Goal: Task Accomplishment & Management: Use online tool/utility

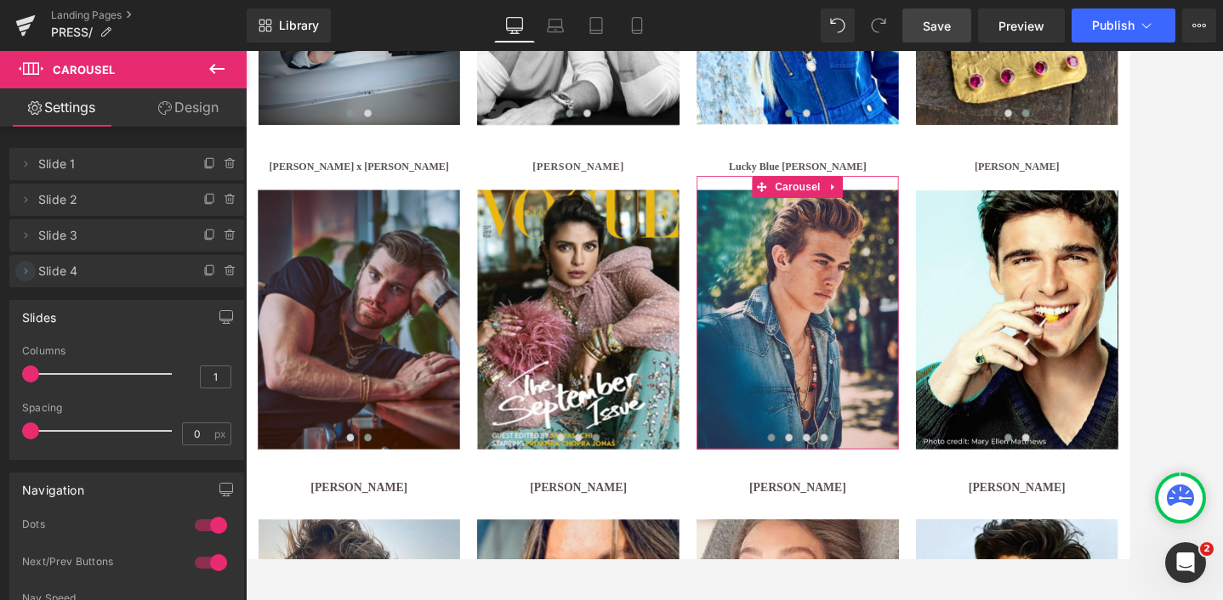
click at [28, 272] on icon at bounding box center [26, 271] width 14 height 14
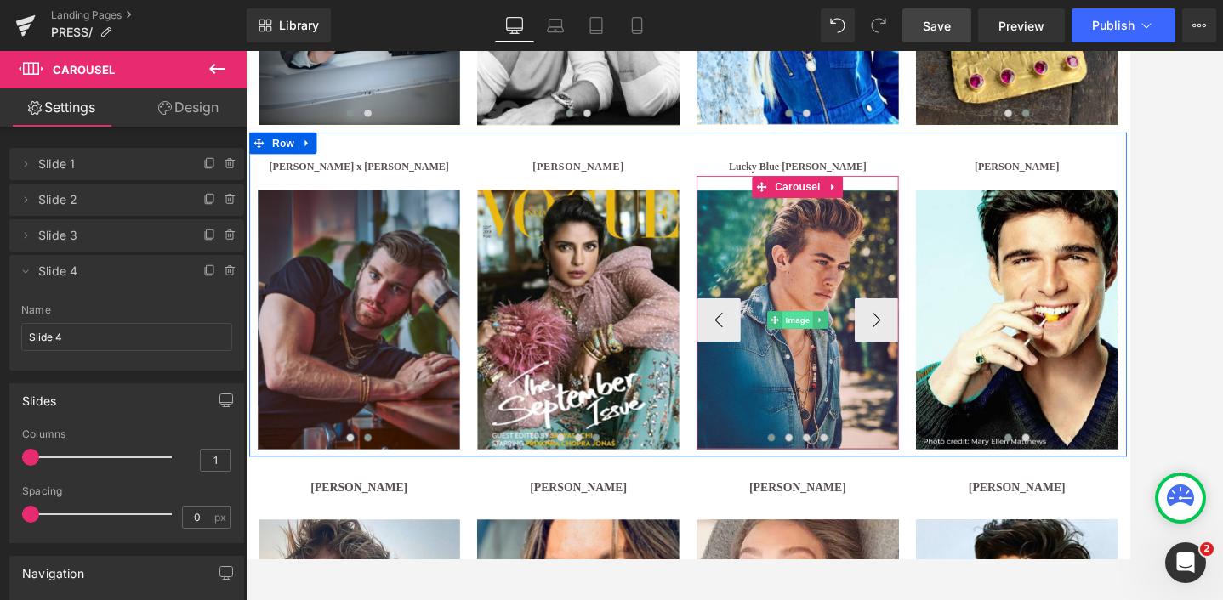
click at [885, 365] on span "Image" at bounding box center [888, 364] width 36 height 20
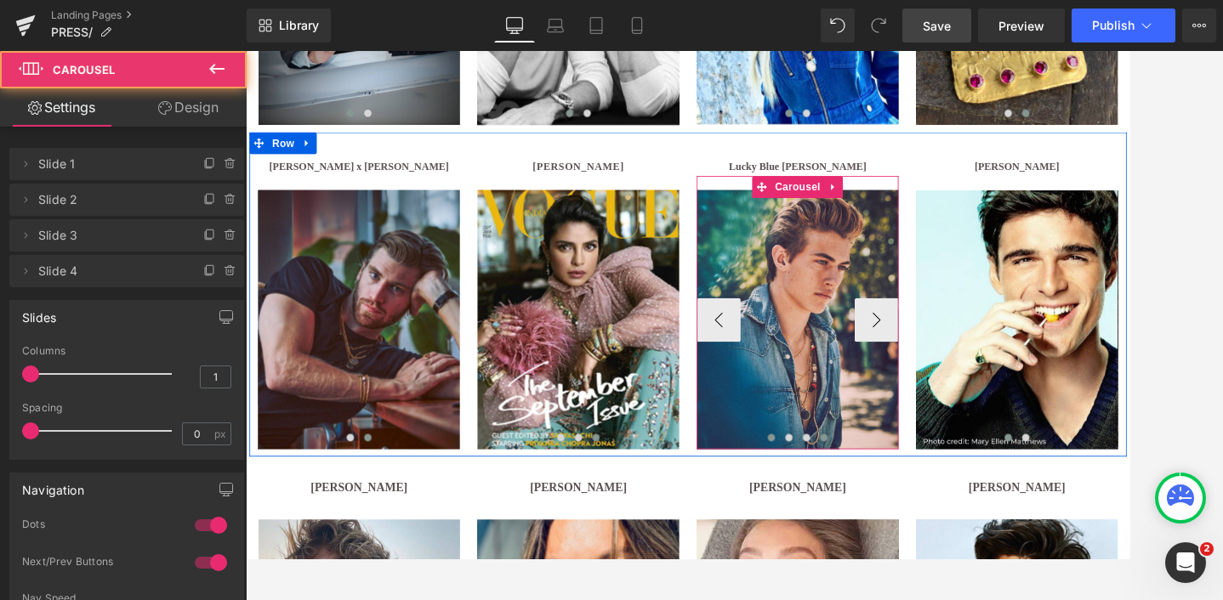
click at [920, 503] on span at bounding box center [918, 501] width 9 height 9
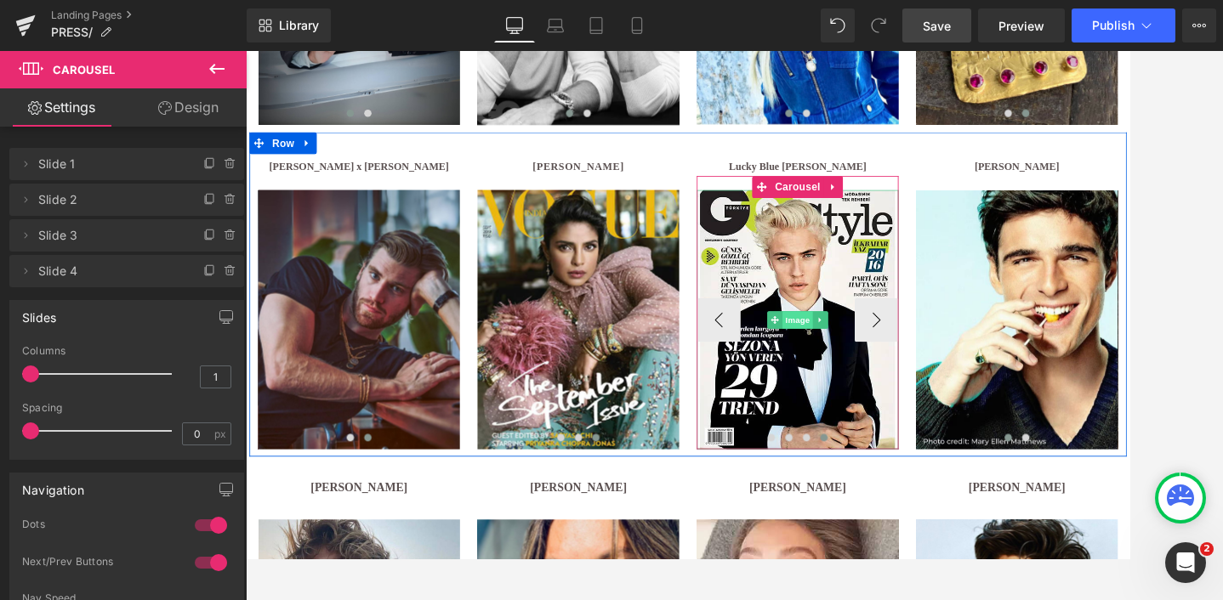
click at [887, 360] on span "Image" at bounding box center [888, 364] width 36 height 20
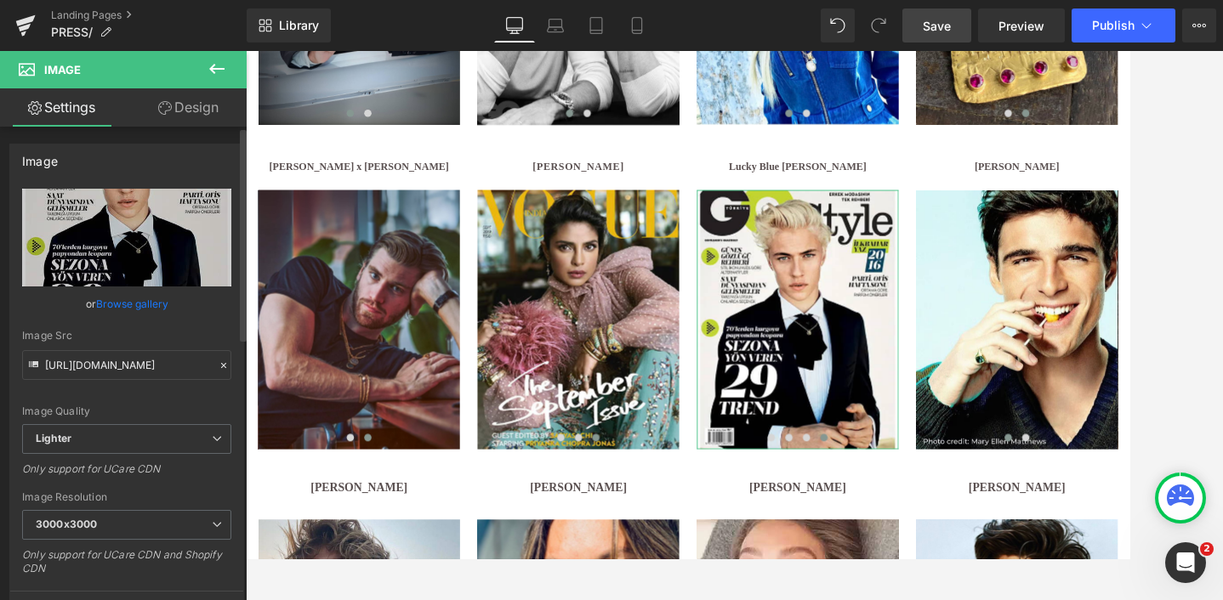
click at [128, 303] on link "Browse gallery" at bounding box center [132, 304] width 72 height 30
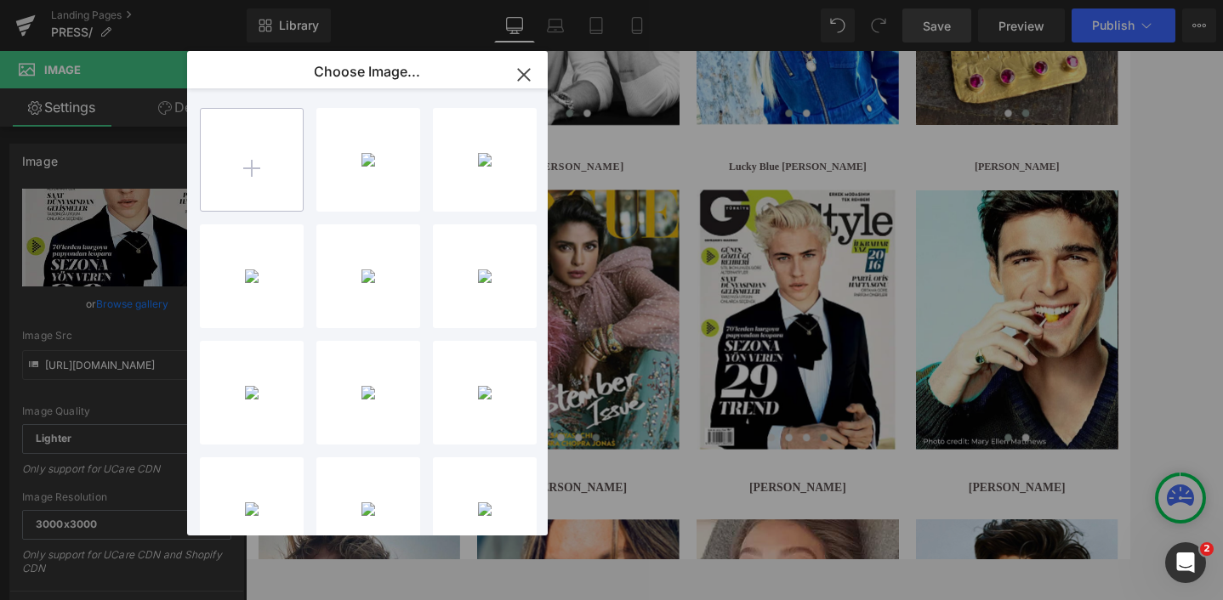
click at [256, 164] on input "file" at bounding box center [252, 160] width 102 height 102
type input "C:\fakepath\ucarecdn-6.avif"
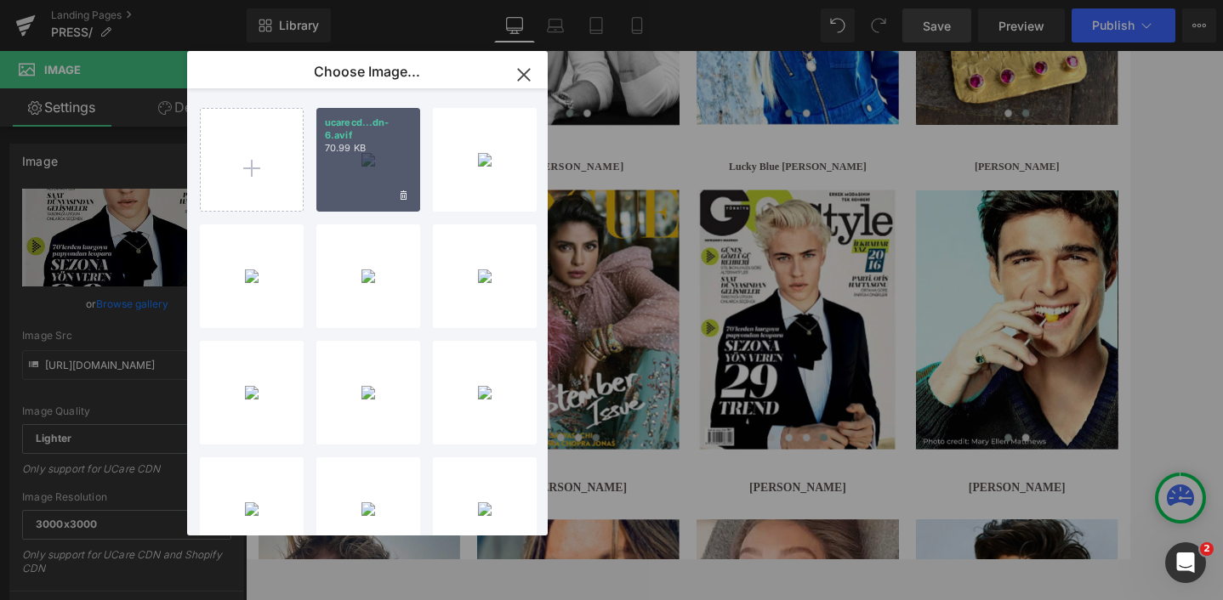
click at [525, 70] on icon "button" at bounding box center [523, 74] width 27 height 27
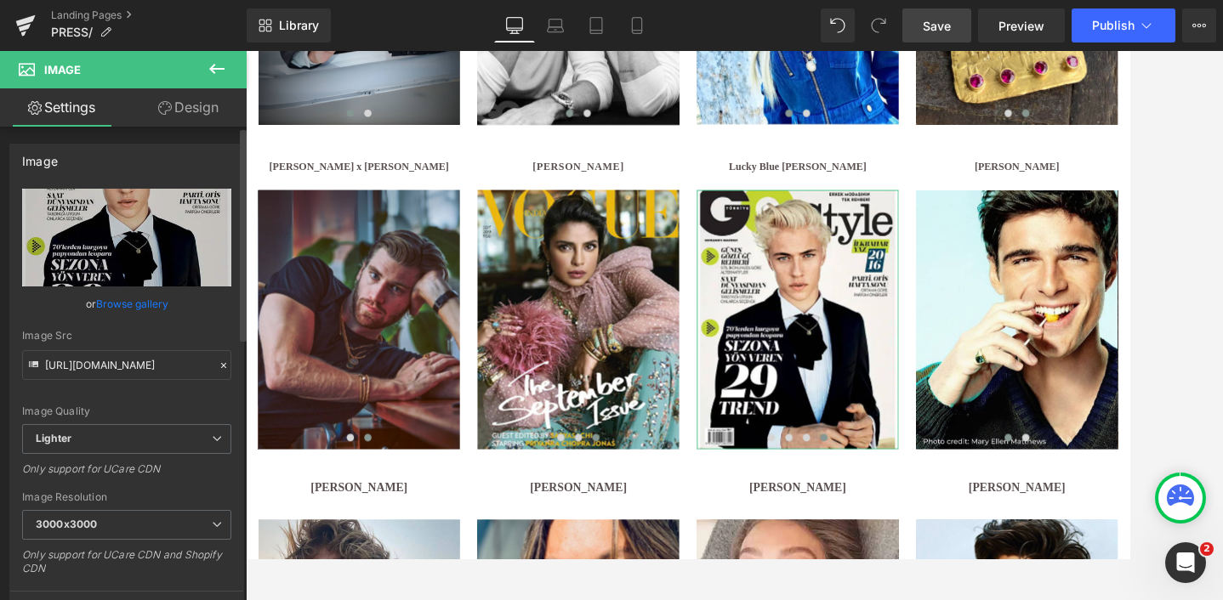
click at [133, 302] on link "Browse gallery" at bounding box center [132, 304] width 72 height 30
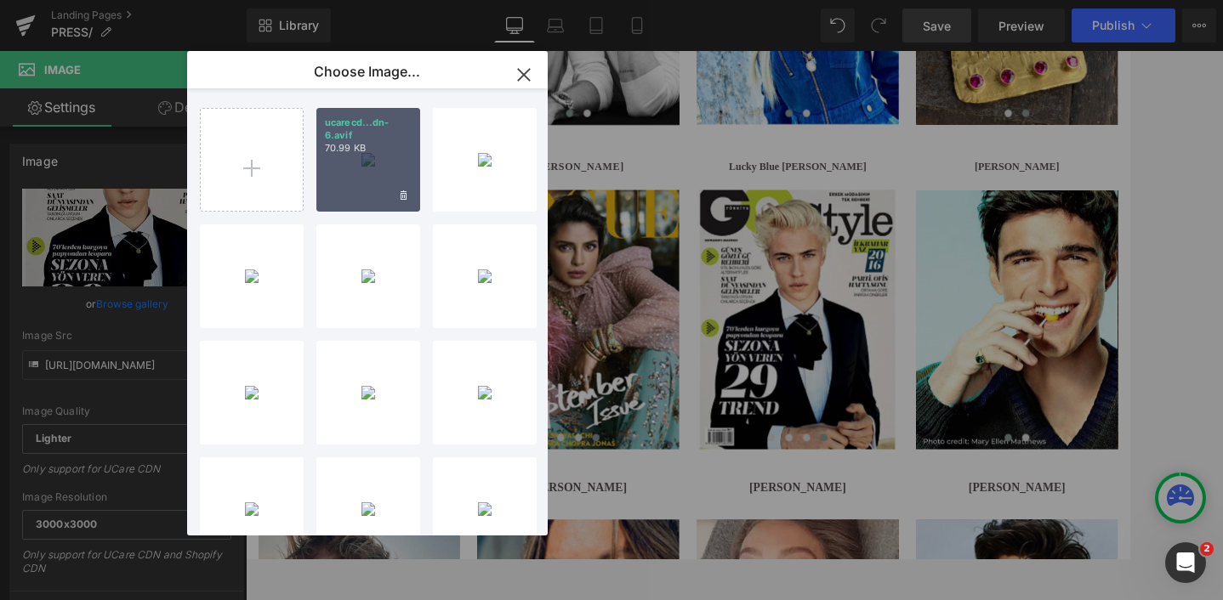
click at [362, 173] on div "ucarecd...dn-6.avif 70.99 KB" at bounding box center [368, 160] width 104 height 104
type input "[URL][DOMAIN_NAME]"
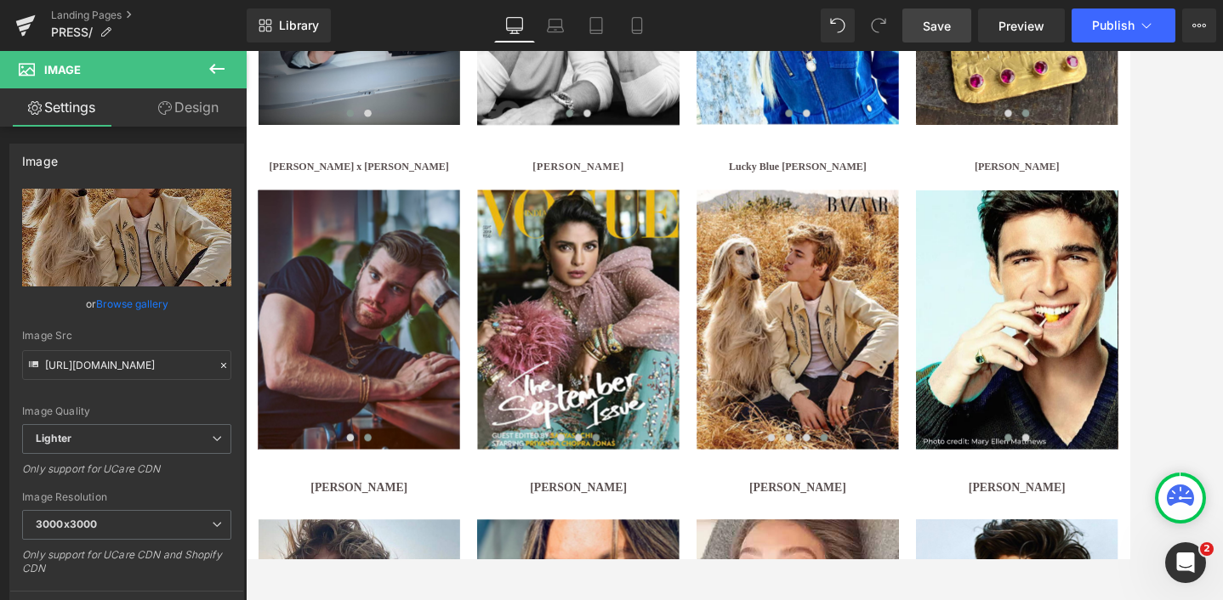
click at [937, 28] on span "Save" at bounding box center [936, 26] width 28 height 18
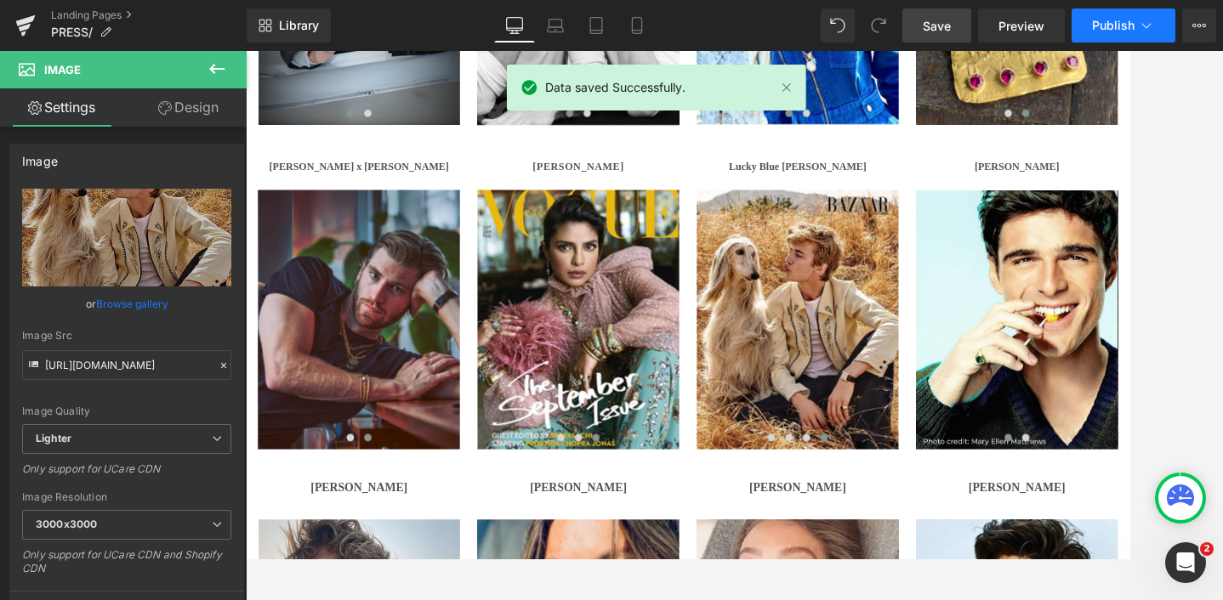
click at [1110, 23] on span "Publish" at bounding box center [1113, 26] width 43 height 14
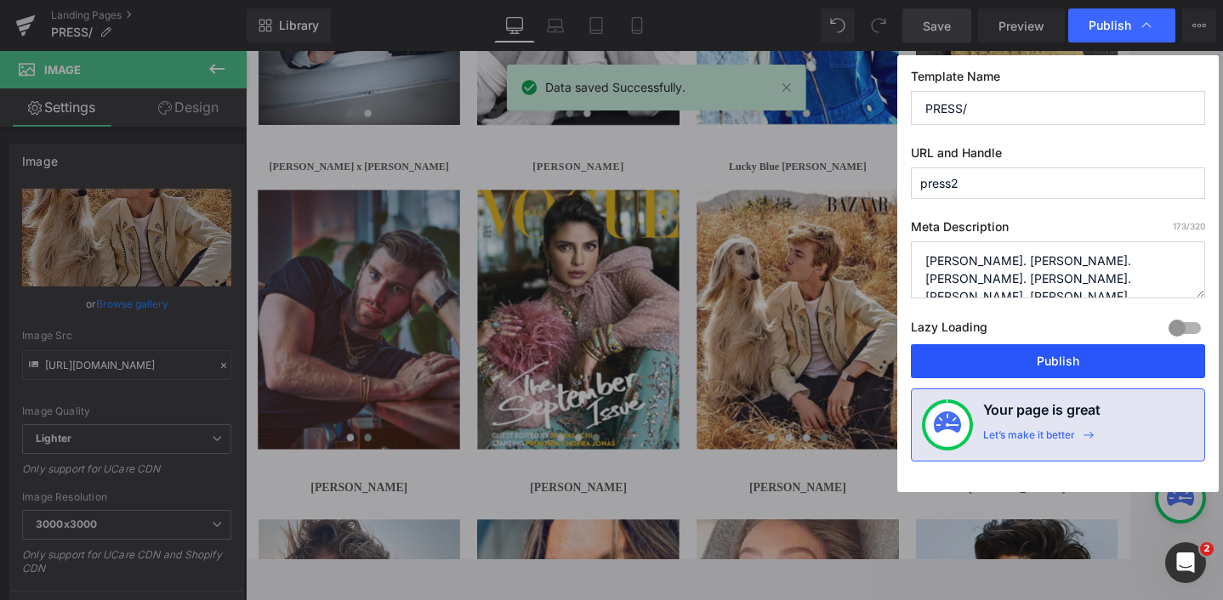
click at [1086, 353] on button "Publish" at bounding box center [1058, 361] width 294 height 34
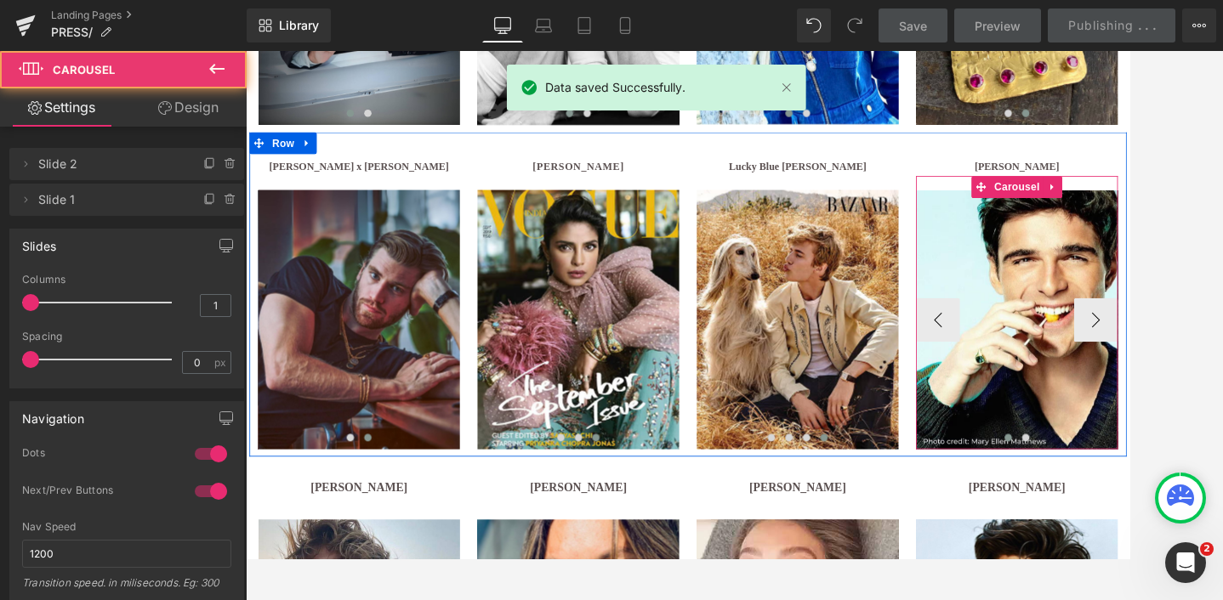
click at [1131, 497] on button at bounding box center [1132, 500] width 20 height 17
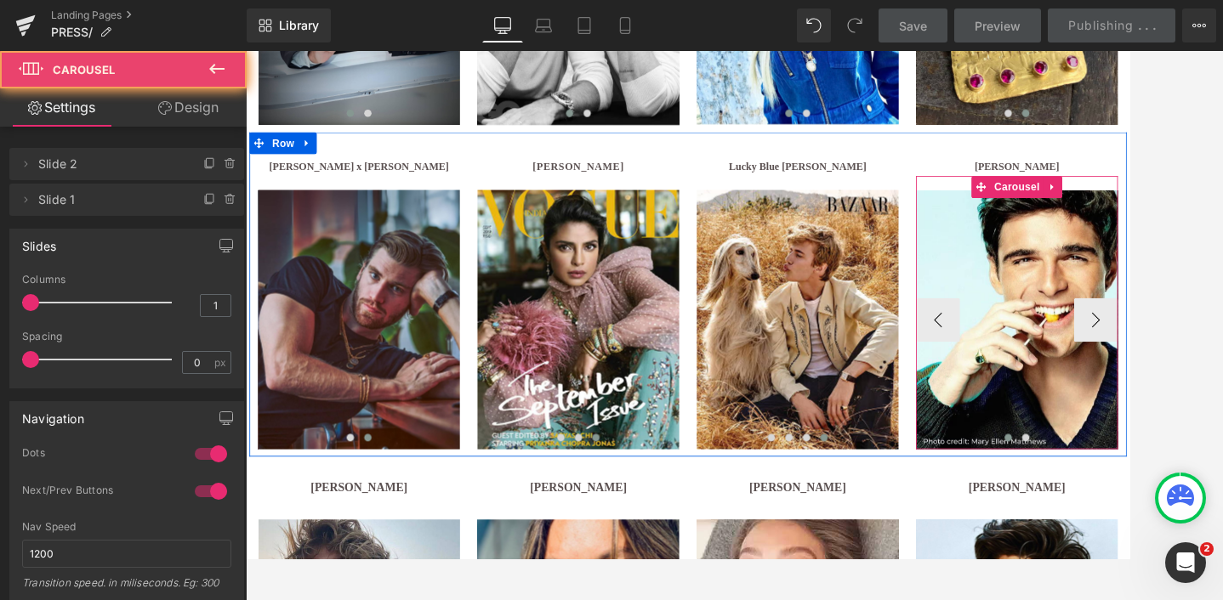
click at [1132, 499] on span at bounding box center [1132, 501] width 9 height 9
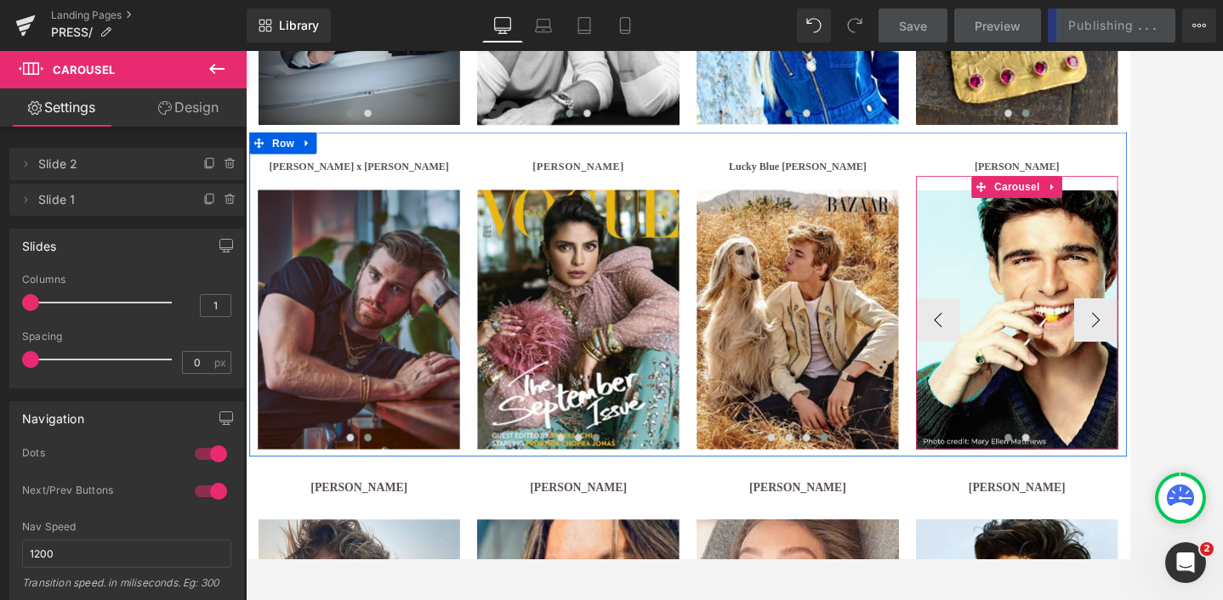
click at [1132, 499] on span at bounding box center [1132, 501] width 9 height 9
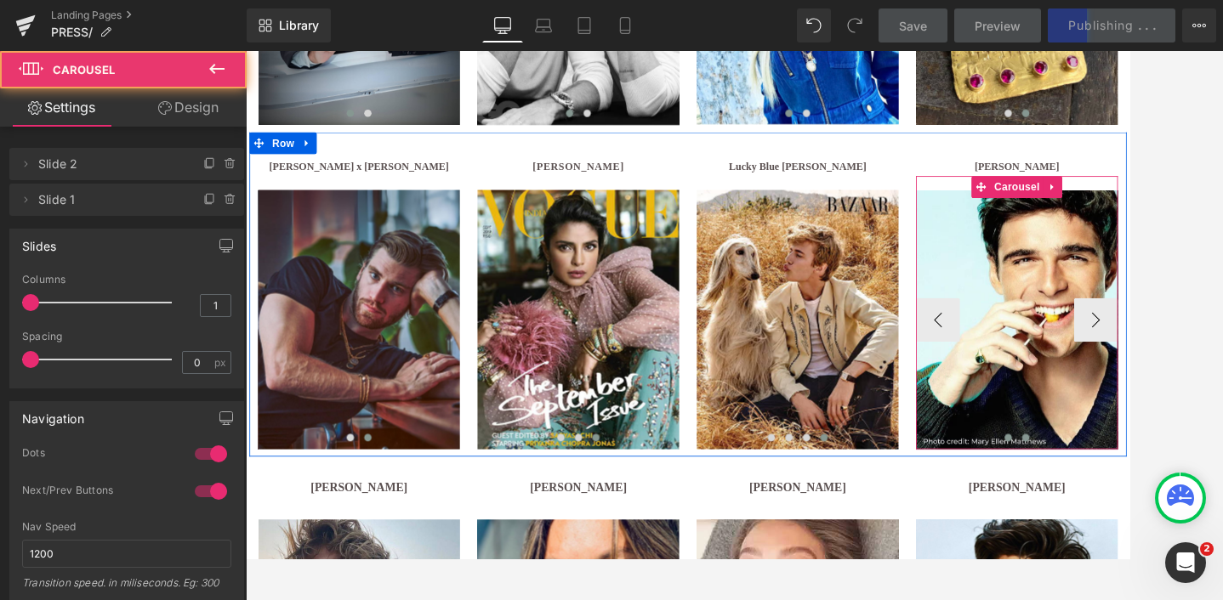
click at [1157, 498] on button at bounding box center [1153, 500] width 20 height 17
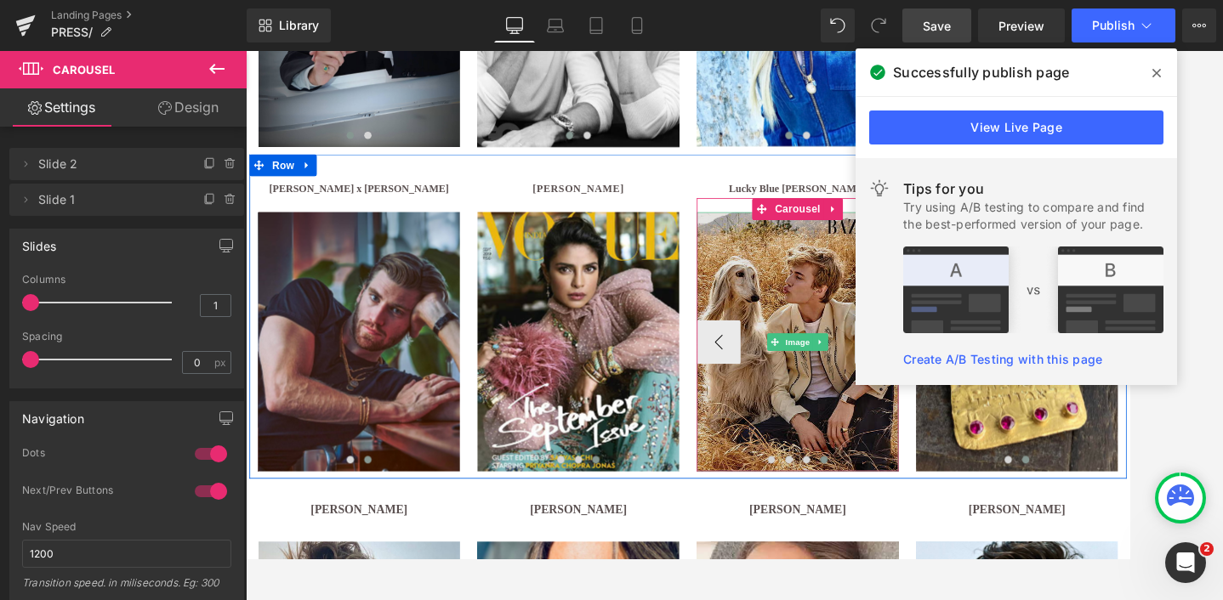
scroll to position [866, 0]
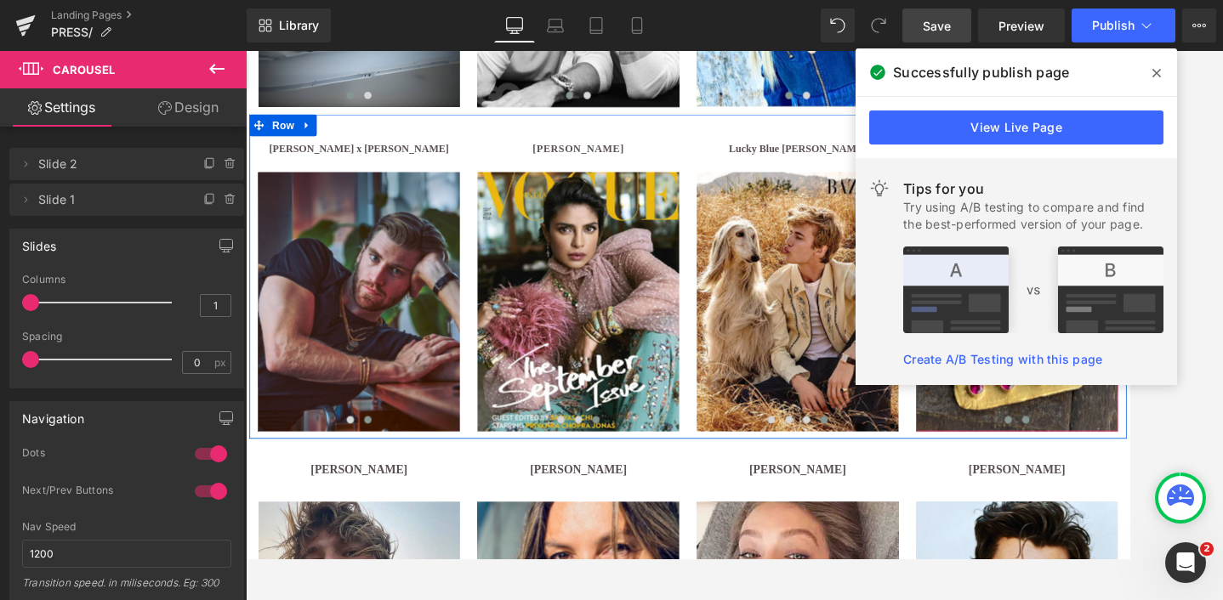
click at [1132, 481] on span at bounding box center [1132, 480] width 9 height 9
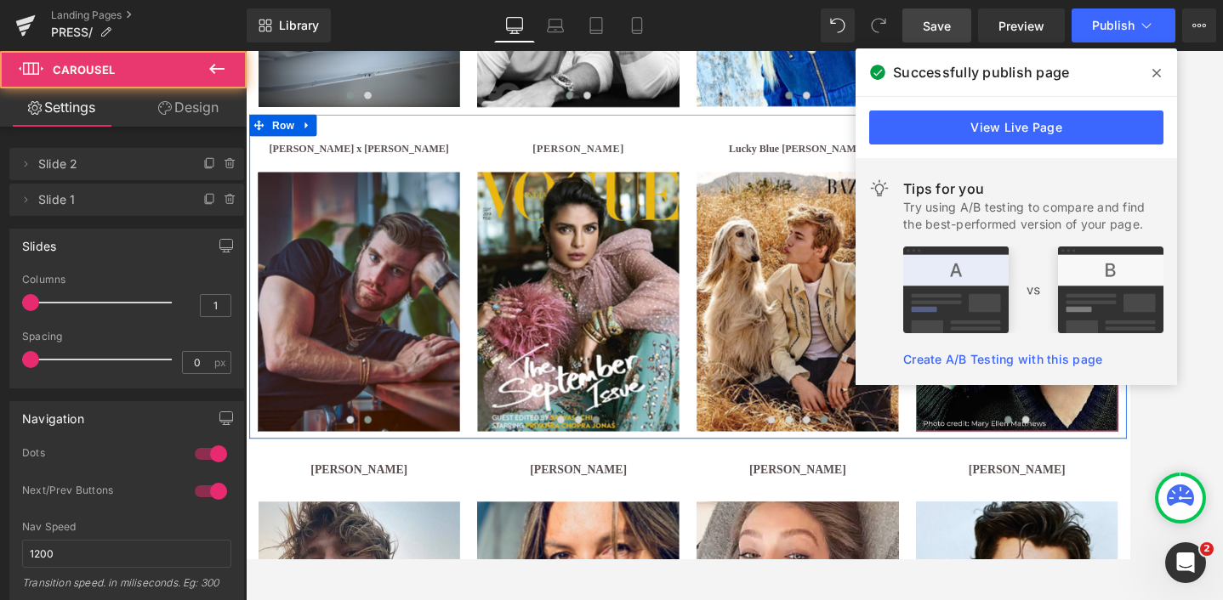
click at [1097, 463] on img at bounding box center [1142, 343] width 235 height 302
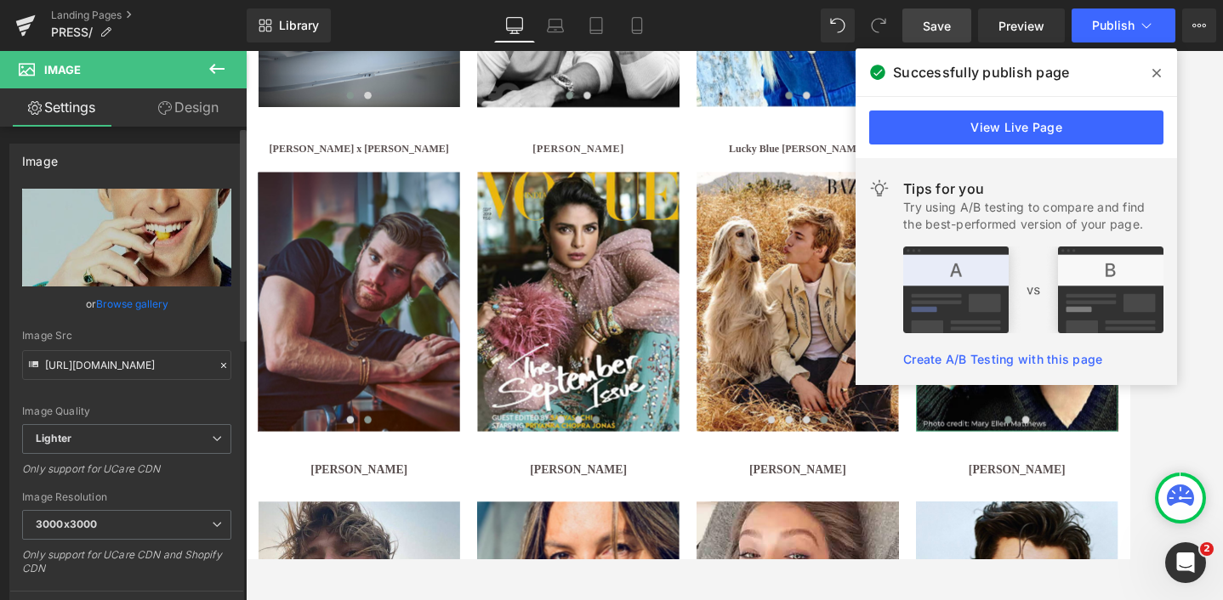
click at [126, 307] on link "Browse gallery" at bounding box center [132, 304] width 72 height 30
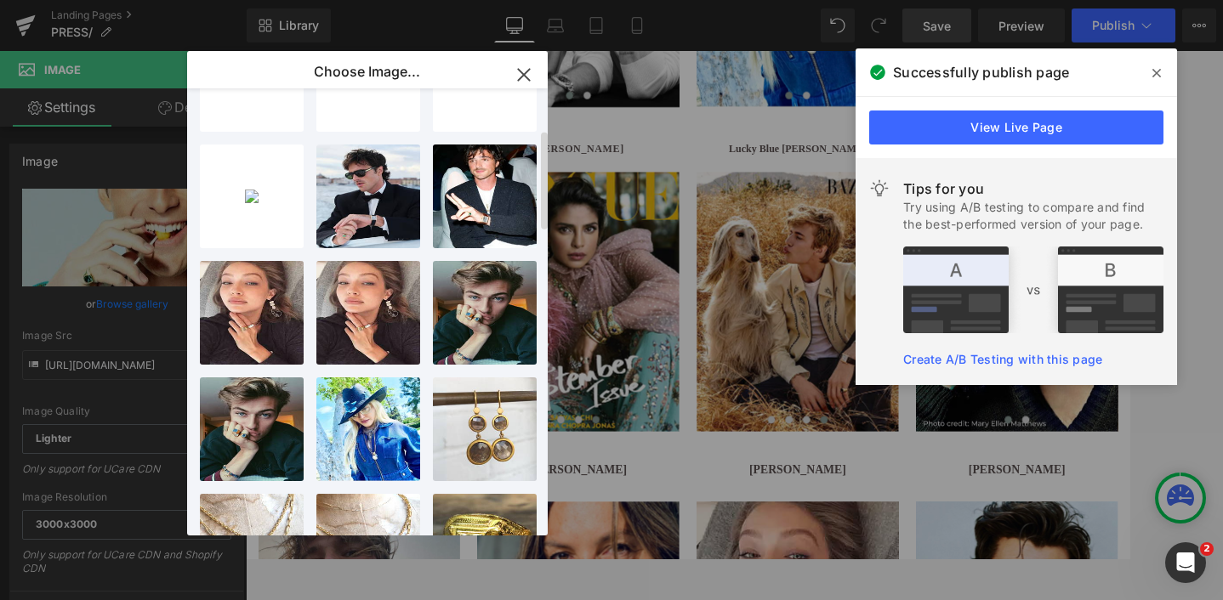
scroll to position [0, 0]
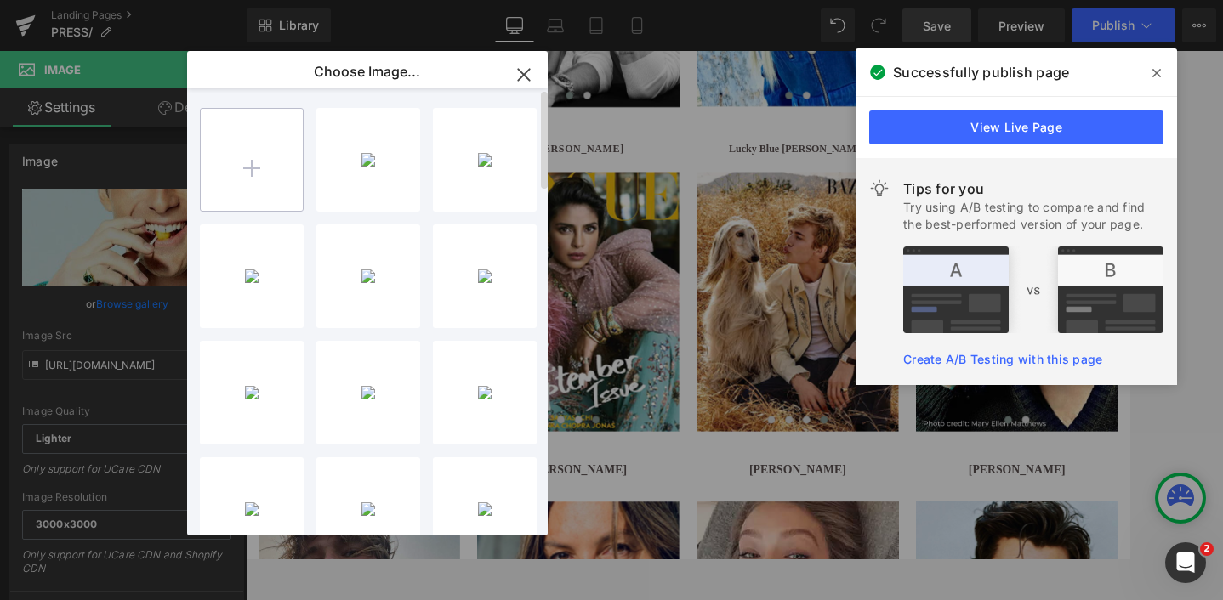
click at [262, 167] on input "file" at bounding box center [252, 160] width 102 height 102
type input "C:\fakepath\6.avif"
click at [525, 72] on icon "button" at bounding box center [523, 74] width 27 height 27
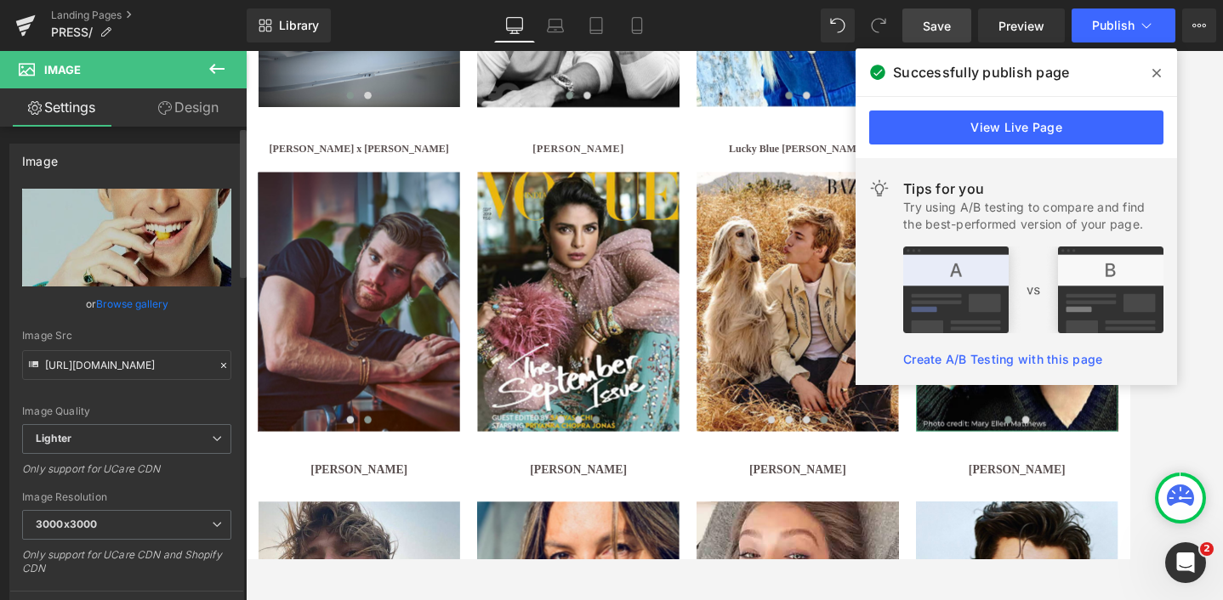
click at [129, 304] on link "Browse gallery" at bounding box center [132, 304] width 72 height 30
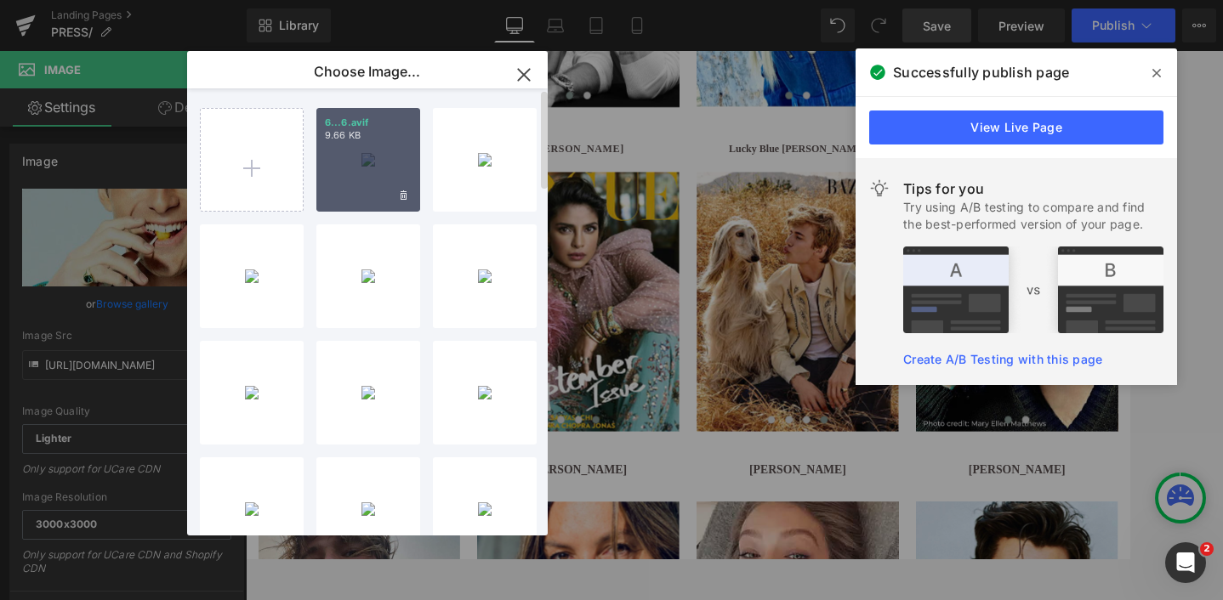
click at [374, 169] on div "6...6.avif 9.66 KB" at bounding box center [368, 160] width 104 height 104
type input "https://ucarecdn.com/32a2df51-5b3c-4551-a61d-1e204f3059cf/-/format/auto/-/previ…"
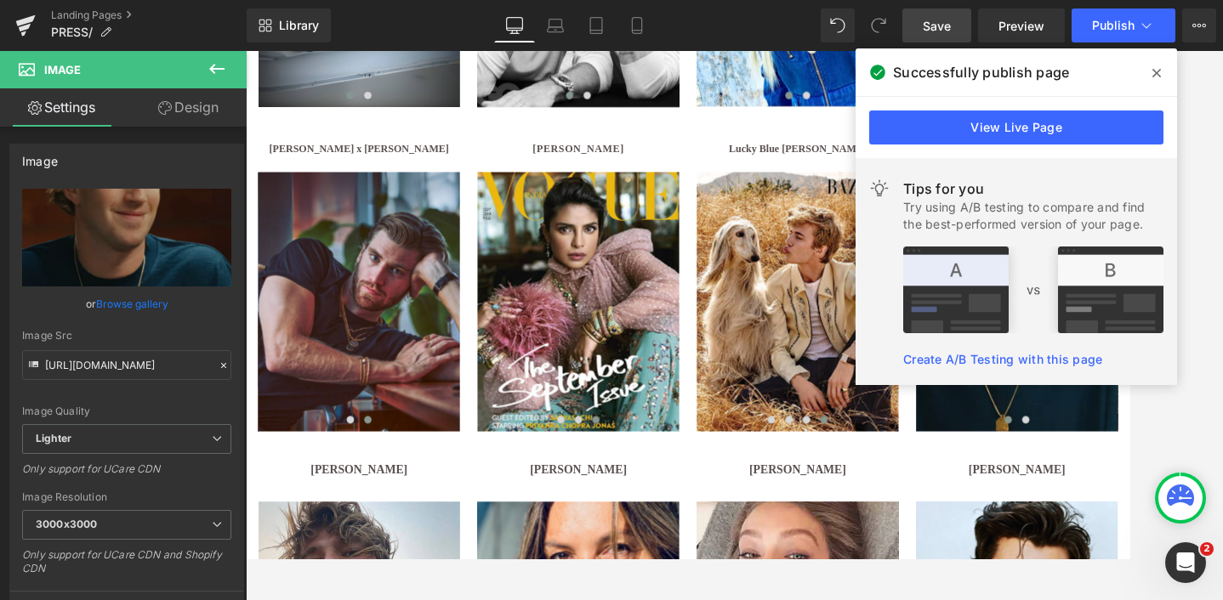
click at [1178, 406] on div at bounding box center [734, 325] width 977 height 549
click at [1157, 75] on icon at bounding box center [1156, 73] width 9 height 9
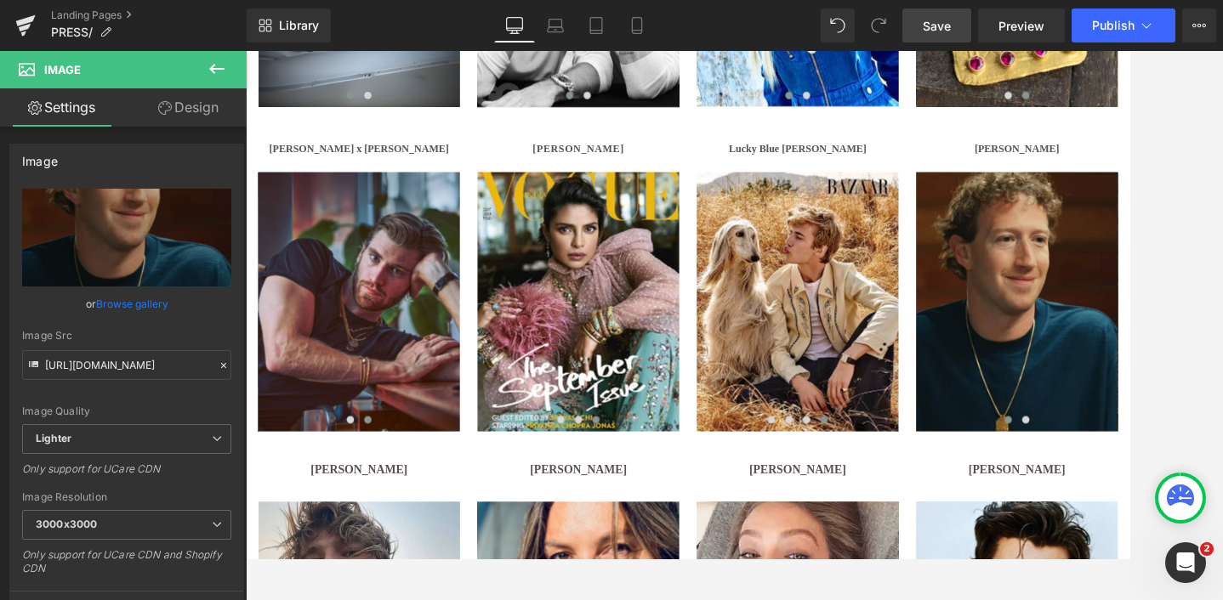
click at [930, 24] on span "Save" at bounding box center [936, 26] width 28 height 18
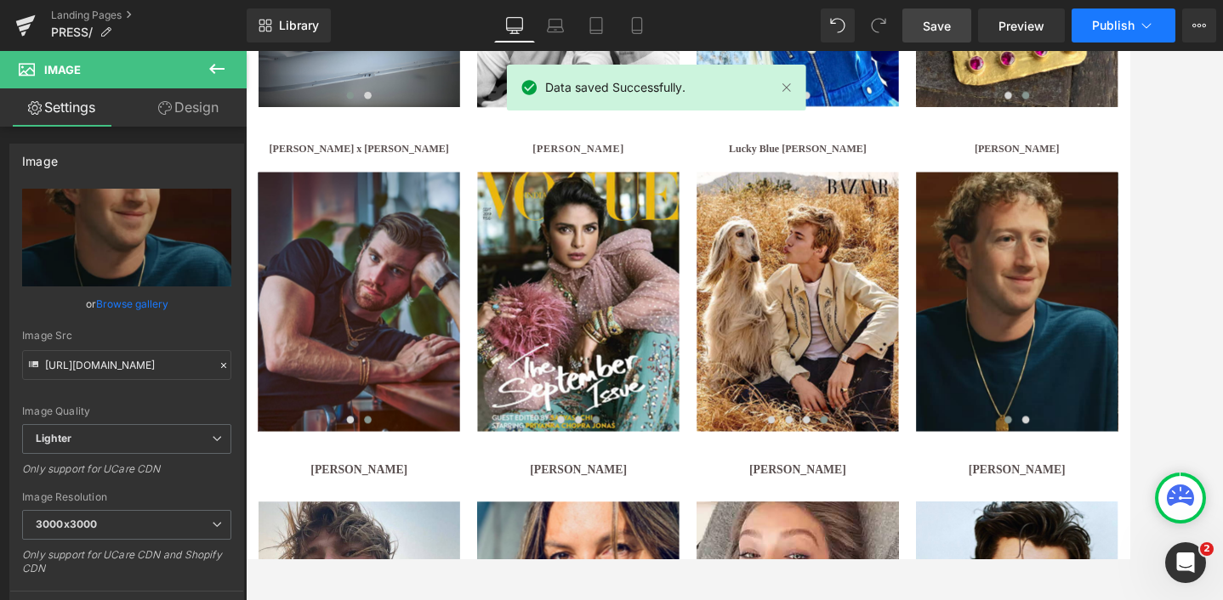
click at [1106, 23] on span "Publish" at bounding box center [1113, 26] width 43 height 14
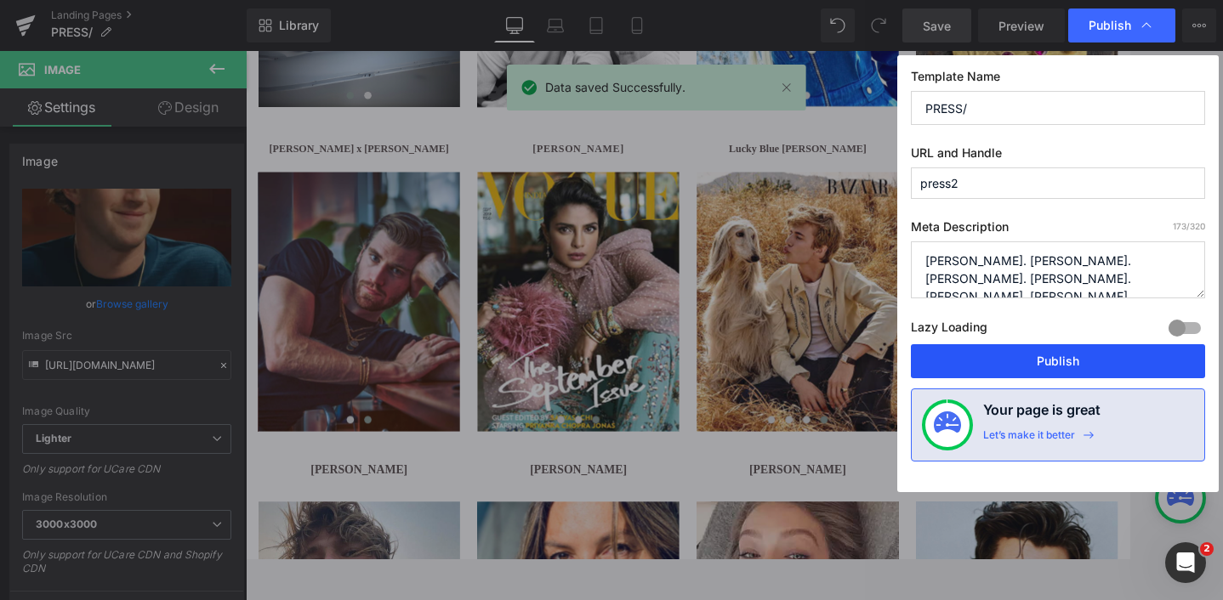
click at [1065, 354] on button "Publish" at bounding box center [1058, 361] width 294 height 34
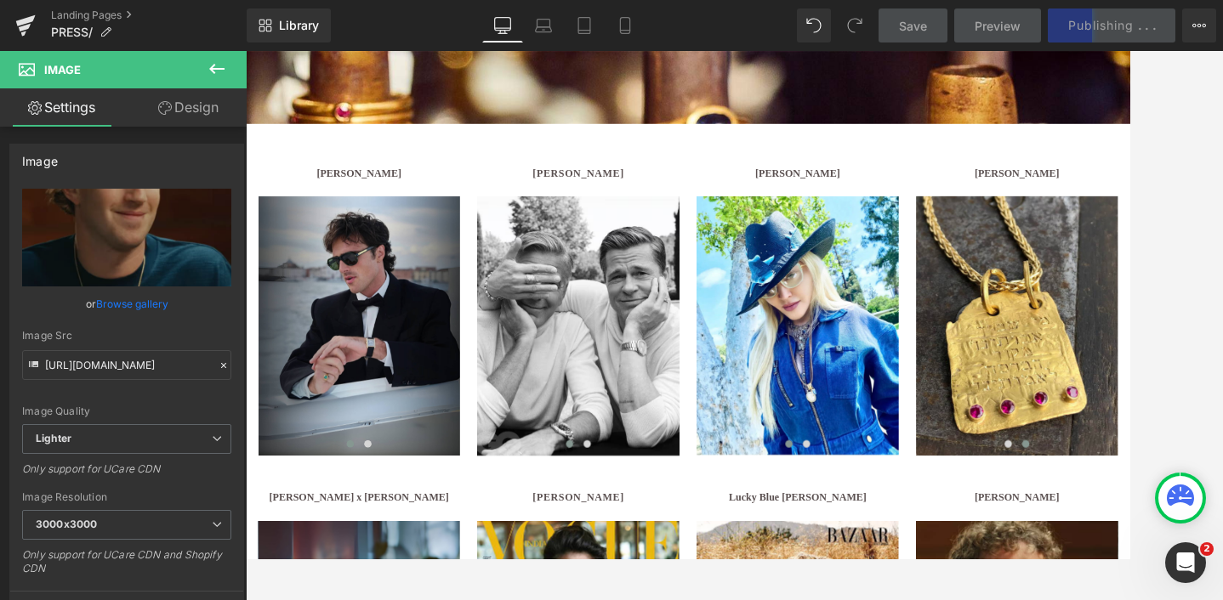
scroll to position [463, 0]
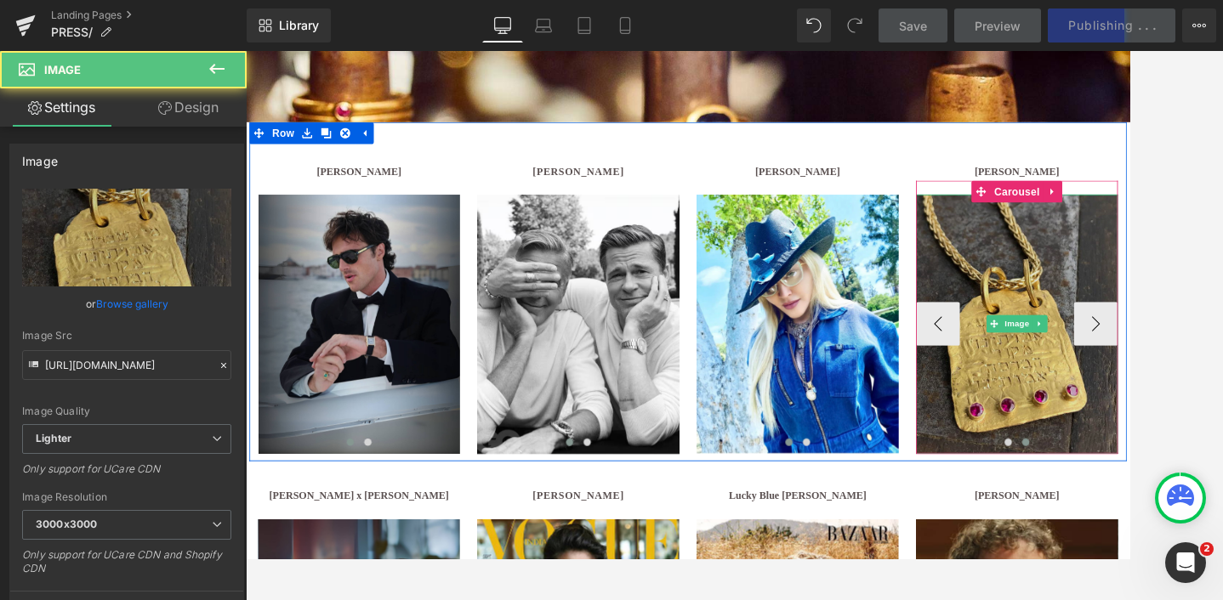
click at [1155, 292] on img at bounding box center [1142, 370] width 235 height 302
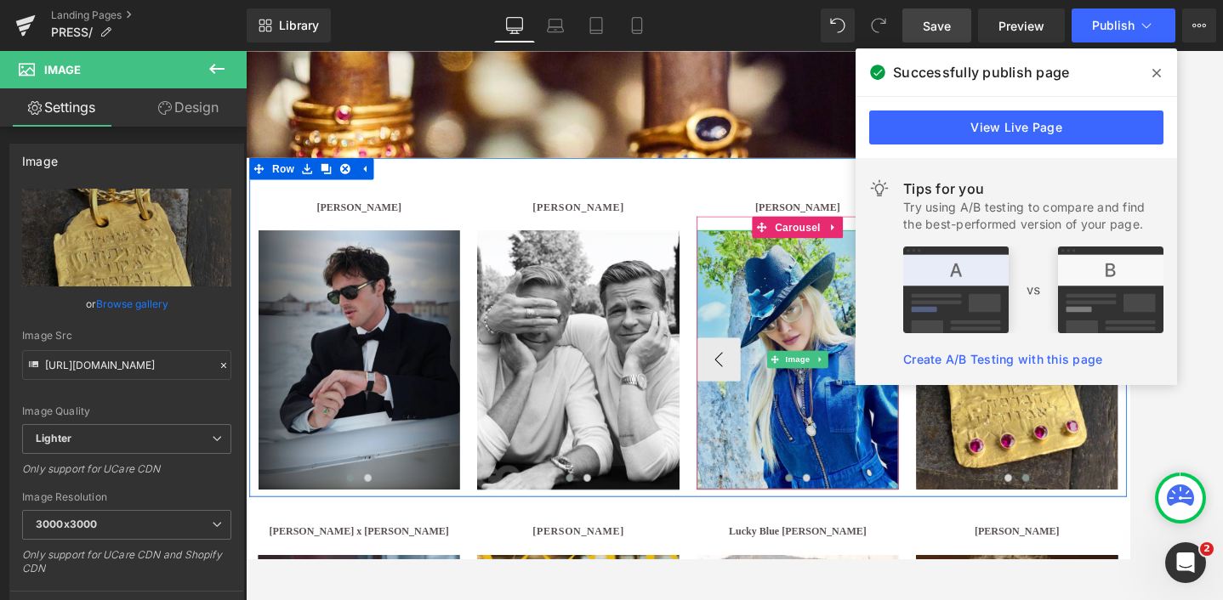
scroll to position [424, 0]
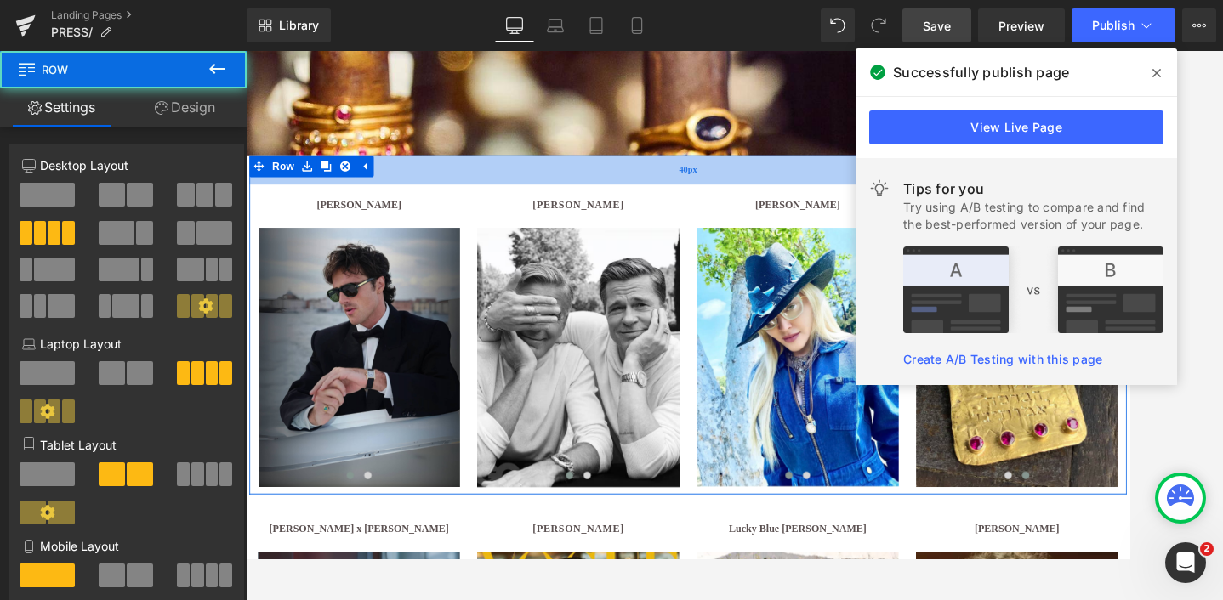
click at [769, 199] on div "40px" at bounding box center [760, 190] width 1020 height 34
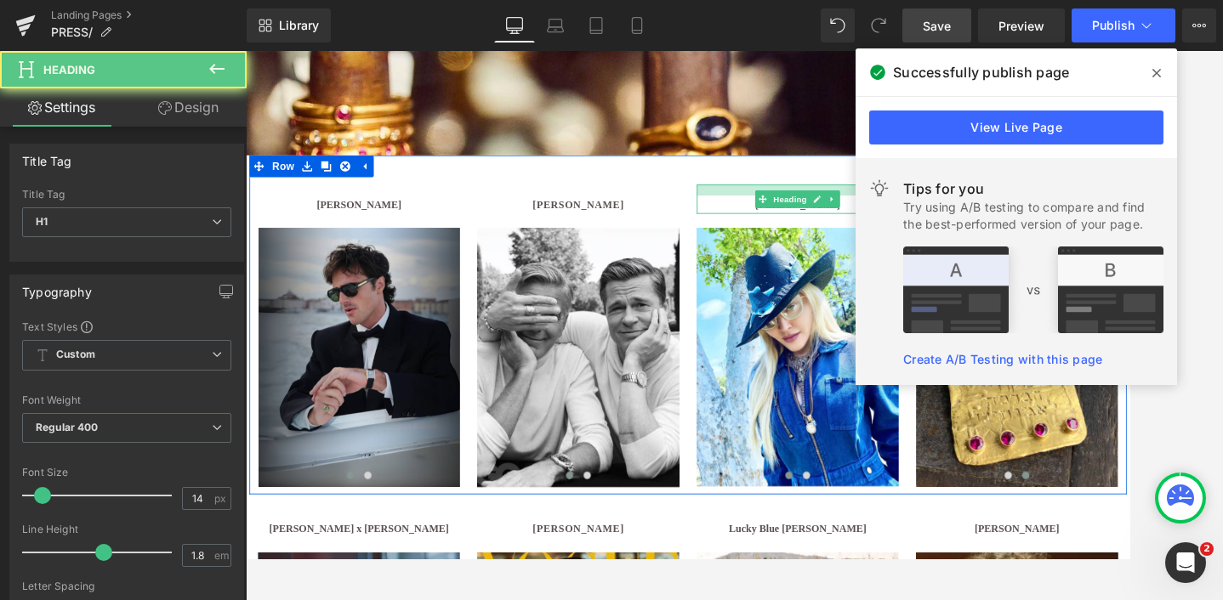
click at [785, 214] on div at bounding box center [887, 213] width 235 height 13
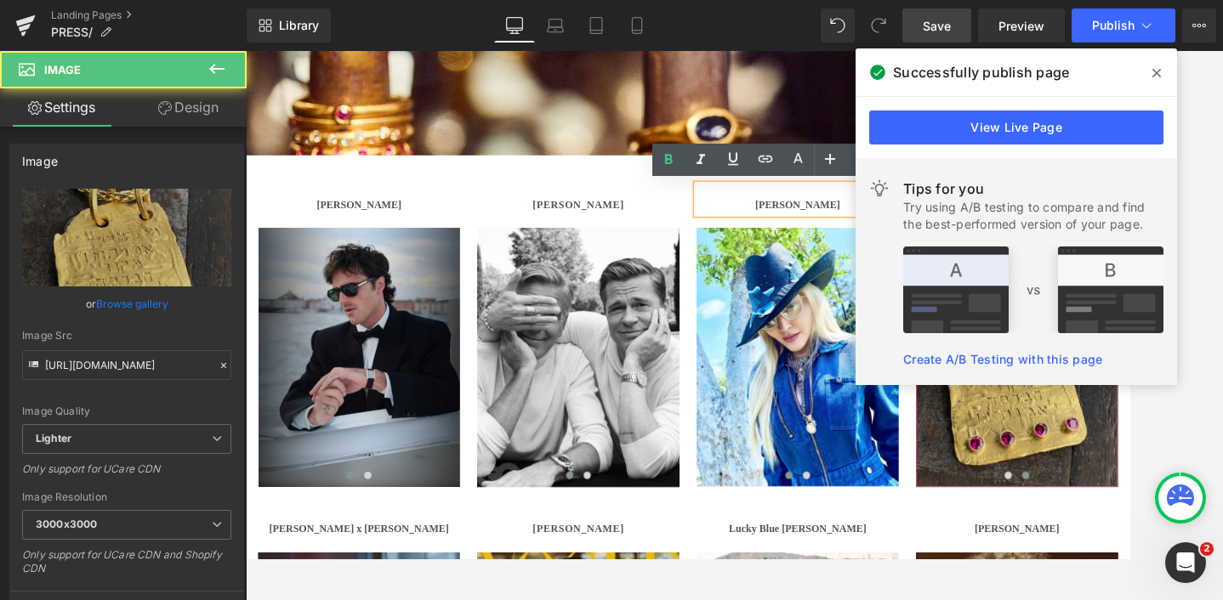
click at [1189, 486] on img at bounding box center [1142, 408] width 235 height 302
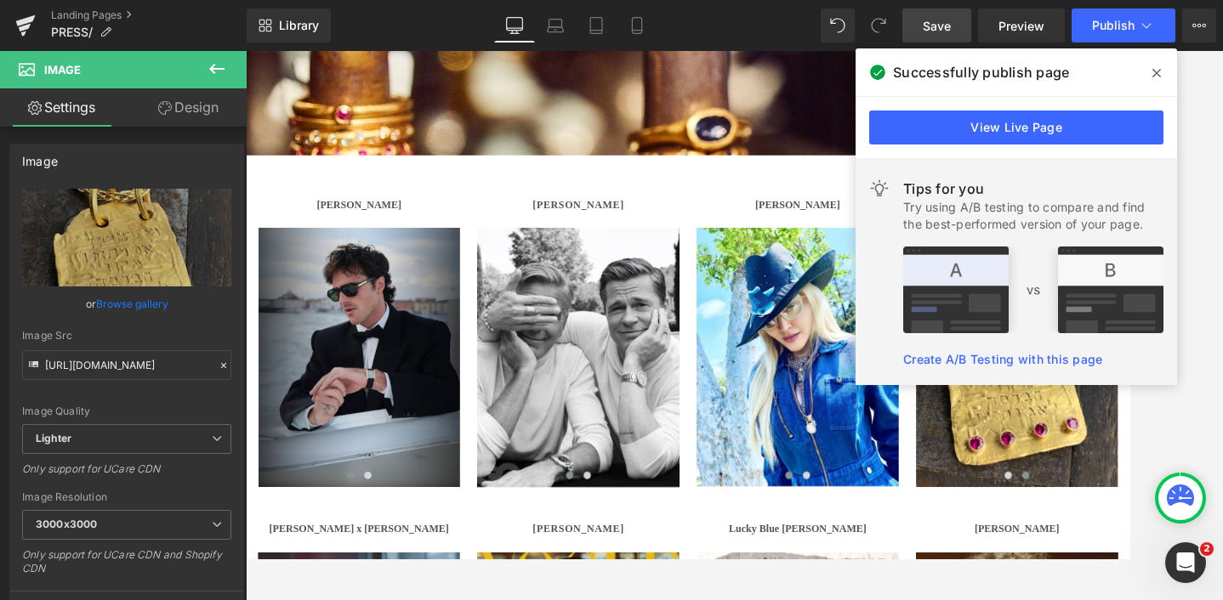
click at [1155, 70] on icon at bounding box center [1156, 73] width 9 height 14
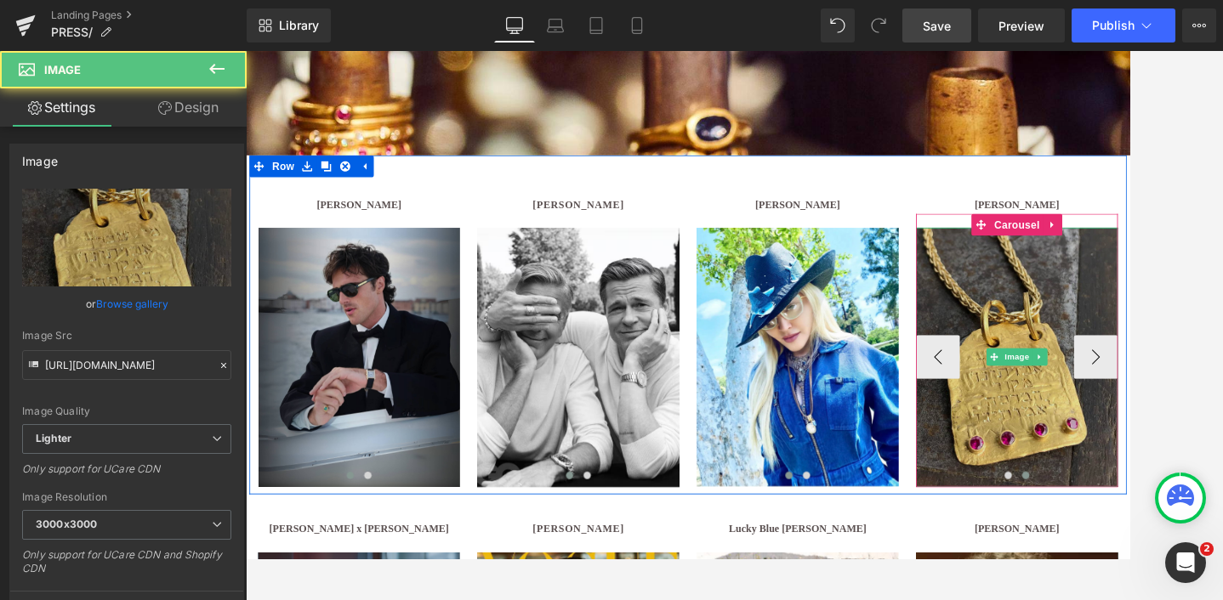
click at [1129, 343] on img at bounding box center [1142, 408] width 235 height 302
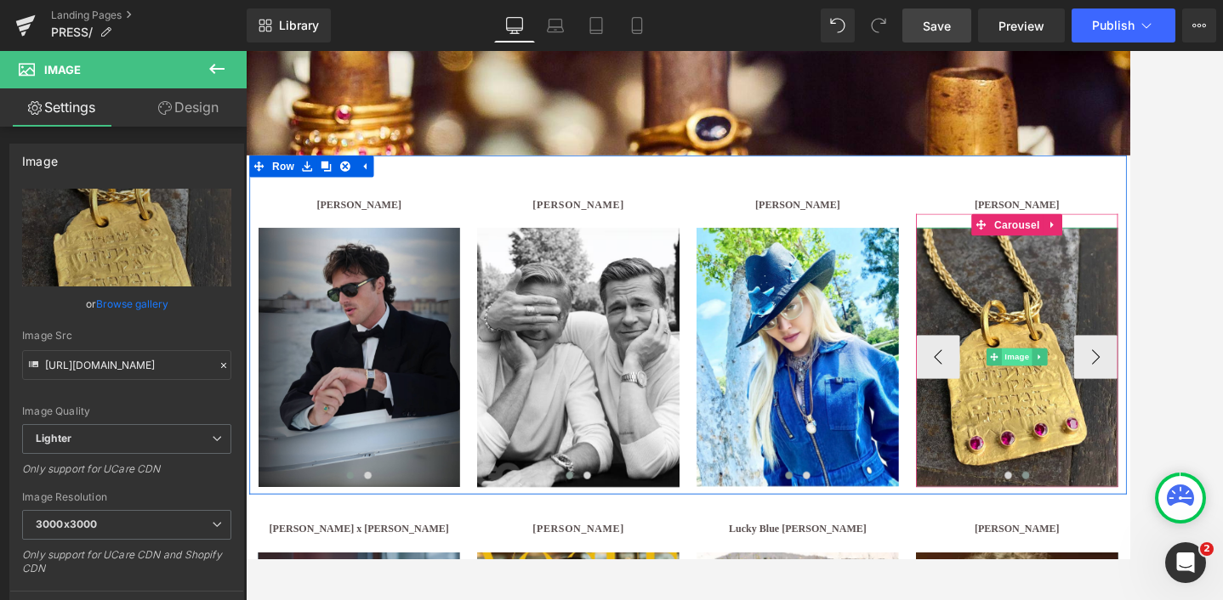
click at [1146, 408] on span "Image" at bounding box center [1143, 407] width 36 height 20
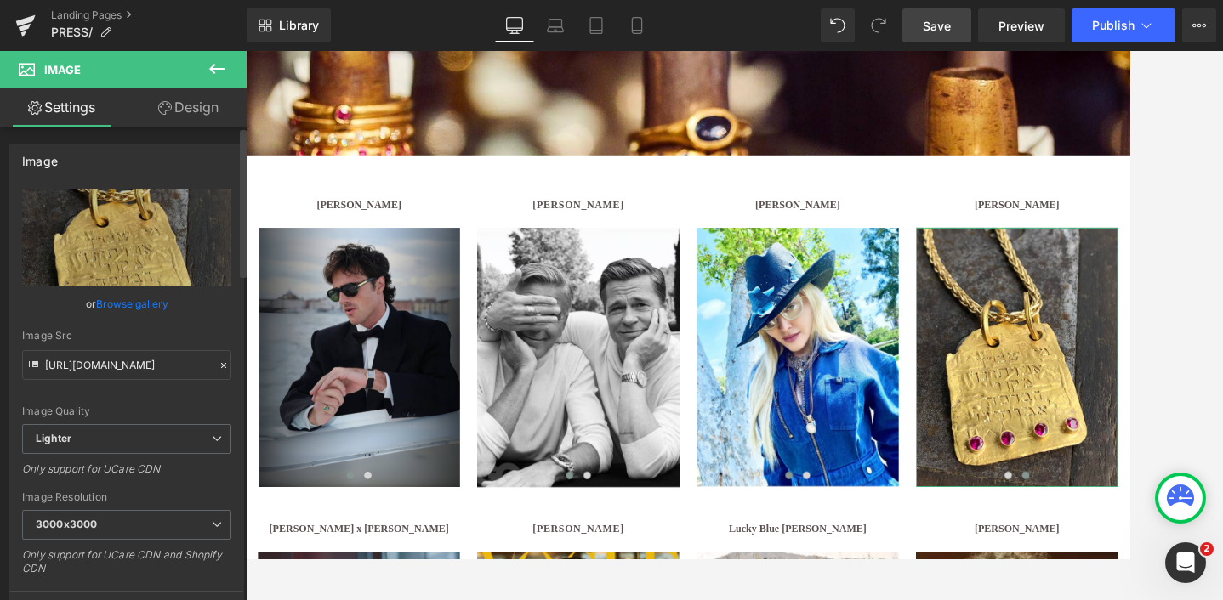
click at [124, 299] on link "Browse gallery" at bounding box center [132, 304] width 72 height 30
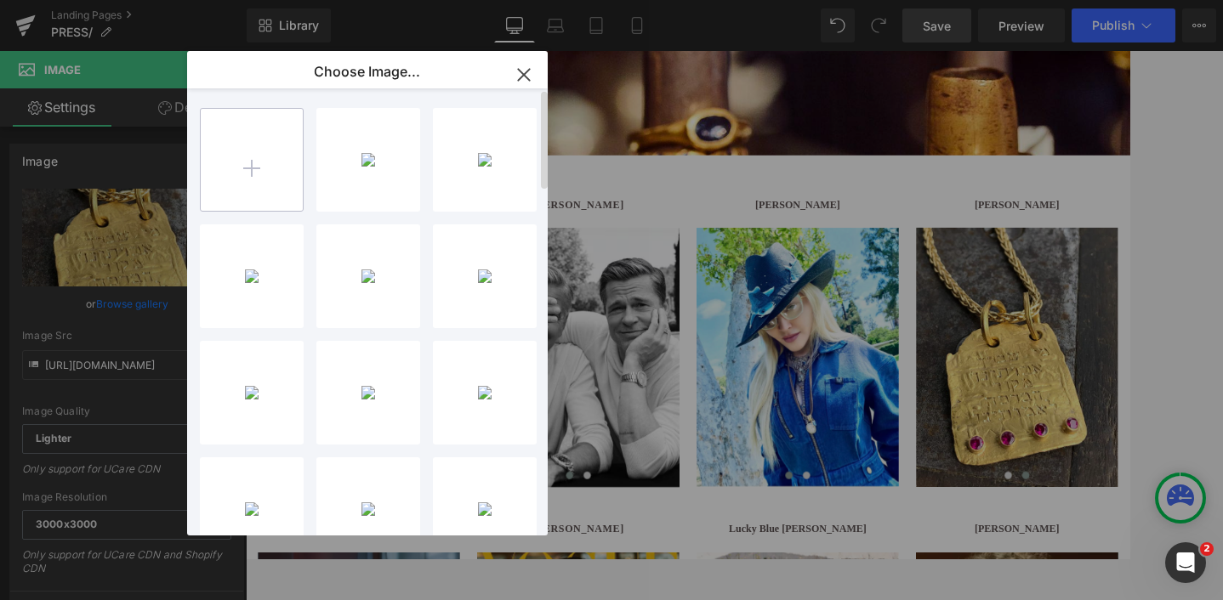
click at [280, 182] on input "file" at bounding box center [252, 160] width 102 height 102
type input "C:\fakepath\ucarecdn-8.avif"
click at [525, 72] on icon "button" at bounding box center [523, 74] width 11 height 11
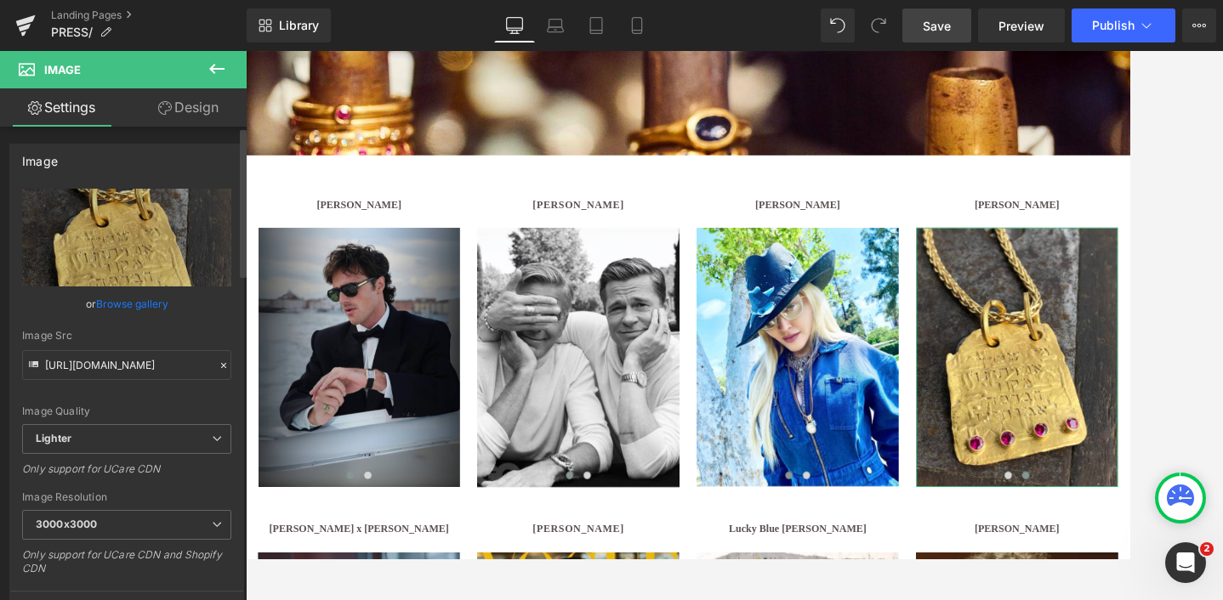
click at [123, 303] on link "Browse gallery" at bounding box center [132, 304] width 72 height 30
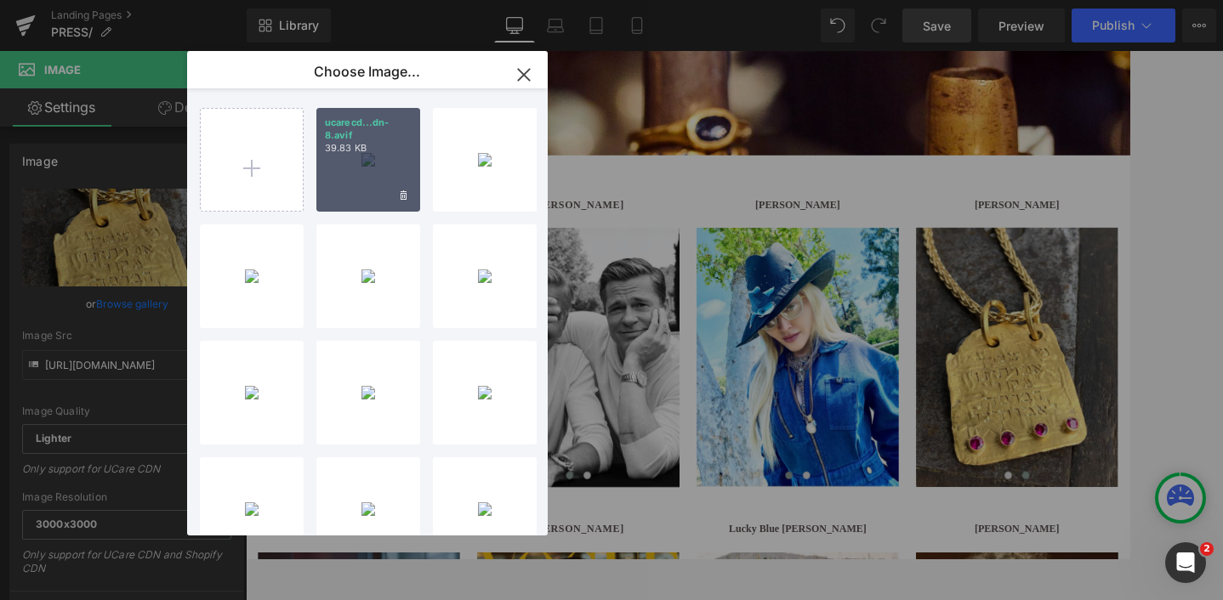
click at [375, 178] on div "ucarecd...dn-8.avif 39.83 KB" at bounding box center [368, 160] width 104 height 104
type input "[URL][DOMAIN_NAME]"
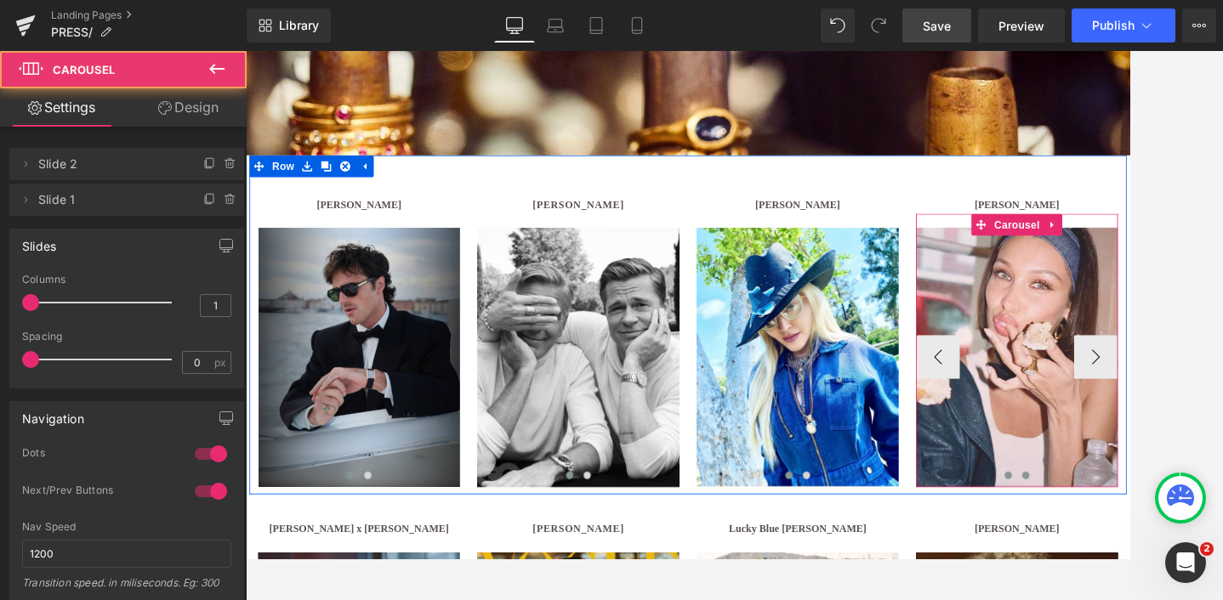
click at [1126, 542] on button at bounding box center [1132, 544] width 20 height 17
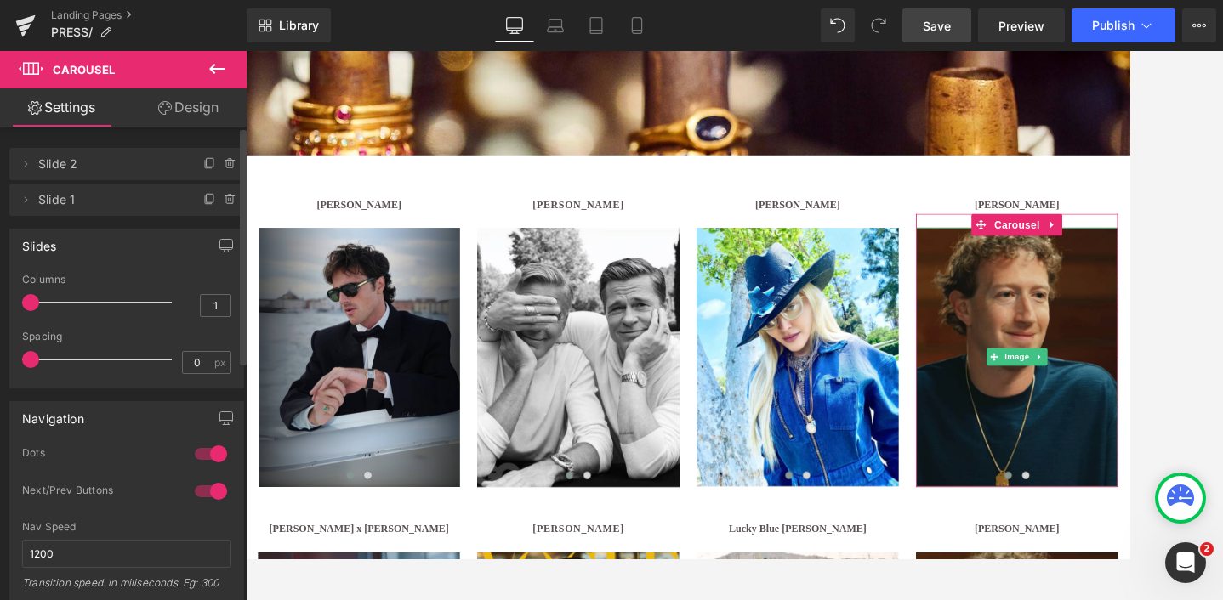
click at [117, 169] on span "Slide 2" at bounding box center [109, 164] width 143 height 32
click at [228, 159] on icon at bounding box center [229, 160] width 3 height 2
click at [207, 163] on button "Delete" at bounding box center [212, 165] width 54 height 22
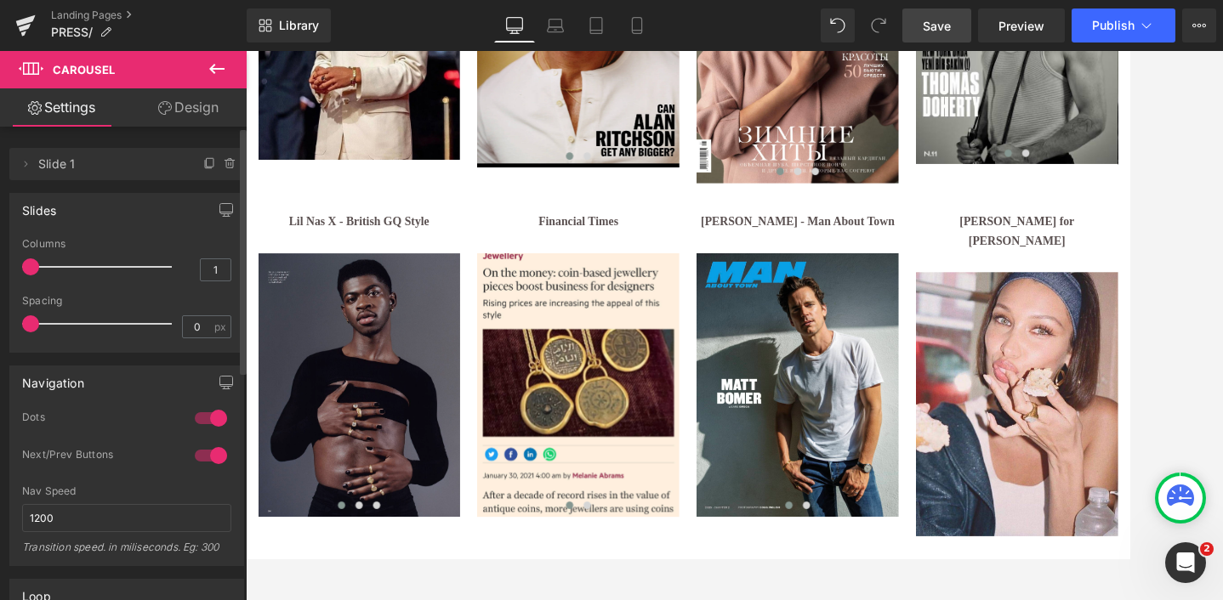
scroll to position [1951, 0]
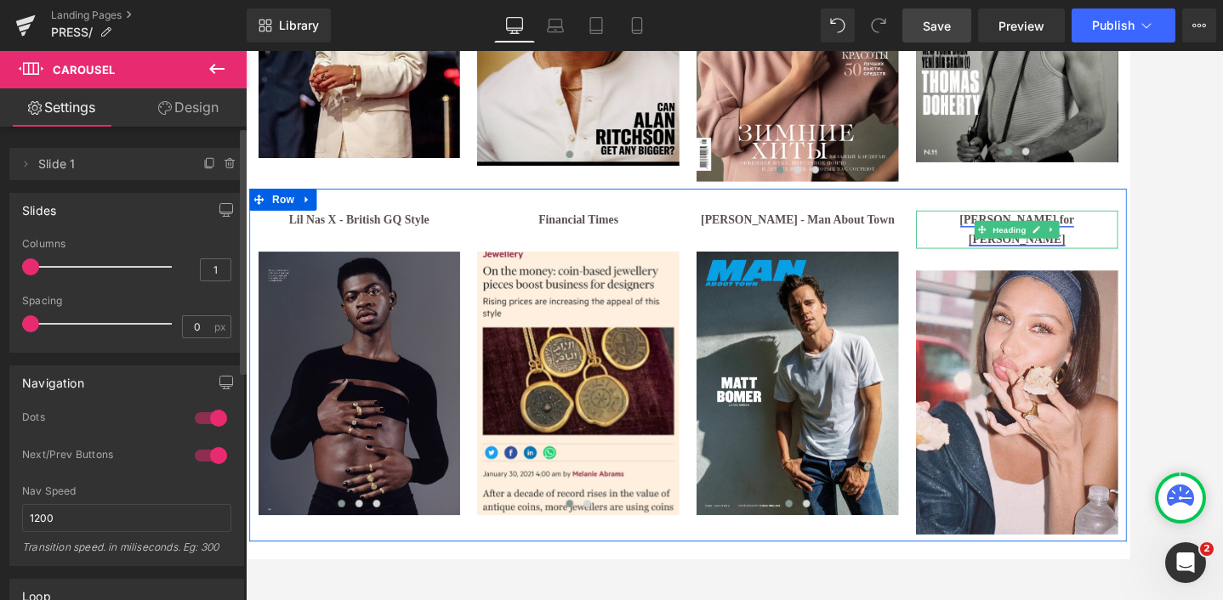
click at [1076, 241] on link "[PERSON_NAME] for [PERSON_NAME]" at bounding box center [1142, 259] width 133 height 37
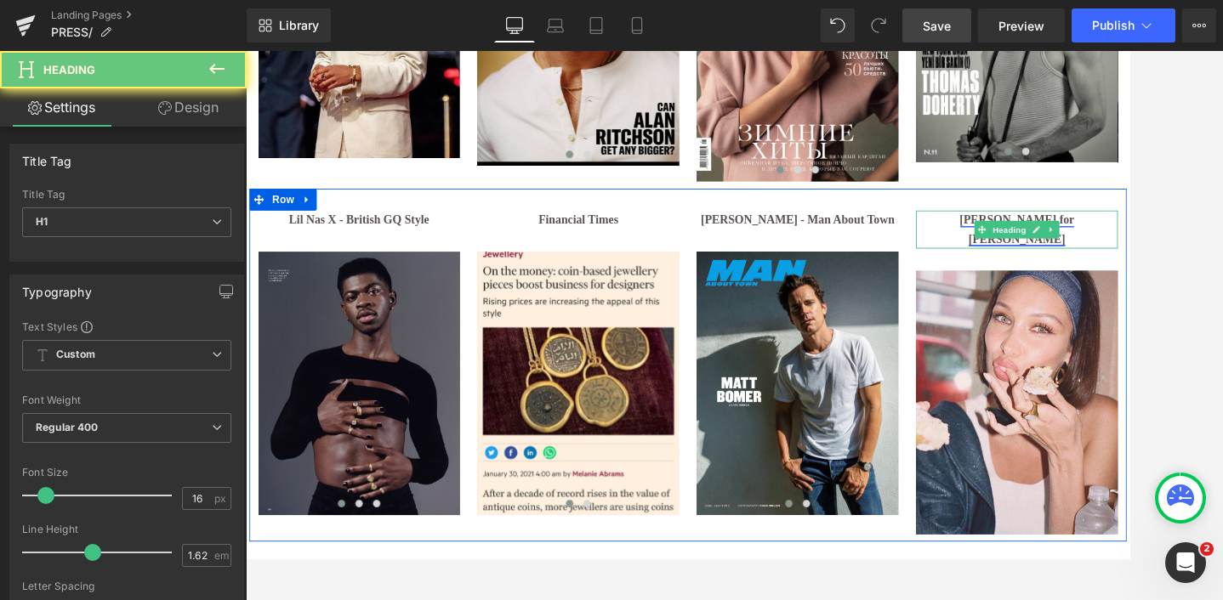
click at [1076, 241] on link "[PERSON_NAME] for [PERSON_NAME]" at bounding box center [1142, 259] width 133 height 37
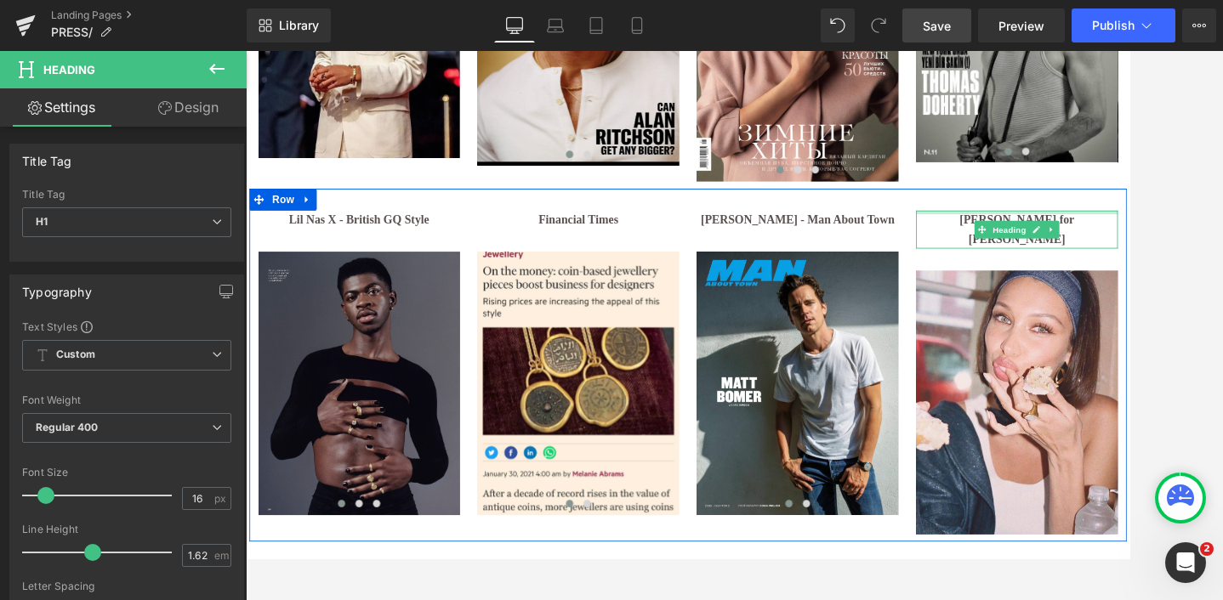
click at [1047, 237] on div at bounding box center [1142, 239] width 235 height 4
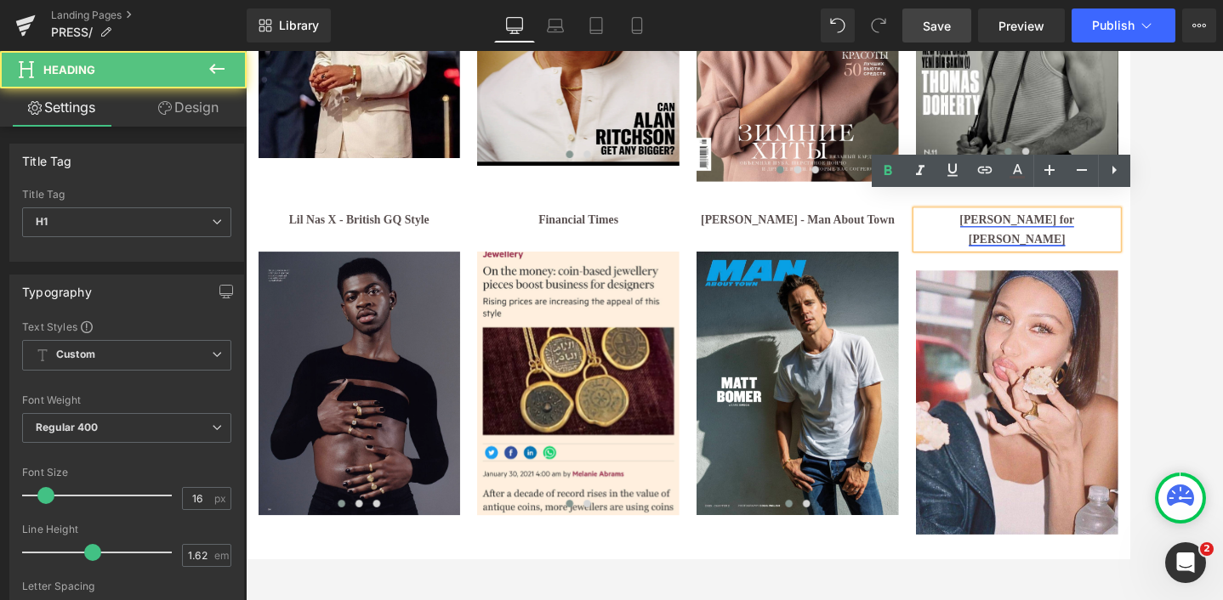
click at [1076, 241] on link "[PERSON_NAME] for [PERSON_NAME]" at bounding box center [1142, 259] width 133 height 37
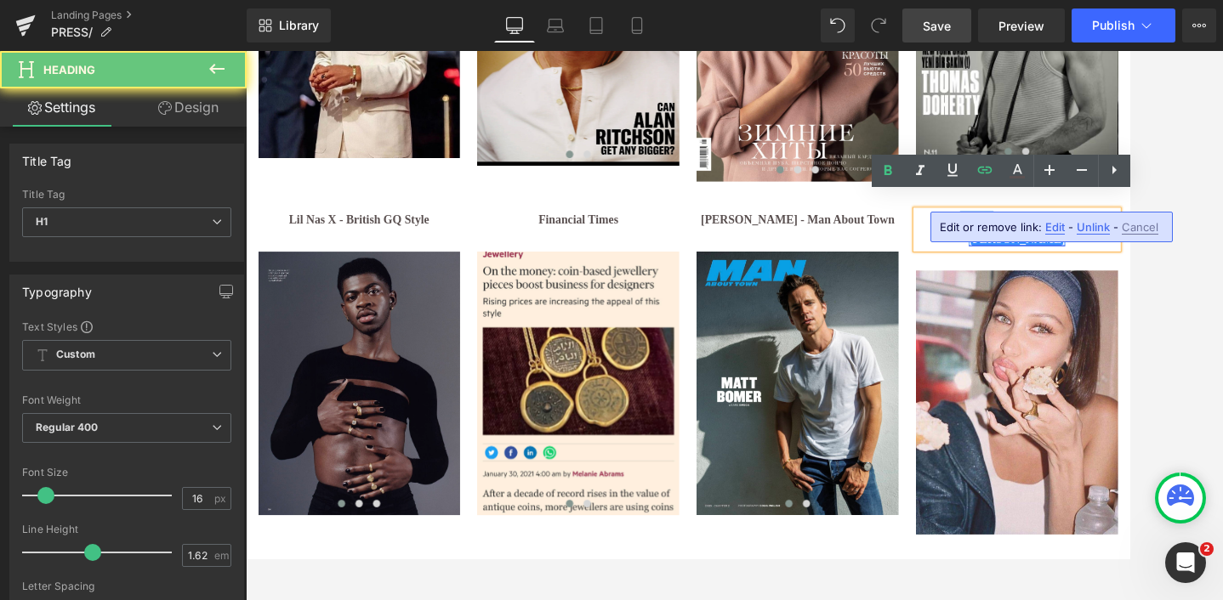
click at [1076, 241] on link "[PERSON_NAME] for [PERSON_NAME]" at bounding box center [1142, 259] width 133 height 37
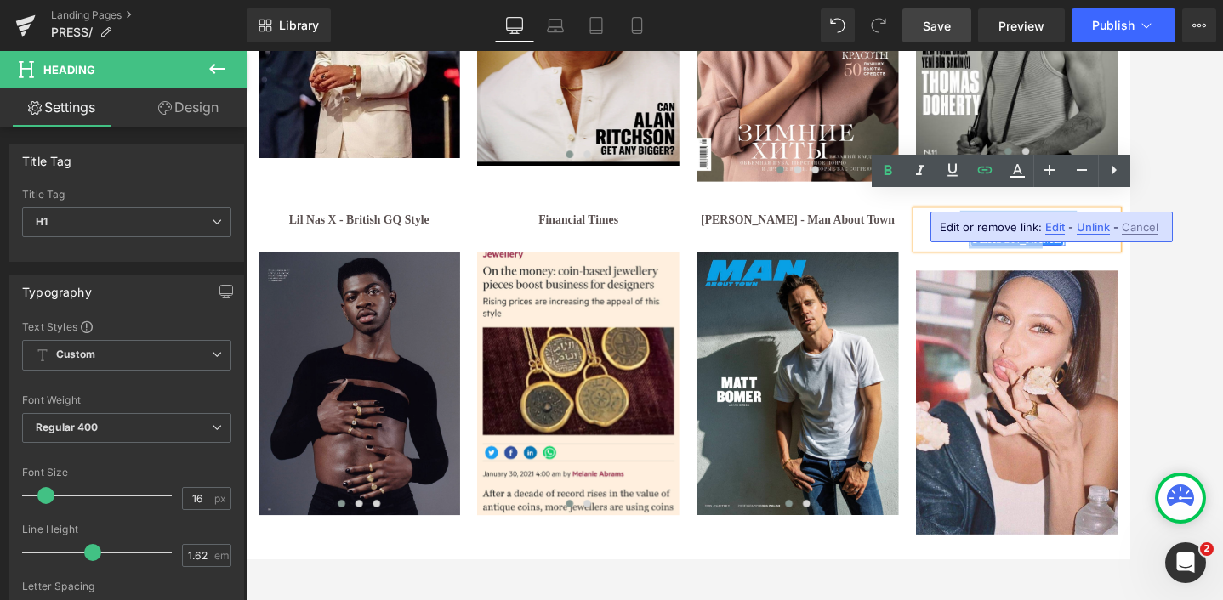
copy link "[PERSON_NAME] for [PERSON_NAME]"
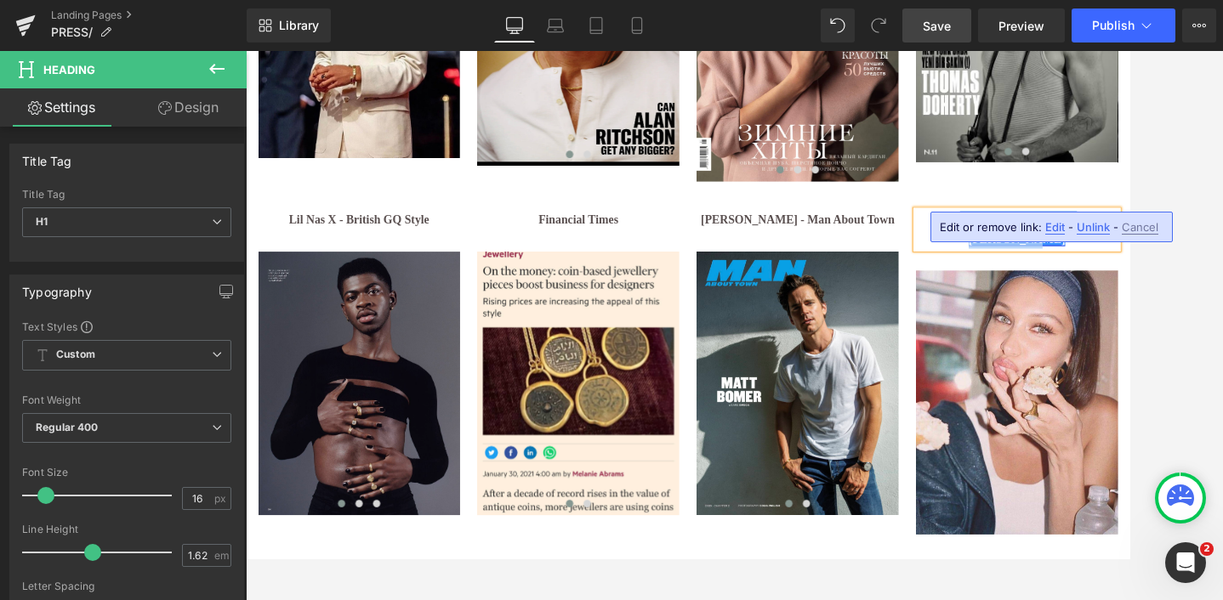
paste div
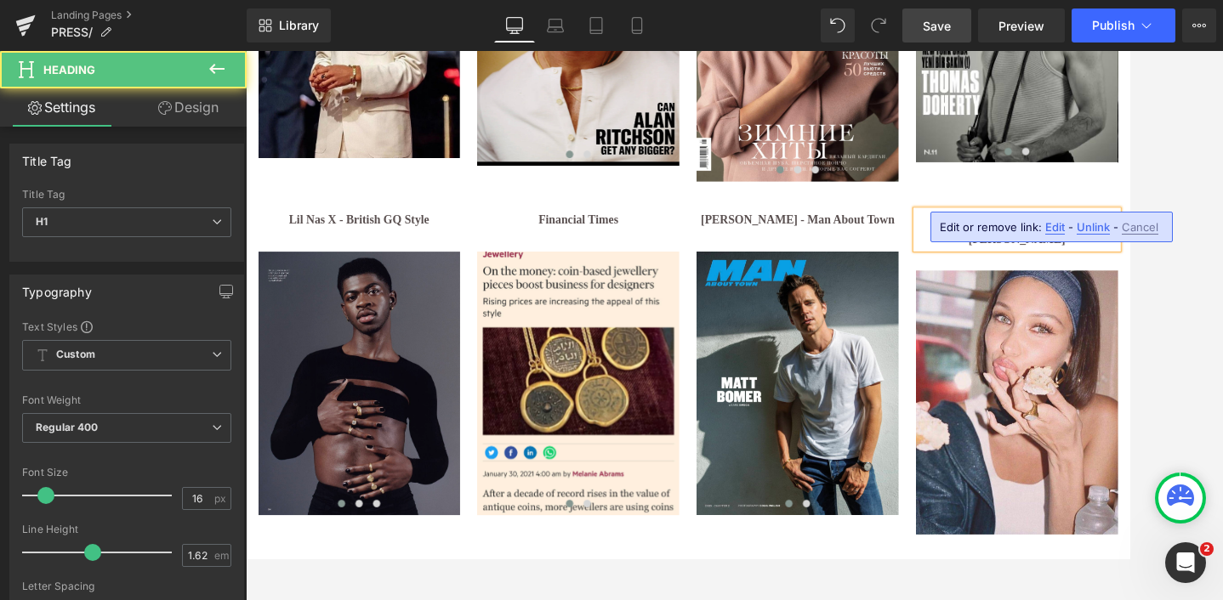
click at [1076, 241] on b "[PERSON_NAME] for [PERSON_NAME]" at bounding box center [1142, 259] width 133 height 37
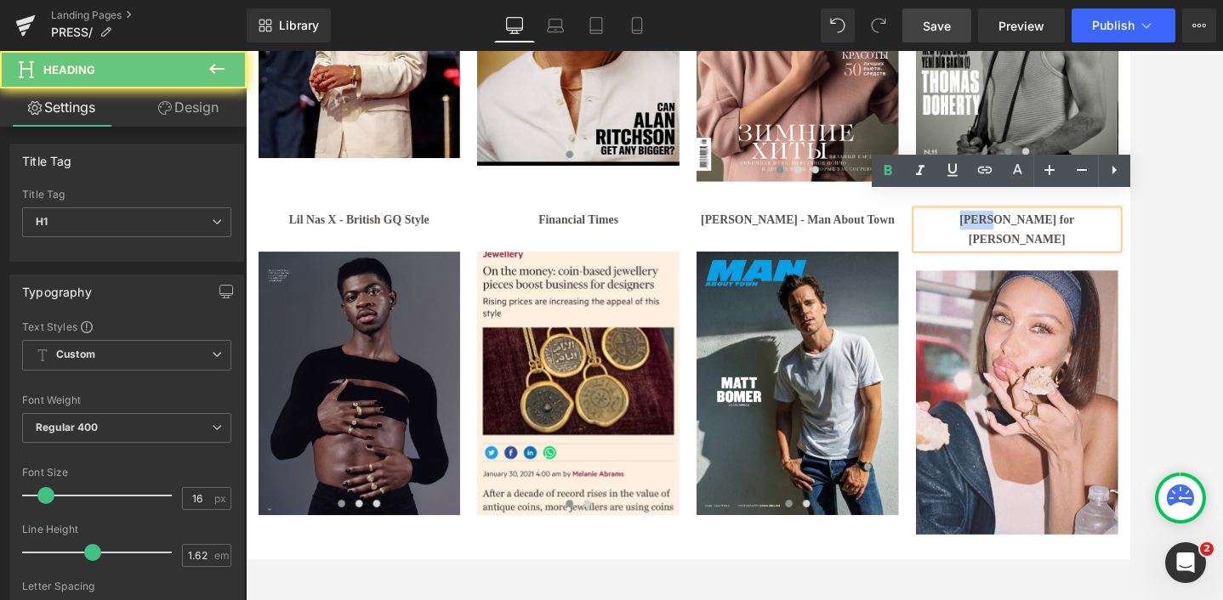
click at [1076, 241] on b "[PERSON_NAME] for [PERSON_NAME]" at bounding box center [1142, 259] width 133 height 37
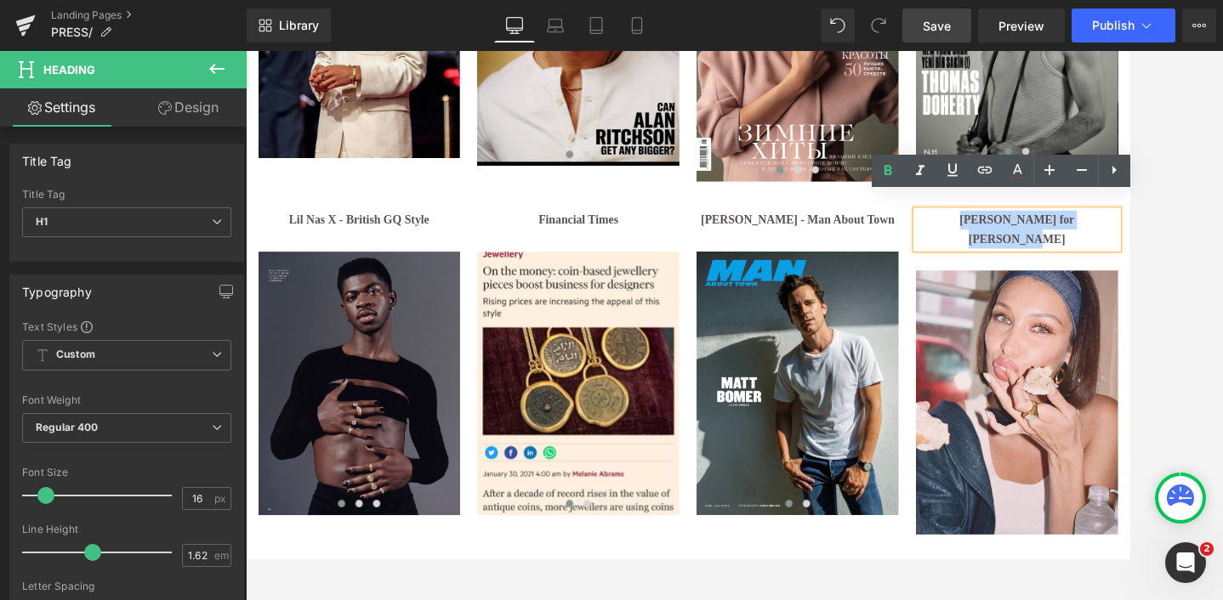
copy b "[PERSON_NAME] for [PERSON_NAME]"
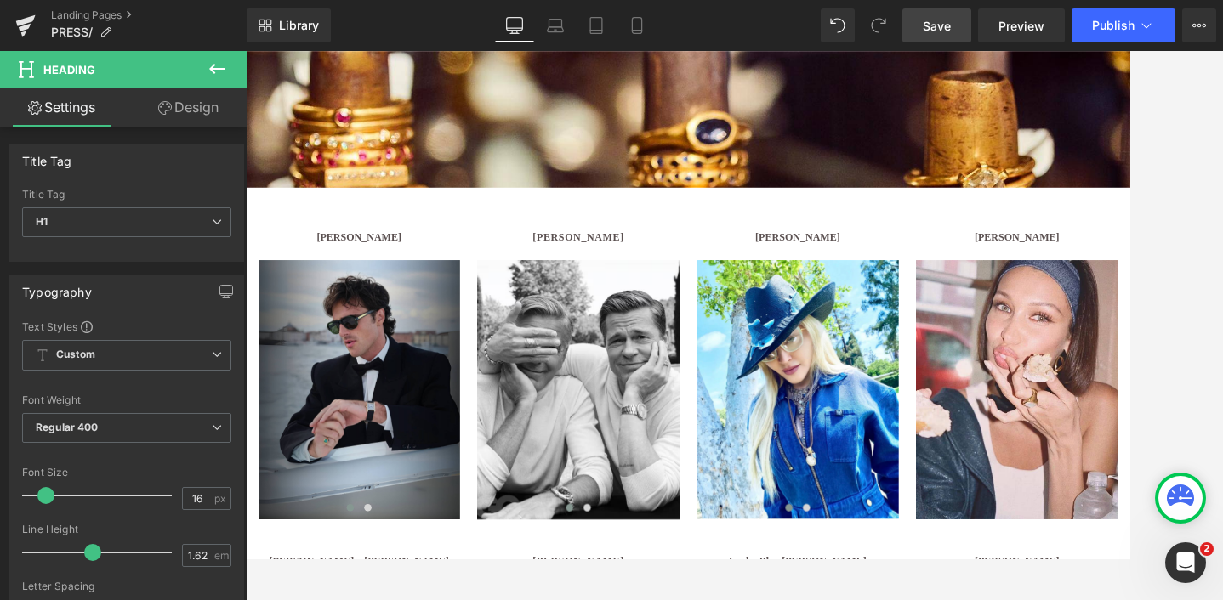
scroll to position [400, 0]
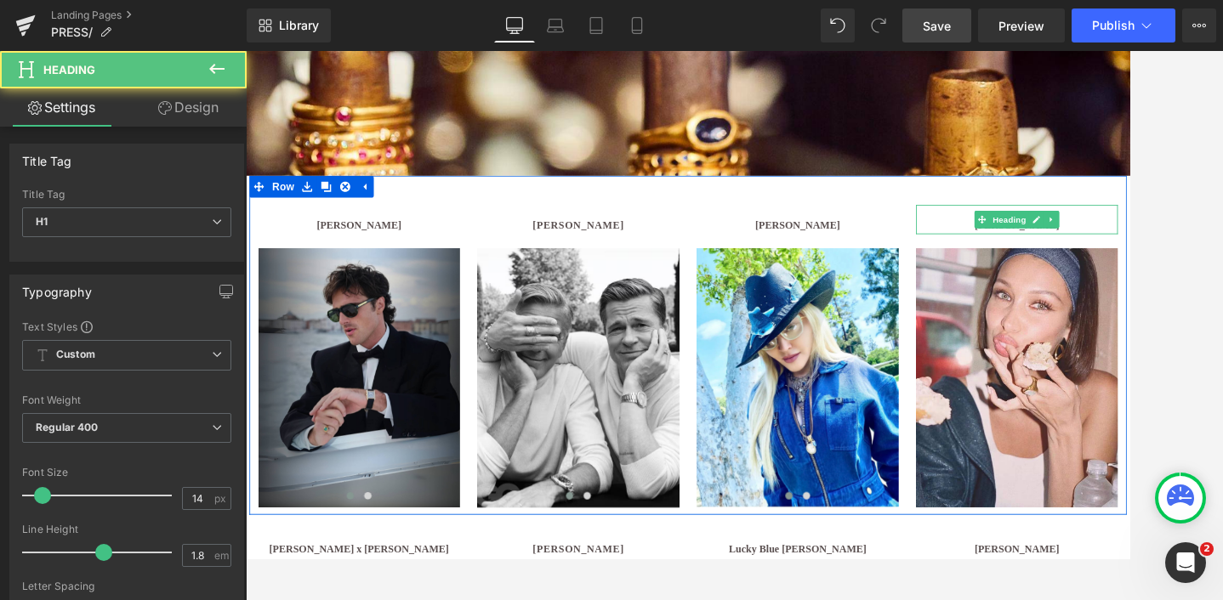
click at [1083, 250] on h1 "[PERSON_NAME]" at bounding box center [1142, 253] width 235 height 21
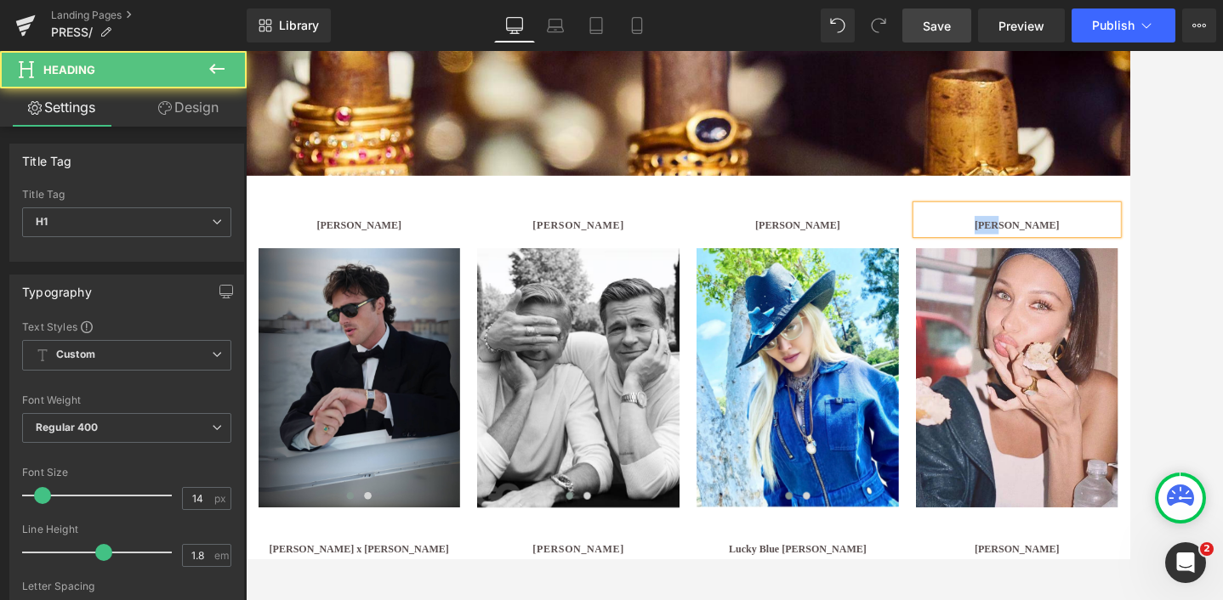
click at [1083, 250] on h1 "[PERSON_NAME]" at bounding box center [1142, 253] width 235 height 21
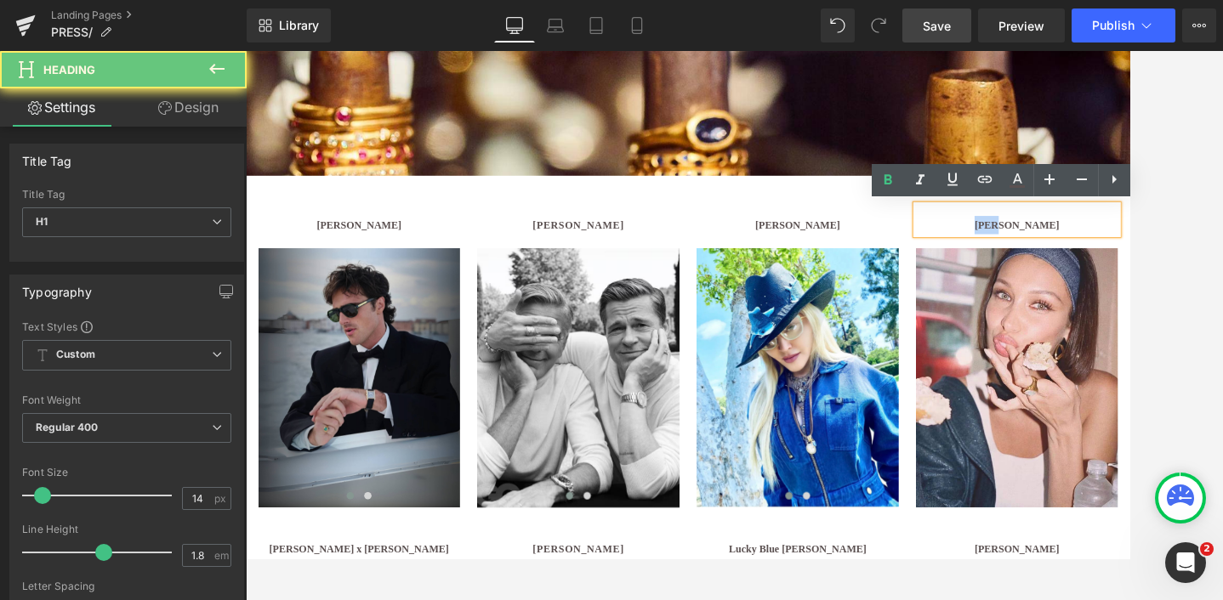
click at [1083, 250] on h1 "[PERSON_NAME]" at bounding box center [1142, 253] width 235 height 21
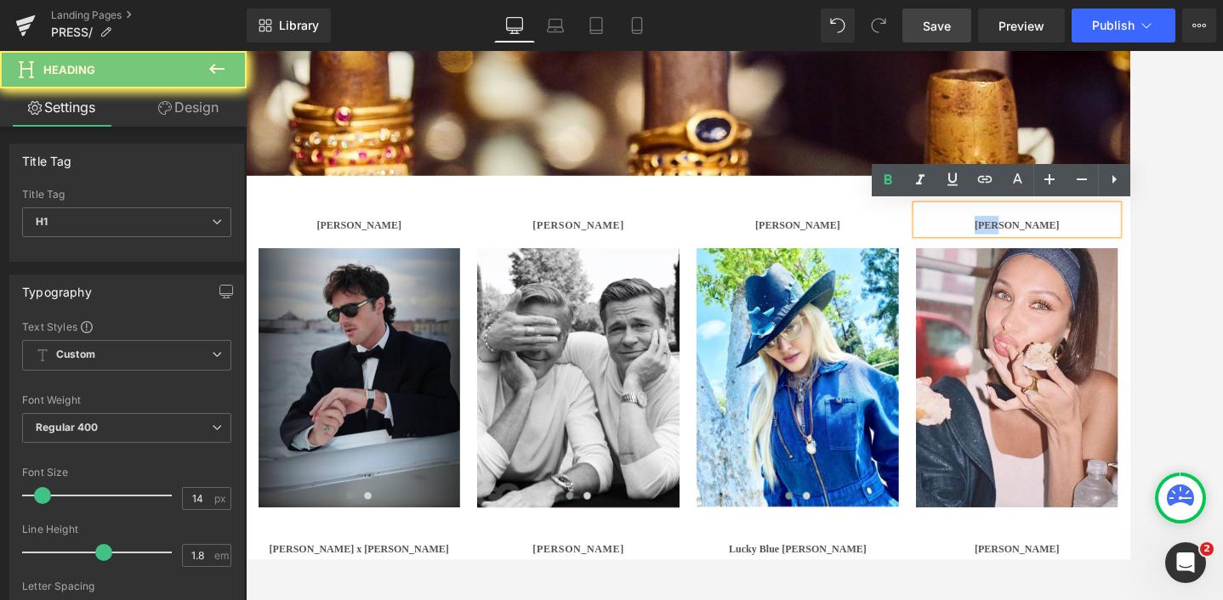
paste div
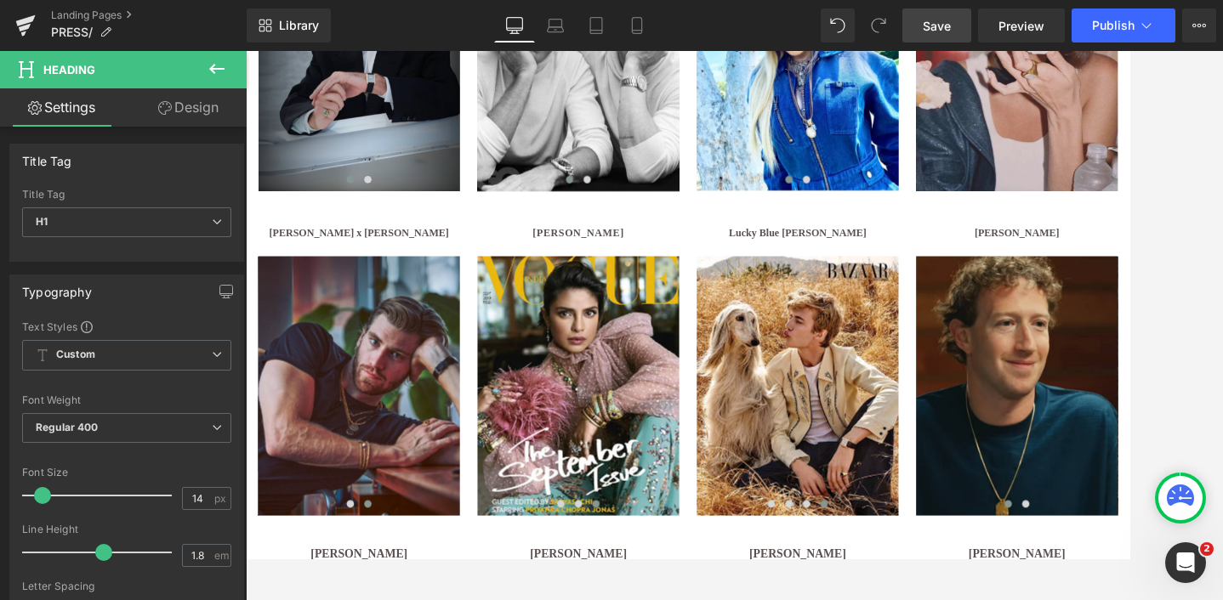
scroll to position [771, 0]
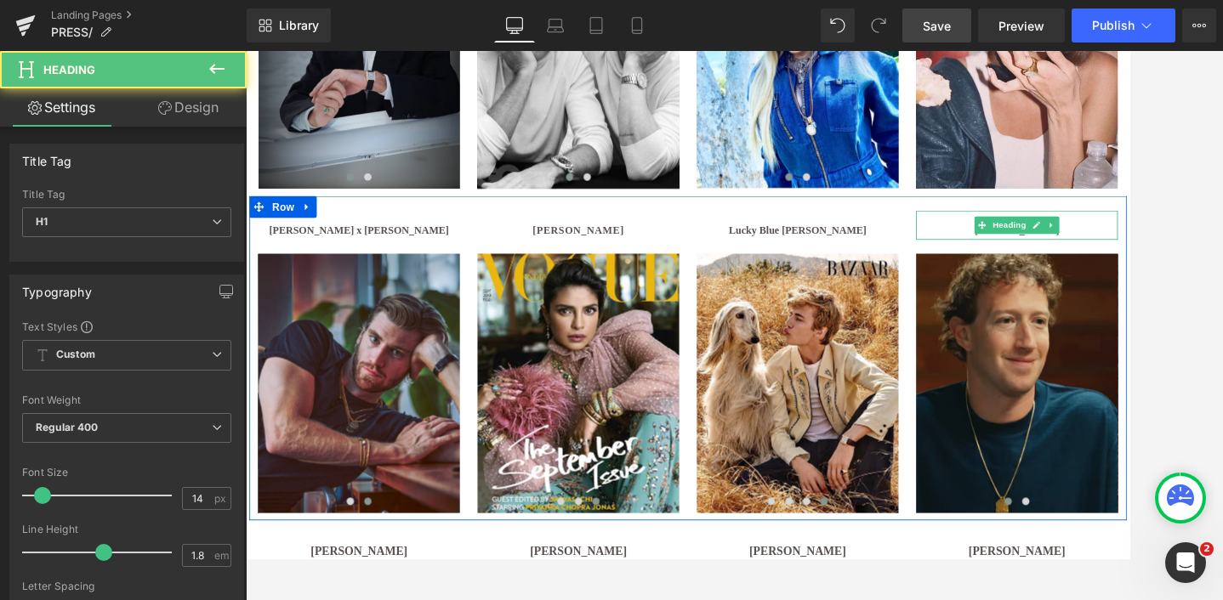
click at [1062, 255] on h1 "[PERSON_NAME]" at bounding box center [1142, 260] width 235 height 21
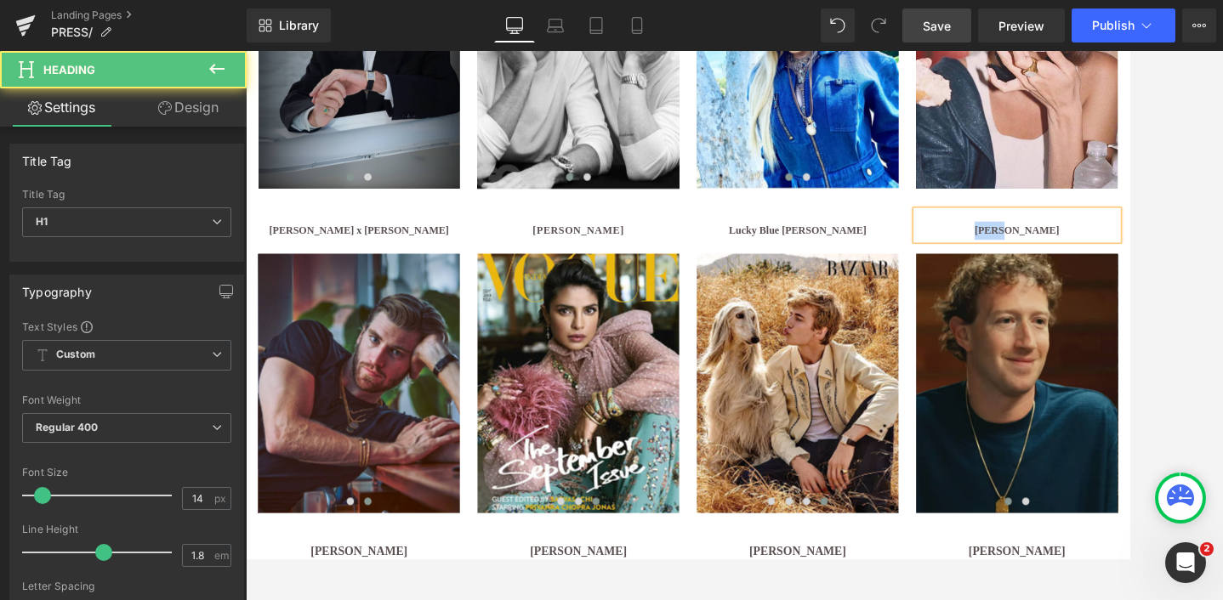
click at [1062, 255] on h1 "[PERSON_NAME]" at bounding box center [1142, 260] width 235 height 21
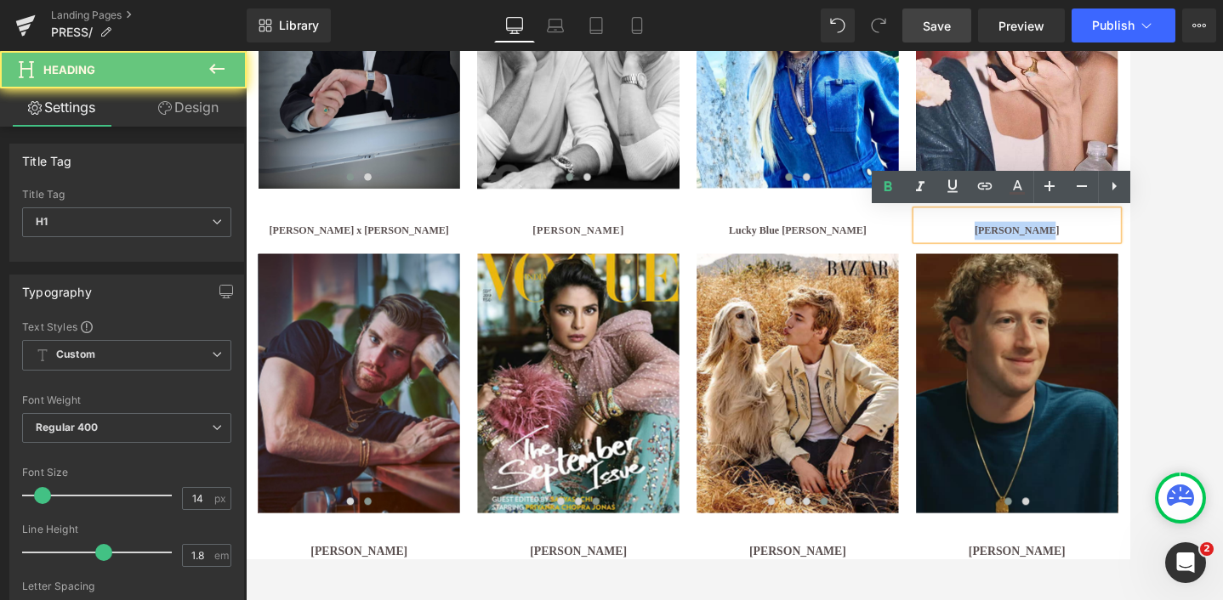
click at [1062, 255] on h1 "[PERSON_NAME]" at bounding box center [1142, 260] width 235 height 21
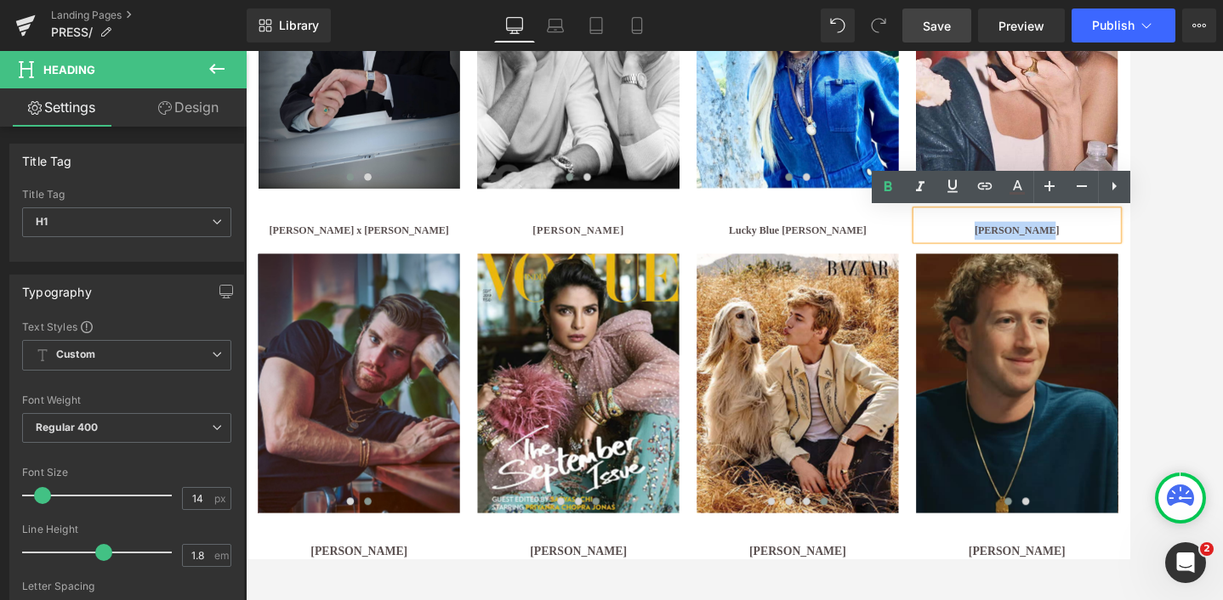
paste div
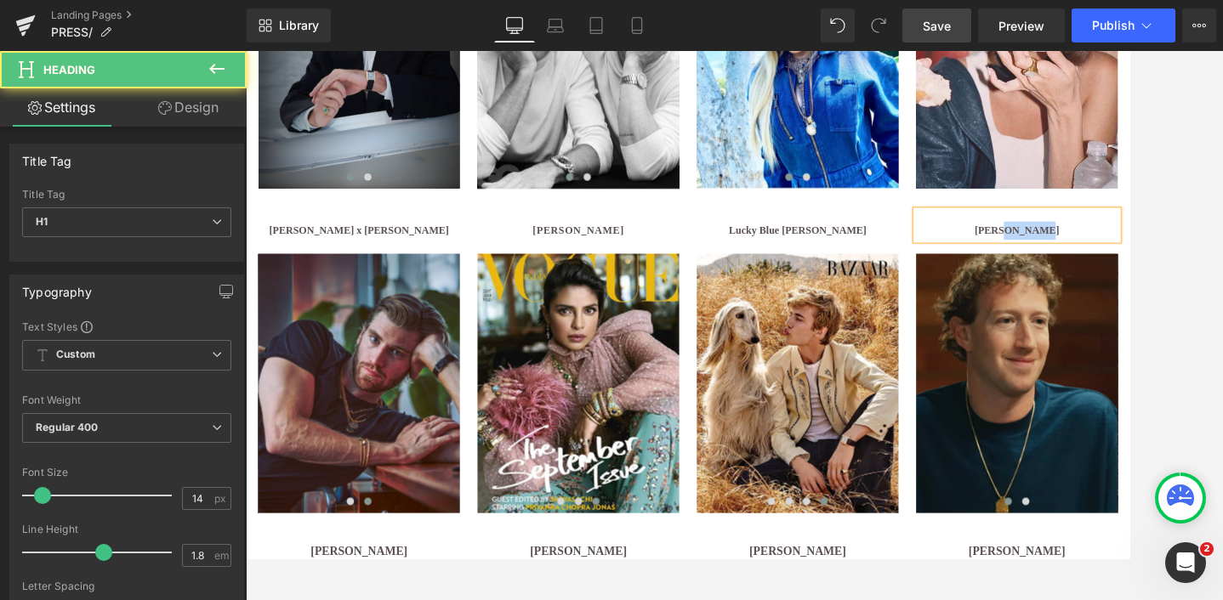
drag, startPoint x: 1145, startPoint y: 258, endPoint x: 1110, endPoint y: 258, distance: 34.9
click at [1110, 258] on b "Mark Elliot Zuckerberg" at bounding box center [1142, 260] width 99 height 13
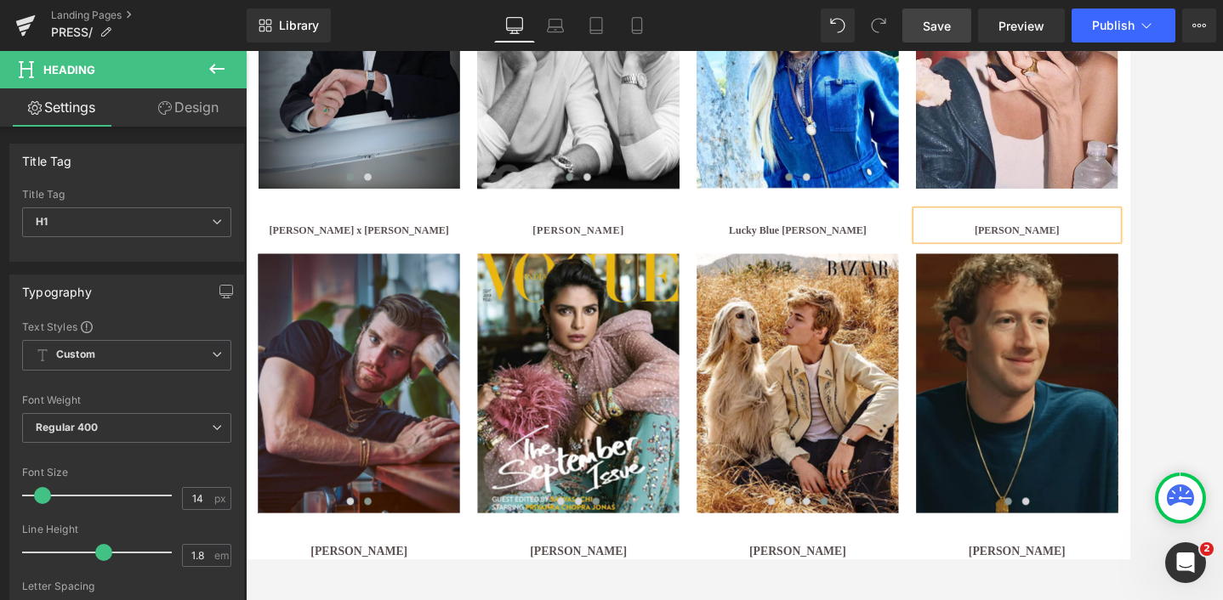
click at [938, 29] on span "Save" at bounding box center [936, 26] width 28 height 18
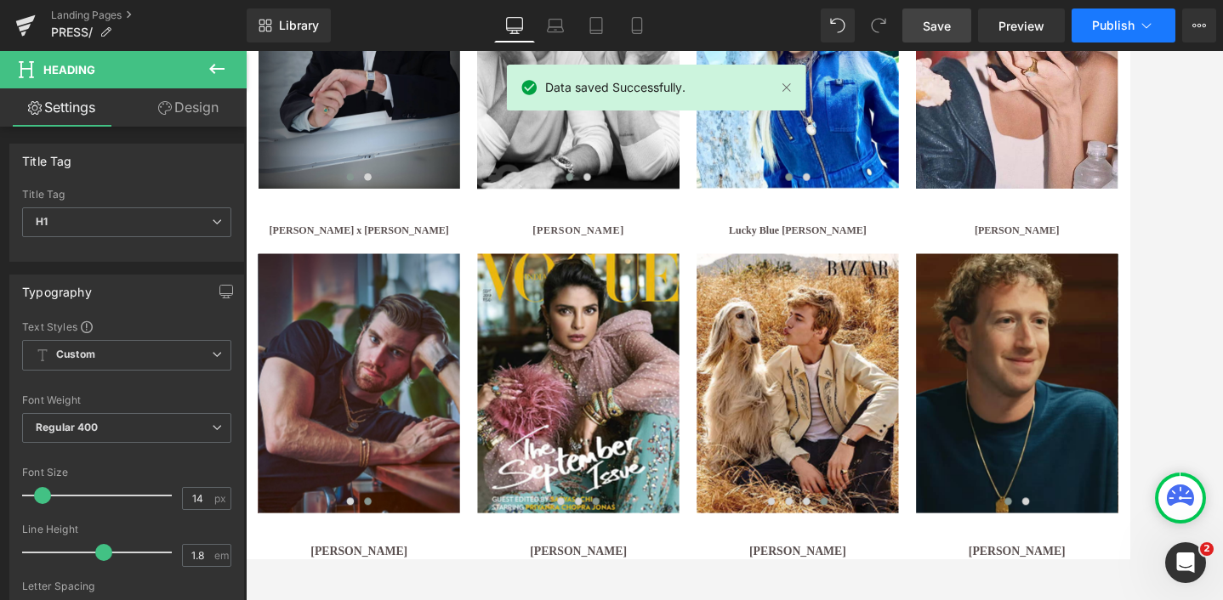
click at [1105, 21] on span "Publish" at bounding box center [1113, 26] width 43 height 14
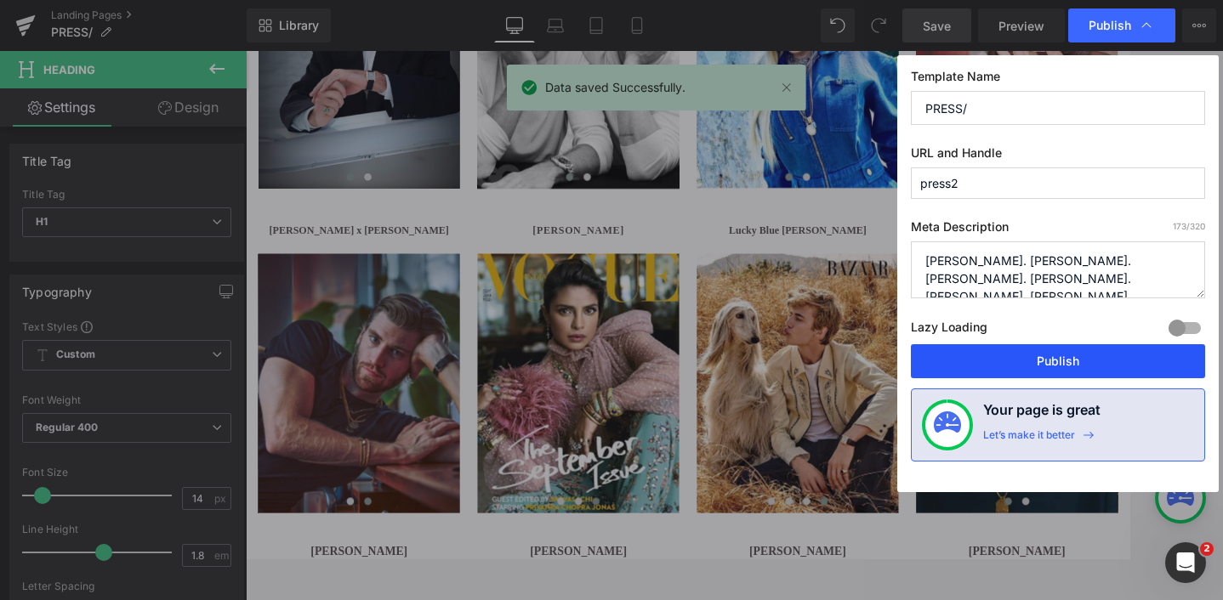
click at [1051, 367] on button "Publish" at bounding box center [1058, 361] width 294 height 34
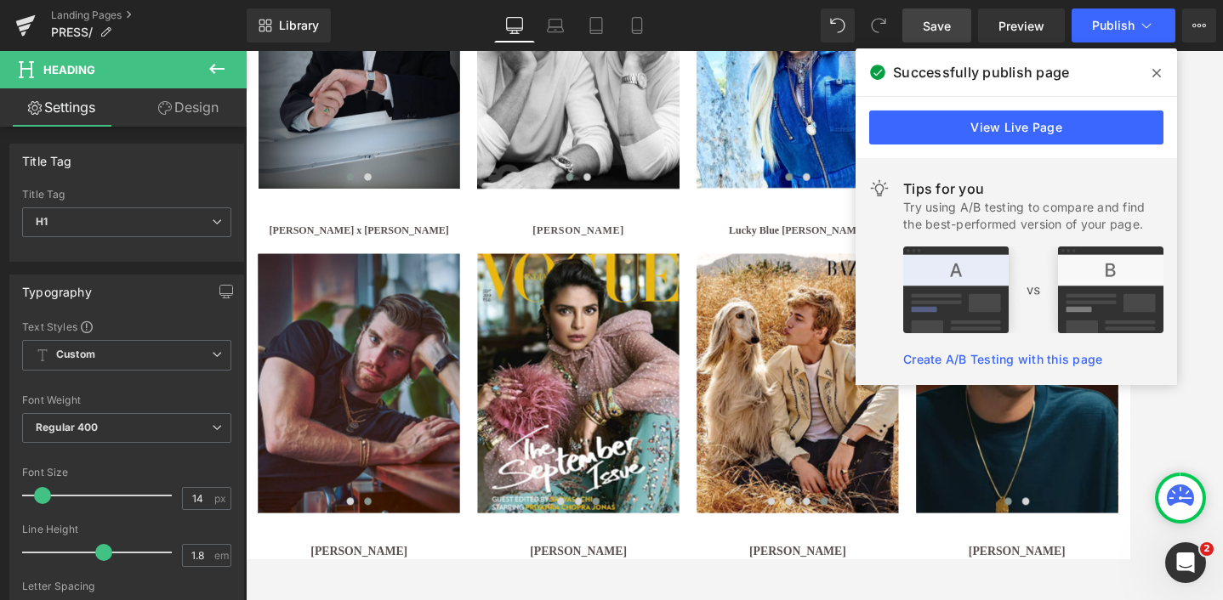
click at [1153, 73] on icon at bounding box center [1156, 73] width 9 height 14
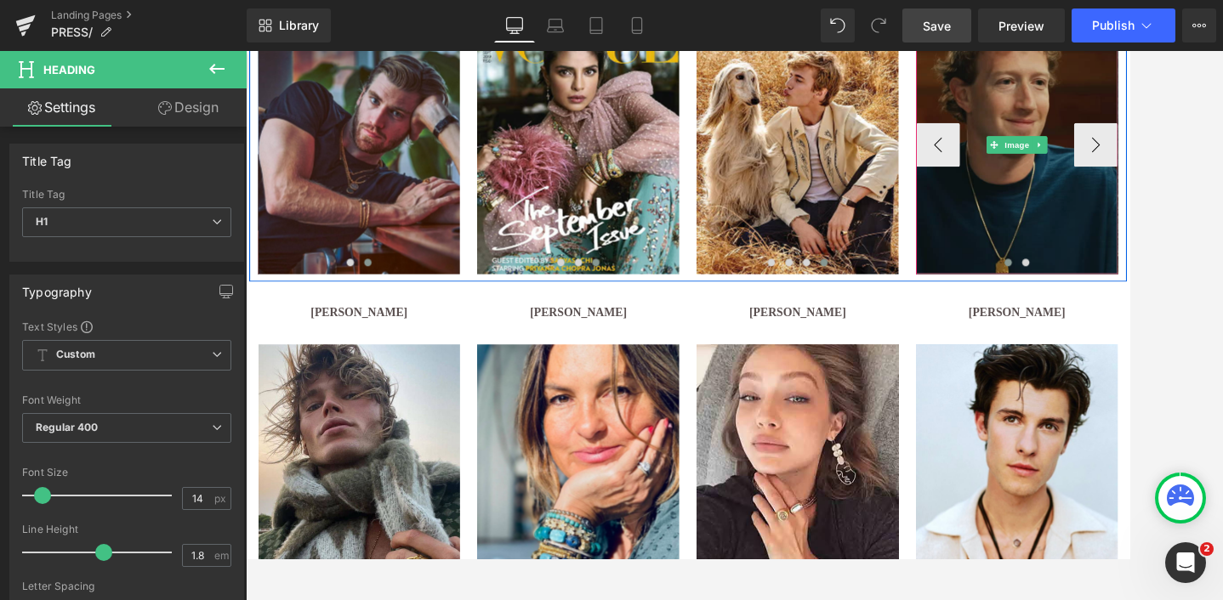
scroll to position [921, 0]
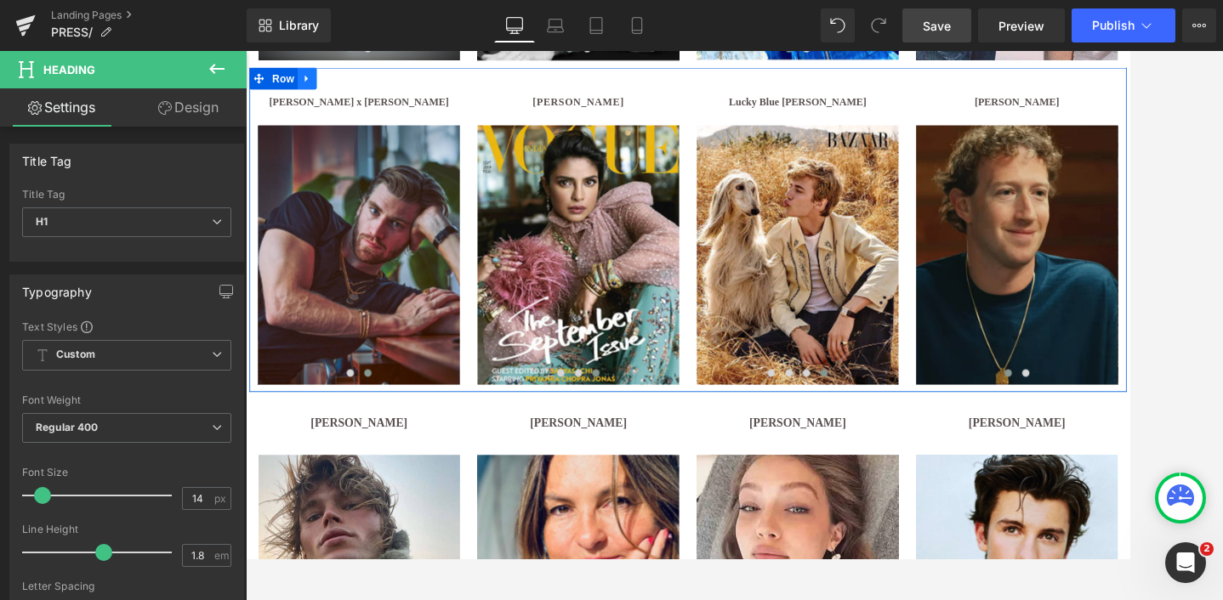
click at [317, 87] on icon at bounding box center [317, 83] width 12 height 13
click at [340, 84] on icon at bounding box center [339, 83] width 12 height 12
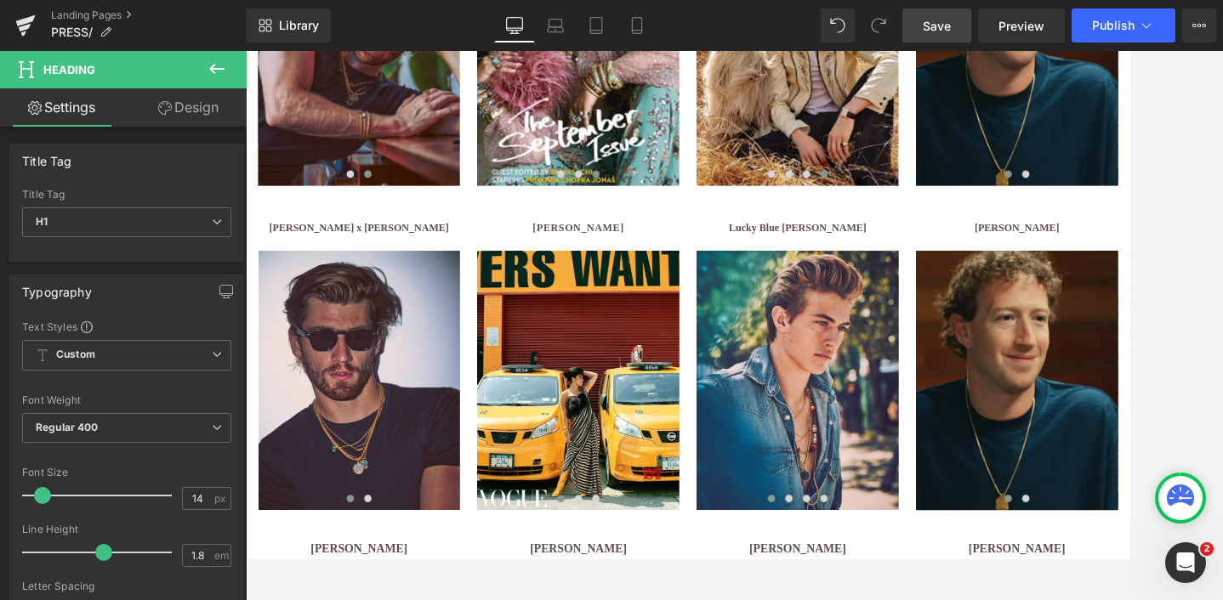
scroll to position [1150, 0]
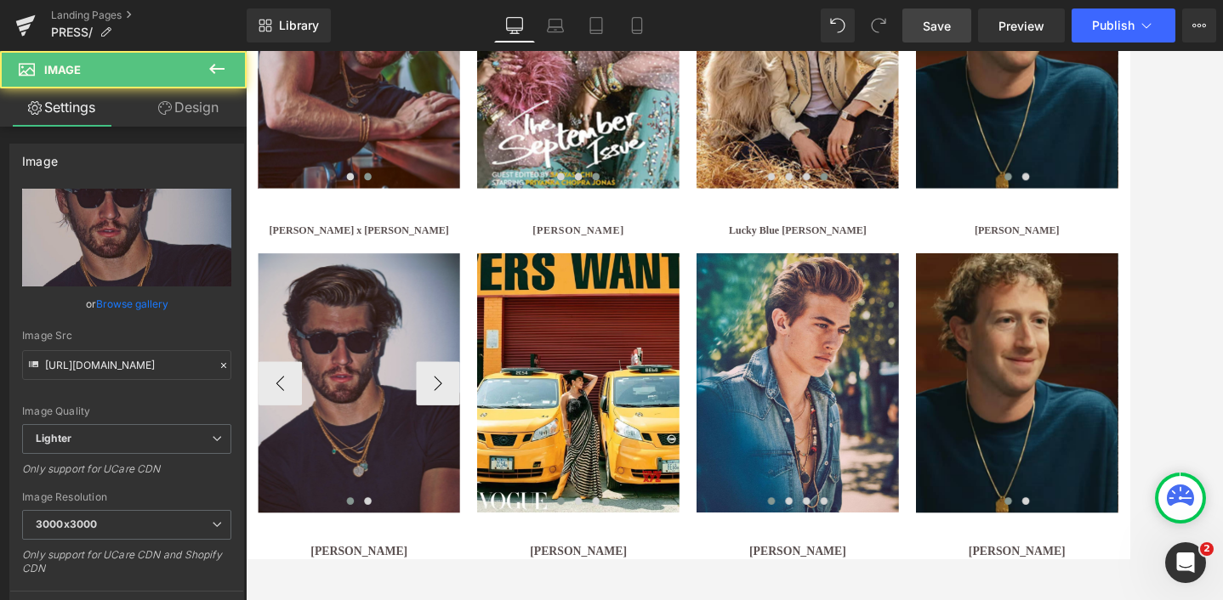
click at [375, 378] on img at bounding box center [377, 438] width 235 height 302
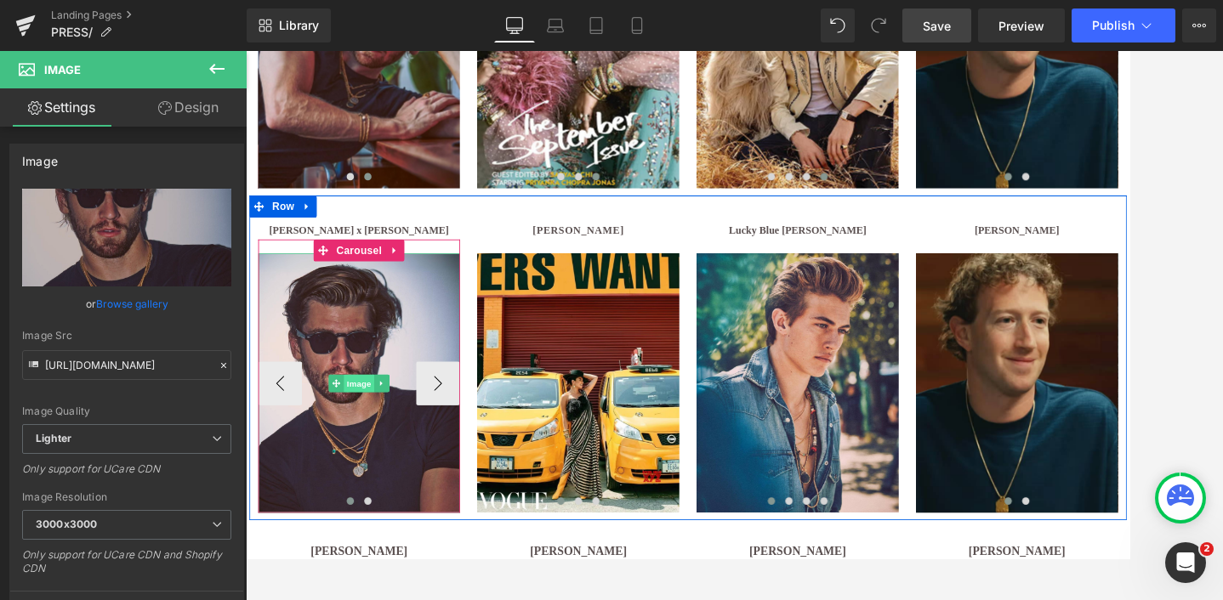
click at [379, 435] on span "Image" at bounding box center [378, 438] width 36 height 20
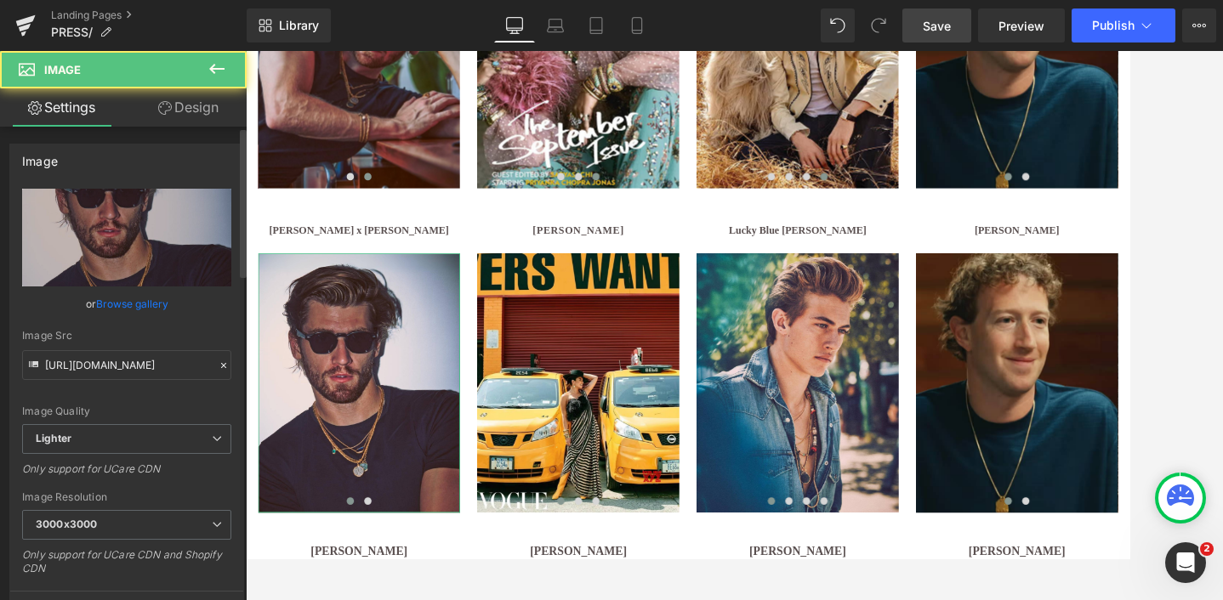
click at [129, 302] on link "Browse gallery" at bounding box center [132, 304] width 72 height 30
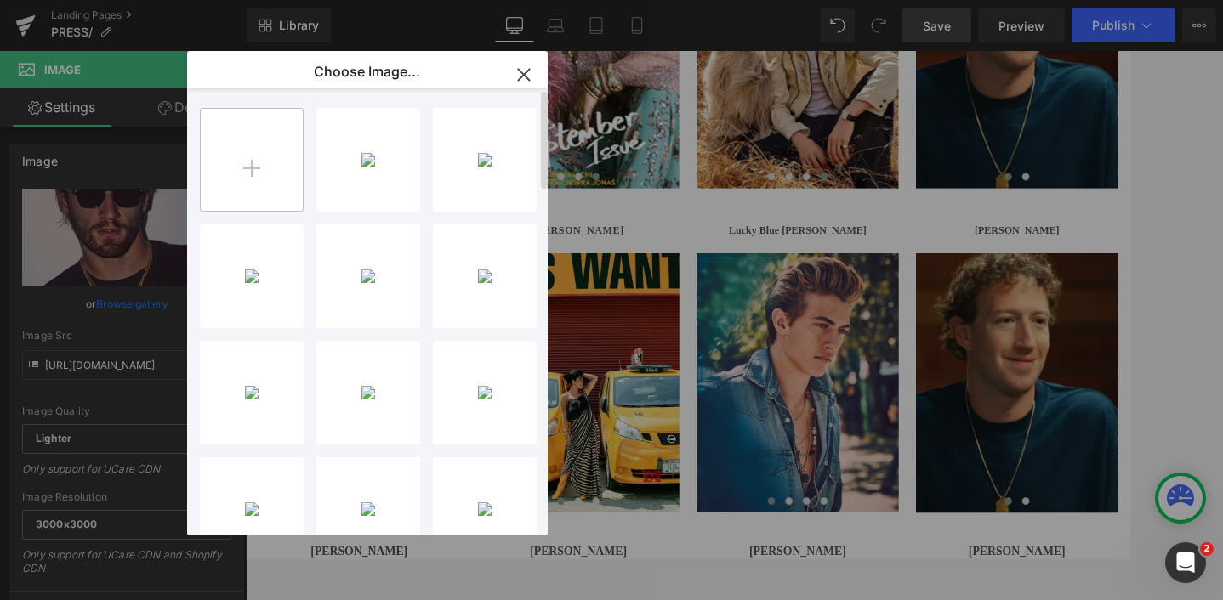
click at [253, 160] on input "file" at bounding box center [252, 160] width 102 height 102
type input "C:\fakepath\test-1.avif"
click at [525, 72] on icon "button" at bounding box center [523, 74] width 11 height 11
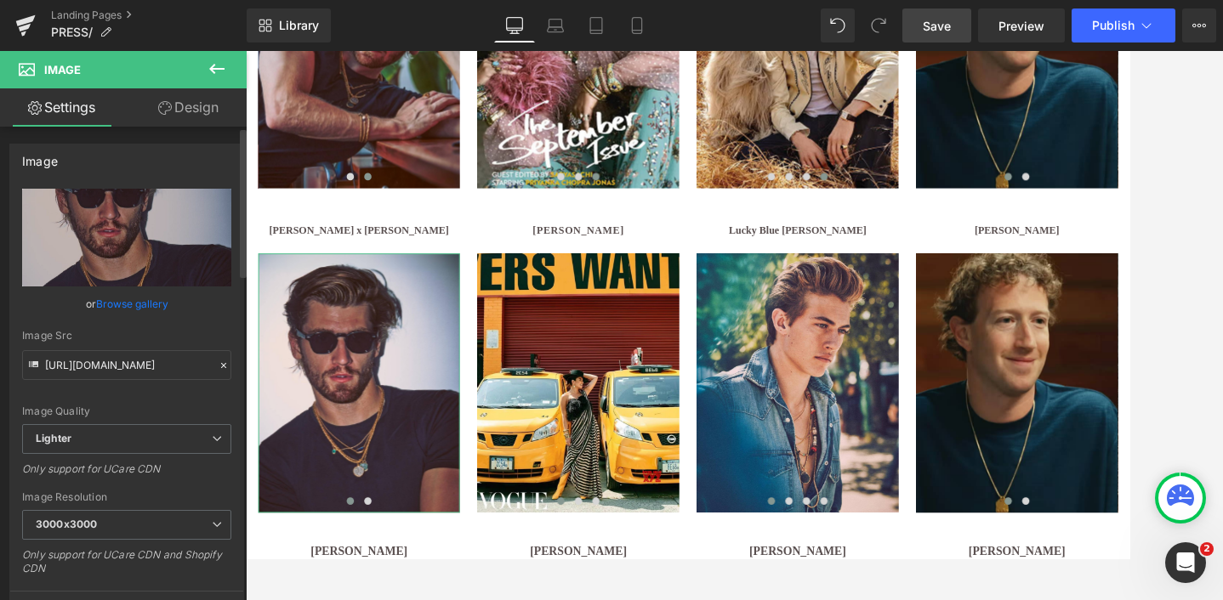
click at [117, 299] on link "Browse gallery" at bounding box center [132, 304] width 72 height 30
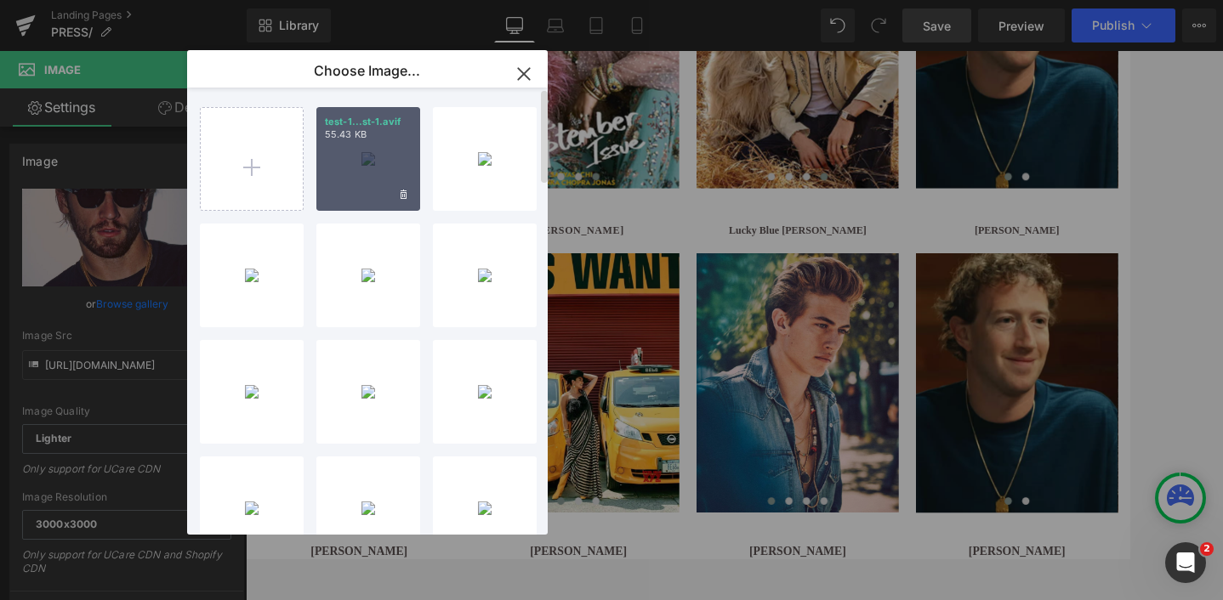
click at [375, 179] on div "test-1...st-1.avif 55.43 KB" at bounding box center [368, 159] width 104 height 104
type input "https://ucarecdn.com/99ebd542-098e-4356-9c33-0f7fe6d08c3b/-/format/auto/-/previ…"
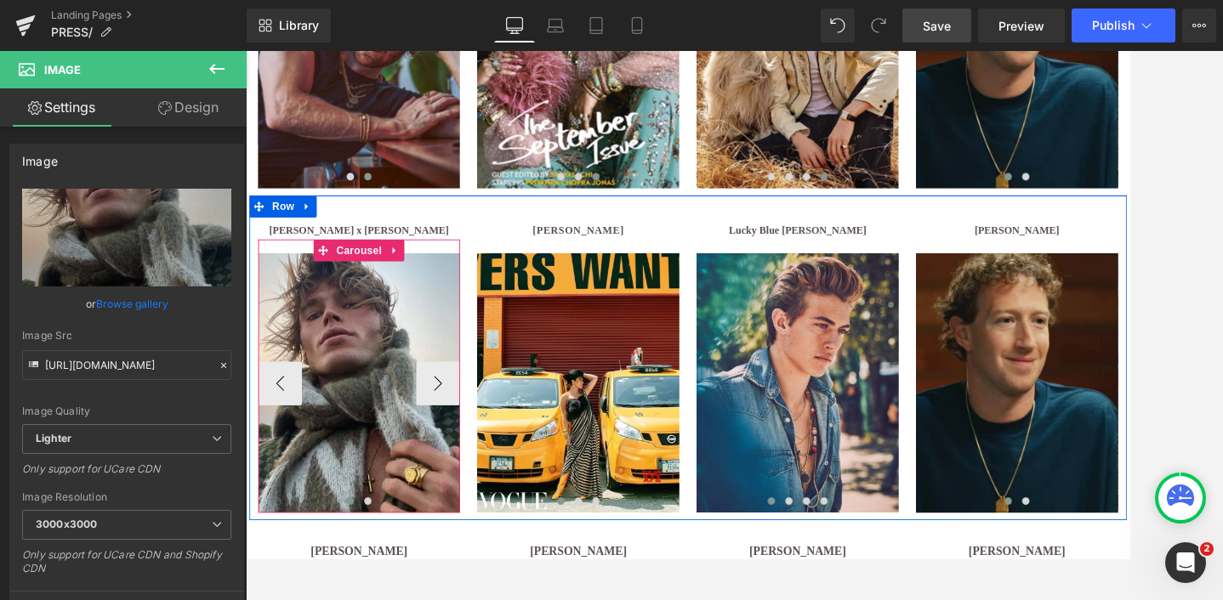
click at [366, 575] on span at bounding box center [367, 575] width 9 height 9
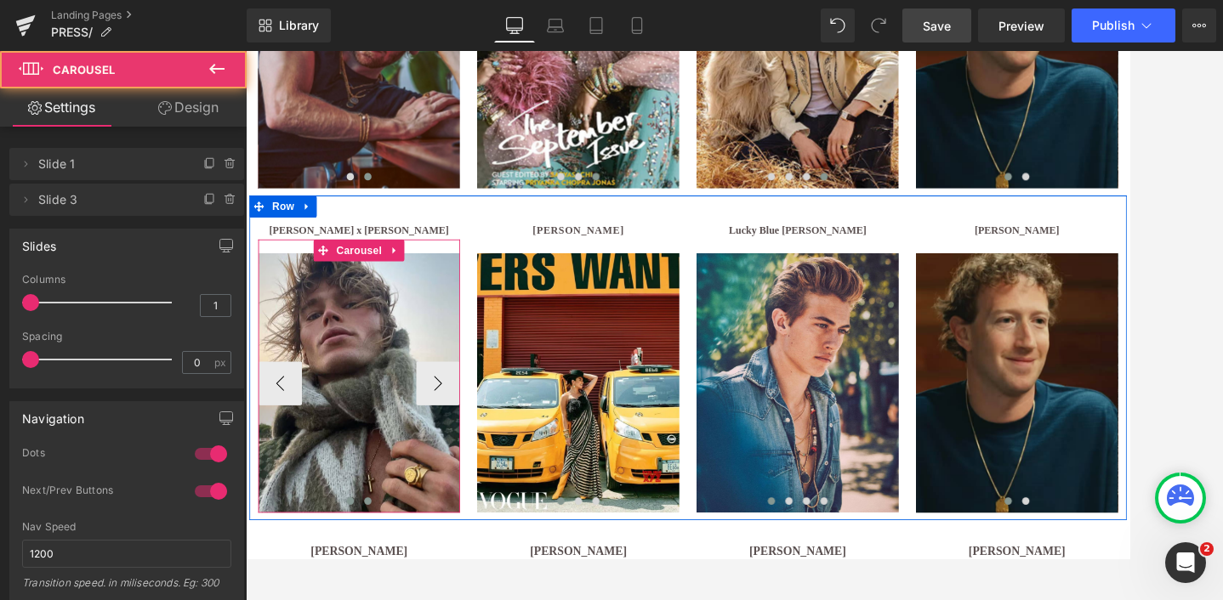
click at [385, 577] on span at bounding box center [387, 575] width 9 height 9
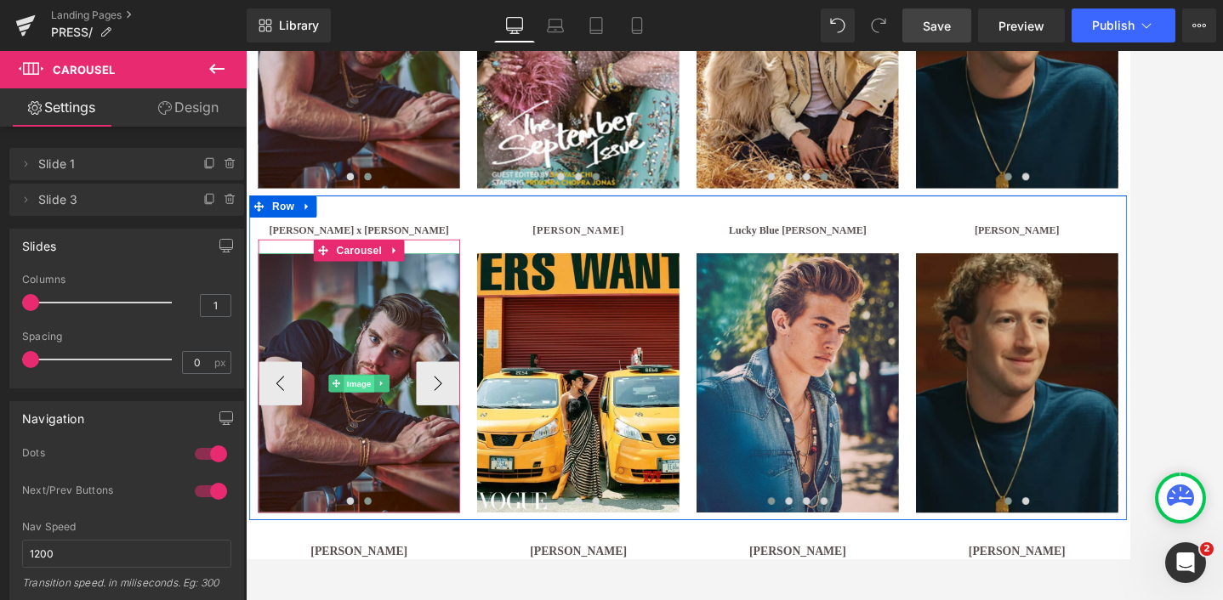
click at [375, 429] on span "Image" at bounding box center [378, 439] width 36 height 20
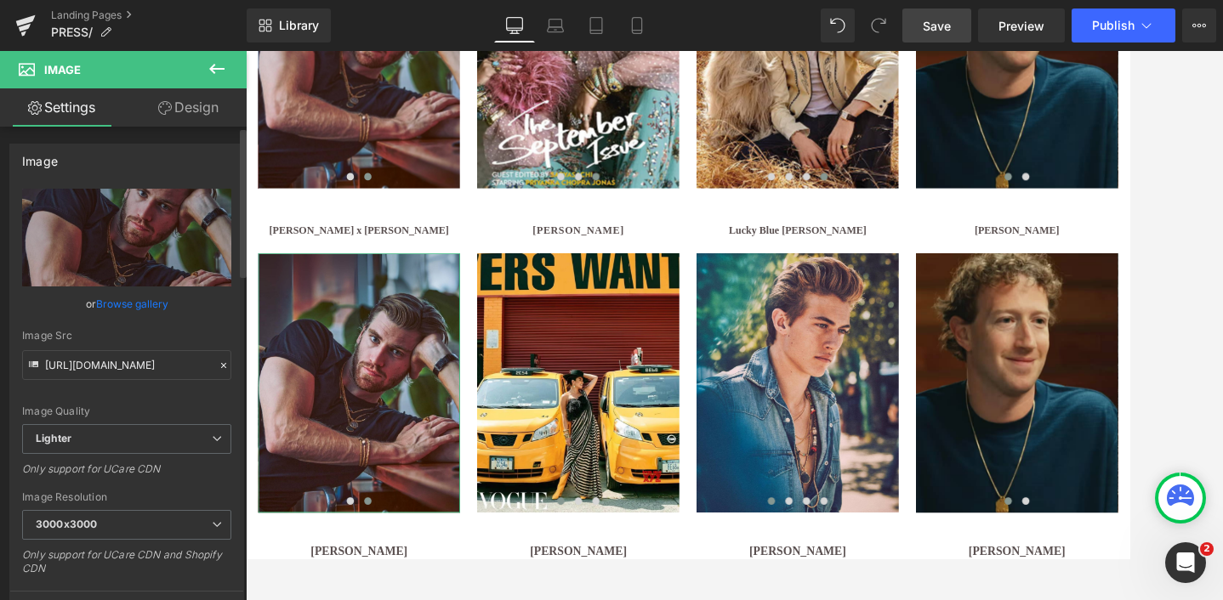
click at [124, 305] on link "Browse gallery" at bounding box center [132, 304] width 72 height 30
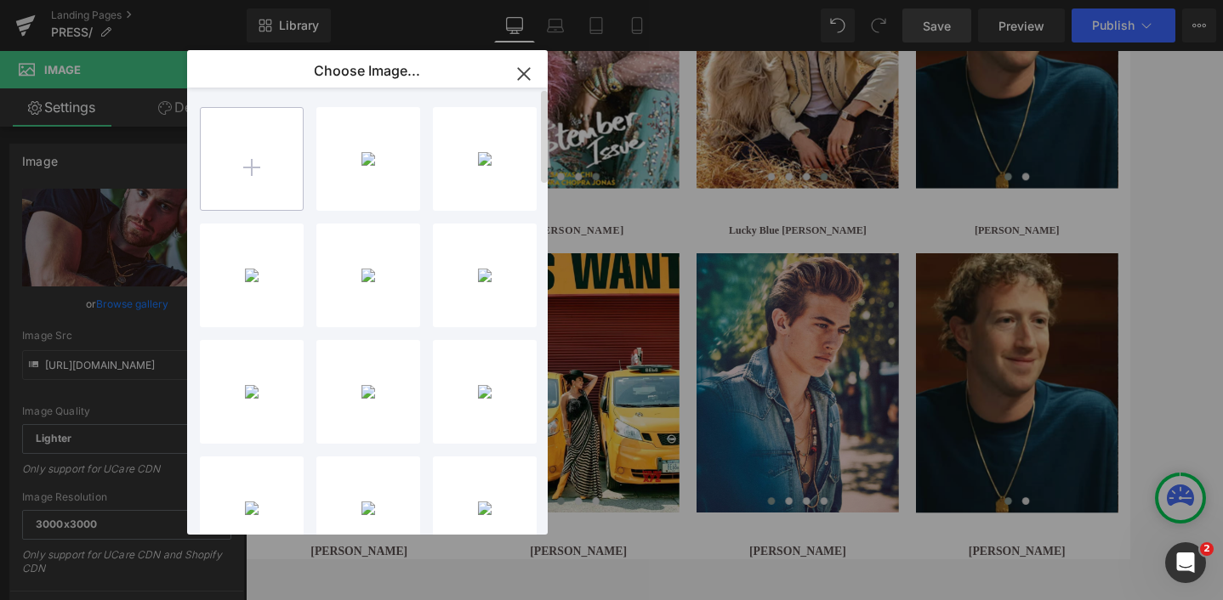
click at [253, 177] on input "file" at bounding box center [252, 159] width 102 height 102
type input "C:\fakepath\IMG_2361_3000x3000.webp"
click at [523, 70] on icon "button" at bounding box center [523, 73] width 27 height 27
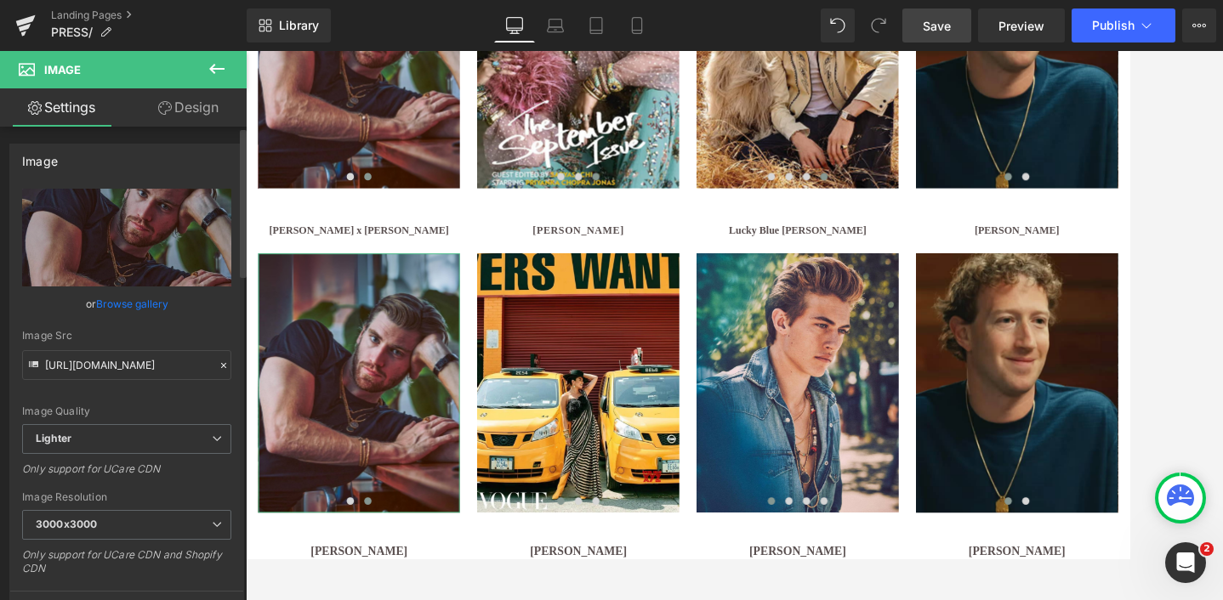
click at [123, 296] on link "Browse gallery" at bounding box center [132, 304] width 72 height 30
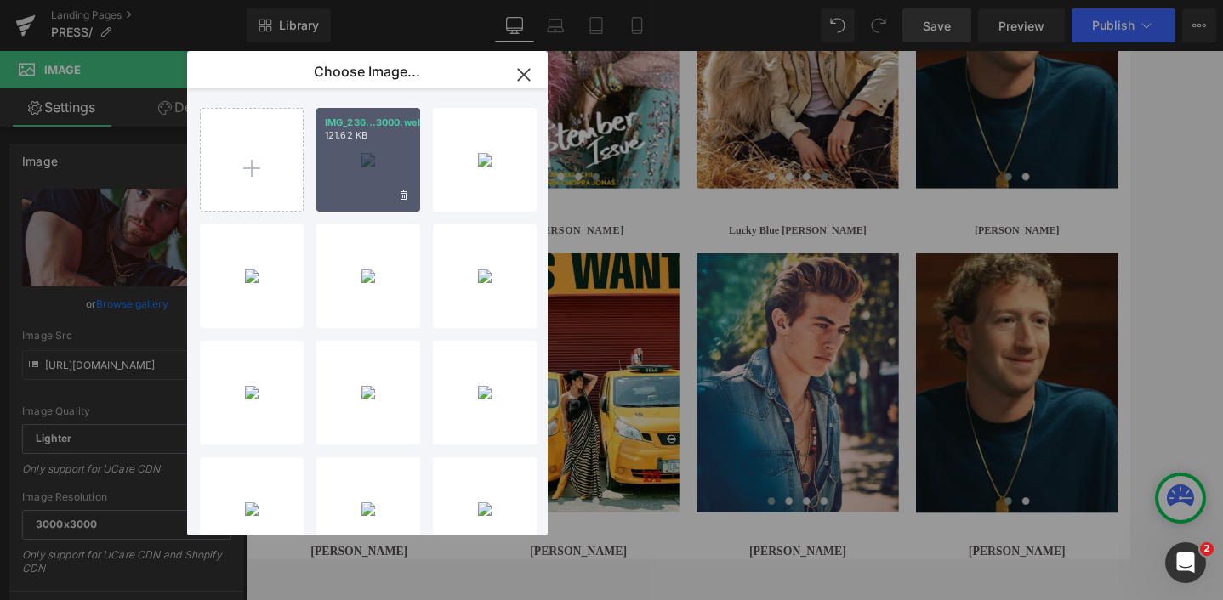
click at [372, 173] on div "IMG_236...3000.webp 121.62 KB" at bounding box center [368, 160] width 104 height 104
type input "https://ucarecdn.com/720920f5-3d2a-480c-b794-9dbf222e5c81/-/format/auto/-/previ…"
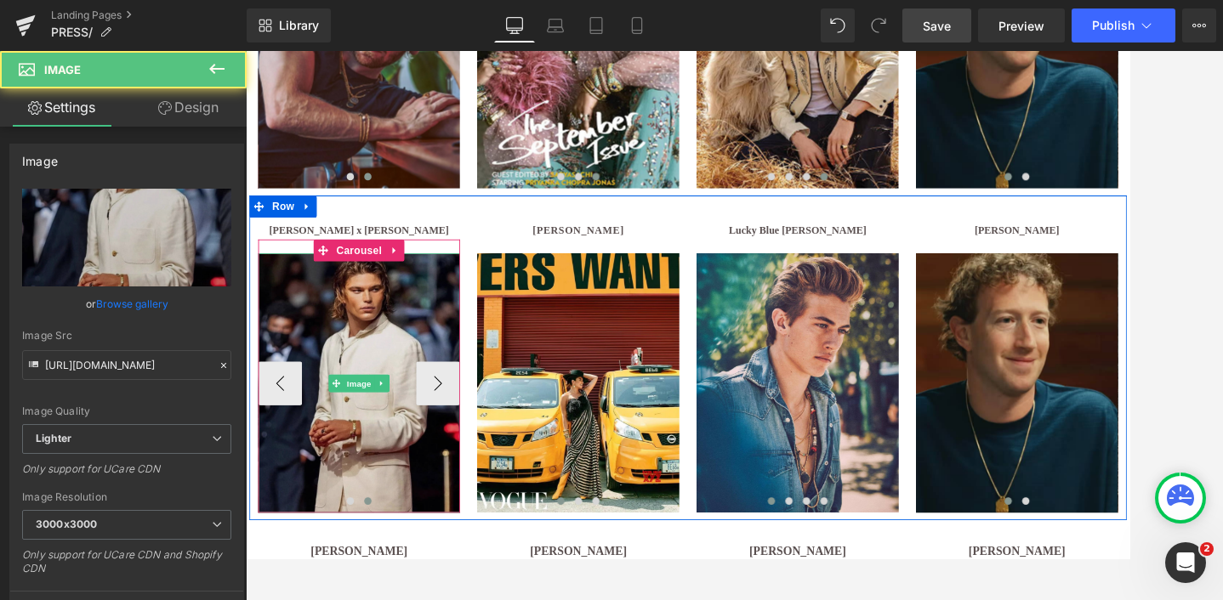
click at [390, 327] on img at bounding box center [377, 438] width 235 height 302
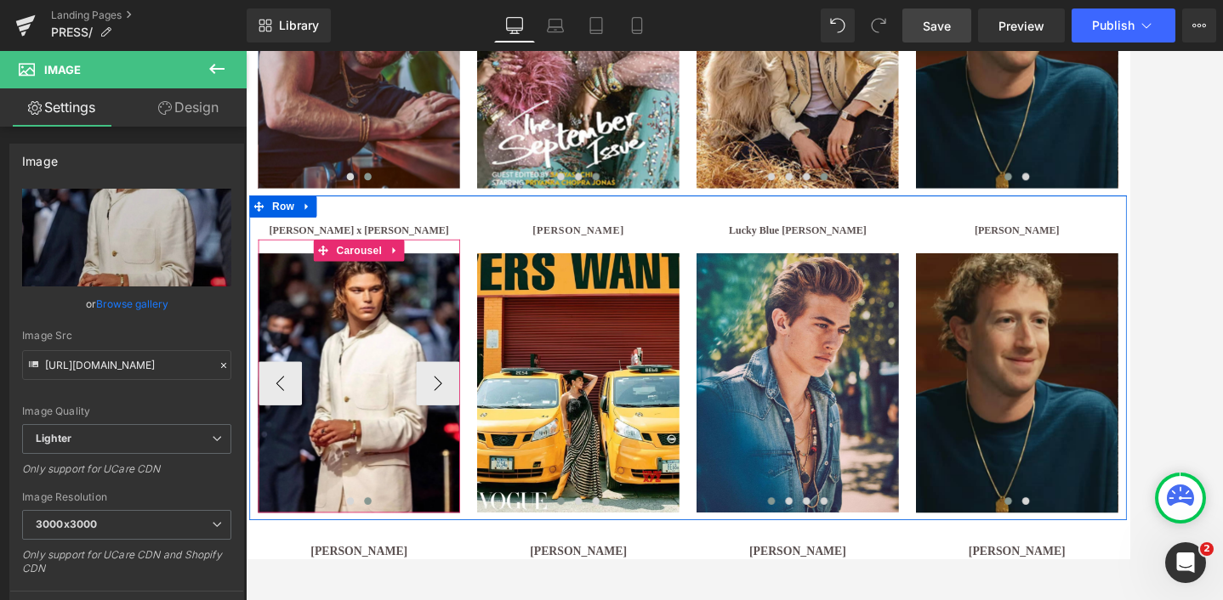
click at [389, 576] on span at bounding box center [387, 575] width 9 height 9
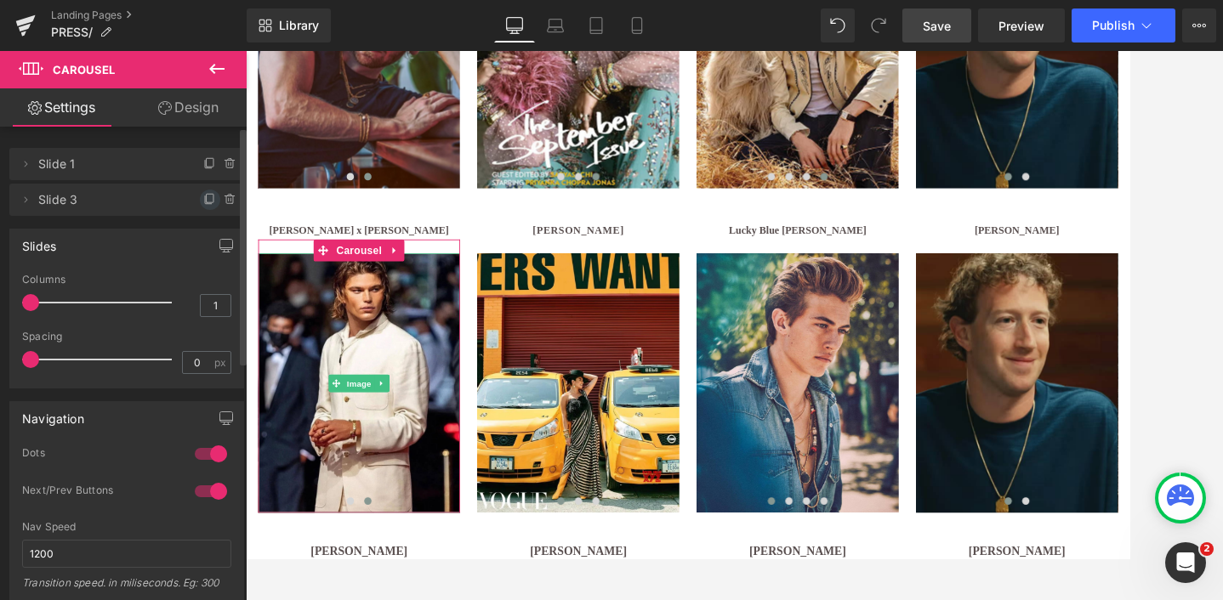
click at [203, 195] on icon at bounding box center [210, 200] width 14 height 14
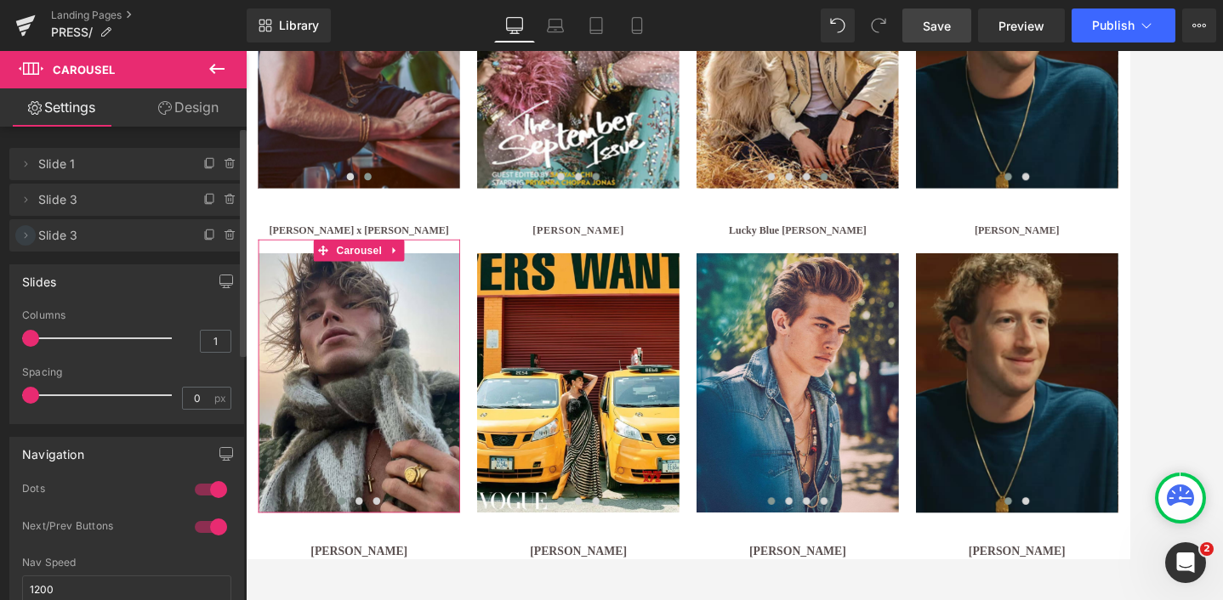
click at [26, 236] on icon at bounding box center [26, 236] width 14 height 14
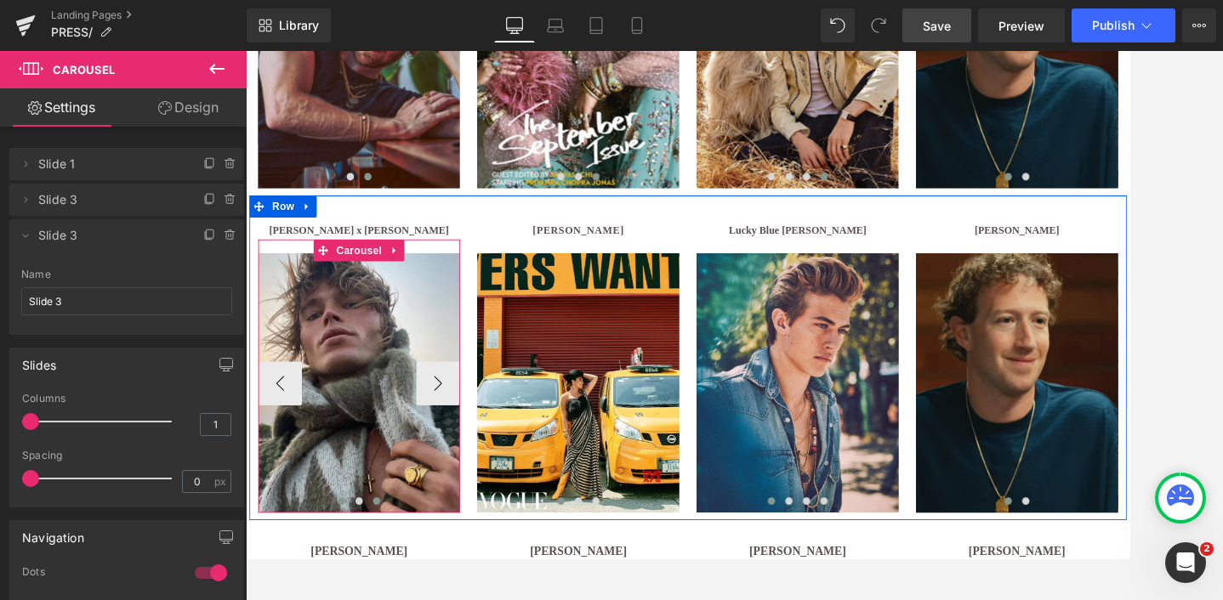
click at [400, 572] on span at bounding box center [398, 575] width 9 height 9
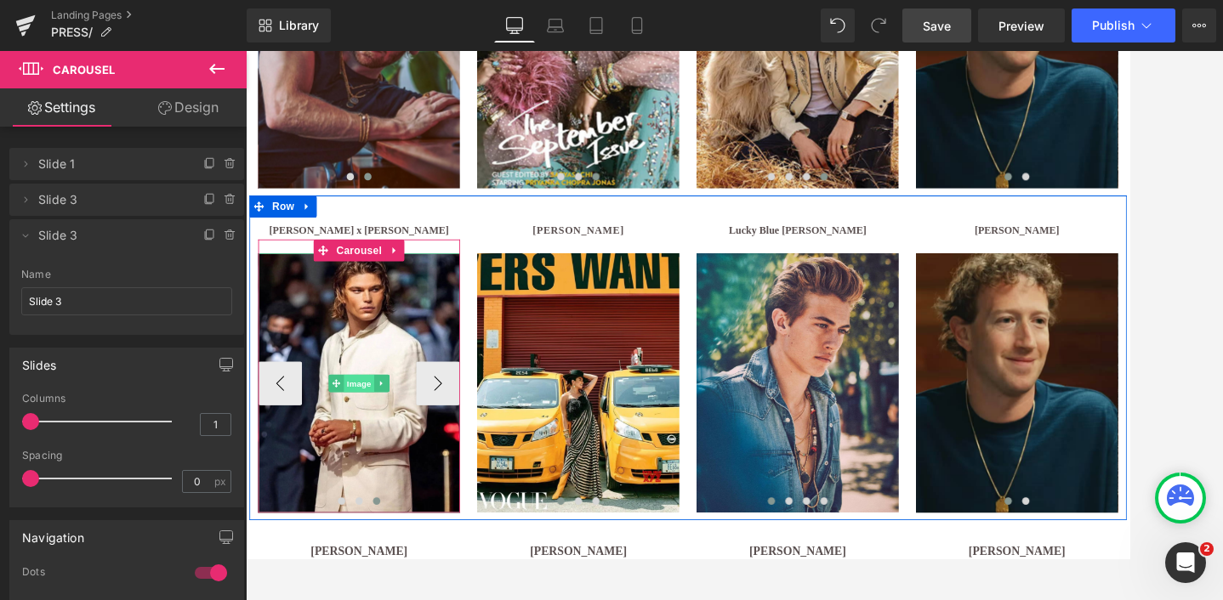
click at [375, 434] on span "Image" at bounding box center [378, 438] width 36 height 20
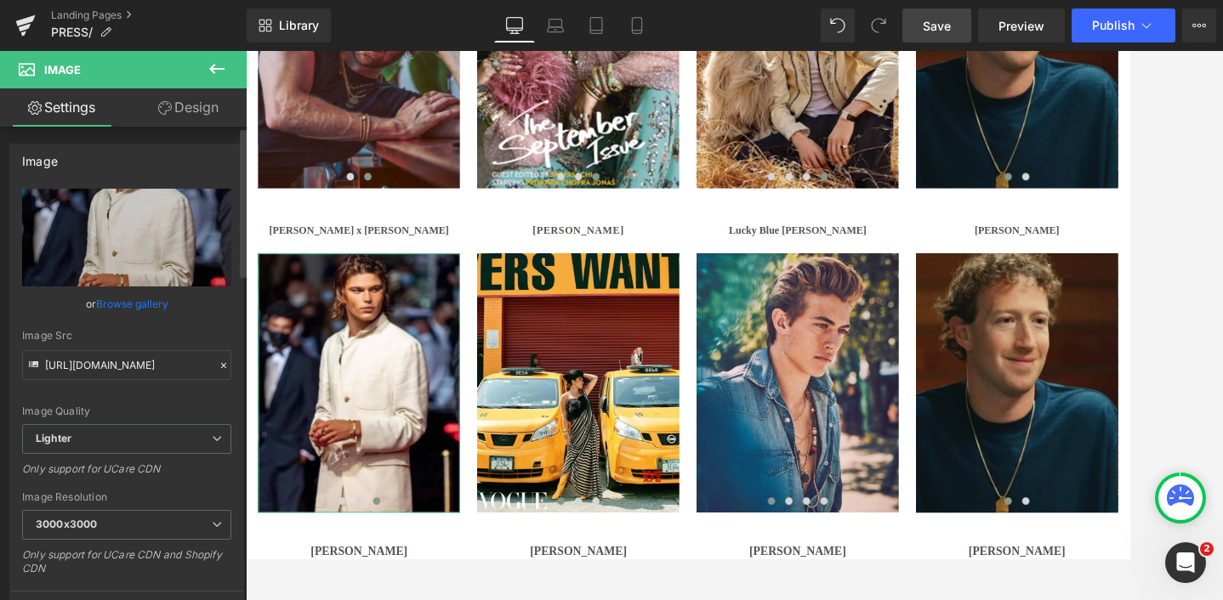
click at [123, 298] on link "Browse gallery" at bounding box center [132, 304] width 72 height 30
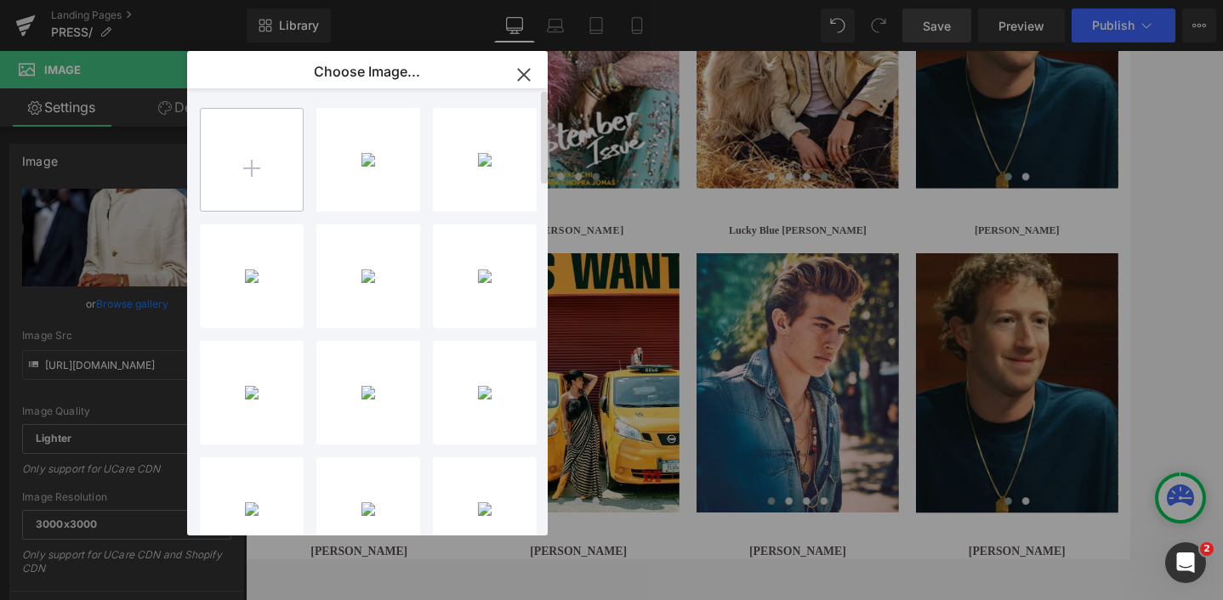
click at [216, 164] on input "file" at bounding box center [252, 160] width 102 height 102
type input "C:\fakepath\ucarecdn-10.avif"
click at [517, 88] on icon "button" at bounding box center [523, 74] width 27 height 27
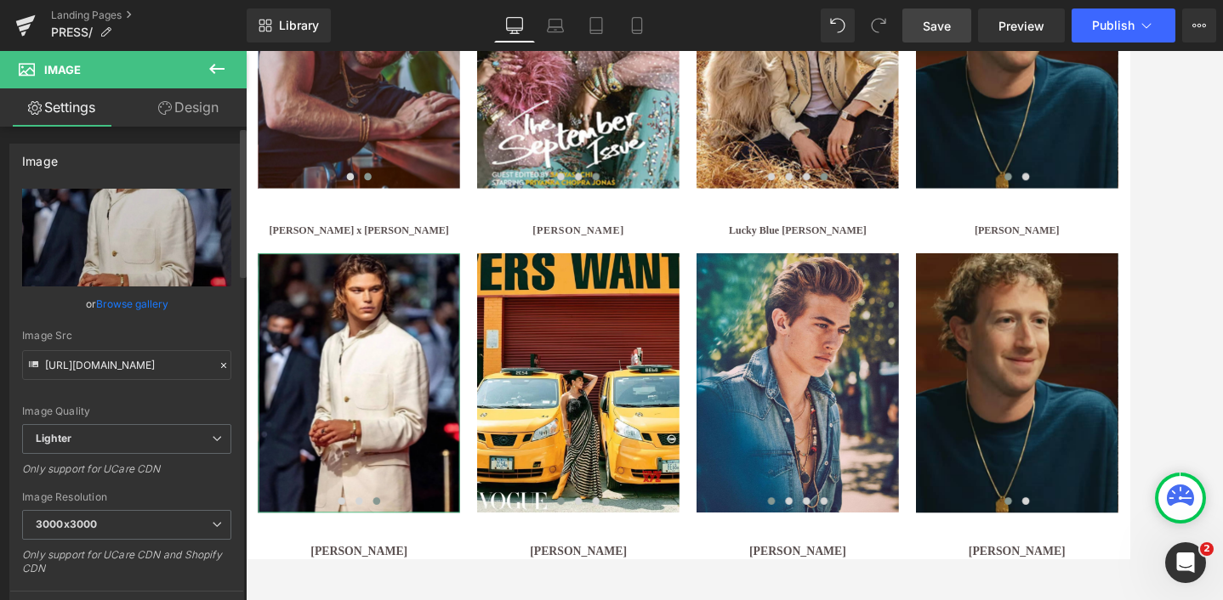
click at [138, 305] on link "Browse gallery" at bounding box center [132, 304] width 72 height 30
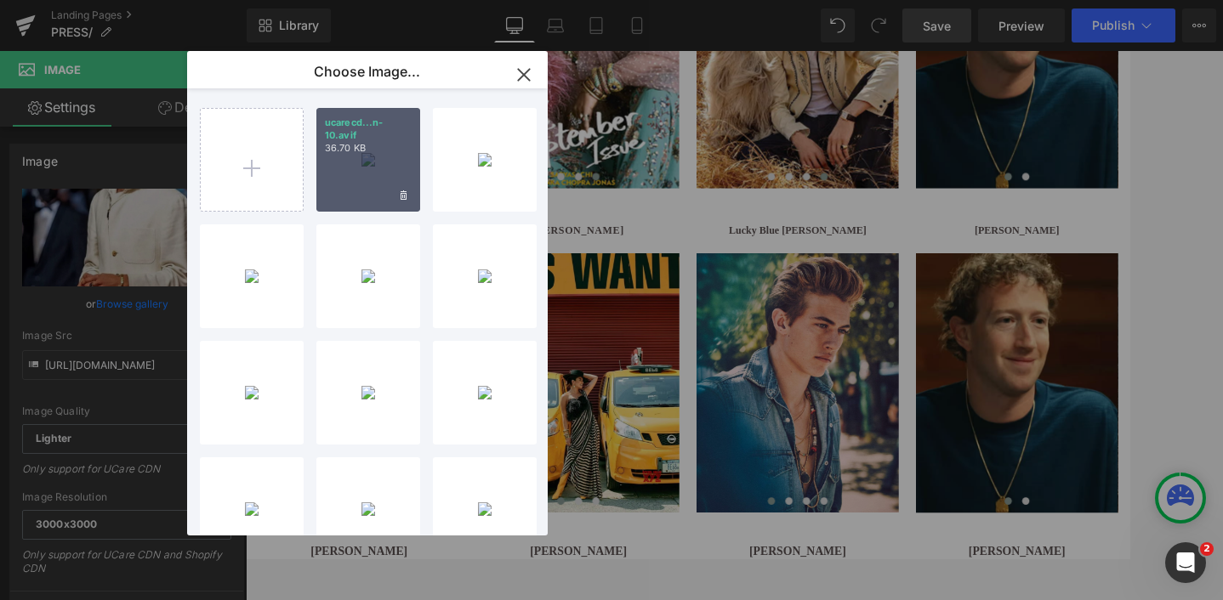
click at [376, 190] on div "ucarecd...n-10.avif 36.70 KB" at bounding box center [368, 160] width 104 height 104
type input "https://ucarecdn.com/63be0242-3df6-4c3e-af6d-9dfd8f7b6e73/-/format/auto/-/previ…"
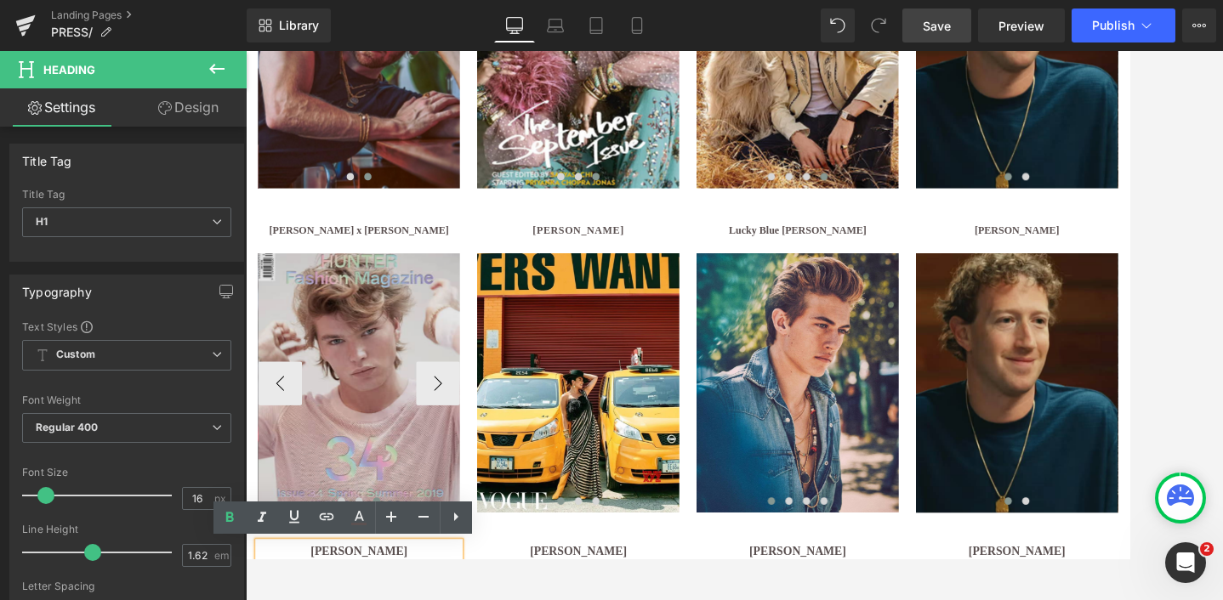
copy b "[PERSON_NAME]"
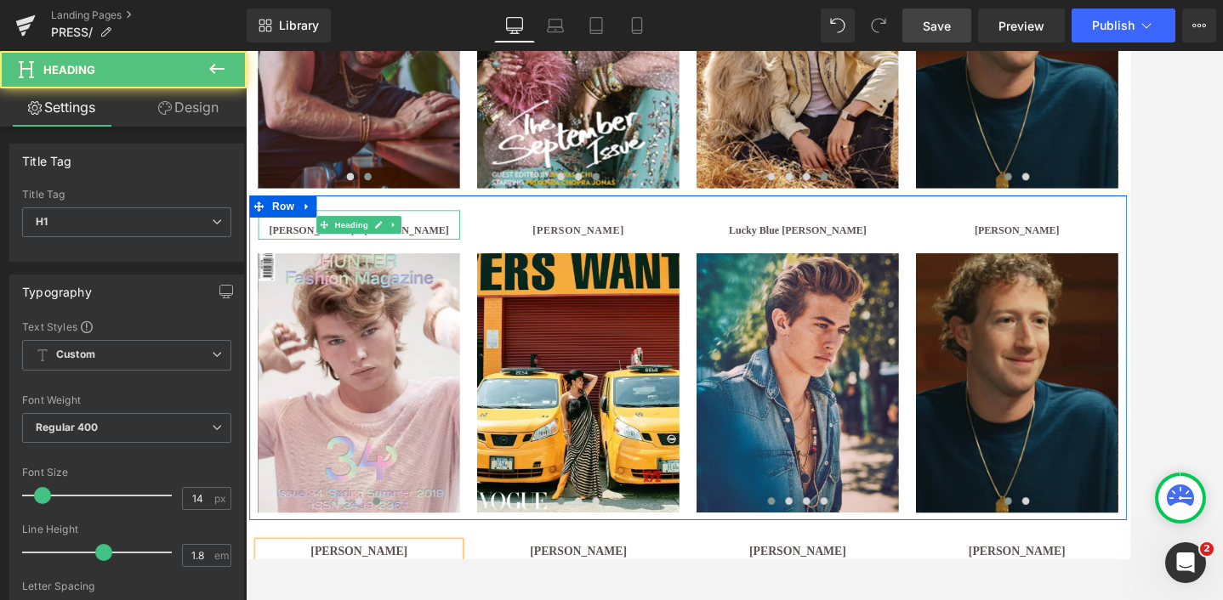
click at [459, 260] on h1 "[PERSON_NAME] x [PERSON_NAME]" at bounding box center [377, 259] width 235 height 21
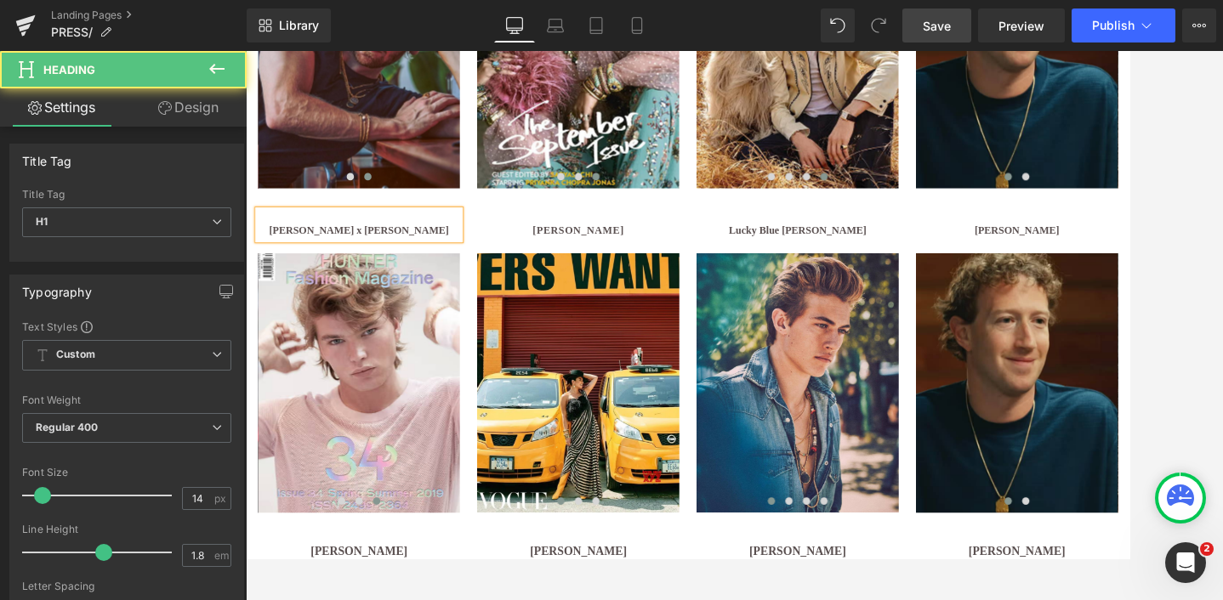
click at [459, 260] on h1 "[PERSON_NAME] x [PERSON_NAME]" at bounding box center [377, 259] width 235 height 21
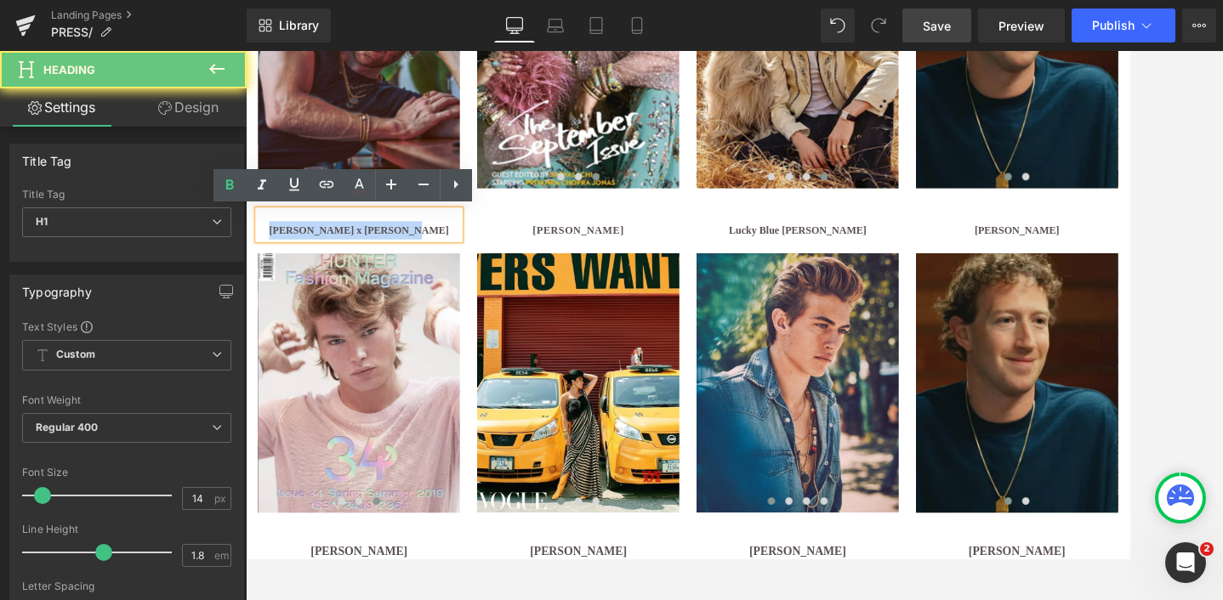
click at [459, 260] on h1 "[PERSON_NAME] x [PERSON_NAME]" at bounding box center [377, 259] width 235 height 21
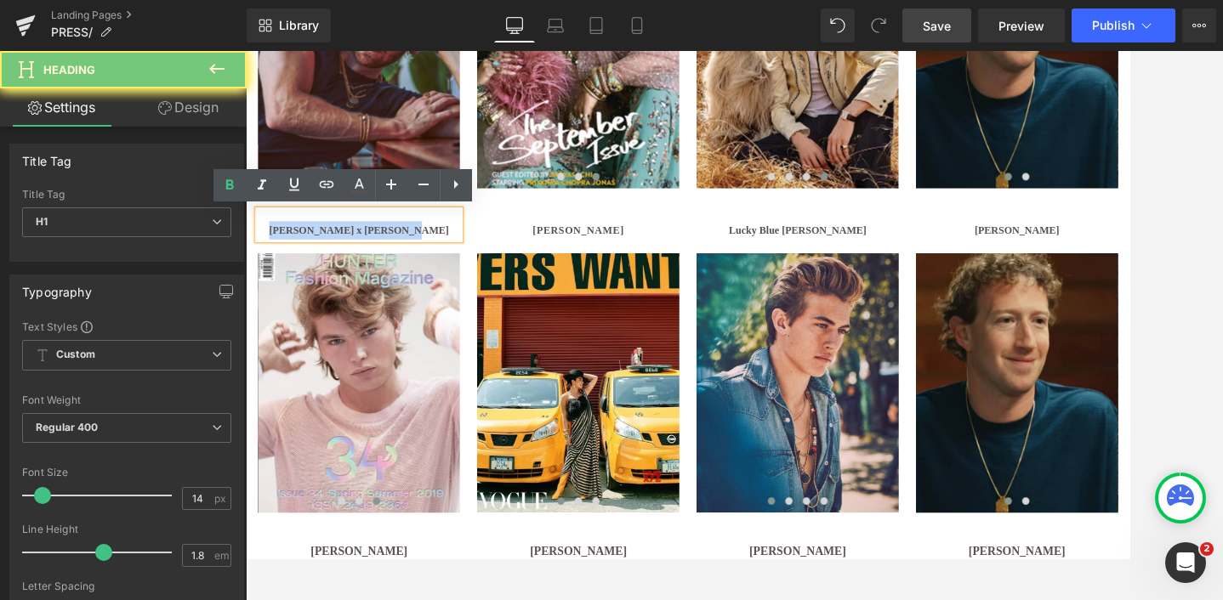
paste div
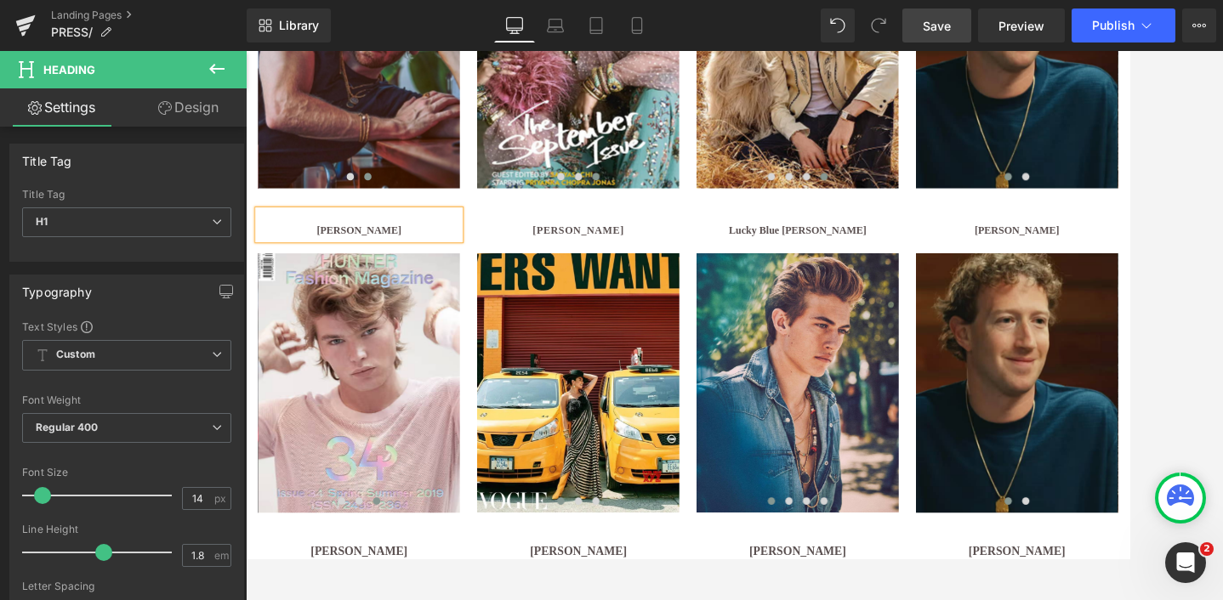
click at [935, 26] on span "Save" at bounding box center [936, 26] width 28 height 18
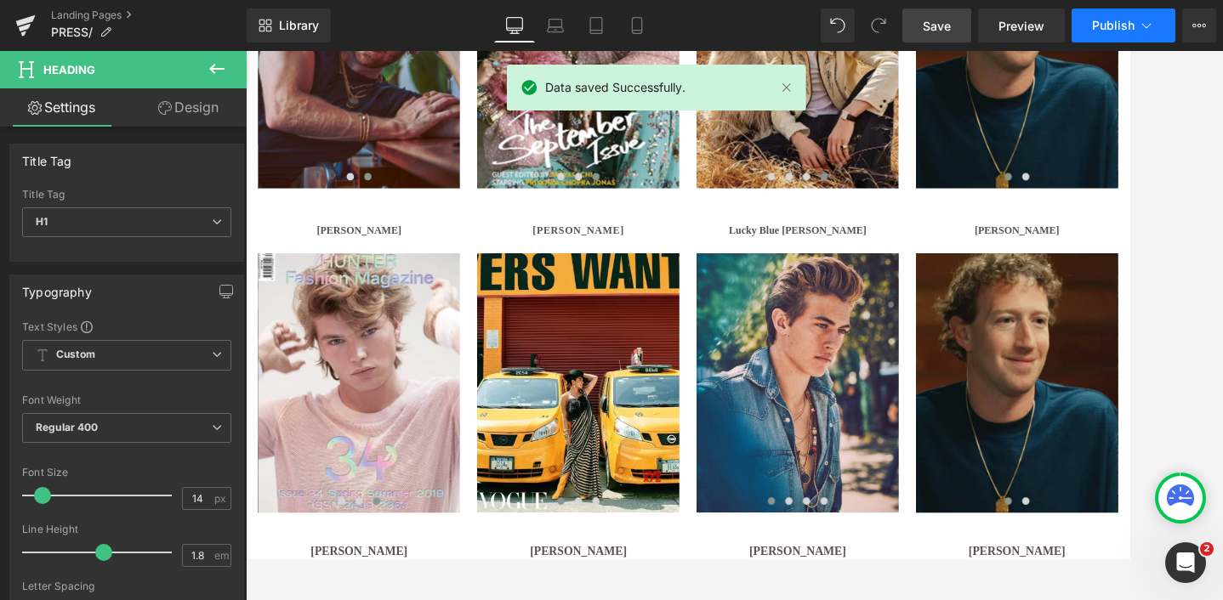
click at [1100, 24] on span "Publish" at bounding box center [1113, 26] width 43 height 14
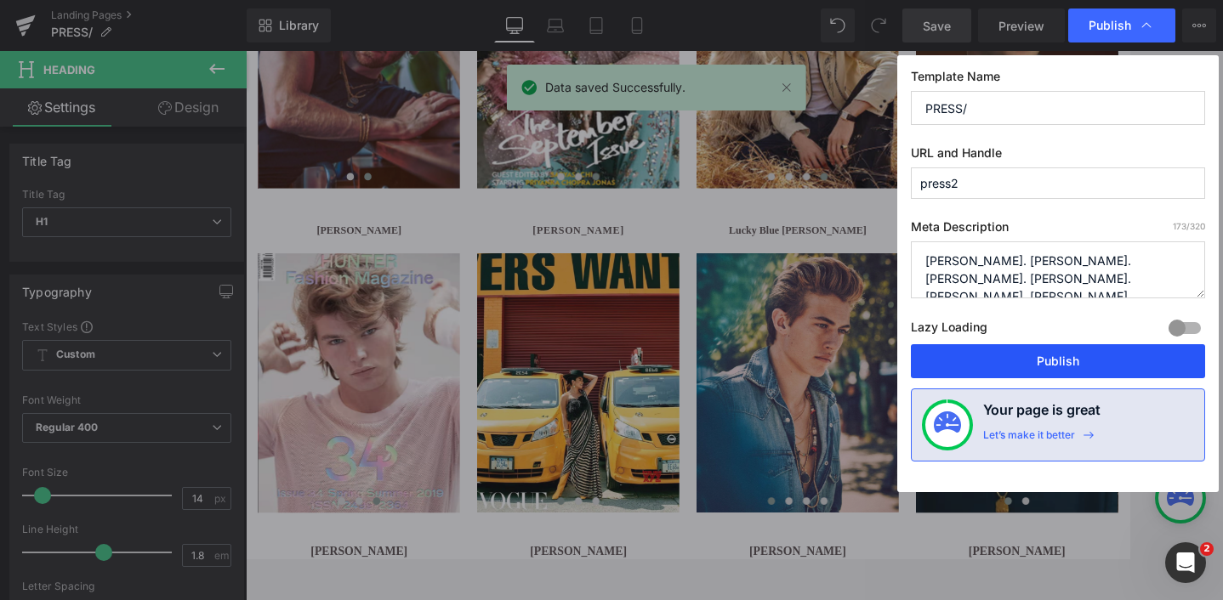
click at [1040, 356] on button "Publish" at bounding box center [1058, 361] width 294 height 34
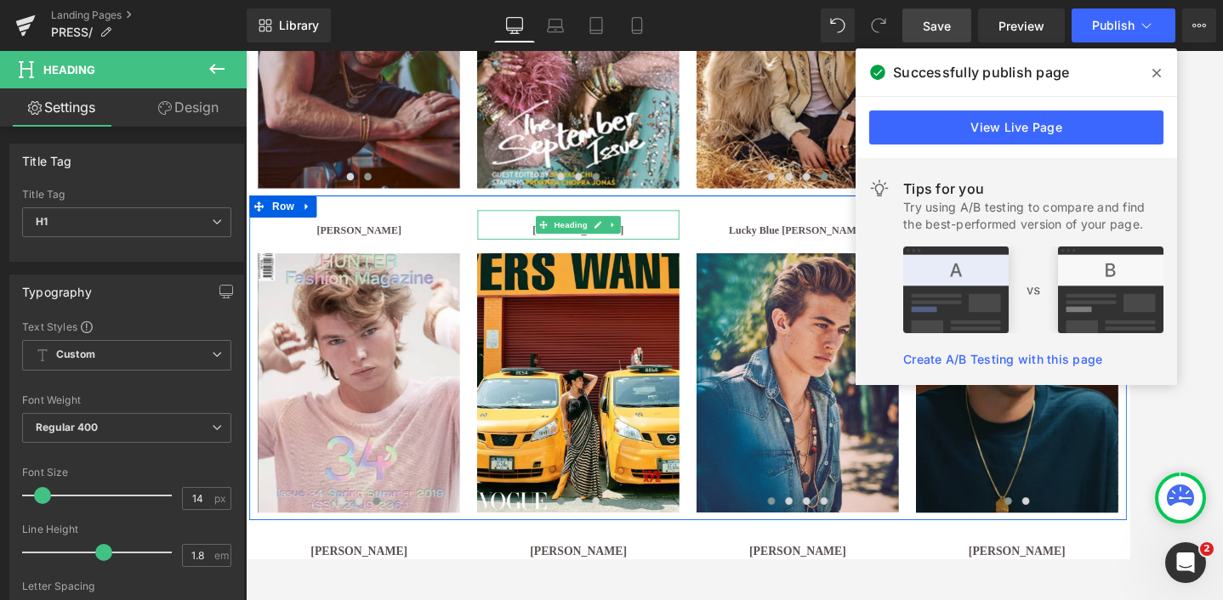
click at [694, 255] on h1 "[PERSON_NAME]" at bounding box center [632, 259] width 235 height 21
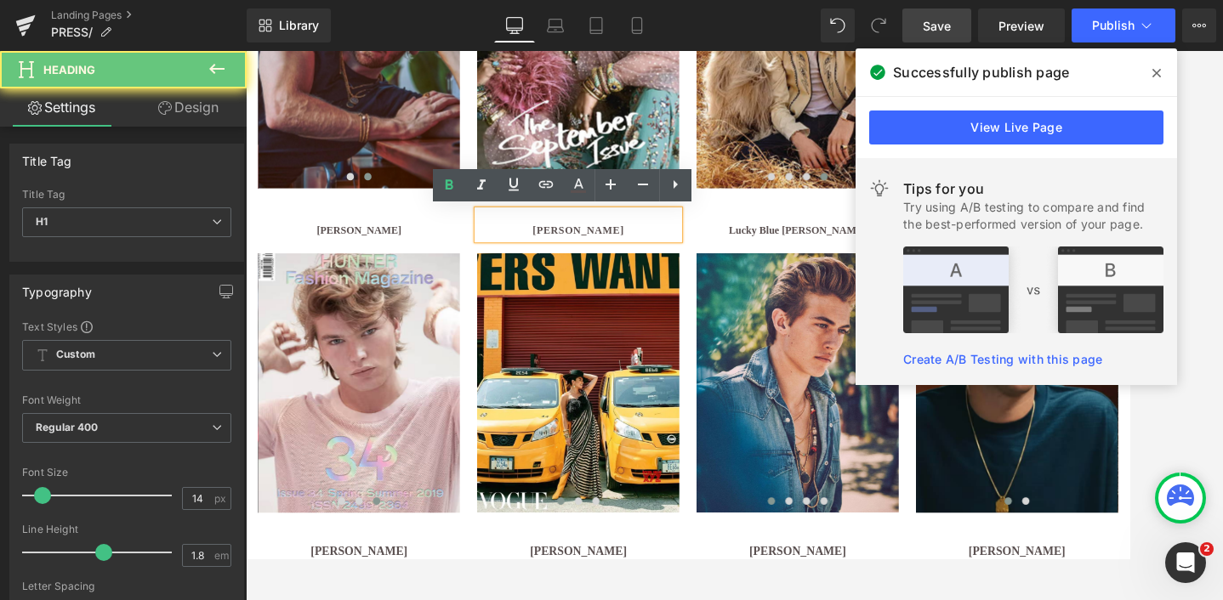
click at [694, 255] on h1 "[PERSON_NAME]" at bounding box center [632, 259] width 235 height 21
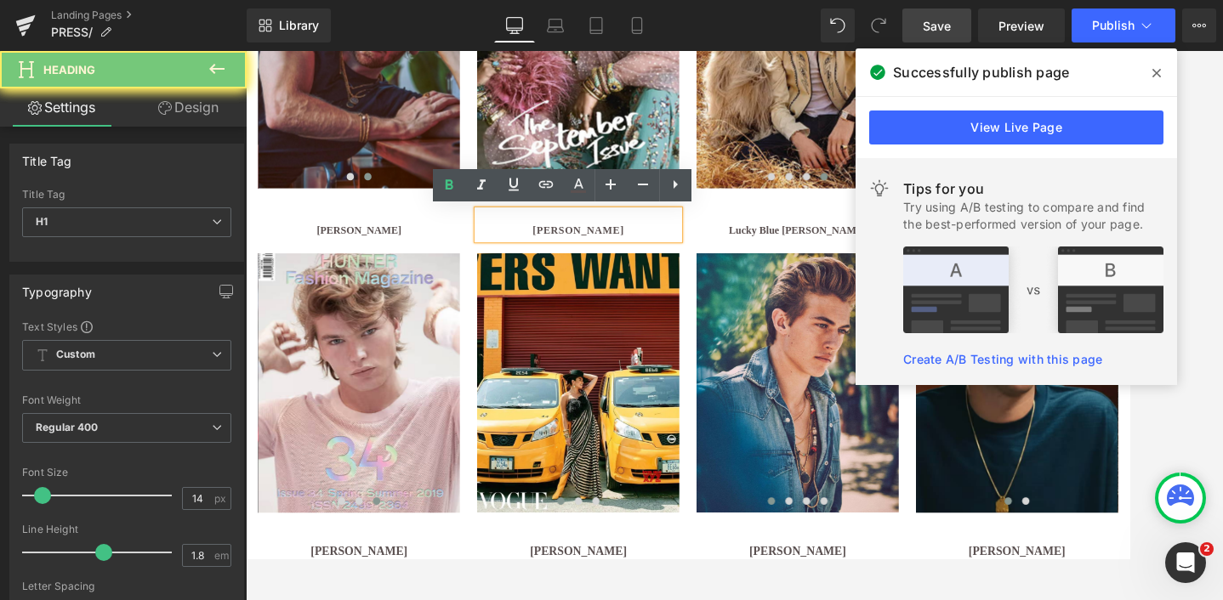
click at [694, 255] on h1 "[PERSON_NAME]" at bounding box center [632, 259] width 235 height 21
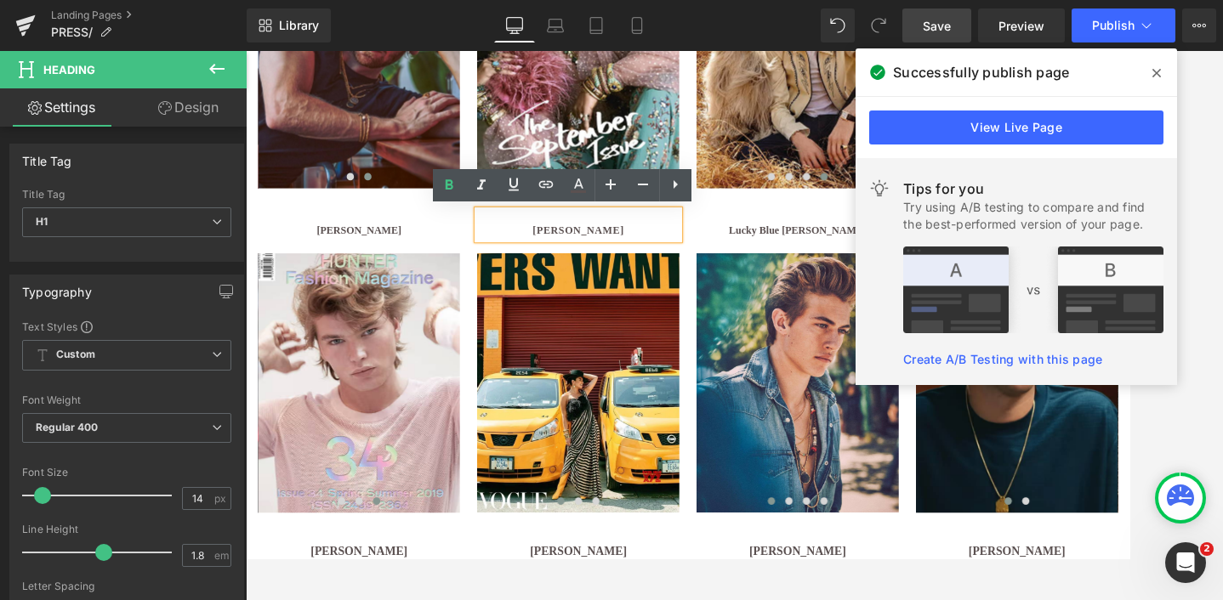
paste div
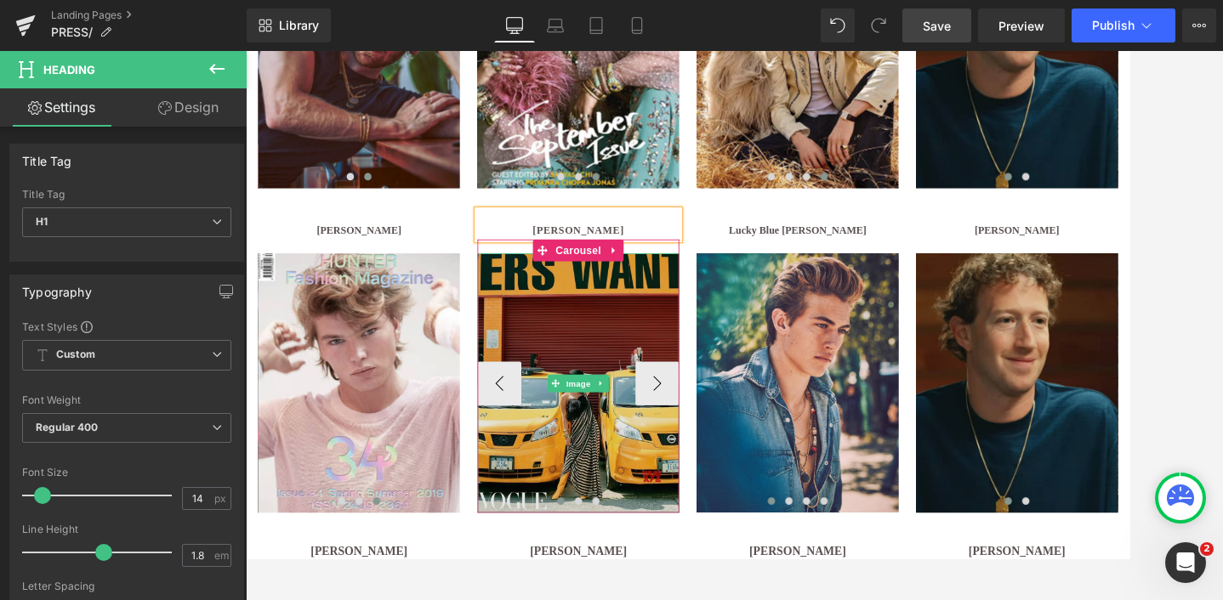
click at [635, 340] on img at bounding box center [632, 438] width 235 height 302
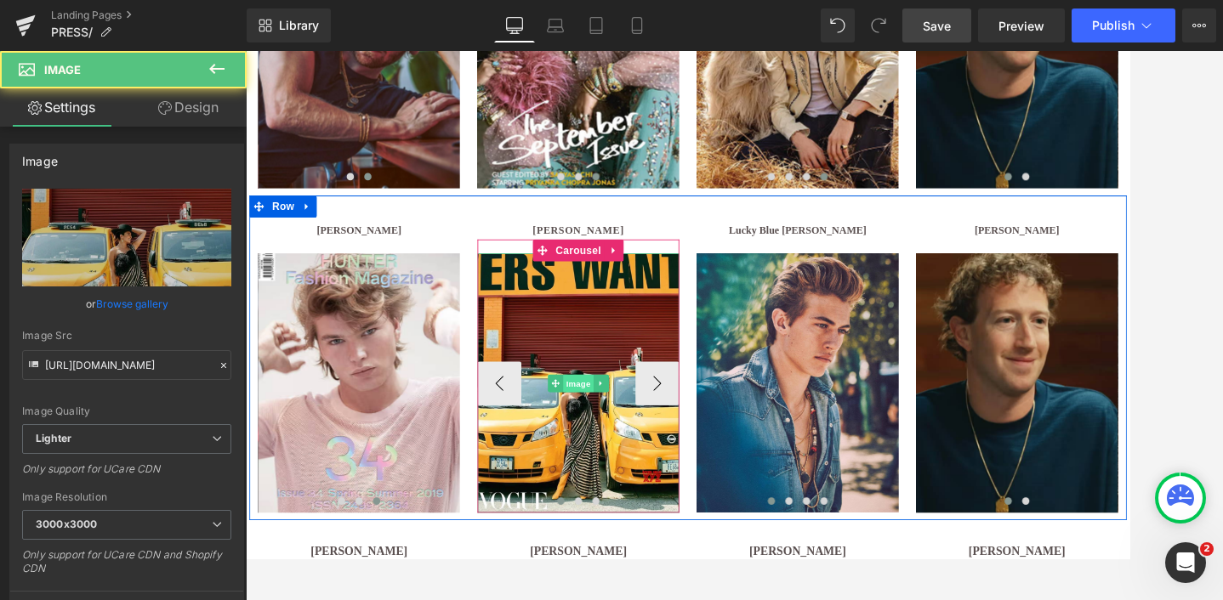
click at [636, 437] on span "Image" at bounding box center [633, 438] width 36 height 20
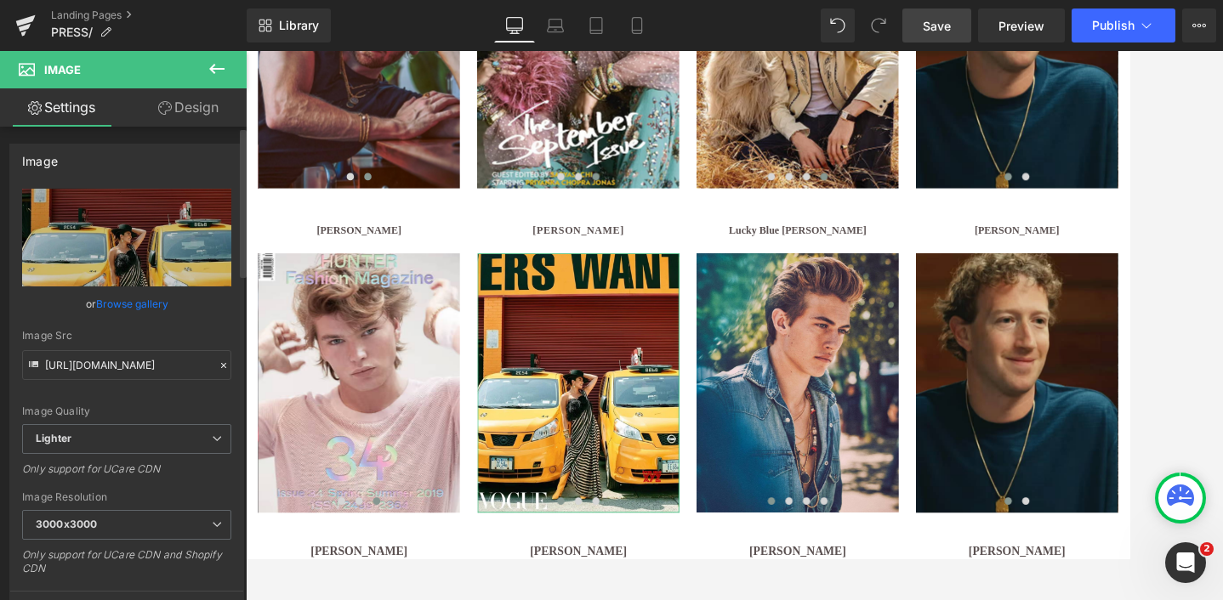
click at [118, 300] on link "Browse gallery" at bounding box center [132, 304] width 72 height 30
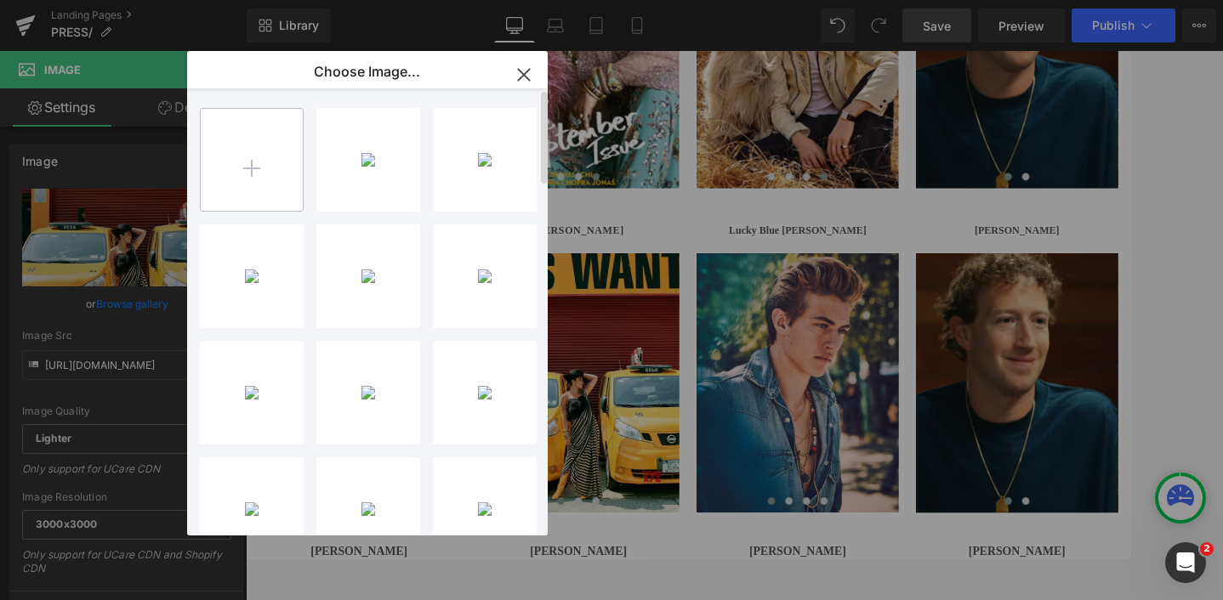
click at [230, 164] on input "file" at bounding box center [252, 160] width 102 height 102
type input "C:\fakepath\IMG_2937 copy 2.avif"
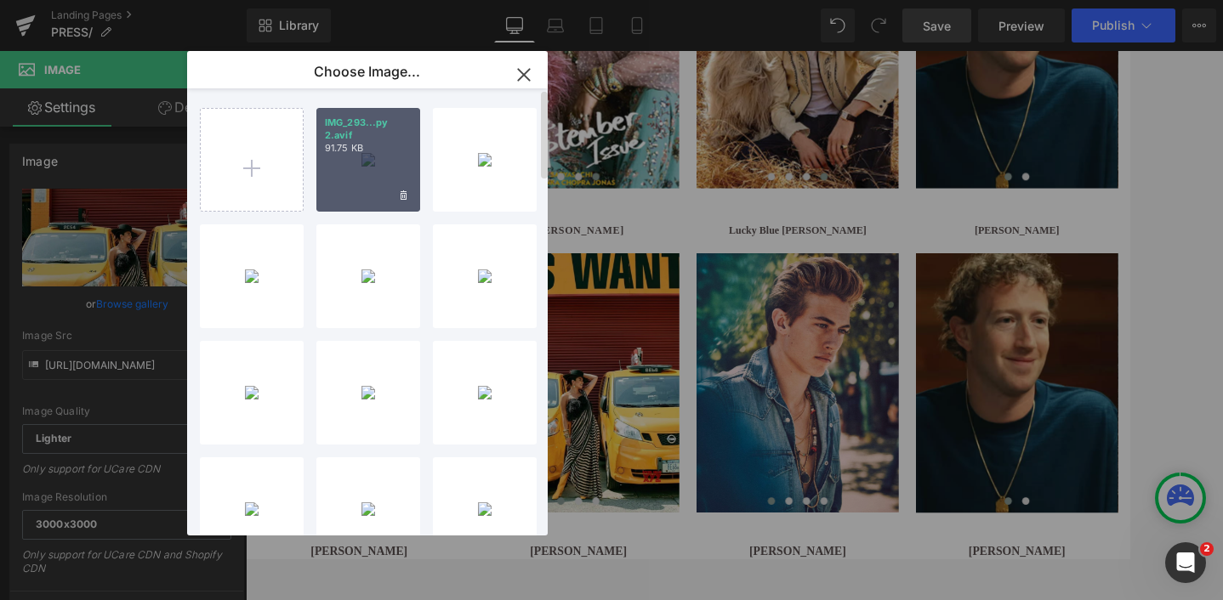
click at [375, 156] on div "IMG_293...py 2.avif 91.75 KB" at bounding box center [368, 160] width 104 height 104
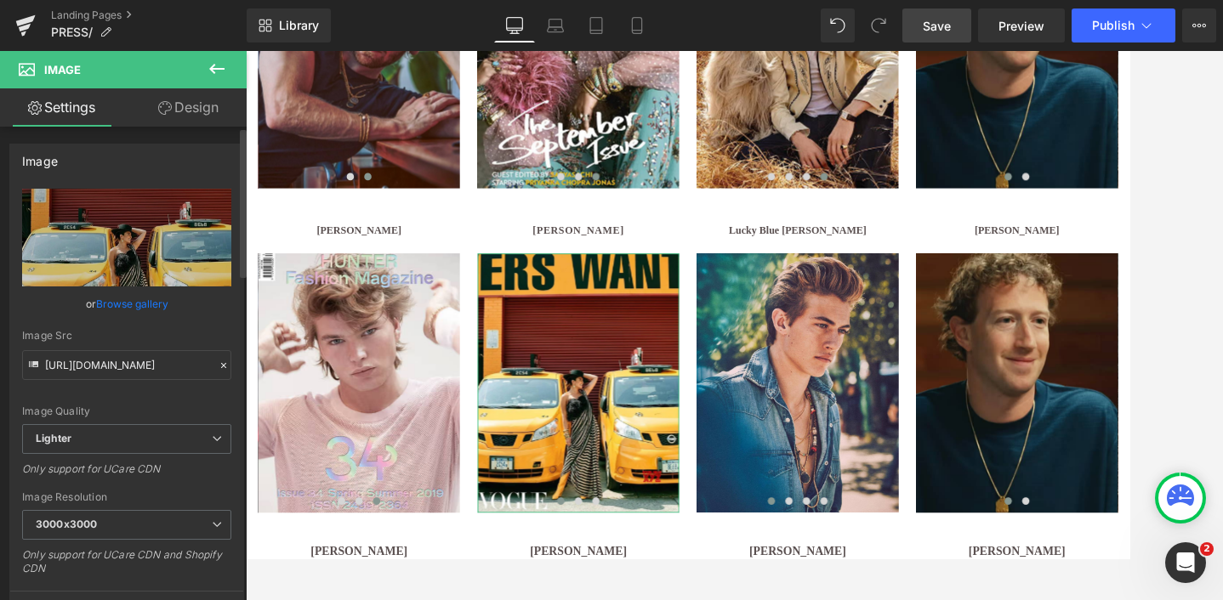
click at [123, 305] on link "Browse gallery" at bounding box center [132, 304] width 72 height 30
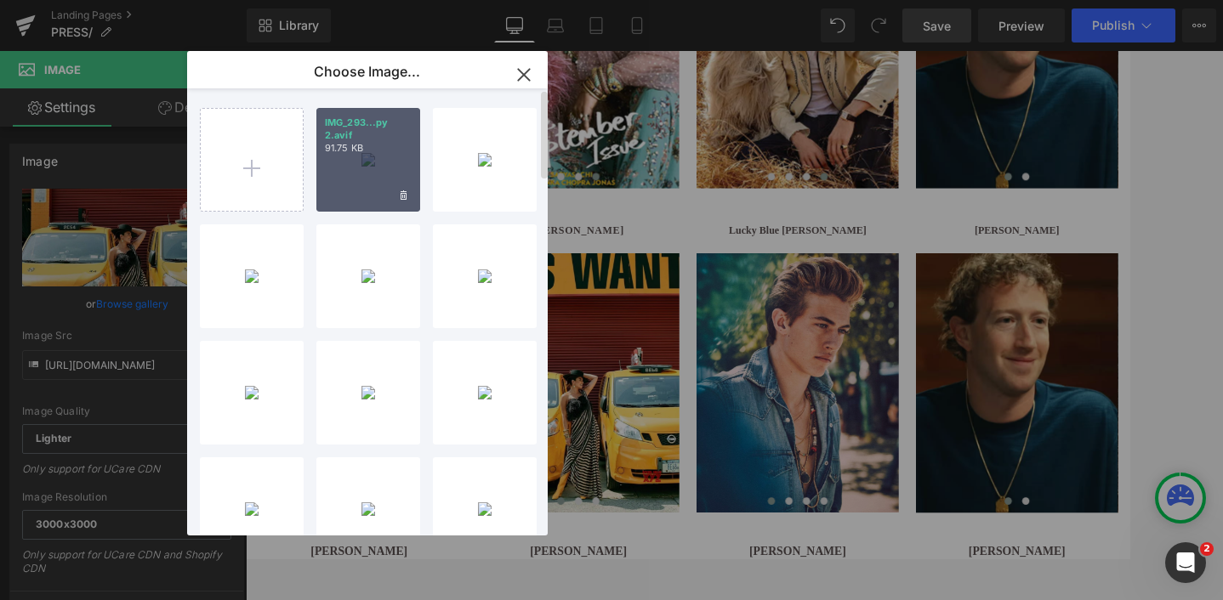
click at [370, 168] on div "IMG_293...py 2.avif 91.75 KB" at bounding box center [368, 160] width 104 height 104
type input "[URL][DOMAIN_NAME]"
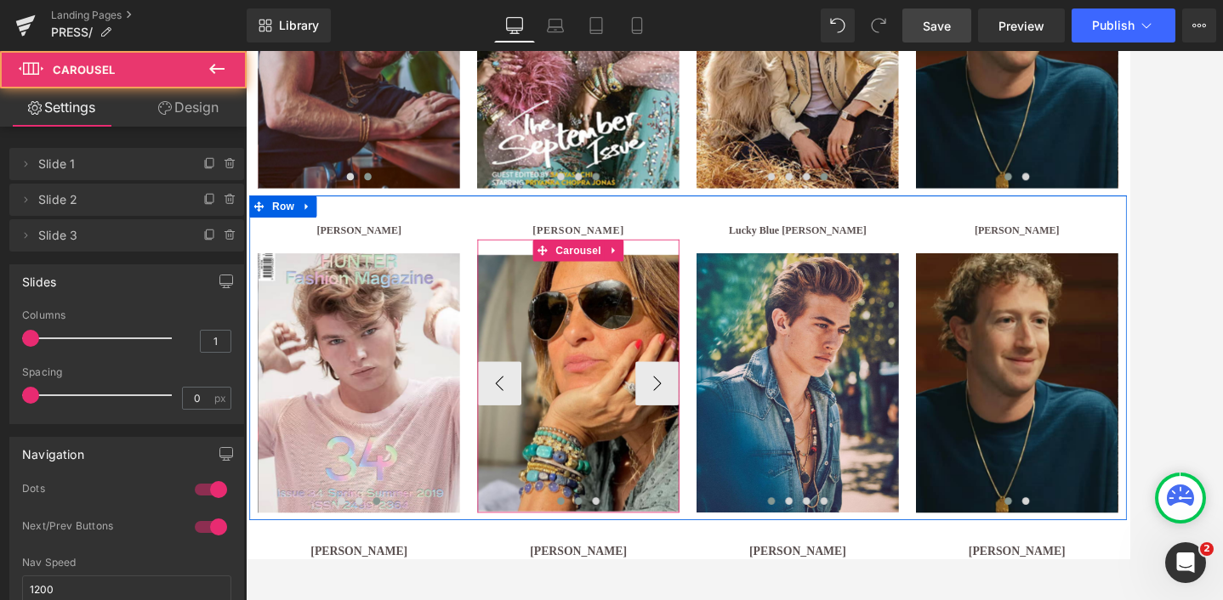
click at [632, 572] on span at bounding box center [632, 575] width 9 height 9
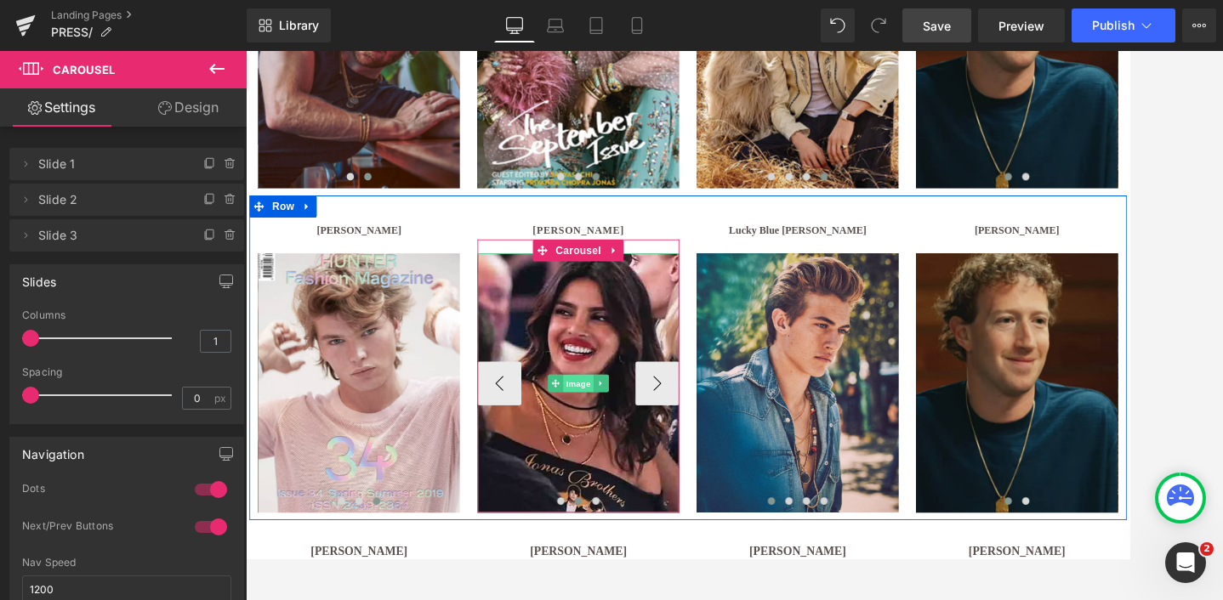
click at [632, 433] on span "Image" at bounding box center [633, 438] width 36 height 20
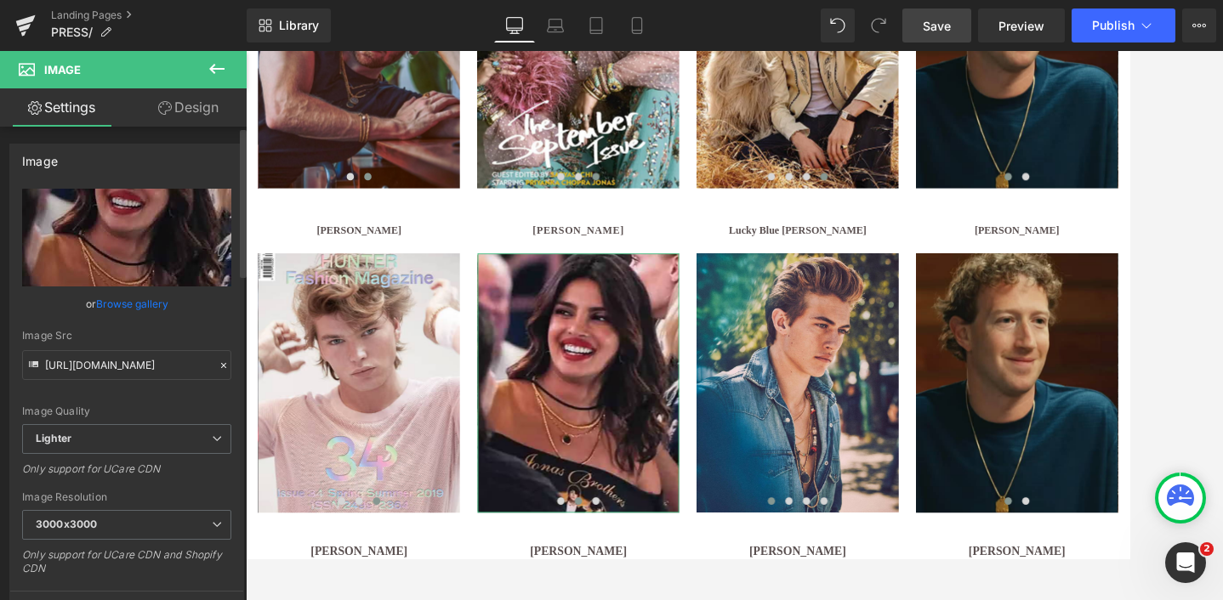
click at [133, 301] on link "Browse gallery" at bounding box center [132, 304] width 72 height 30
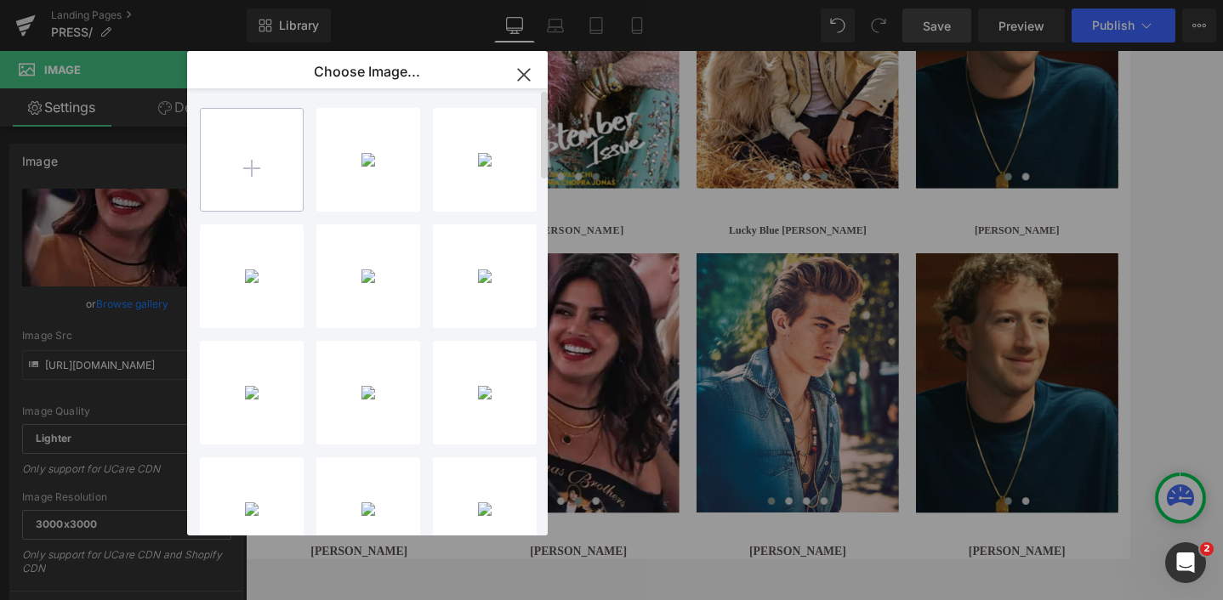
click at [245, 157] on input "file" at bounding box center [252, 160] width 102 height 102
type input "C:\fakepath\mariska 3.avif"
click at [527, 69] on icon "button" at bounding box center [523, 74] width 27 height 27
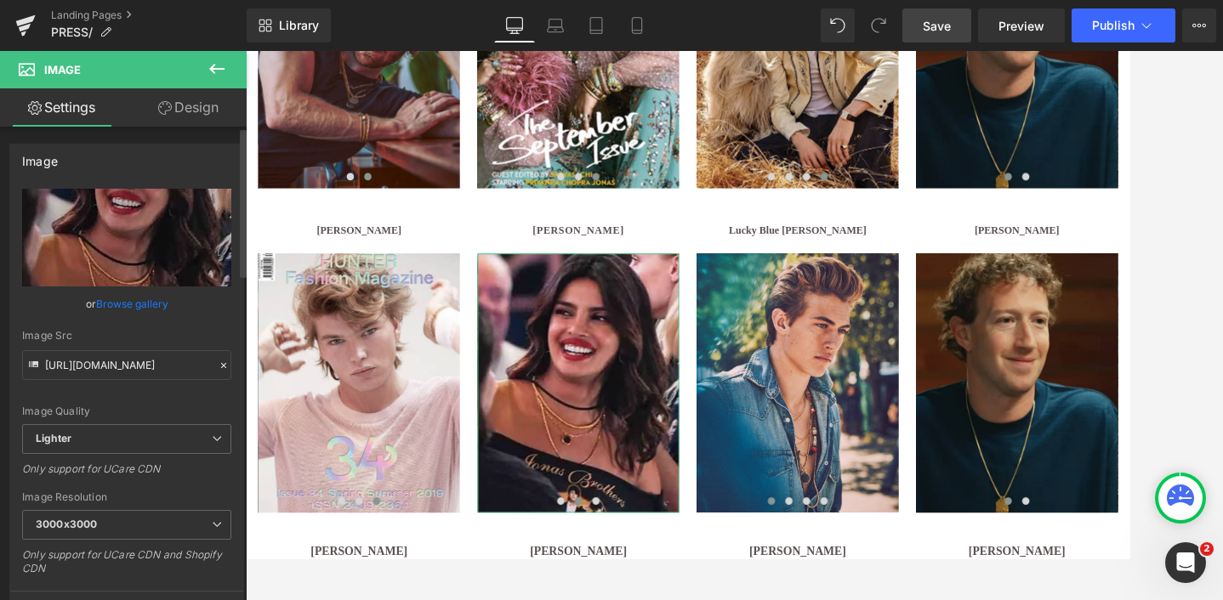
click at [143, 299] on link "Browse gallery" at bounding box center [132, 304] width 72 height 30
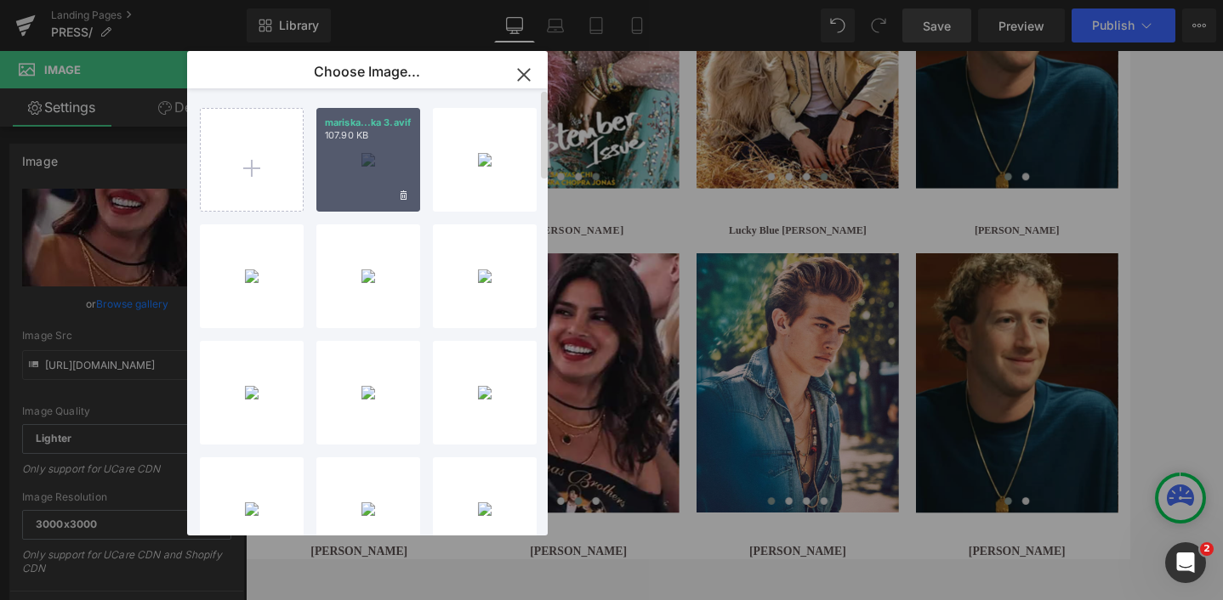
click at [352, 173] on div "mariska...ka 3.avif 107.90 KB" at bounding box center [368, 160] width 104 height 104
type input "[URL][DOMAIN_NAME]"
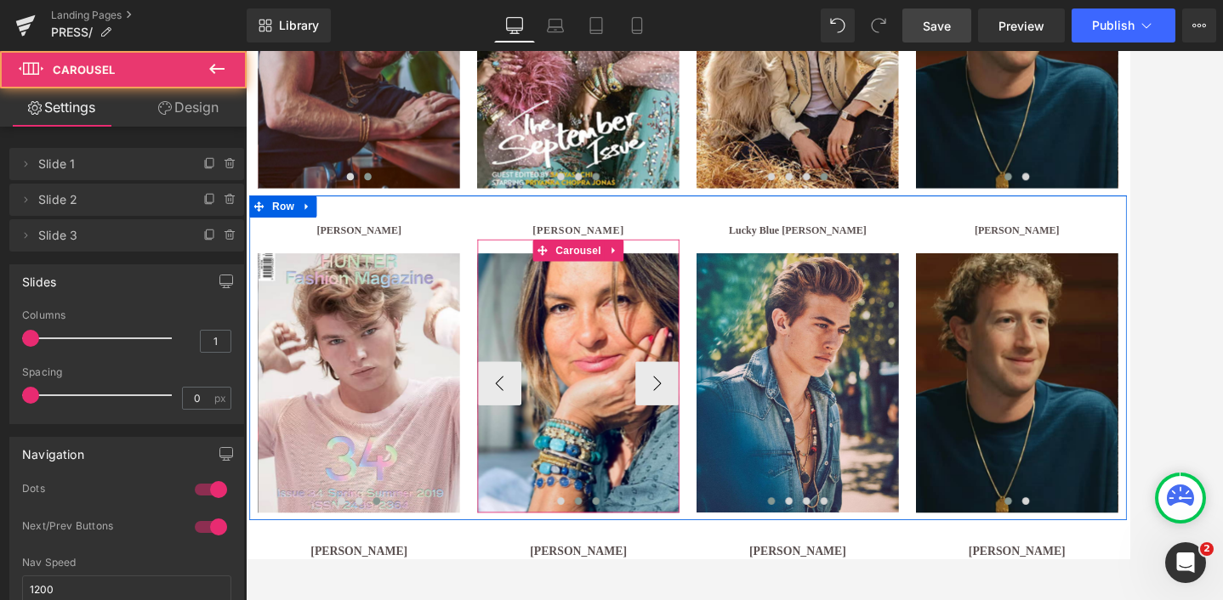
click at [650, 571] on span at bounding box center [653, 575] width 9 height 9
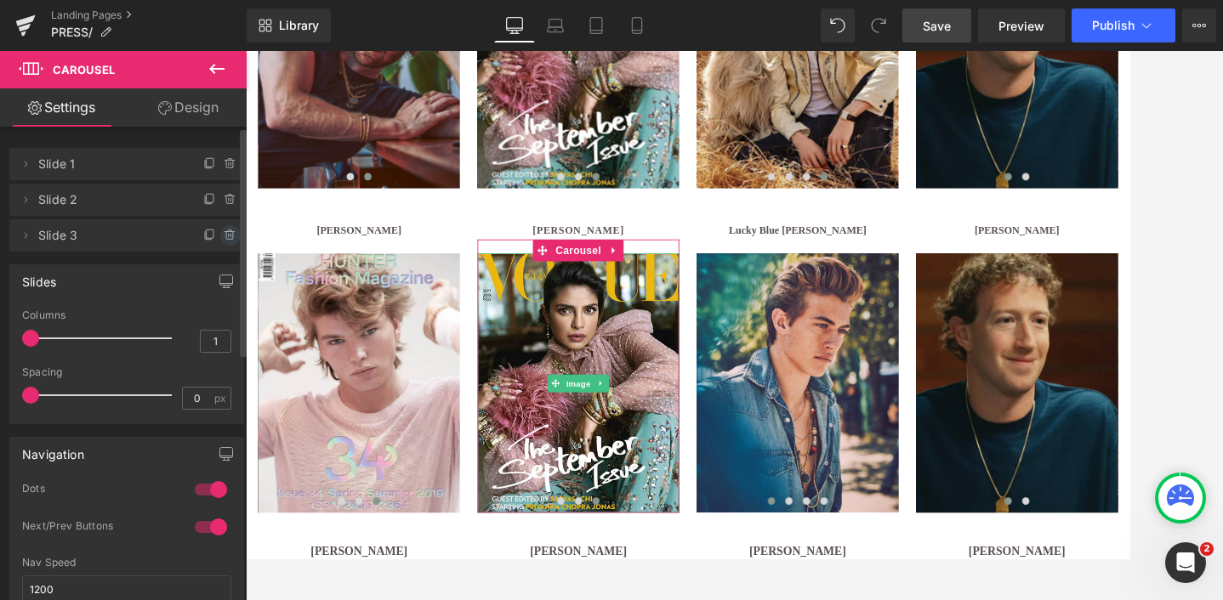
click at [224, 229] on icon at bounding box center [231, 236] width 14 height 14
click at [213, 238] on button "Delete" at bounding box center [212, 236] width 54 height 22
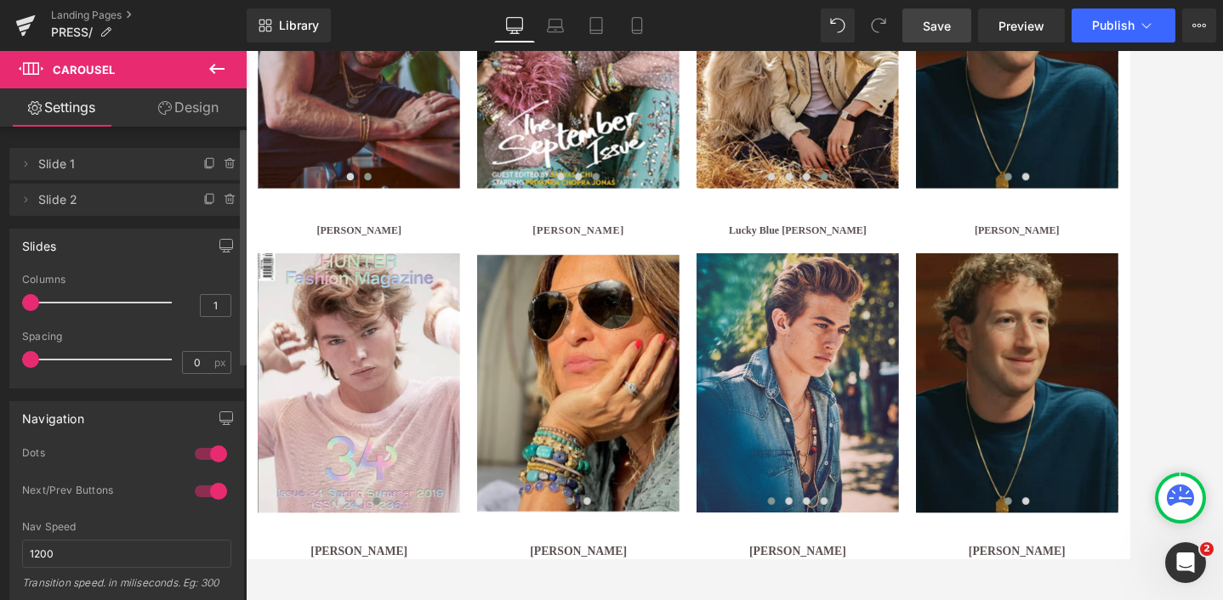
click at [936, 21] on span "Save" at bounding box center [936, 26] width 28 height 18
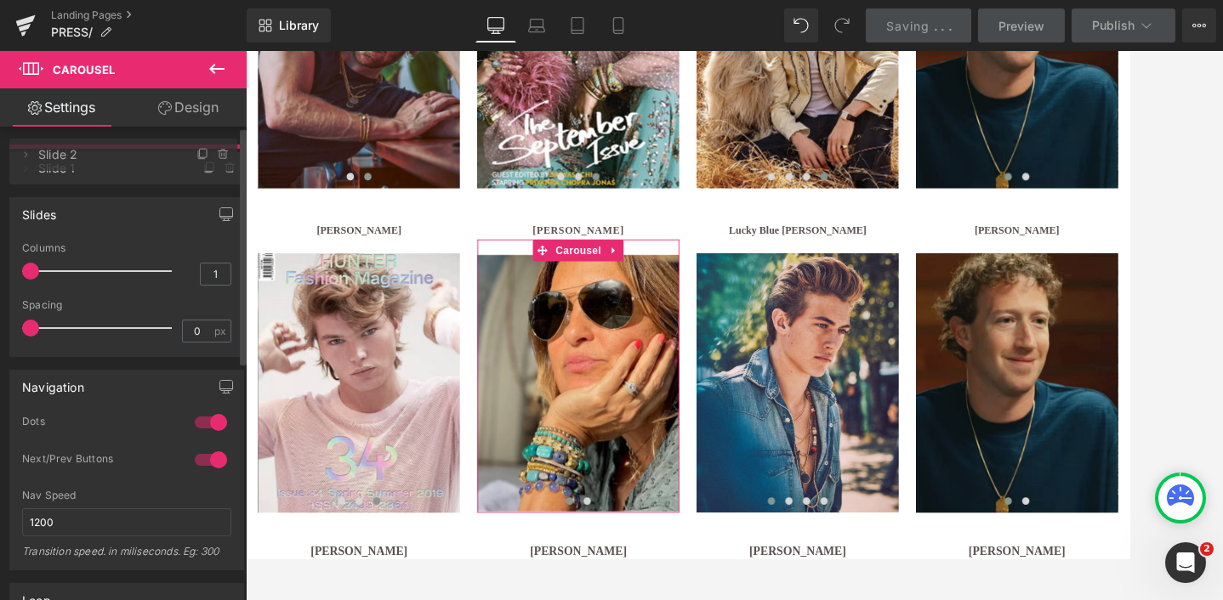
drag, startPoint x: 60, startPoint y: 202, endPoint x: 60, endPoint y: 157, distance: 44.2
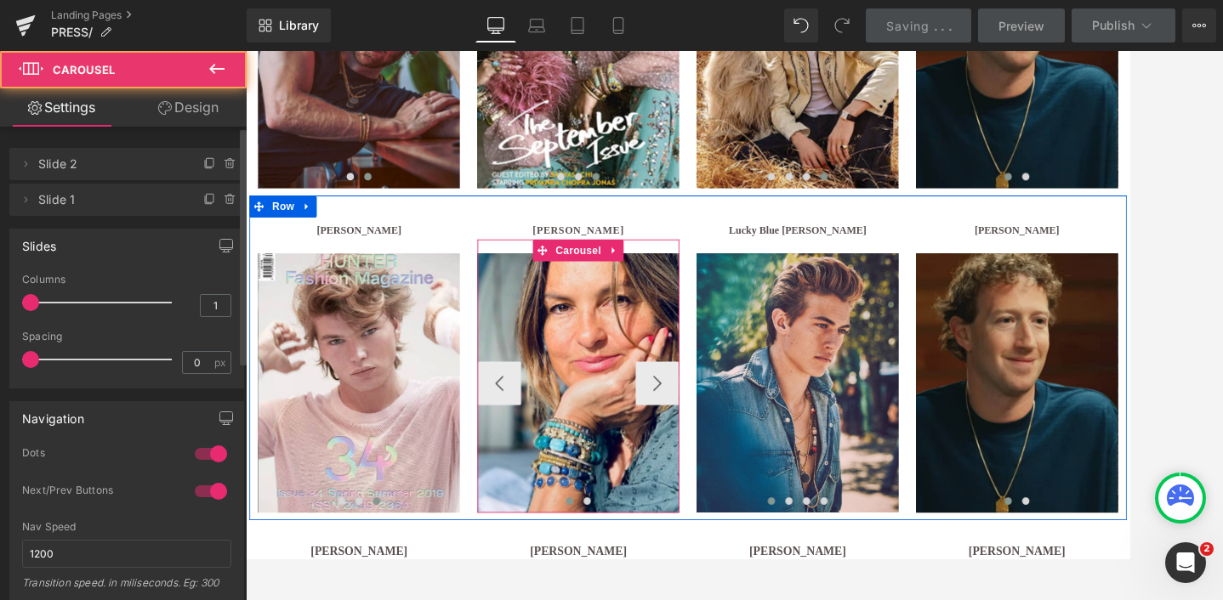
click at [619, 575] on span at bounding box center [622, 575] width 9 height 9
click at [622, 576] on span at bounding box center [622, 575] width 9 height 9
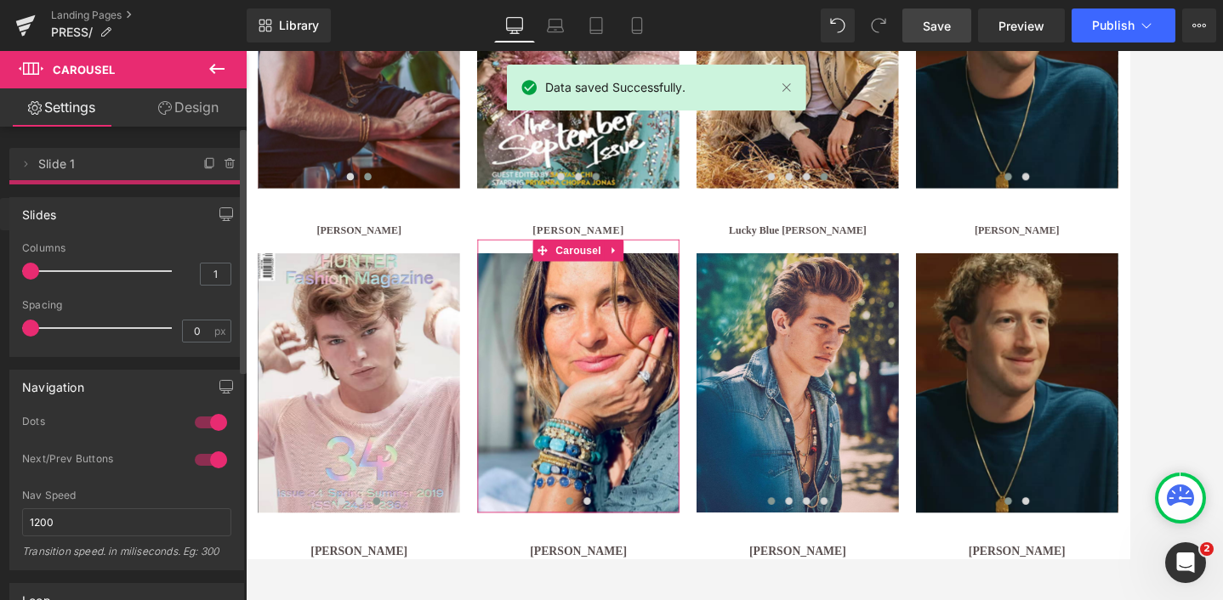
drag, startPoint x: 107, startPoint y: 161, endPoint x: 112, endPoint y: 211, distance: 50.4
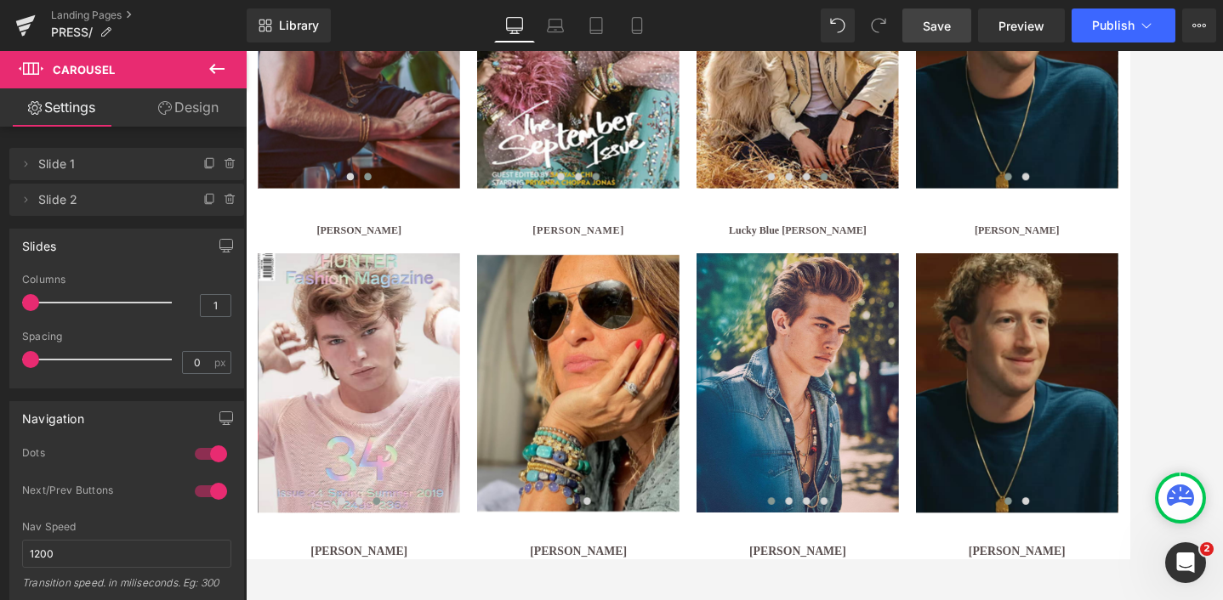
click at [935, 20] on span "Save" at bounding box center [936, 26] width 28 height 18
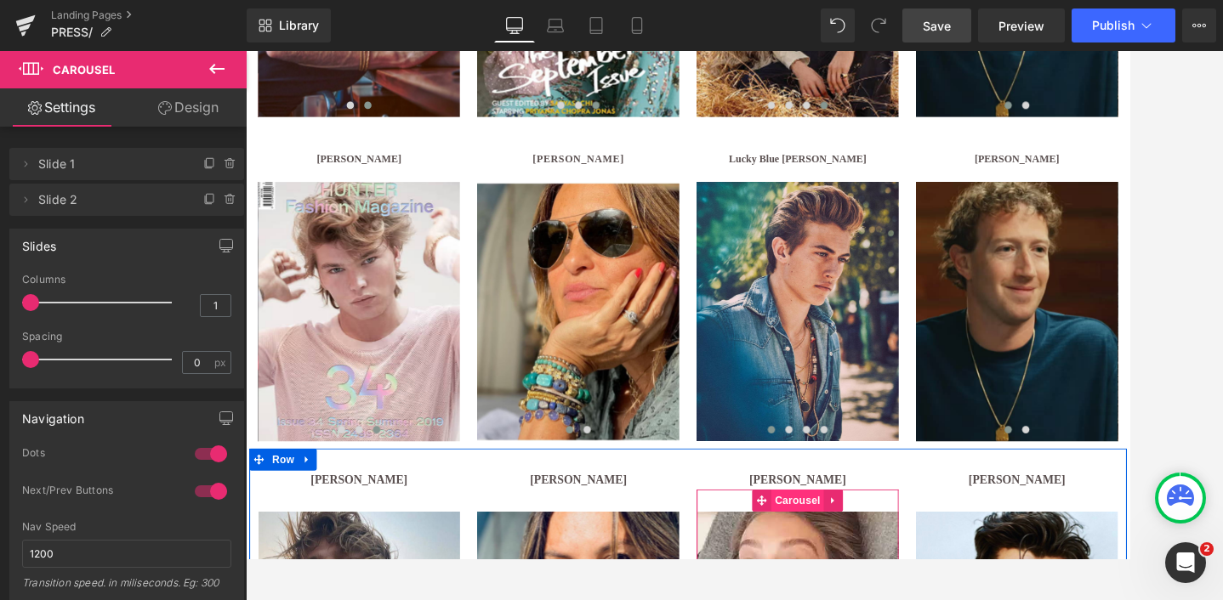
scroll to position [1231, 0]
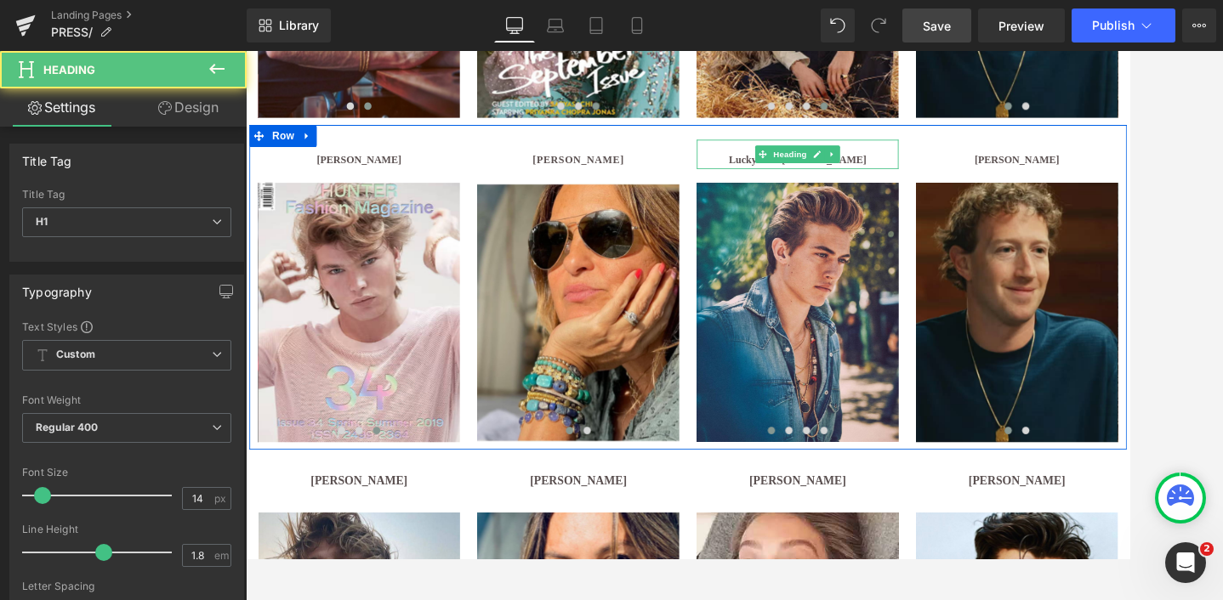
click at [816, 175] on h1 "Lucky Blue [PERSON_NAME]" at bounding box center [887, 177] width 235 height 21
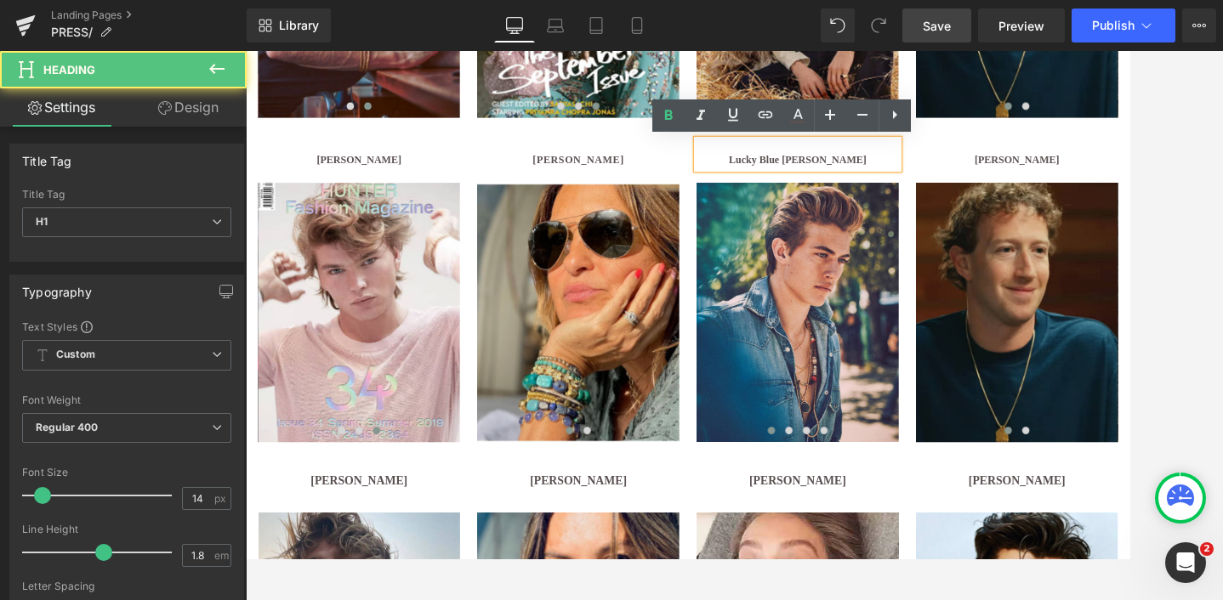
click at [850, 179] on b "Lucky Blue [PERSON_NAME]" at bounding box center [888, 178] width 160 height 13
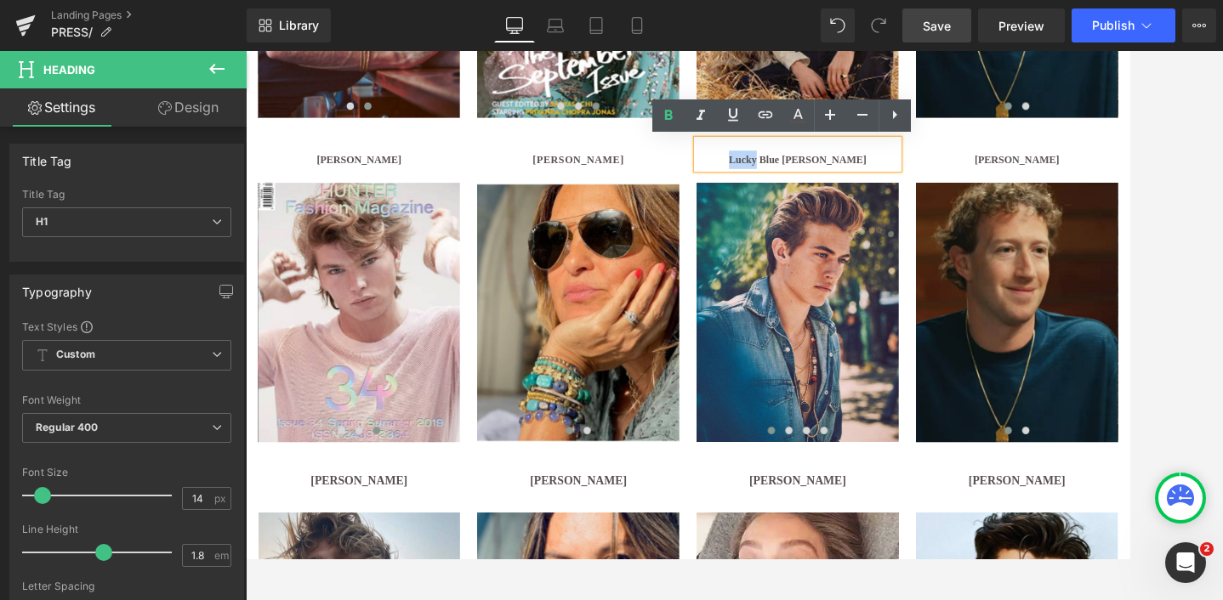
click at [850, 179] on b "Lucky Blue [PERSON_NAME]" at bounding box center [888, 178] width 160 height 13
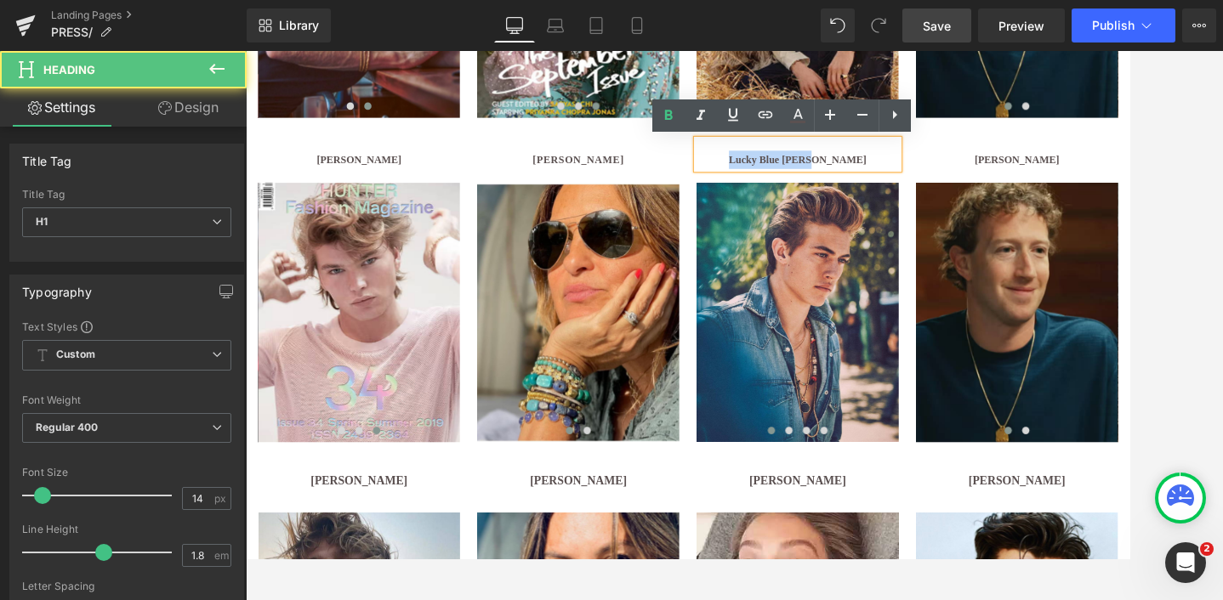
click at [850, 179] on b "Lucky Blue [PERSON_NAME]" at bounding box center [888, 178] width 160 height 13
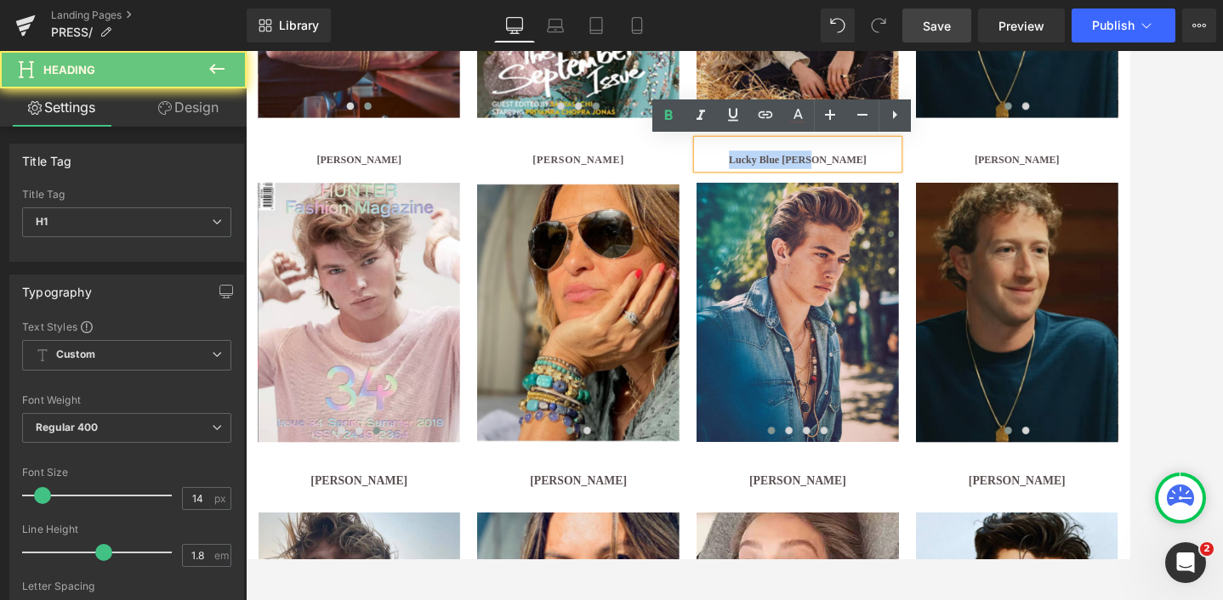
paste div
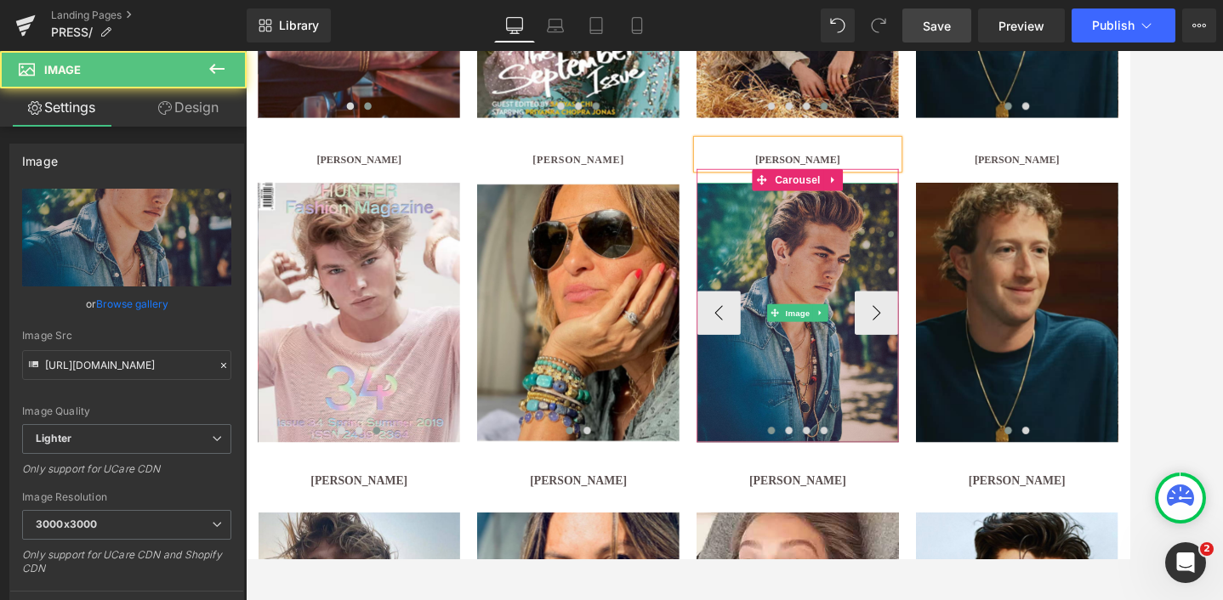
click at [890, 312] on img at bounding box center [887, 356] width 235 height 302
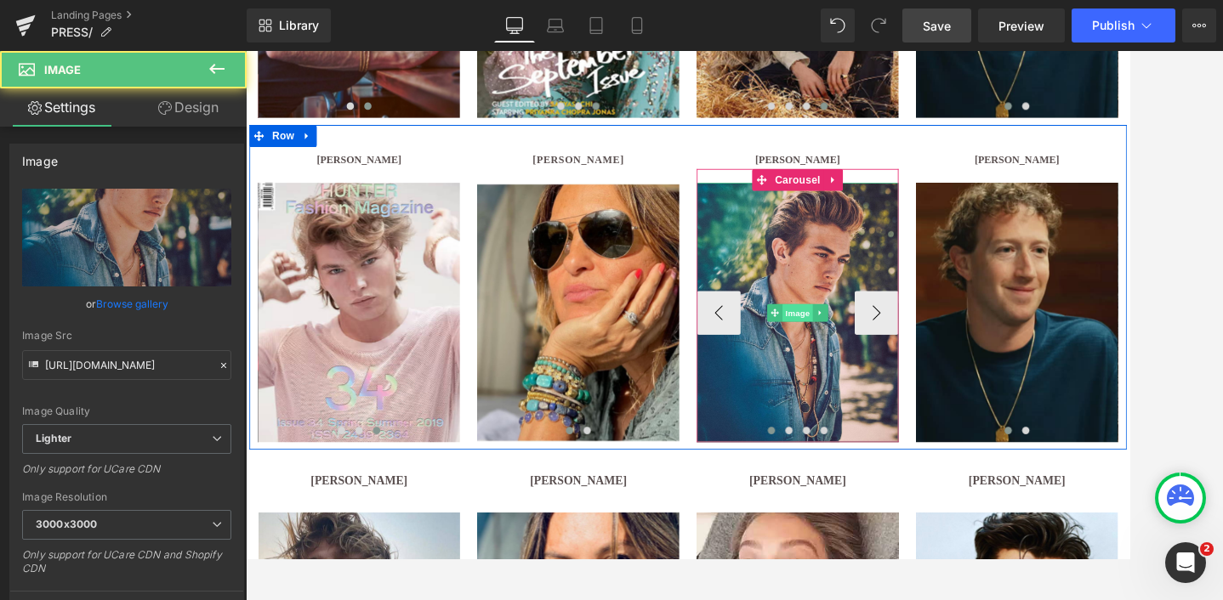
click at [883, 354] on span "Image" at bounding box center [888, 356] width 36 height 20
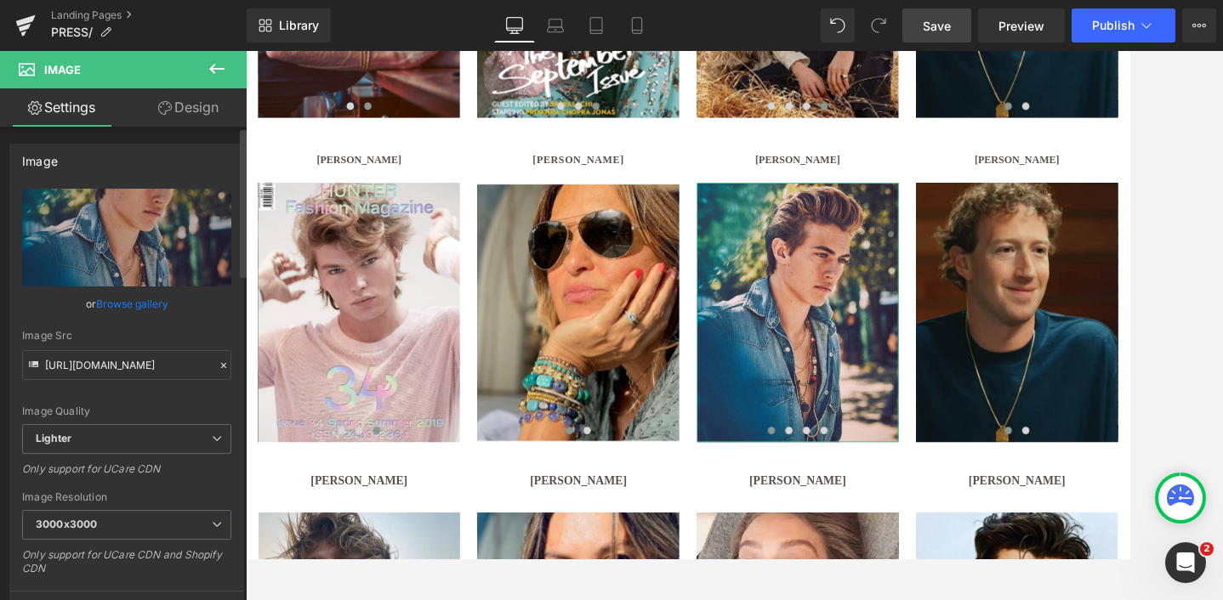
click at [128, 295] on link "Browse gallery" at bounding box center [132, 304] width 72 height 30
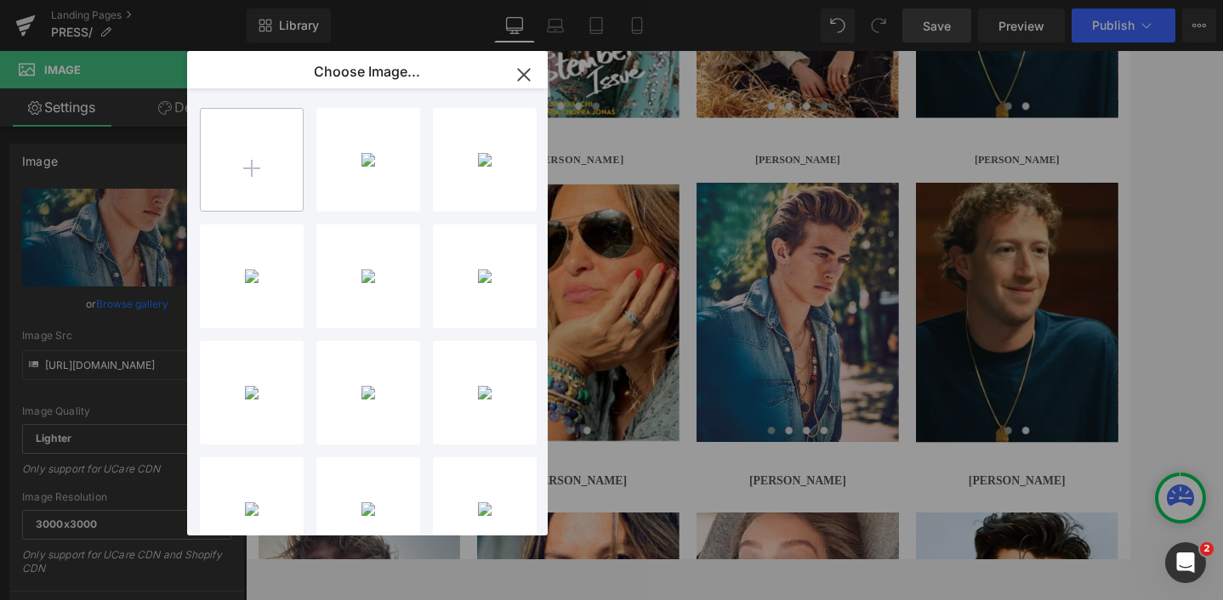
click at [236, 182] on input "file" at bounding box center [252, 160] width 102 height 102
type input "C:\fakepath\ucarecdn-3-1.avif"
click at [527, 77] on icon "button" at bounding box center [523, 74] width 11 height 11
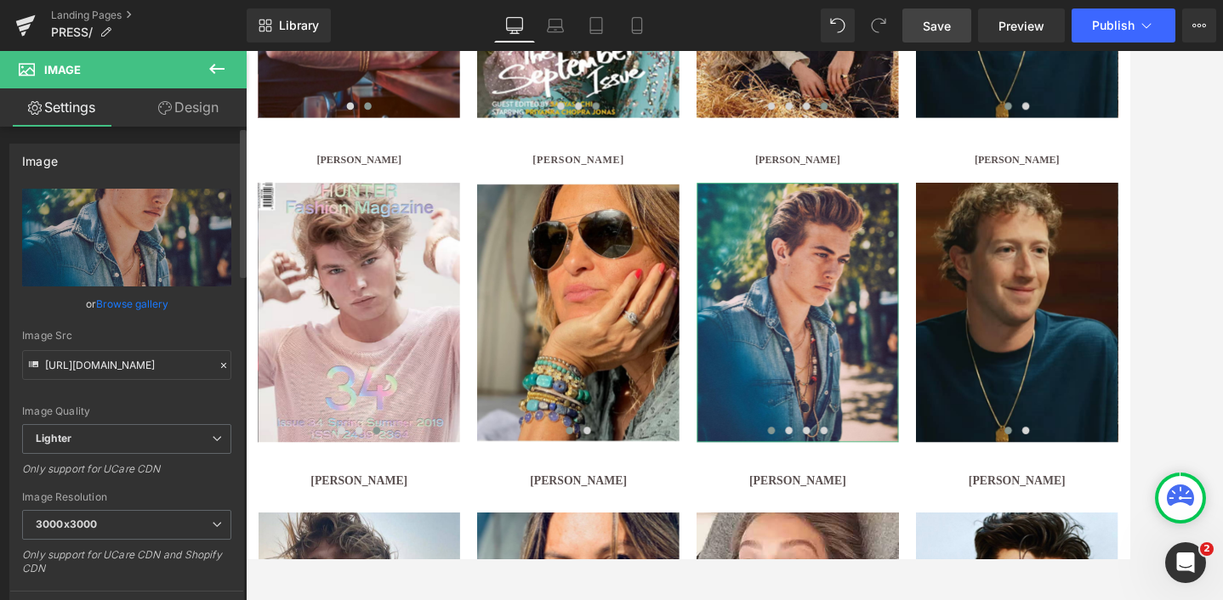
click at [113, 300] on link "Browse gallery" at bounding box center [132, 304] width 72 height 30
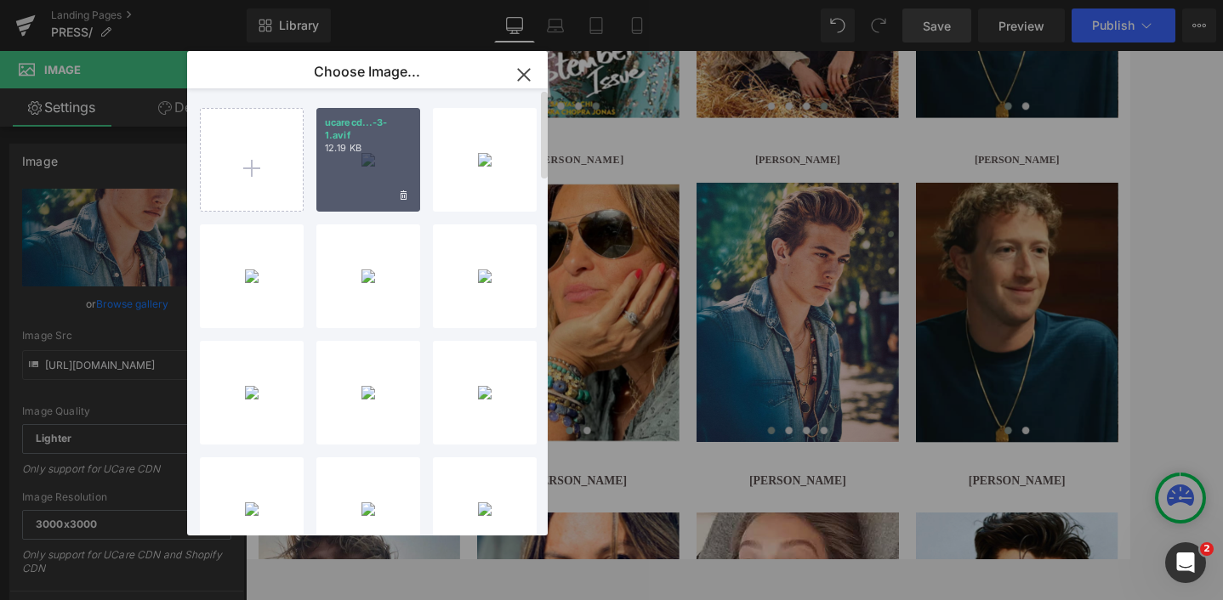
click at [372, 165] on div "ucarecd...-3-1.avif 12.19 KB" at bounding box center [368, 160] width 104 height 104
type input "[URL][DOMAIN_NAME]"
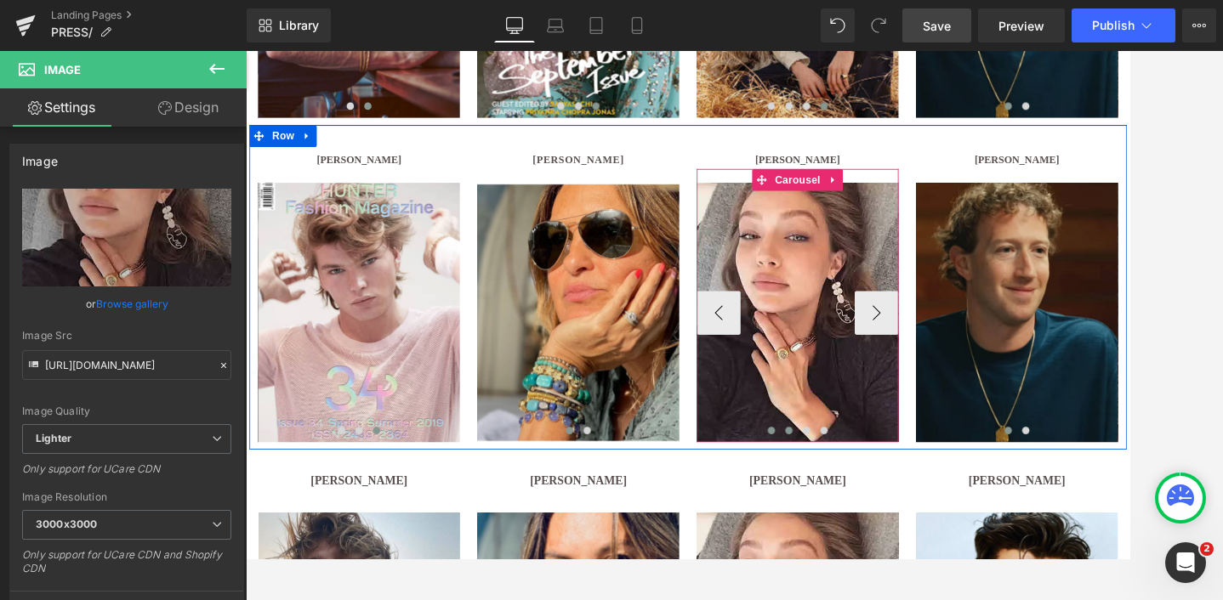
click at [876, 490] on span at bounding box center [877, 493] width 9 height 9
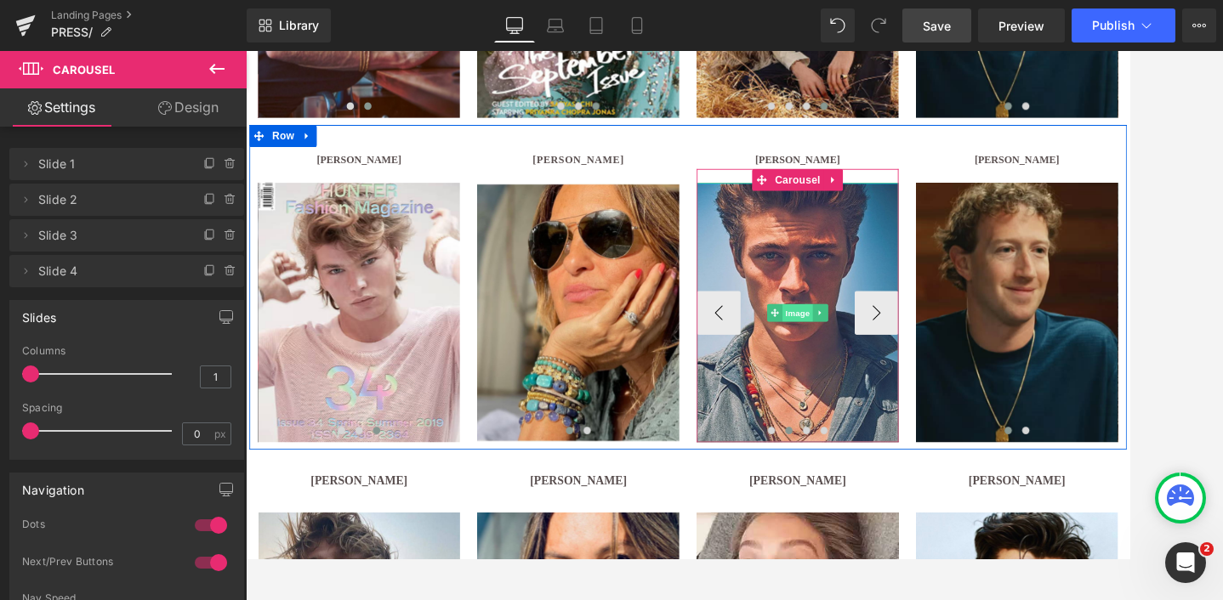
click at [886, 359] on span "Image" at bounding box center [888, 356] width 36 height 20
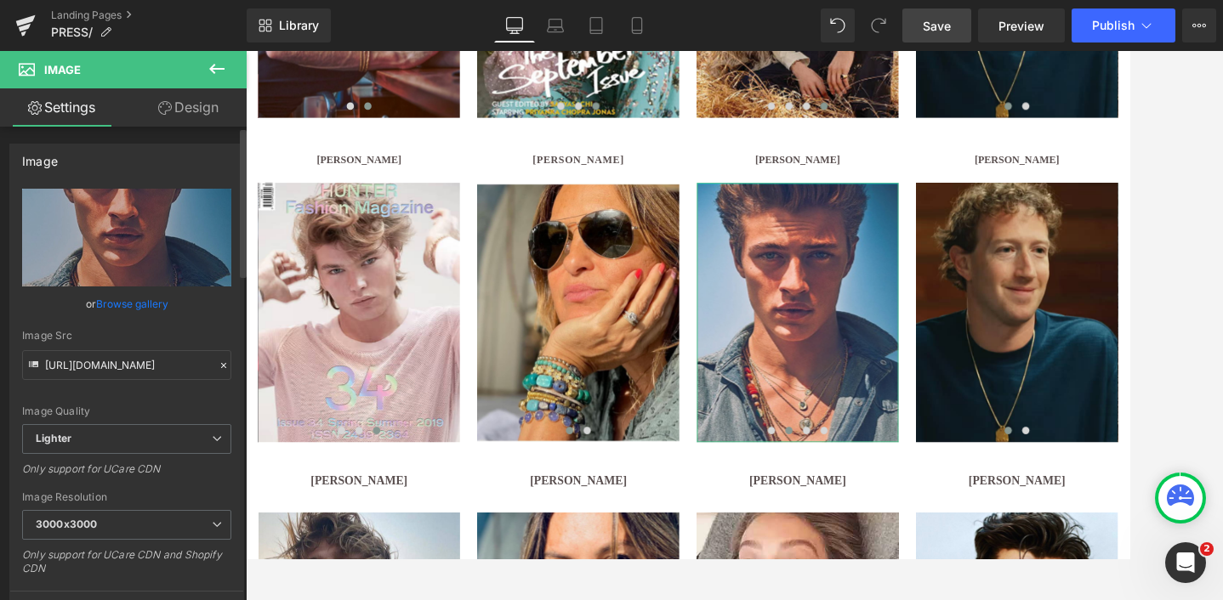
click at [125, 300] on link "Browse gallery" at bounding box center [132, 304] width 72 height 30
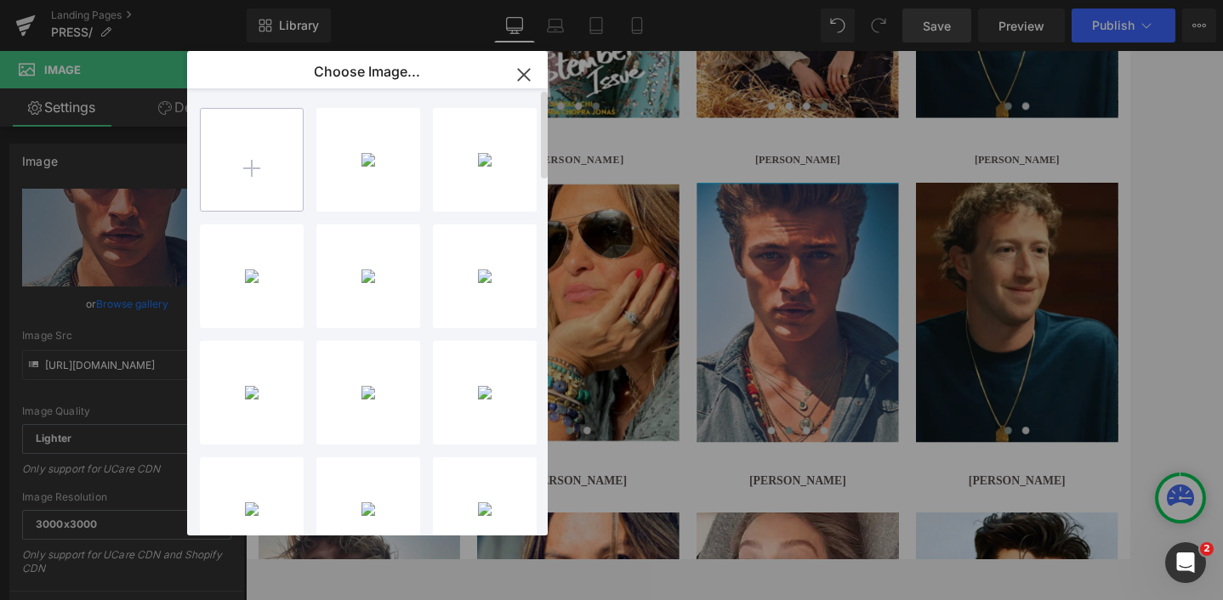
click at [226, 160] on input "file" at bounding box center [252, 160] width 102 height 102
type input "C:\fakepath\ucarecdn-11.avif"
click at [526, 73] on icon "button" at bounding box center [523, 74] width 27 height 27
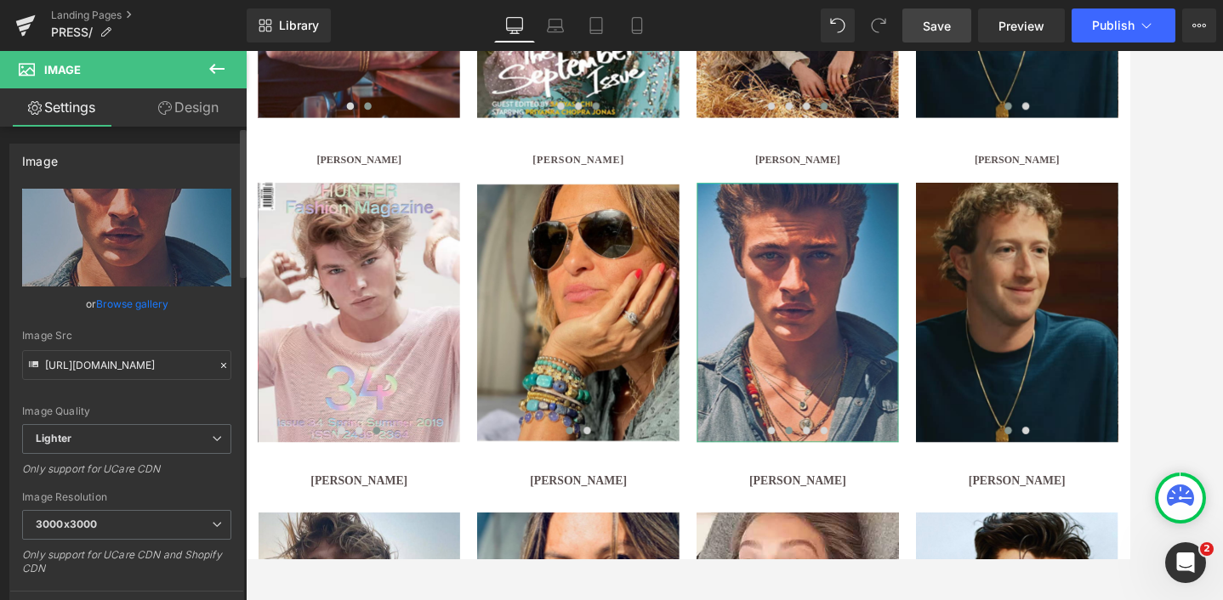
click at [131, 308] on link "Browse gallery" at bounding box center [132, 304] width 72 height 30
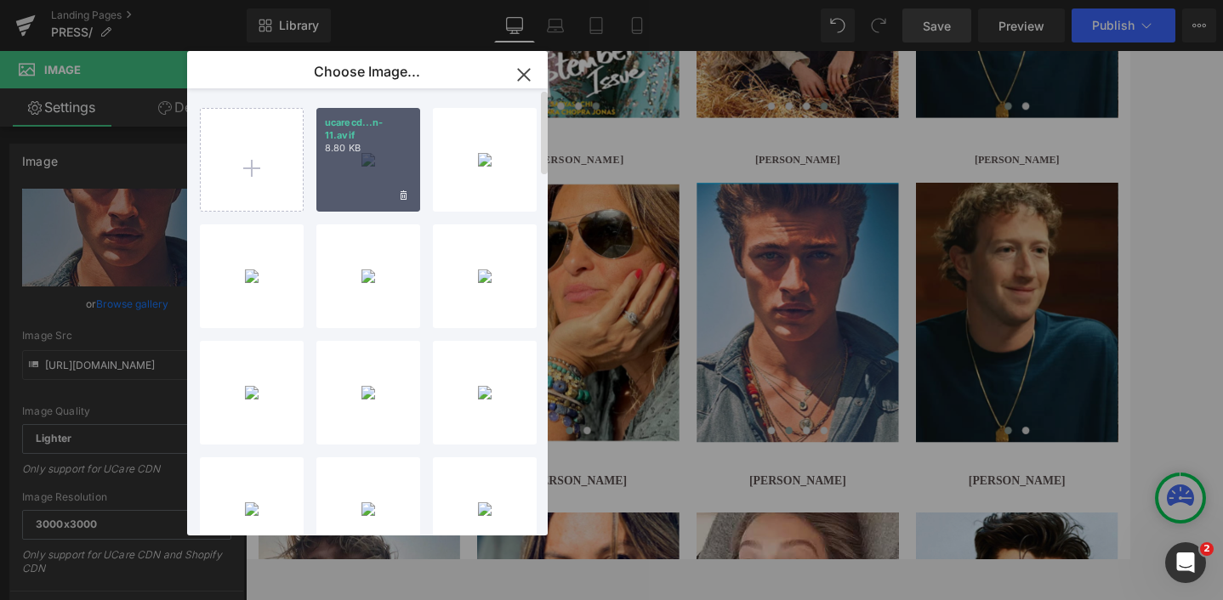
click at [366, 192] on div "ucarecd...n-11.avif 8.80 KB" at bounding box center [368, 160] width 104 height 104
type input "[URL][DOMAIN_NAME]"
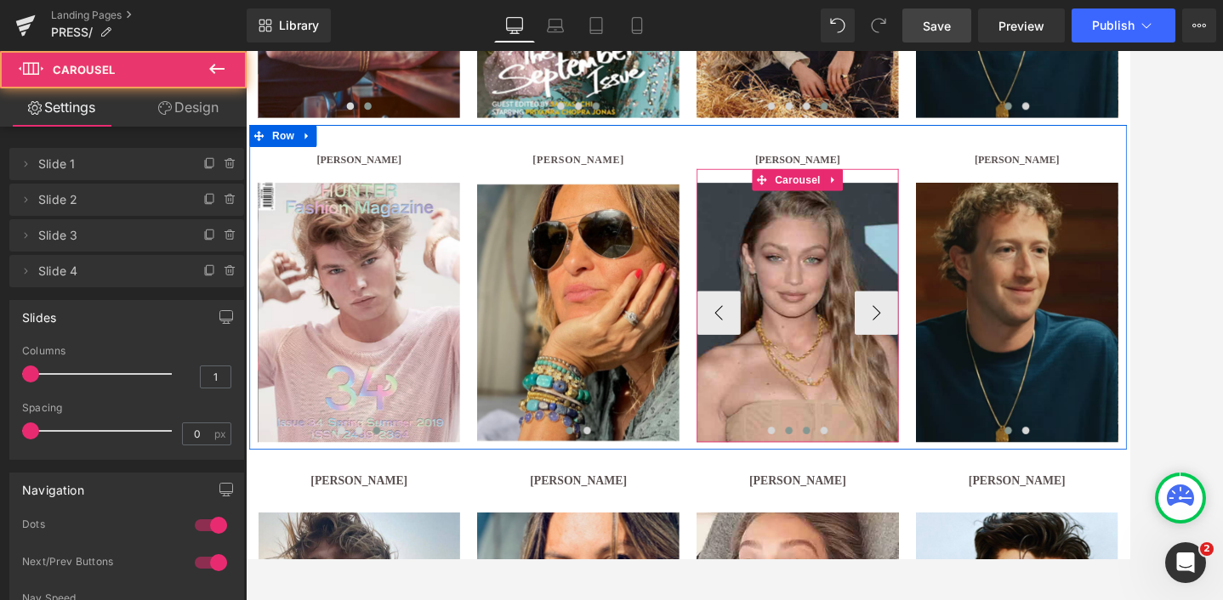
click at [900, 491] on span at bounding box center [898, 493] width 9 height 9
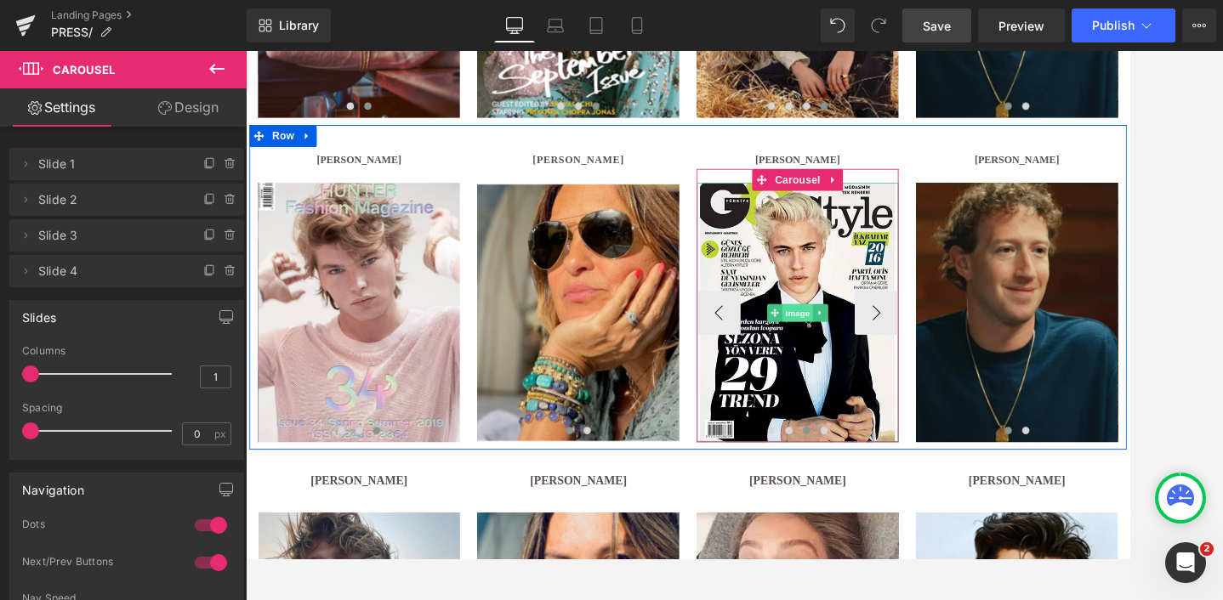
click at [883, 354] on span "Image" at bounding box center [888, 356] width 36 height 20
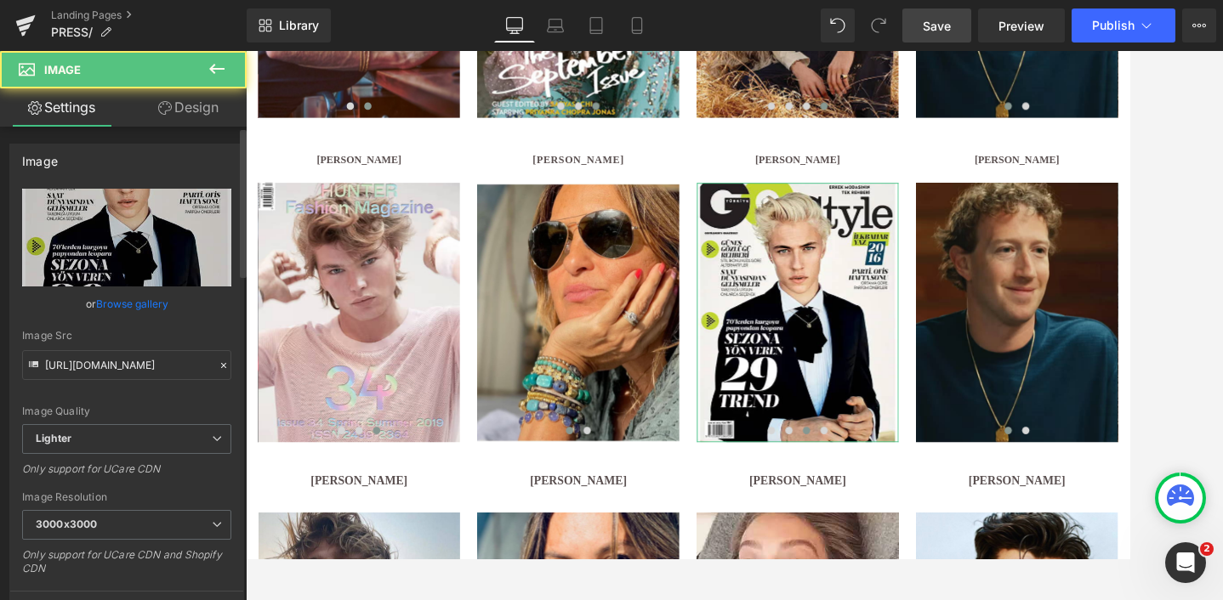
click at [128, 303] on link "Browse gallery" at bounding box center [132, 304] width 72 height 30
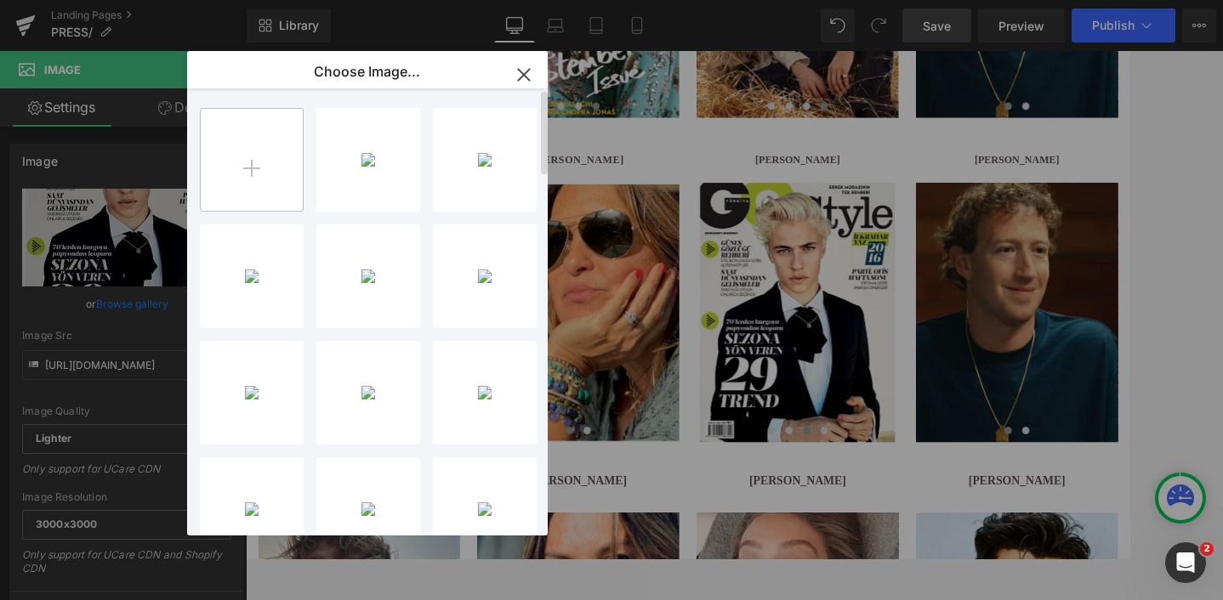
click at [256, 174] on input "file" at bounding box center [252, 160] width 102 height 102
type input "C:\fakepath\ucarecdn-12.avif"
click at [521, 70] on icon "button" at bounding box center [523, 74] width 27 height 27
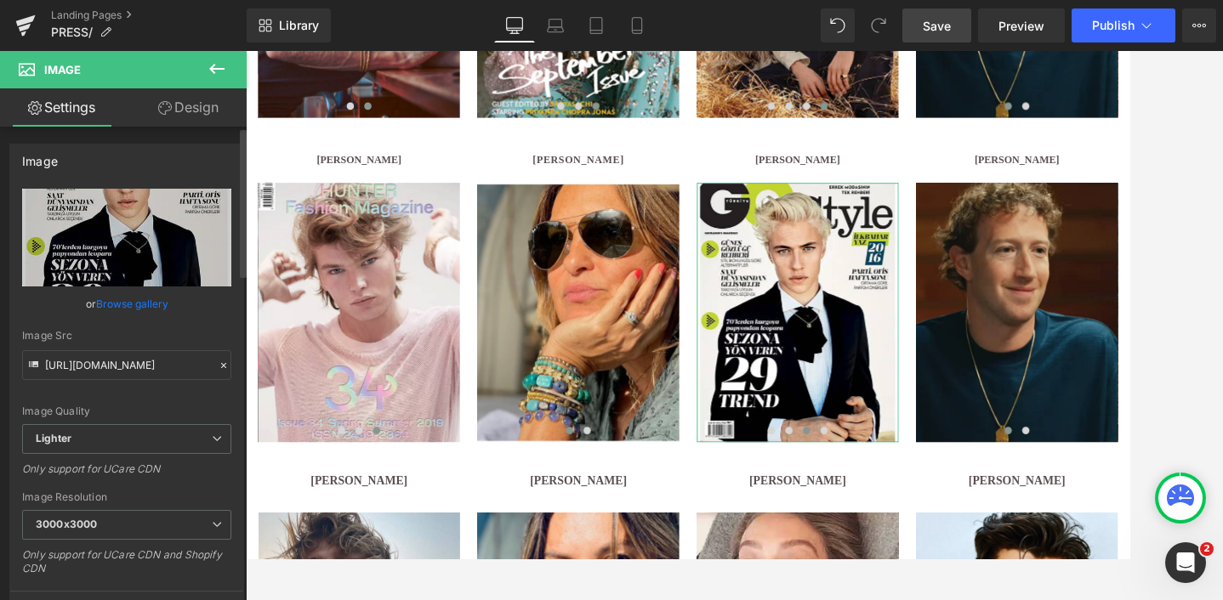
click at [125, 305] on link "Browse gallery" at bounding box center [132, 304] width 72 height 30
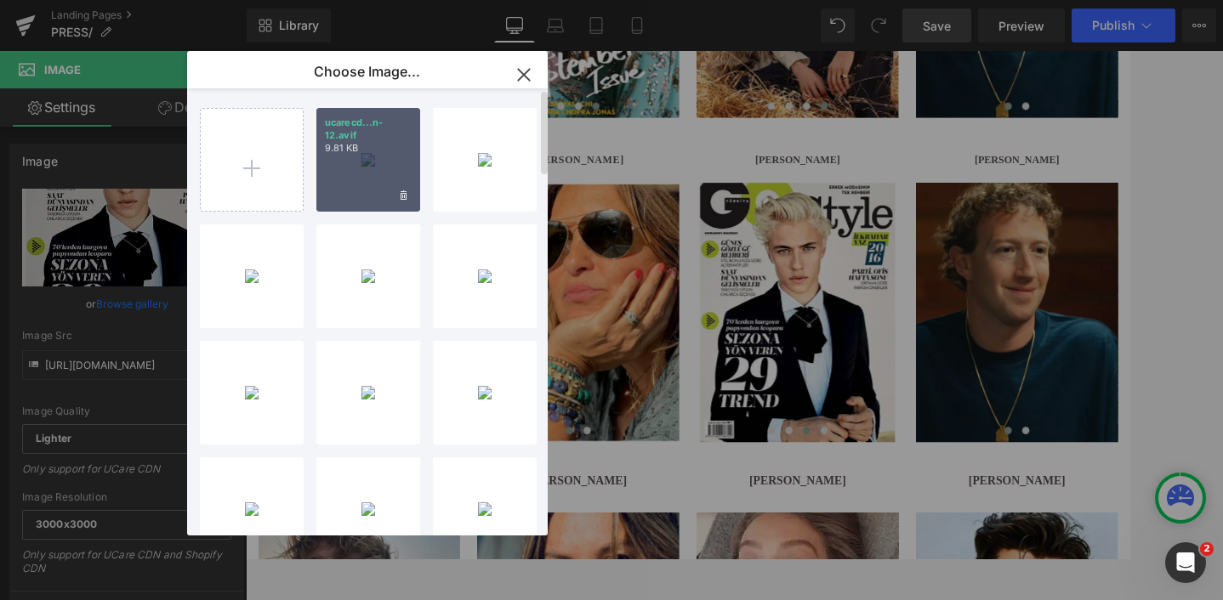
click at [355, 181] on div "ucarecd...n-12.avif 9.81 KB" at bounding box center [368, 160] width 104 height 104
type input "[URL][DOMAIN_NAME]"
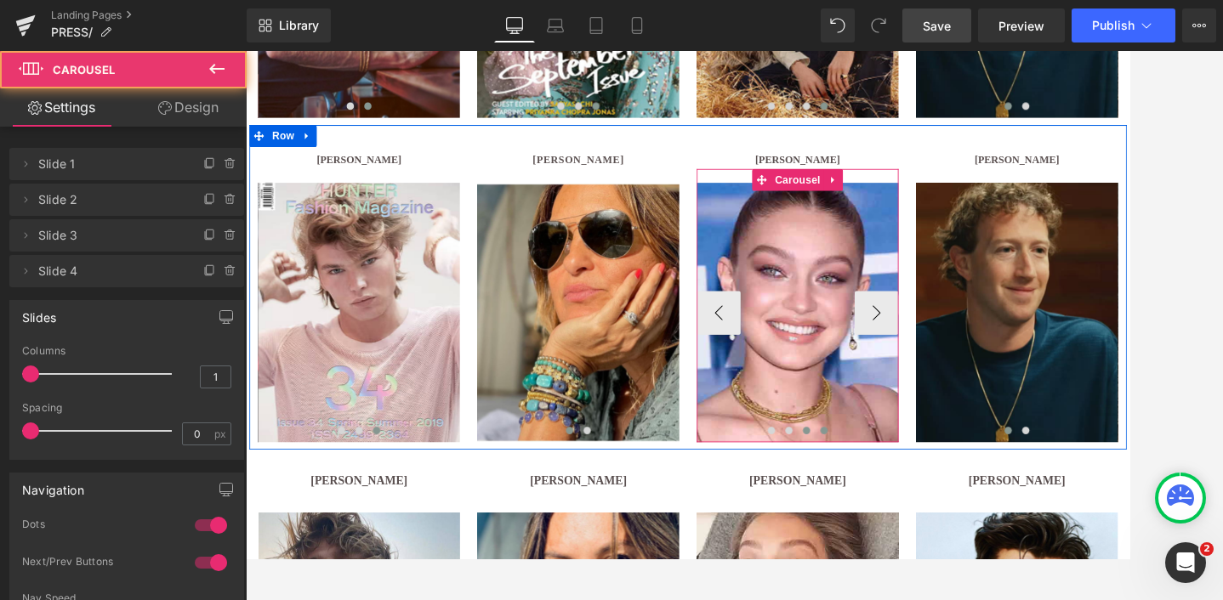
click at [921, 487] on button at bounding box center [918, 493] width 20 height 17
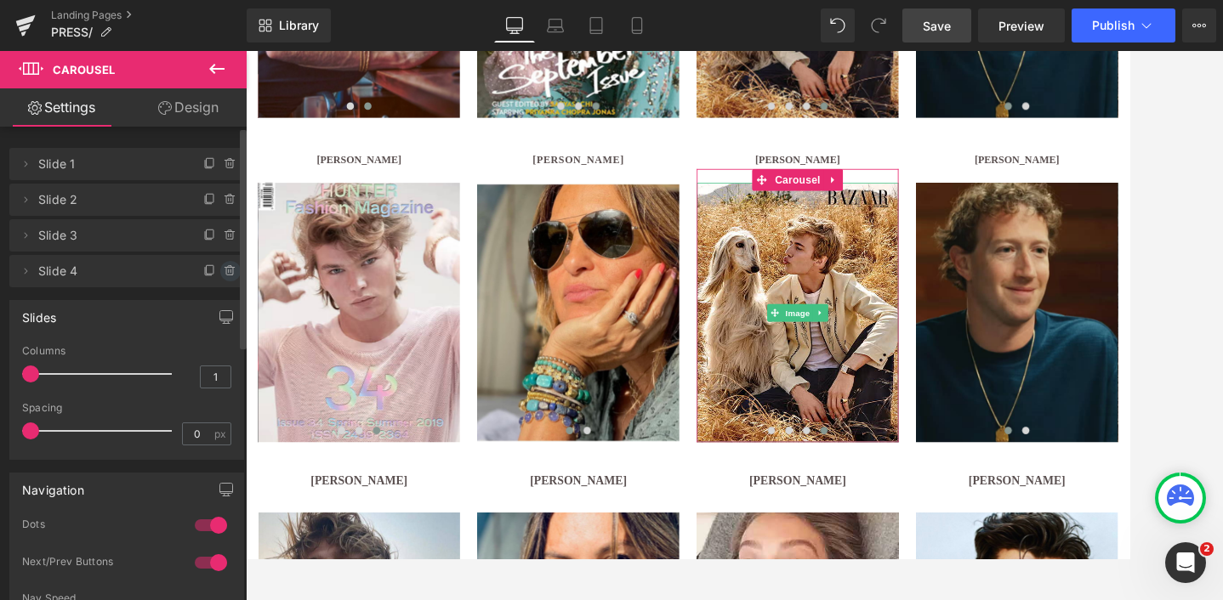
click at [230, 272] on icon at bounding box center [230, 271] width 0 height 3
click at [208, 270] on button "Delete" at bounding box center [212, 272] width 54 height 22
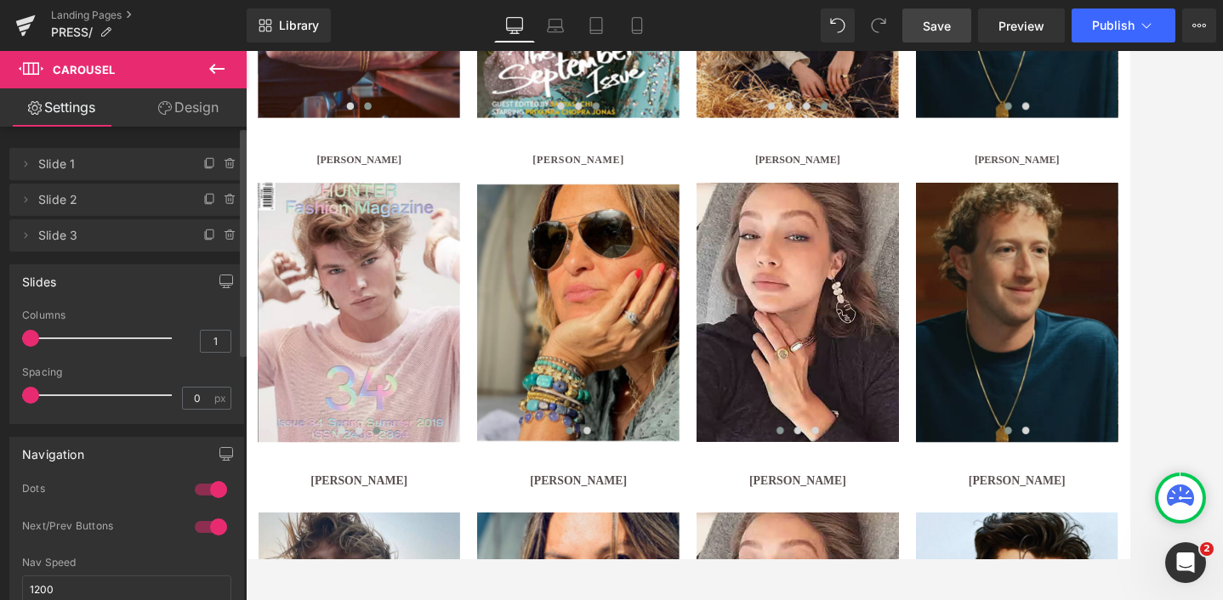
click at [937, 28] on span "Save" at bounding box center [936, 26] width 28 height 18
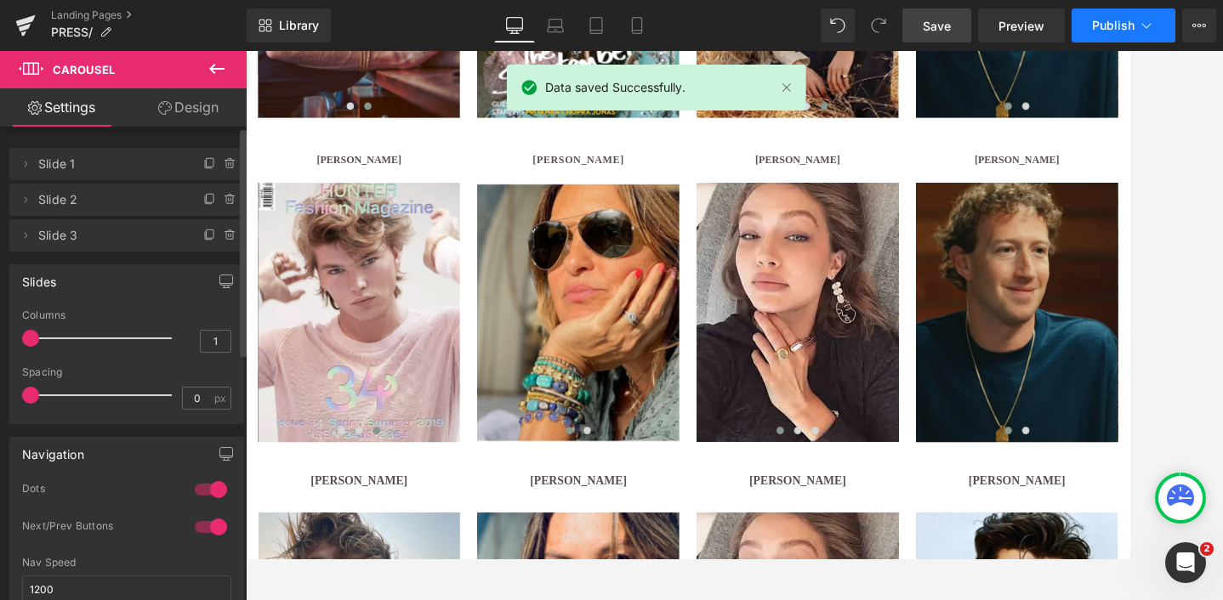
click at [1109, 22] on span "Publish" at bounding box center [1113, 26] width 43 height 14
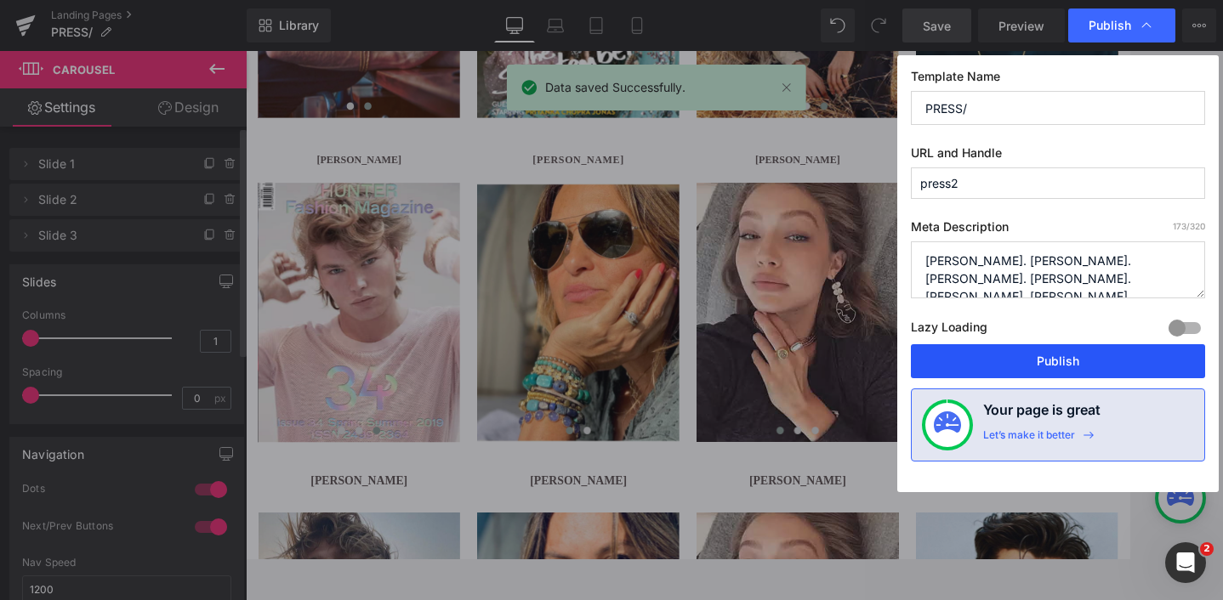
click at [1047, 358] on button "Publish" at bounding box center [1058, 361] width 294 height 34
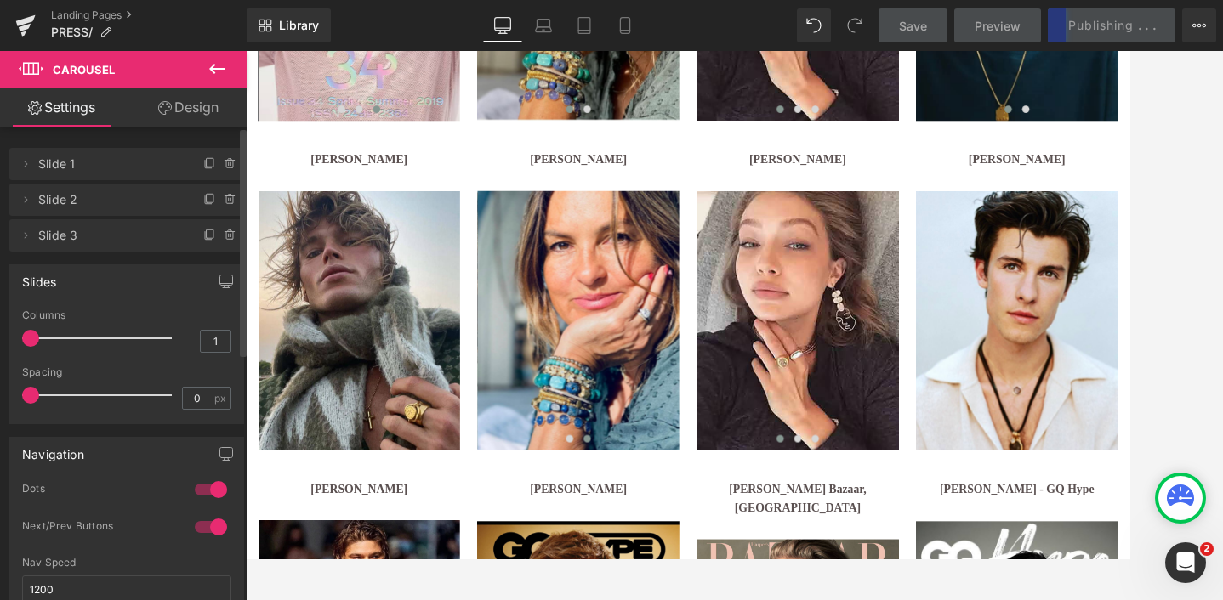
scroll to position [1606, 0]
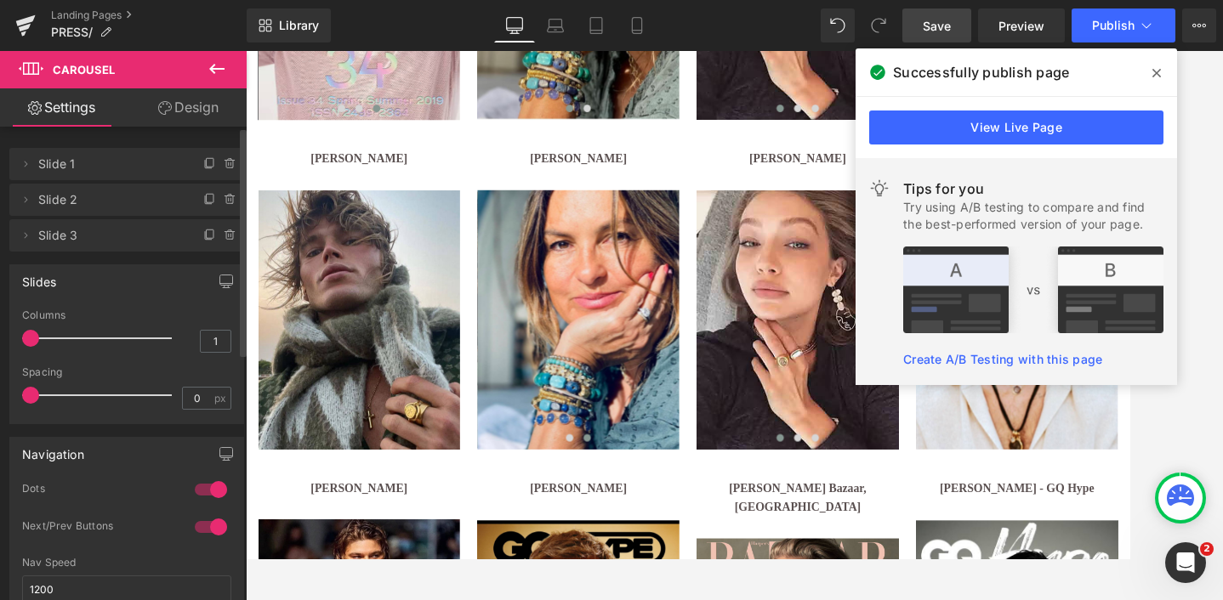
click at [1189, 433] on div at bounding box center [734, 325] width 977 height 549
click at [1159, 73] on icon at bounding box center [1156, 73] width 9 height 14
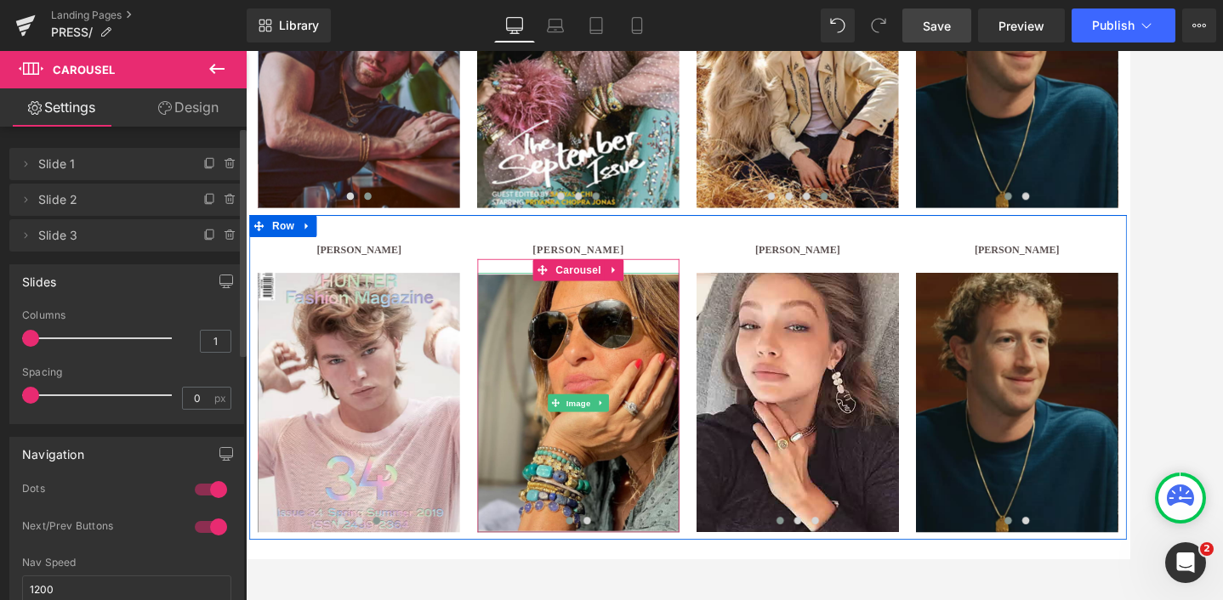
scroll to position [1131, 0]
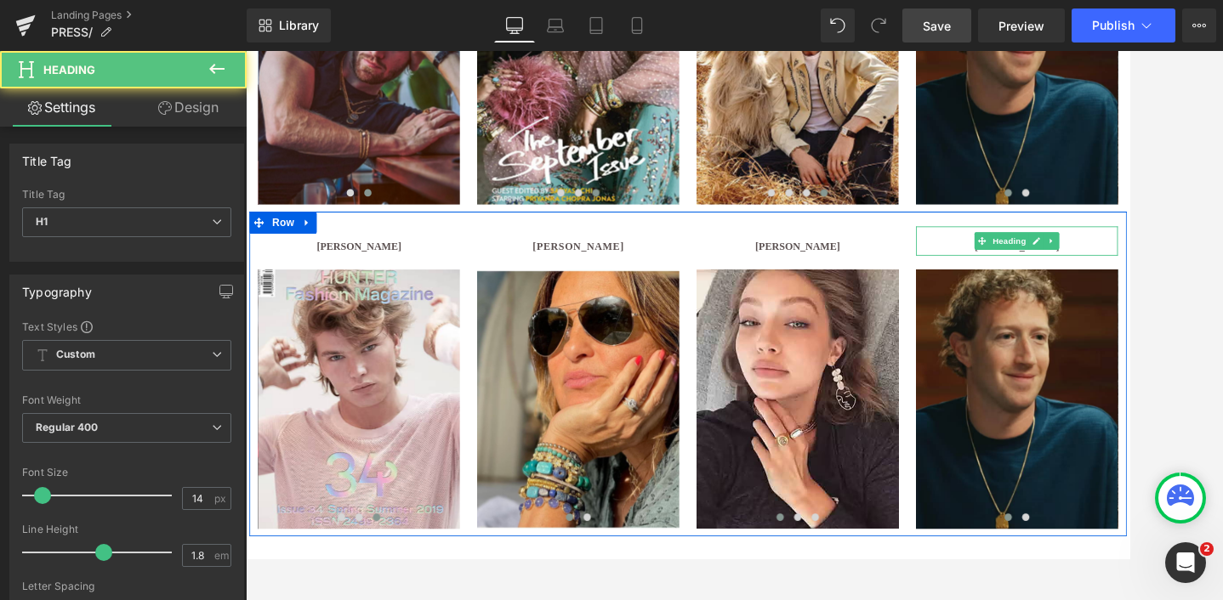
click at [1075, 270] on h1 "[PERSON_NAME]" at bounding box center [1142, 278] width 235 height 21
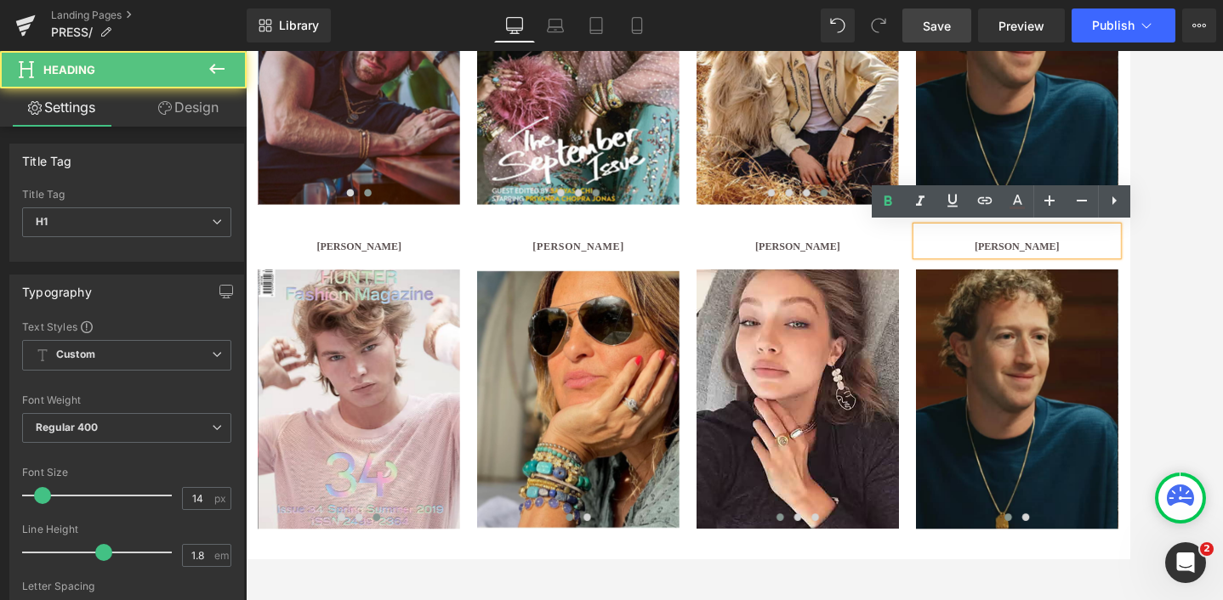
click at [1173, 277] on b "[PERSON_NAME]" at bounding box center [1142, 278] width 99 height 13
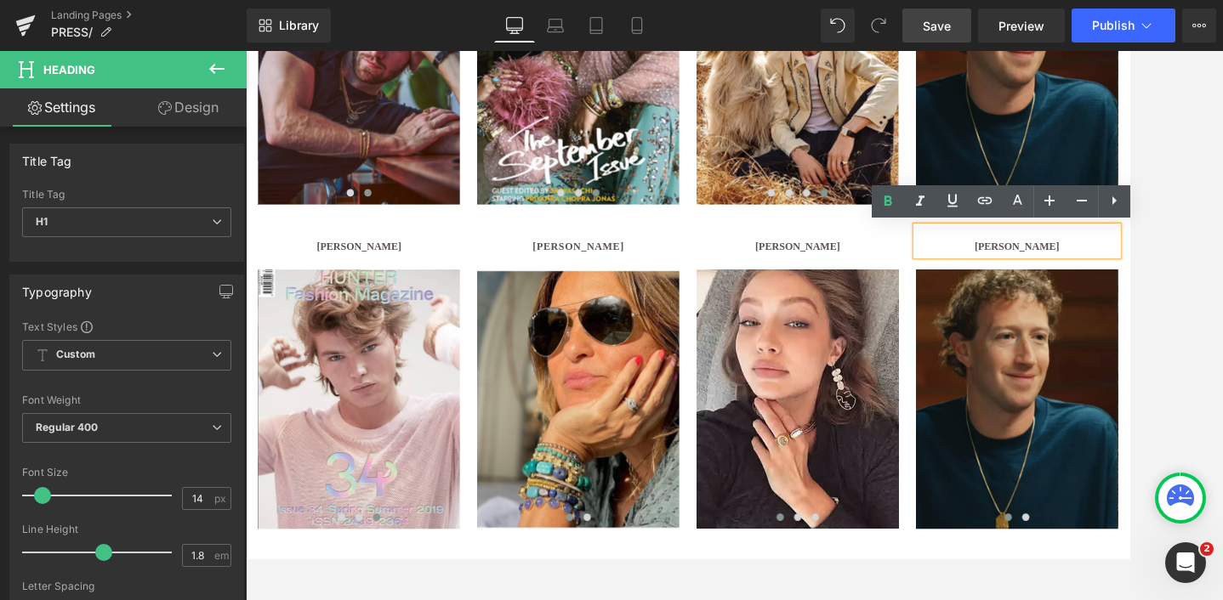
click at [1173, 277] on b "[PERSON_NAME]" at bounding box center [1142, 278] width 99 height 13
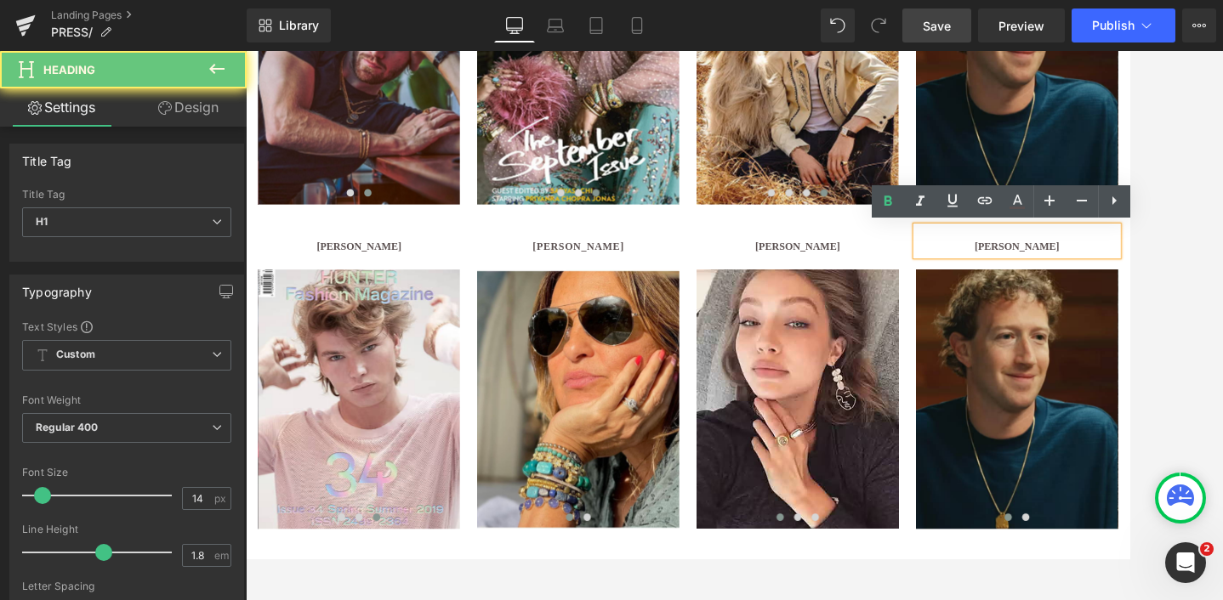
click at [1173, 277] on b "[PERSON_NAME]" at bounding box center [1142, 278] width 99 height 13
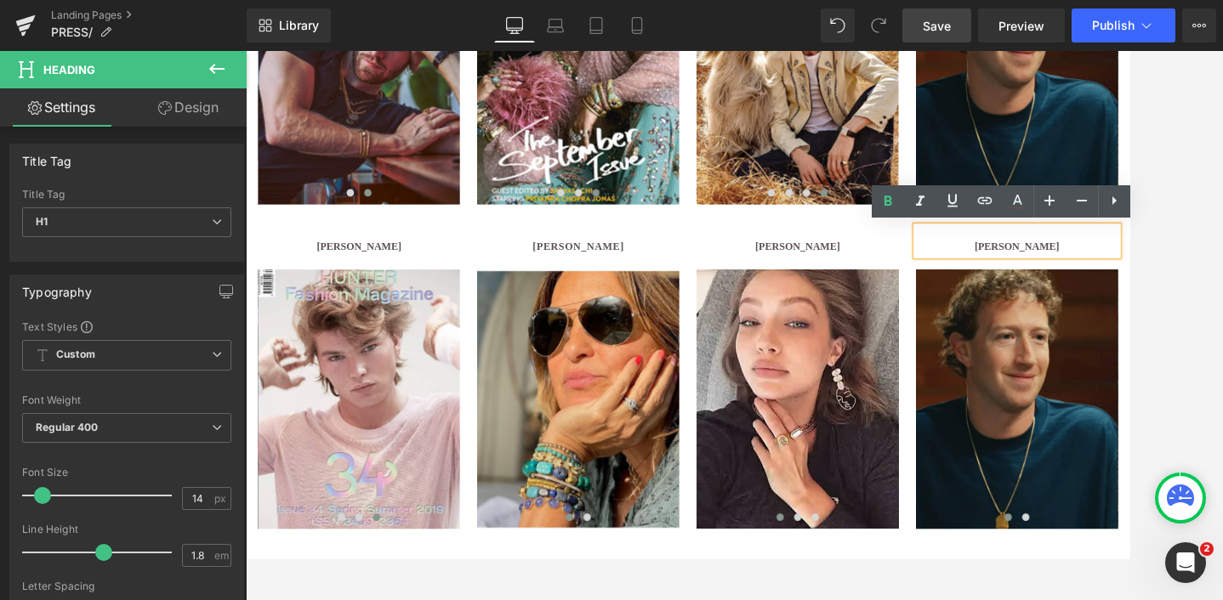
paste div
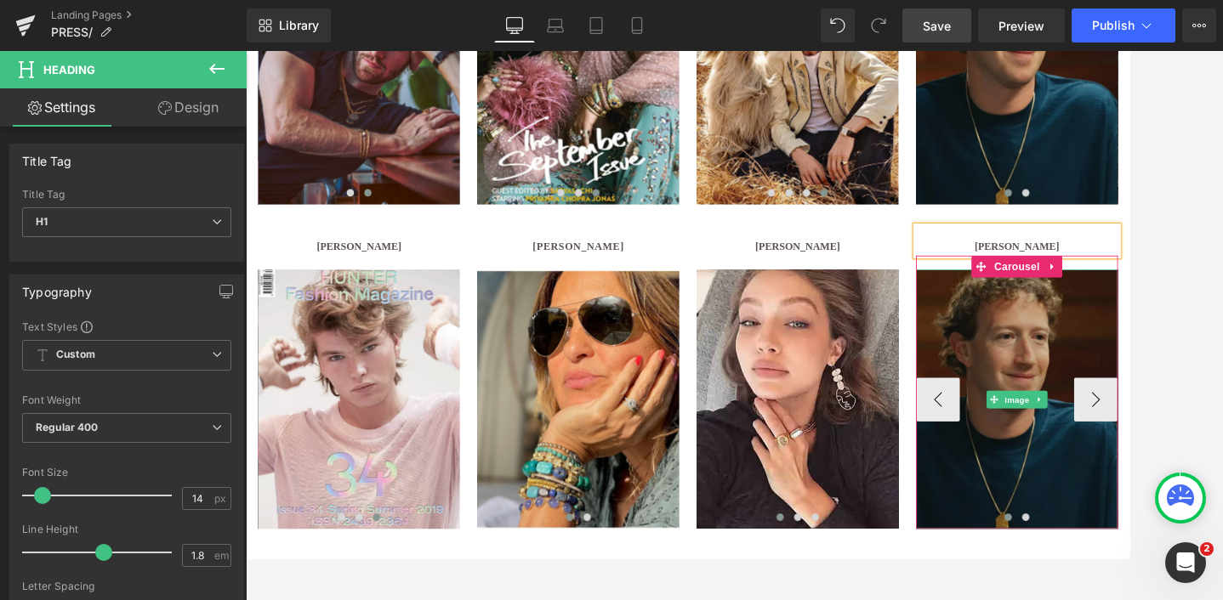
click at [1145, 423] on img at bounding box center [1142, 456] width 235 height 302
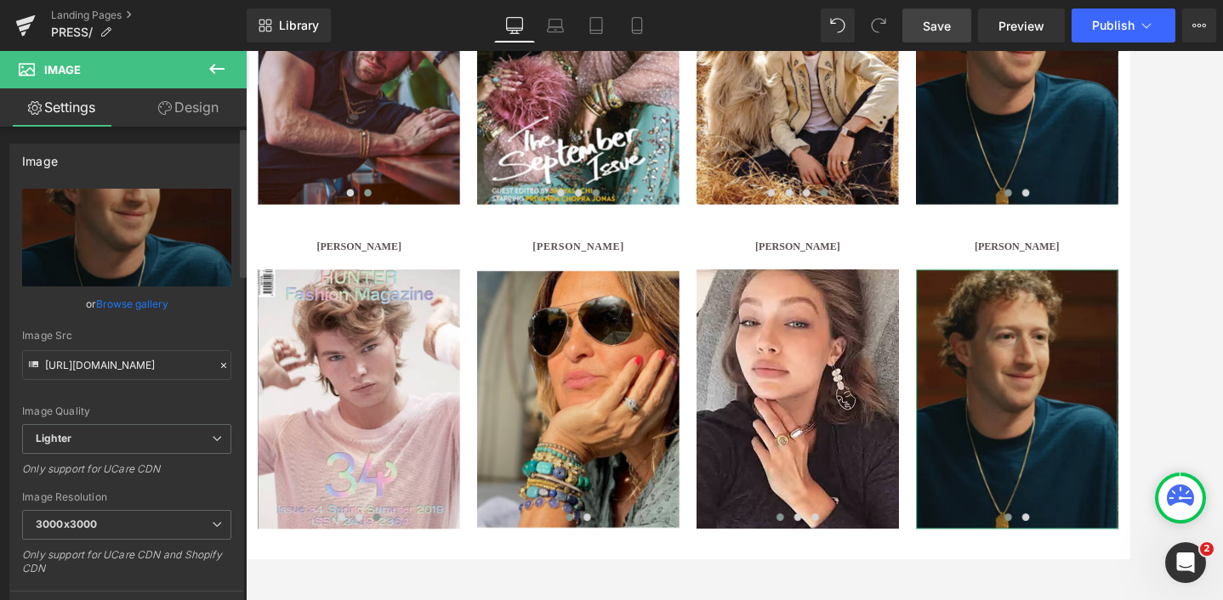
click at [118, 301] on link "Browse gallery" at bounding box center [132, 304] width 72 height 30
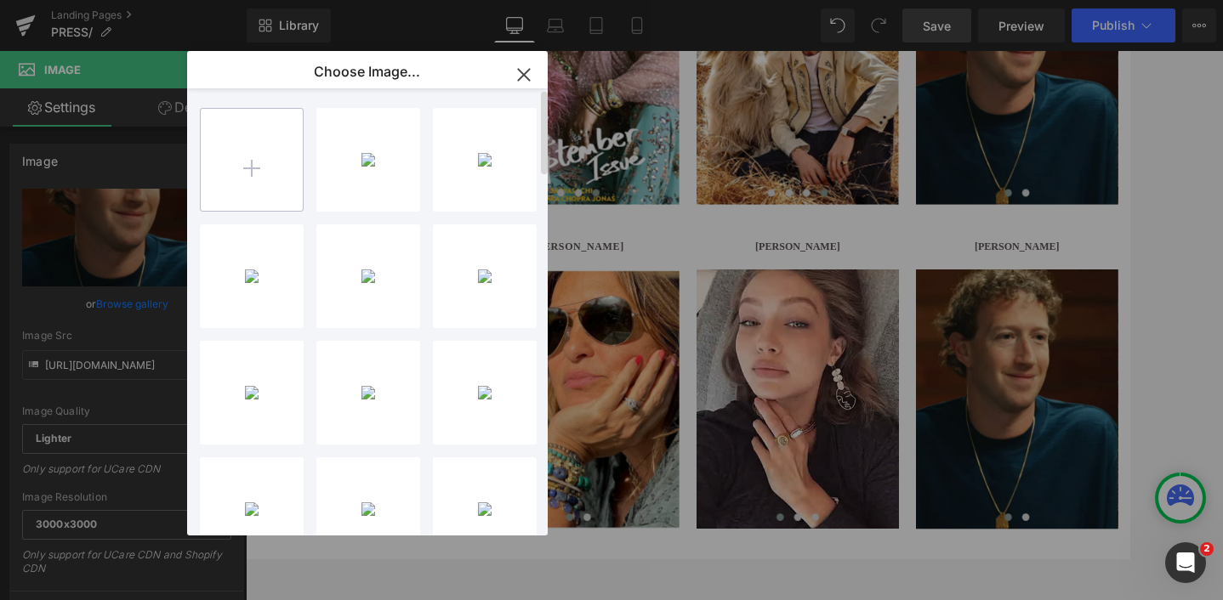
click at [250, 155] on input "file" at bounding box center [252, 160] width 102 height 102
type input "C:\fakepath\Untitled design (6).jpg"
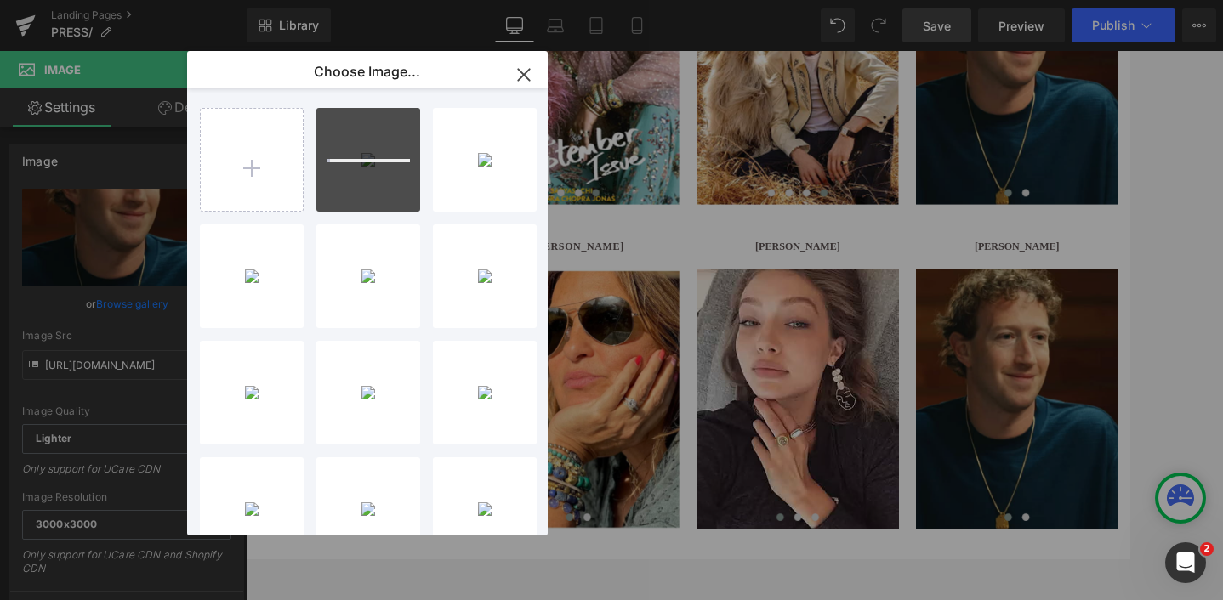
click at [528, 70] on icon "button" at bounding box center [523, 74] width 11 height 11
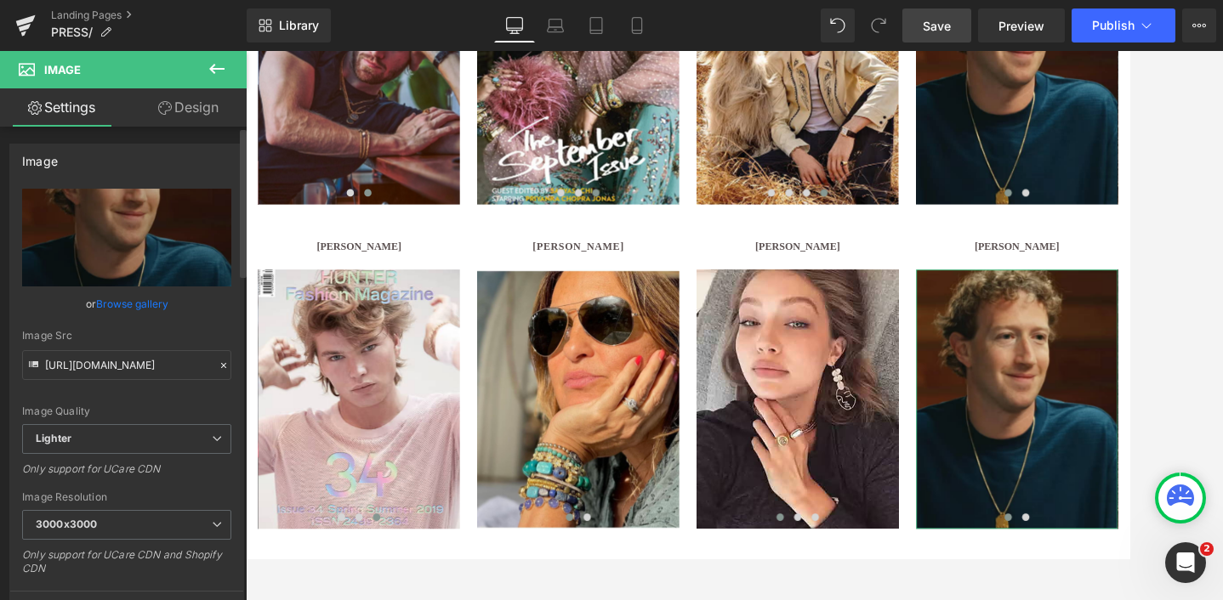
click at [124, 310] on link "Browse gallery" at bounding box center [132, 304] width 72 height 30
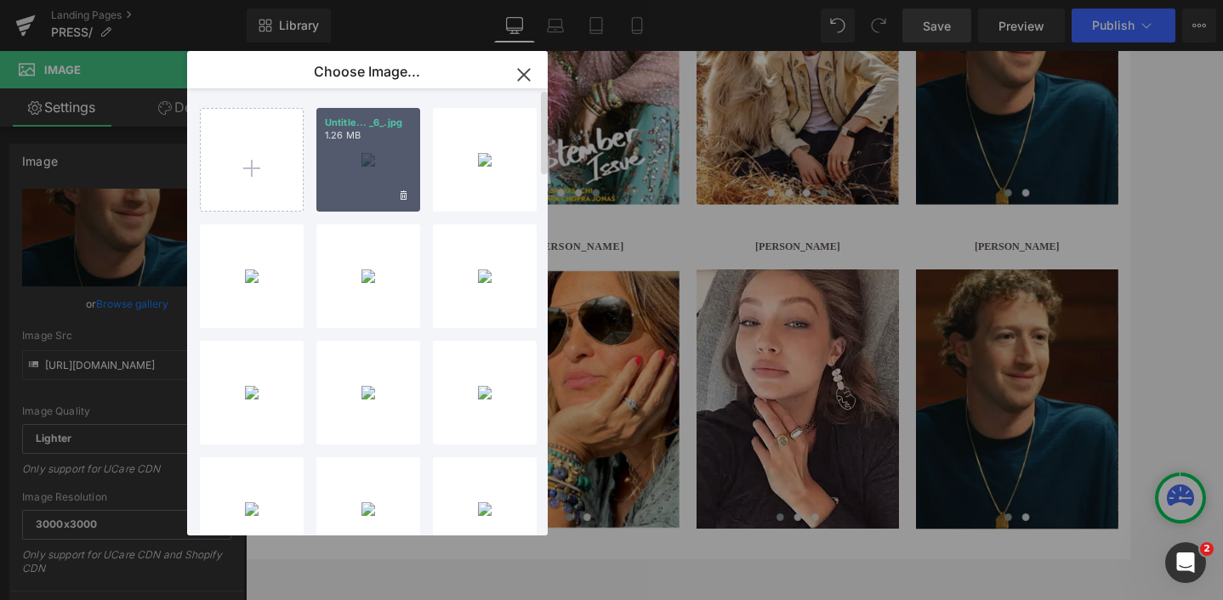
click at [361, 163] on div "Untitle... _6_.jpg 1.26 MB" at bounding box center [368, 160] width 104 height 104
type input "[URL][DOMAIN_NAME]"
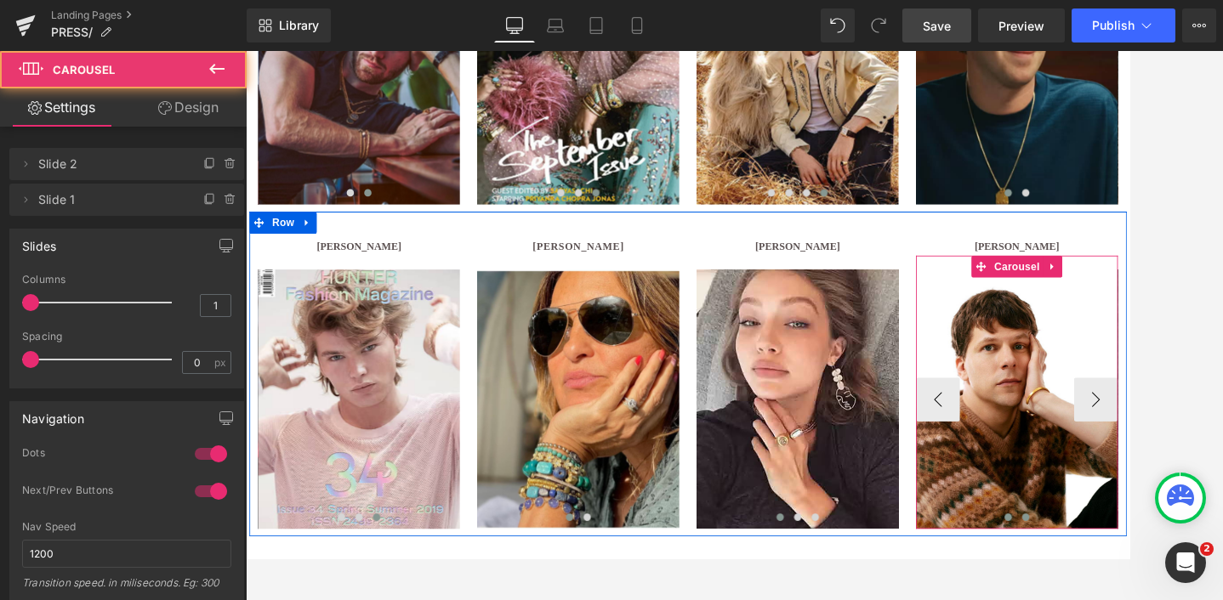
click at [1155, 598] on span at bounding box center [1153, 593] width 9 height 9
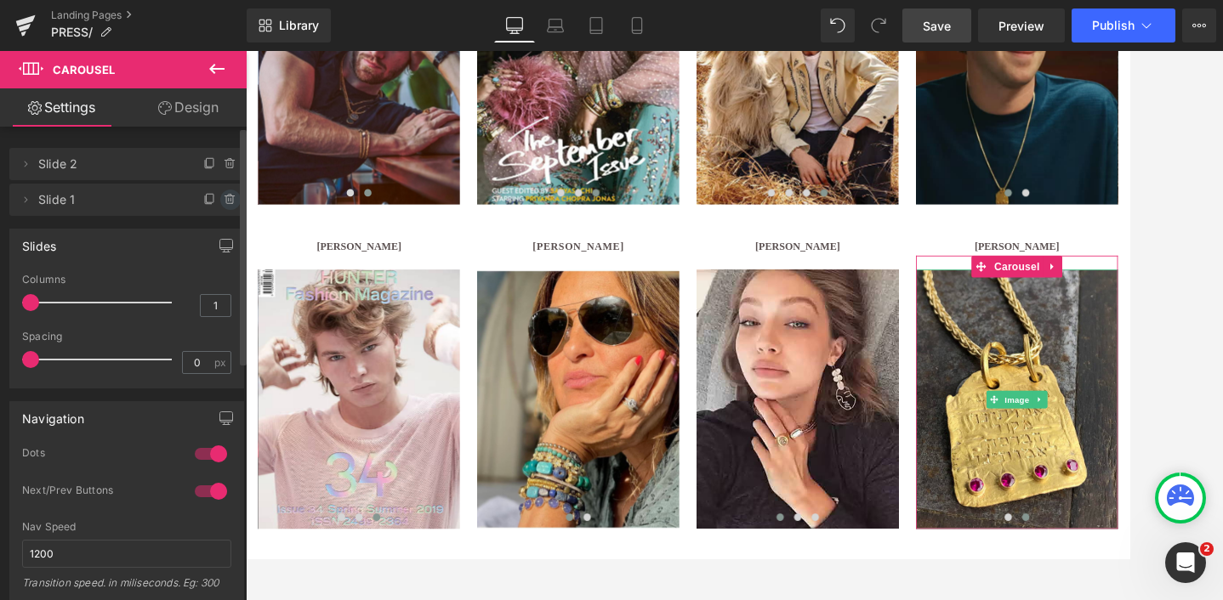
click at [224, 196] on icon at bounding box center [231, 200] width 14 height 14
click at [207, 199] on button "Delete" at bounding box center [212, 201] width 54 height 22
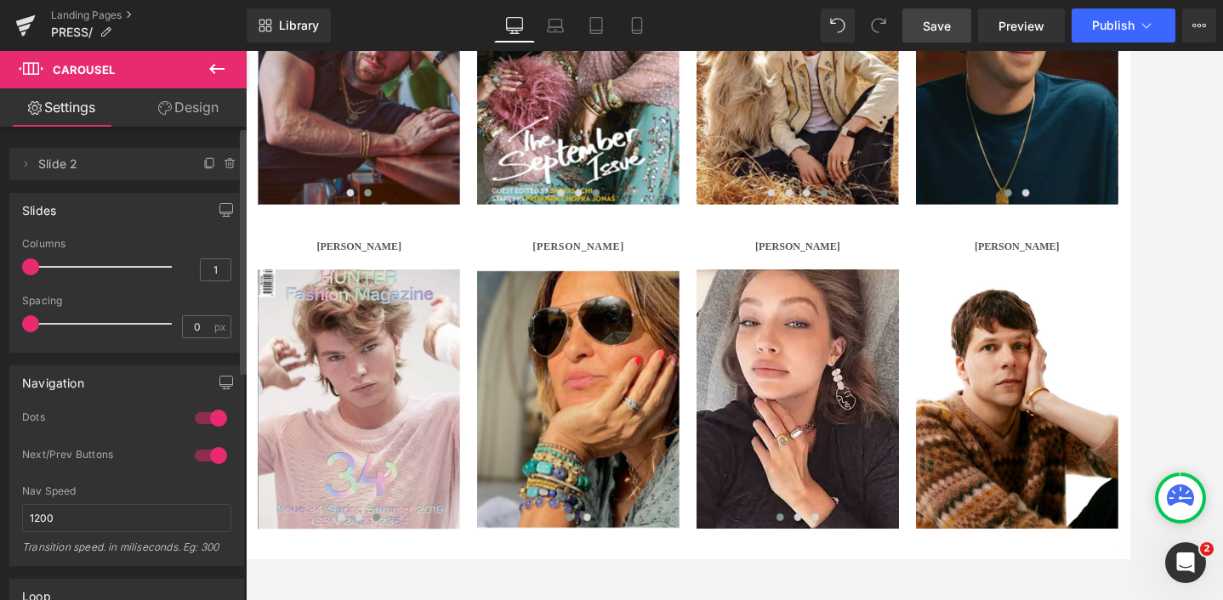
click at [939, 20] on span "Save" at bounding box center [936, 26] width 28 height 18
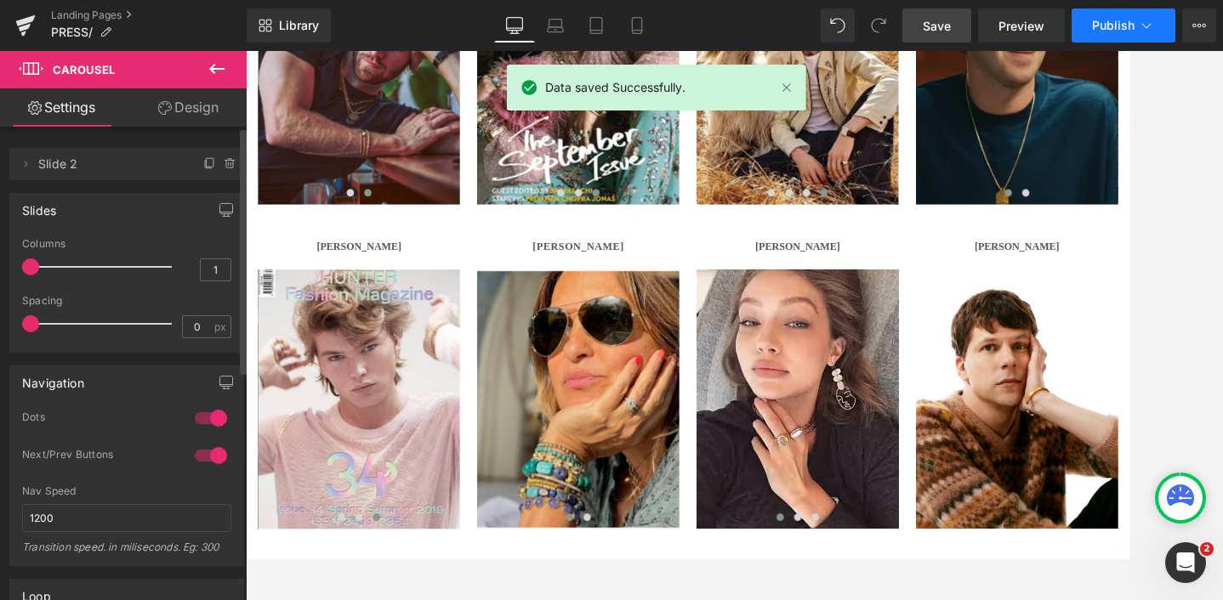
click at [1110, 23] on span "Publish" at bounding box center [1113, 26] width 43 height 14
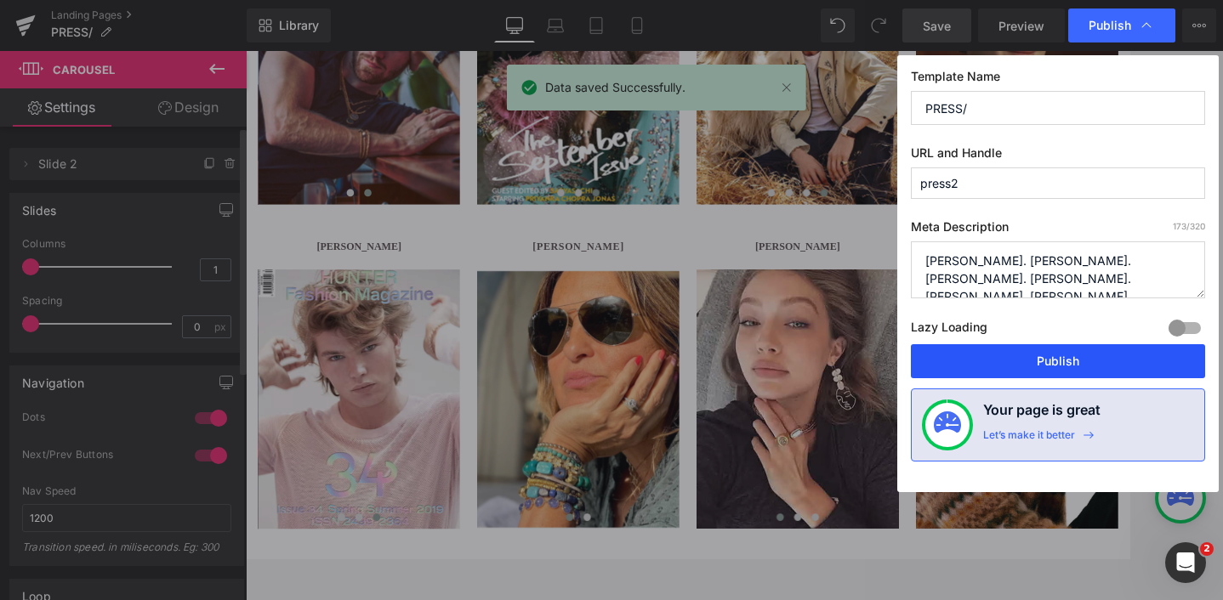
click at [1064, 360] on button "Publish" at bounding box center [1058, 361] width 294 height 34
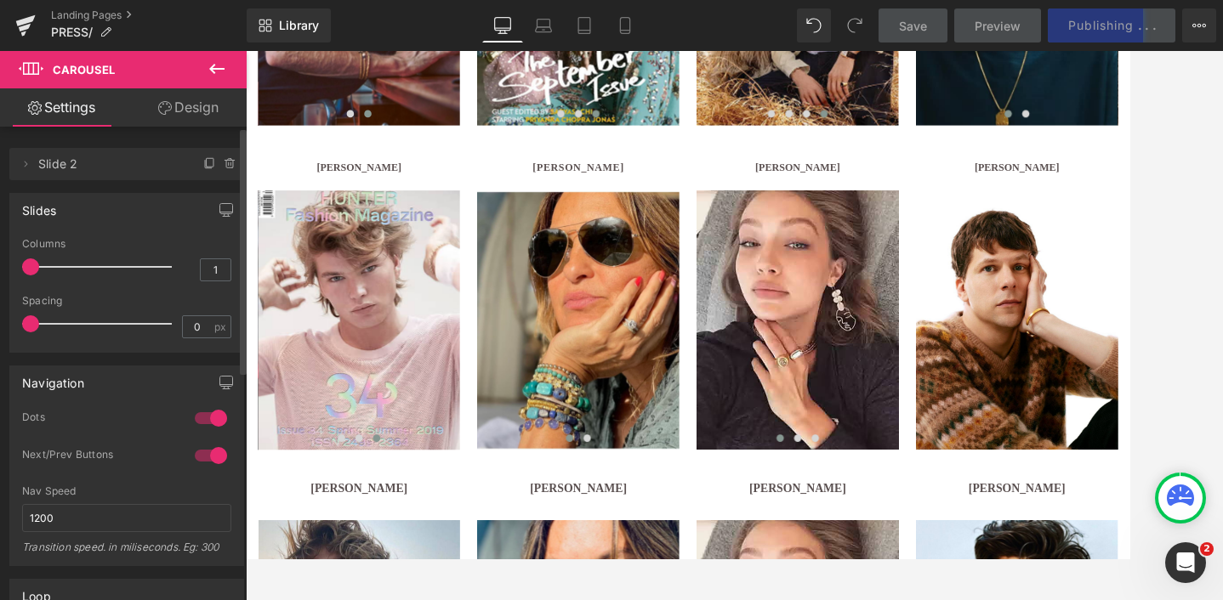
scroll to position [1215, 0]
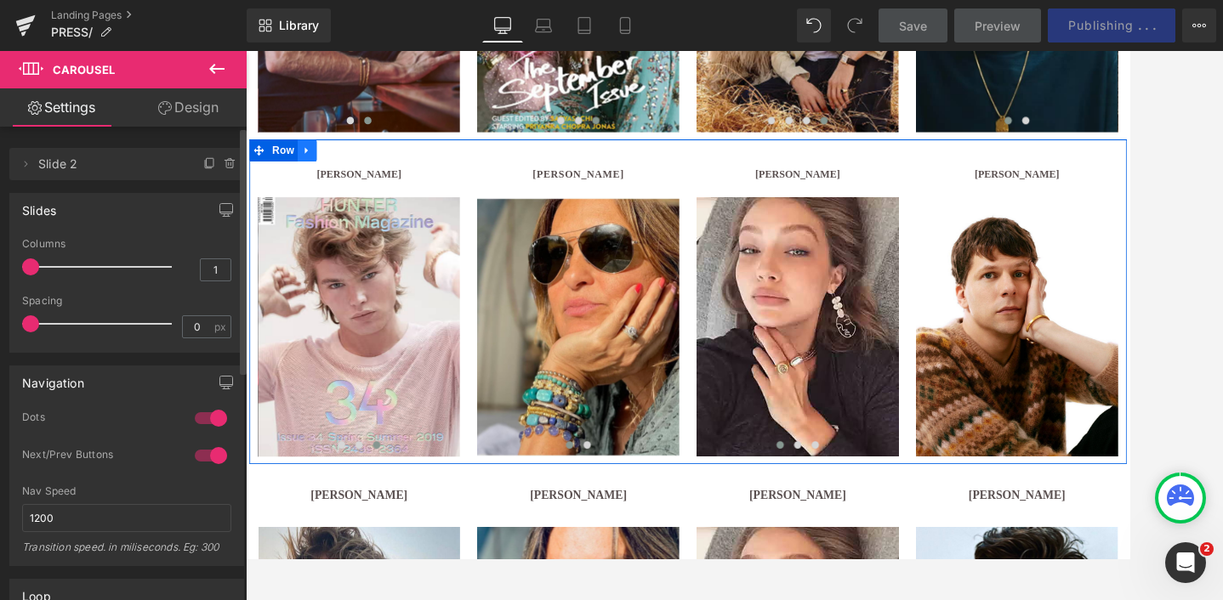
click at [315, 166] on icon at bounding box center [316, 167] width 3 height 8
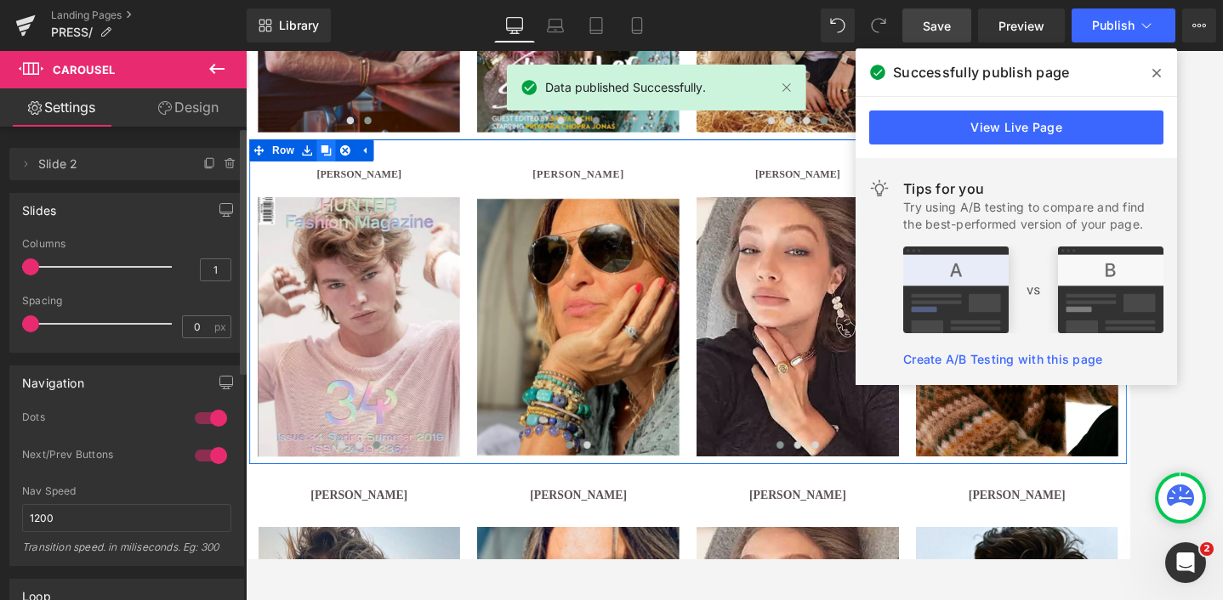
click at [338, 167] on icon at bounding box center [339, 167] width 12 height 12
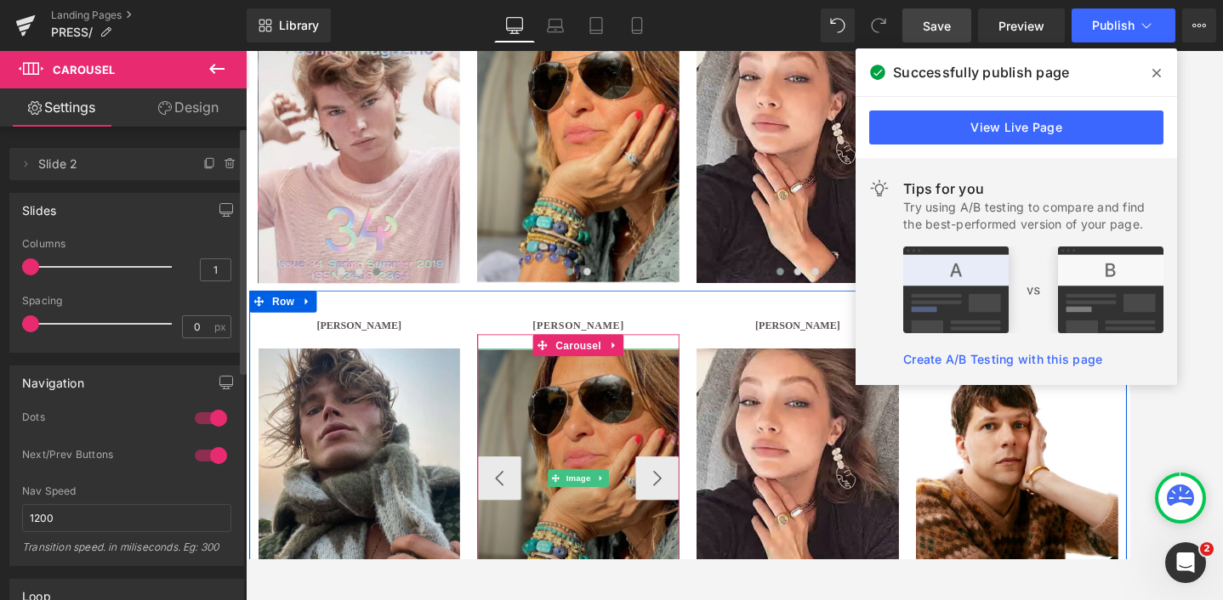
scroll to position [1437, 0]
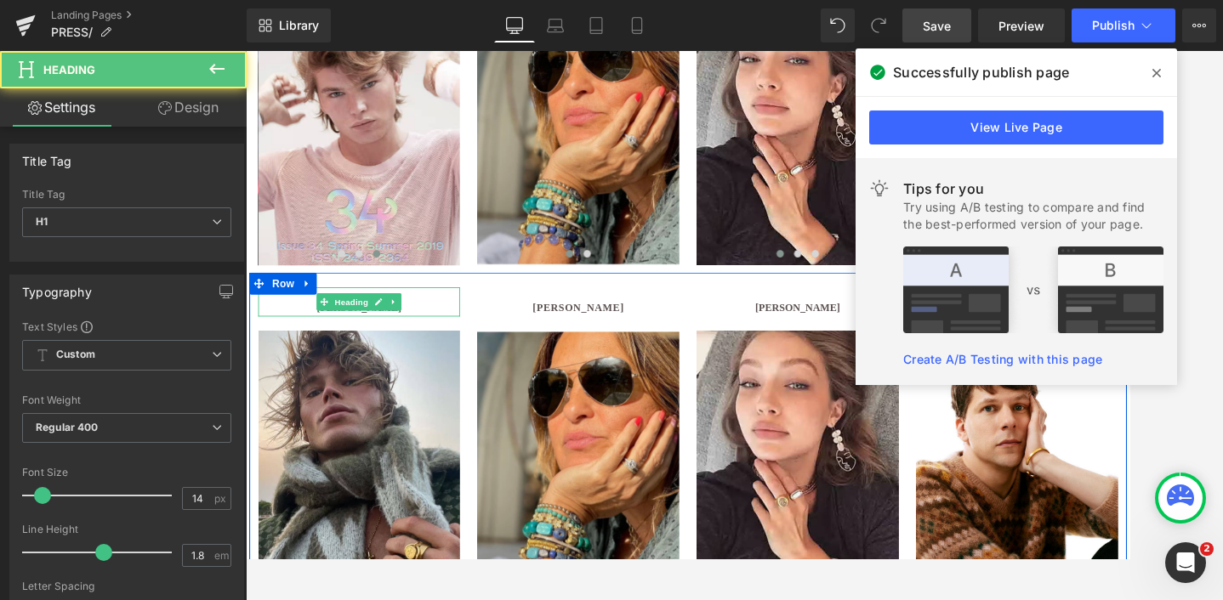
click at [454, 345] on h1 "[PERSON_NAME]" at bounding box center [377, 349] width 235 height 21
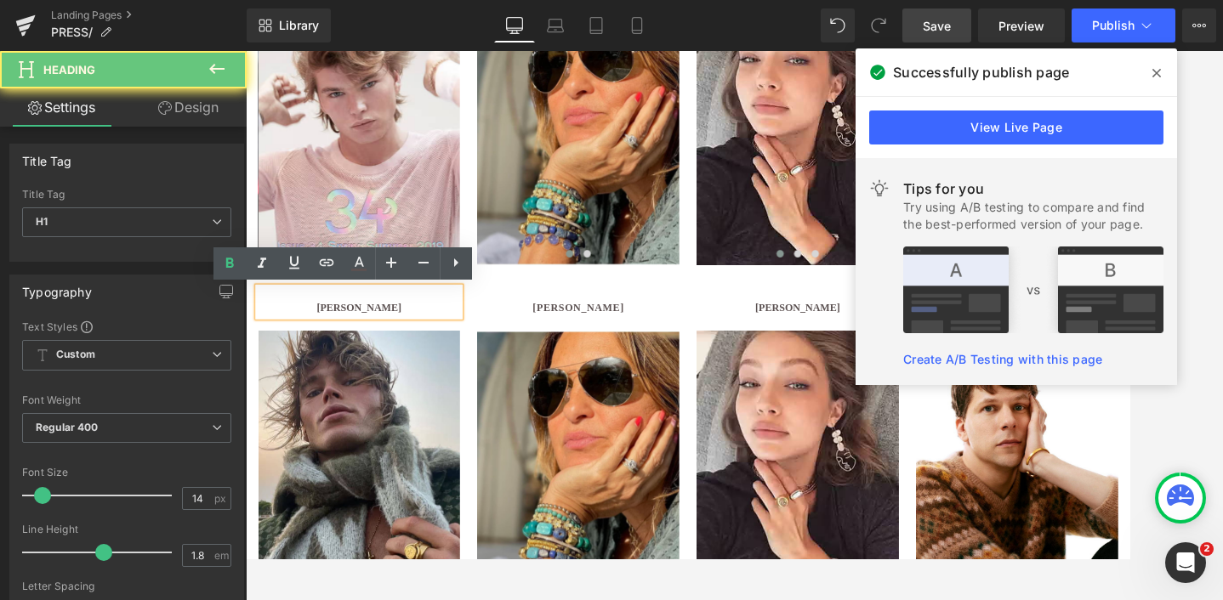
click at [454, 345] on h1 "[PERSON_NAME]" at bounding box center [377, 349] width 235 height 21
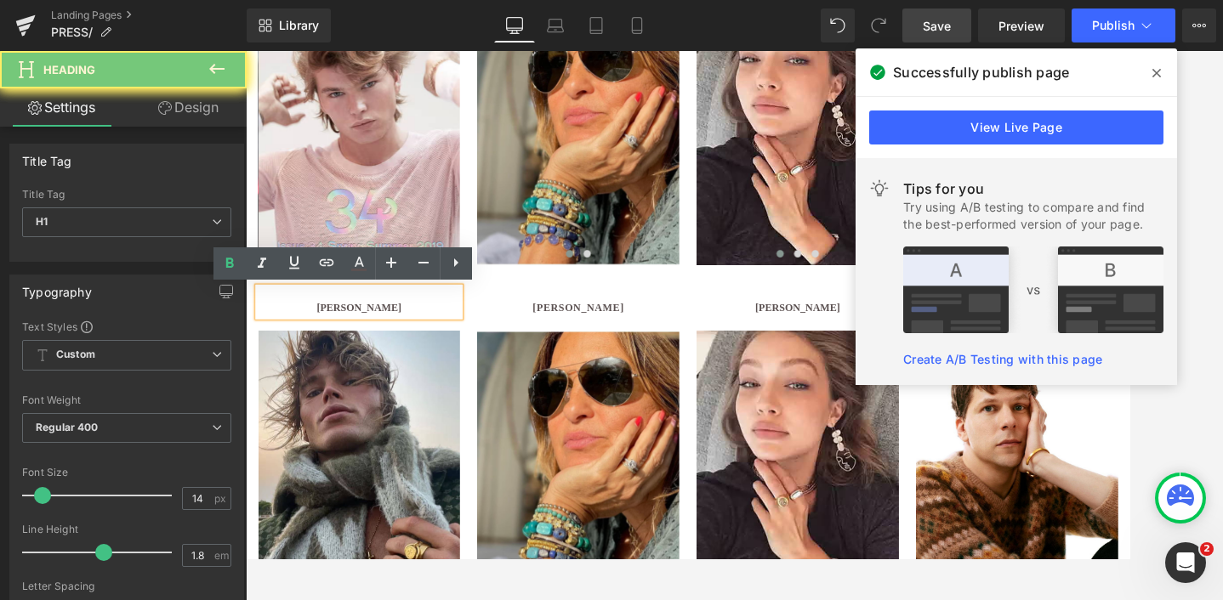
click at [454, 345] on h1 "[PERSON_NAME]" at bounding box center [377, 349] width 235 height 21
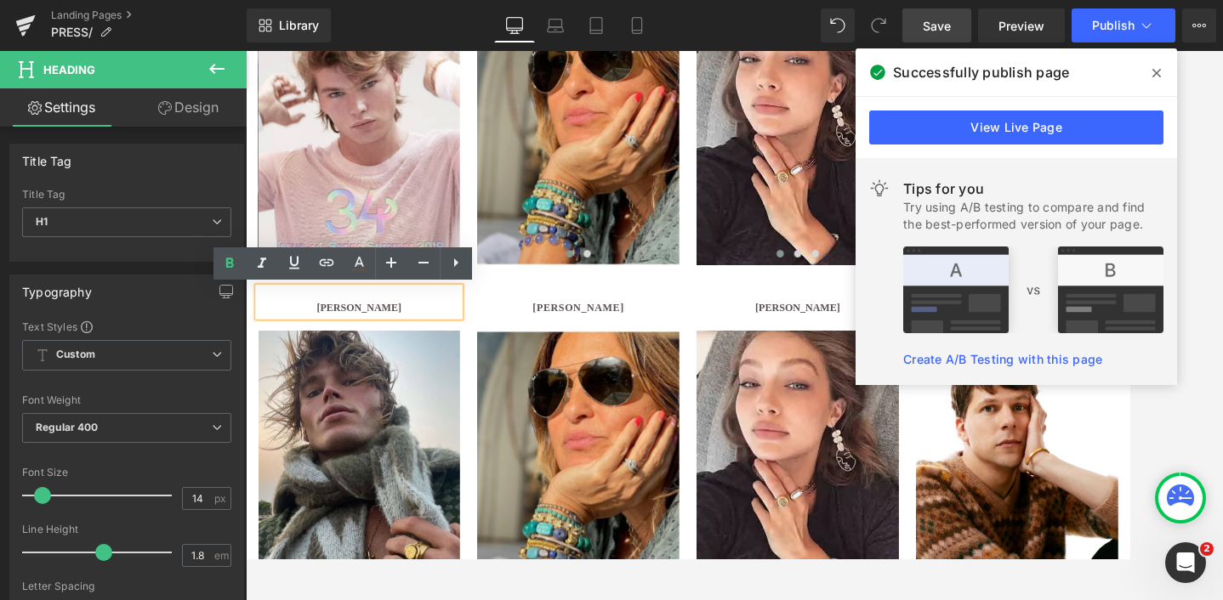
paste div
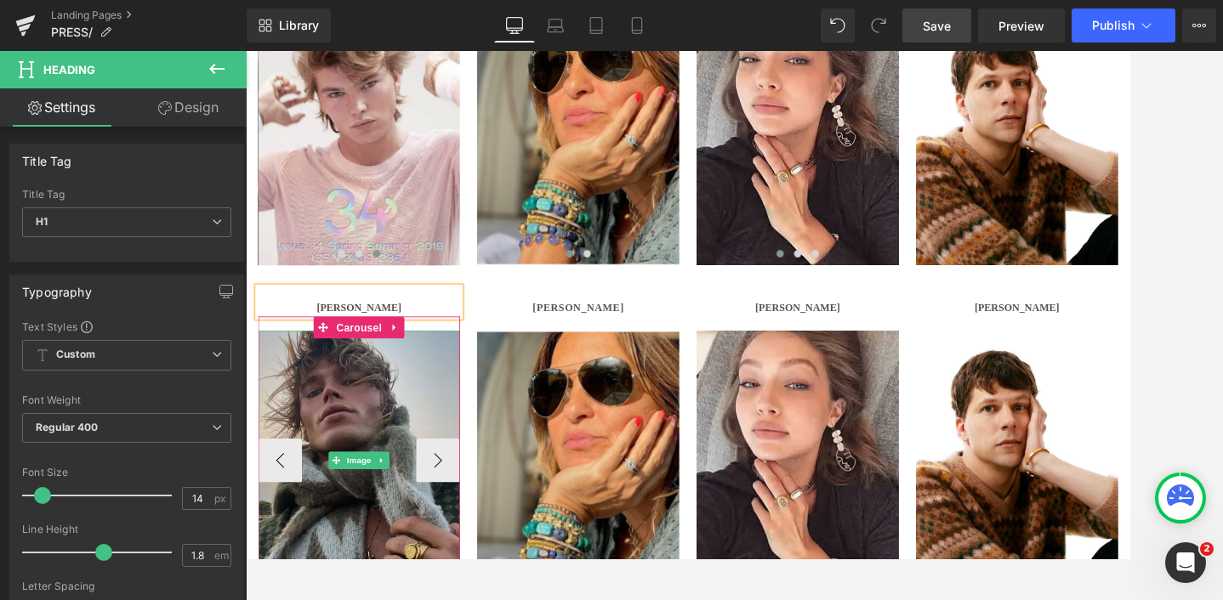
click at [375, 481] on img at bounding box center [377, 528] width 235 height 302
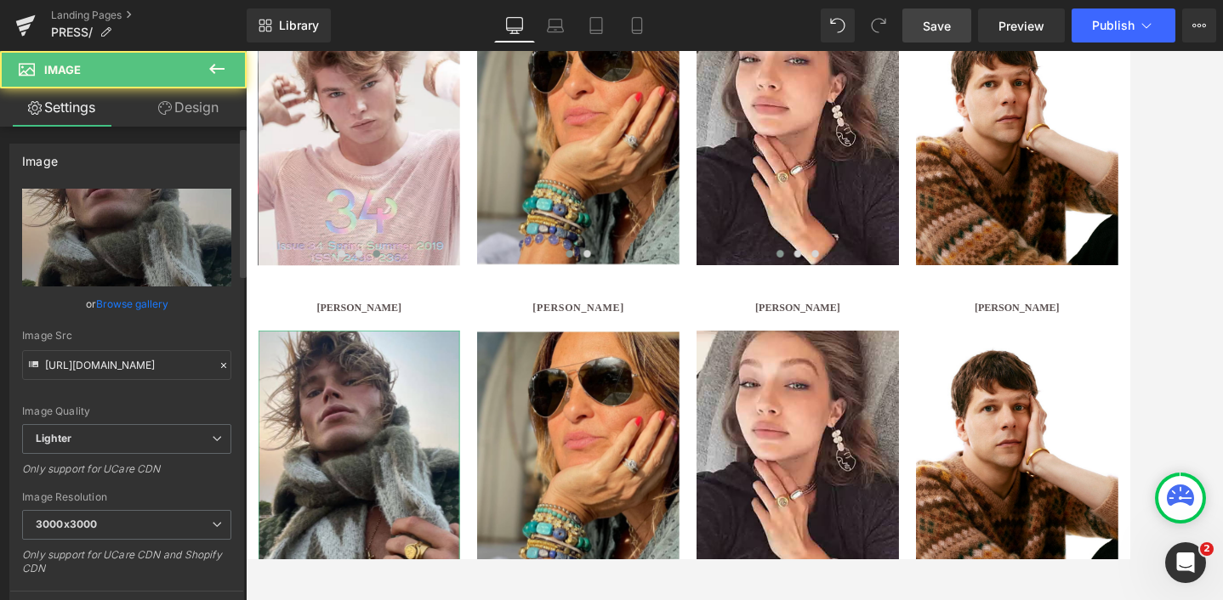
click at [122, 303] on link "Browse gallery" at bounding box center [132, 304] width 72 height 30
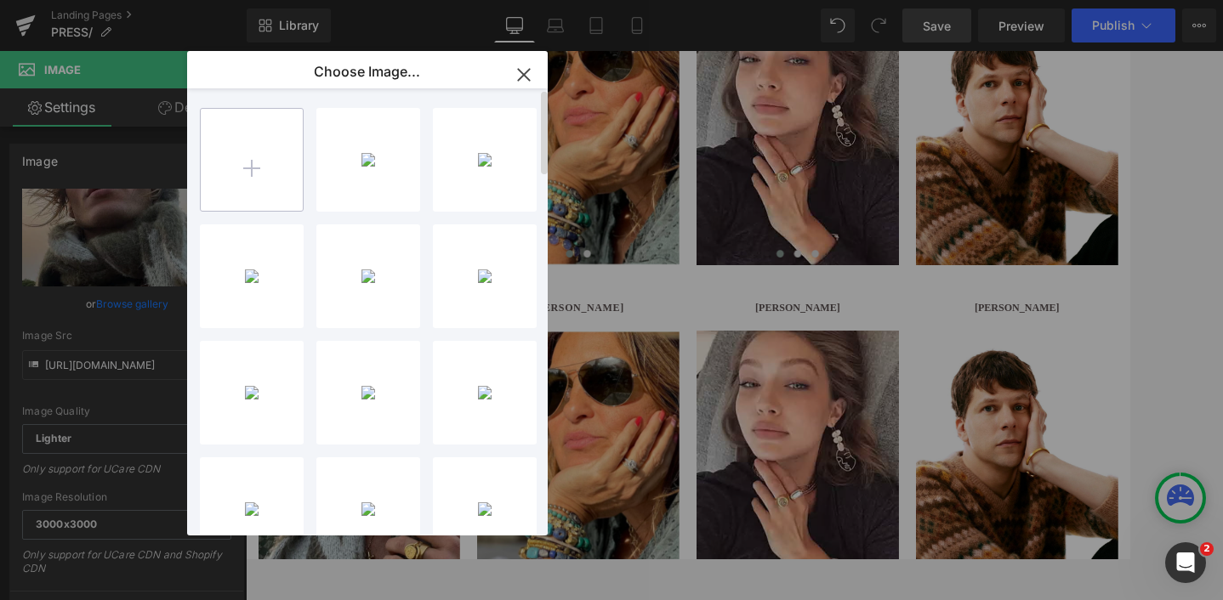
click at [243, 167] on input "file" at bounding box center [252, 160] width 102 height 102
type input "C:\fakepath\Untitled design (6).jpg"
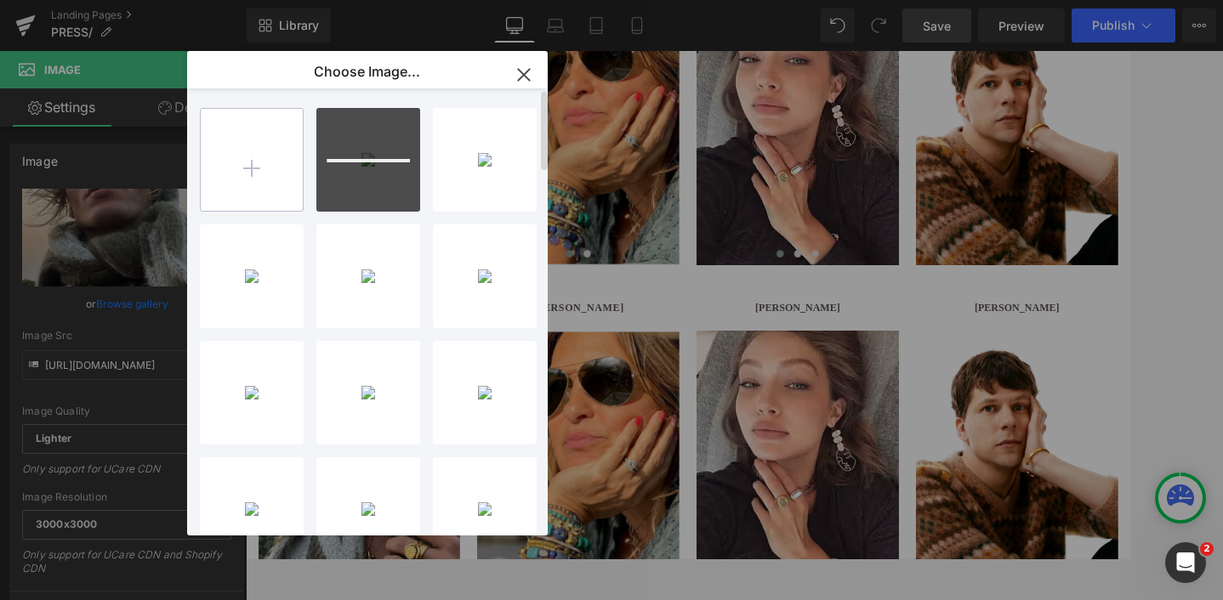
click at [245, 164] on input "file" at bounding box center [252, 160] width 102 height 102
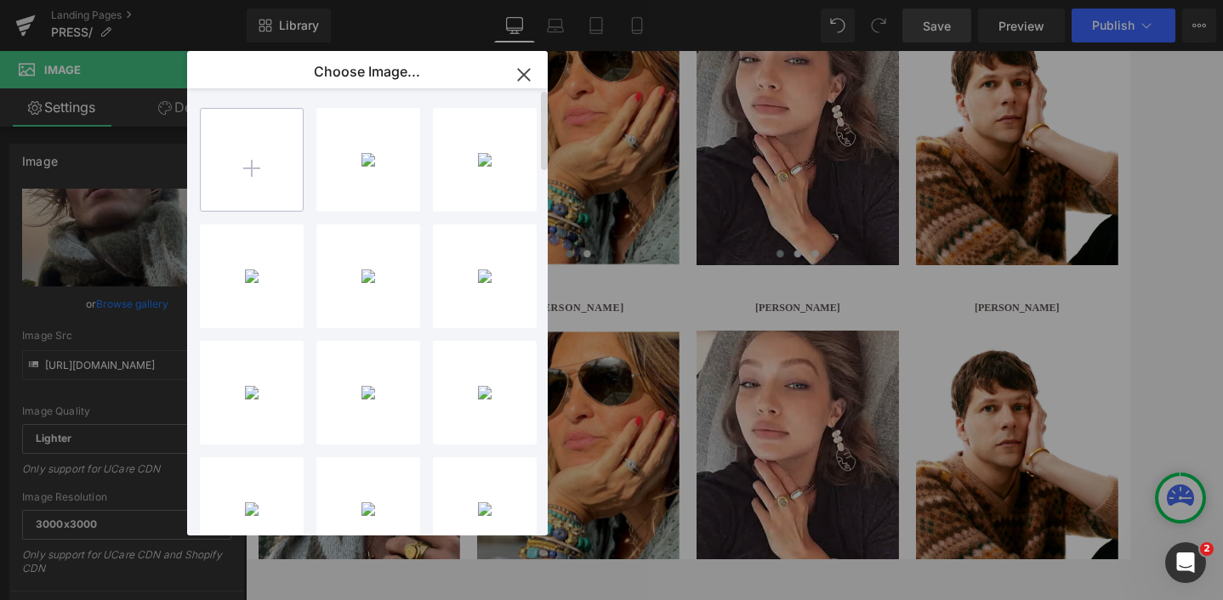
type input "C:\fakepath\IMG_1982 2.avif"
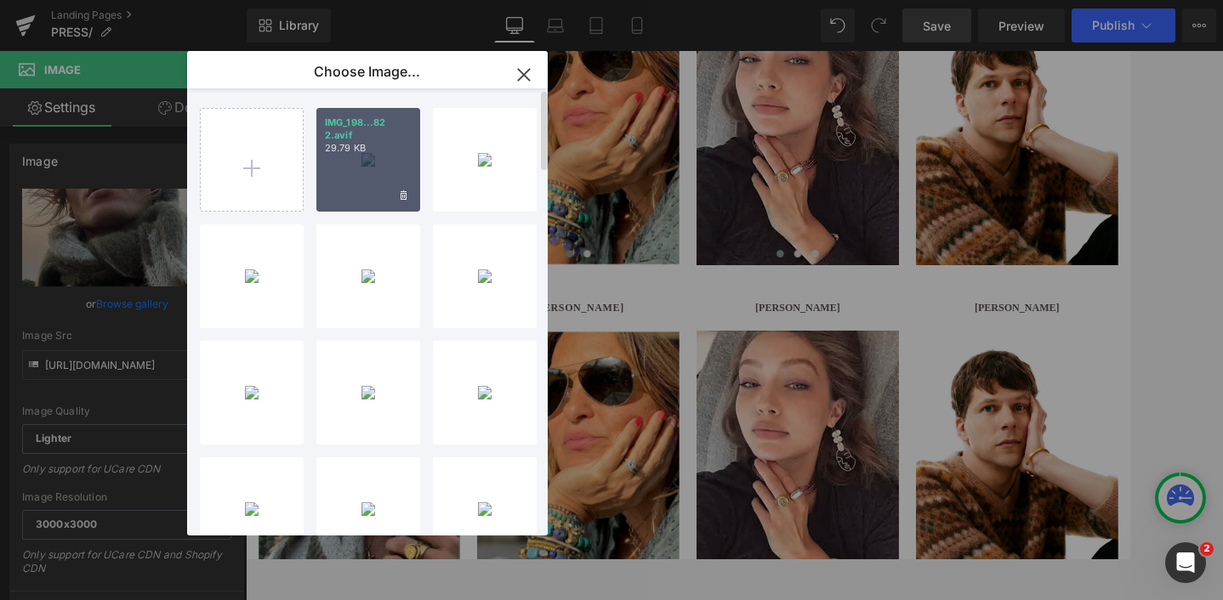
click at [110, 0] on div "Image You are previewing how the Live Preset 0 will restyle your page. You can …" at bounding box center [611, 0] width 1223 height 0
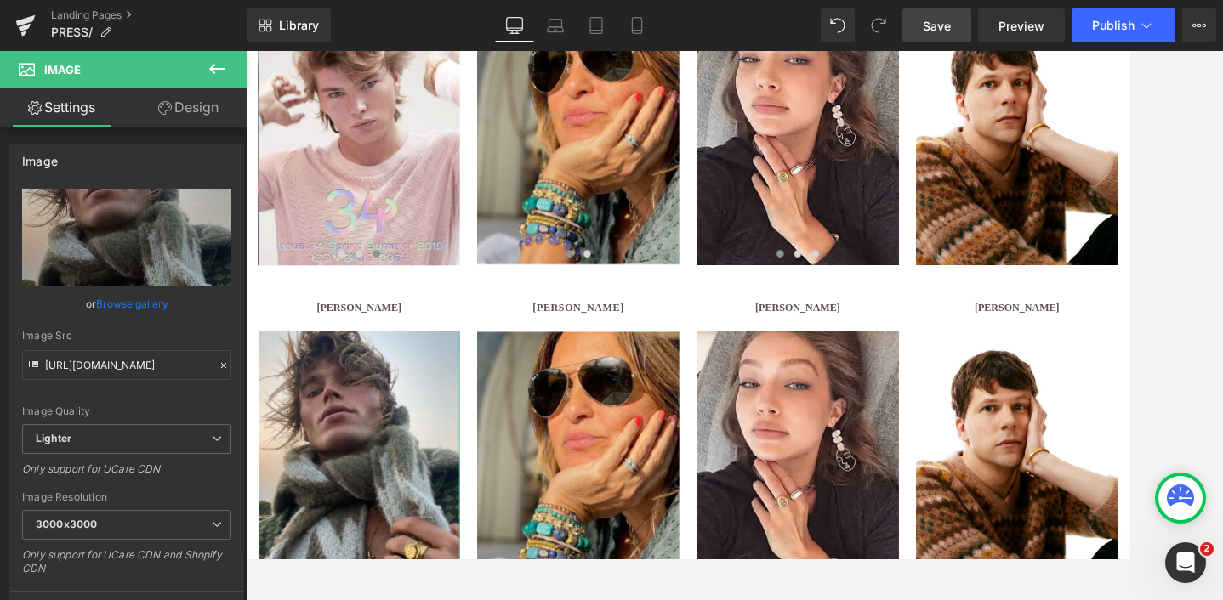
click at [110, 304] on link "Browse gallery" at bounding box center [132, 304] width 72 height 30
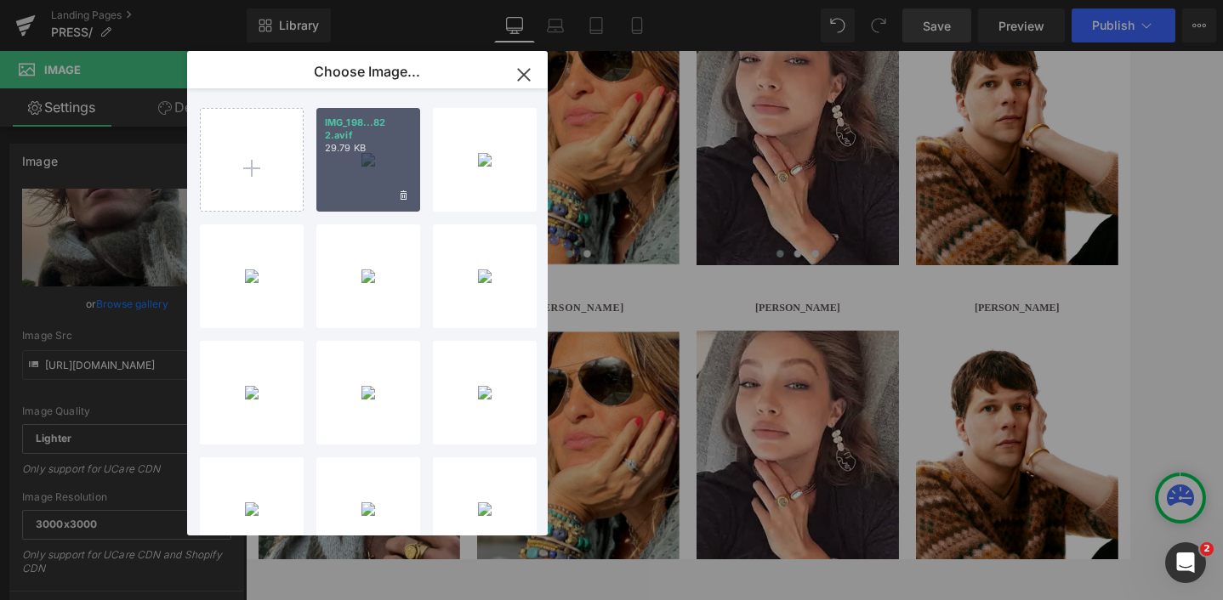
click at [352, 177] on div "IMG_198...82 2.avif 29.79 KB" at bounding box center [368, 160] width 104 height 104
type input "https://ucarecdn.com/430deb39-ec47-4022-8aeb-b21a8654de23/-/format/auto/-/previ…"
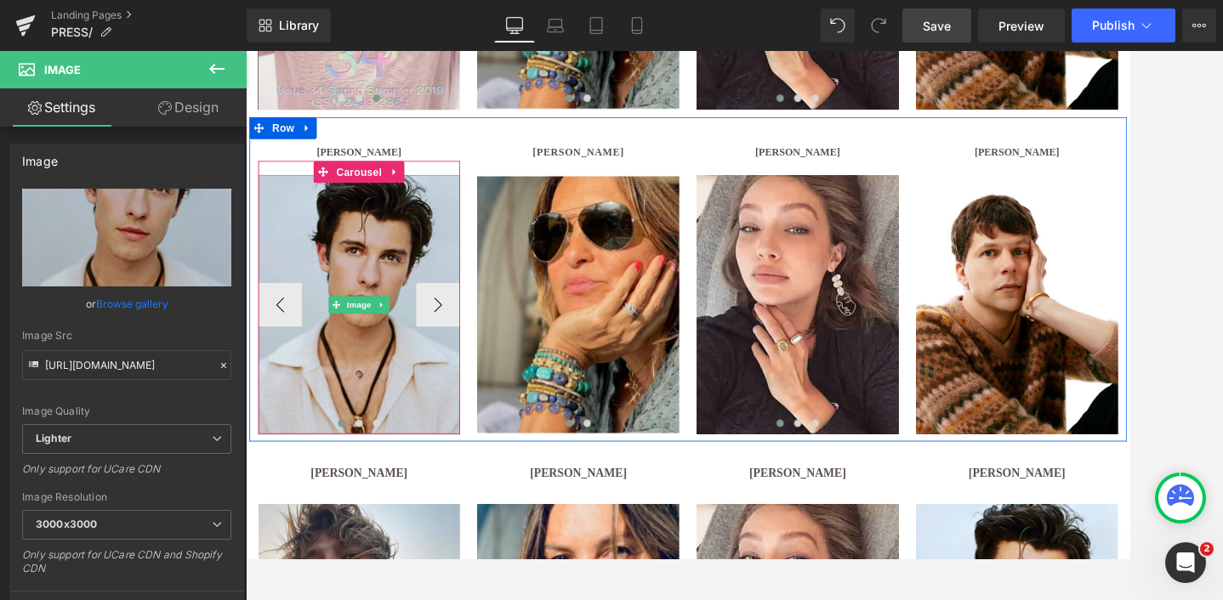
scroll to position [1620, 0]
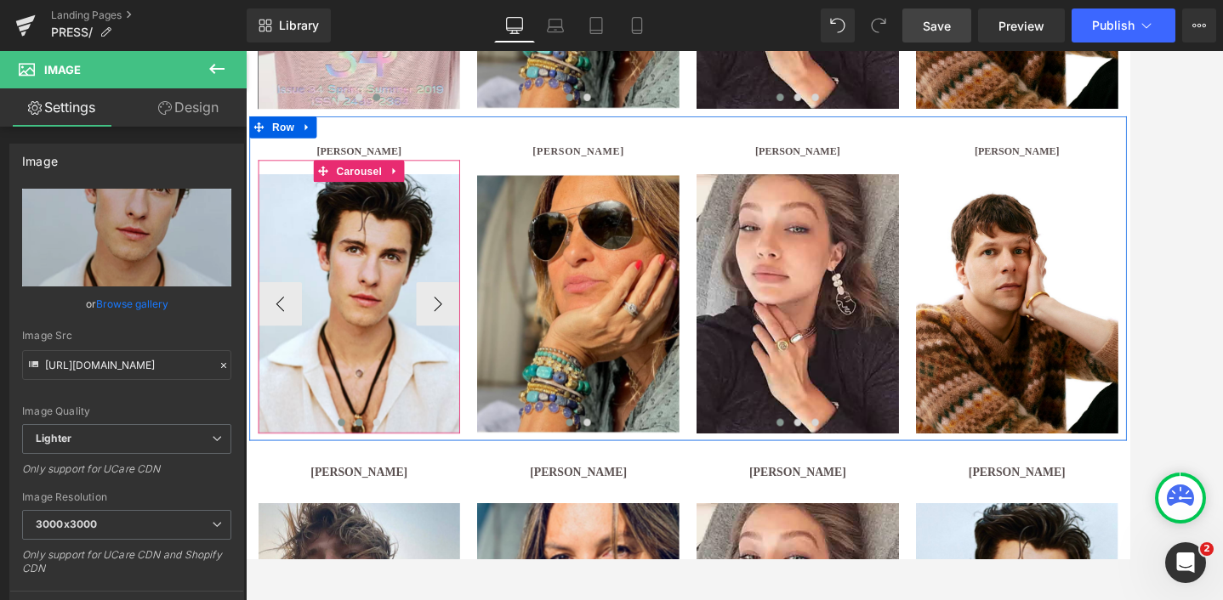
click at [377, 482] on span at bounding box center [377, 483] width 9 height 9
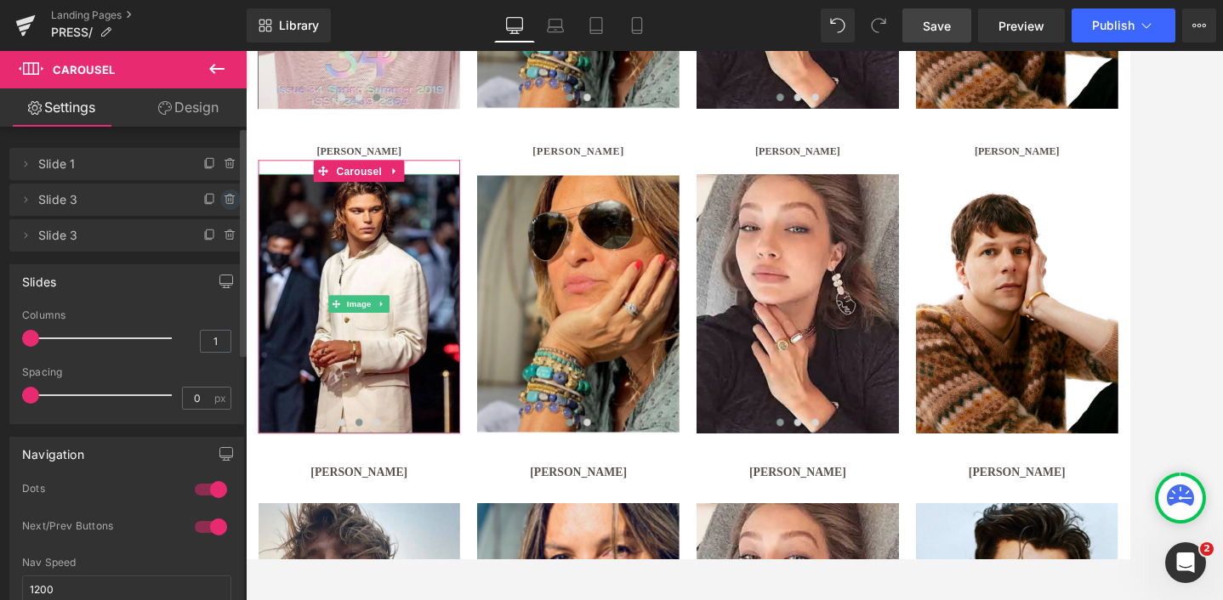
click at [224, 197] on icon at bounding box center [231, 200] width 14 height 14
click at [219, 193] on button "Delete" at bounding box center [212, 201] width 54 height 22
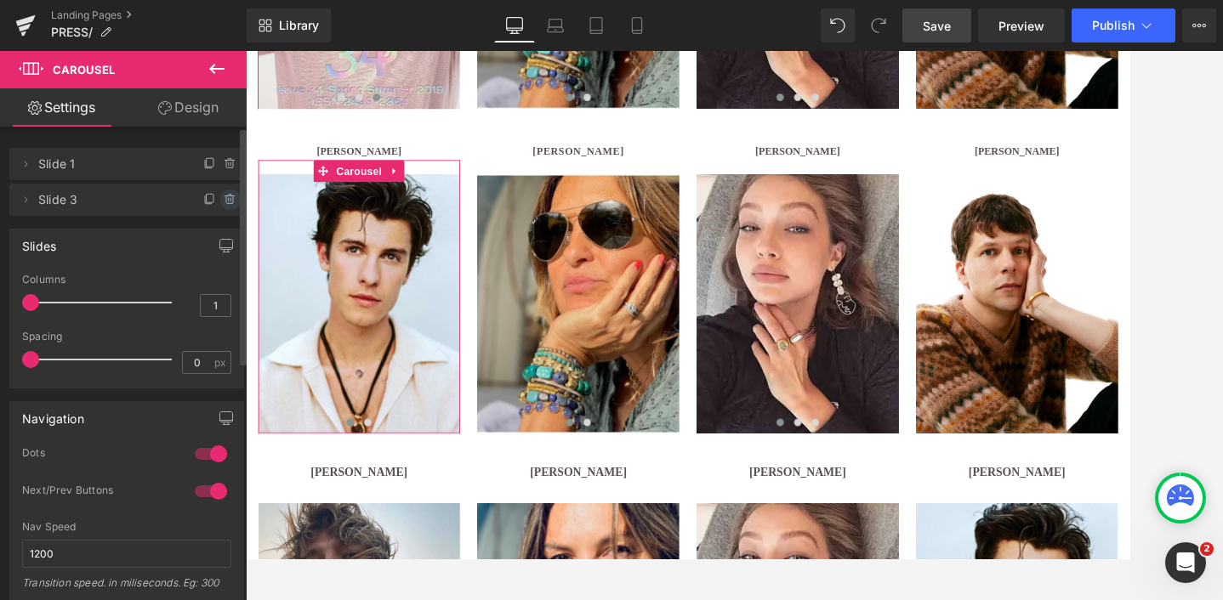
click at [226, 196] on icon at bounding box center [229, 200] width 7 height 8
click at [213, 206] on button "Delete" at bounding box center [212, 201] width 54 height 22
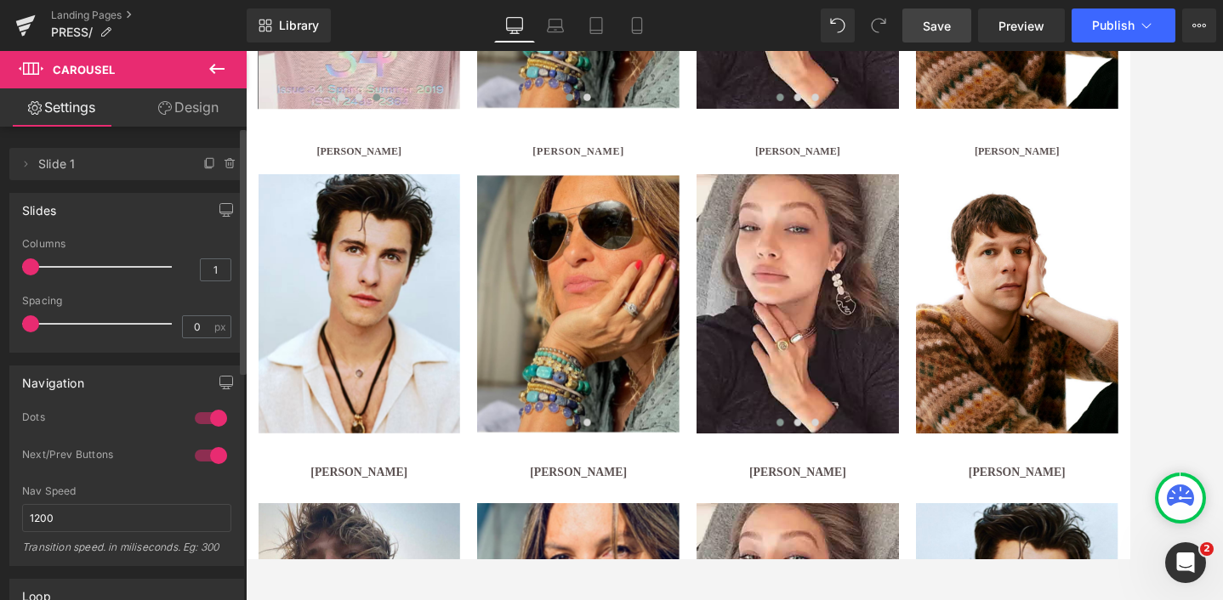
click at [939, 27] on span "Save" at bounding box center [936, 26] width 28 height 18
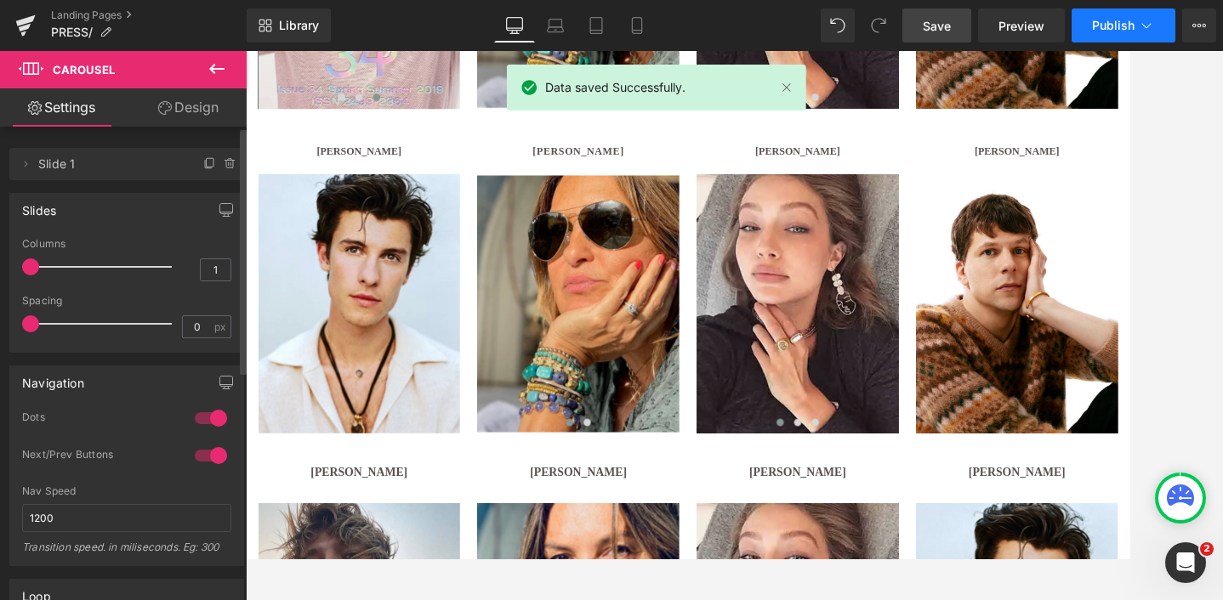
click at [1112, 22] on span "Publish" at bounding box center [1113, 26] width 43 height 14
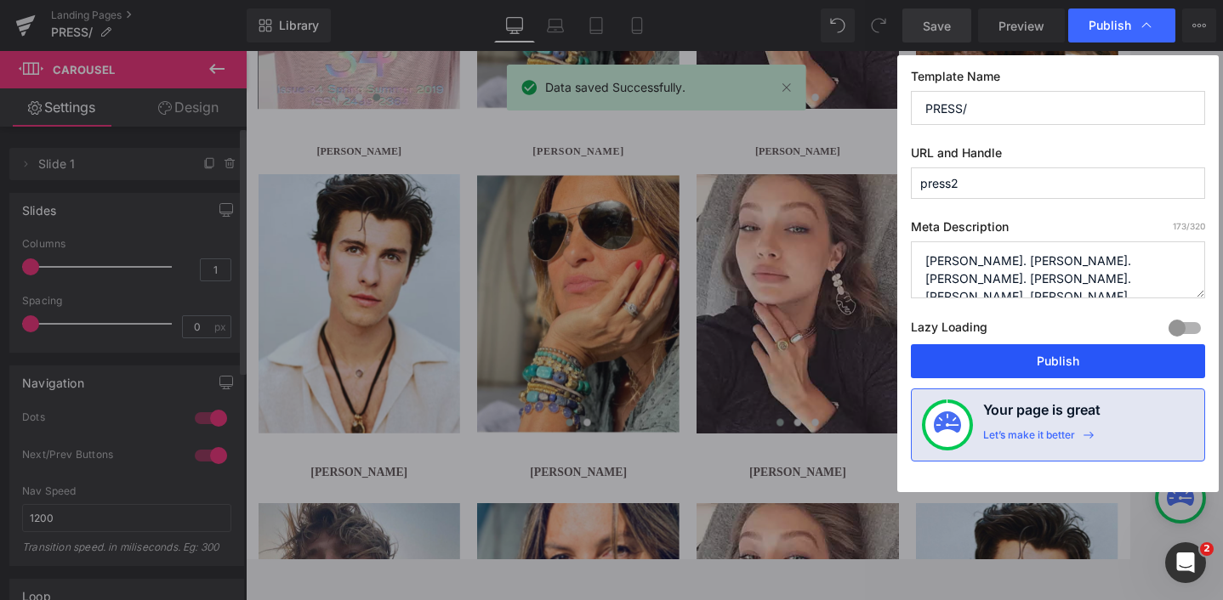
click at [1068, 362] on button "Publish" at bounding box center [1058, 361] width 294 height 34
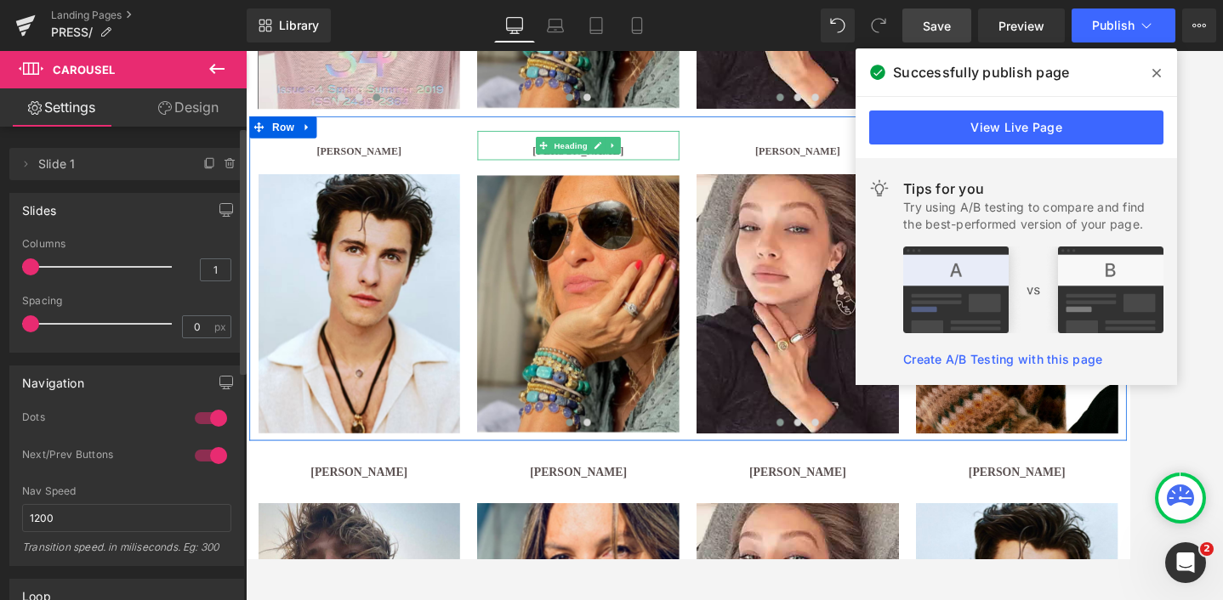
click at [576, 165] on h1 "[PERSON_NAME]" at bounding box center [632, 166] width 235 height 21
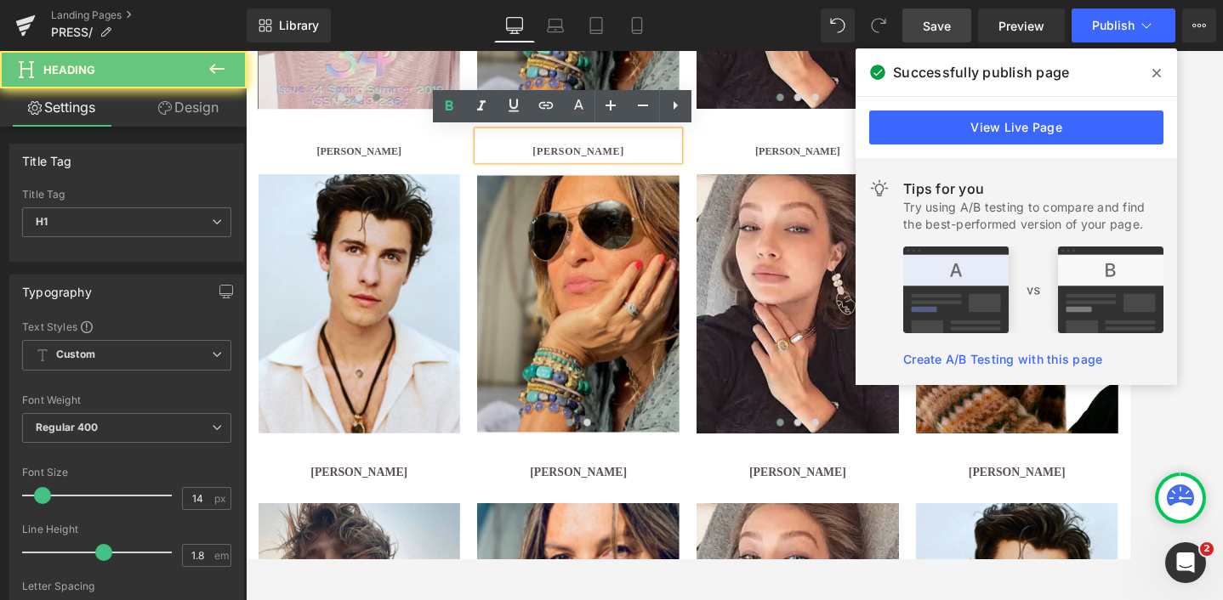
click at [583, 166] on b "[PERSON_NAME]" at bounding box center [633, 167] width 106 height 13
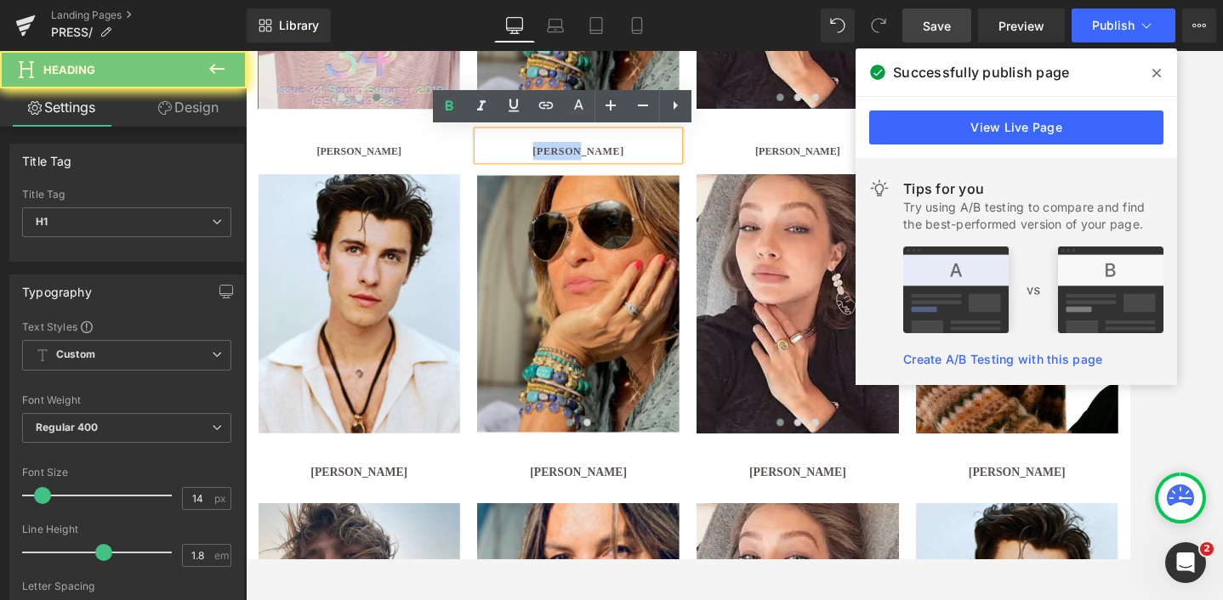
click at [583, 166] on b "[PERSON_NAME]" at bounding box center [633, 167] width 106 height 13
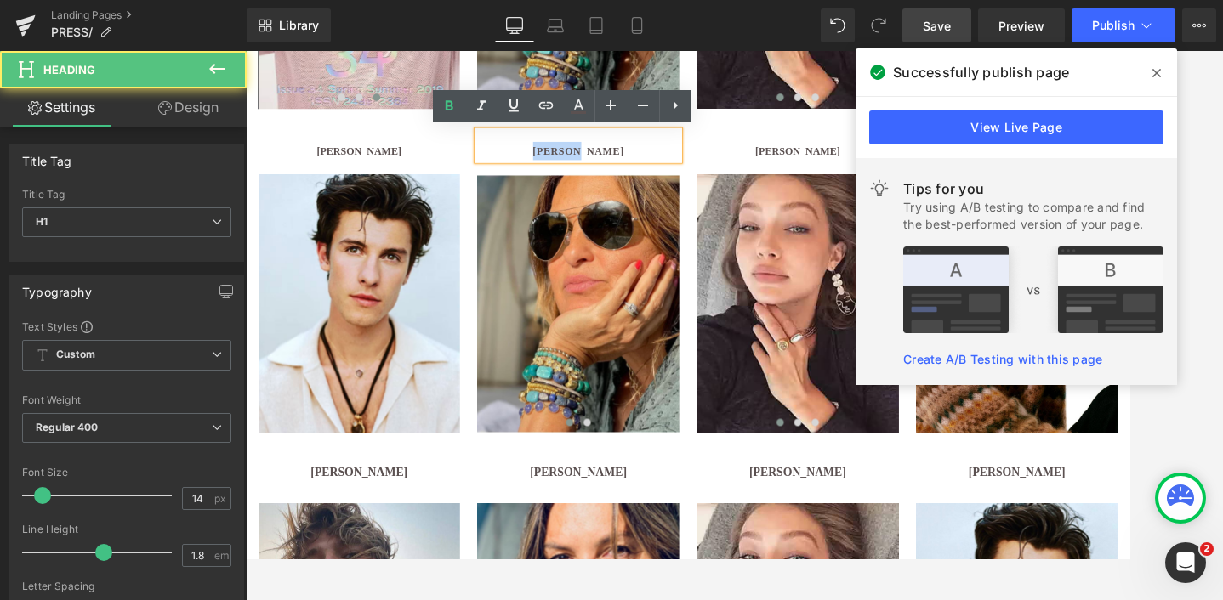
click at [583, 166] on b "[PERSON_NAME]" at bounding box center [633, 167] width 106 height 13
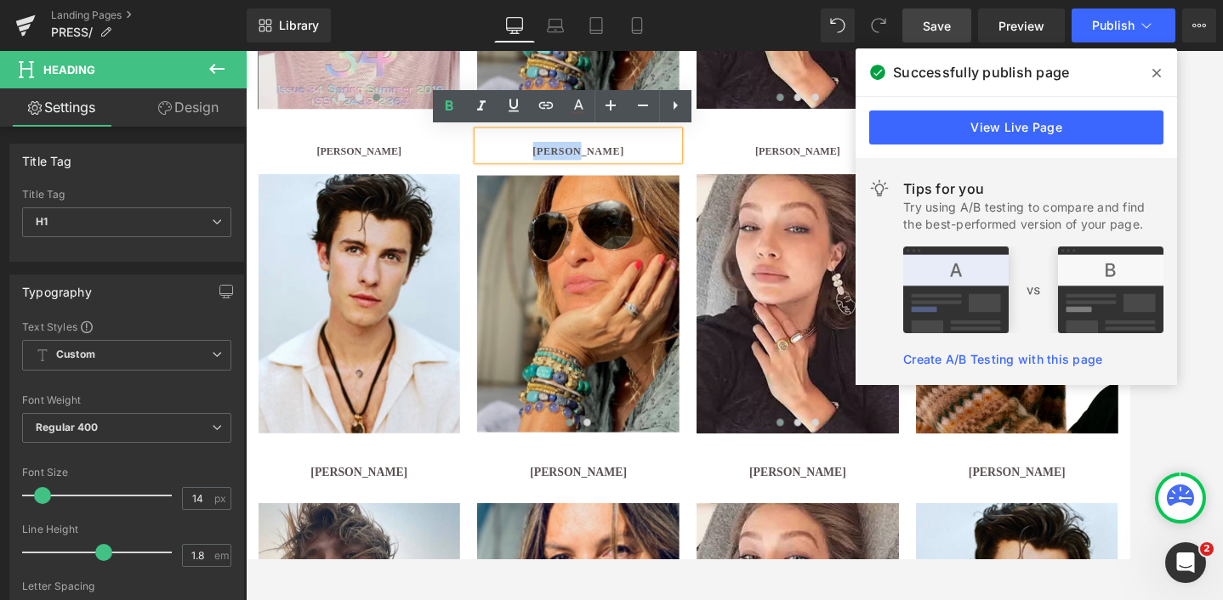
paste div
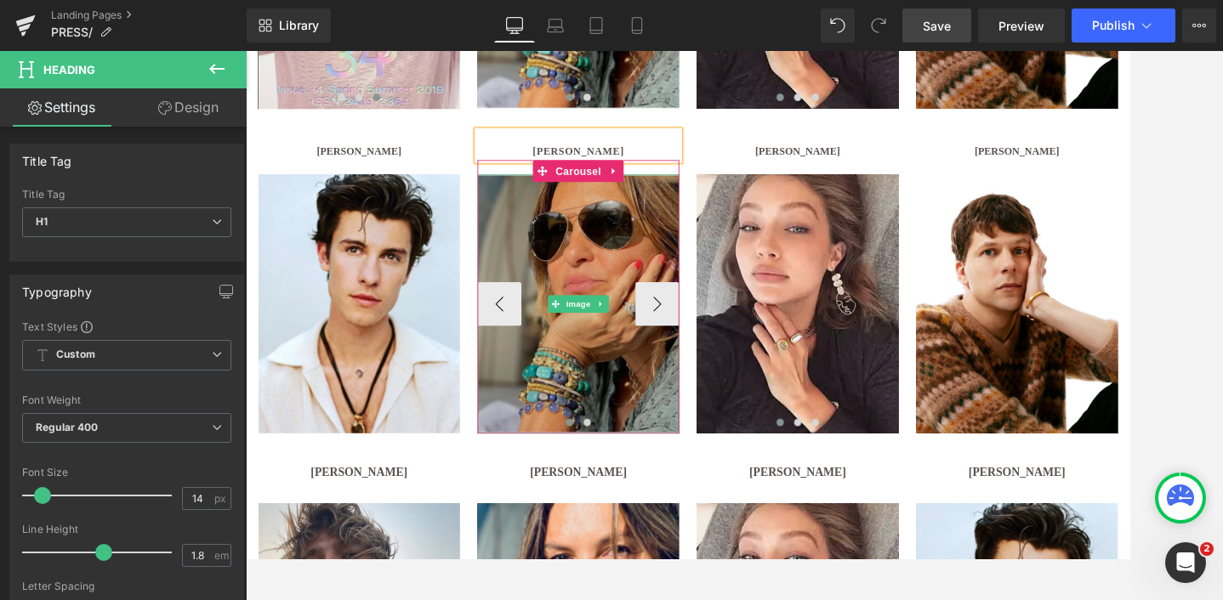
click at [636, 258] on img at bounding box center [632, 345] width 235 height 302
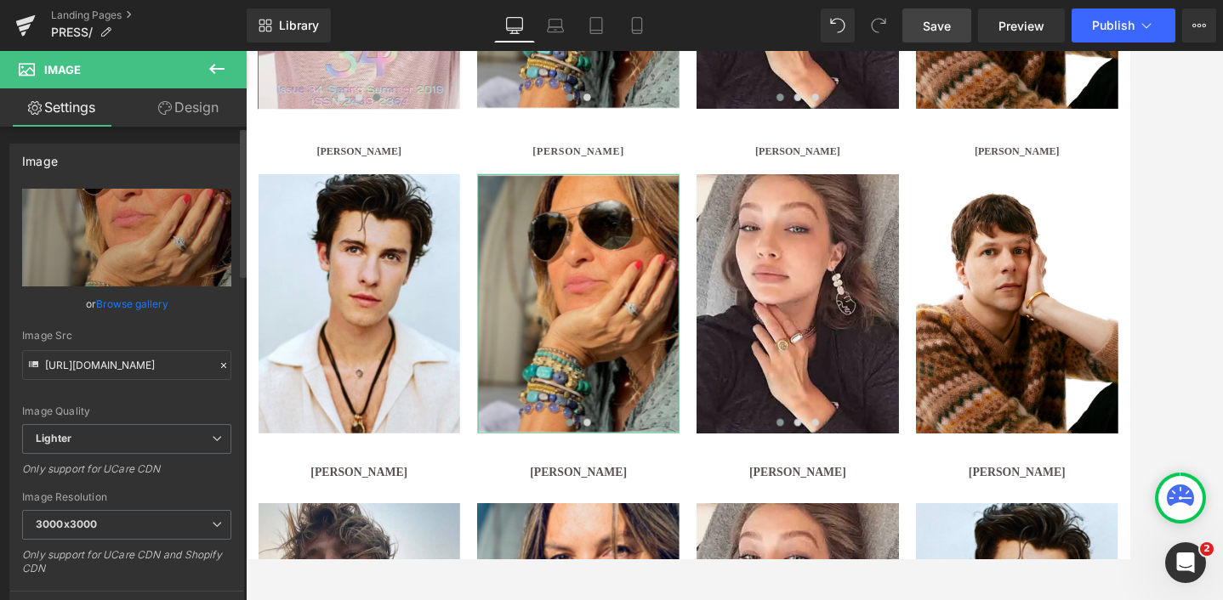
click at [111, 301] on link "Browse gallery" at bounding box center [132, 304] width 72 height 30
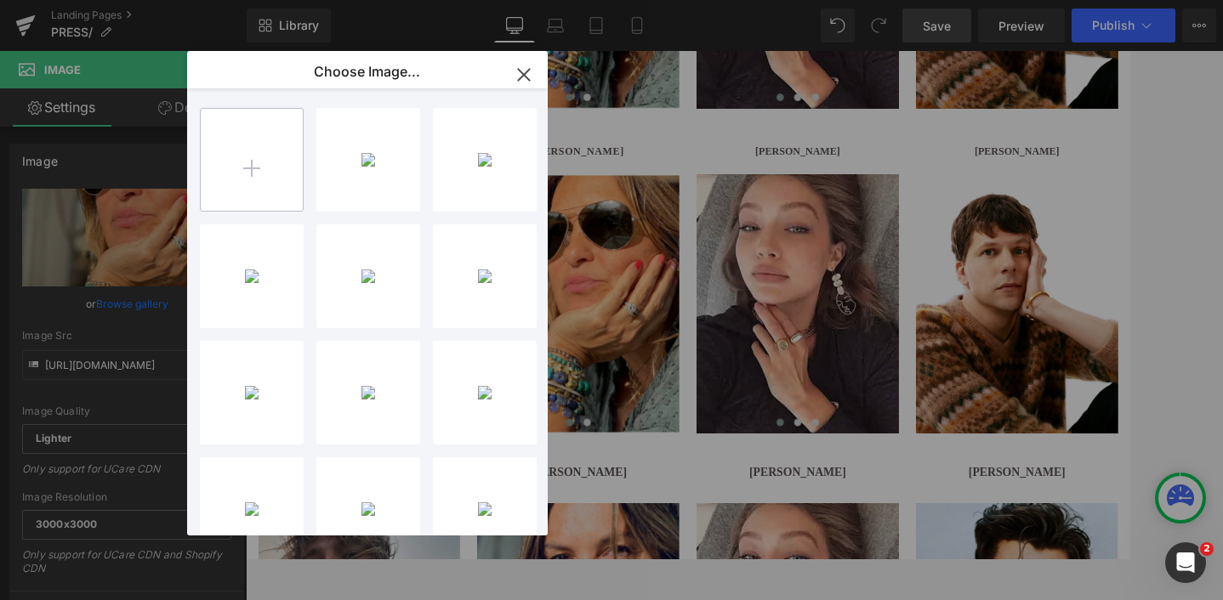
click at [250, 156] on input "file" at bounding box center [252, 160] width 102 height 102
type input "C:\fakepath\GQ HYPE - Alan Ritchson-1.jpg-1.webp"
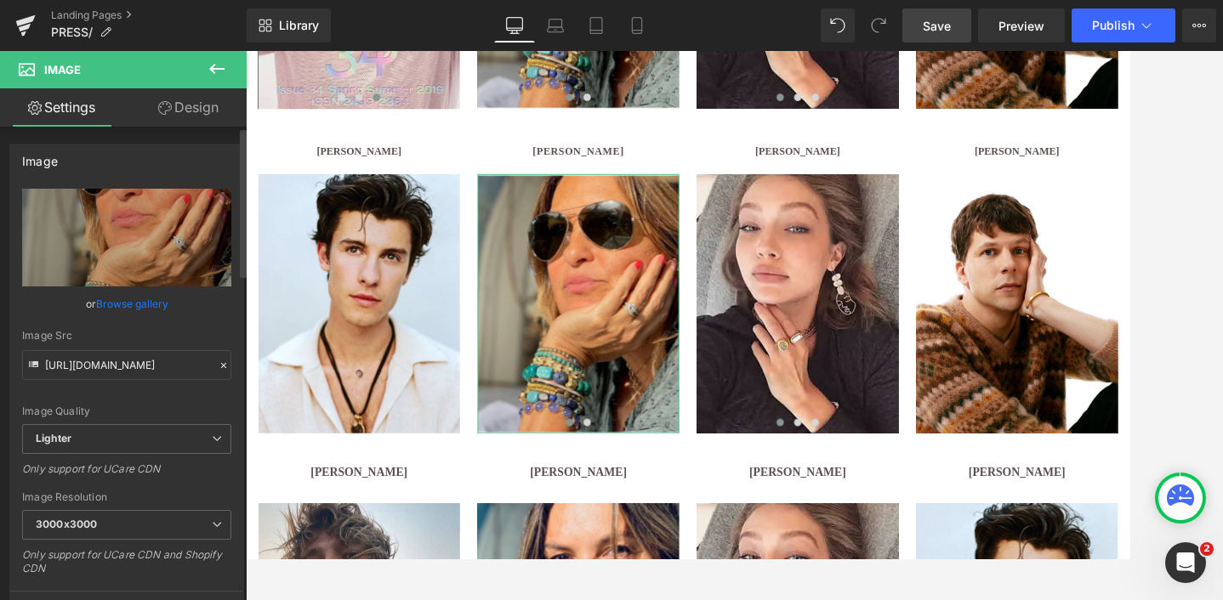
click at [128, 0] on div "Image You are previewing how the Live Preset 0 will restyle your page. You can …" at bounding box center [611, 0] width 1223 height 0
click at [128, 305] on link "Browse gallery" at bounding box center [132, 304] width 72 height 30
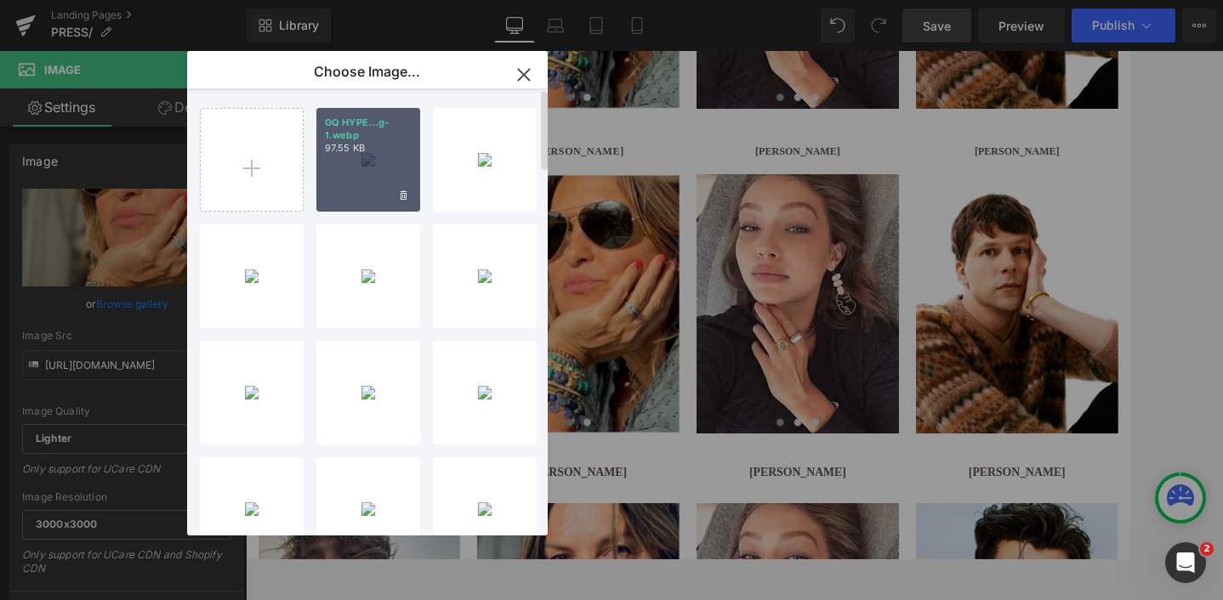
click at [340, 159] on div "GQ HYPE...g-1.webp 97.55 KB" at bounding box center [368, 160] width 104 height 104
type input "https://ucarecdn.com/41a21e22-f666-4096-9575-66294c397c5e/-/format/auto/-/previ…"
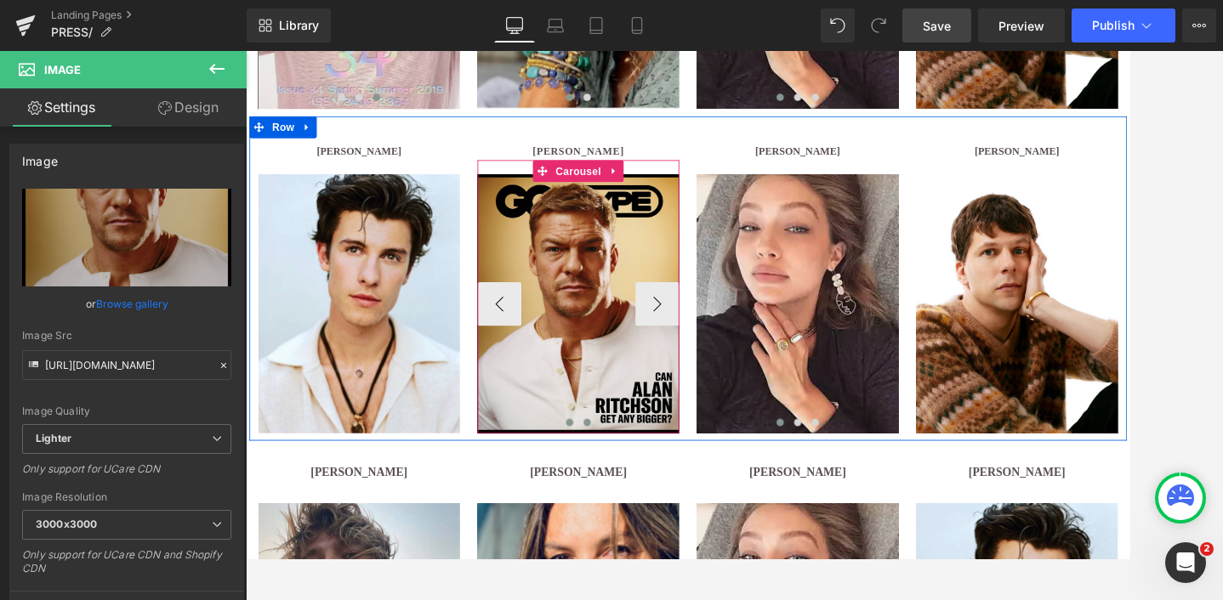
click at [645, 484] on span at bounding box center [643, 483] width 9 height 9
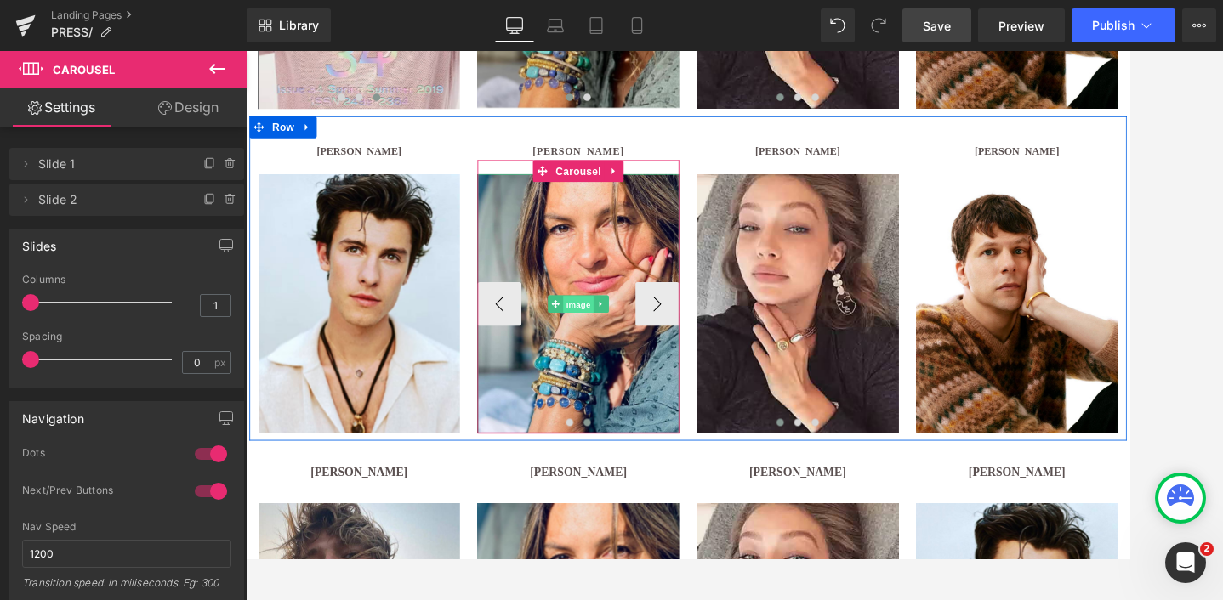
click at [629, 342] on span "Image" at bounding box center [633, 346] width 36 height 20
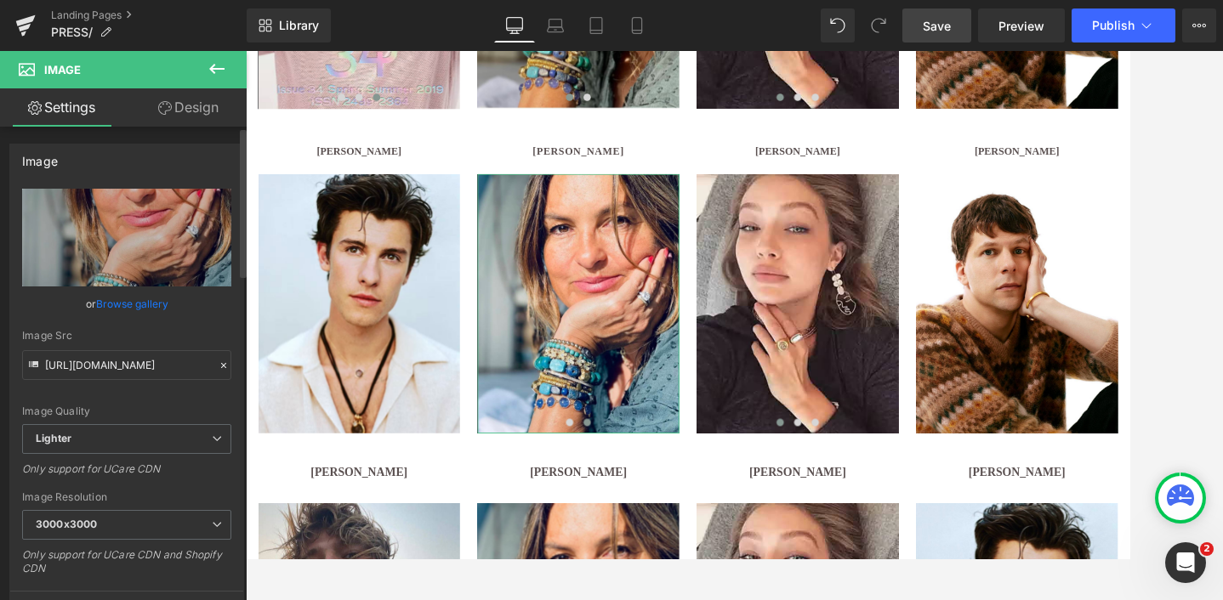
click at [132, 304] on link "Browse gallery" at bounding box center [132, 304] width 72 height 30
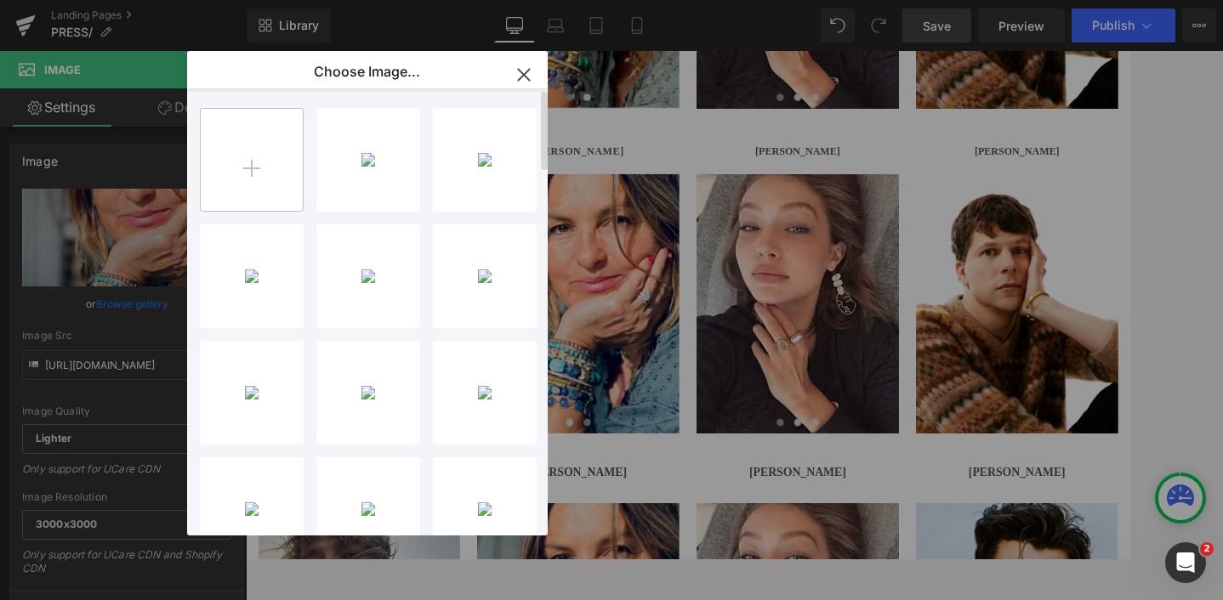
click at [263, 156] on input "file" at bounding box center [252, 160] width 102 height 102
type input "C:\fakepath\AlanRitchson_01.jpg.webp"
click at [527, 71] on icon "button" at bounding box center [523, 74] width 11 height 11
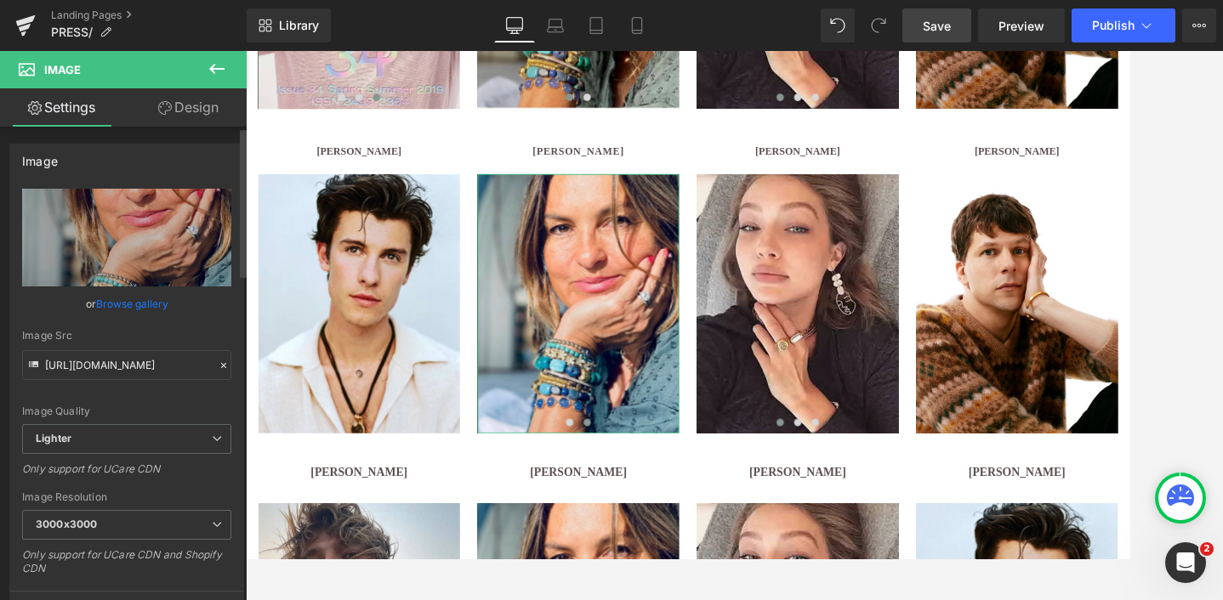
click at [138, 304] on link "Browse gallery" at bounding box center [132, 304] width 72 height 30
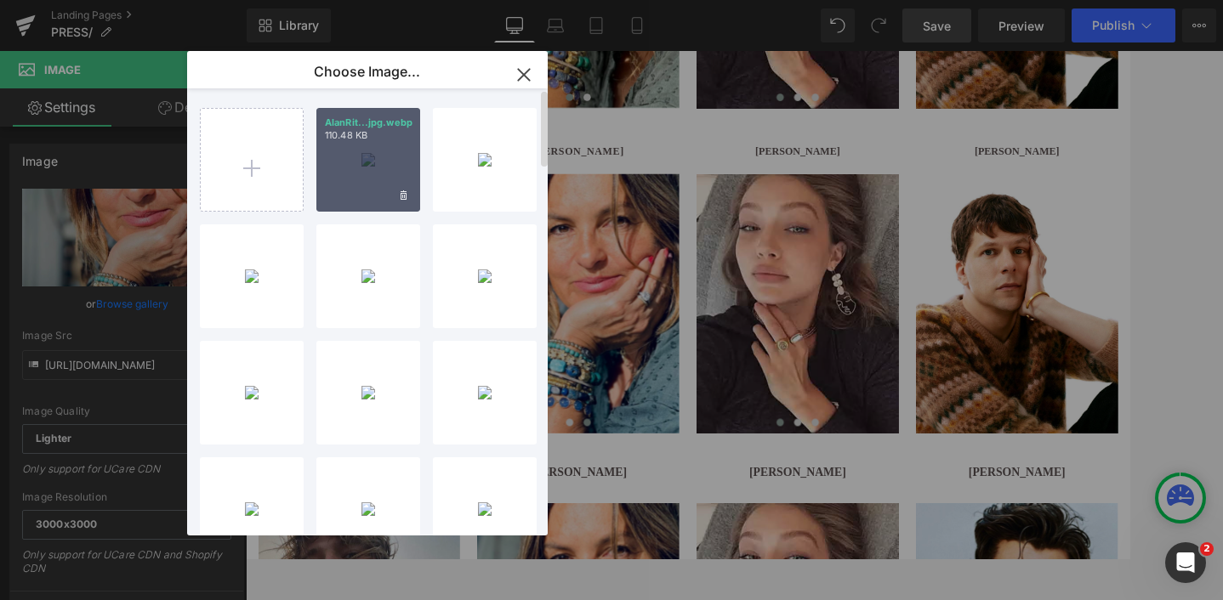
click at [377, 164] on div "AlanRit...jpg.webp 110.48 KB" at bounding box center [368, 160] width 104 height 104
type input "https://ucarecdn.com/c5c57f18-eb66-4357-8b10-7da692c32185/-/format/auto/-/previ…"
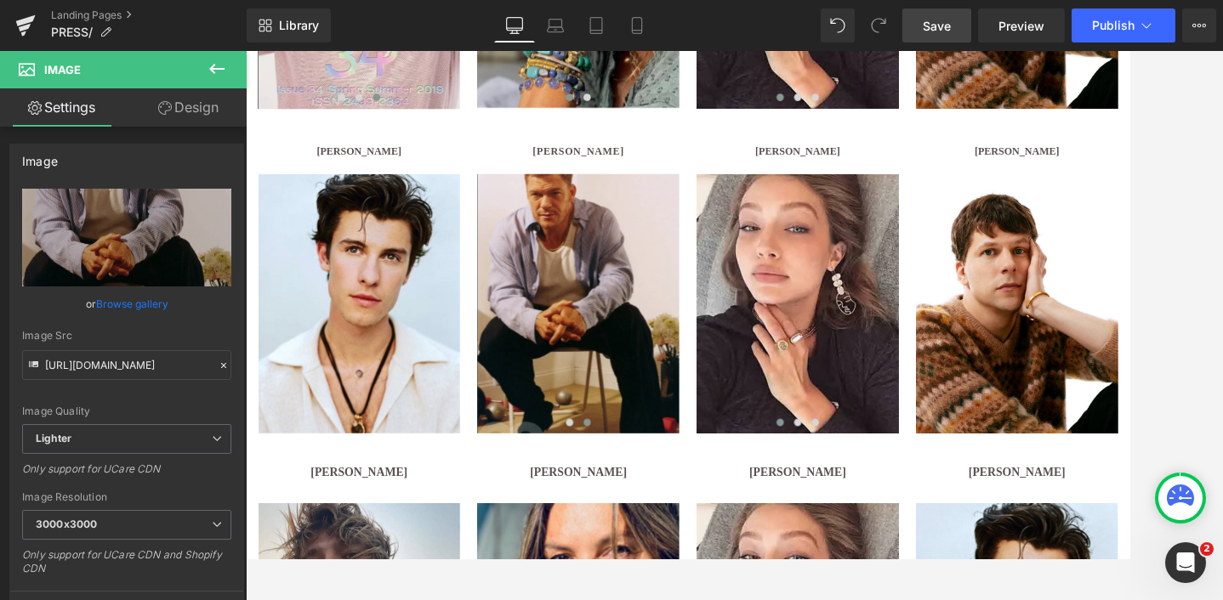
click at [928, 32] on span "Save" at bounding box center [936, 26] width 28 height 18
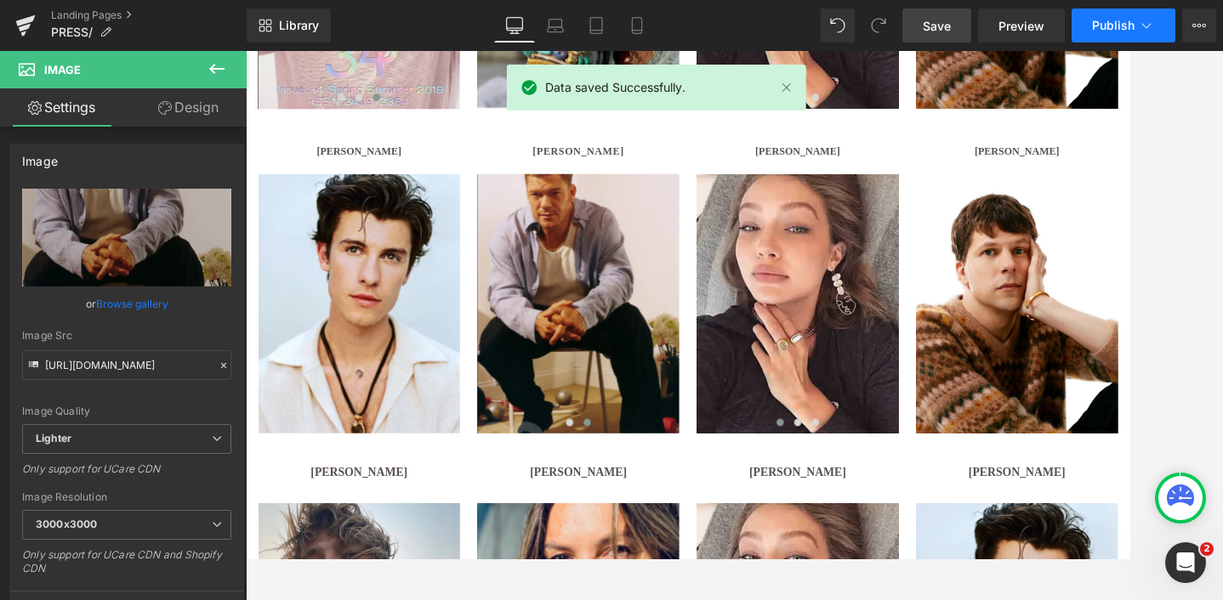
click at [1101, 20] on span "Publish" at bounding box center [1113, 26] width 43 height 14
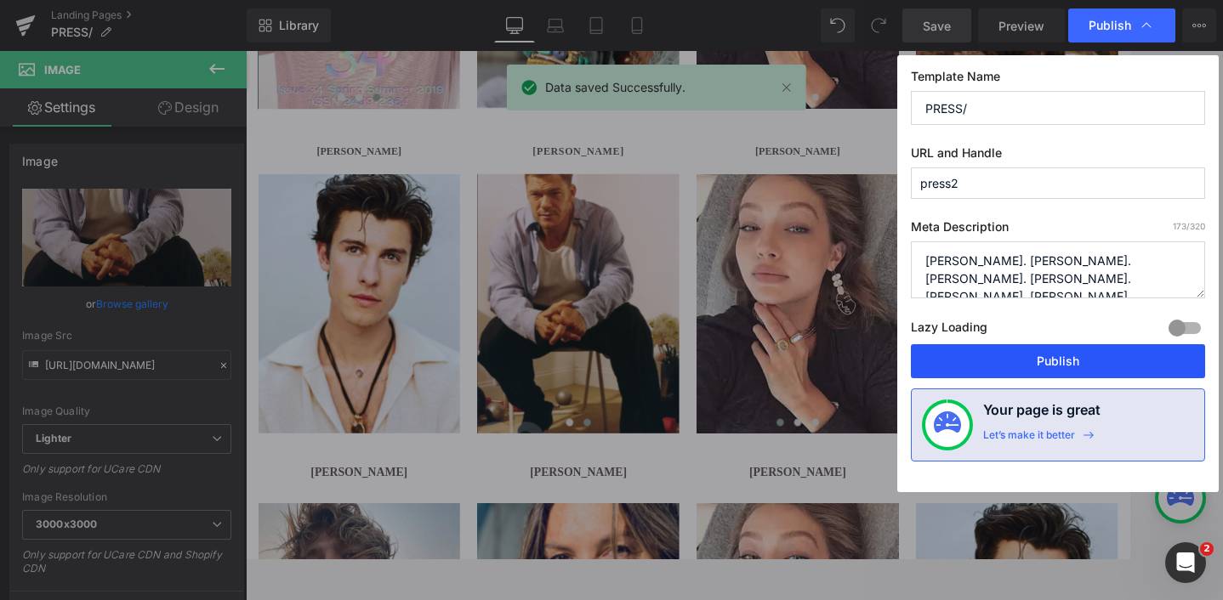
click at [1055, 361] on button "Publish" at bounding box center [1058, 361] width 294 height 34
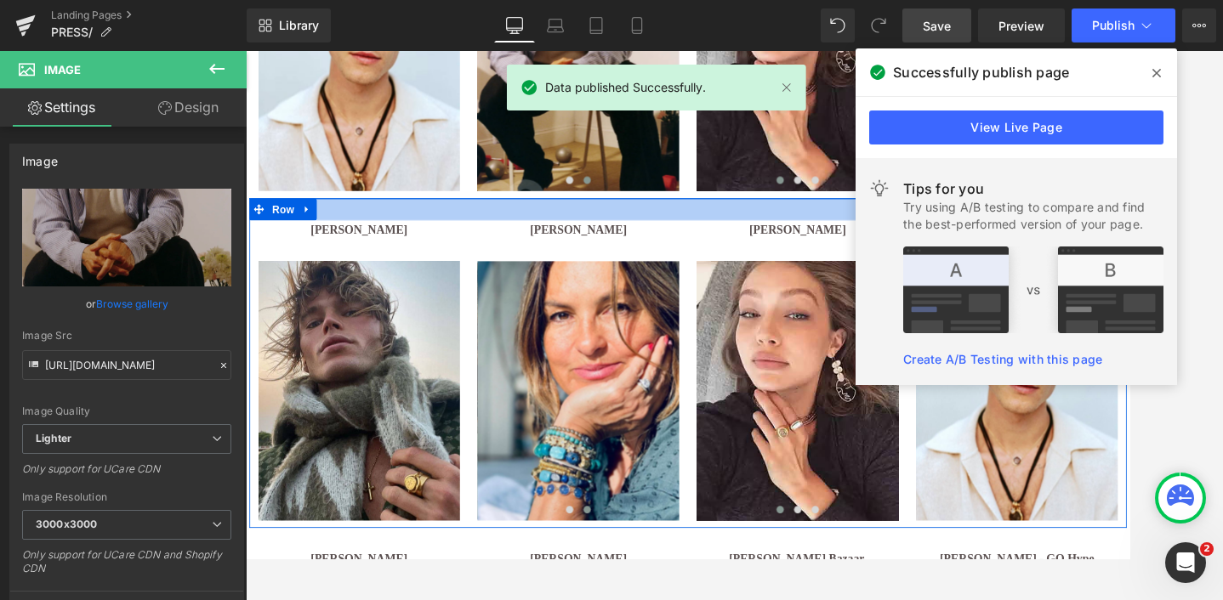
scroll to position [1909, 0]
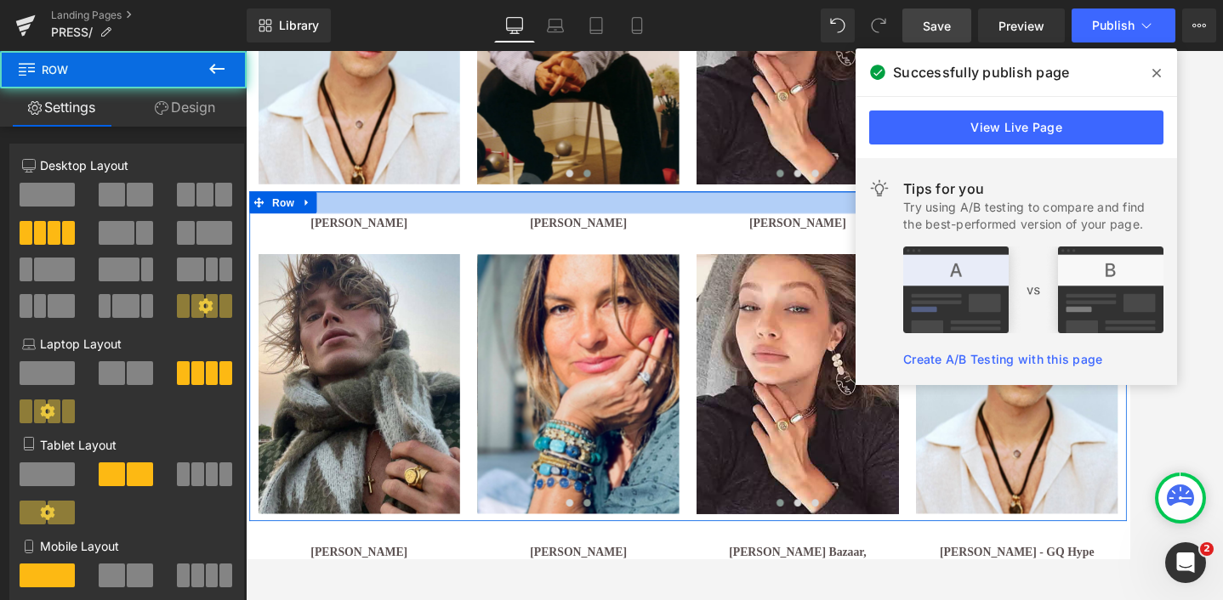
click at [733, 227] on div at bounding box center [760, 228] width 1020 height 26
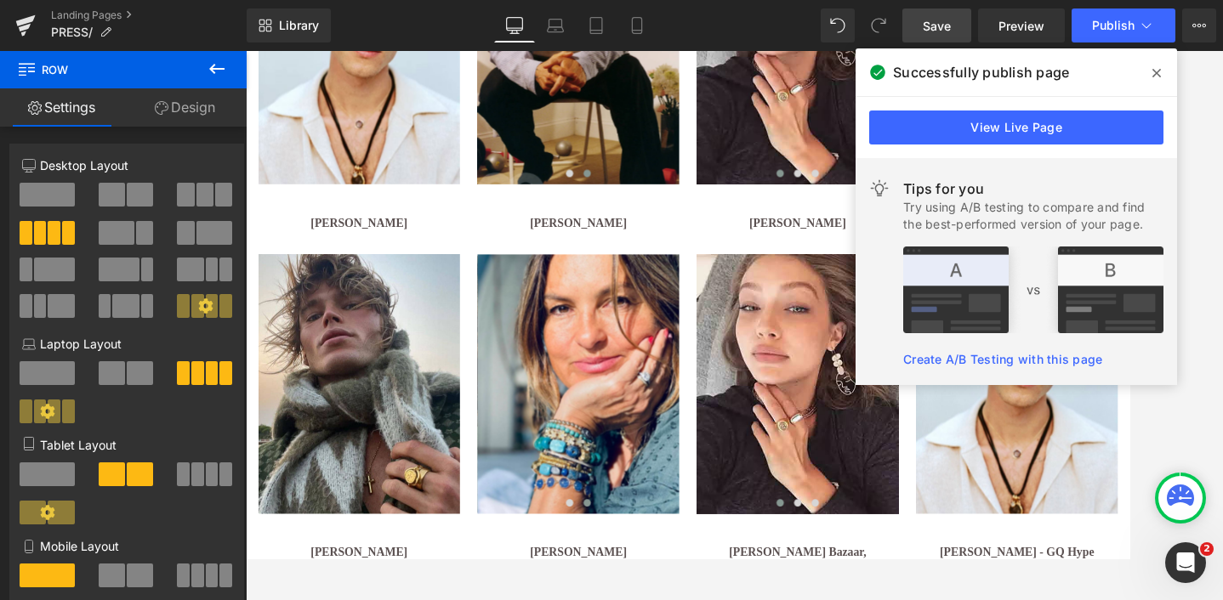
click at [1153, 68] on icon at bounding box center [1156, 73] width 9 height 14
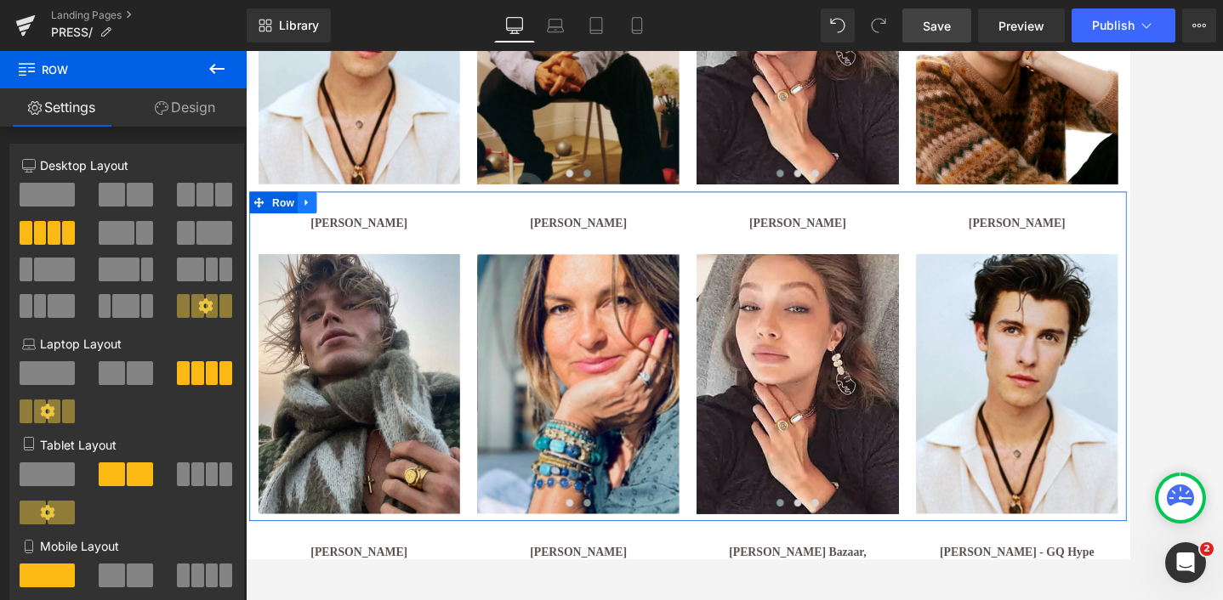
click at [315, 224] on icon at bounding box center [316, 228] width 3 height 8
click at [361, 224] on icon at bounding box center [361, 228] width 12 height 12
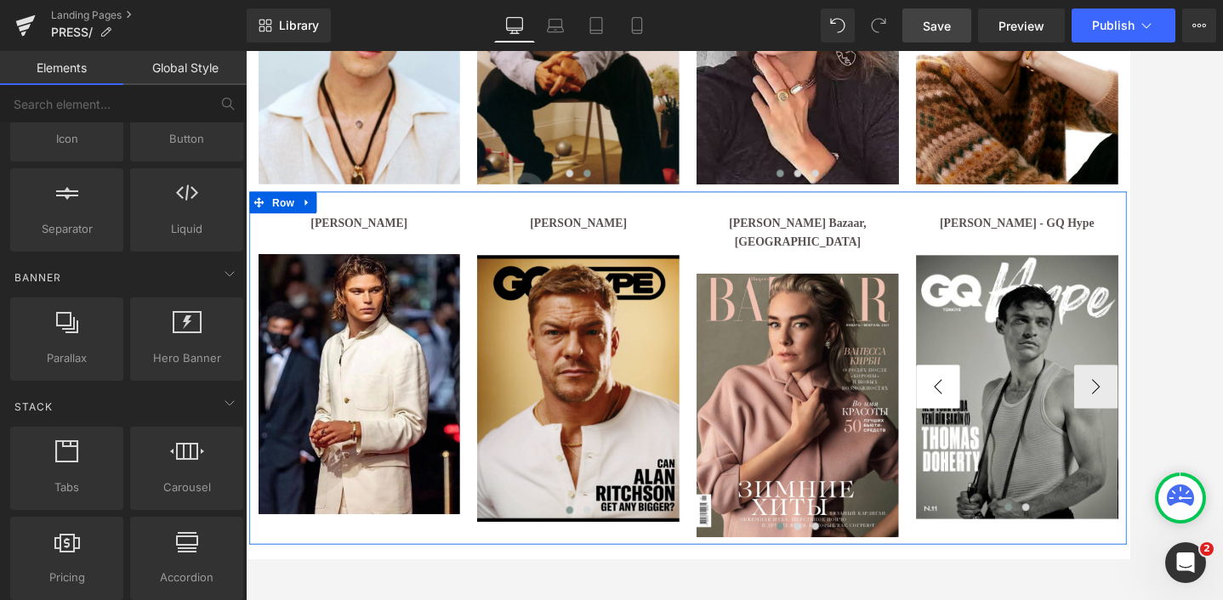
click at [980, 442] on div "Jordan Barrett Heading Image ‹ › Carousel Alan Ritchson Heading Image Image ‹" at bounding box center [760, 420] width 1020 height 411
click at [979, 450] on div "Jordan Barrett Heading Image ‹ › Carousel Alan Ritchson Heading Image Image ‹" at bounding box center [760, 420] width 1020 height 411
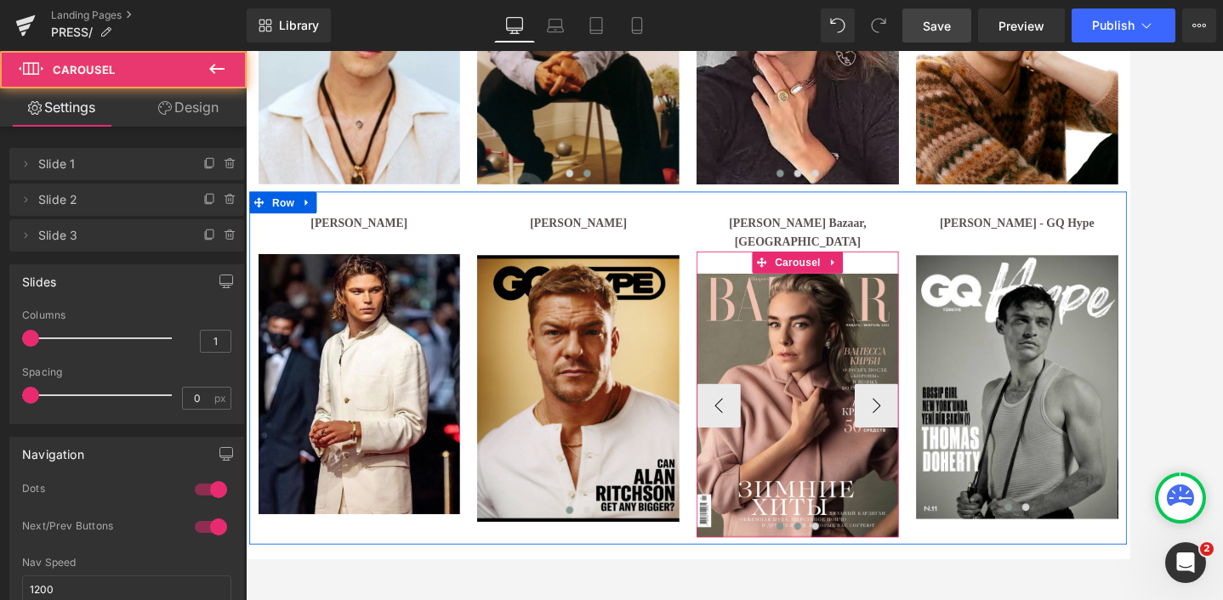
click at [885, 599] on span at bounding box center [887, 604] width 9 height 9
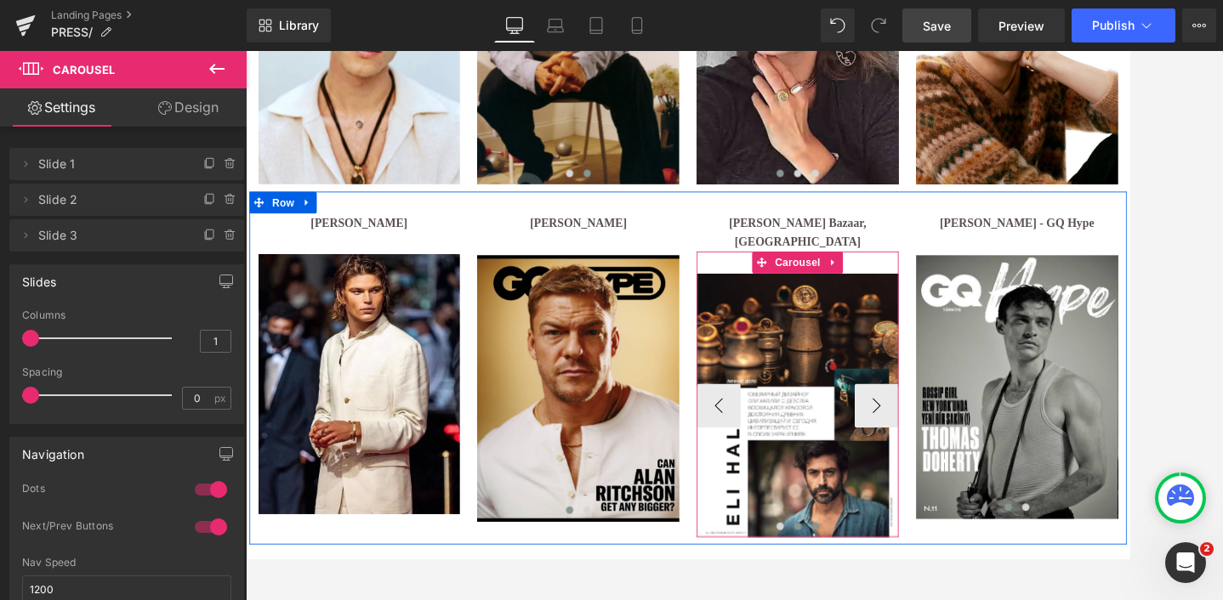
click at [905, 599] on span at bounding box center [908, 604] width 9 height 9
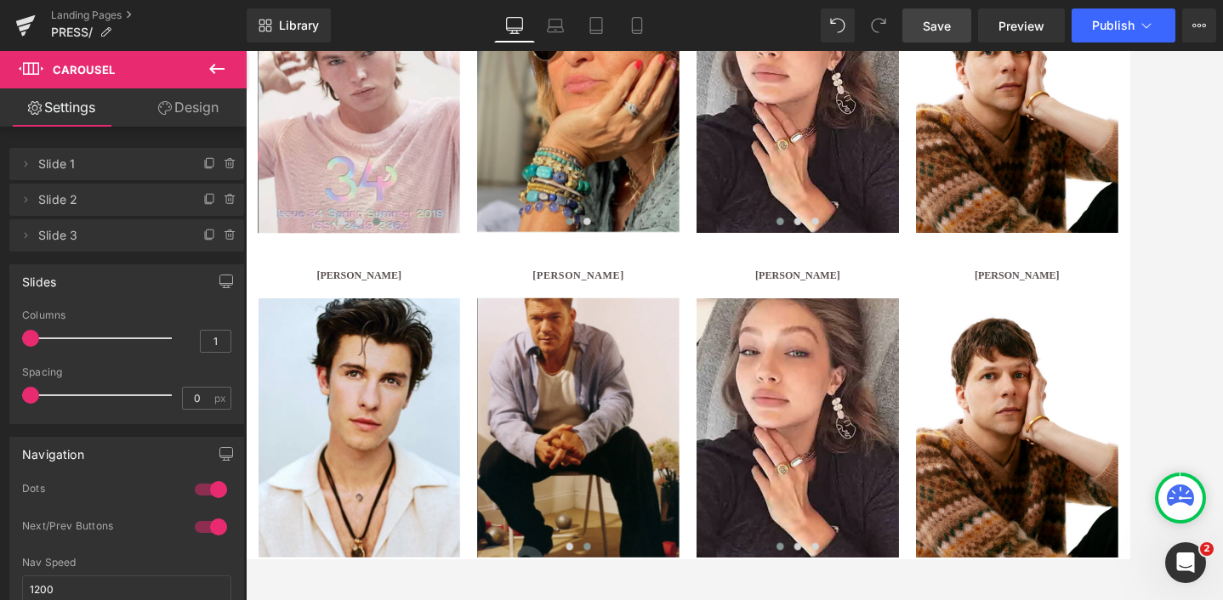
scroll to position [1482, 0]
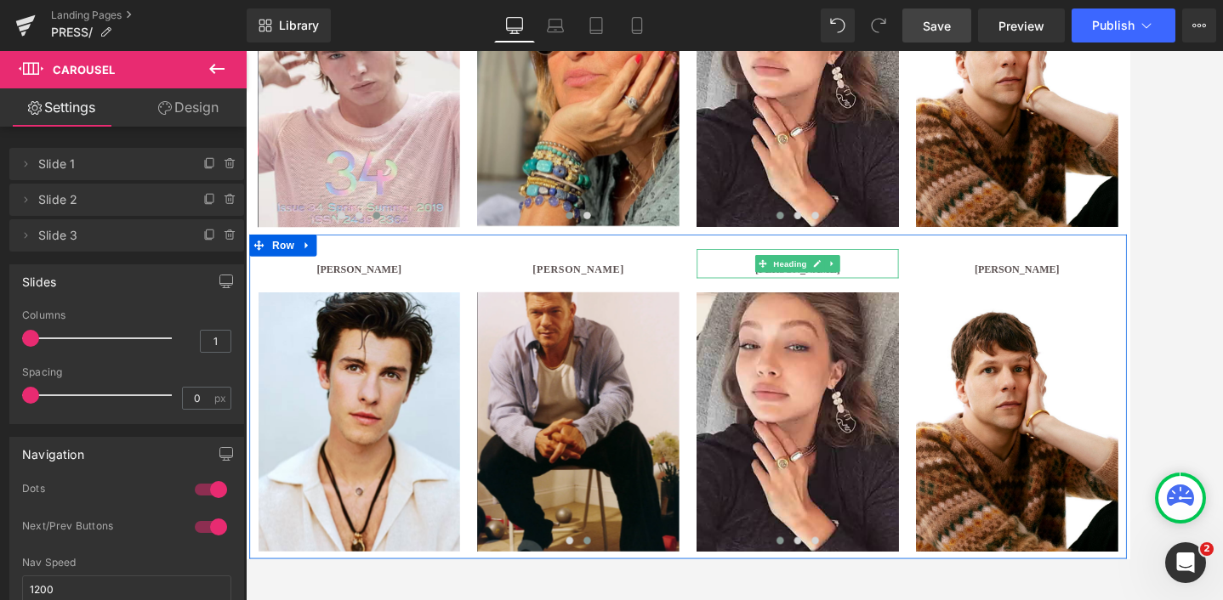
click at [954, 300] on h1 "[PERSON_NAME]" at bounding box center [887, 304] width 235 height 21
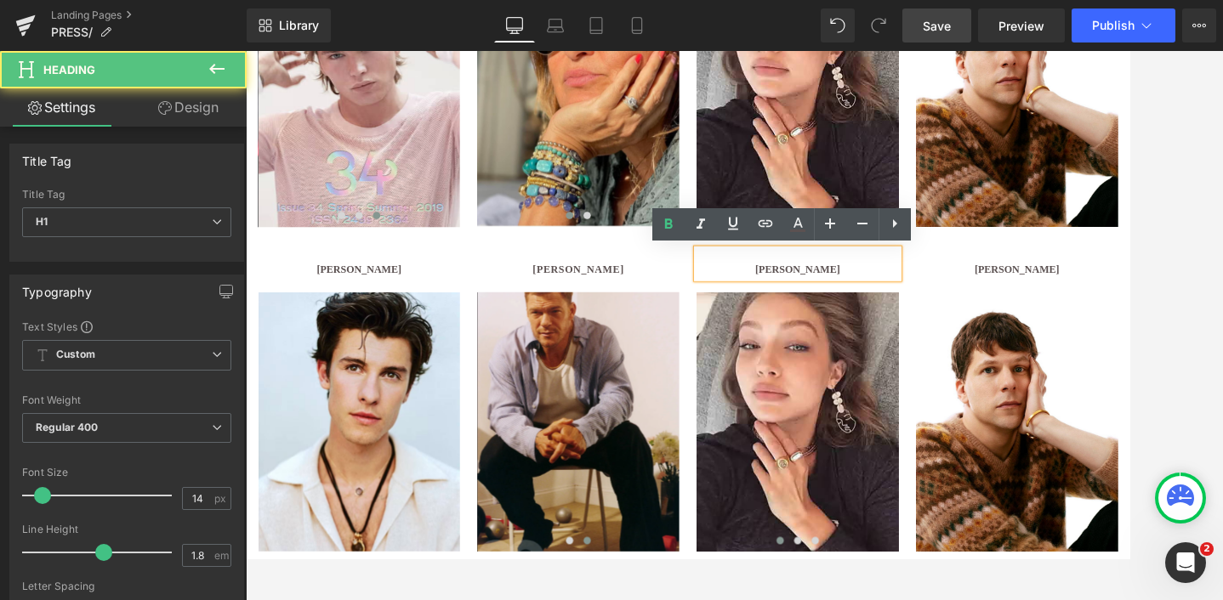
click at [903, 304] on b "[PERSON_NAME]" at bounding box center [887, 304] width 99 height 13
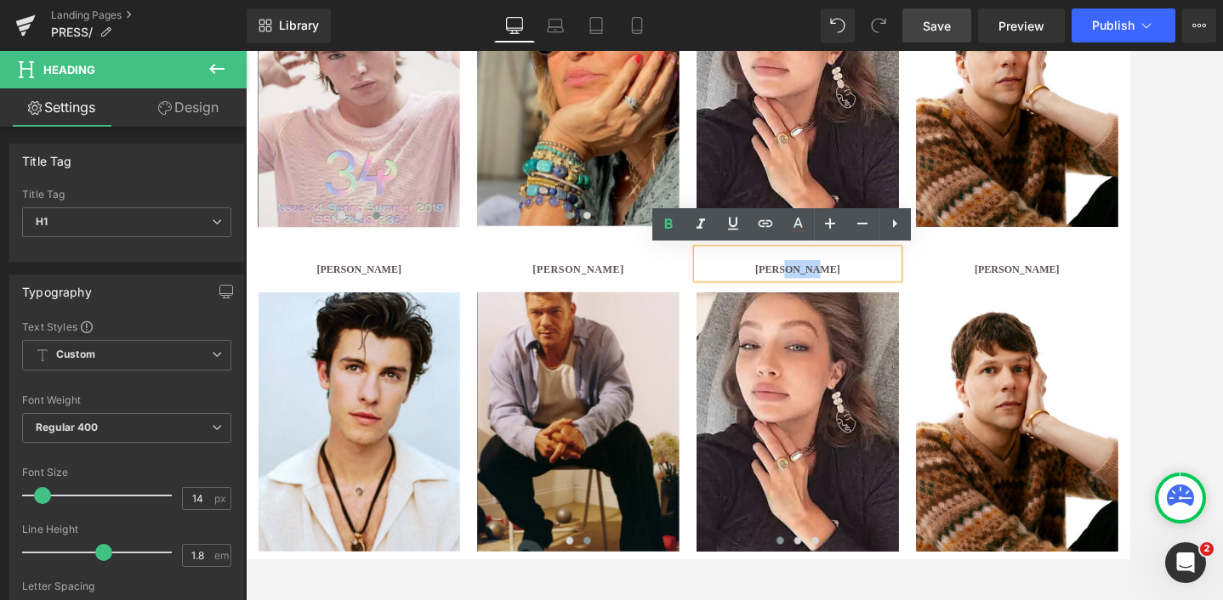
click at [903, 304] on b "[PERSON_NAME]" at bounding box center [887, 304] width 99 height 13
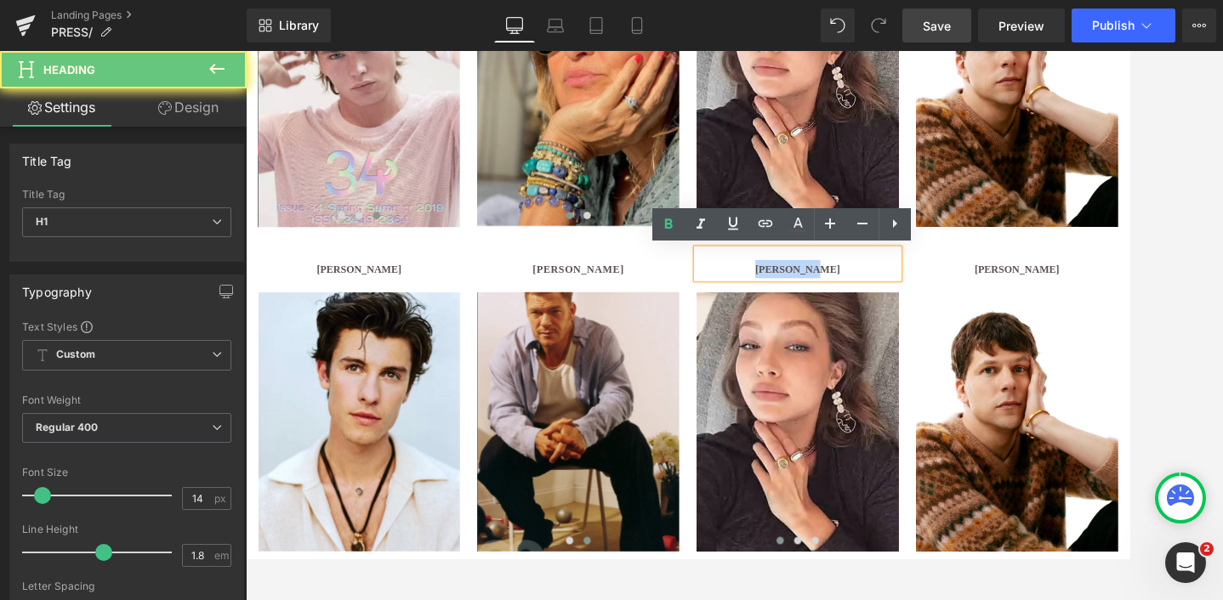
click at [903, 304] on b "[PERSON_NAME]" at bounding box center [887, 304] width 99 height 13
paste div
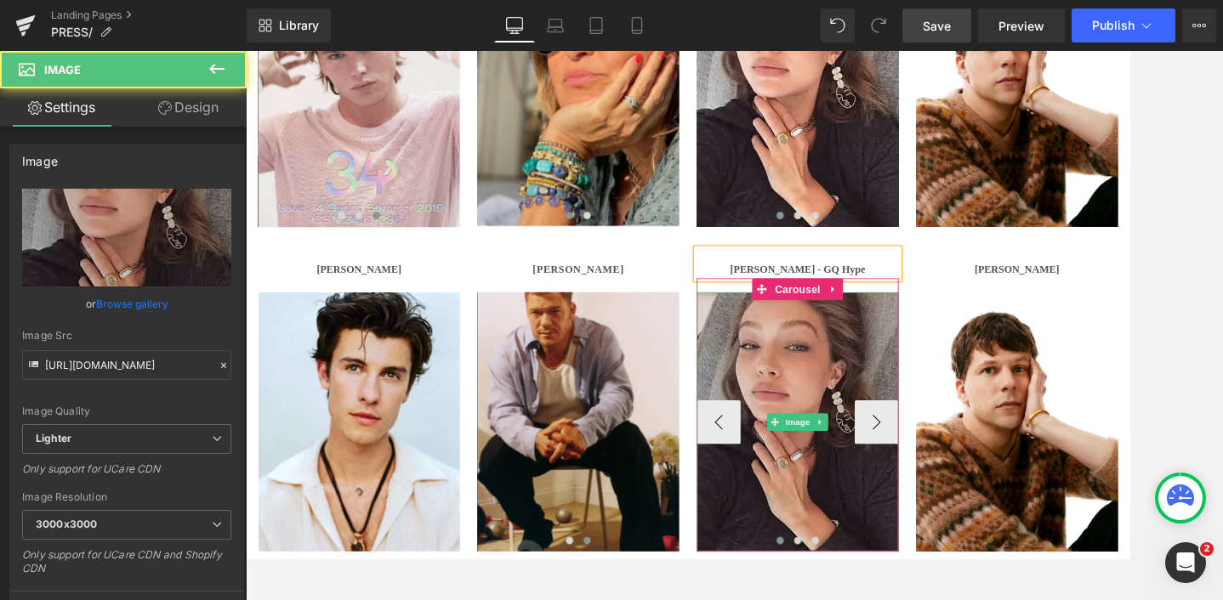
click at [882, 379] on img at bounding box center [887, 483] width 235 height 302
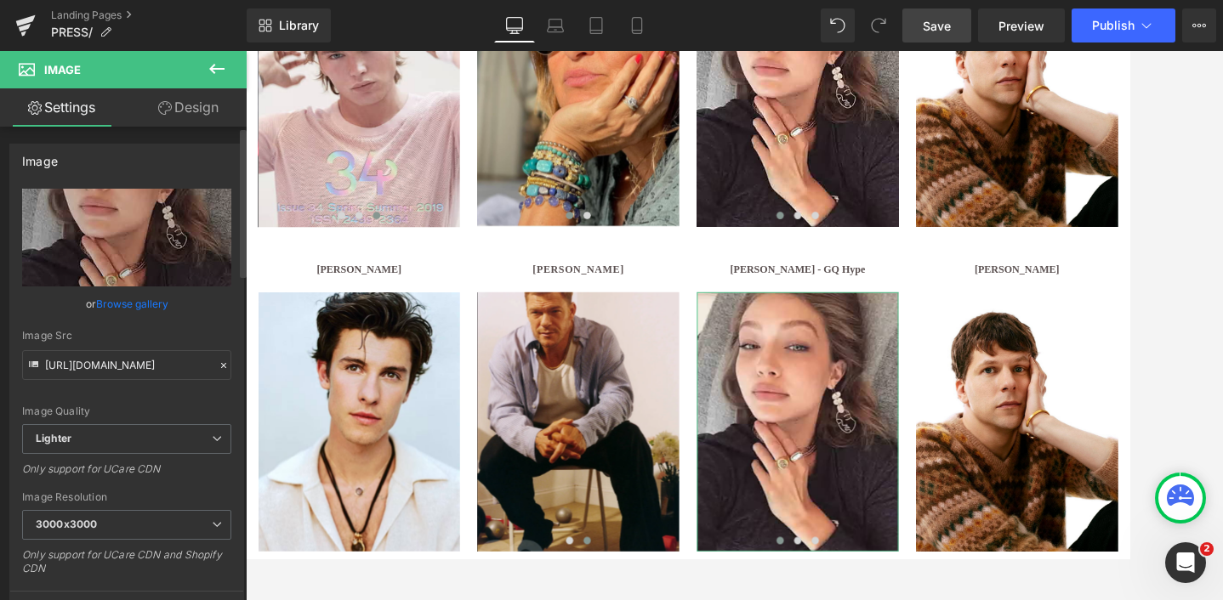
click at [129, 301] on link "Browse gallery" at bounding box center [132, 304] width 72 height 30
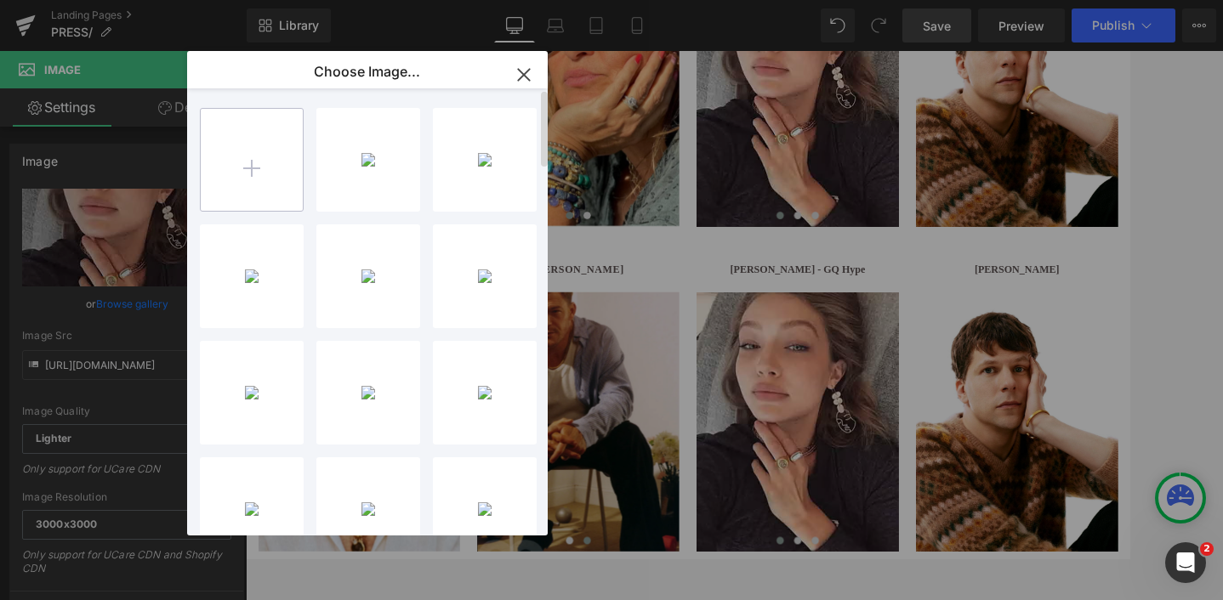
click at [270, 154] on input "file" at bounding box center [252, 160] width 102 height 102
type input "C:\fakepath\GQ_HYPE_Thomas_Doherty.avif"
click at [125, 0] on div "Image You are previewing how the Live Preset 0 will restyle your page. You can …" at bounding box center [611, 0] width 1223 height 0
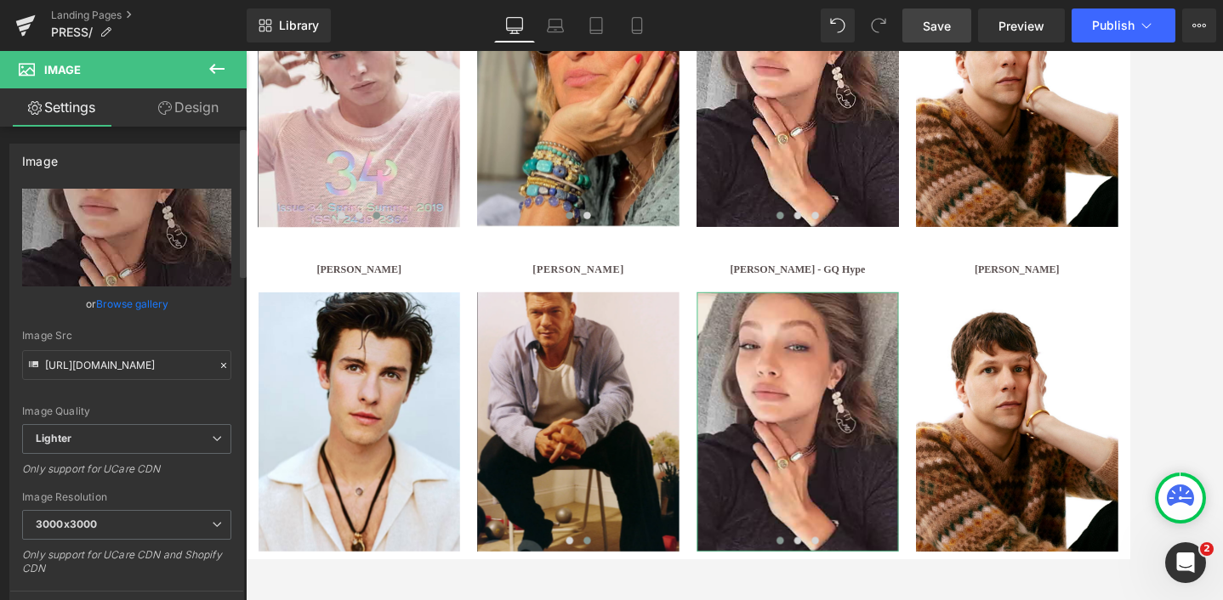
click at [125, 301] on link "Browse gallery" at bounding box center [132, 304] width 72 height 30
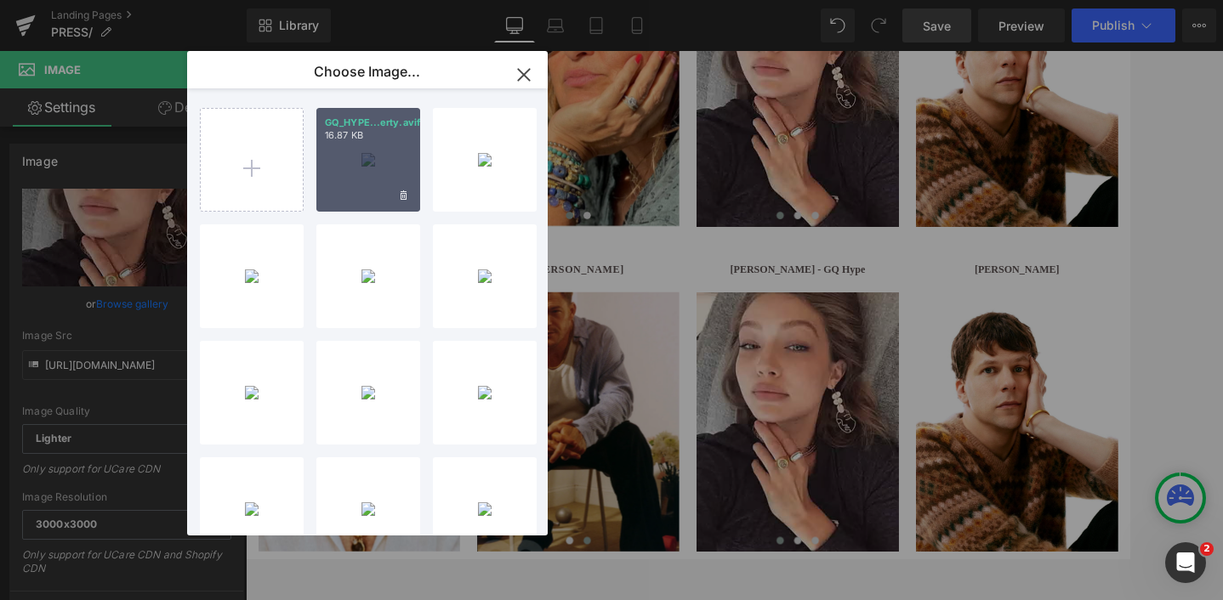
click at [341, 190] on div "GQ_HYPE...erty.avif 16.87 KB" at bounding box center [368, 160] width 104 height 104
type input "https://ucarecdn.com/3153f20f-2318-42a5-a2f8-b969b8e07b58/-/format/auto/-/previ…"
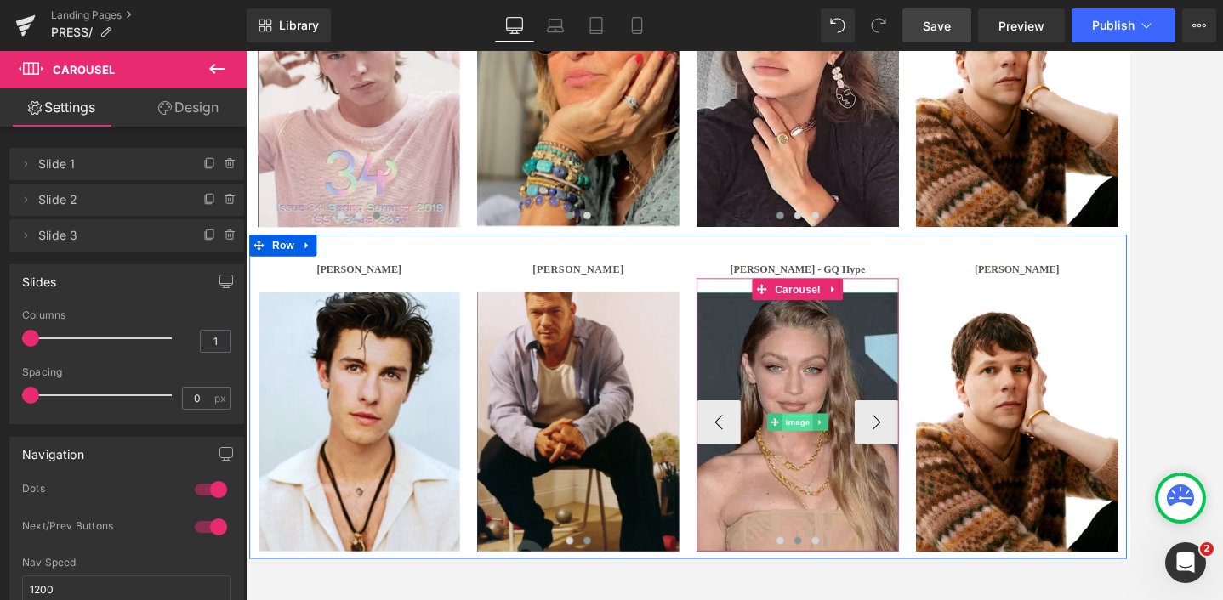
click at [884, 488] on span "Image" at bounding box center [888, 483] width 36 height 20
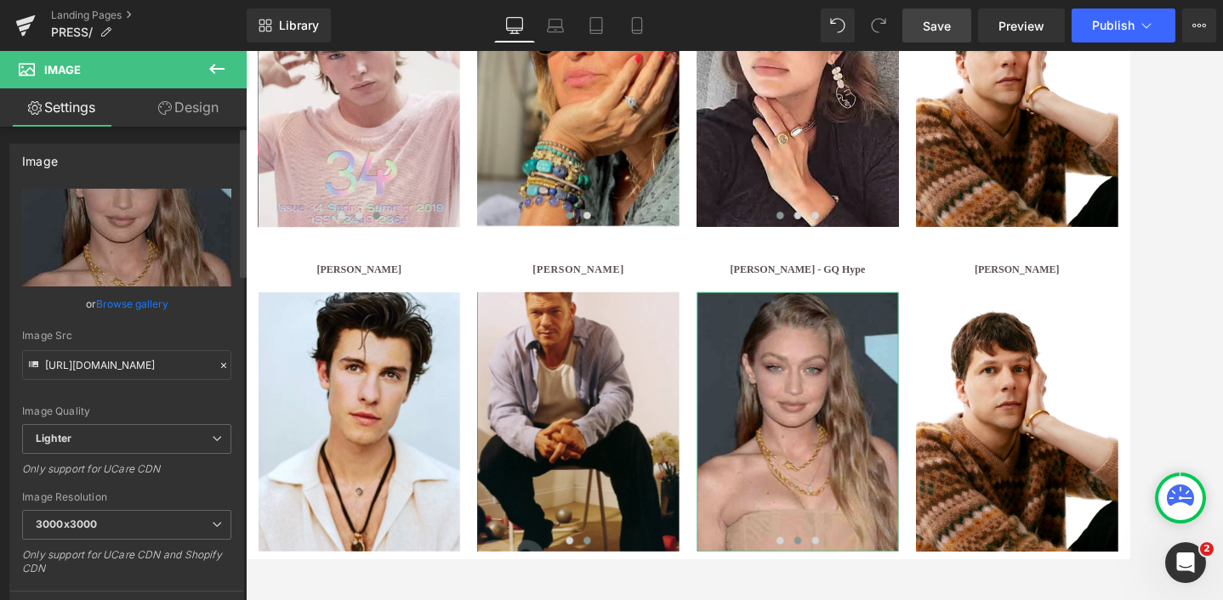
click at [128, 301] on link "Browse gallery" at bounding box center [132, 304] width 72 height 30
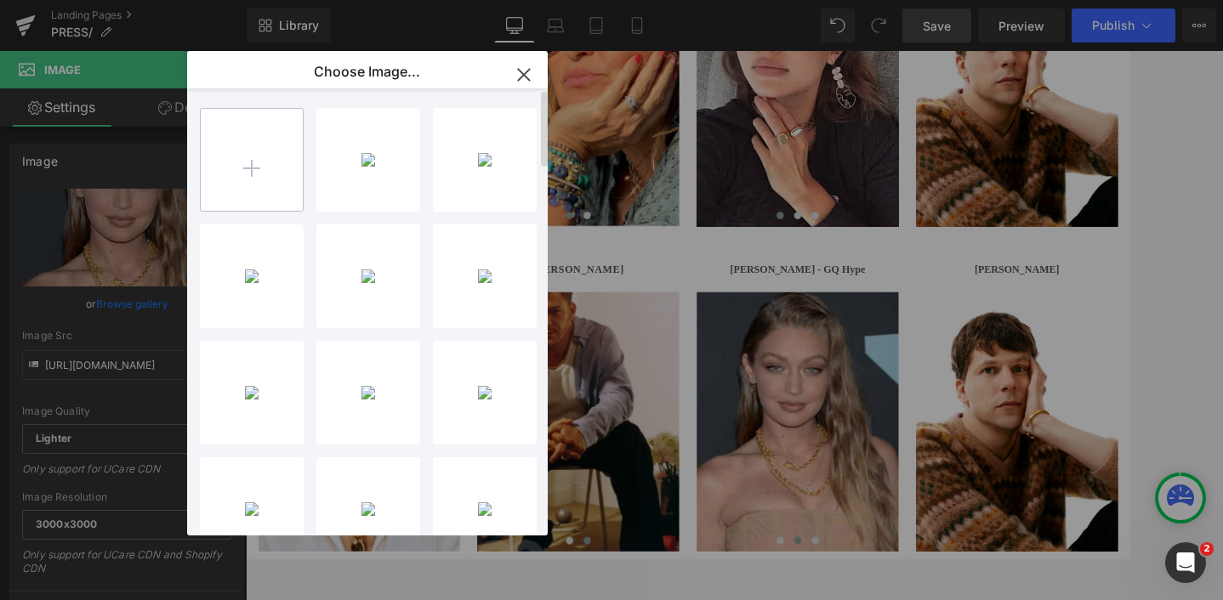
click at [227, 167] on input "file" at bounding box center [252, 160] width 102 height 102
type input "C:\fakepath\Screen Shot 2021-07-07 at 5.07.09 PM.avif"
click at [523, 78] on icon "button" at bounding box center [523, 74] width 27 height 27
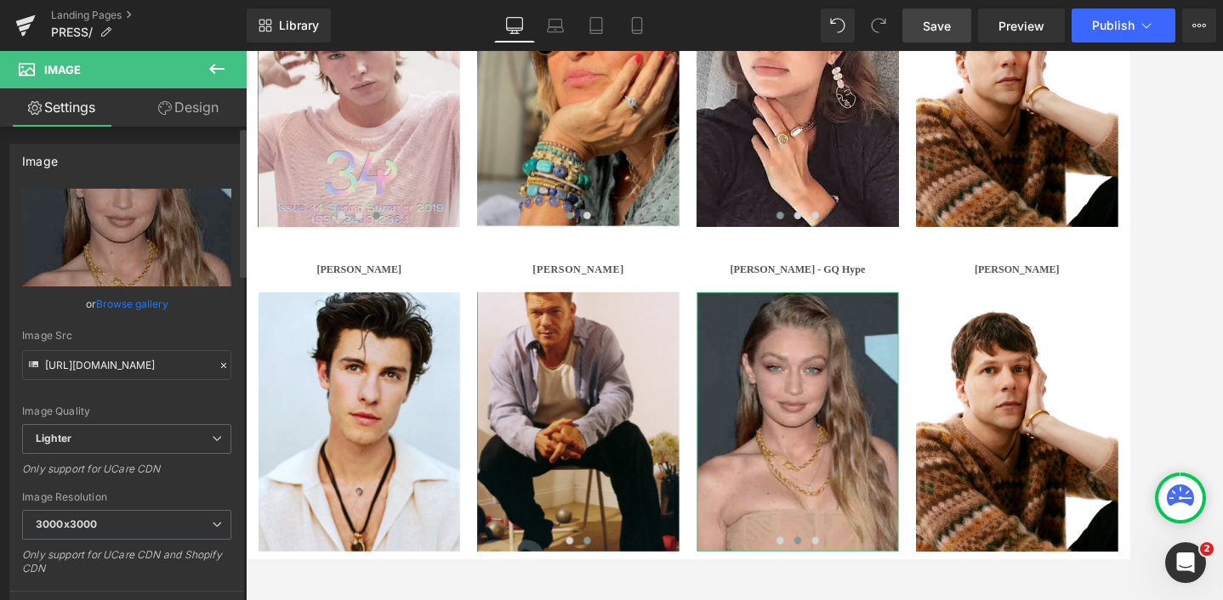
click at [133, 301] on link "Browse gallery" at bounding box center [132, 304] width 72 height 30
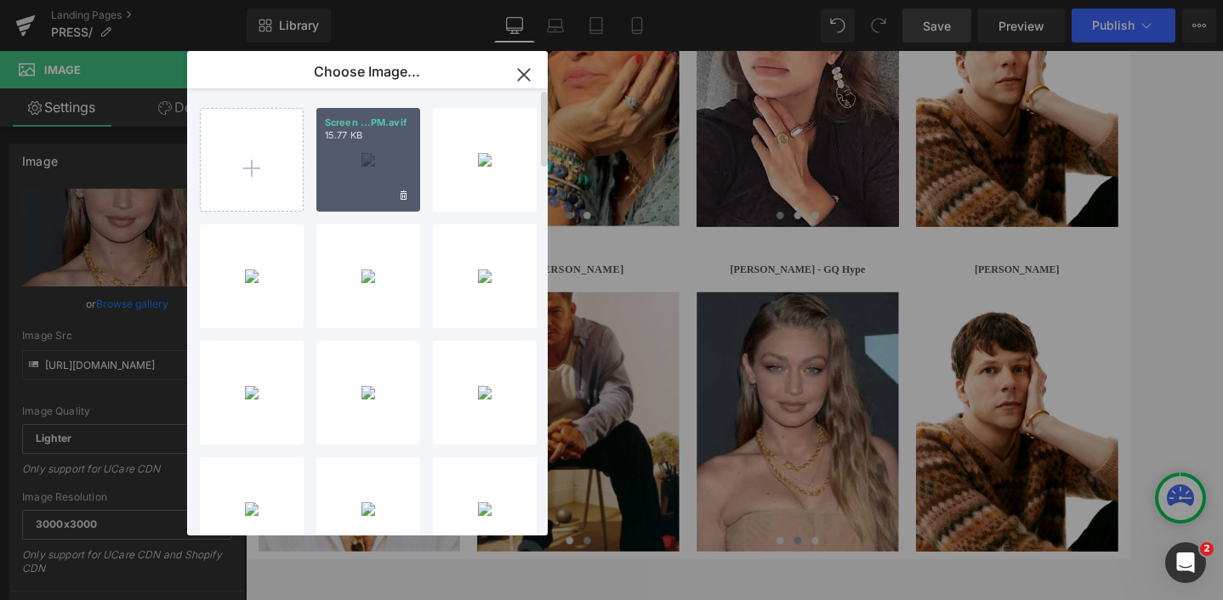
click at [359, 166] on div "Screen ...PM.avif 15.77 KB" at bounding box center [368, 160] width 104 height 104
type input "https://ucarecdn.com/e95ae901-1e71-418c-bca4-9a43f27e4f15/-/format/auto/-/previ…"
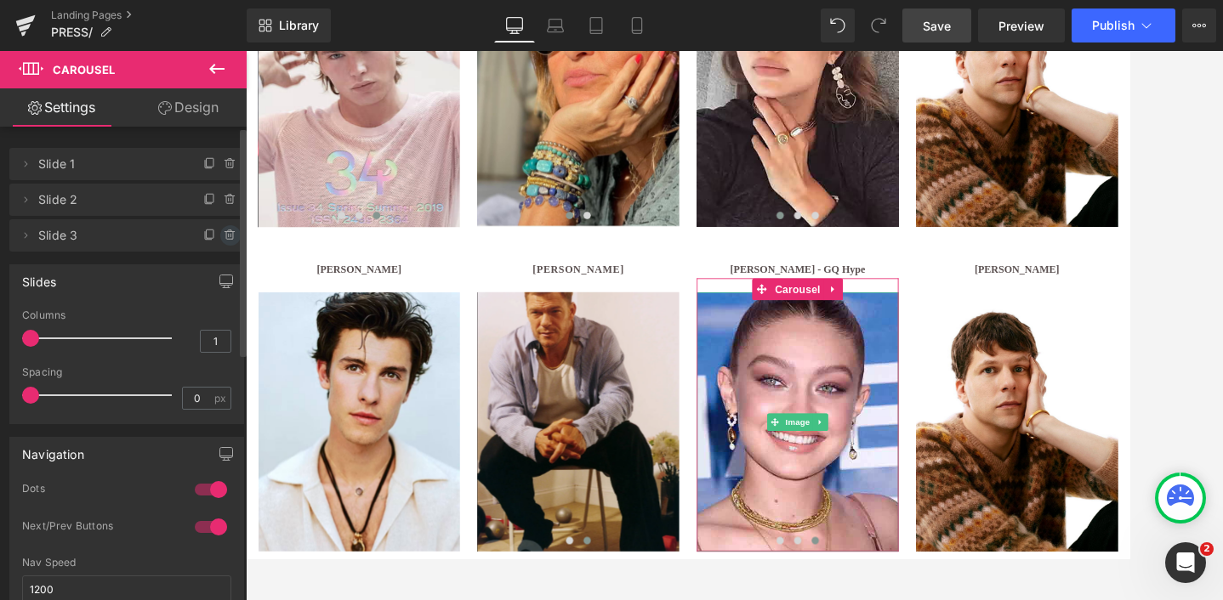
click at [224, 231] on icon at bounding box center [231, 236] width 14 height 14
click at [209, 237] on button "Delete" at bounding box center [212, 236] width 54 height 22
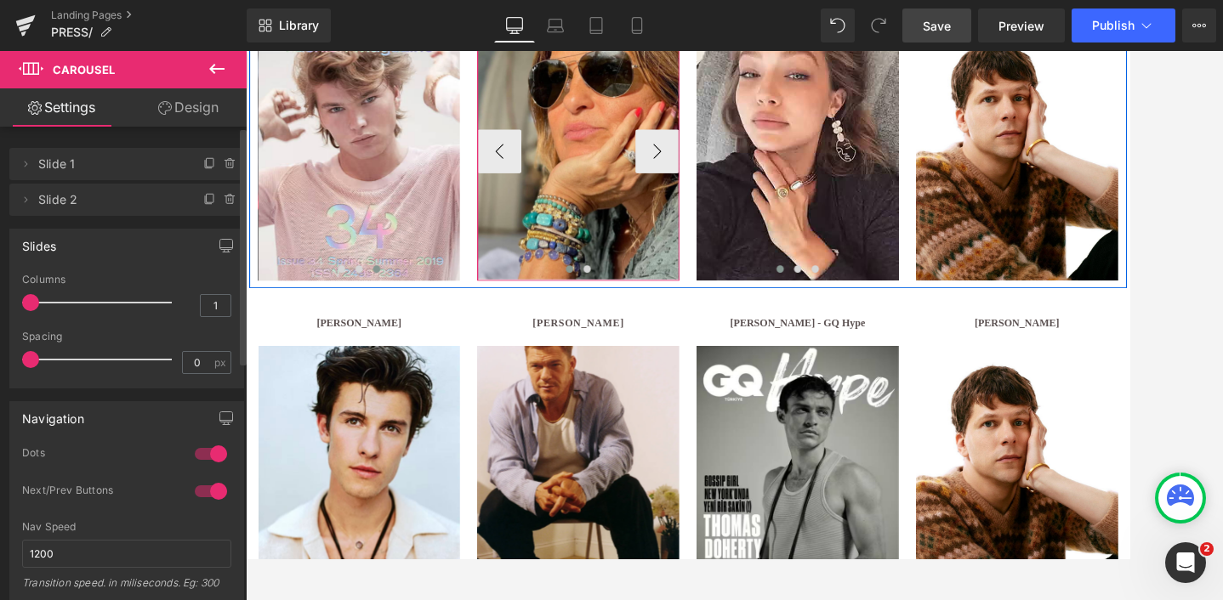
scroll to position [1500, 0]
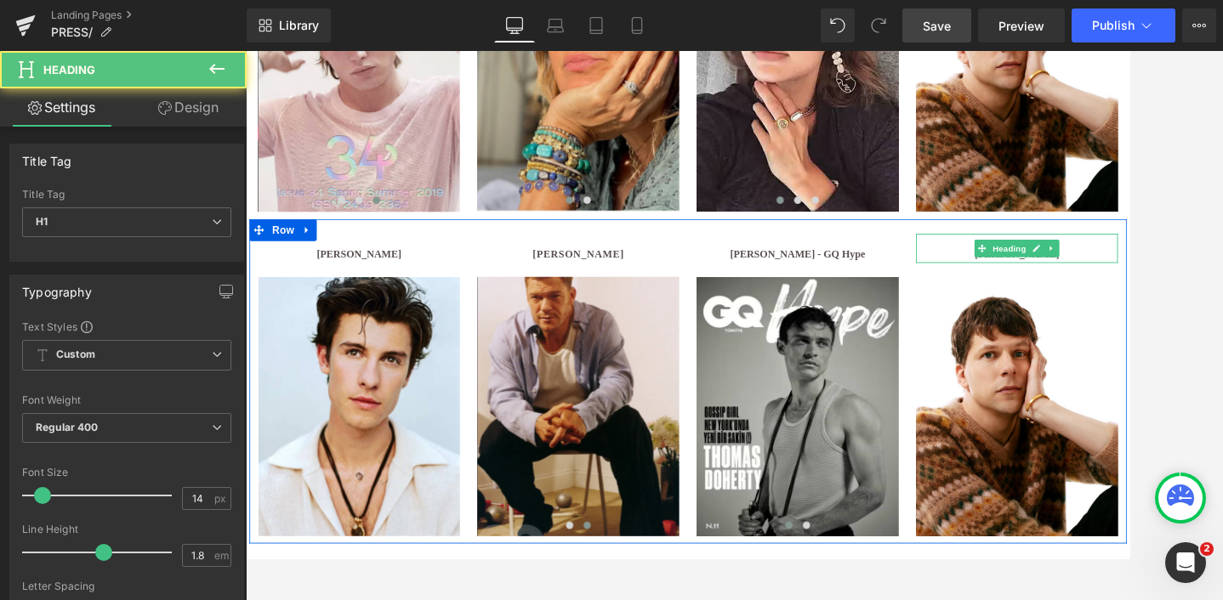
click at [1087, 285] on h1 "[PERSON_NAME]" at bounding box center [1142, 286] width 235 height 21
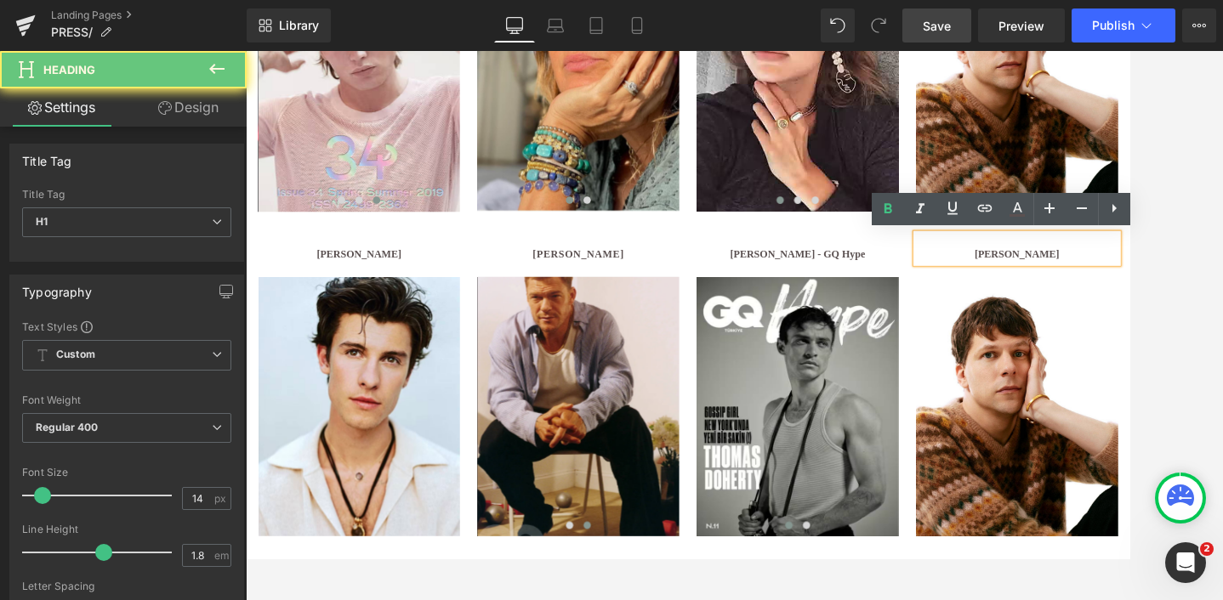
click at [1087, 285] on h1 "[PERSON_NAME]" at bounding box center [1142, 286] width 235 height 21
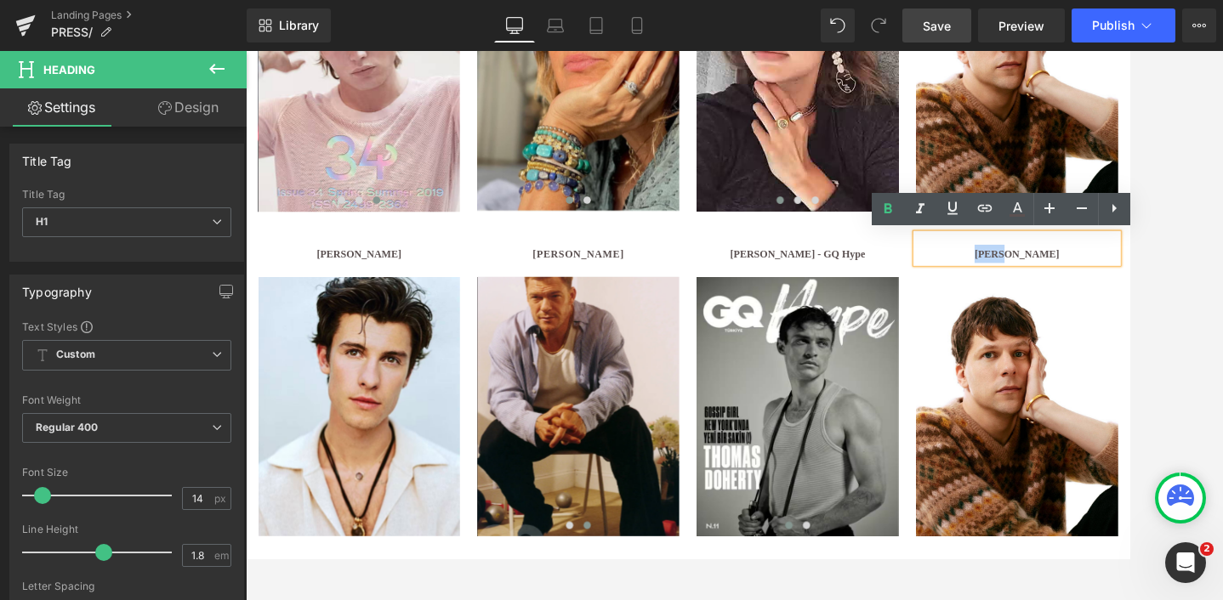
click at [1087, 285] on h1 "[PERSON_NAME]" at bounding box center [1142, 286] width 235 height 21
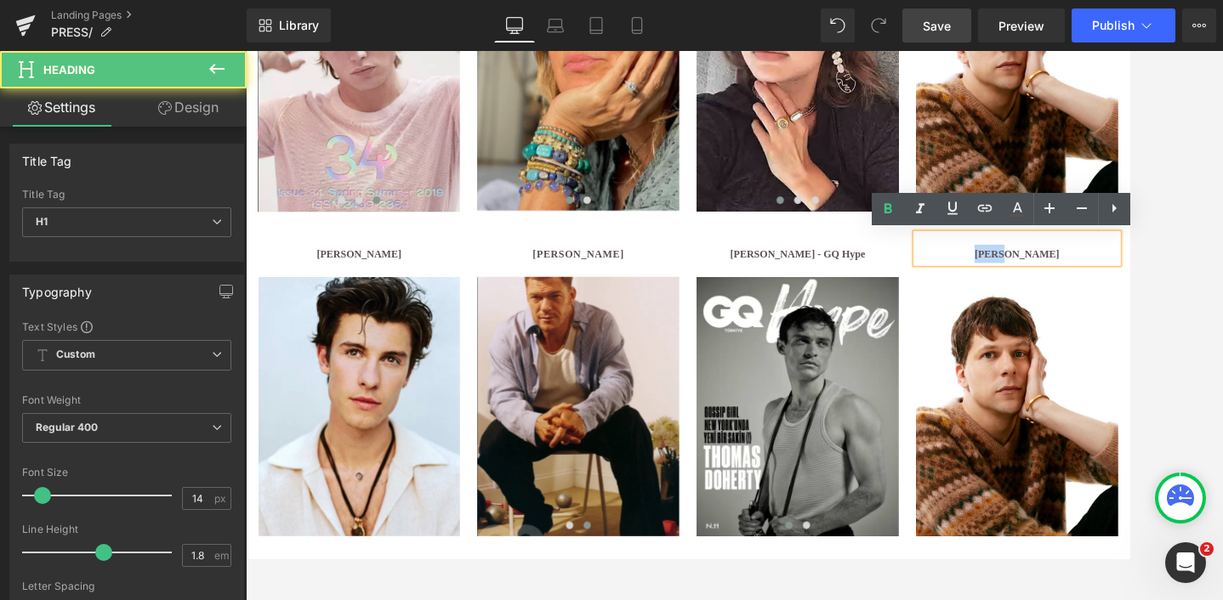
paste div
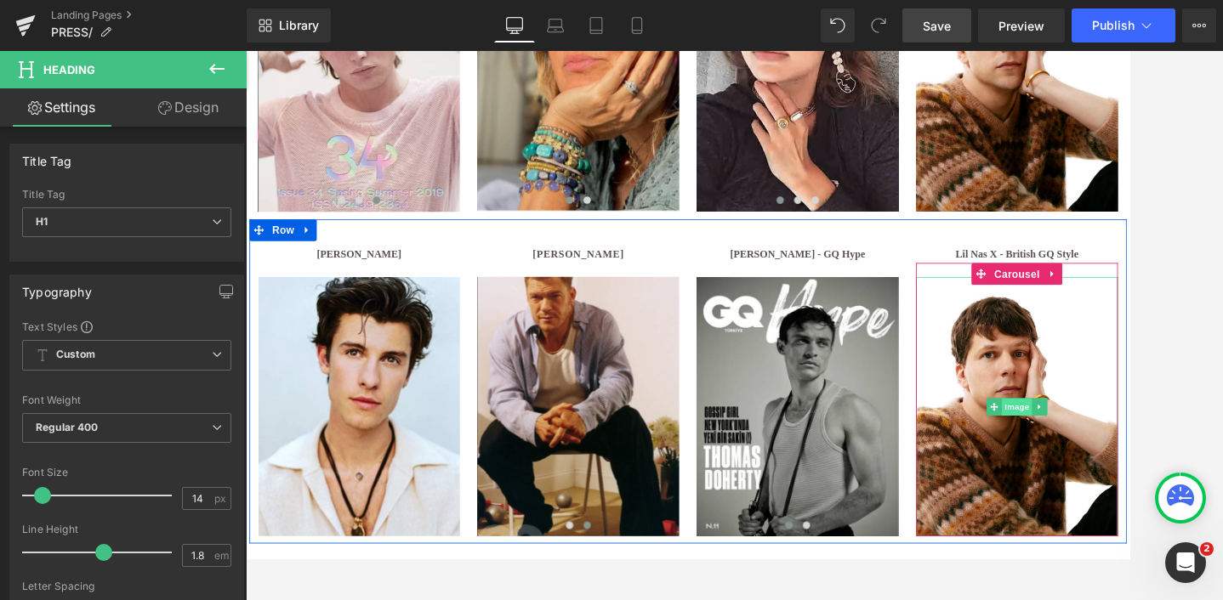
click at [1132, 464] on span "Image" at bounding box center [1143, 465] width 36 height 20
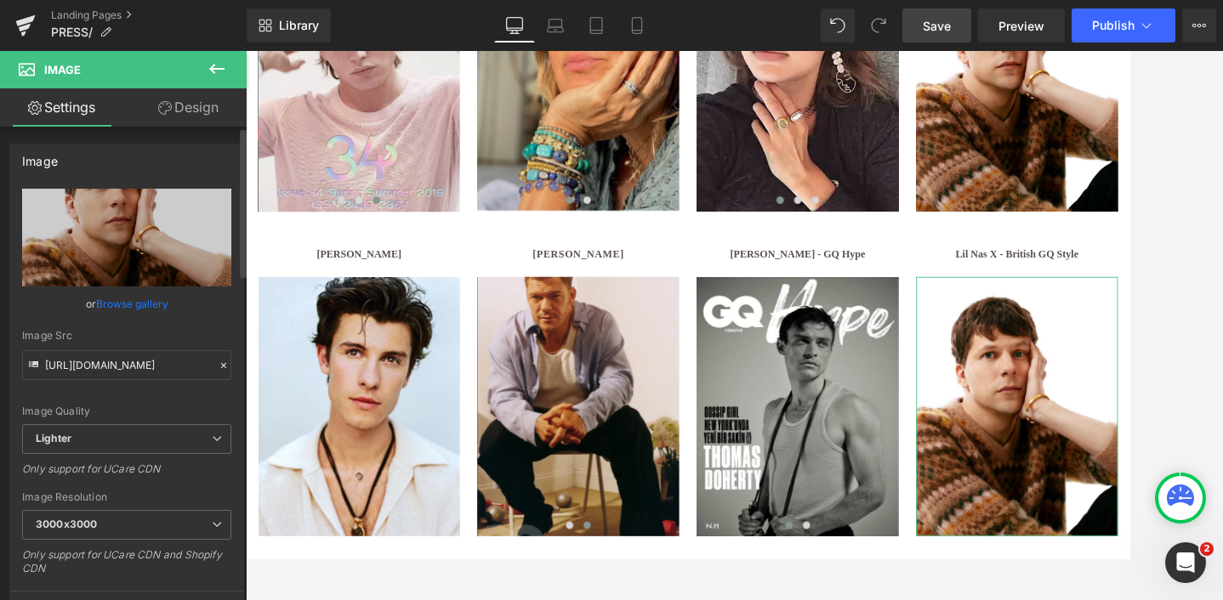
click at [129, 304] on link "Browse gallery" at bounding box center [132, 304] width 72 height 30
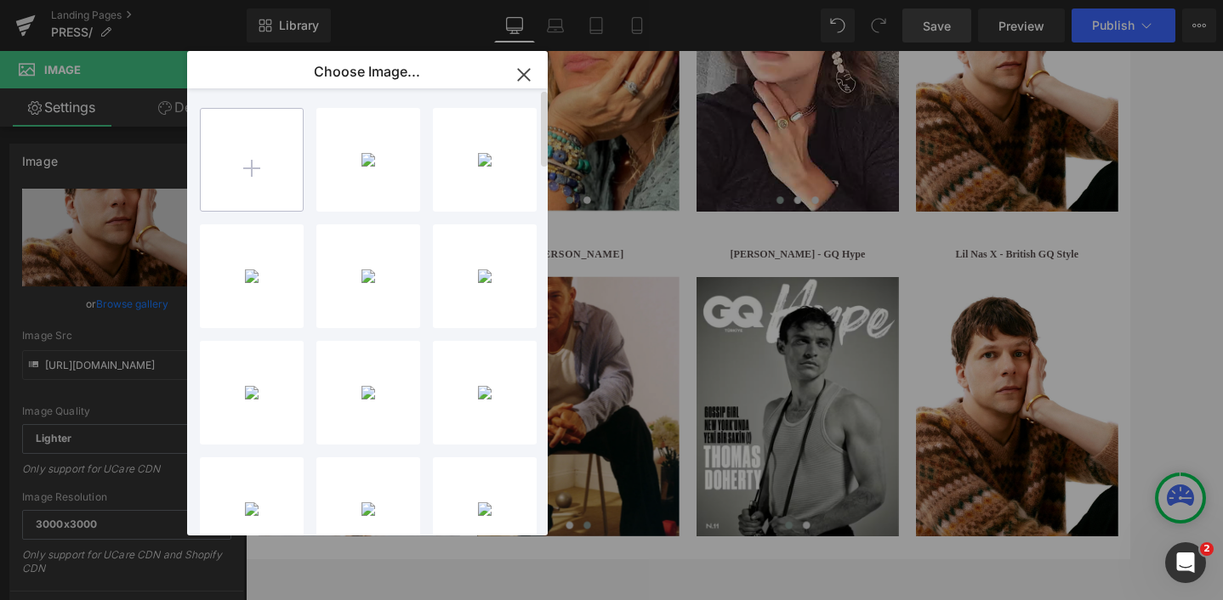
click at [261, 157] on input "file" at bounding box center [252, 160] width 102 height 102
type input "C:\fakepath\ucarecdn.webp"
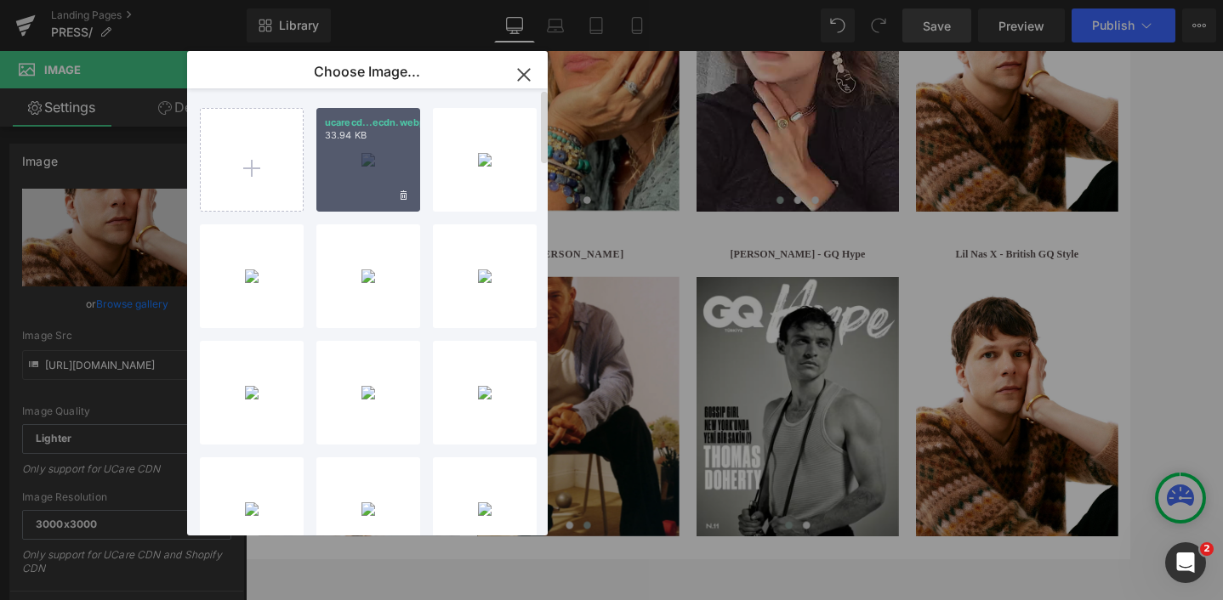
click at [514, 74] on icon "button" at bounding box center [523, 74] width 27 height 27
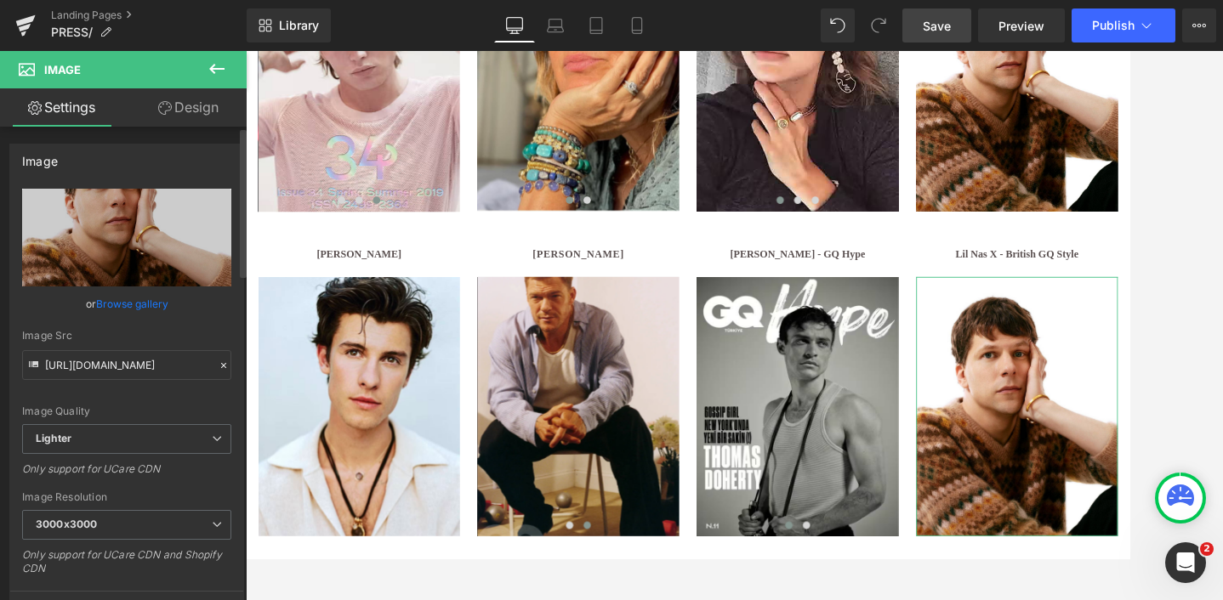
click at [128, 307] on link "Browse gallery" at bounding box center [132, 304] width 72 height 30
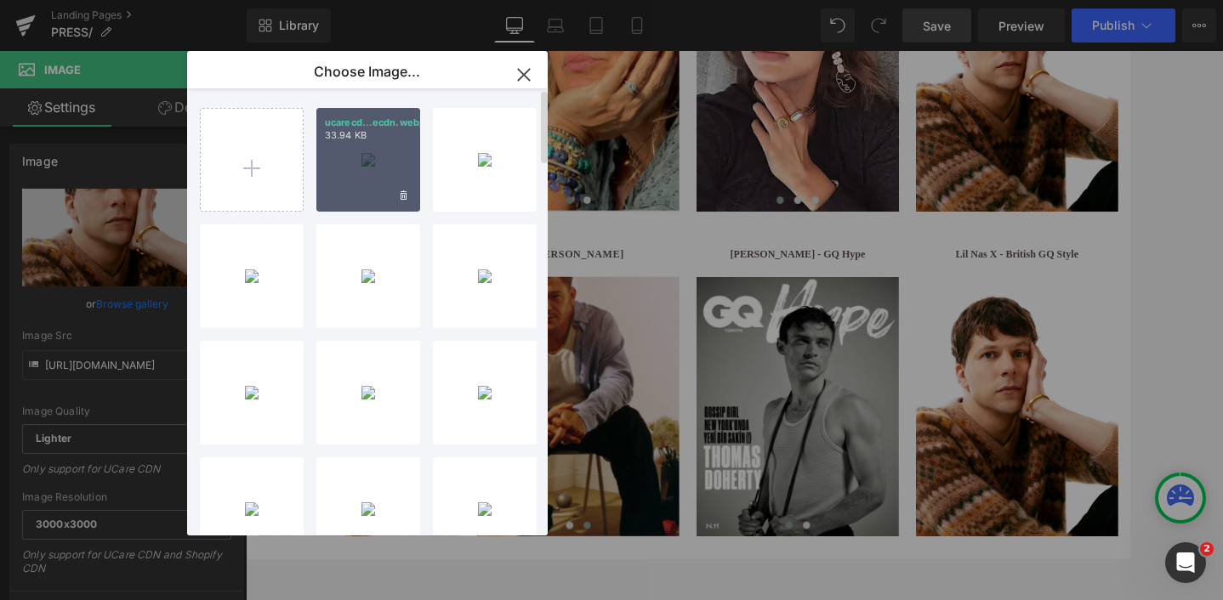
click at [352, 174] on div "ucarecd...ecdn.webp 33.94 KB" at bounding box center [368, 160] width 104 height 104
type input "[URL][DOMAIN_NAME]"
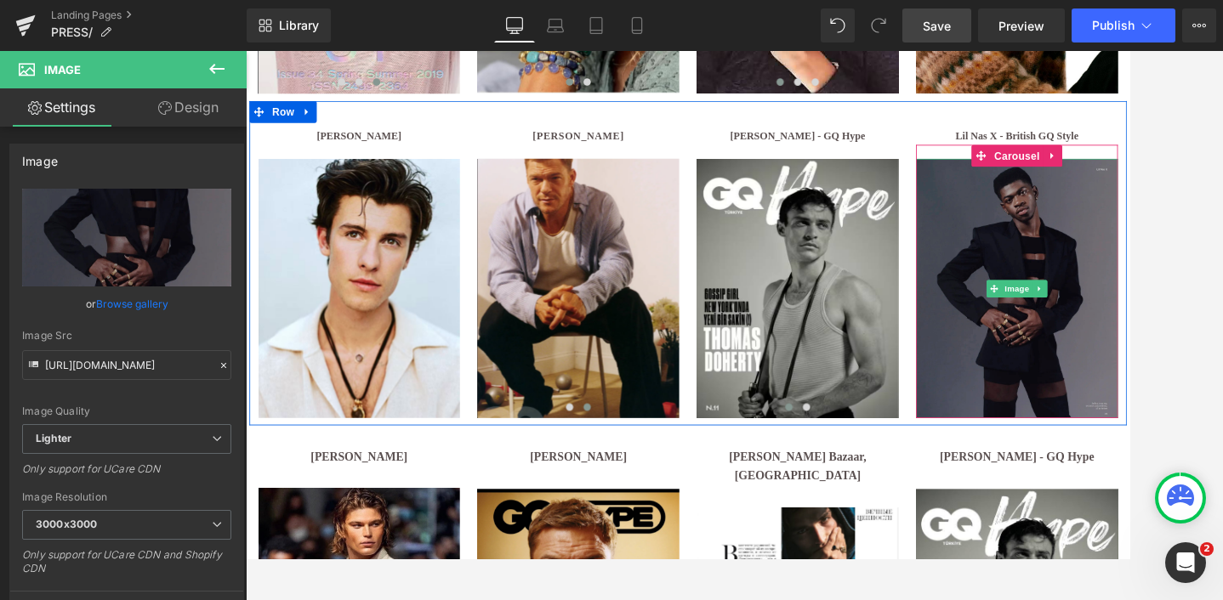
scroll to position [1643, 0]
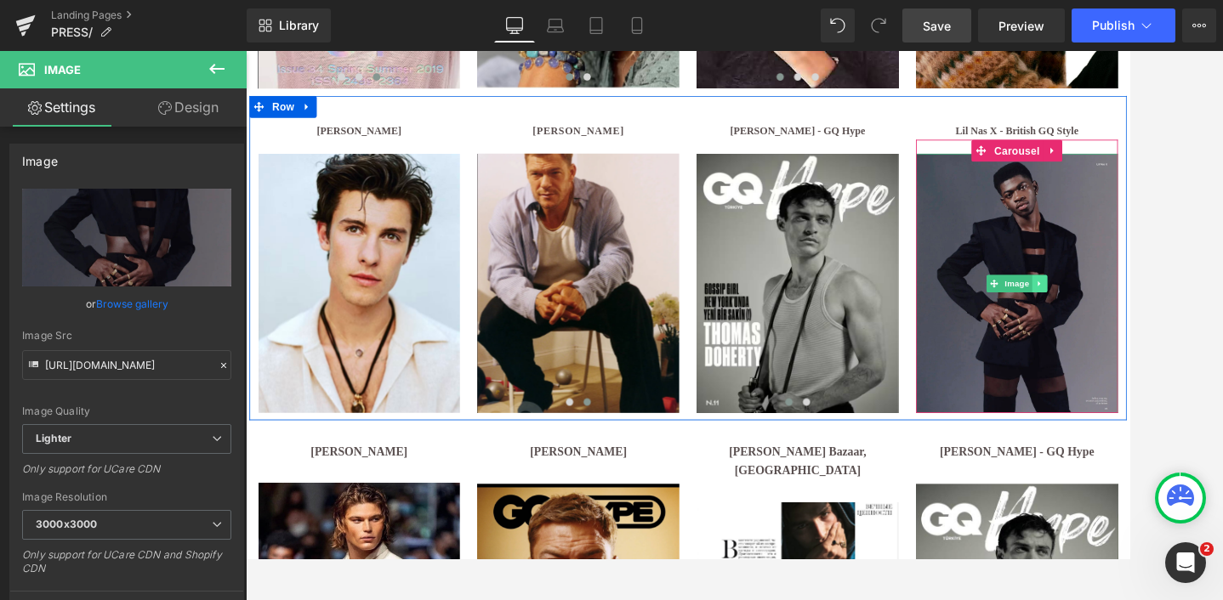
click at [1168, 316] on icon at bounding box center [1169, 321] width 9 height 10
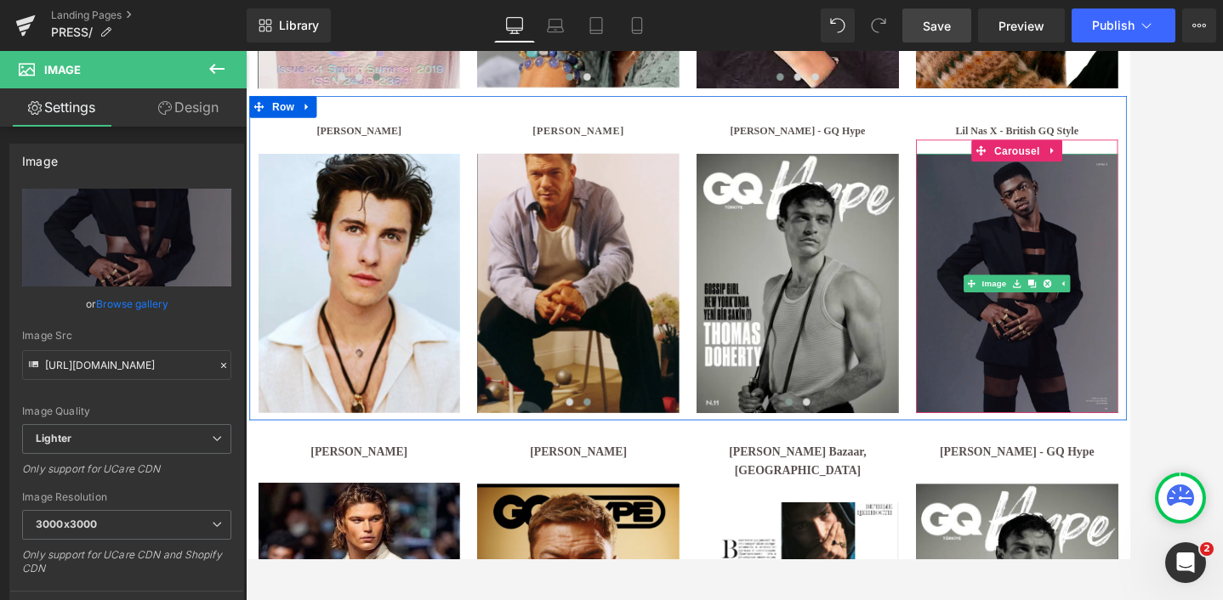
click at [1156, 451] on img at bounding box center [1142, 321] width 235 height 302
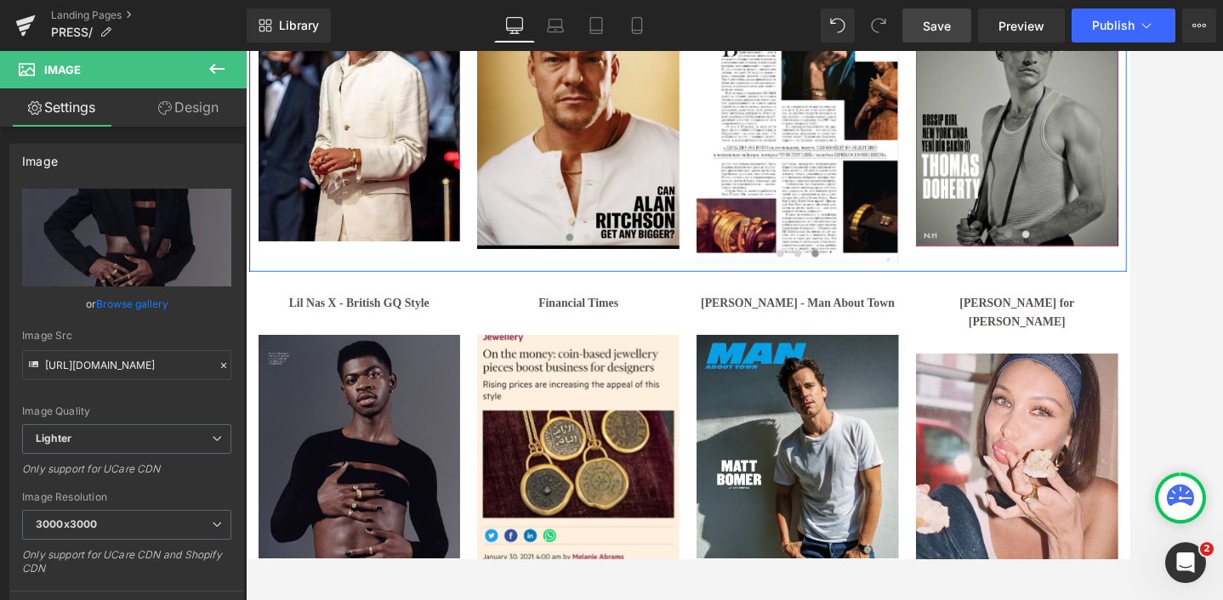
scroll to position [2239, 0]
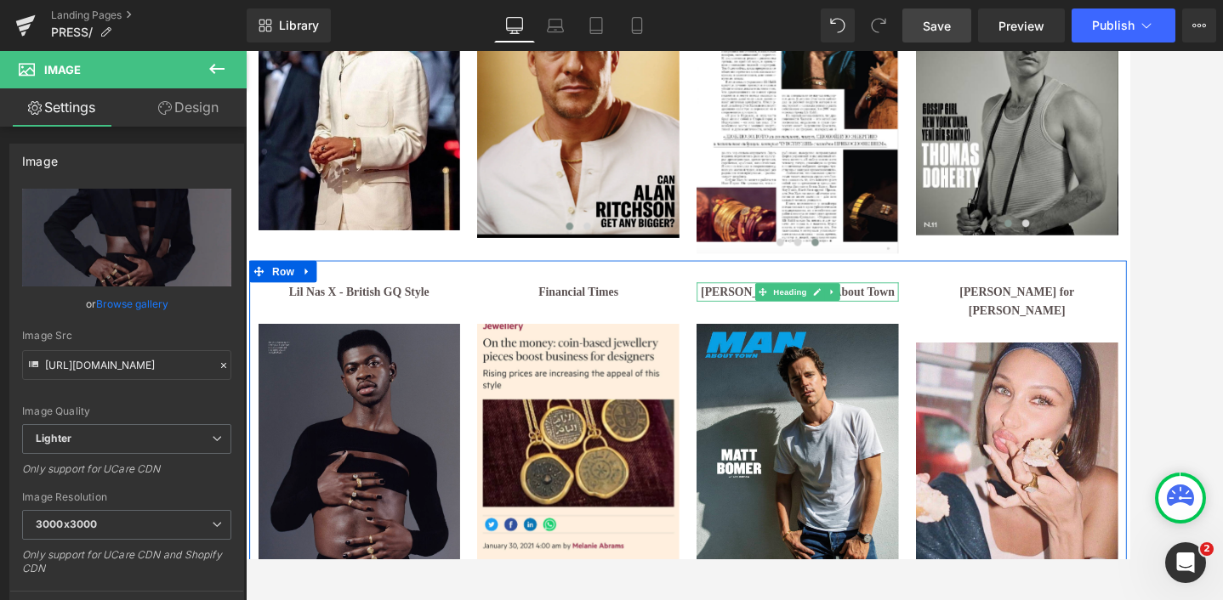
click at [803, 324] on b "[PERSON_NAME] - Man About Town" at bounding box center [887, 331] width 225 height 14
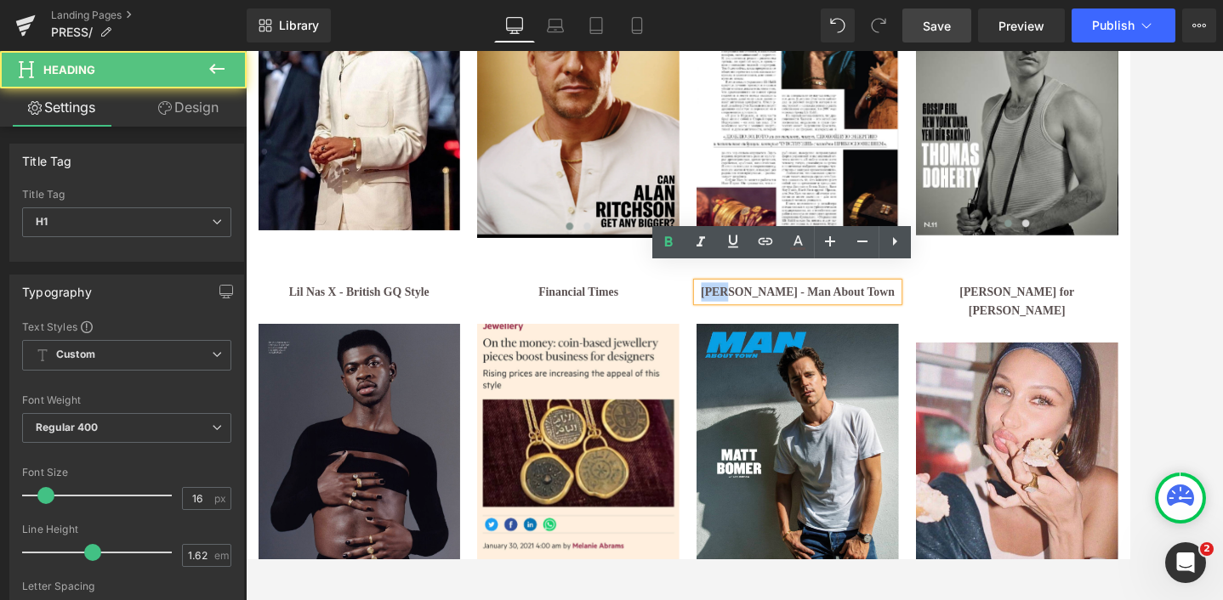
click at [803, 324] on b "[PERSON_NAME] - Man About Town" at bounding box center [887, 331] width 225 height 14
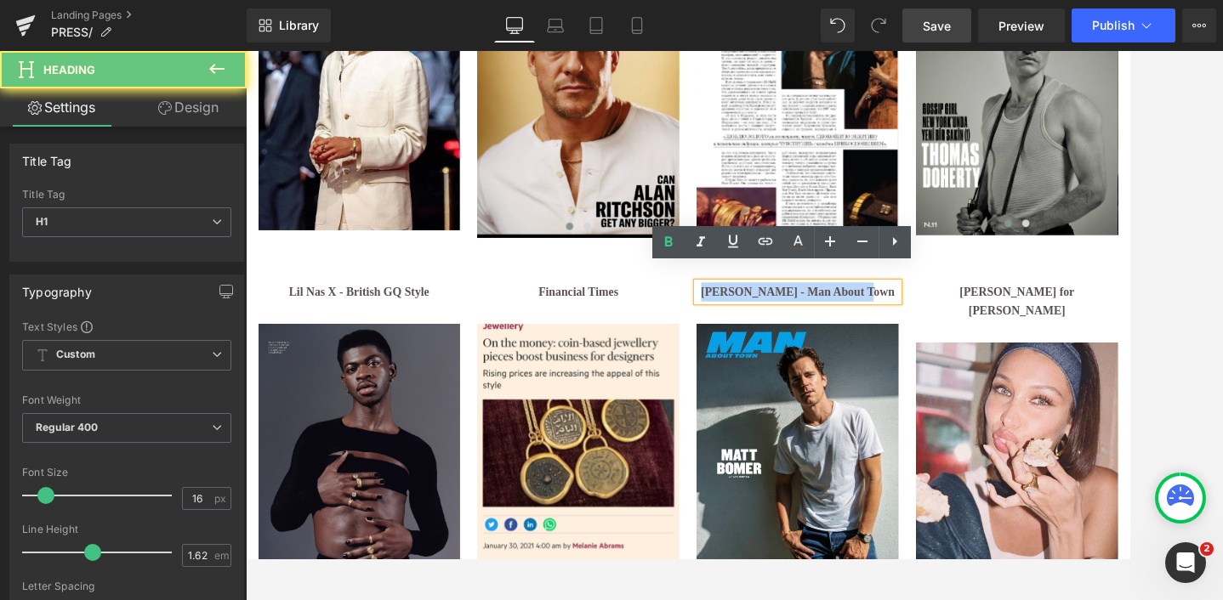
click at [803, 324] on b "[PERSON_NAME] - Man About Town" at bounding box center [887, 331] width 225 height 14
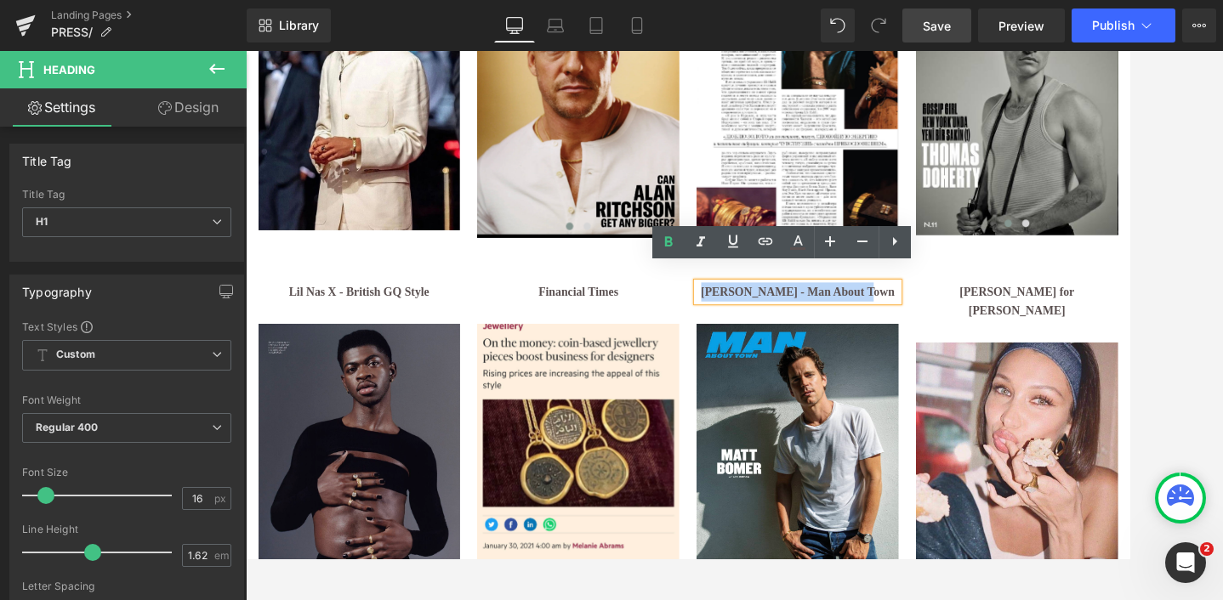
copy b "[PERSON_NAME] - Man About Town"
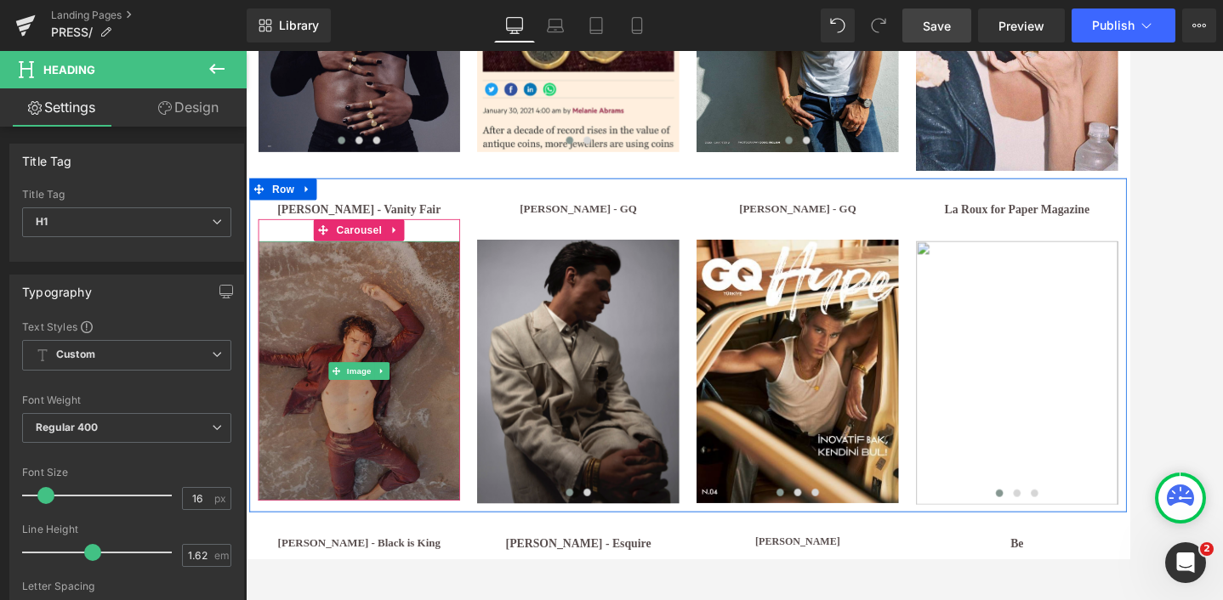
scroll to position [2729, 0]
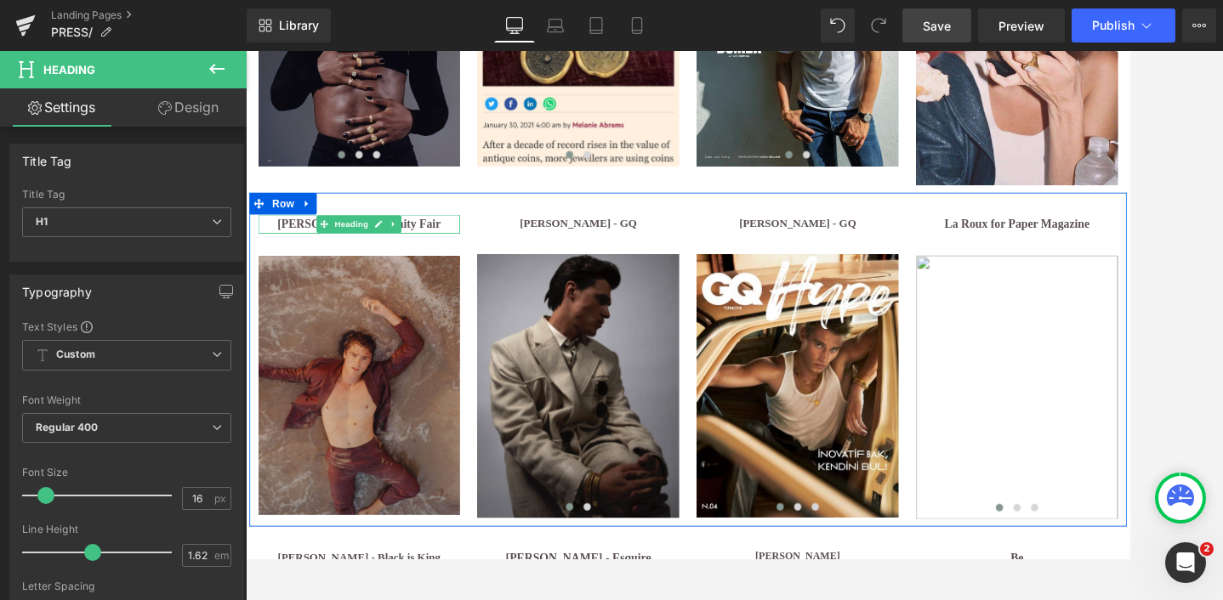
click at [303, 245] on b "[PERSON_NAME] - Vanity Fair" at bounding box center [377, 252] width 190 height 14
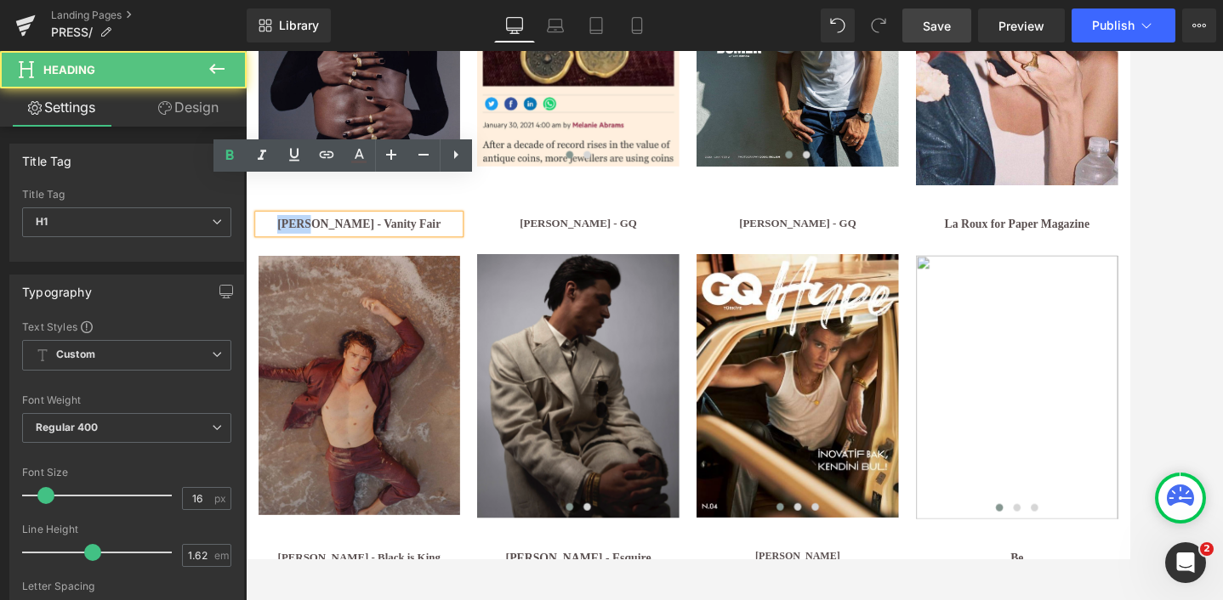
click at [303, 245] on b "[PERSON_NAME] - Vanity Fair" at bounding box center [377, 252] width 190 height 14
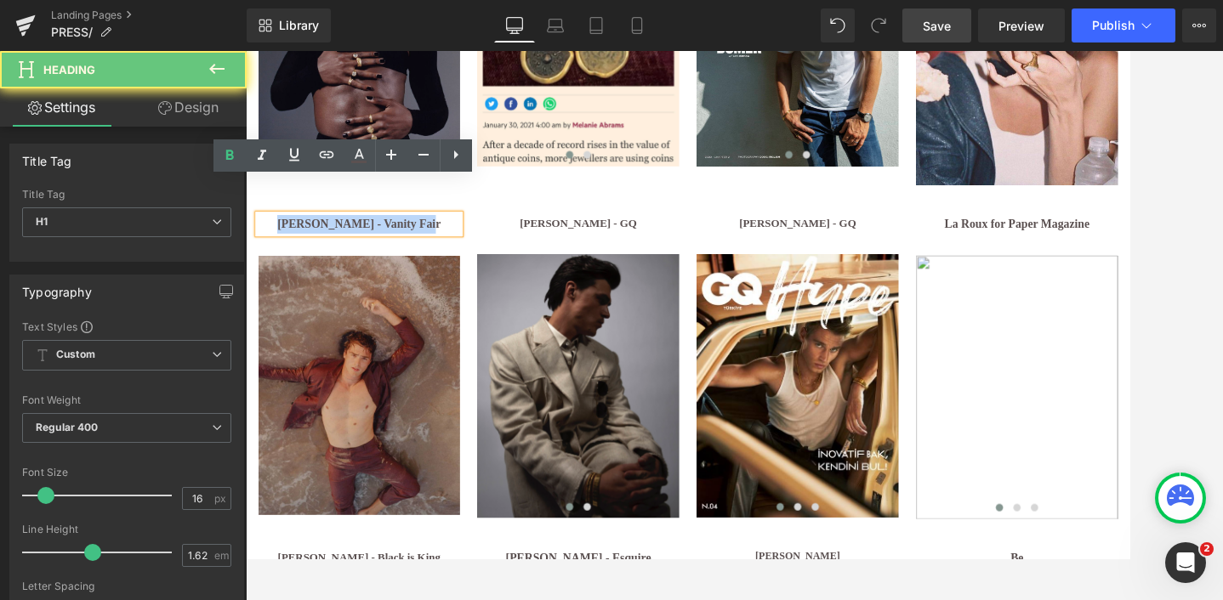
click at [303, 245] on b "[PERSON_NAME] - Vanity Fair" at bounding box center [377, 252] width 190 height 14
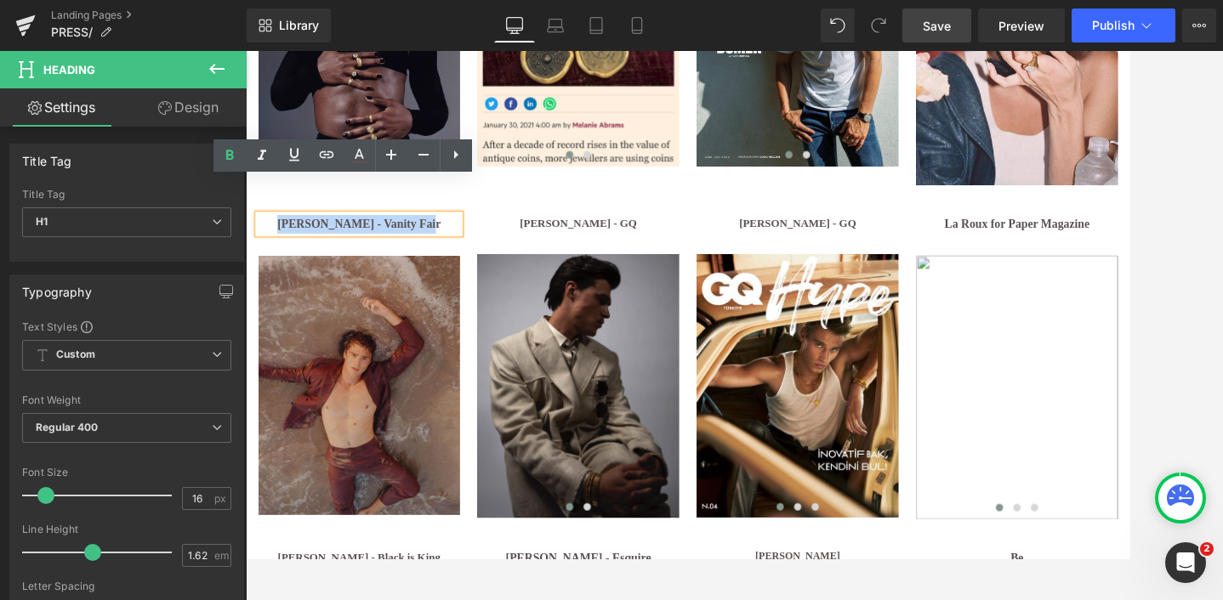
copy b "[PERSON_NAME] - Vanity Fair"
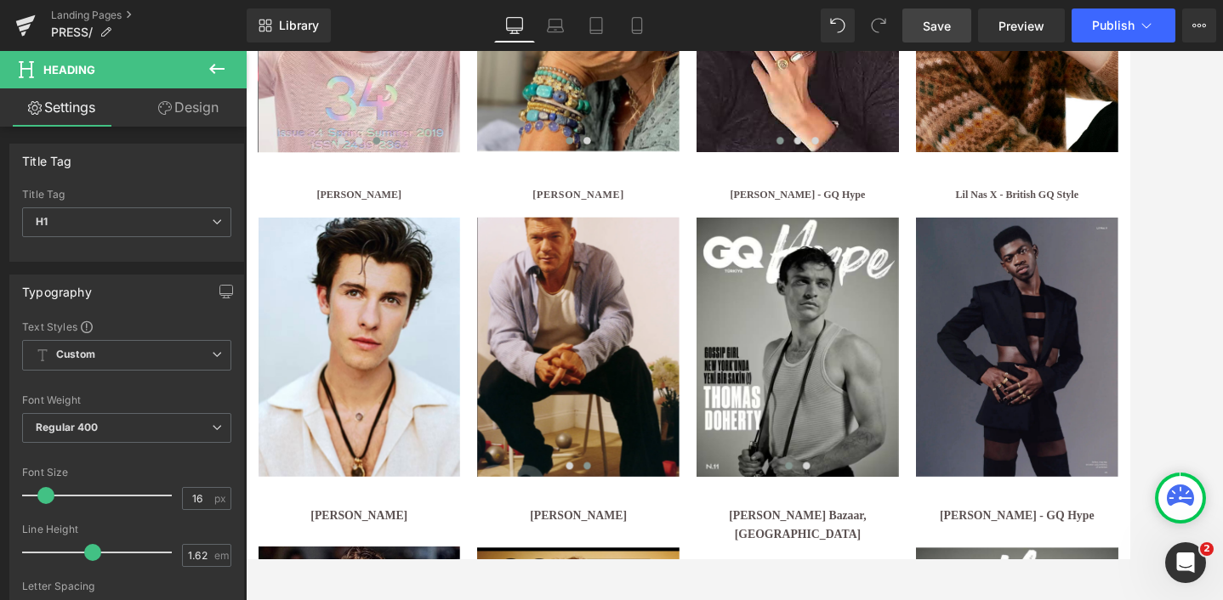
scroll to position [1567, 0]
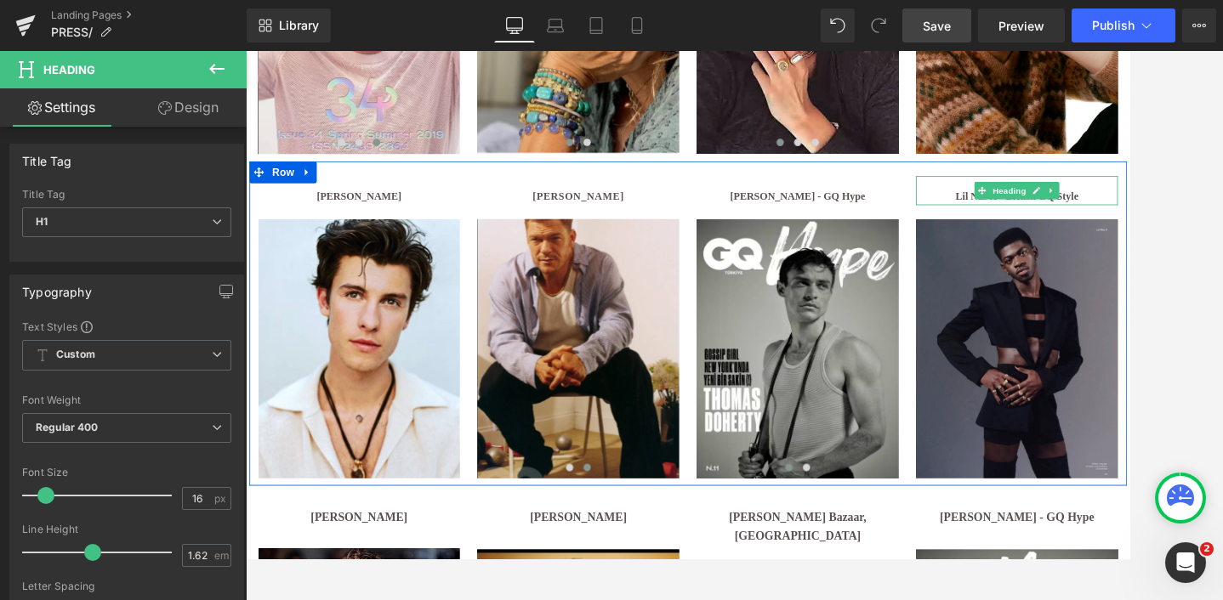
click at [1074, 219] on b "Lil Nas X - British GQ Style" at bounding box center [1142, 219] width 143 height 13
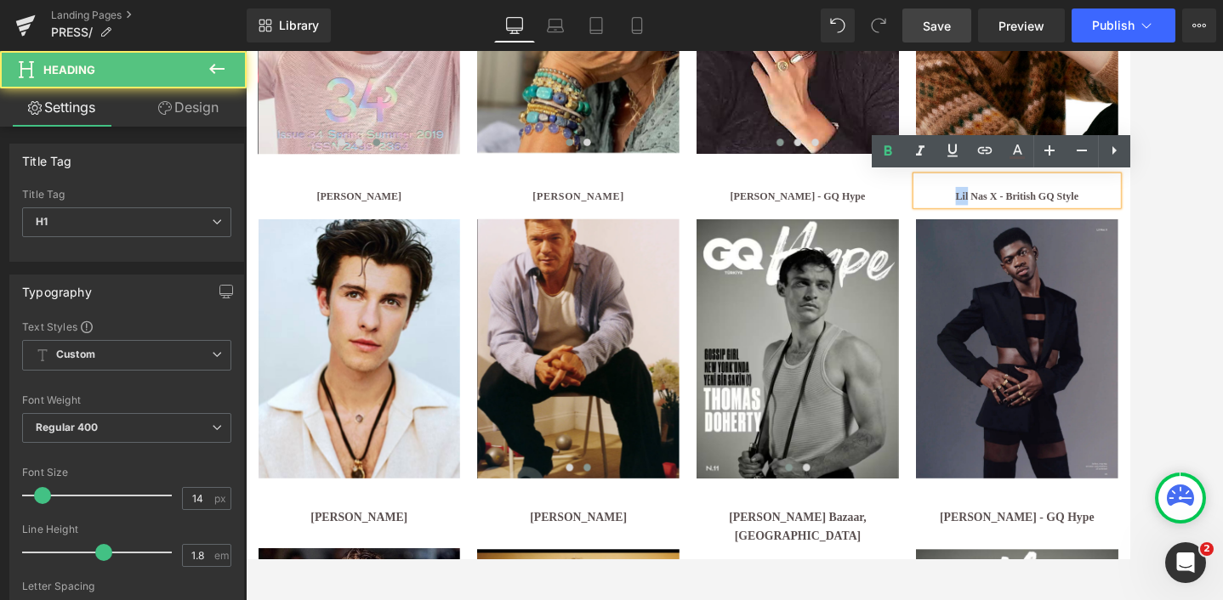
click at [1074, 219] on b "Lil Nas X - British GQ Style" at bounding box center [1142, 219] width 143 height 13
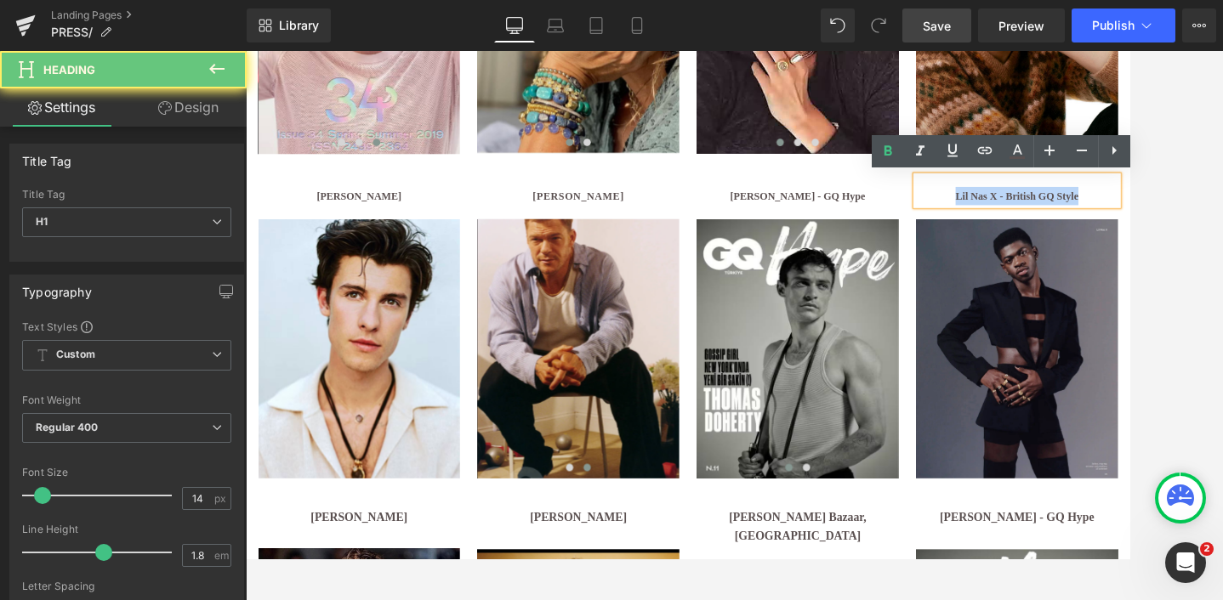
click at [1074, 219] on b "Lil Nas X - British GQ Style" at bounding box center [1142, 219] width 143 height 13
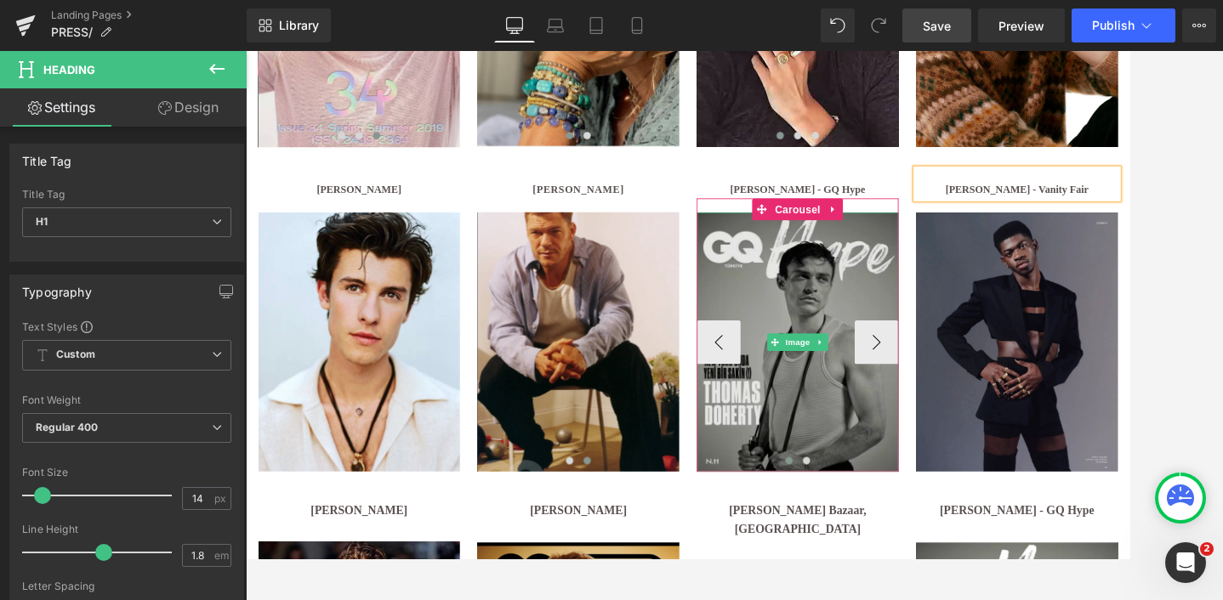
scroll to position [1575, 0]
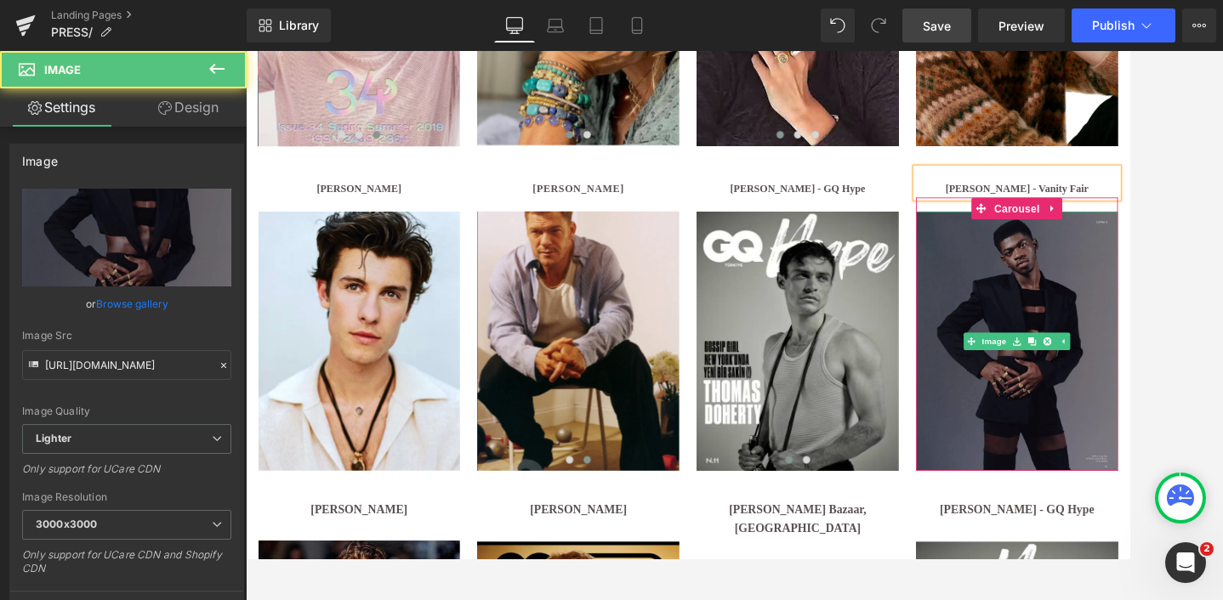
click at [1118, 321] on img at bounding box center [1142, 389] width 235 height 302
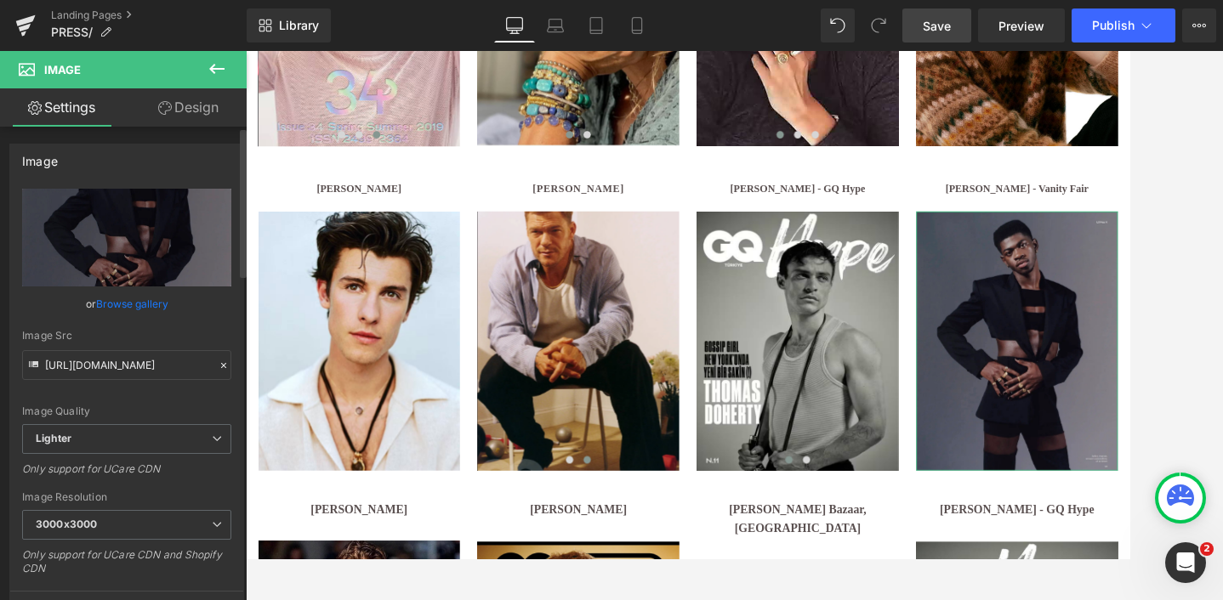
click at [122, 298] on link "Browse gallery" at bounding box center [132, 304] width 72 height 30
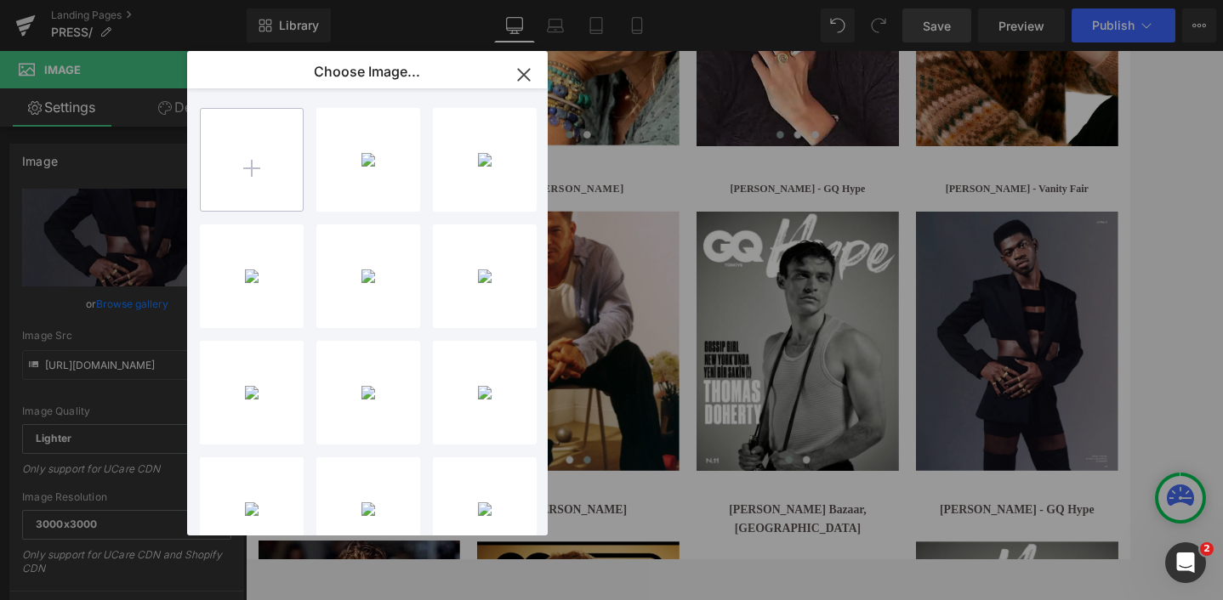
click at [240, 156] on input "file" at bounding box center [252, 160] width 102 height 102
type input "C:\fakepath\test-2.avif"
click at [528, 72] on icon "button" at bounding box center [523, 74] width 27 height 27
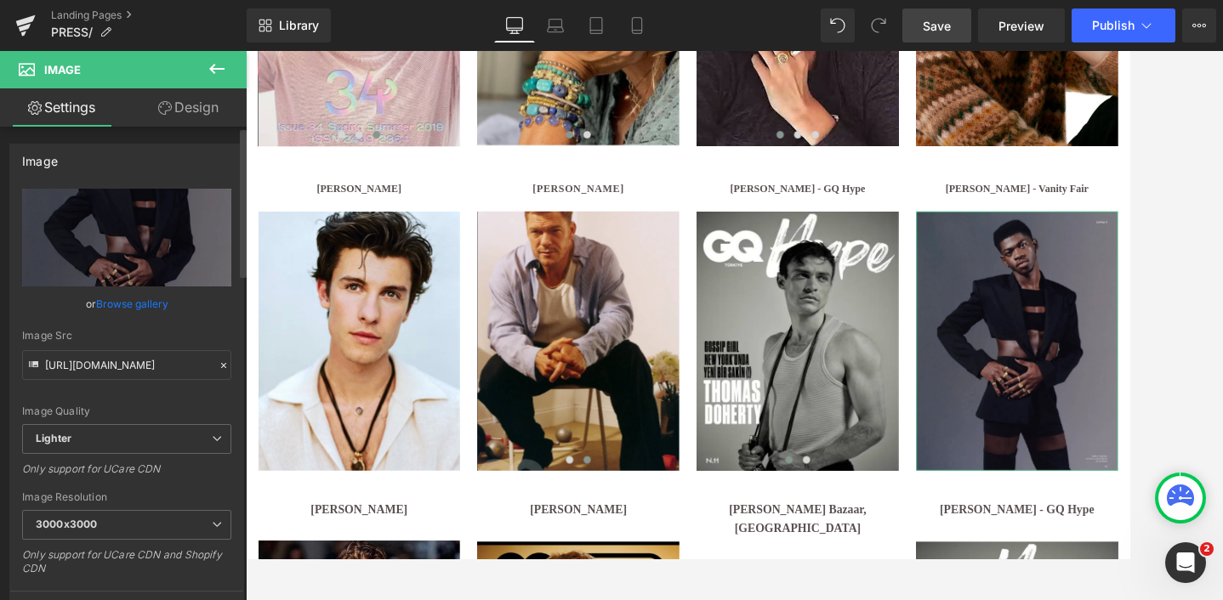
click at [135, 305] on link "Browse gallery" at bounding box center [132, 304] width 72 height 30
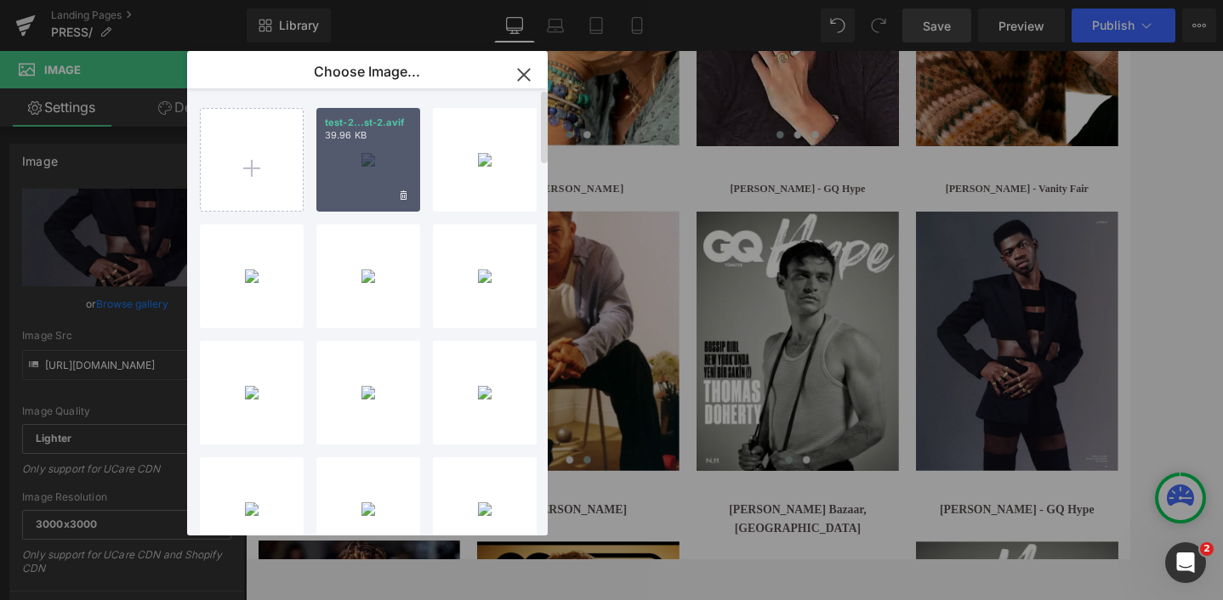
click at [345, 188] on div "test-2...st-2.avif 39.96 KB" at bounding box center [368, 160] width 104 height 104
type input "https://ucarecdn.com/c02ebf35-3907-4e1e-a7cd-7a9ea6c3581d/-/format/auto/-/previ…"
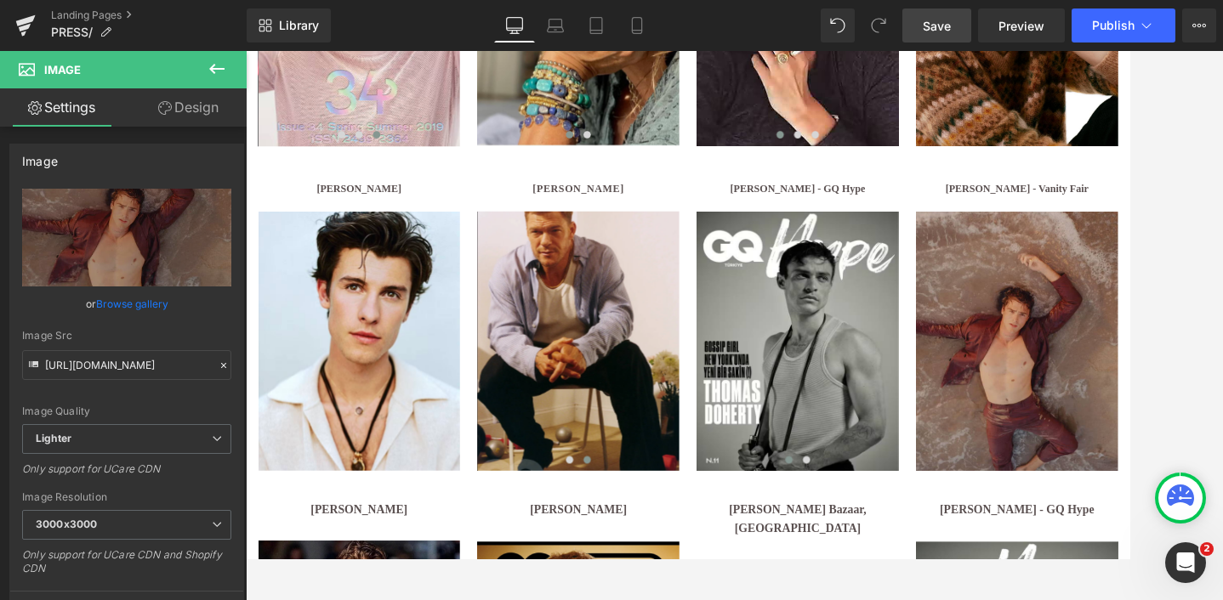
click at [937, 22] on span "Save" at bounding box center [936, 26] width 28 height 18
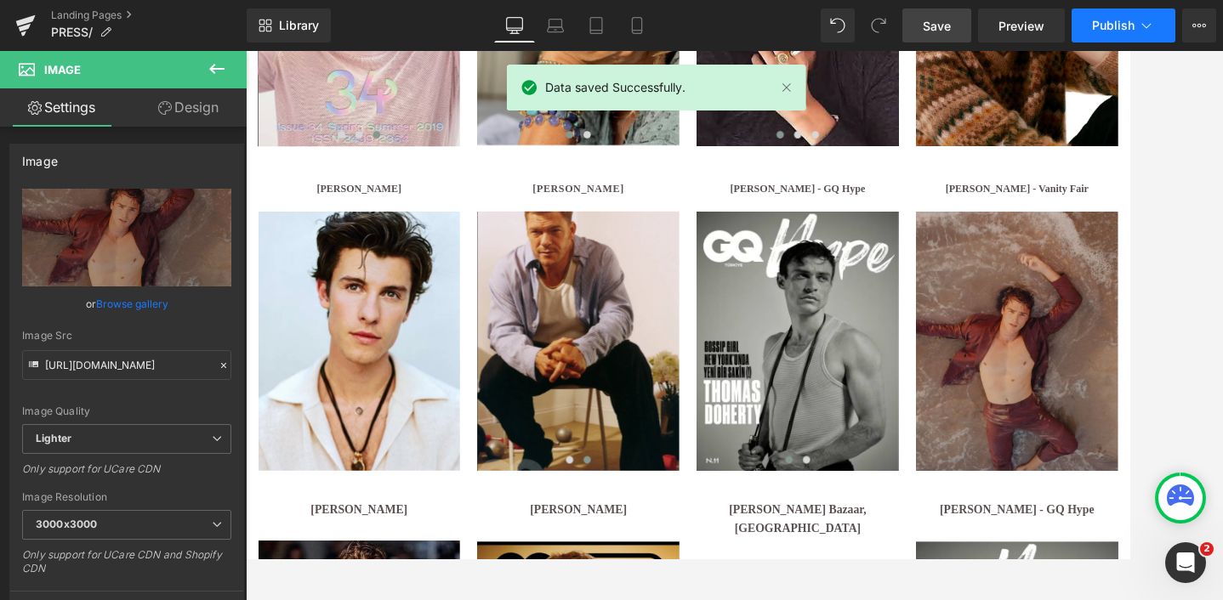
click at [1111, 23] on span "Publish" at bounding box center [1113, 26] width 43 height 14
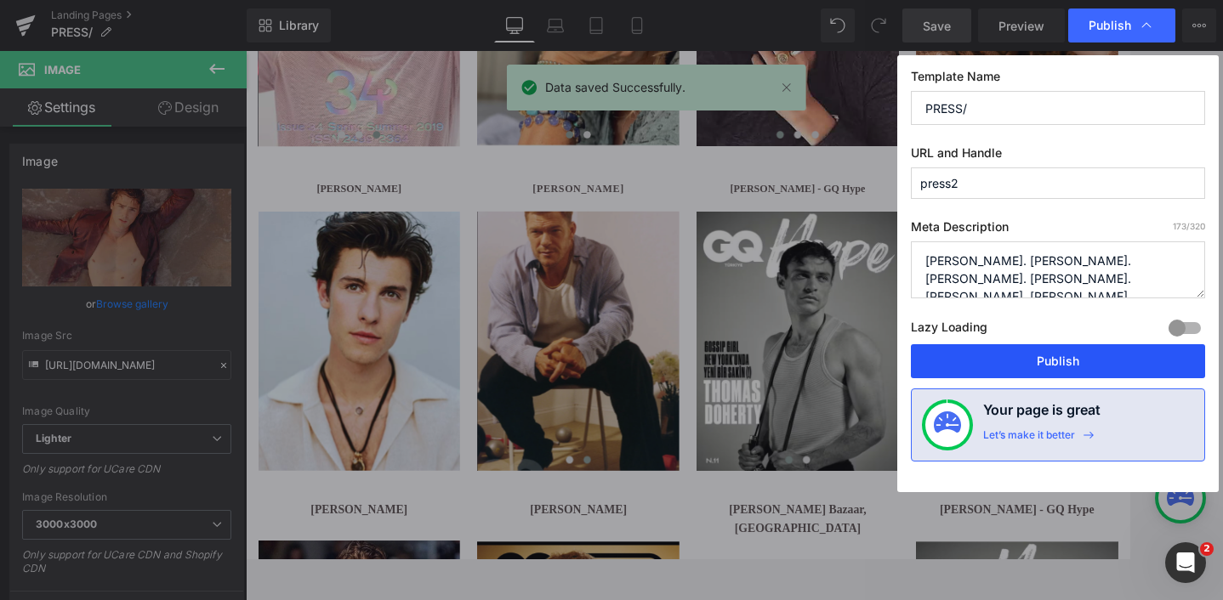
click at [1065, 358] on button "Publish" at bounding box center [1058, 361] width 294 height 34
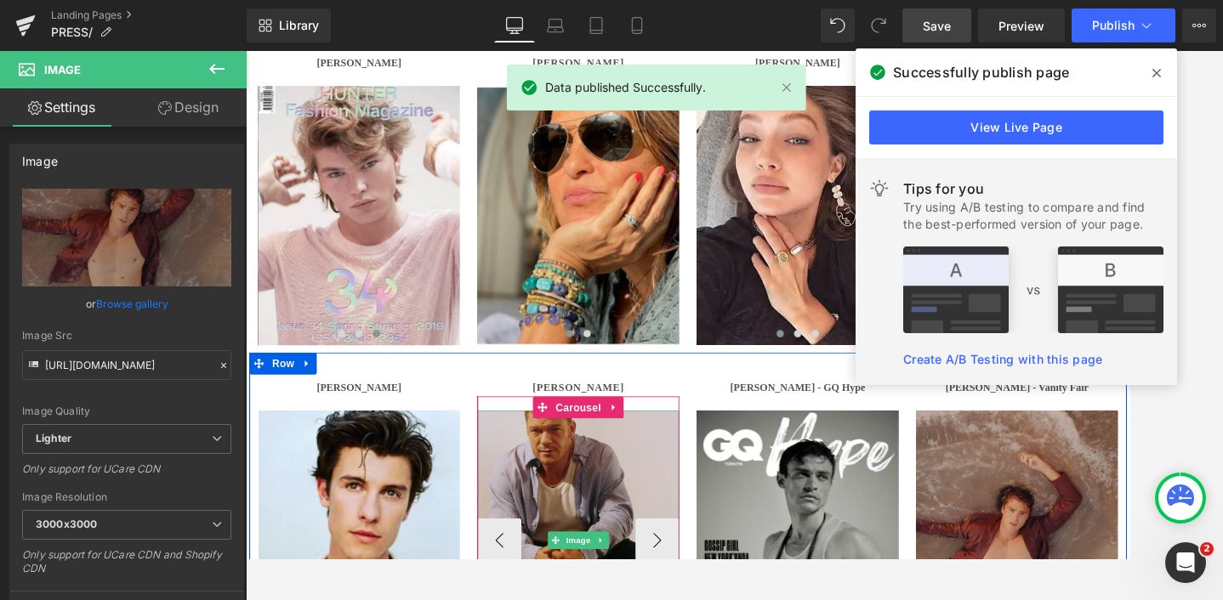
scroll to position [1342, 0]
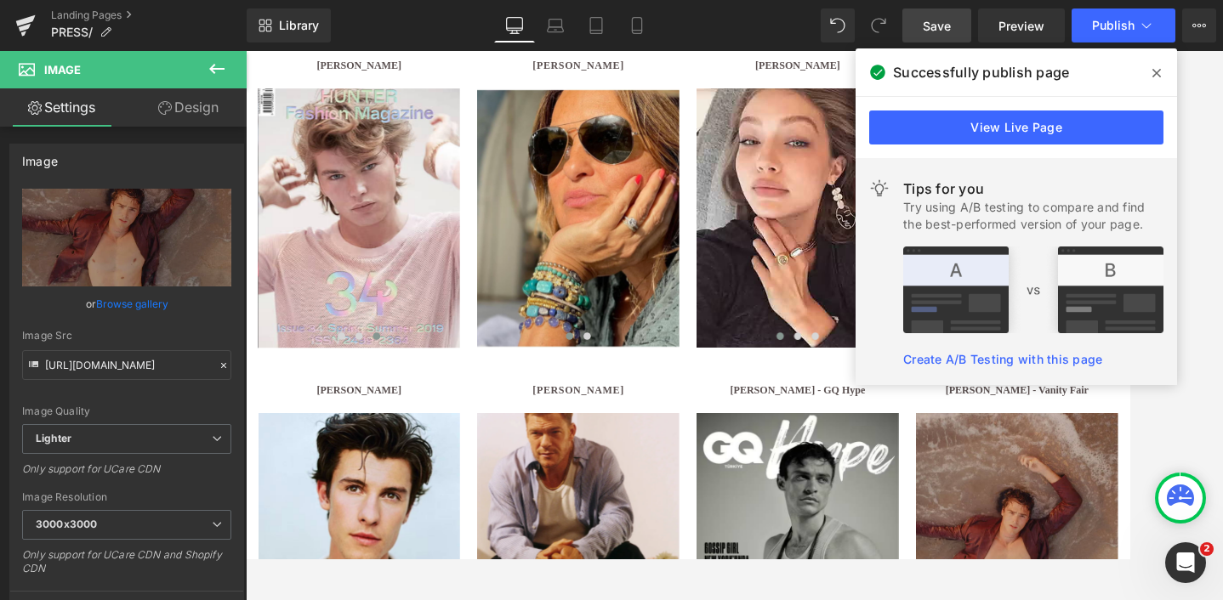
click at [1184, 371] on div at bounding box center [734, 325] width 977 height 549
click at [1188, 389] on div at bounding box center [734, 325] width 977 height 549
click at [1151, 71] on span at bounding box center [1156, 73] width 27 height 27
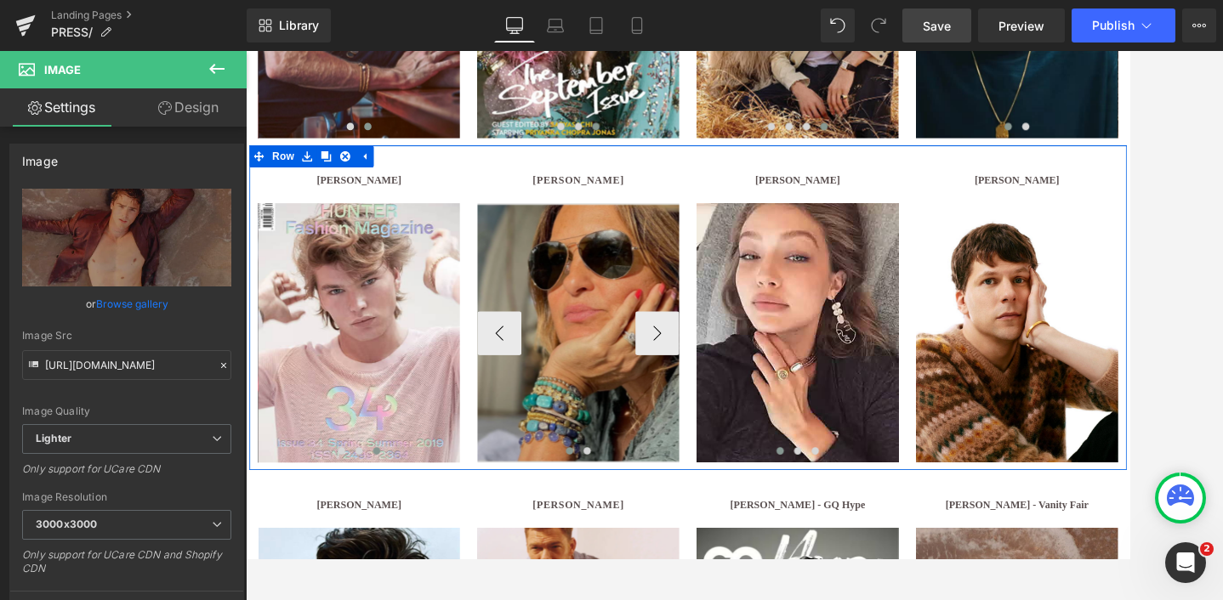
scroll to position [1133, 0]
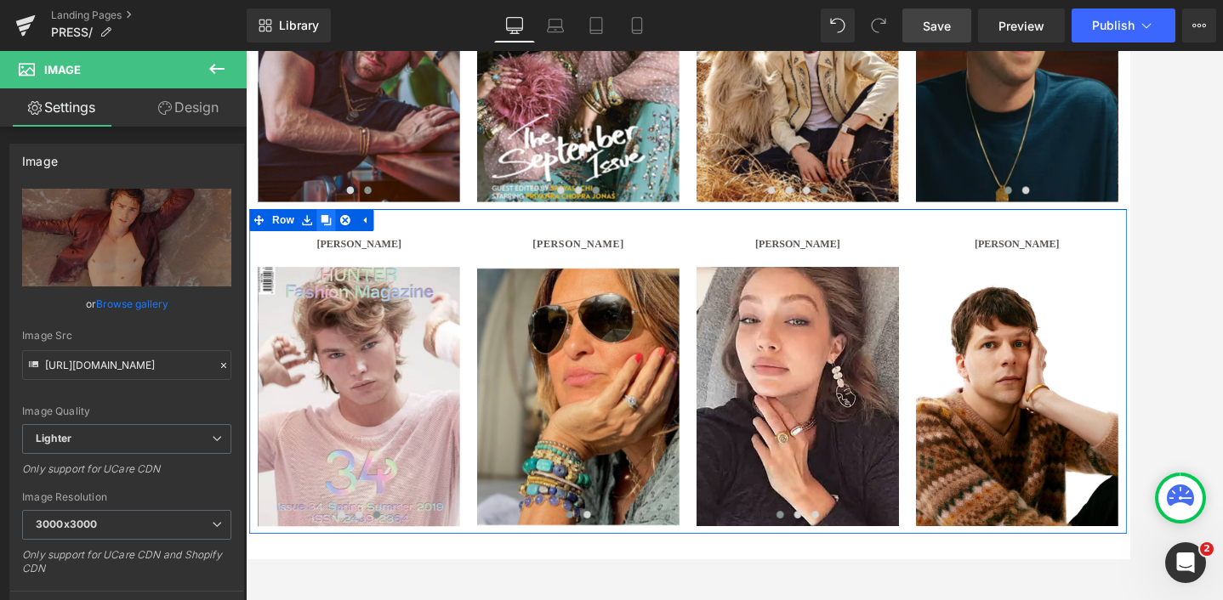
click at [341, 243] on icon at bounding box center [339, 248] width 12 height 12
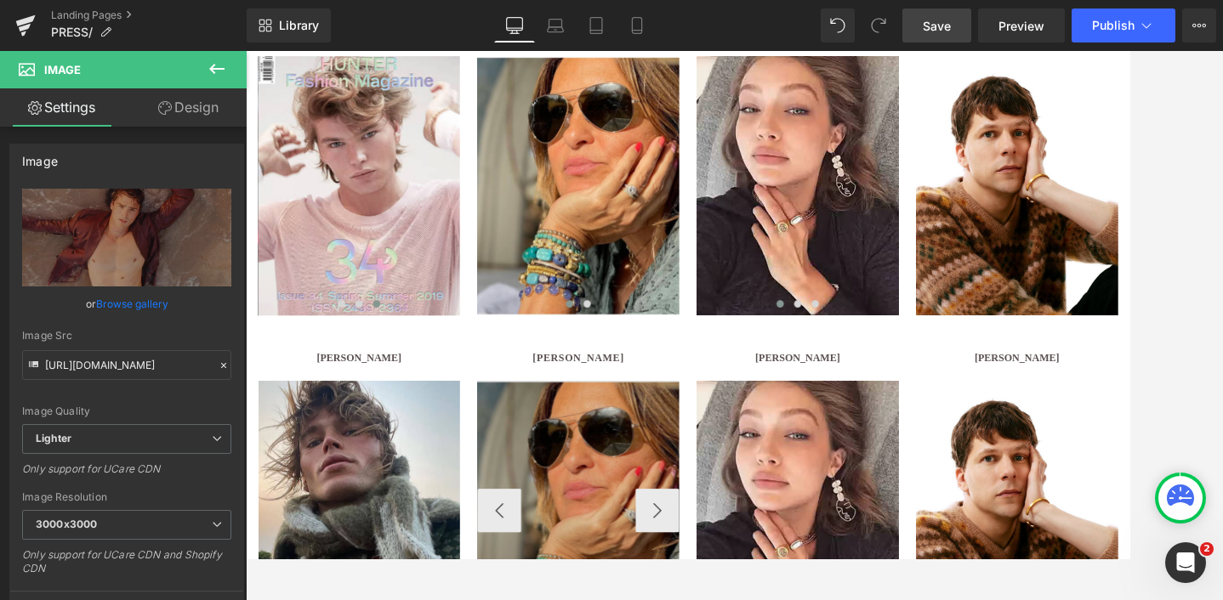
scroll to position [1143, 0]
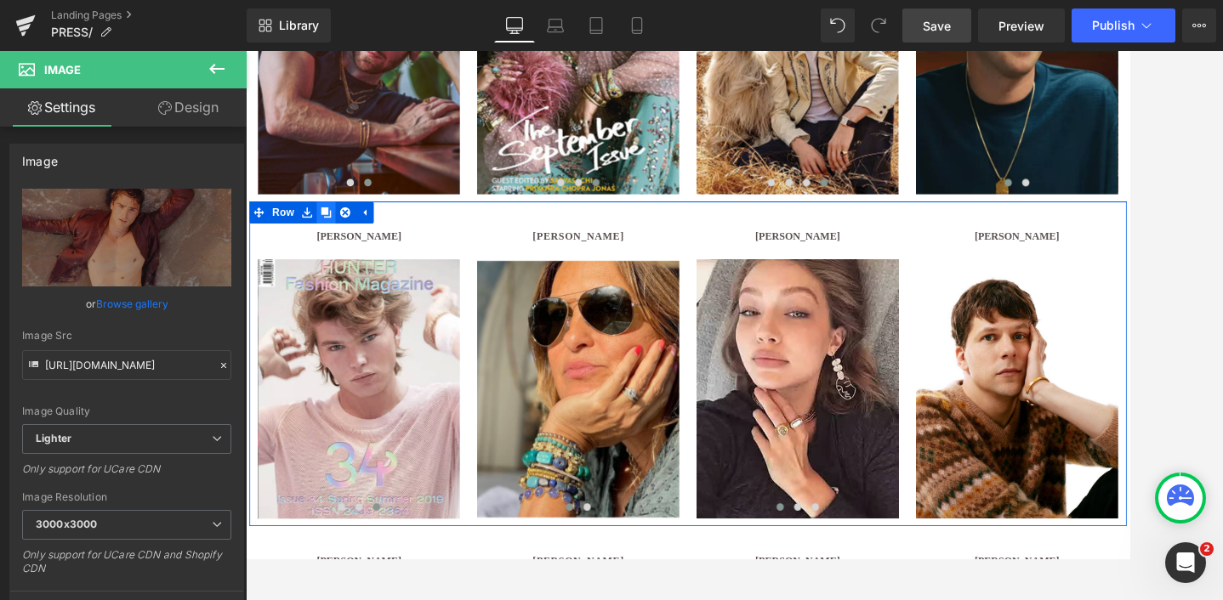
click at [338, 240] on icon at bounding box center [339, 239] width 12 height 12
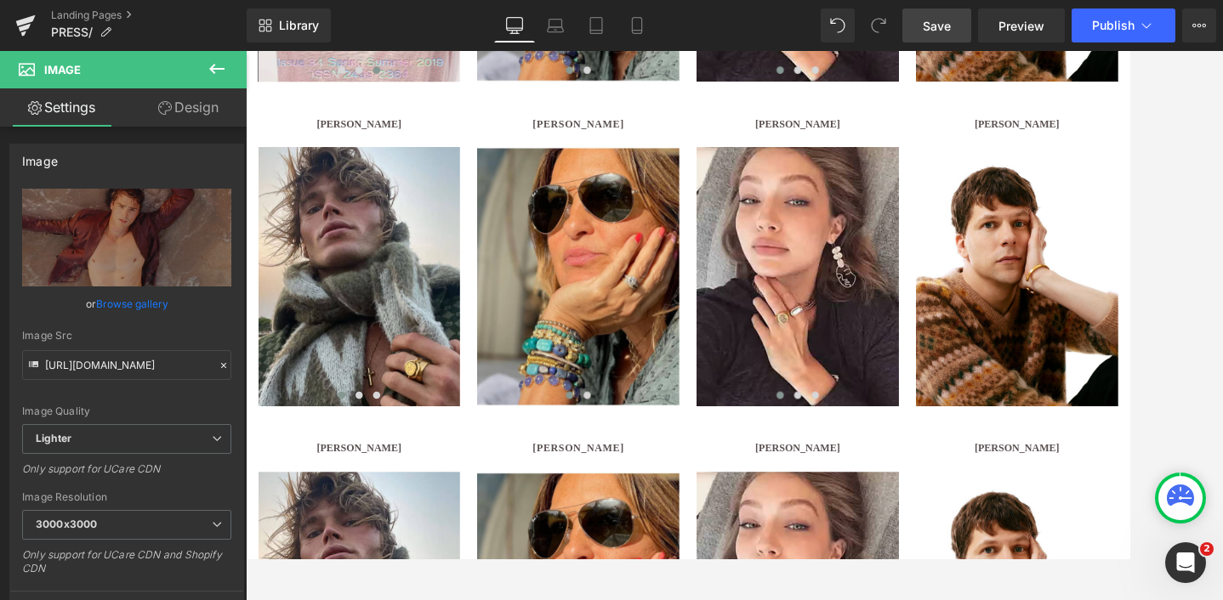
scroll to position [1660, 0]
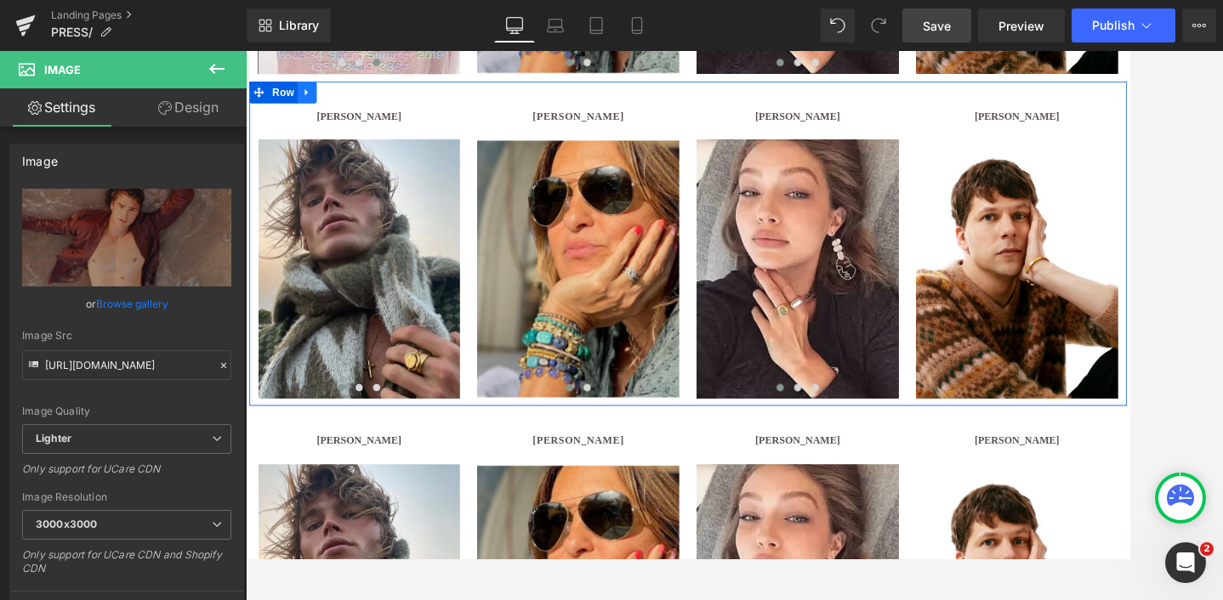
click at [320, 99] on icon at bounding box center [317, 100] width 12 height 13
click at [362, 98] on icon at bounding box center [361, 100] width 12 height 12
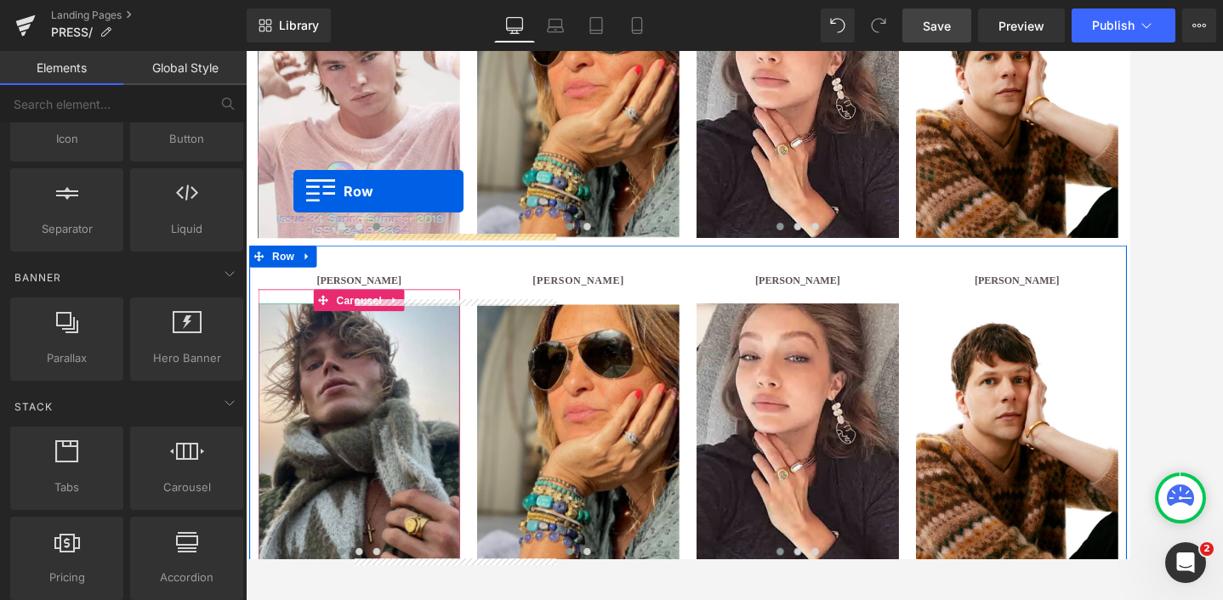
scroll to position [1467, 0]
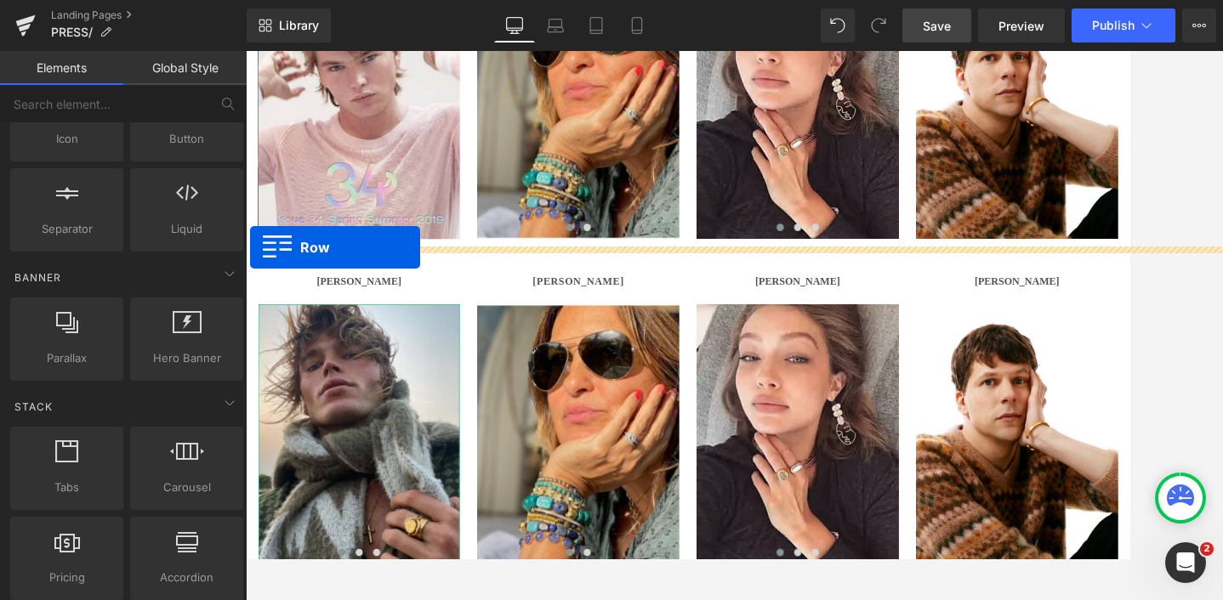
drag, startPoint x: 263, startPoint y: 420, endPoint x: 252, endPoint y: 280, distance: 140.7
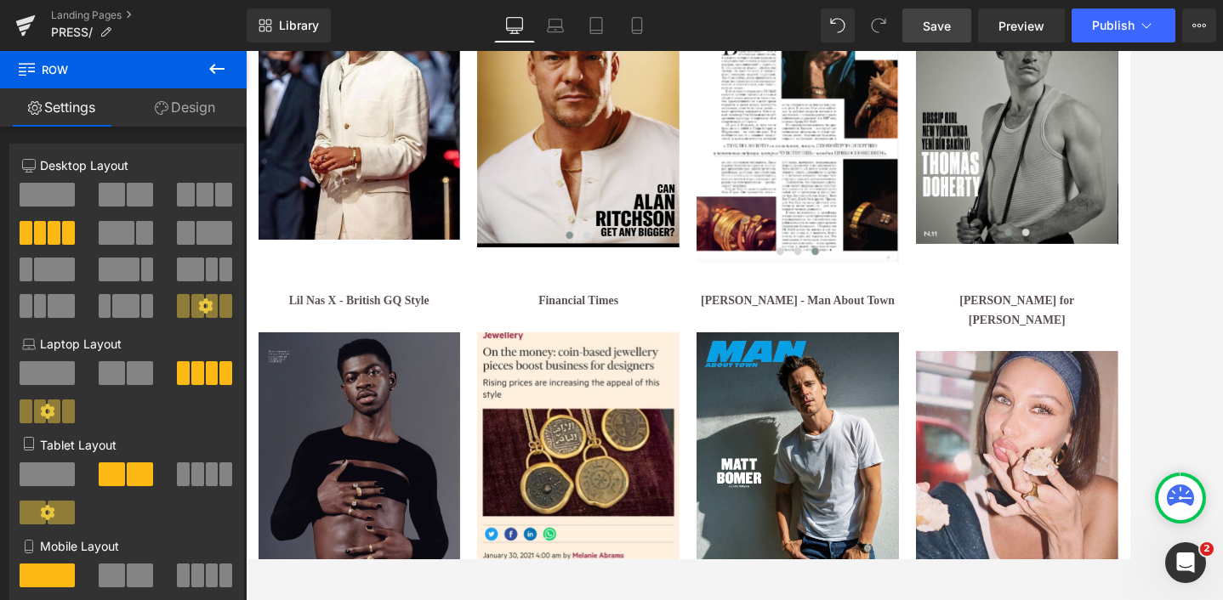
scroll to position [2608, 0]
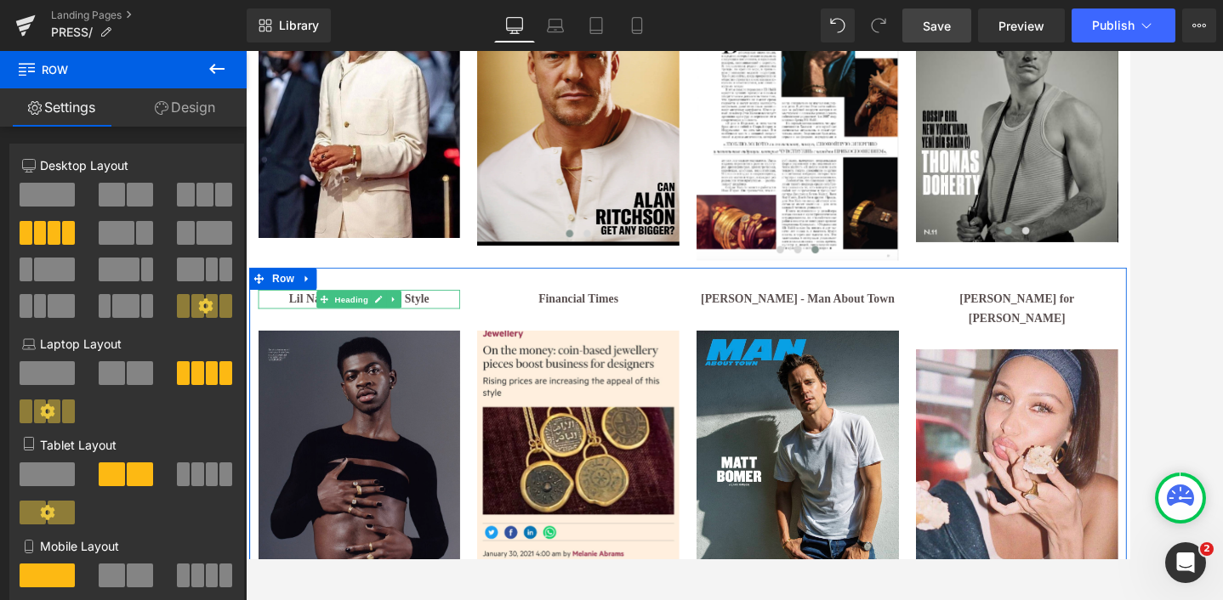
click at [315, 332] on b "Lil Nas X - British GQ Style" at bounding box center [377, 339] width 163 height 14
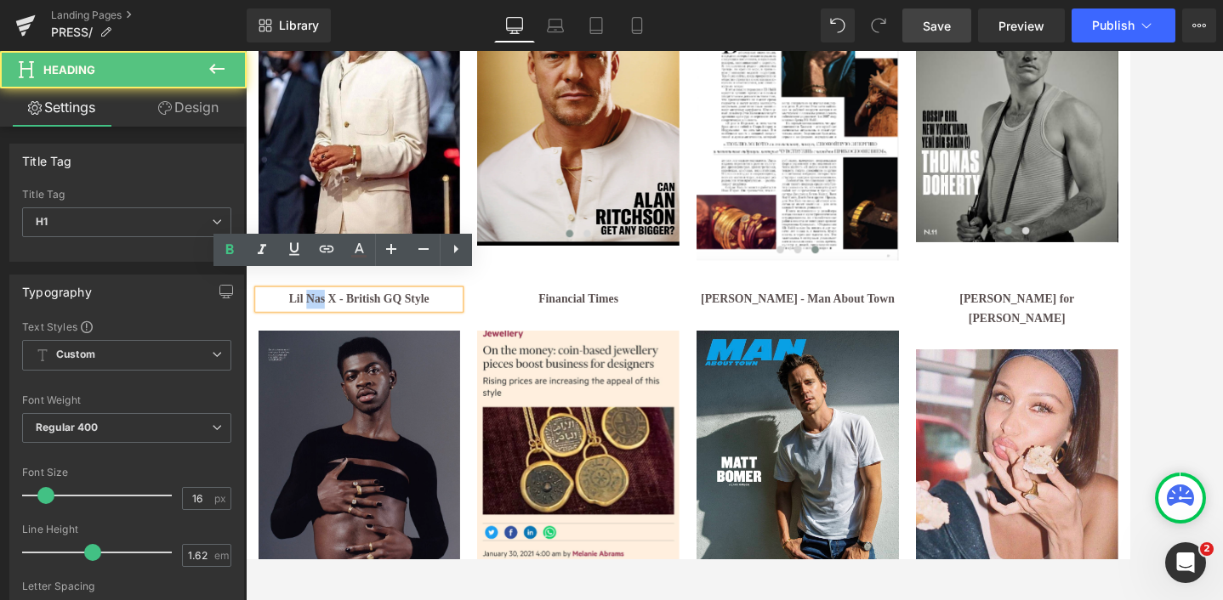
click at [315, 332] on b "Lil Nas X - British GQ Style" at bounding box center [377, 339] width 163 height 14
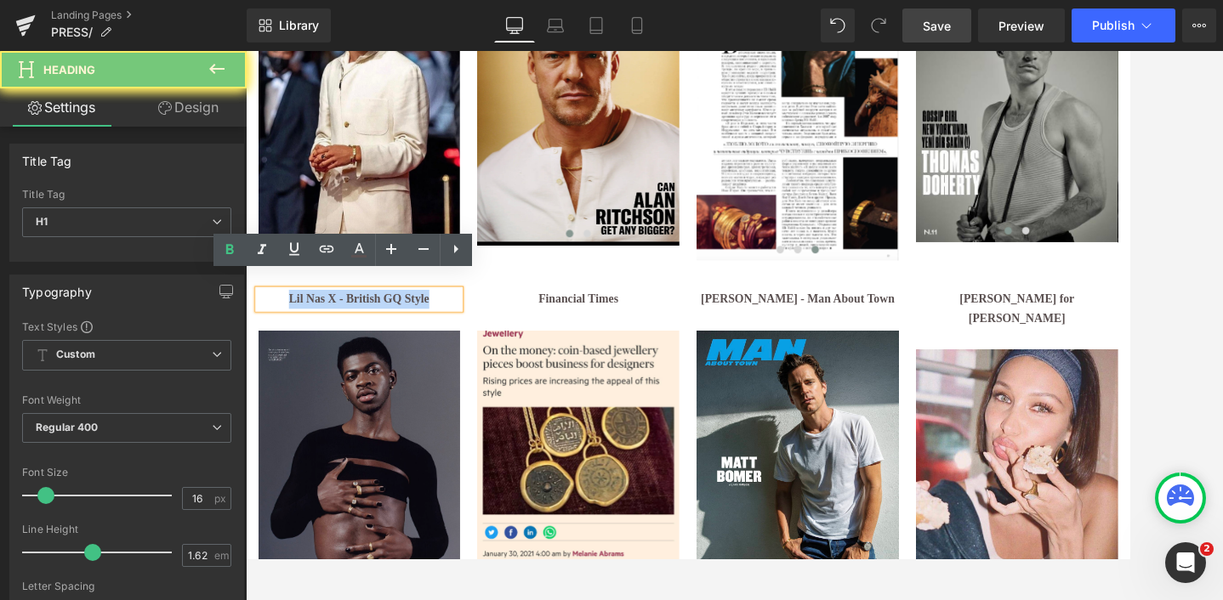
click at [315, 332] on b "Lil Nas X - British GQ Style" at bounding box center [377, 339] width 163 height 14
copy b "Lil Nas X - British GQ Style"
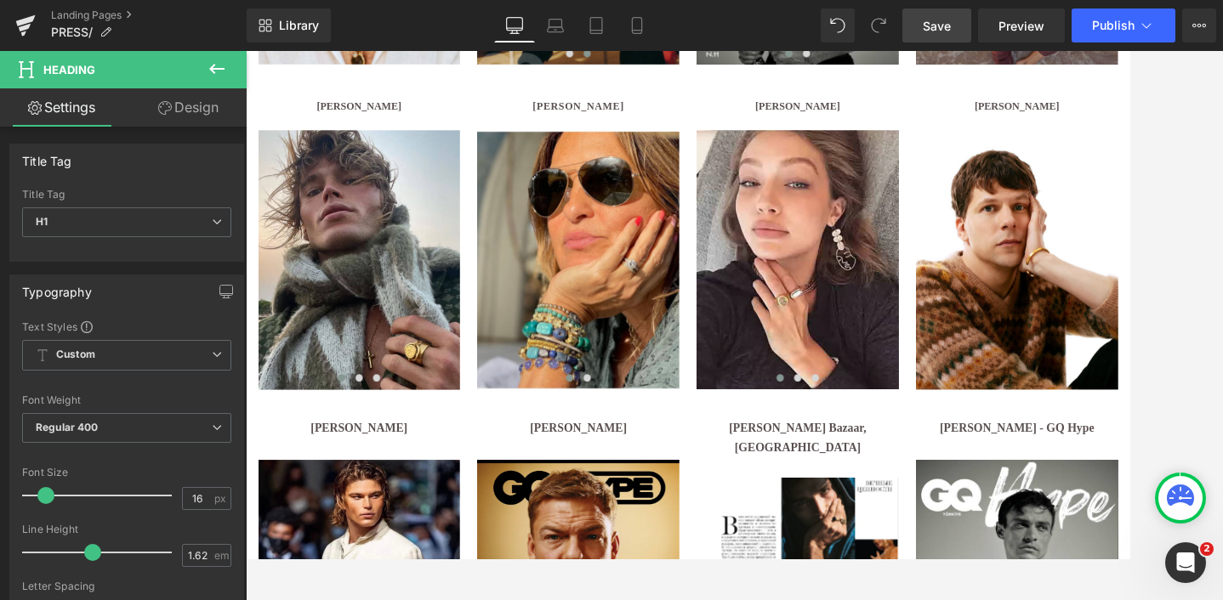
scroll to position [1970, 0]
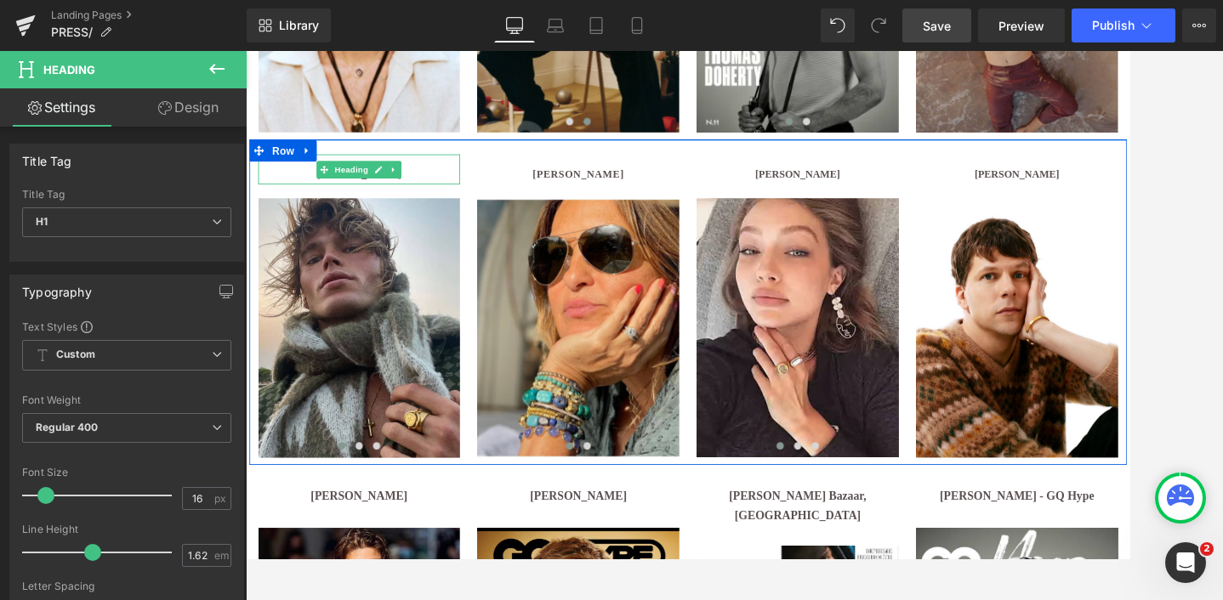
click at [435, 190] on h1 "[PERSON_NAME]" at bounding box center [377, 194] width 235 height 21
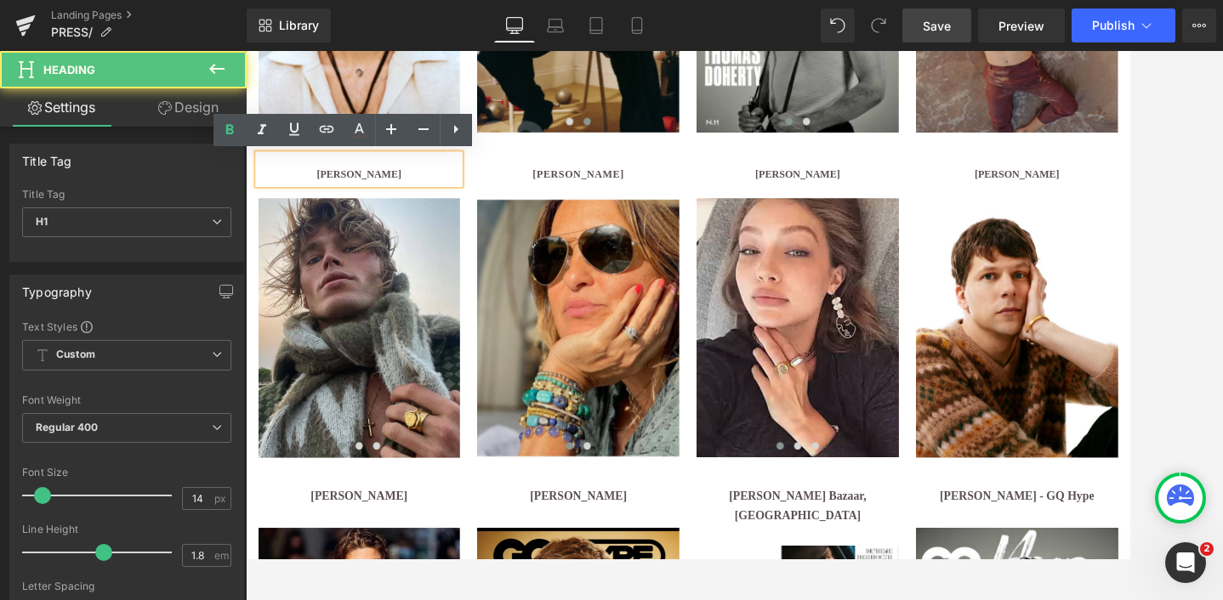
click at [435, 190] on h1 "[PERSON_NAME]" at bounding box center [377, 194] width 235 height 21
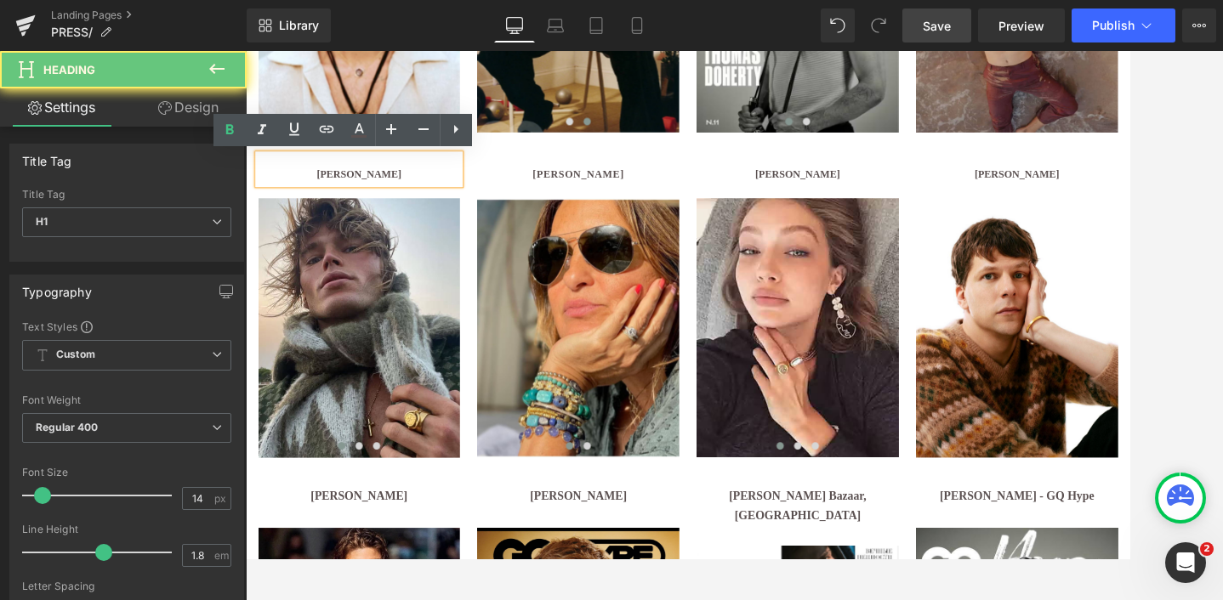
click at [435, 190] on h1 "[PERSON_NAME]" at bounding box center [377, 194] width 235 height 21
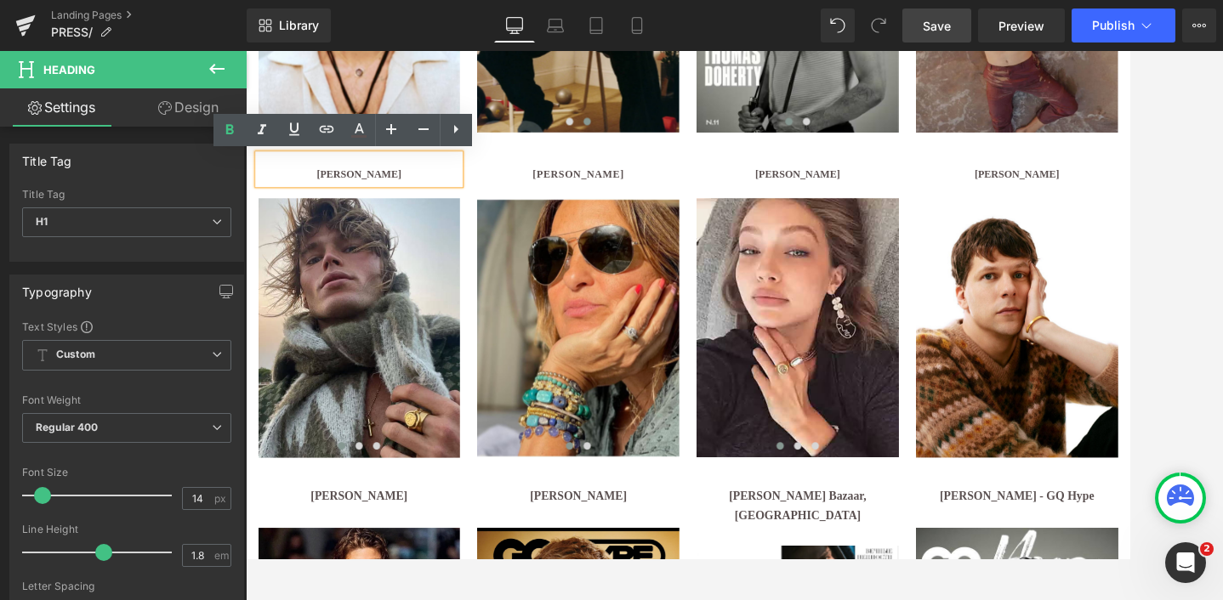
paste div
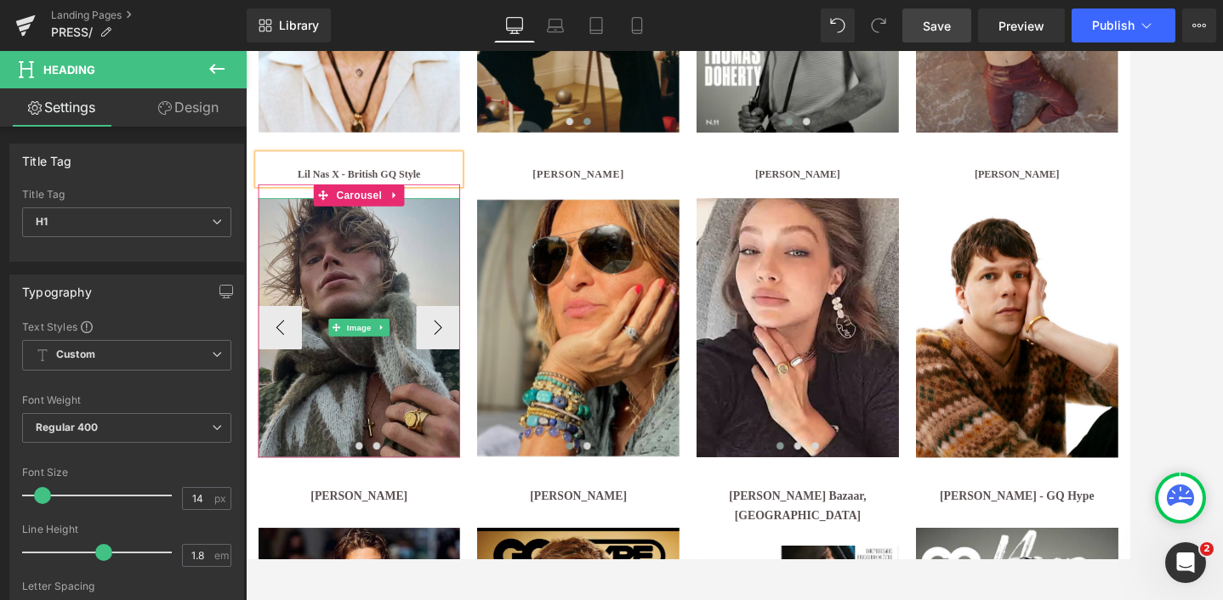
click at [364, 335] on img at bounding box center [377, 373] width 235 height 302
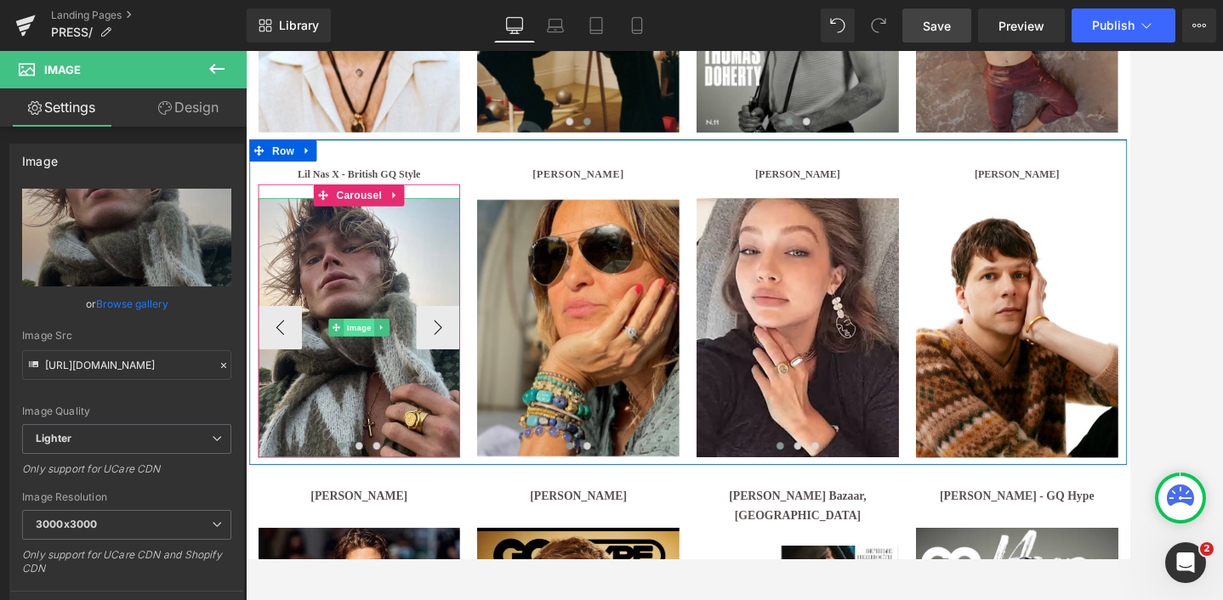
click at [388, 372] on span "Image" at bounding box center [378, 372] width 36 height 20
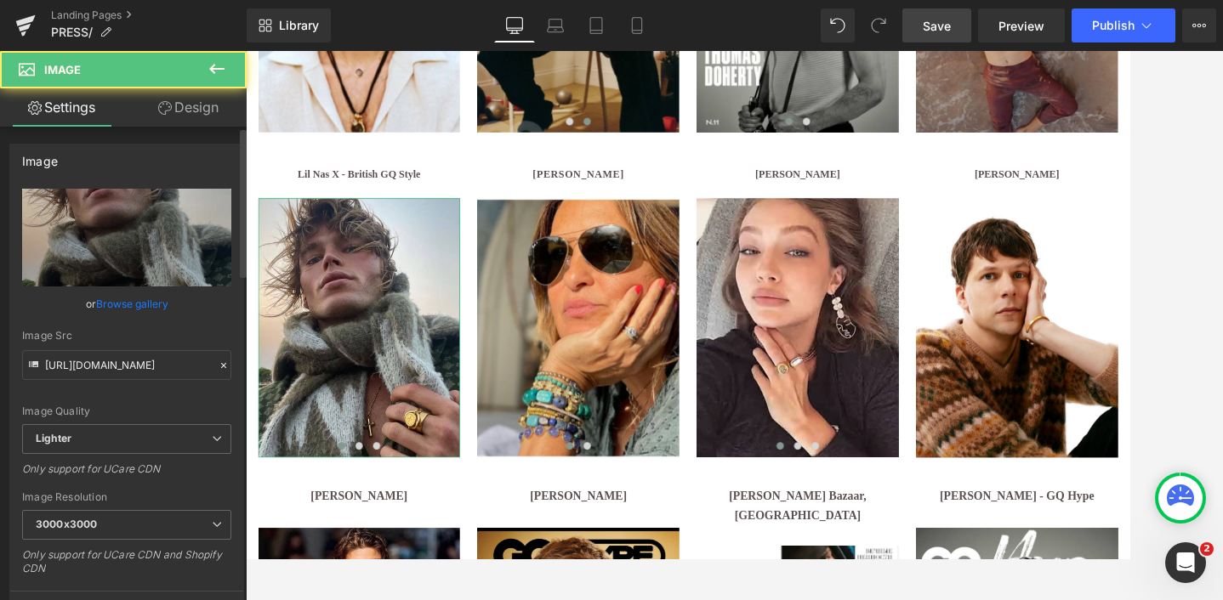
click at [128, 300] on link "Browse gallery" at bounding box center [132, 304] width 72 height 30
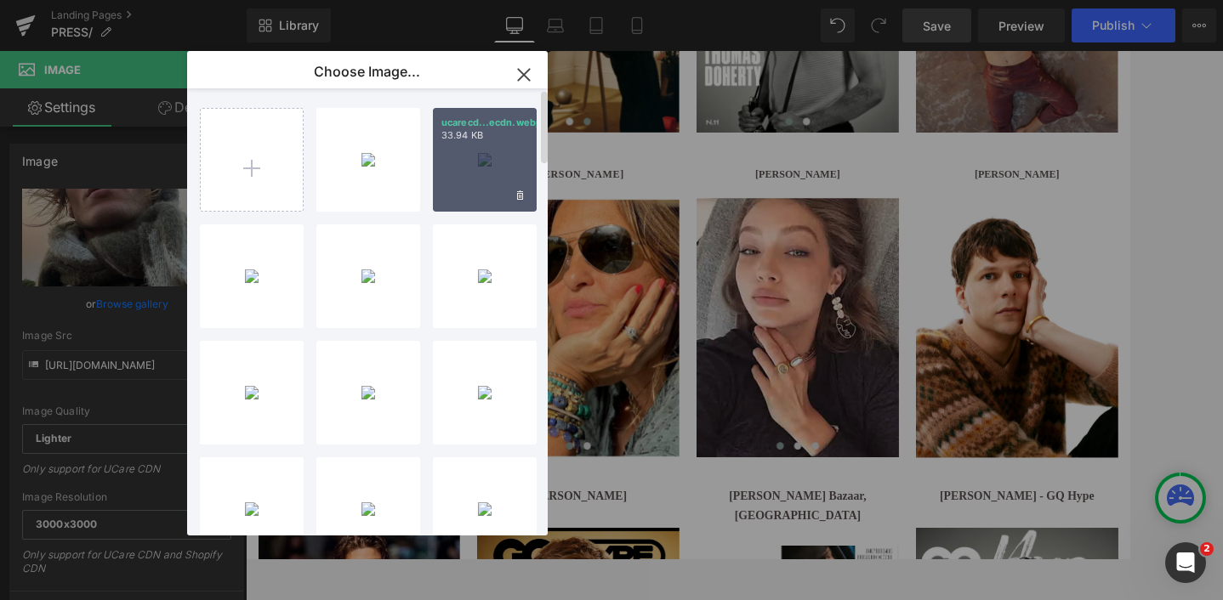
click at [465, 145] on div "ucarecd...ecdn.webp 33.94 KB" at bounding box center [485, 160] width 104 height 104
type input "[URL][DOMAIN_NAME]"
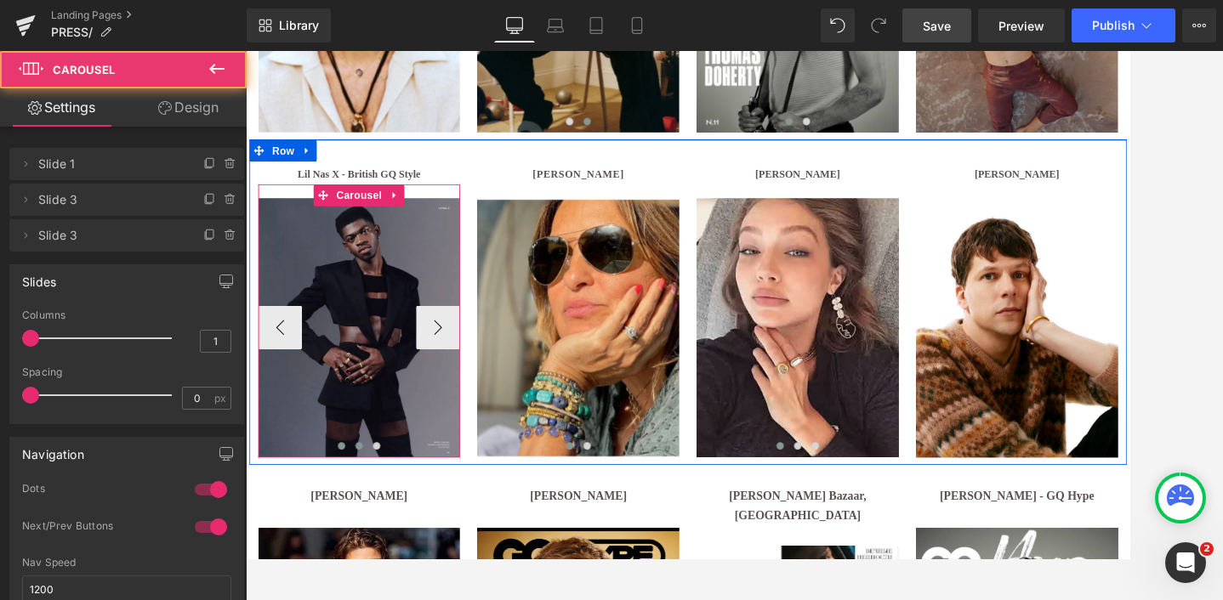
click at [382, 510] on button at bounding box center [377, 510] width 20 height 17
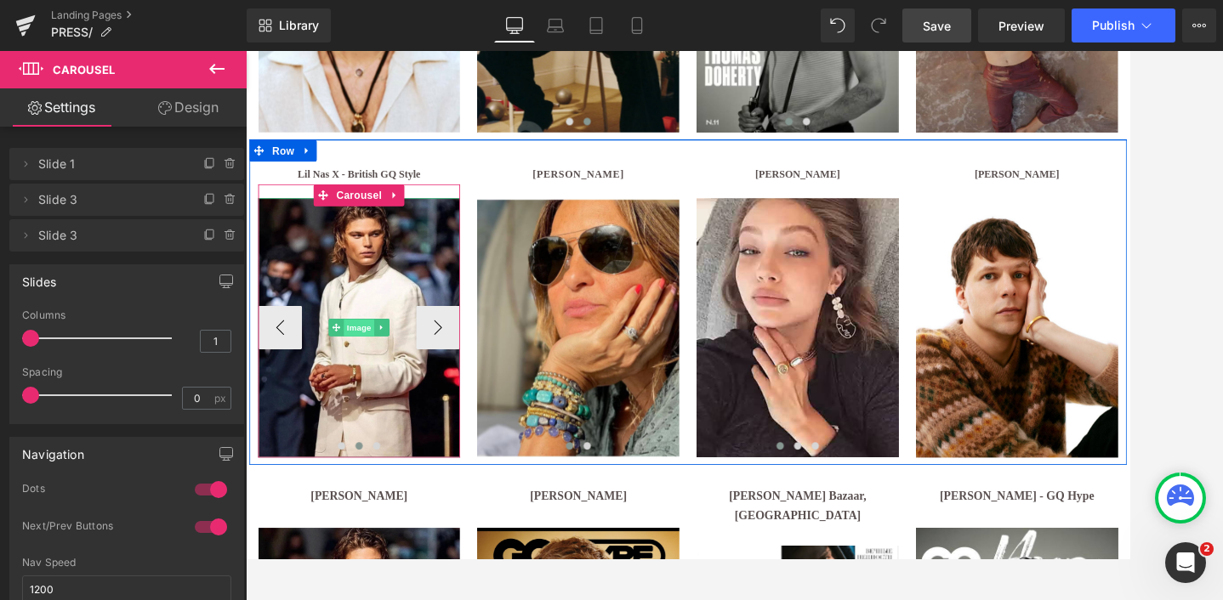
click at [378, 372] on span "Image" at bounding box center [378, 373] width 36 height 20
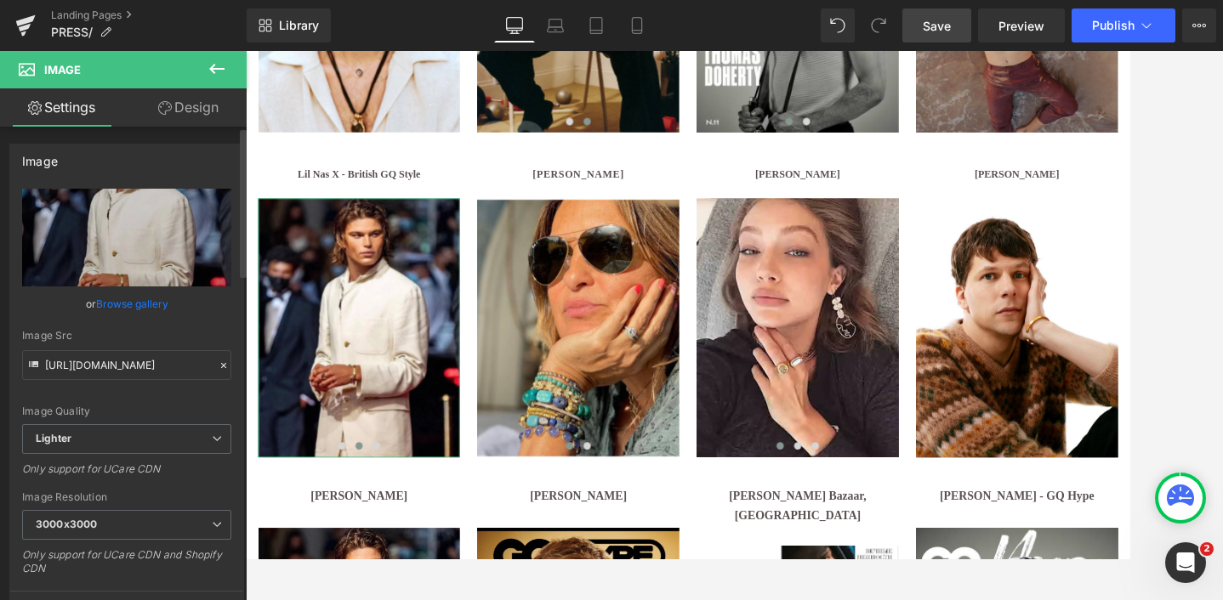
click at [120, 304] on link "Browse gallery" at bounding box center [132, 304] width 72 height 30
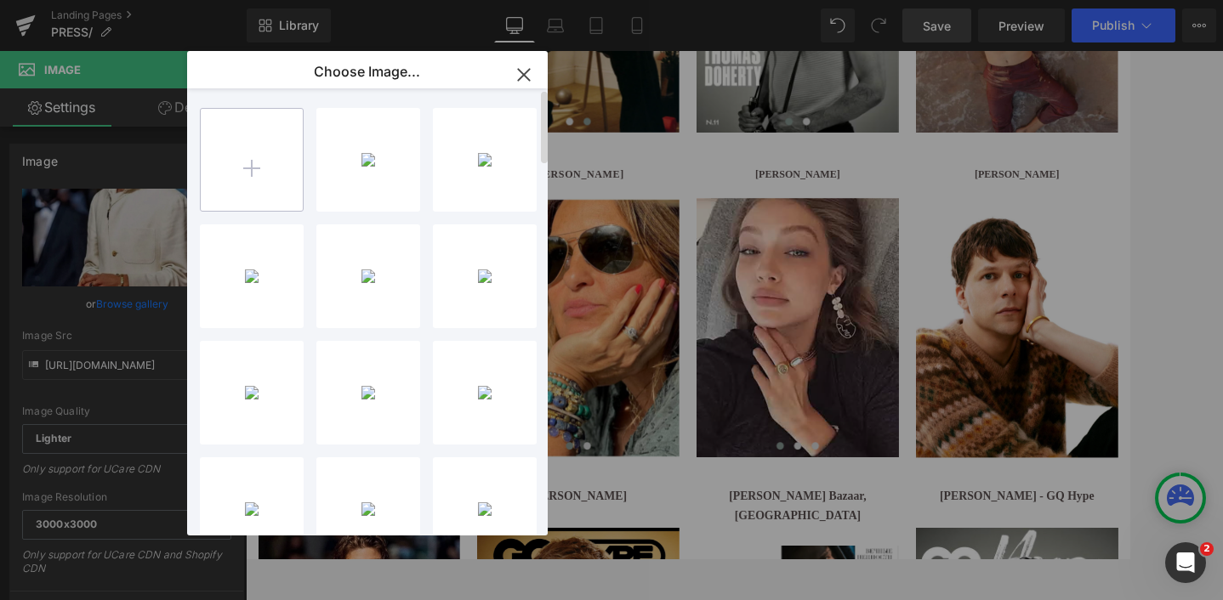
click at [252, 167] on input "file" at bounding box center [252, 160] width 102 height 102
type input "C:\fakepath\ucarecdn-1.webp"
click at [527, 72] on icon "button" at bounding box center [523, 74] width 11 height 11
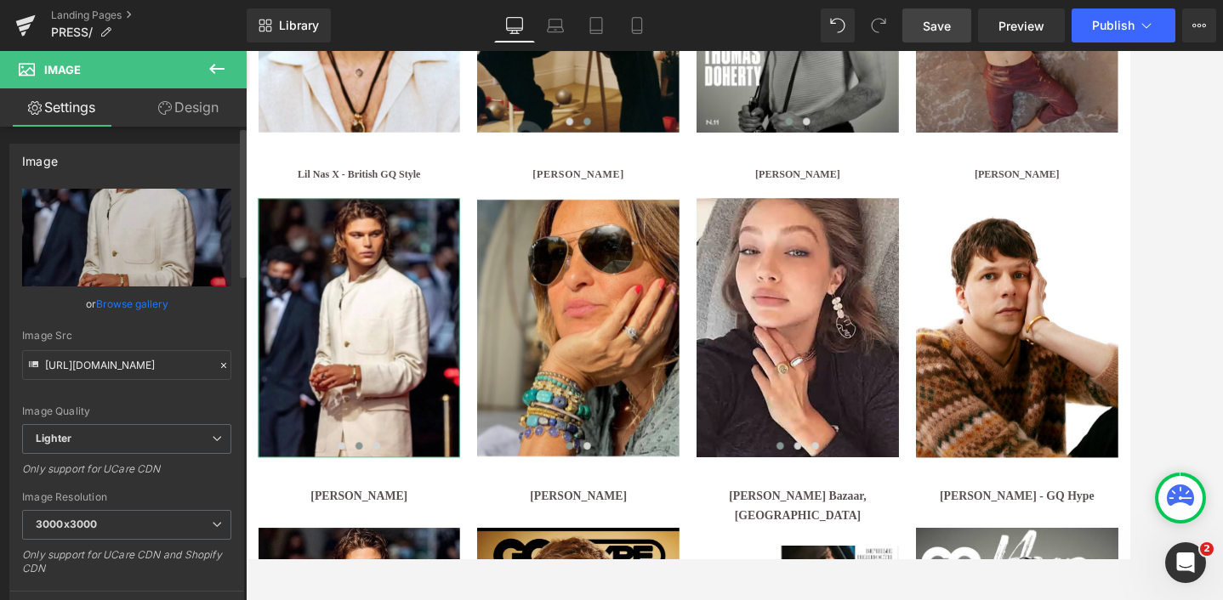
click at [140, 304] on link "Browse gallery" at bounding box center [132, 304] width 72 height 30
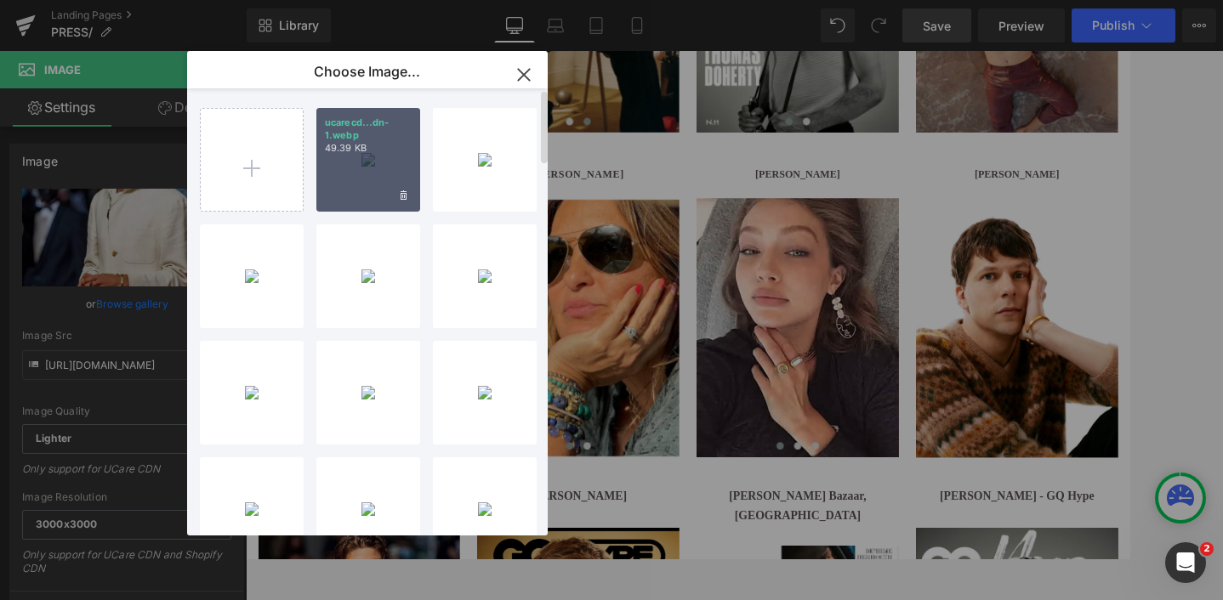
click at [377, 172] on div "ucarecd...dn-1.webp 49.39 KB" at bounding box center [368, 160] width 104 height 104
type input "[URL][DOMAIN_NAME]"
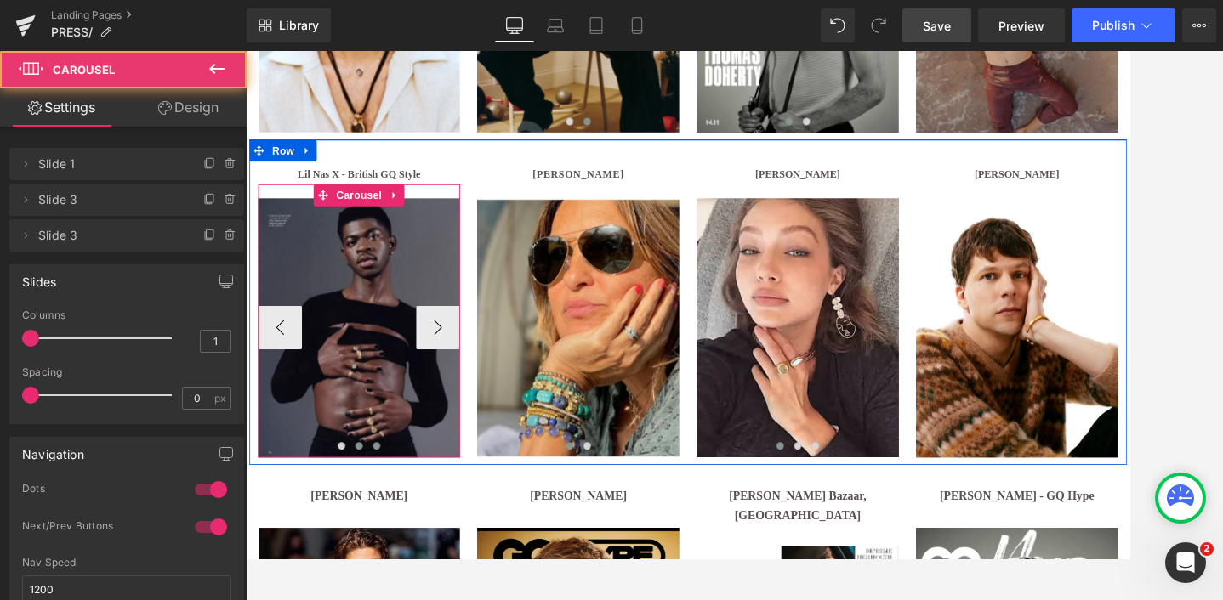
click at [402, 509] on button at bounding box center [398, 510] width 20 height 17
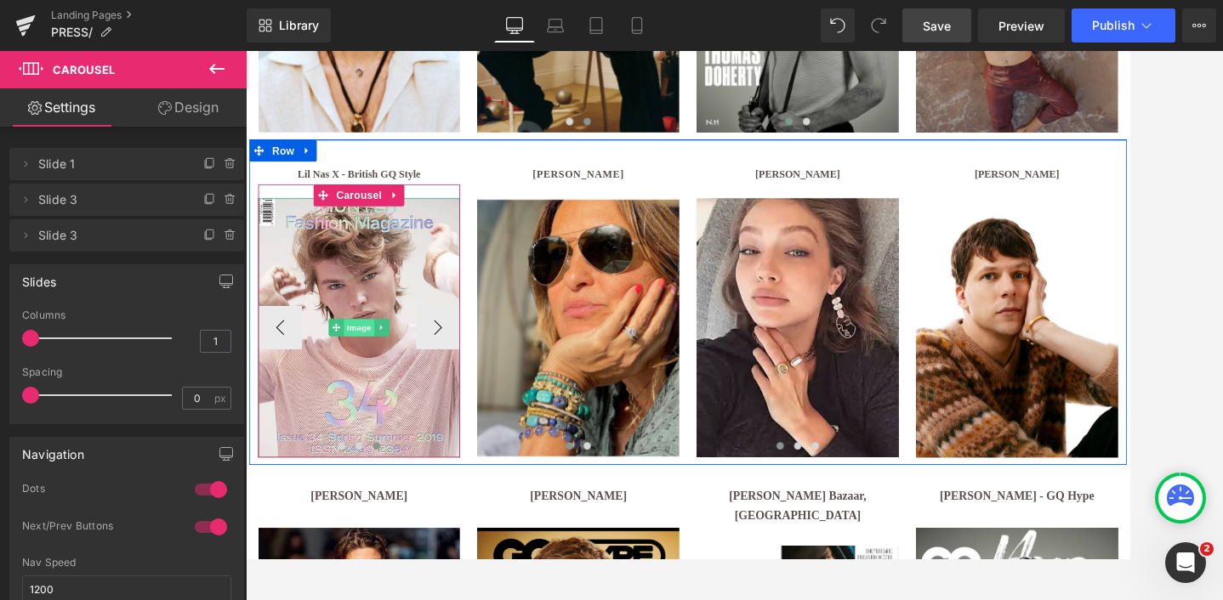
click at [377, 377] on span "Image" at bounding box center [378, 373] width 36 height 20
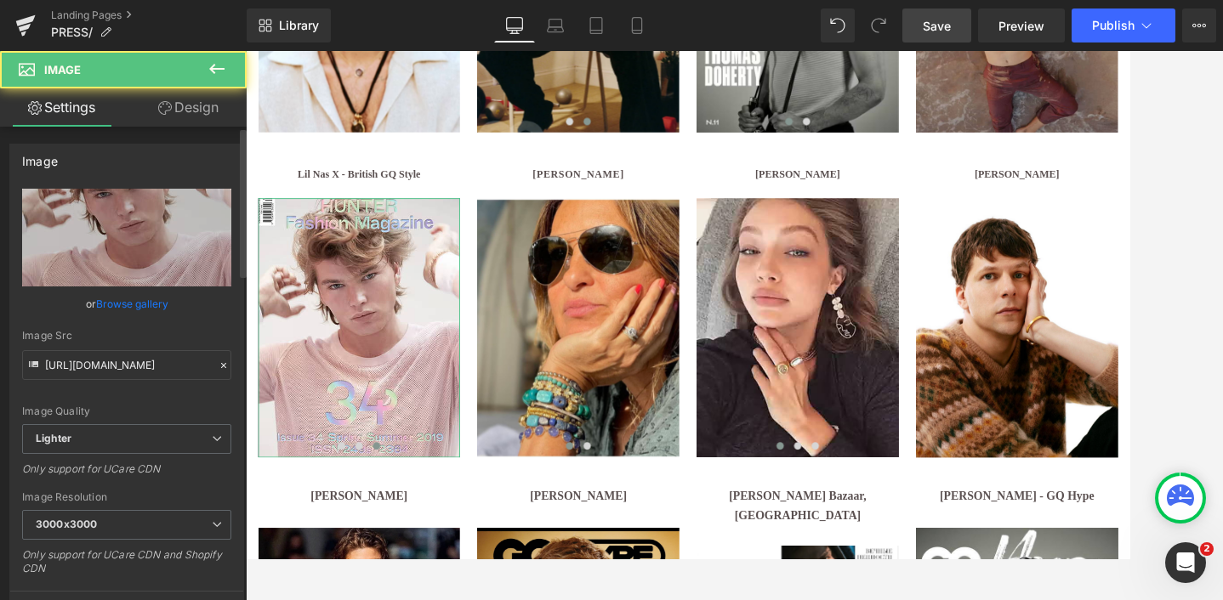
click at [132, 298] on link "Browse gallery" at bounding box center [132, 304] width 72 height 30
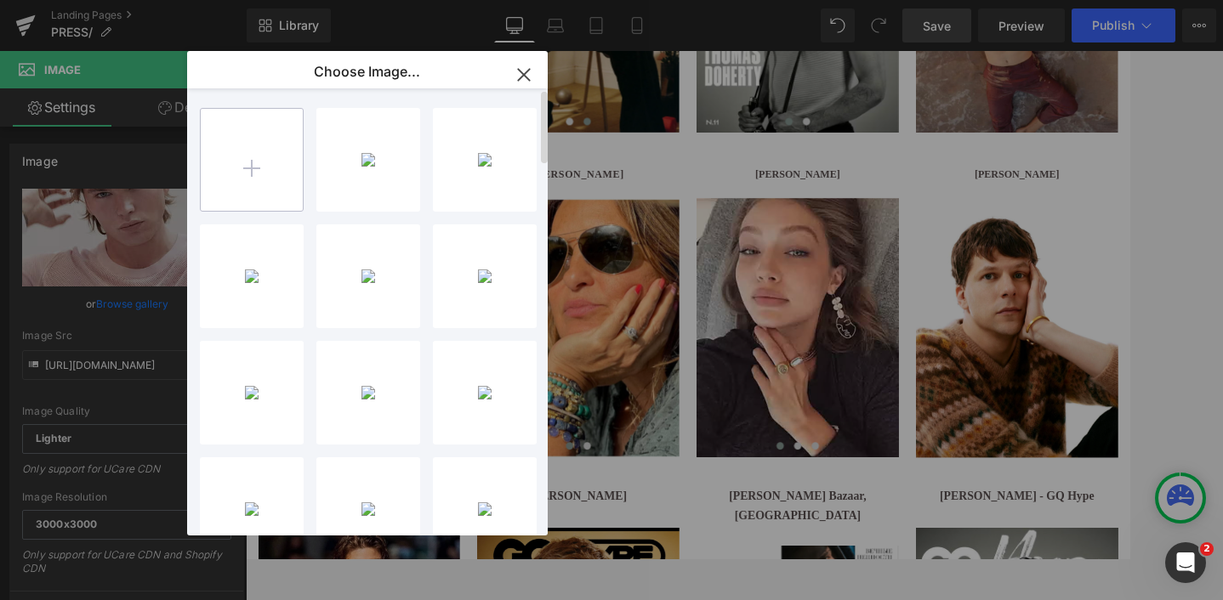
click at [241, 158] on input "file" at bounding box center [252, 160] width 102 height 102
type input "C:\fakepath\ucarecdn-2.webp"
click at [529, 69] on icon "button" at bounding box center [523, 74] width 11 height 11
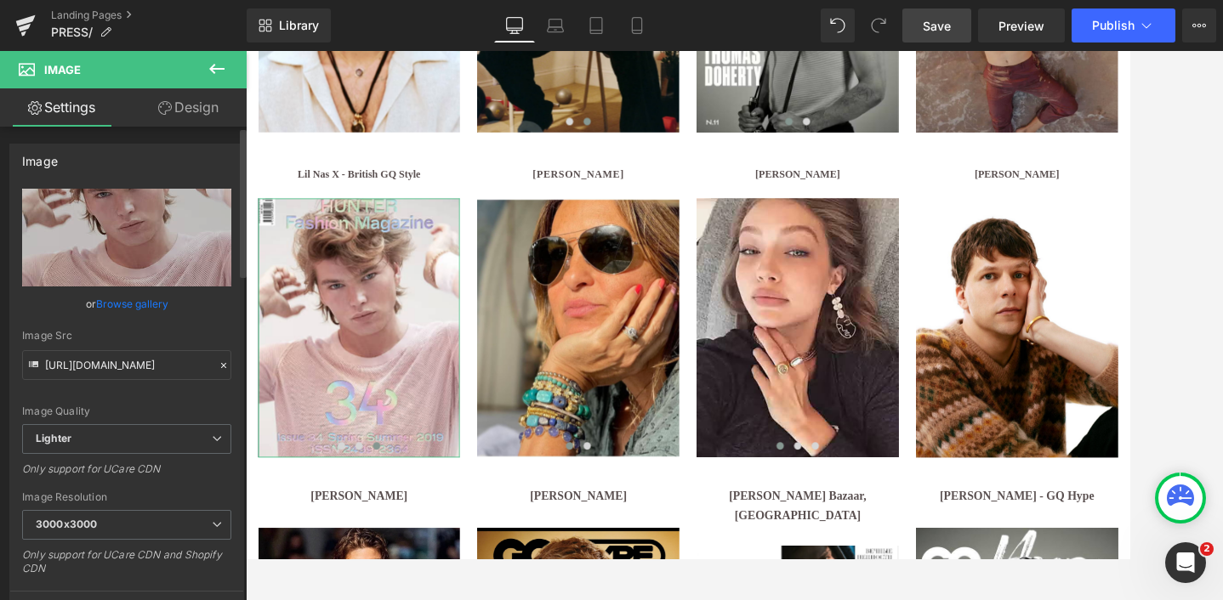
click at [122, 300] on link "Browse gallery" at bounding box center [132, 304] width 72 height 30
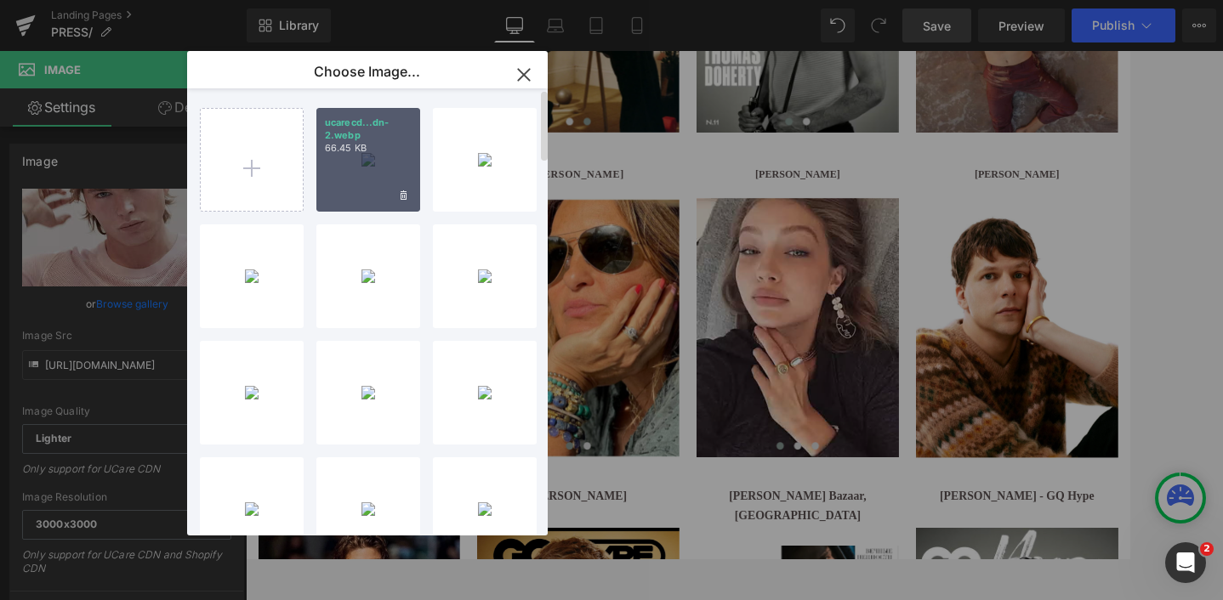
click at [366, 170] on div "ucarecd...dn-2.webp 66.45 KB" at bounding box center [368, 160] width 104 height 104
type input "https://ucarecdn.com/0d97aa4e-d9e5-4eb0-8a7a-27148acdef4f/-/format/auto/-/previ…"
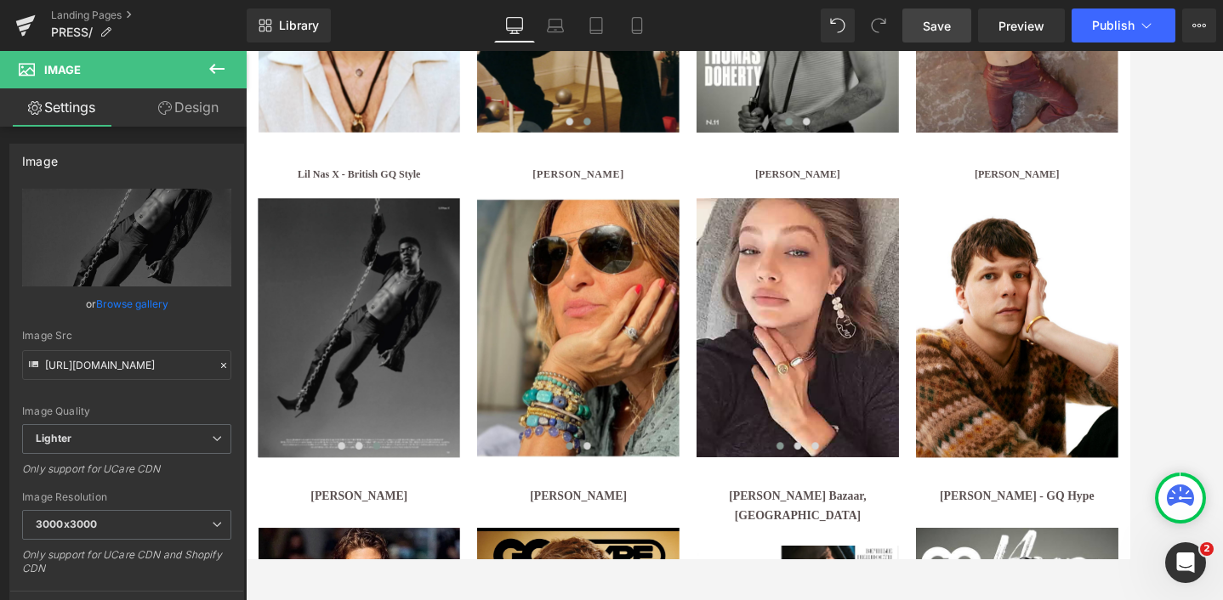
click at [936, 26] on span "Save" at bounding box center [936, 26] width 28 height 18
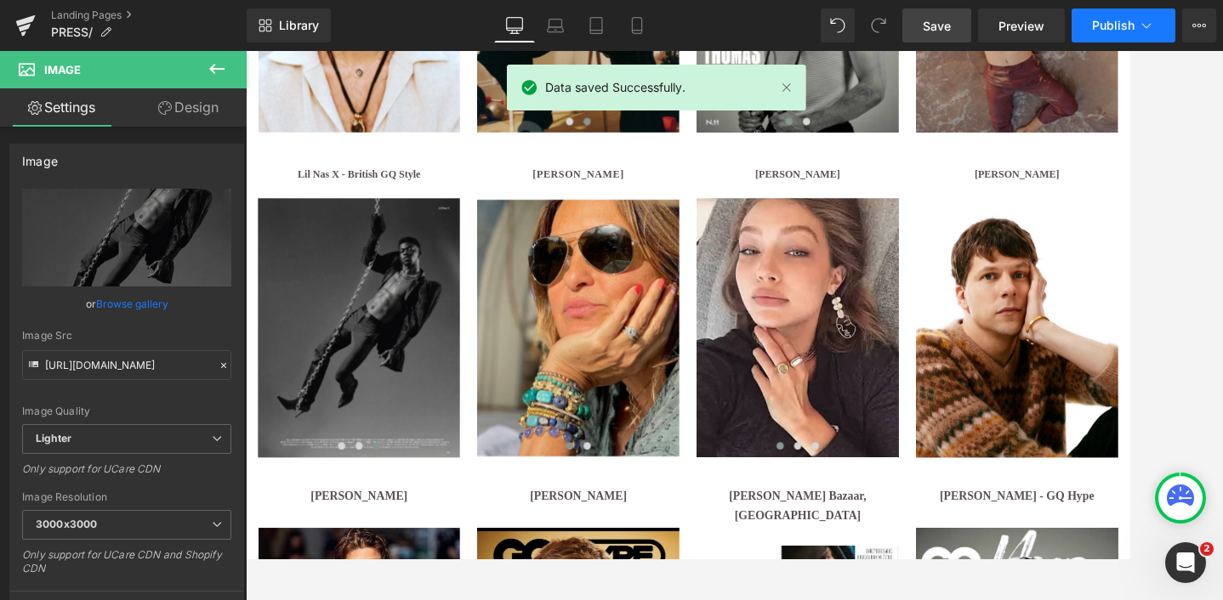
click at [1101, 24] on span "Publish" at bounding box center [1113, 26] width 43 height 14
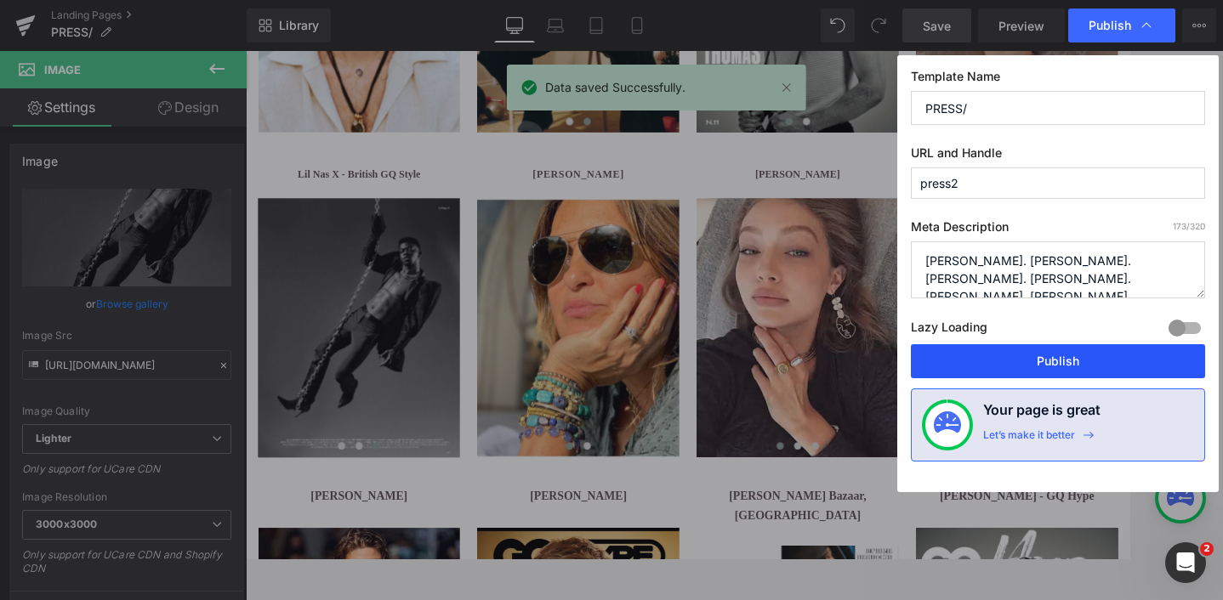
click at [1058, 365] on button "Publish" at bounding box center [1058, 361] width 294 height 34
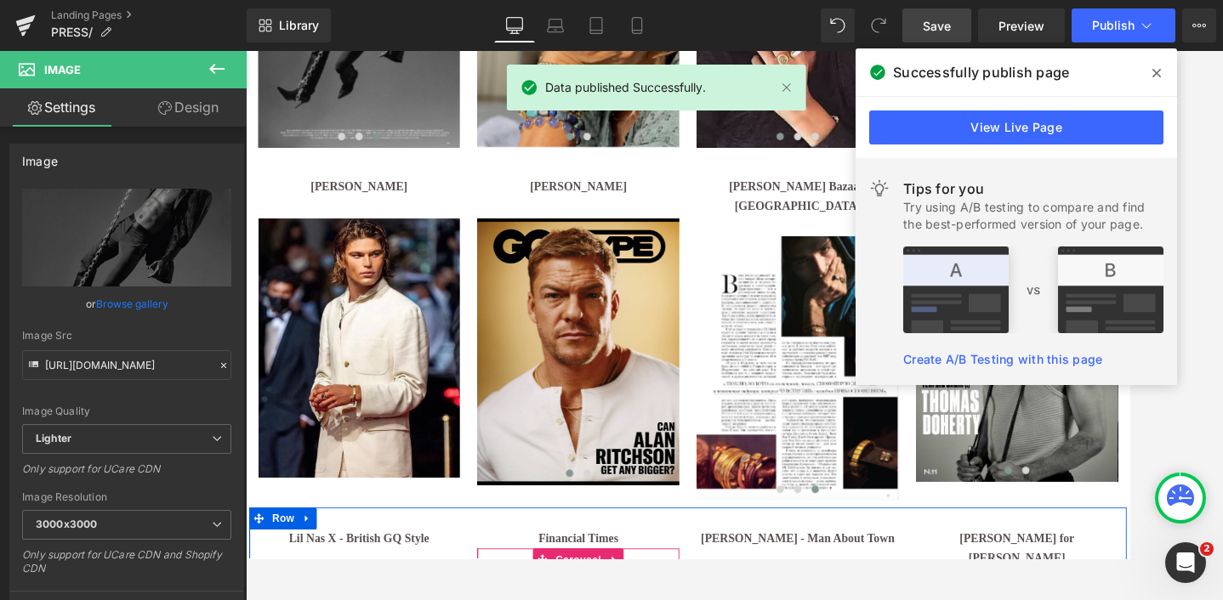
scroll to position [2291, 0]
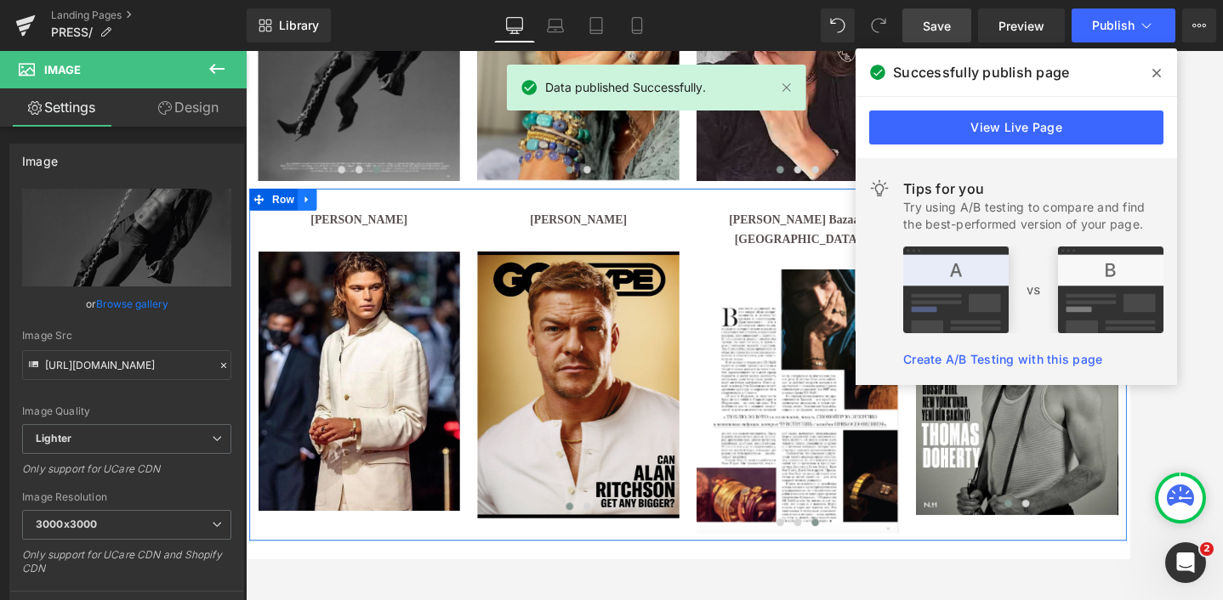
click at [320, 223] on icon at bounding box center [317, 223] width 12 height 13
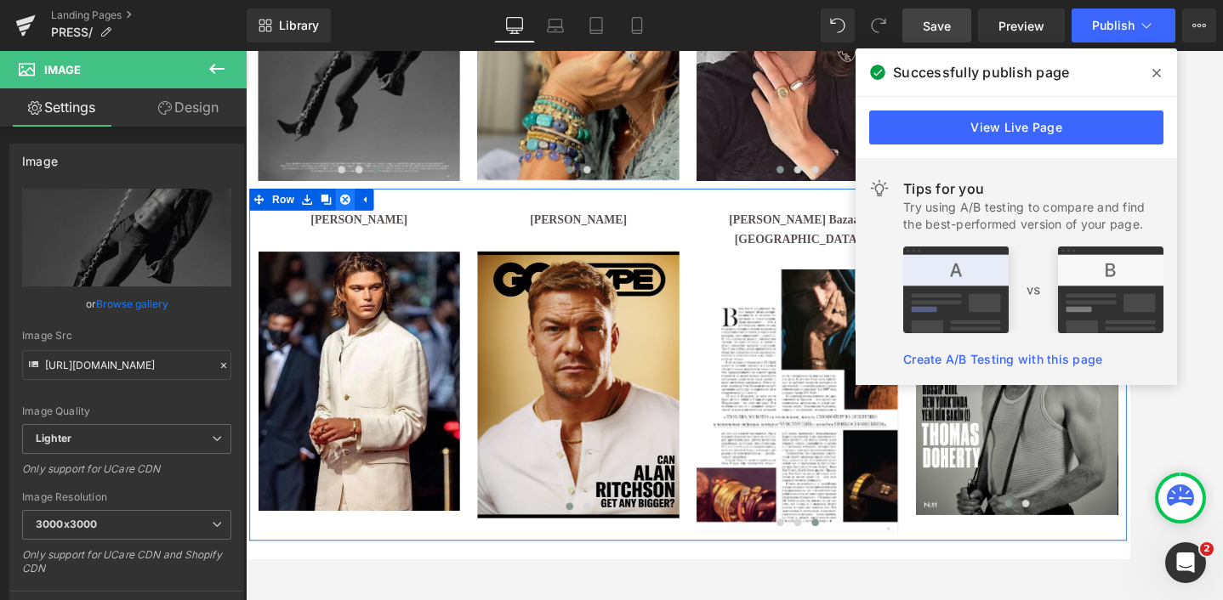
click at [362, 223] on icon at bounding box center [361, 223] width 12 height 13
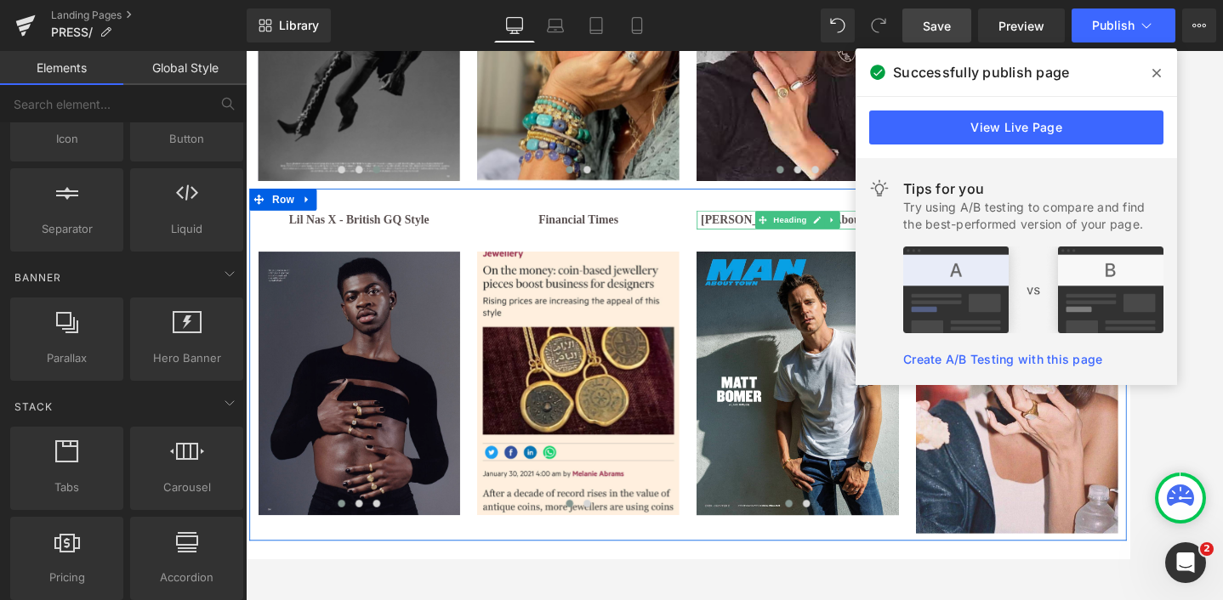
click at [806, 247] on b "[PERSON_NAME] - Man About Town" at bounding box center [887, 247] width 225 height 14
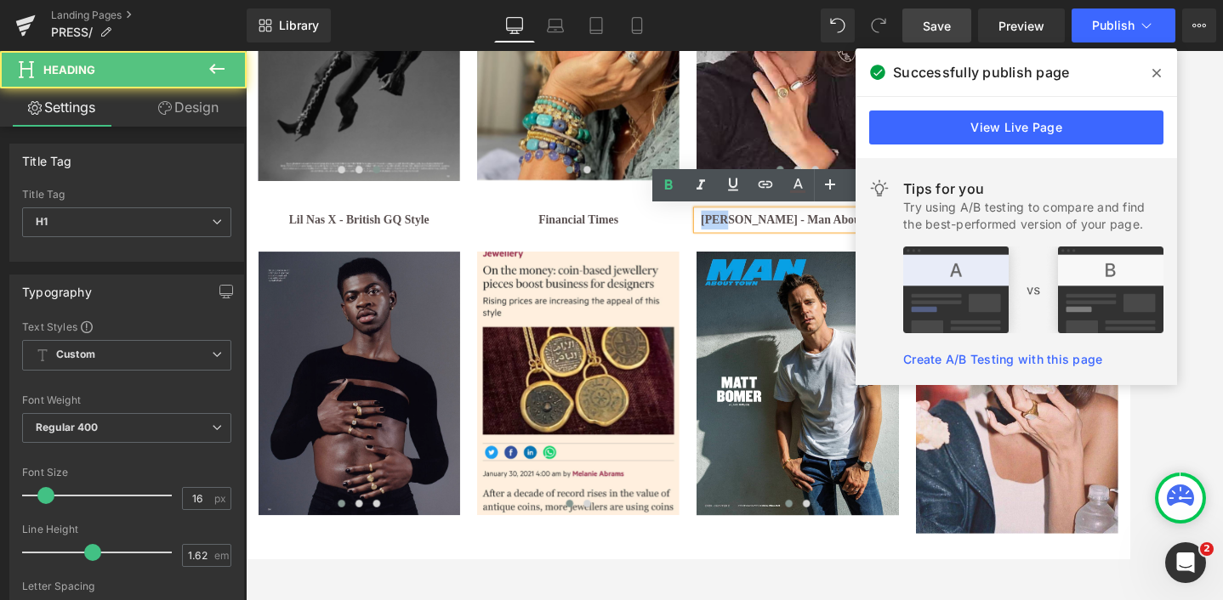
click at [806, 247] on b "[PERSON_NAME] - Man About Town" at bounding box center [887, 247] width 225 height 14
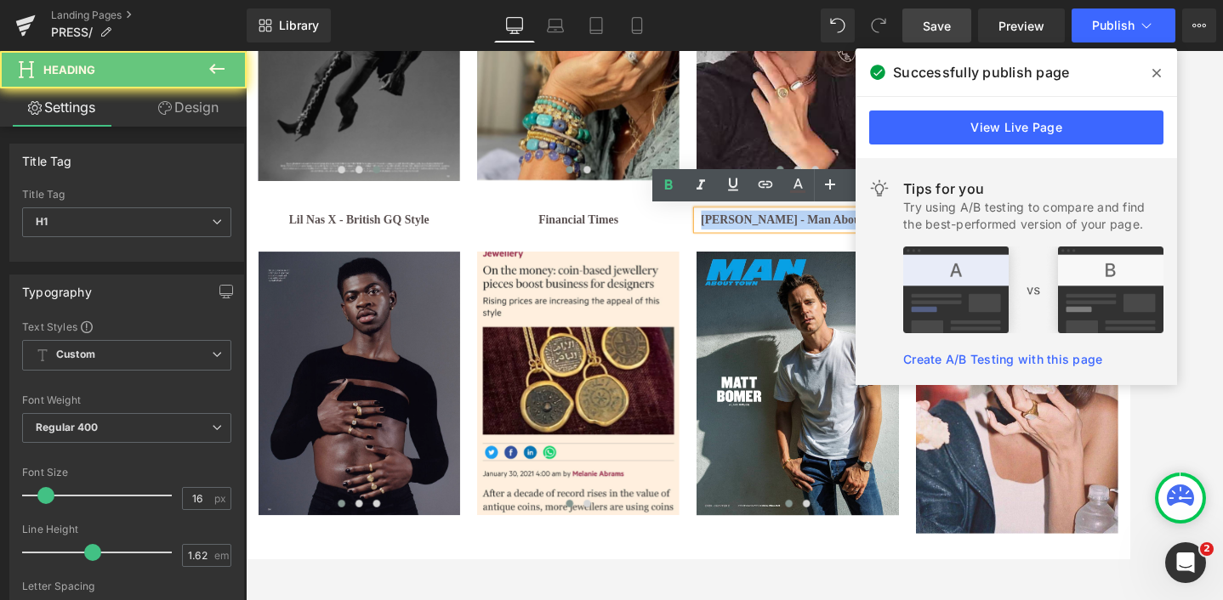
click at [806, 247] on b "[PERSON_NAME] - Man About Town" at bounding box center [887, 247] width 225 height 14
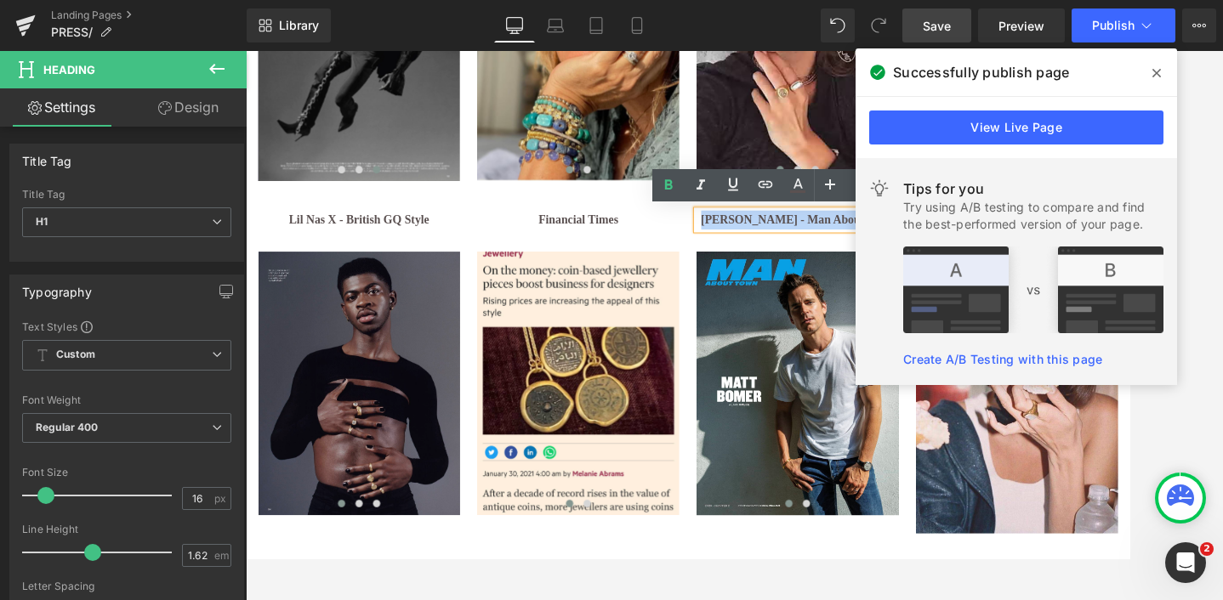
copy b "[PERSON_NAME] - Man About Town"
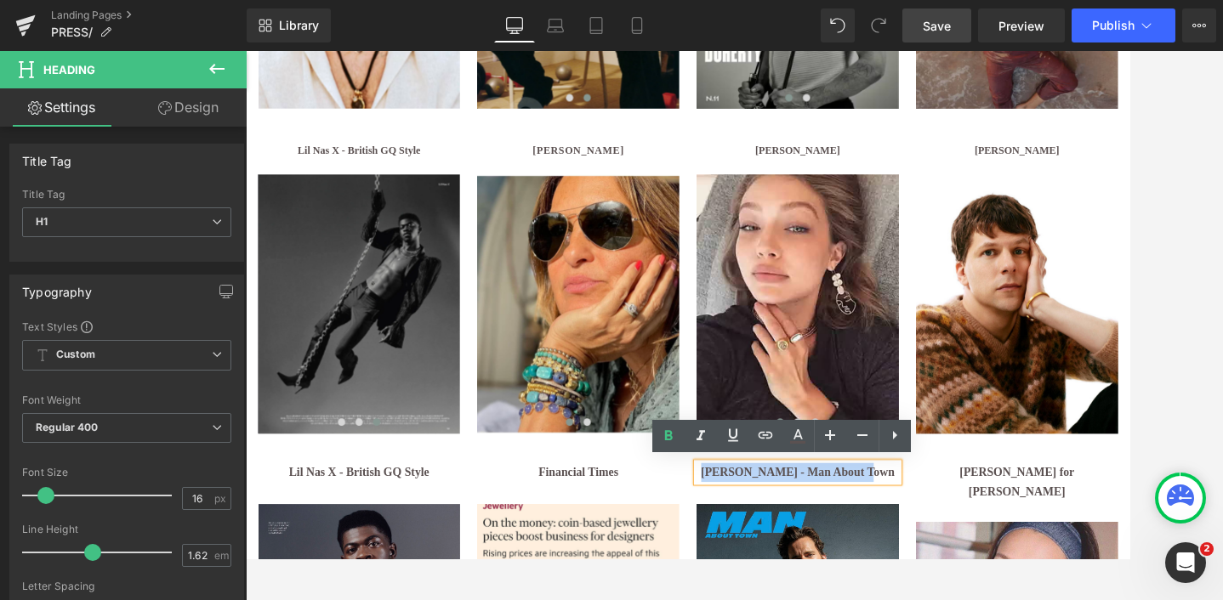
scroll to position [1994, 0]
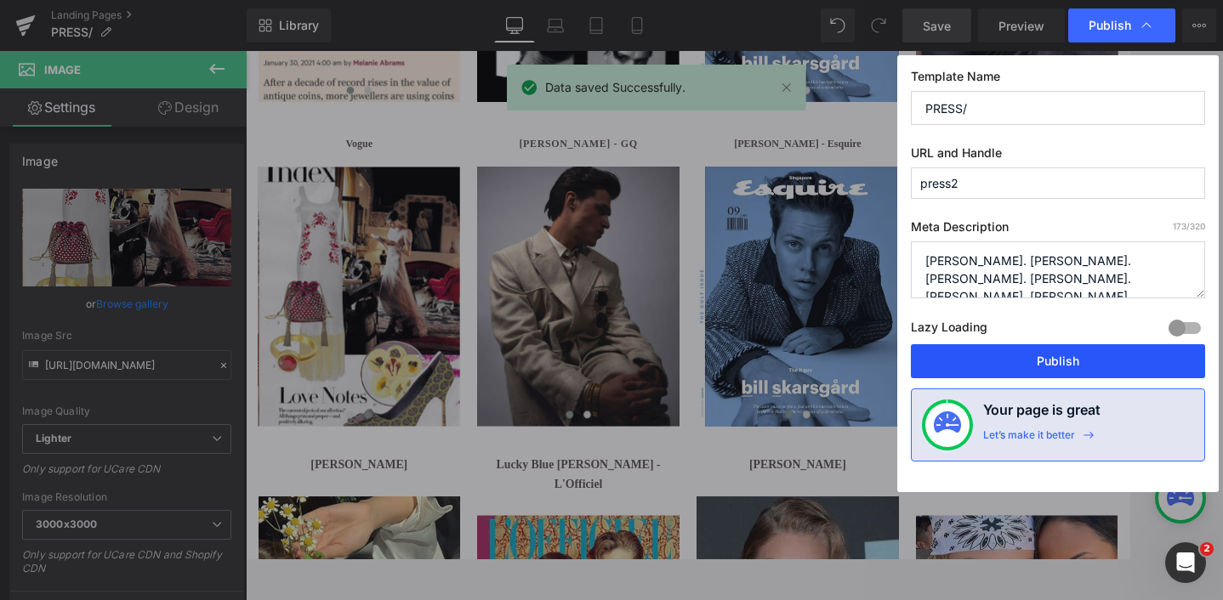
click at [1065, 358] on button "Publish" at bounding box center [1058, 361] width 294 height 34
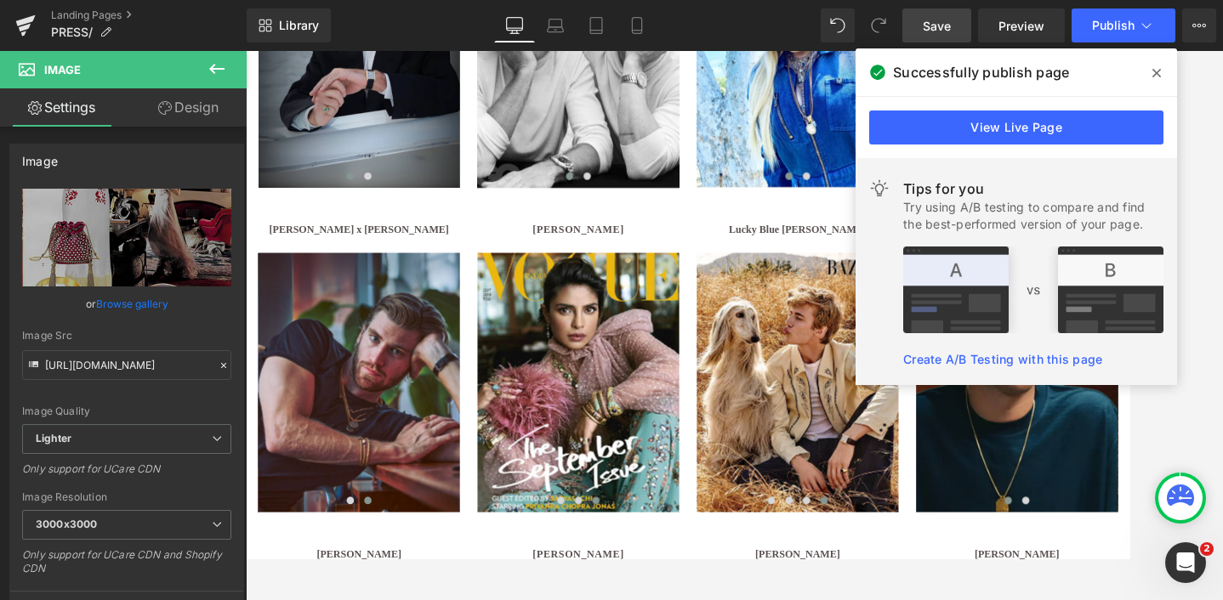
scroll to position [368, 0]
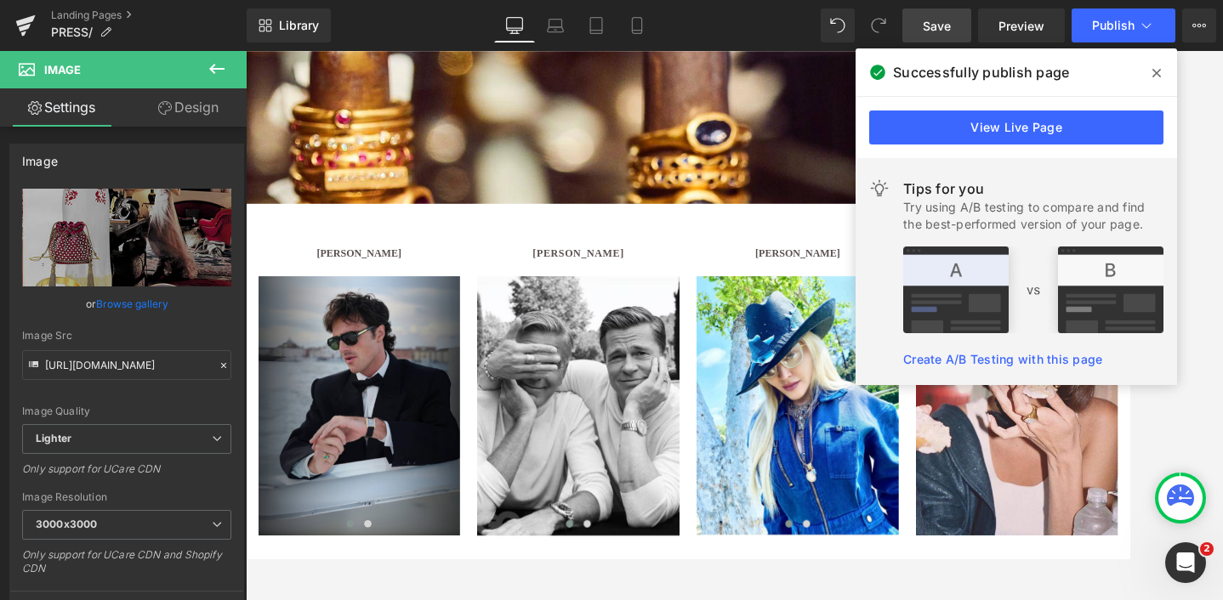
click at [1157, 66] on icon at bounding box center [1156, 73] width 9 height 14
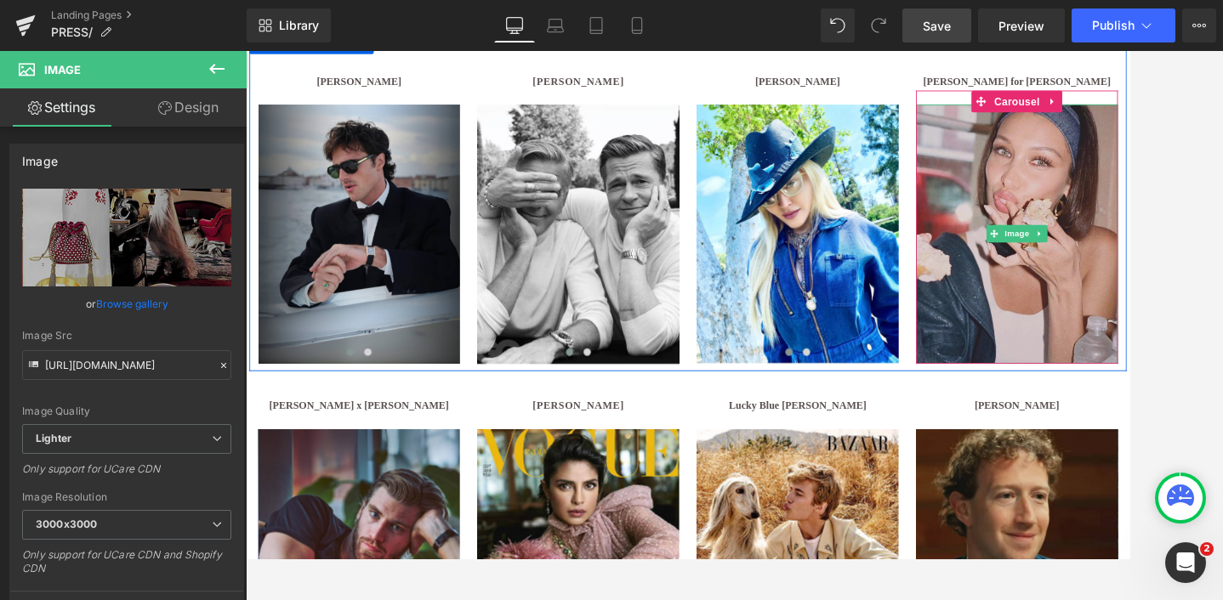
scroll to position [574, 0]
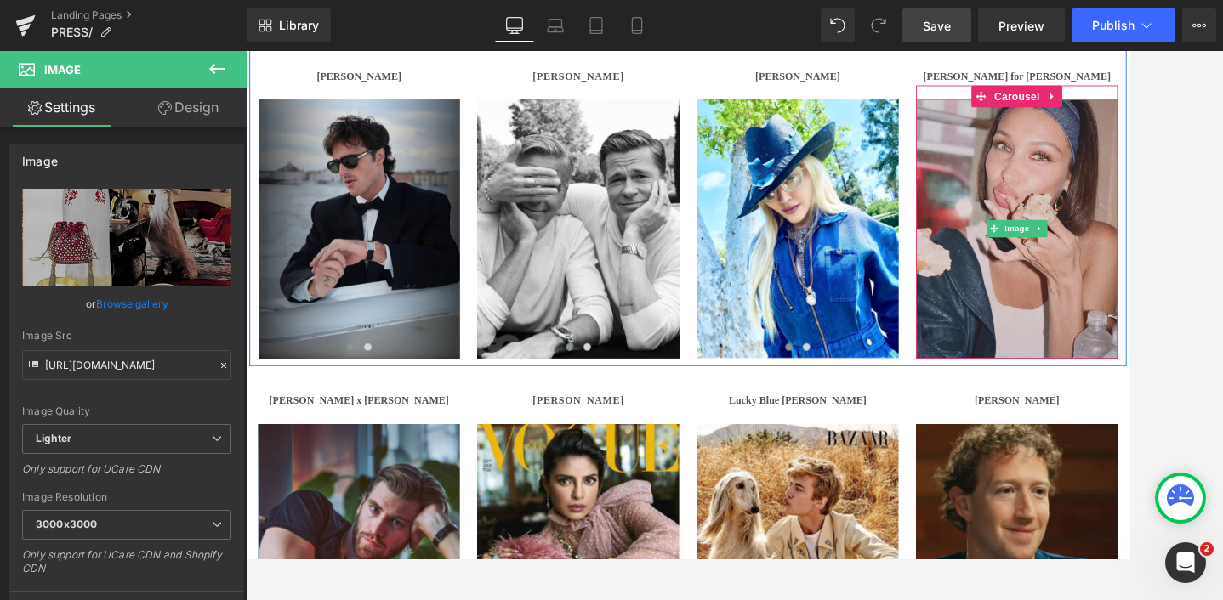
click at [1150, 366] on img at bounding box center [1142, 258] width 235 height 302
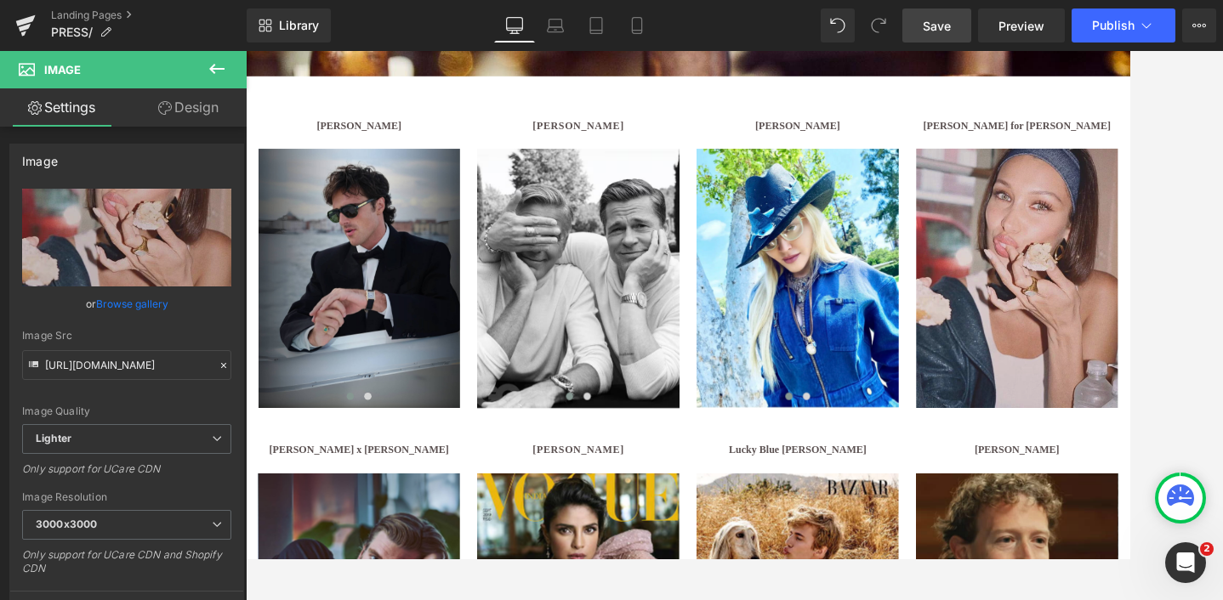
scroll to position [535, 0]
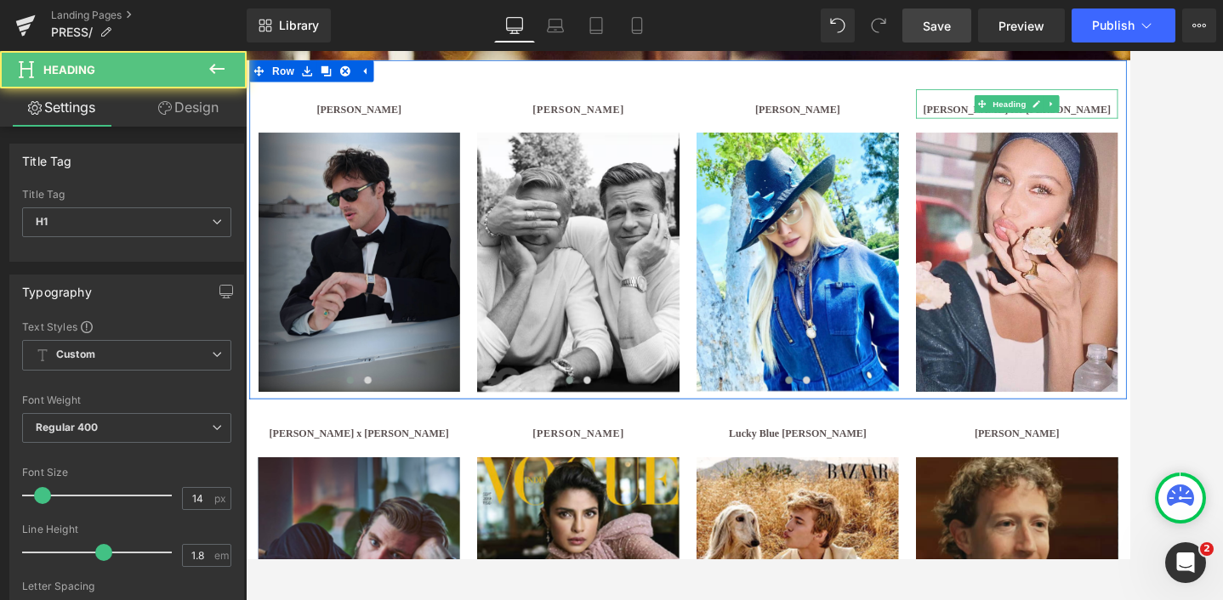
click at [1215, 118] on b "[PERSON_NAME] for [PERSON_NAME]" at bounding box center [1143, 119] width 218 height 13
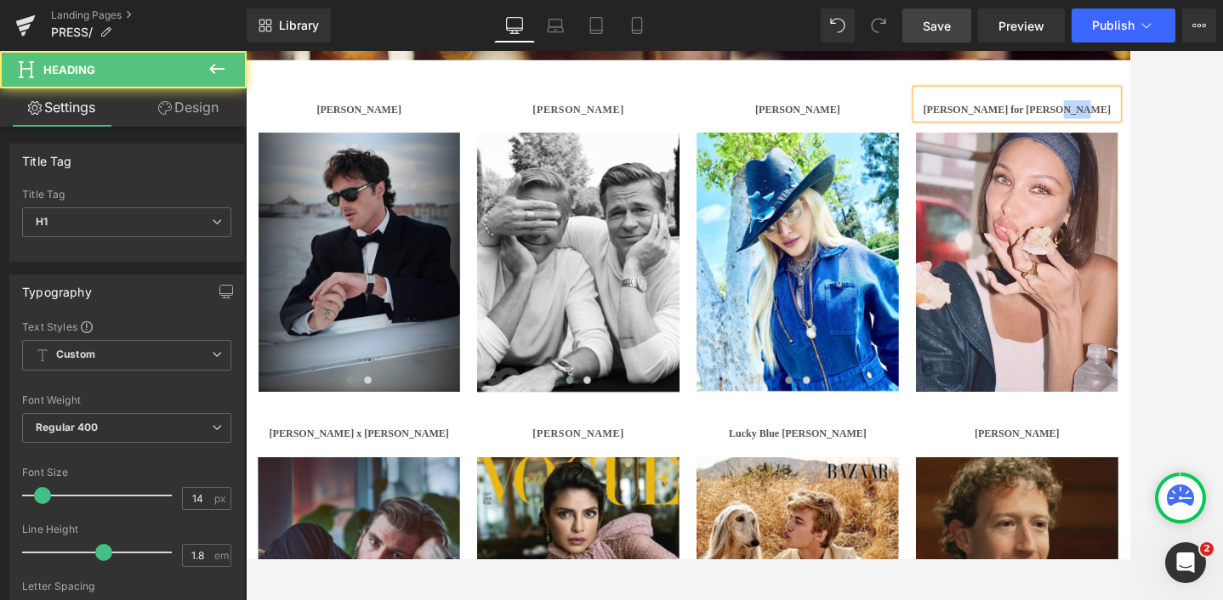
click at [1215, 118] on b "[PERSON_NAME] for [PERSON_NAME]" at bounding box center [1143, 119] width 218 height 13
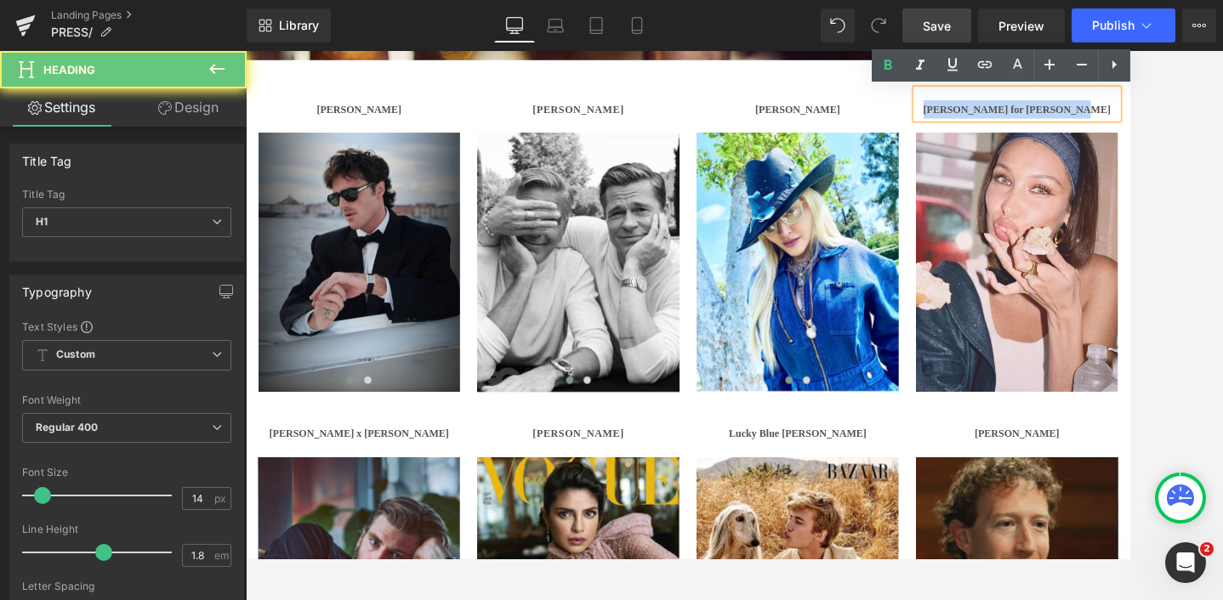
click at [1215, 118] on b "[PERSON_NAME] for [PERSON_NAME]" at bounding box center [1143, 119] width 218 height 13
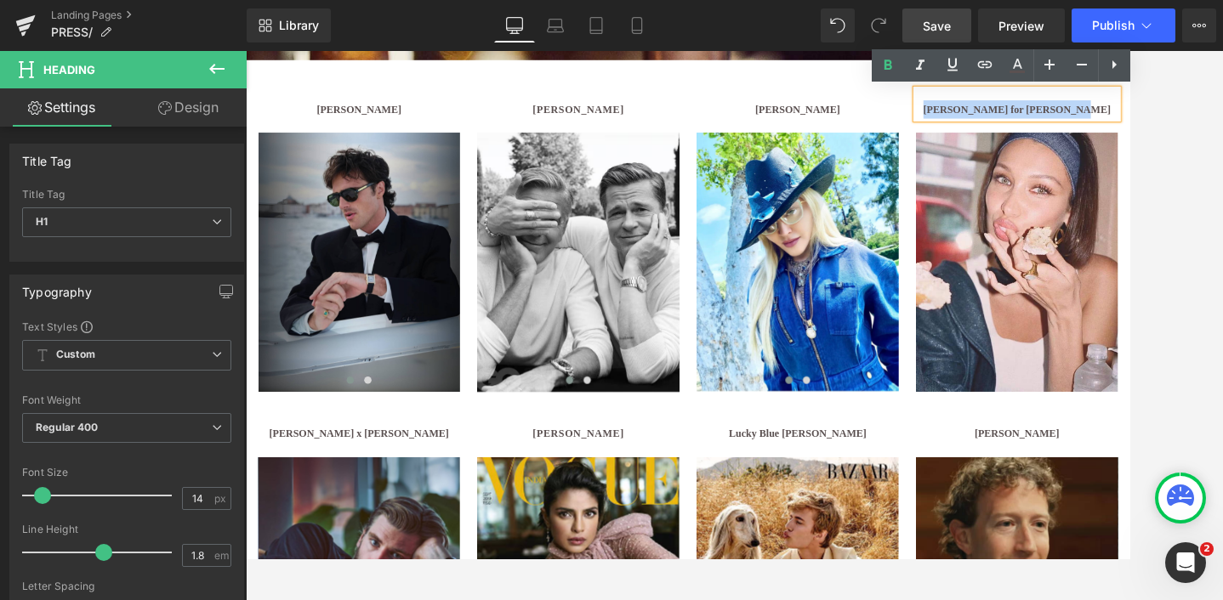
copy b "[PERSON_NAME] for [PERSON_NAME]"
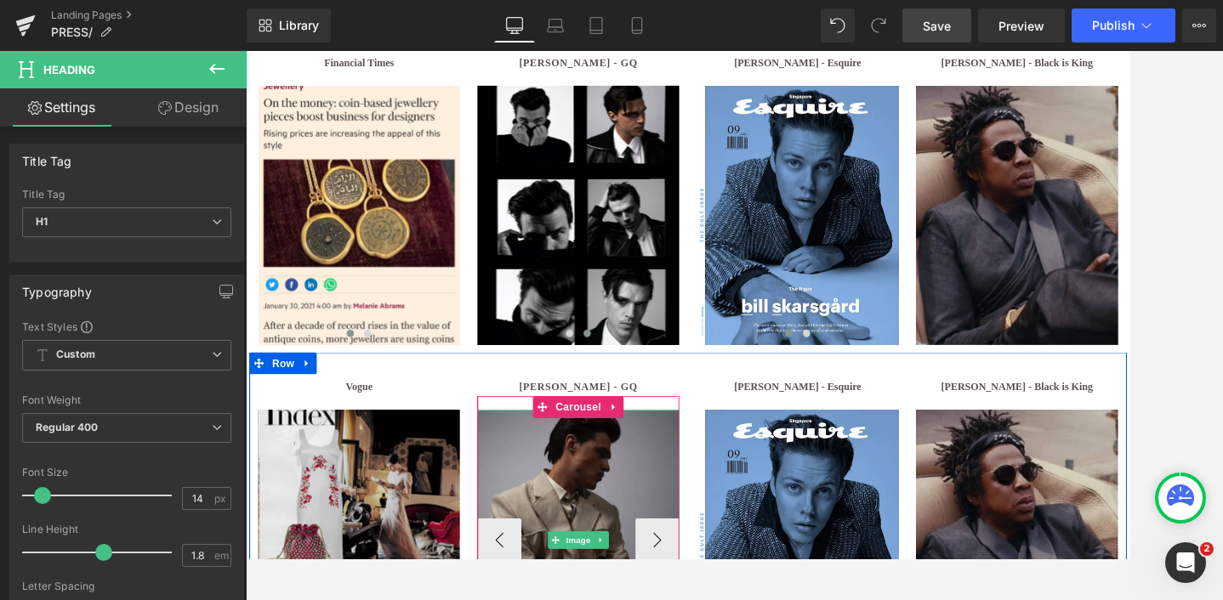
scroll to position [2480, 0]
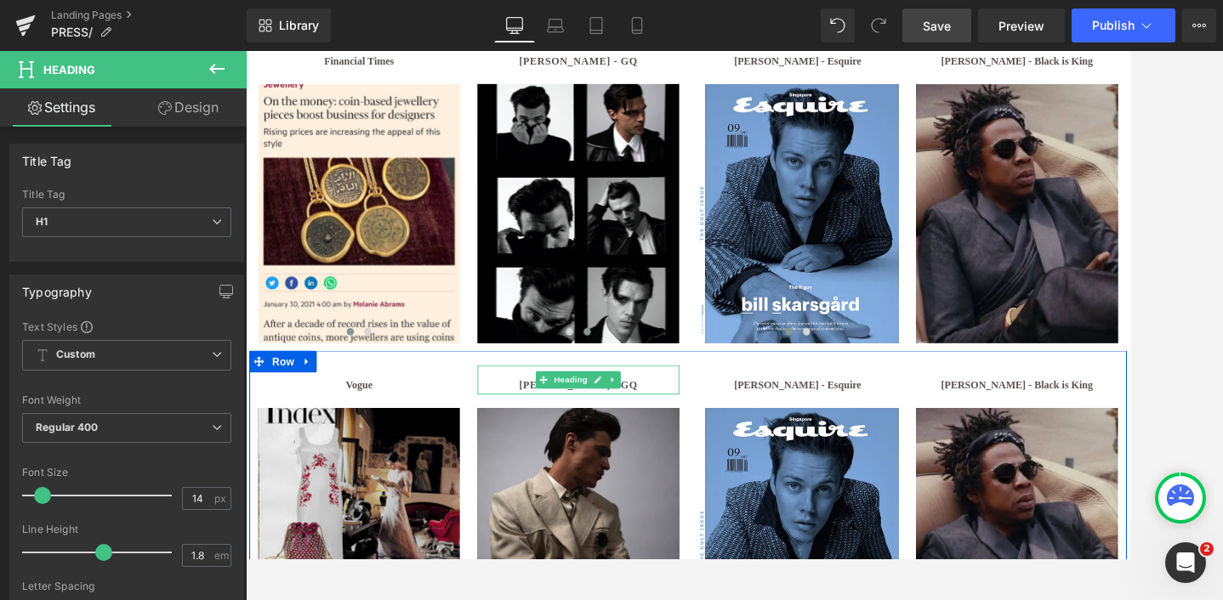
click at [572, 441] on b "[PERSON_NAME] - GQ" at bounding box center [633, 440] width 138 height 13
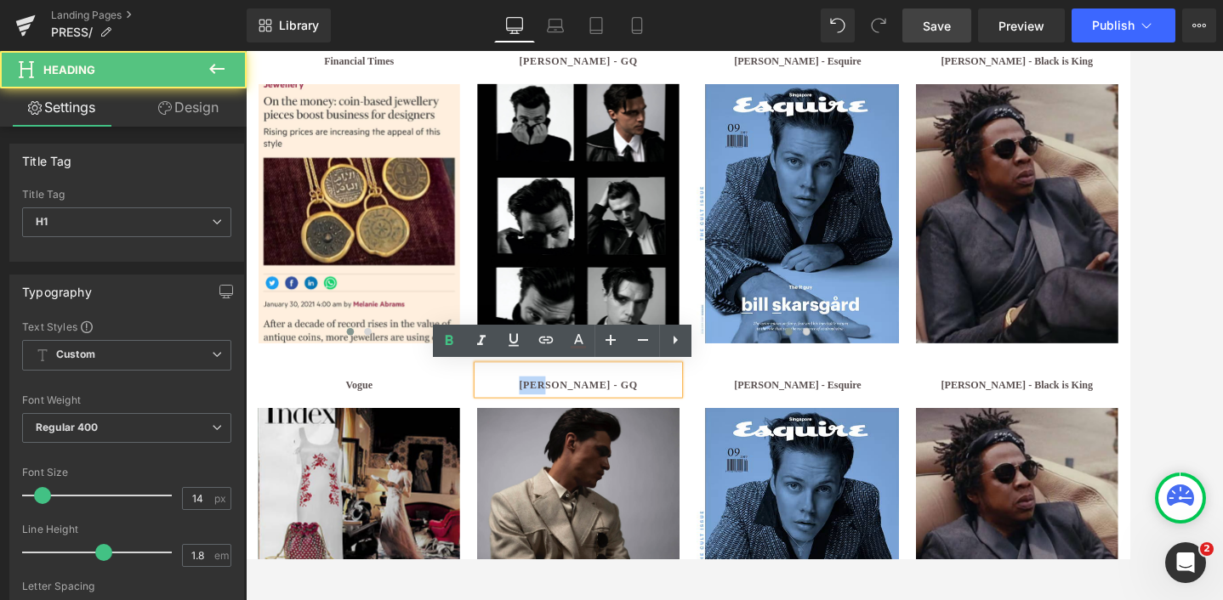
click at [572, 441] on b "[PERSON_NAME] - GQ" at bounding box center [633, 440] width 138 height 13
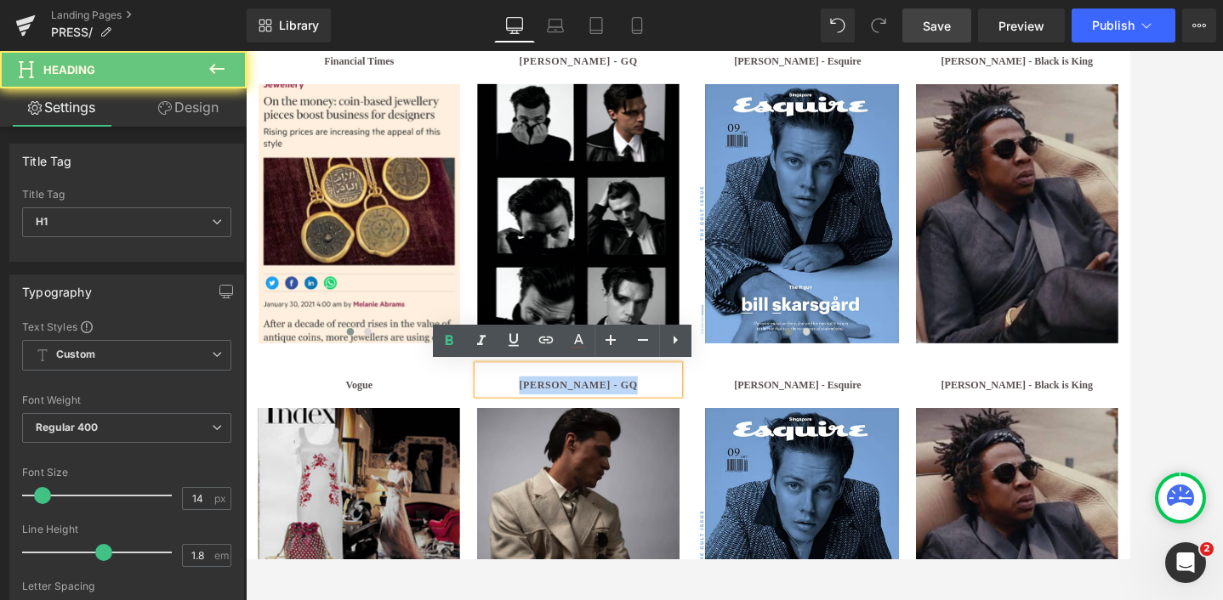
click at [572, 441] on b "[PERSON_NAME] - GQ" at bounding box center [633, 440] width 138 height 13
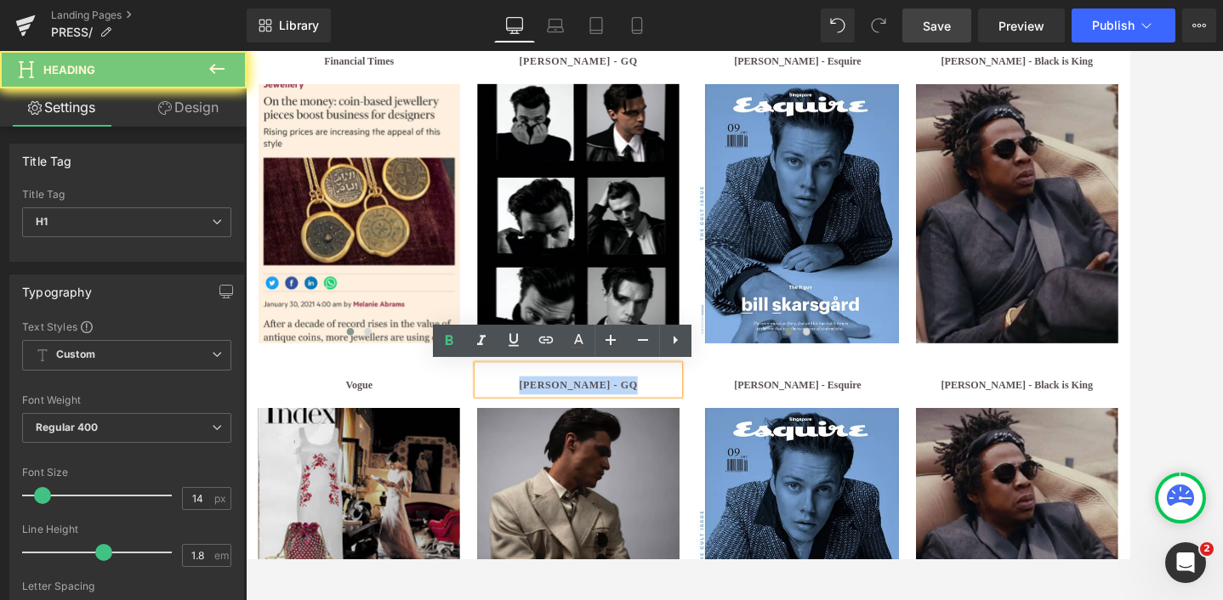
paste div
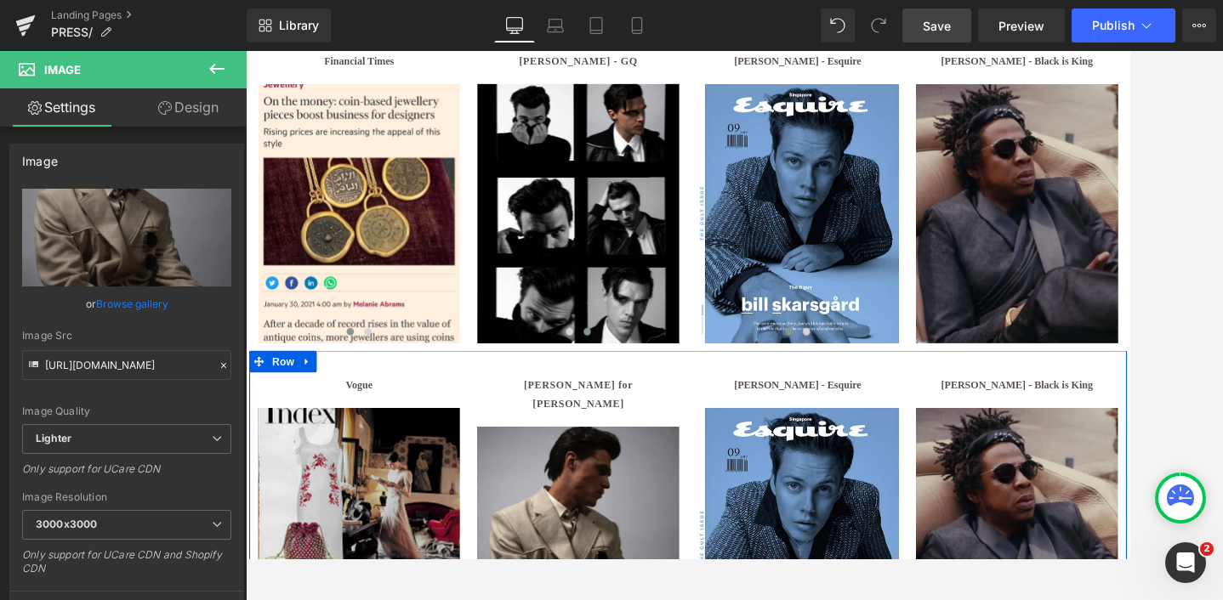
scroll to position [2692, 0]
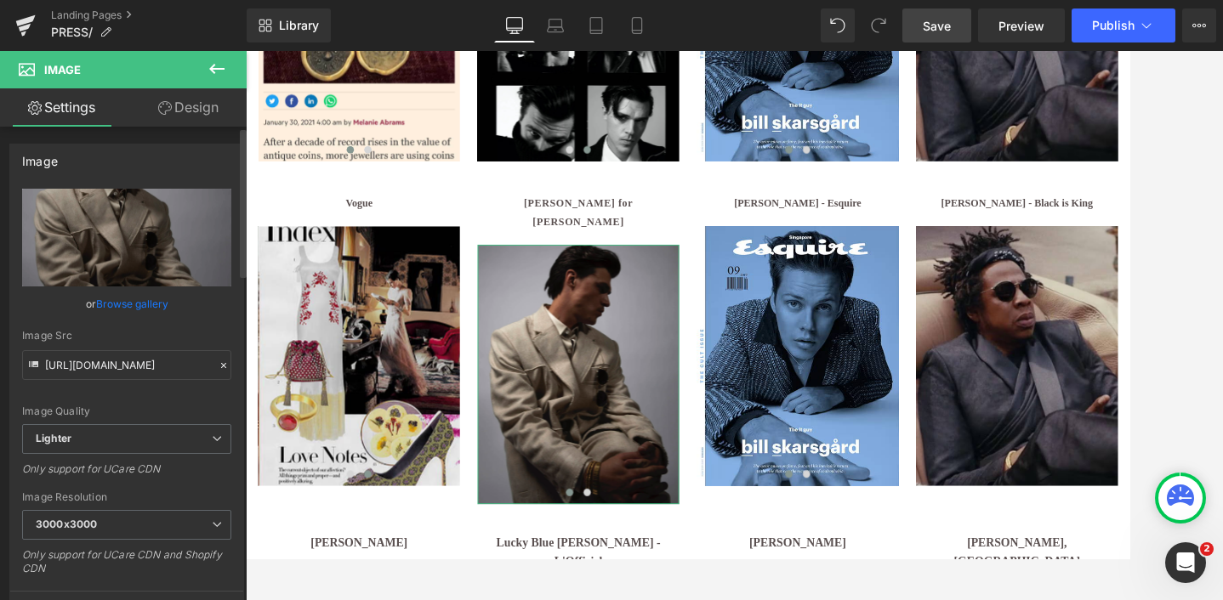
click at [120, 306] on link "Browse gallery" at bounding box center [132, 304] width 72 height 30
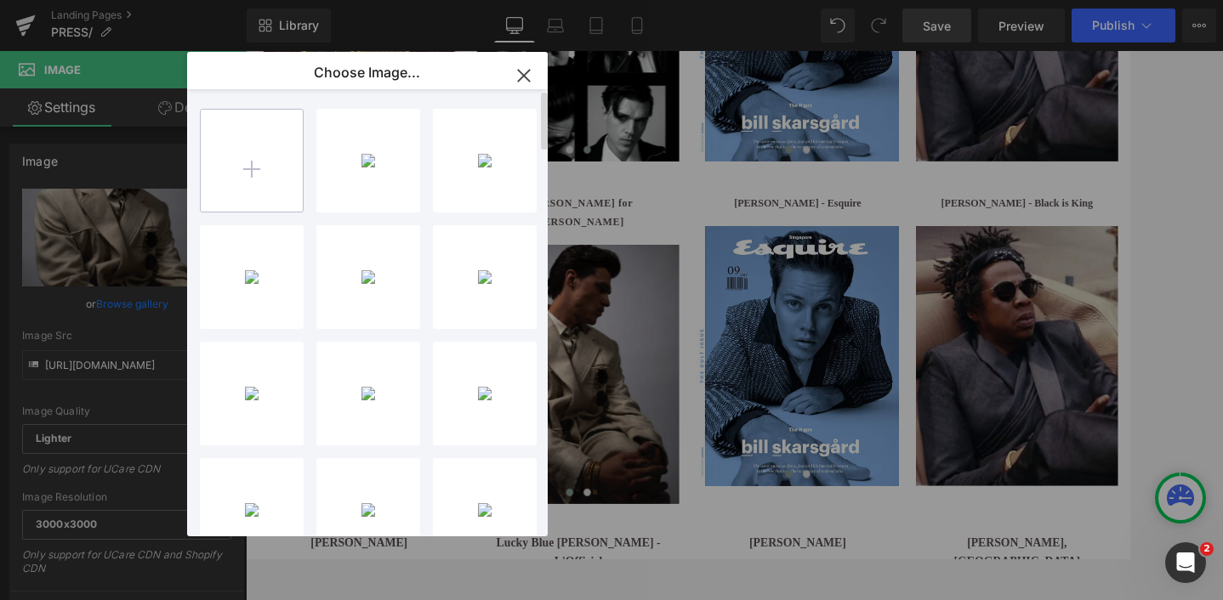
click at [244, 187] on input "file" at bounding box center [252, 161] width 102 height 102
type input "C:\fakepath\ucarecdn-21.avif"
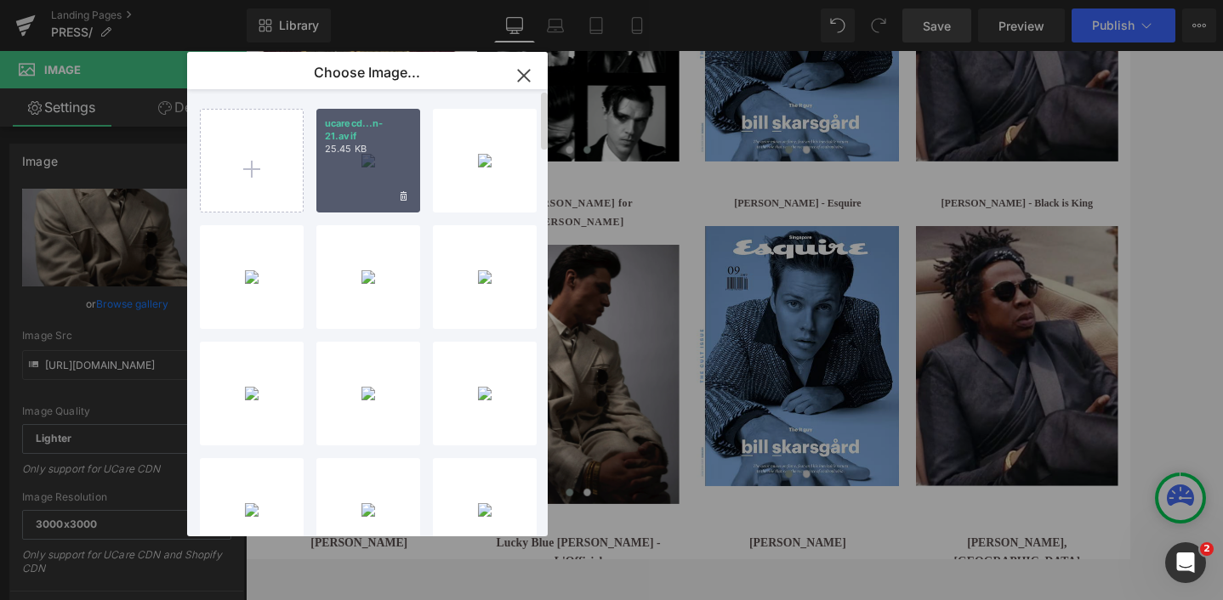
click at [525, 76] on icon "button" at bounding box center [523, 75] width 27 height 27
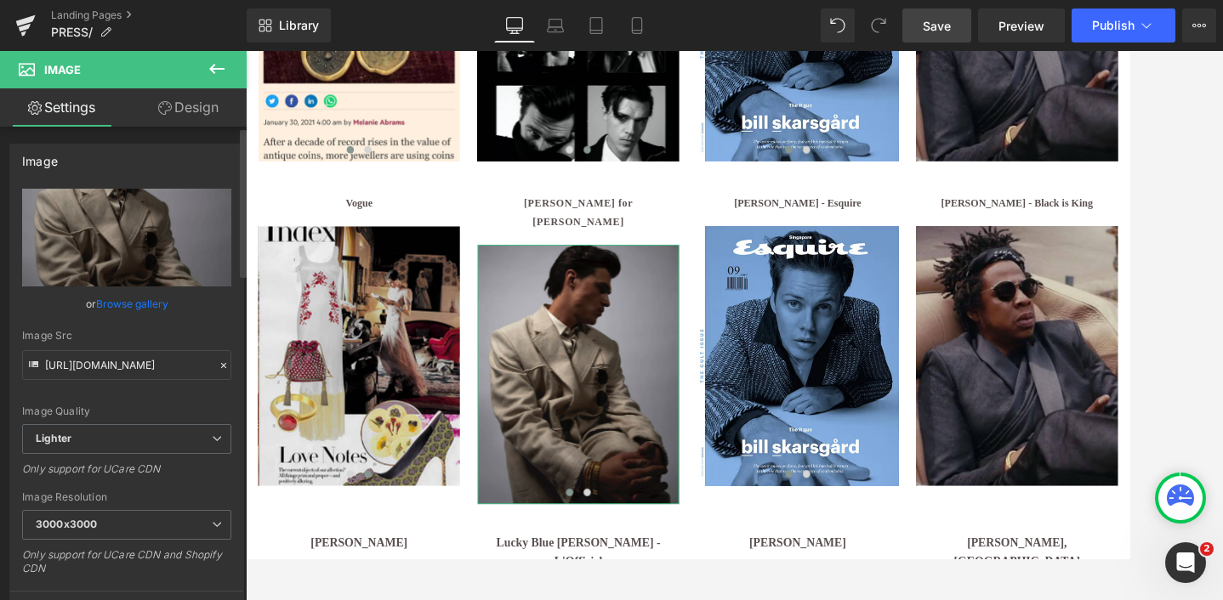
click at [124, 304] on link "Browse gallery" at bounding box center [132, 304] width 72 height 30
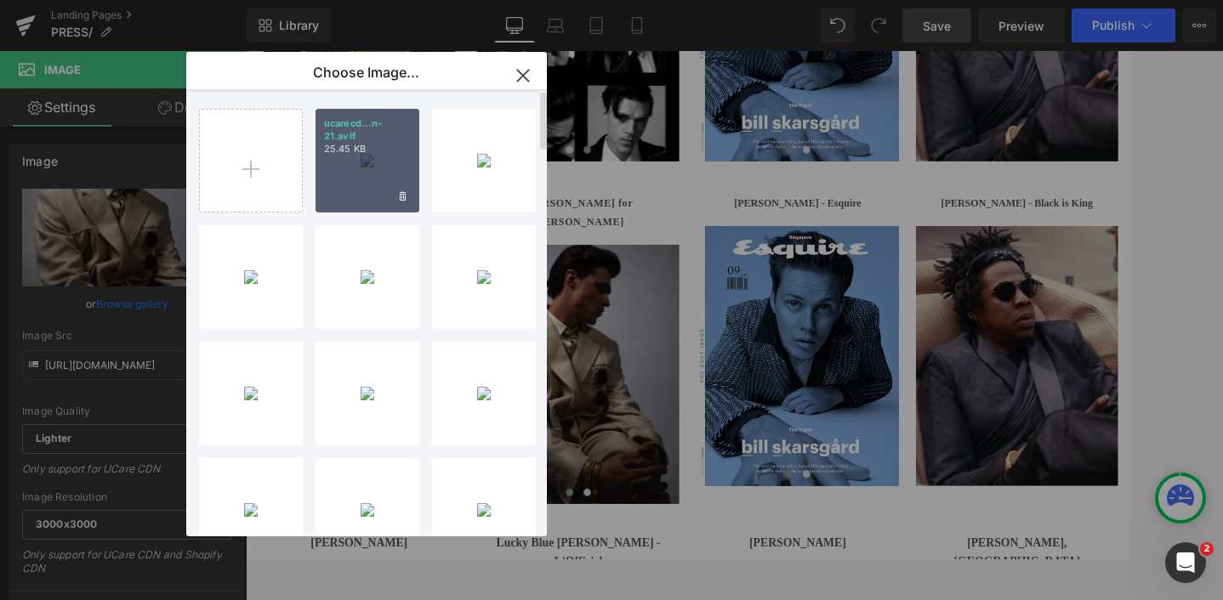
click at [382, 183] on div "ucarecd...n-21.avif 25.45 KB" at bounding box center [367, 161] width 104 height 104
type input "[URL][DOMAIN_NAME]"
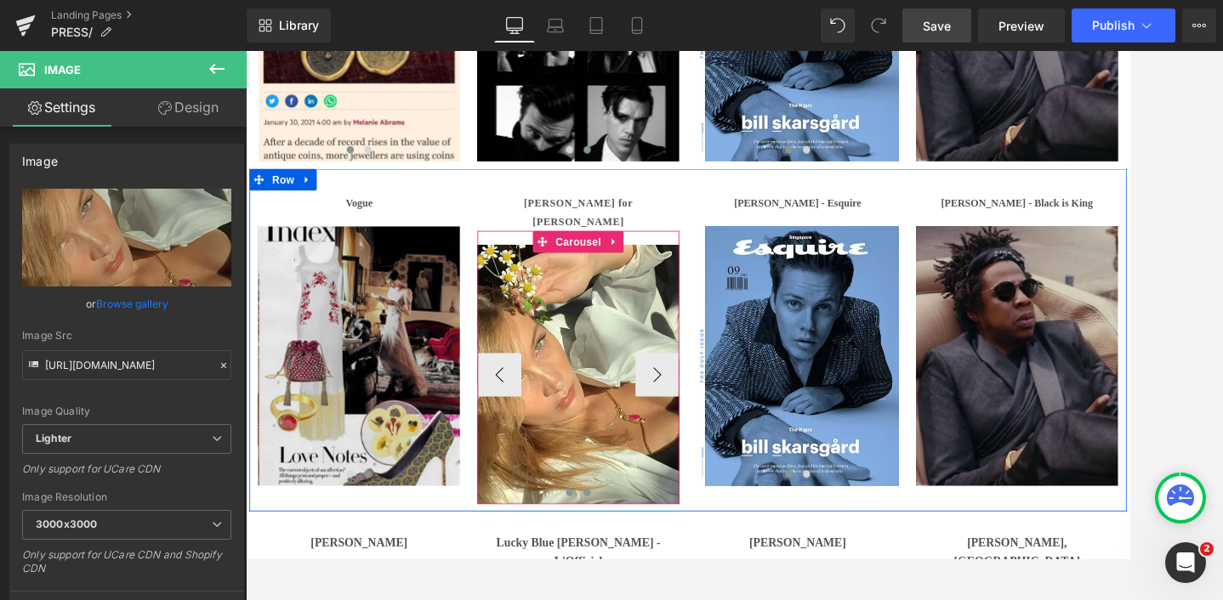
click at [641, 556] on button at bounding box center [643, 564] width 20 height 17
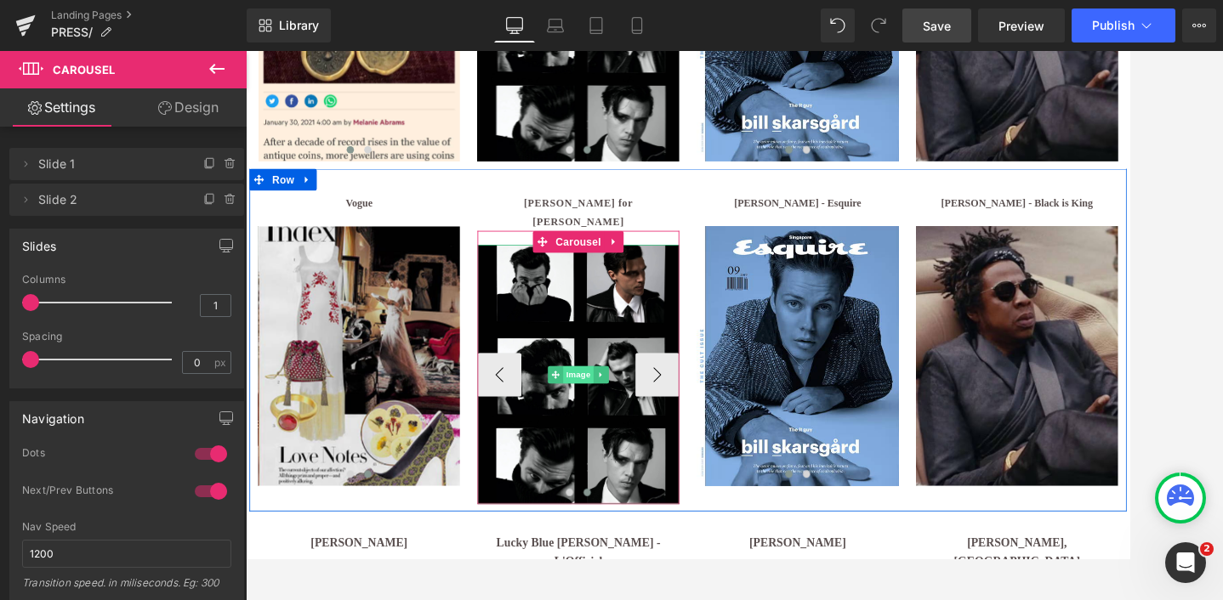
click at [626, 417] on span "Image" at bounding box center [633, 427] width 36 height 20
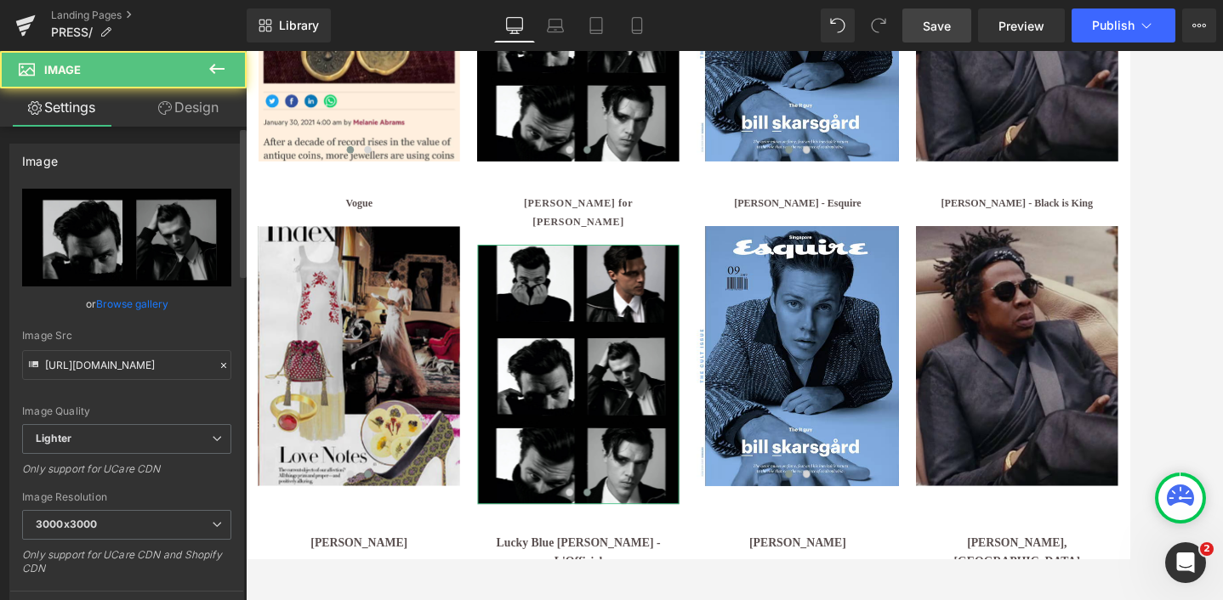
click at [128, 304] on link "Browse gallery" at bounding box center [132, 304] width 72 height 30
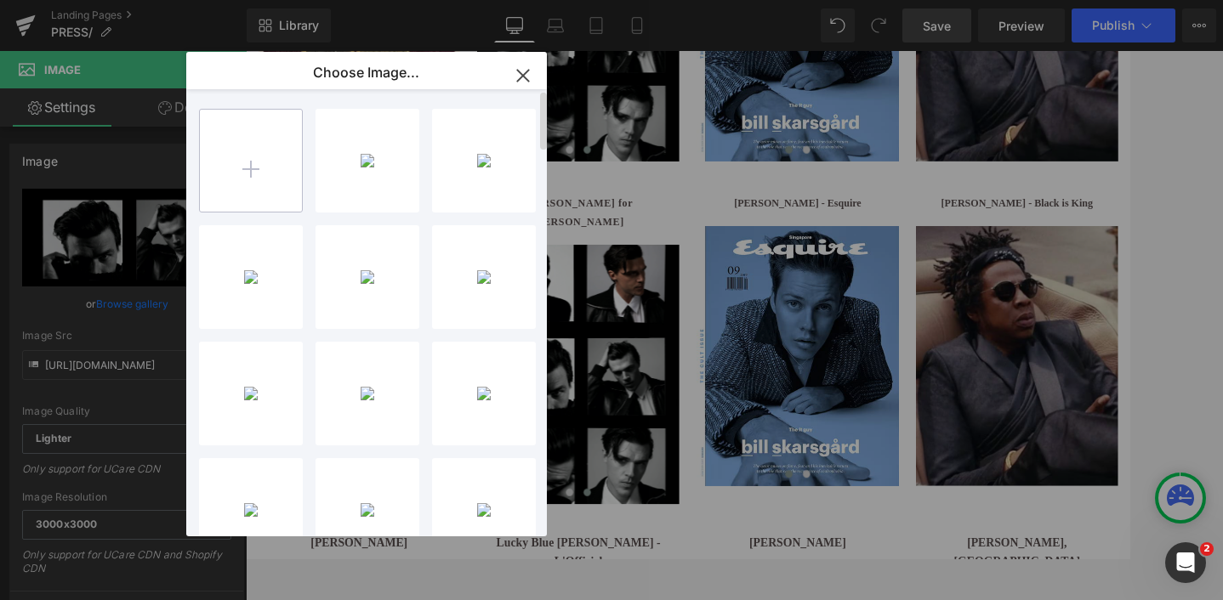
click at [213, 159] on input "file" at bounding box center [251, 161] width 102 height 102
type input "C:\fakepath\ucarecdn-22.avif"
click at [523, 73] on icon "button" at bounding box center [522, 75] width 27 height 27
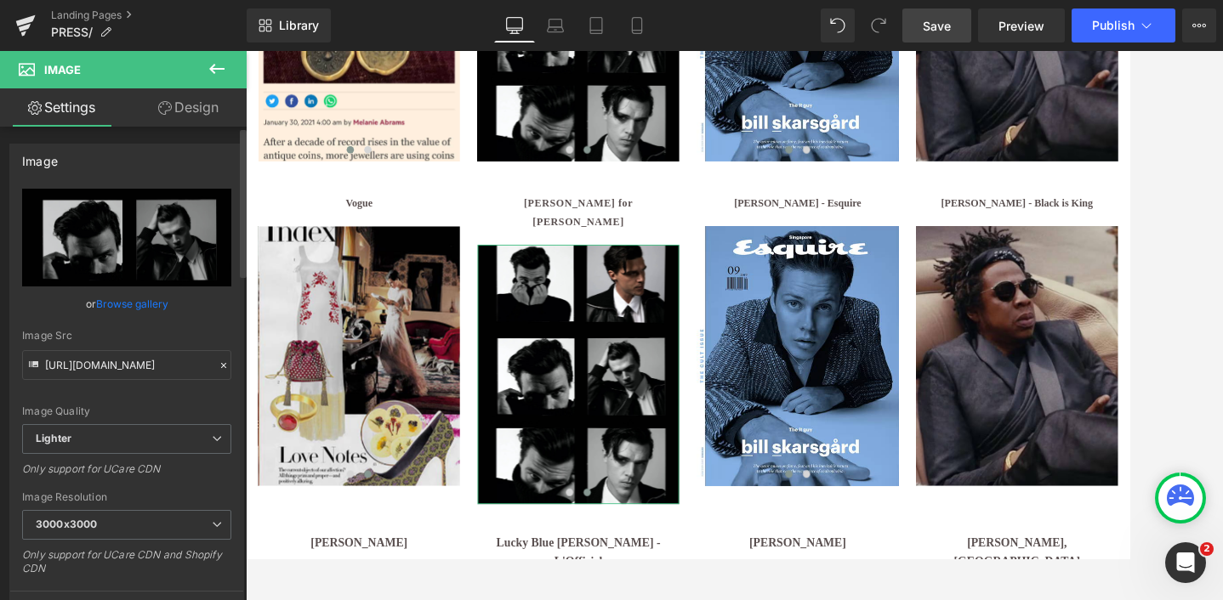
click at [122, 301] on link "Browse gallery" at bounding box center [132, 304] width 72 height 30
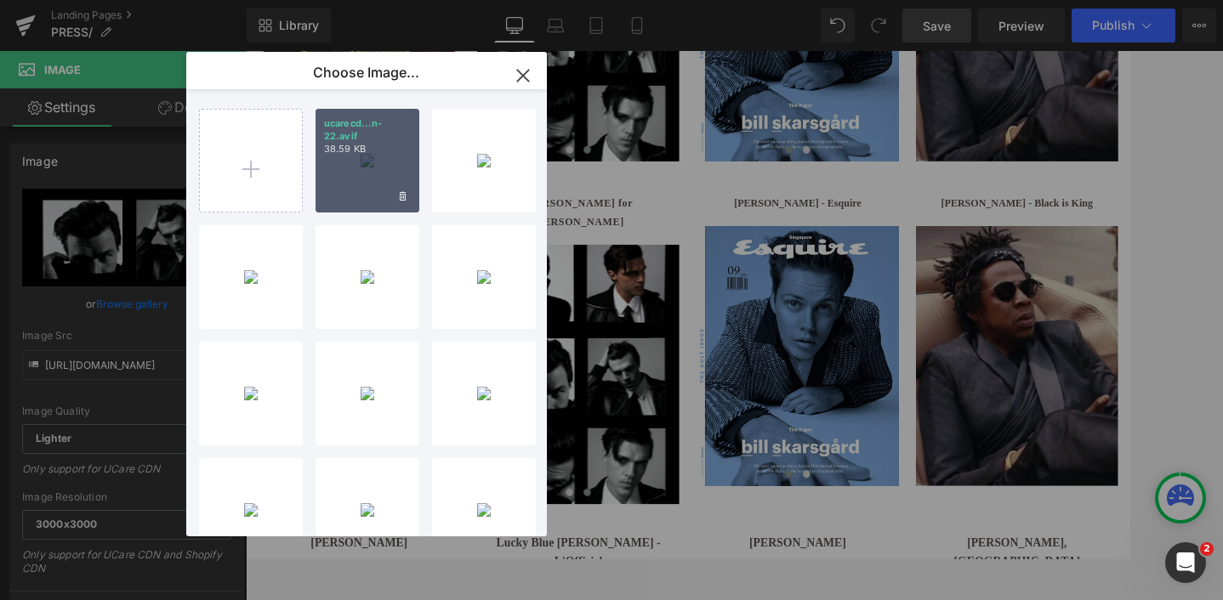
click at [361, 184] on div "ucarecd...n-22.avif 38.59 KB" at bounding box center [367, 161] width 104 height 104
type input "[URL][DOMAIN_NAME]"
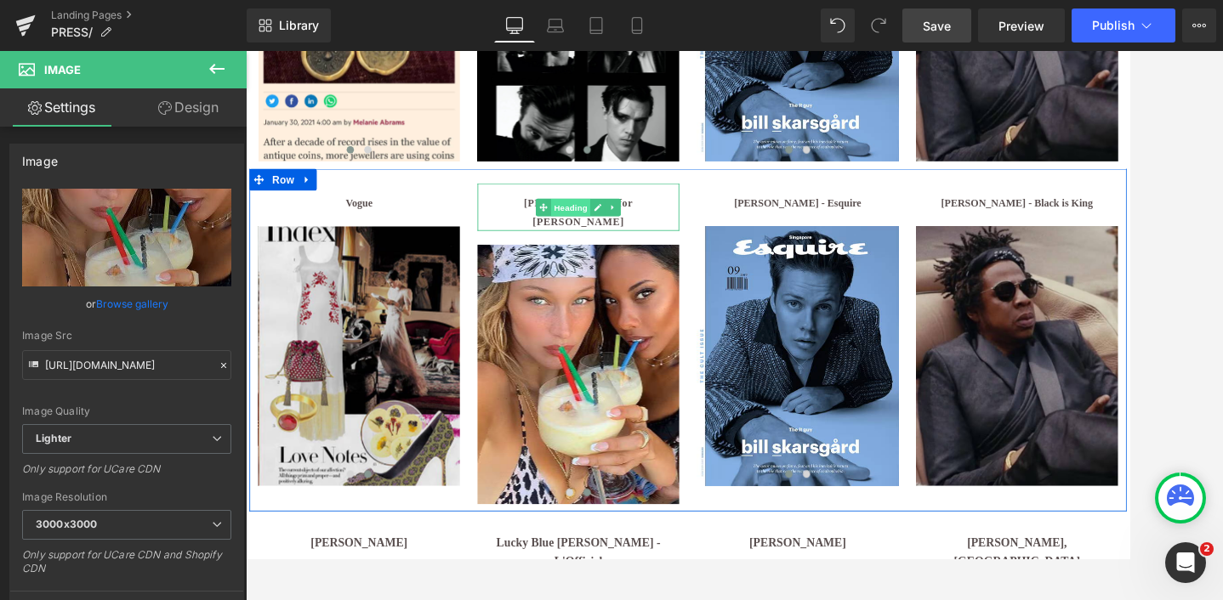
click at [617, 231] on span "Heading" at bounding box center [624, 233] width 46 height 20
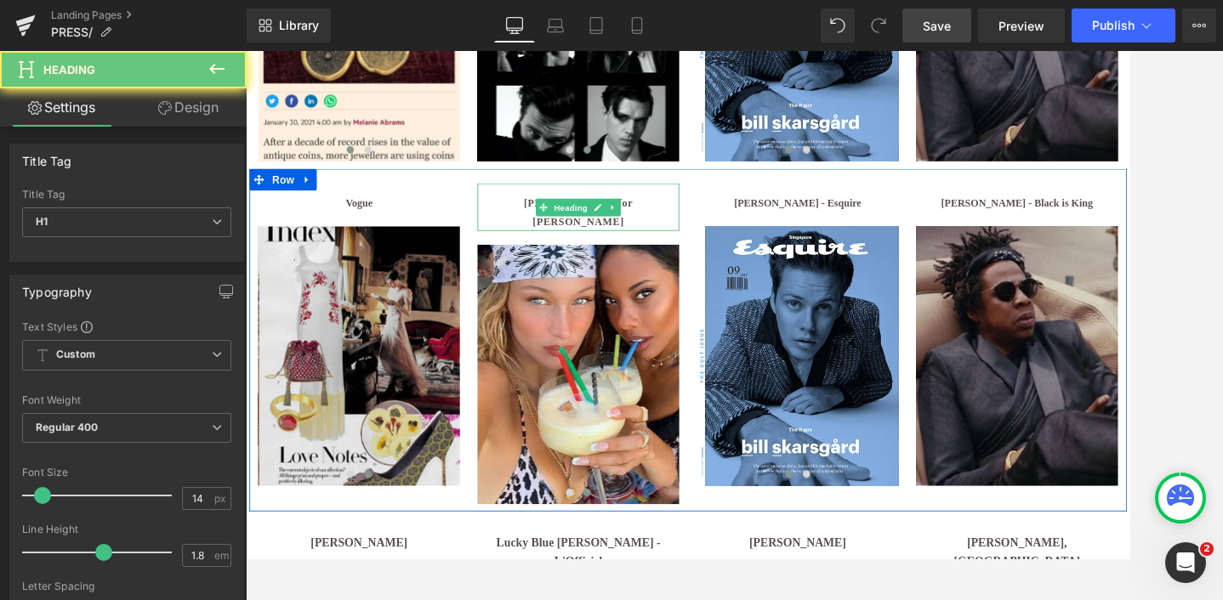
click at [725, 226] on h1 "[PERSON_NAME] for [PERSON_NAME]" at bounding box center [632, 239] width 235 height 43
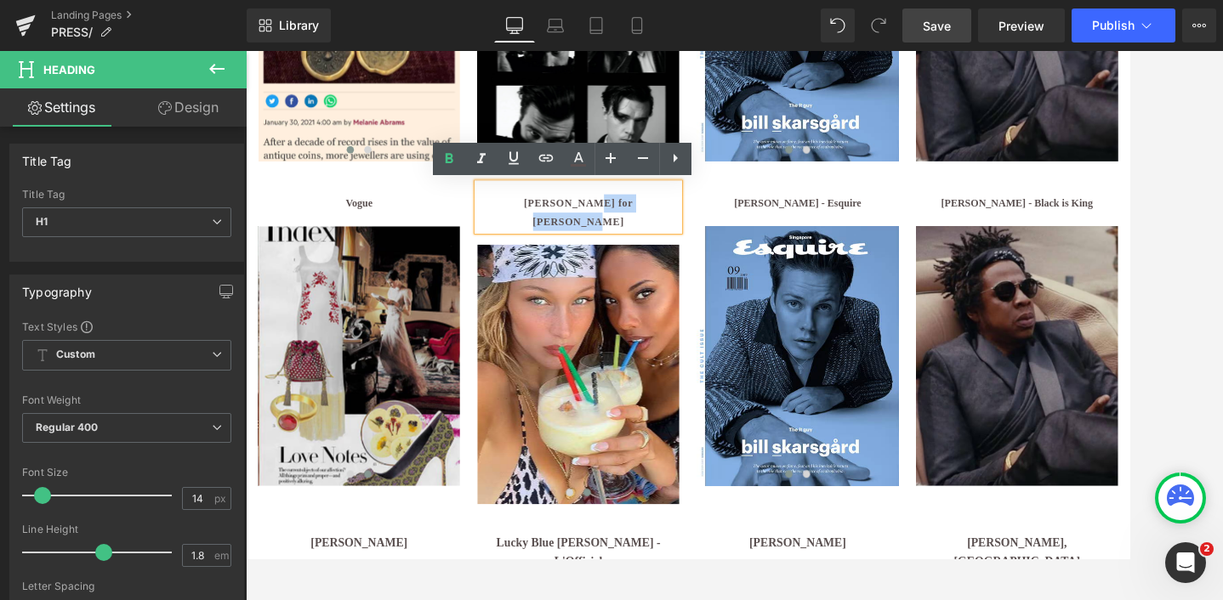
drag, startPoint x: 728, startPoint y: 230, endPoint x: 614, endPoint y: 231, distance: 113.9
click at [614, 231] on h1 "[PERSON_NAME] for [PERSON_NAME]" at bounding box center [632, 239] width 235 height 43
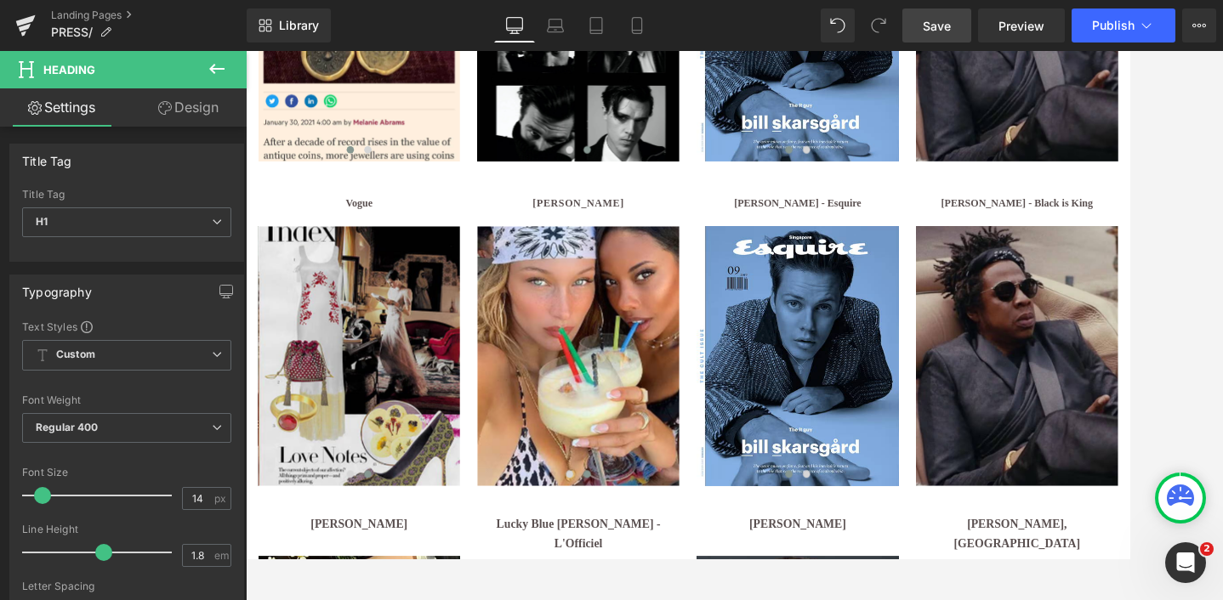
click at [944, 28] on span "Save" at bounding box center [936, 26] width 28 height 18
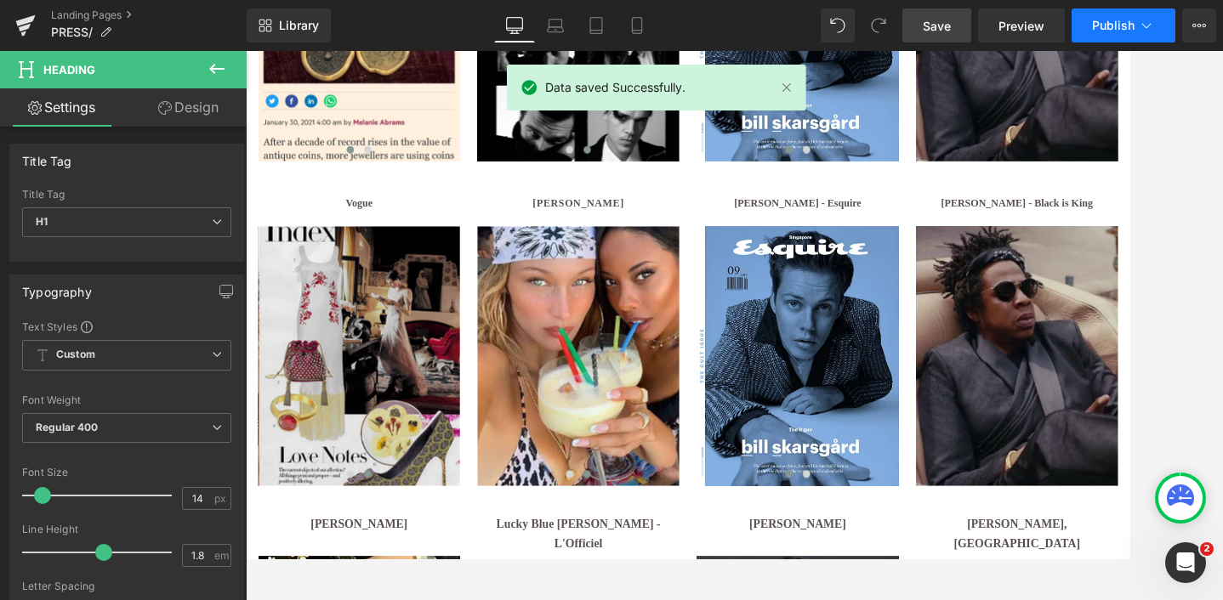
click at [1111, 23] on span "Publish" at bounding box center [1113, 26] width 43 height 14
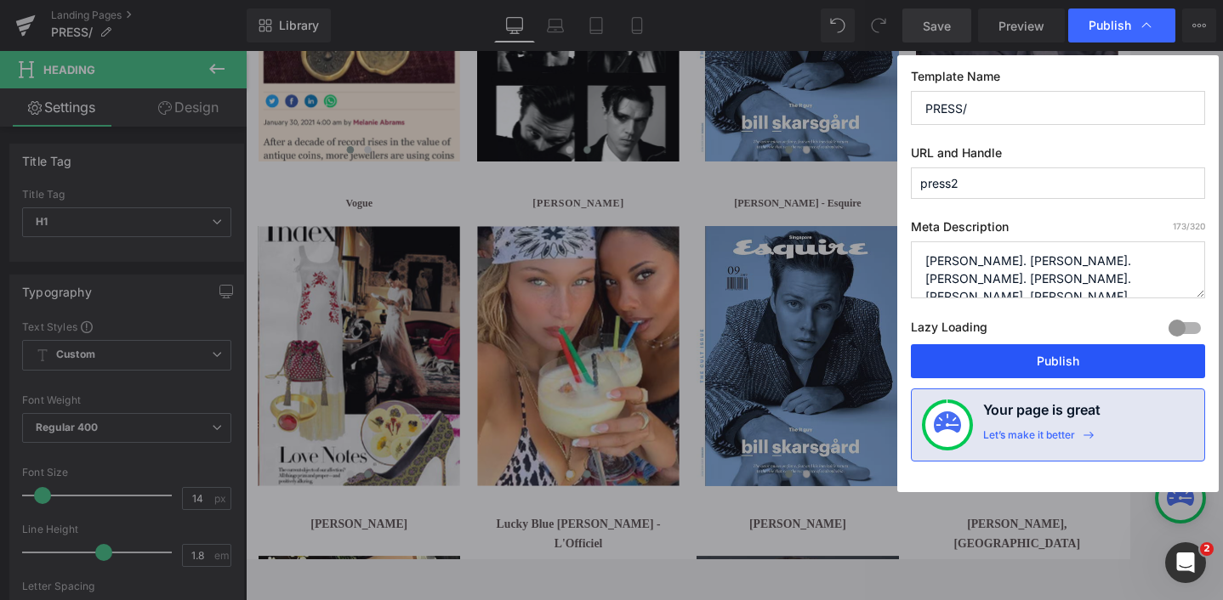
click at [1066, 364] on button "Publish" at bounding box center [1058, 361] width 294 height 34
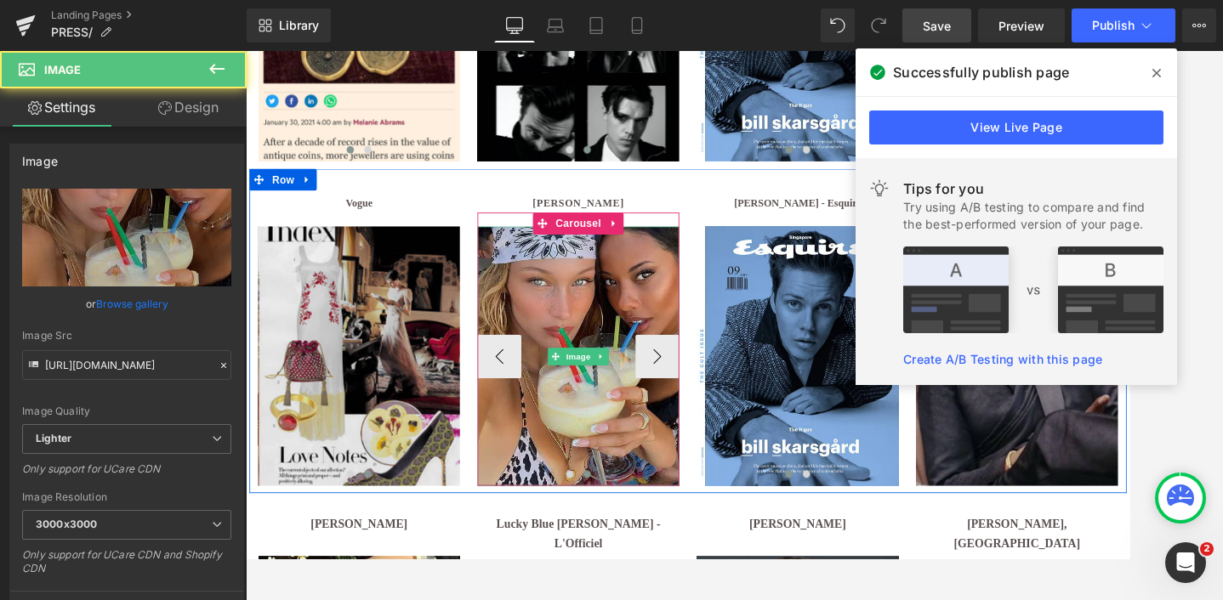
click at [647, 361] on img at bounding box center [632, 406] width 235 height 302
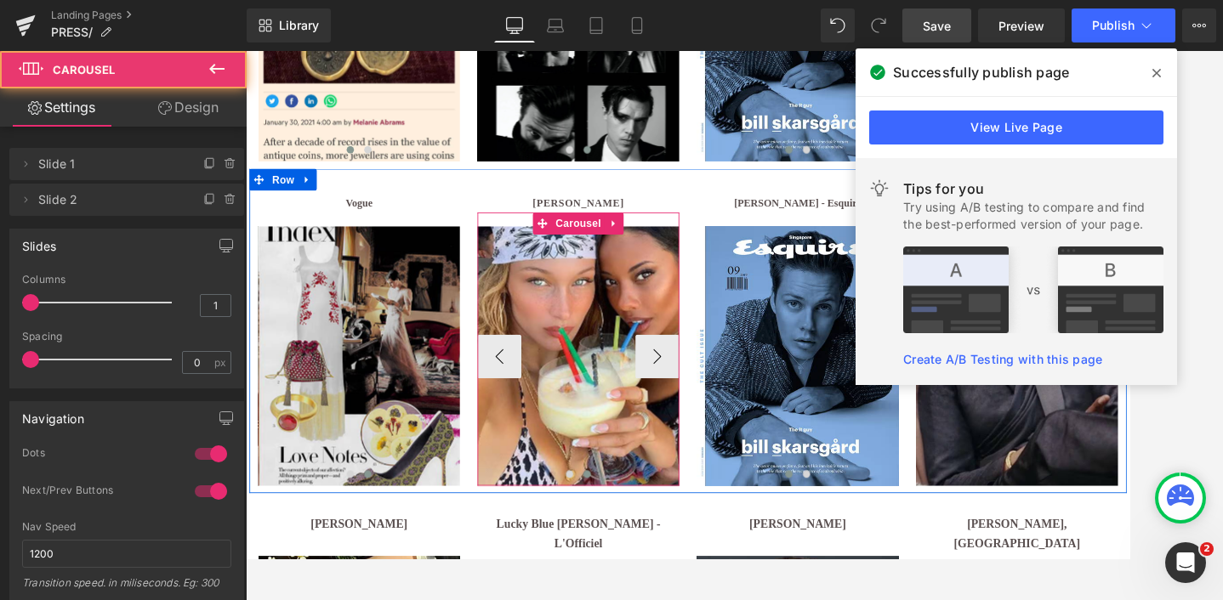
click at [648, 550] on button at bounding box center [643, 543] width 20 height 17
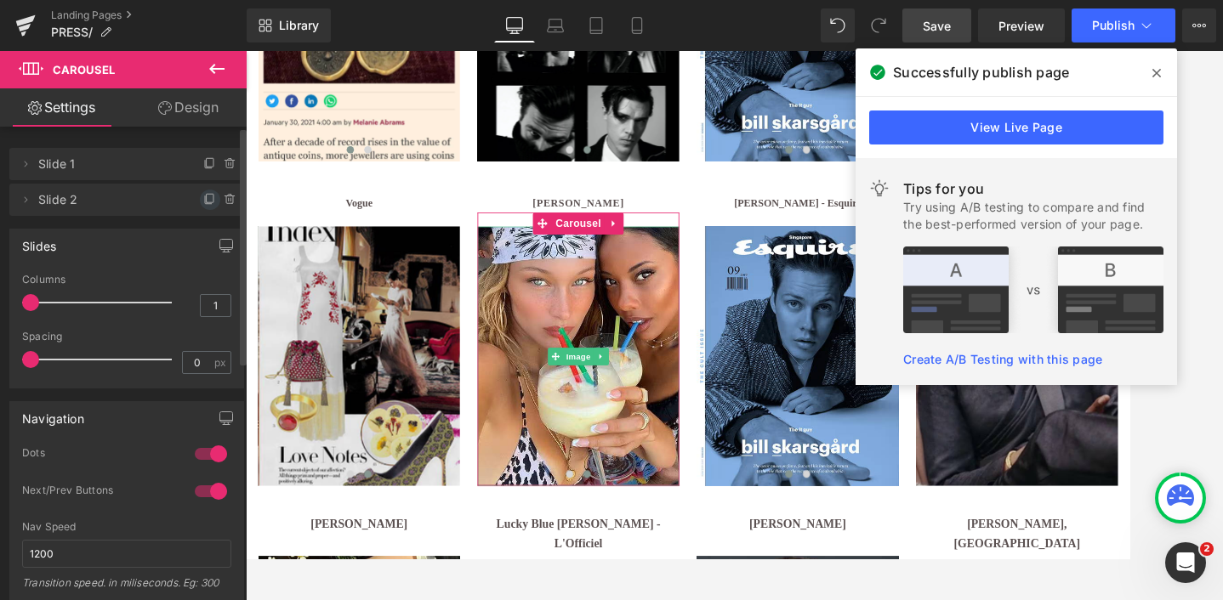
click at [203, 200] on icon at bounding box center [210, 200] width 14 height 14
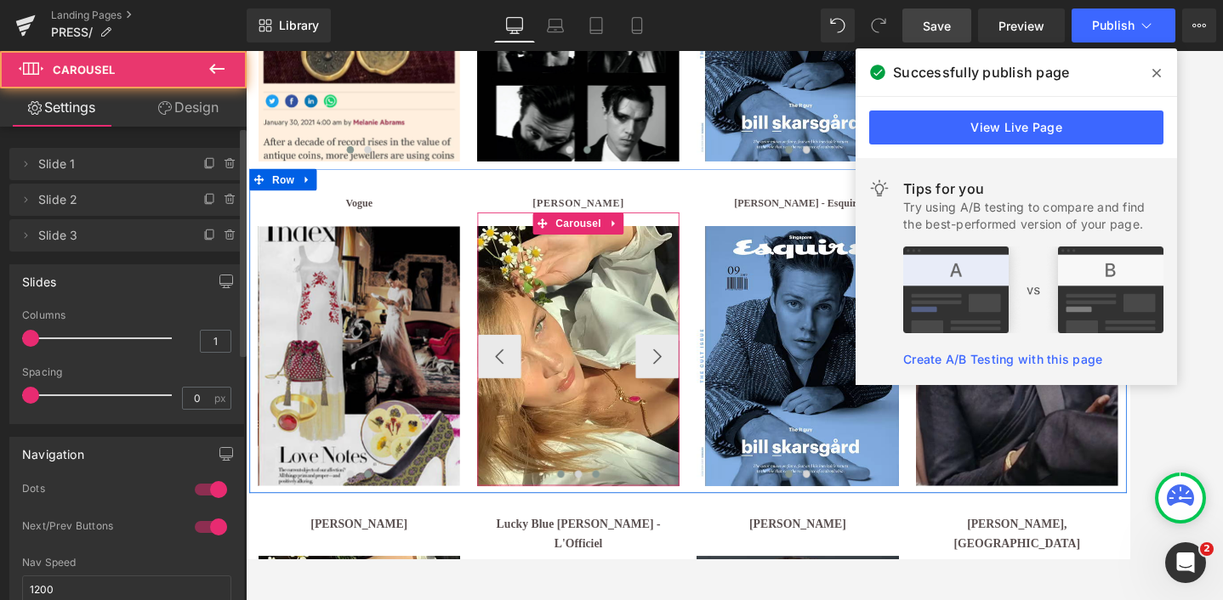
click at [659, 542] on button at bounding box center [653, 543] width 20 height 17
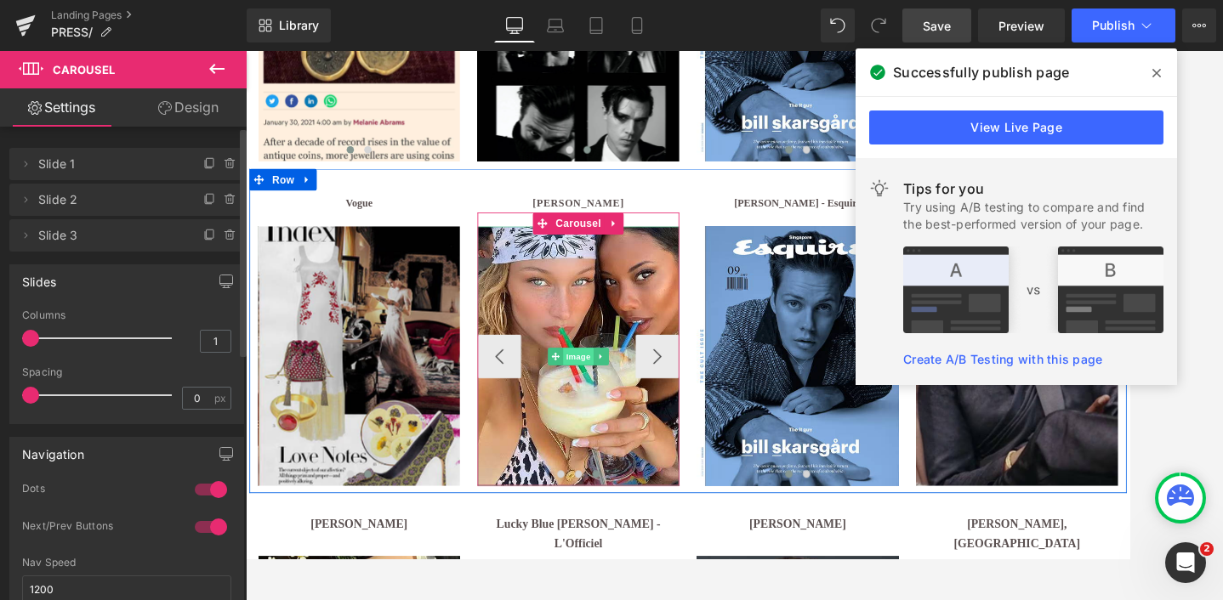
click at [638, 405] on span "Image" at bounding box center [633, 406] width 36 height 20
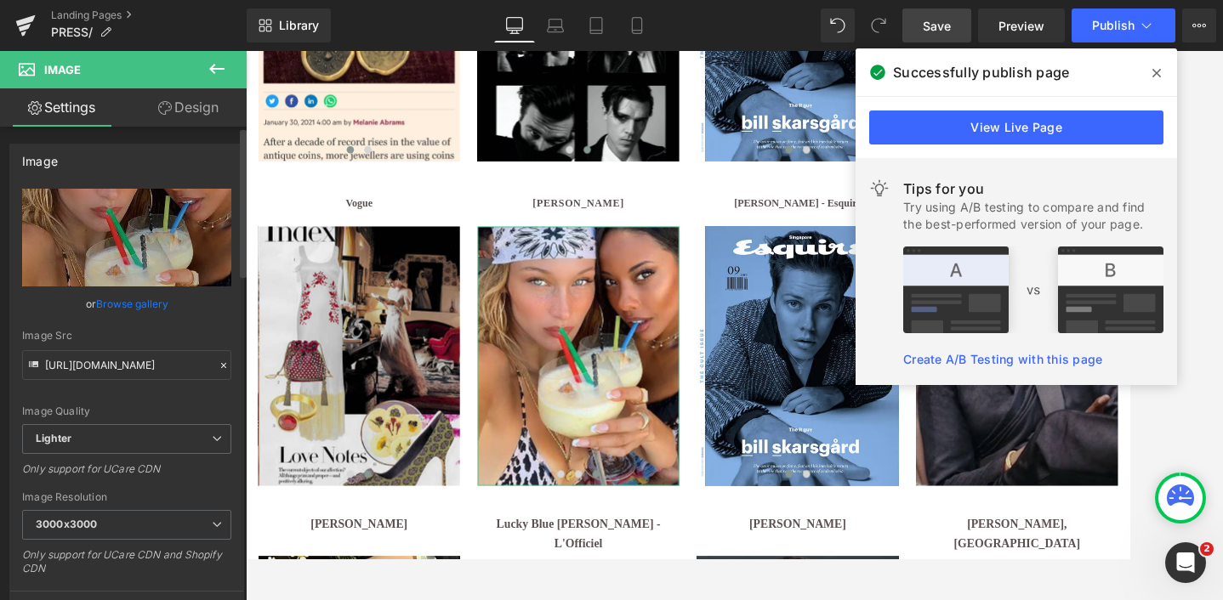
click at [133, 300] on link "Browse gallery" at bounding box center [132, 304] width 72 height 30
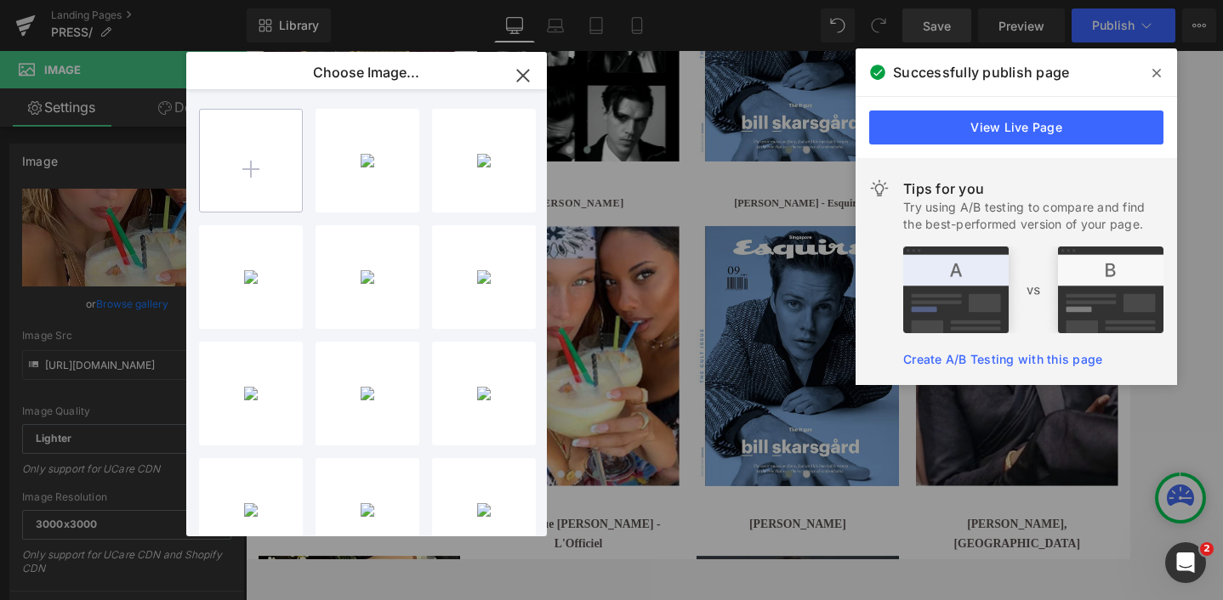
click at [235, 178] on input "file" at bounding box center [251, 161] width 102 height 102
type input "C:\fakepath\ucarecdn-23.avif"
click at [523, 75] on icon "button" at bounding box center [522, 75] width 11 height 11
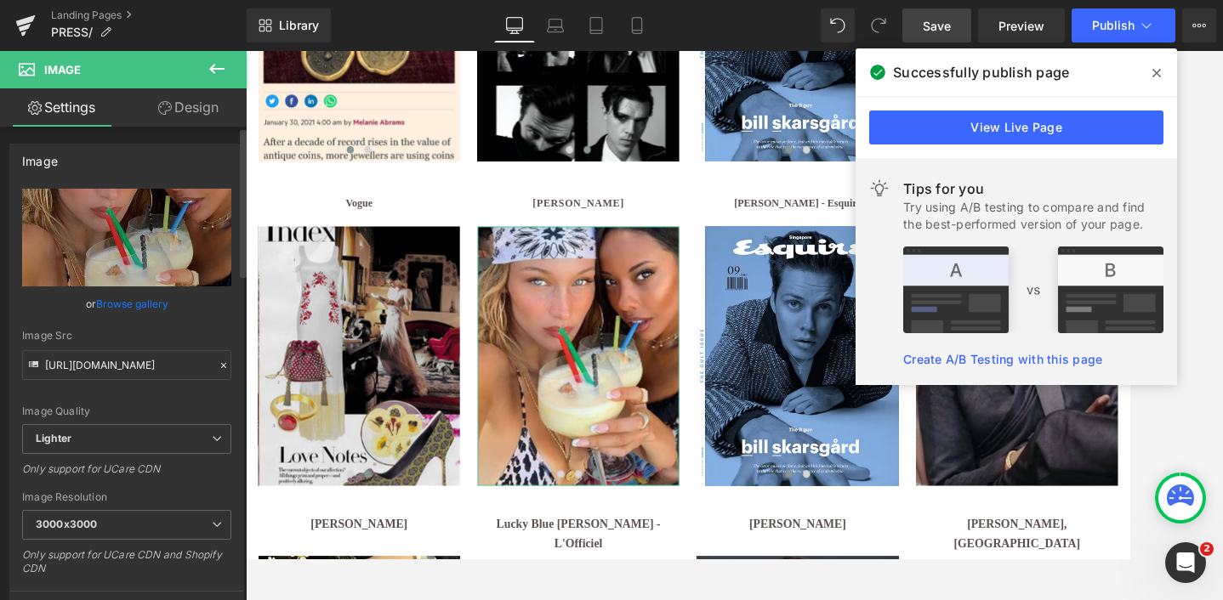
click at [136, 304] on link "Browse gallery" at bounding box center [132, 304] width 72 height 30
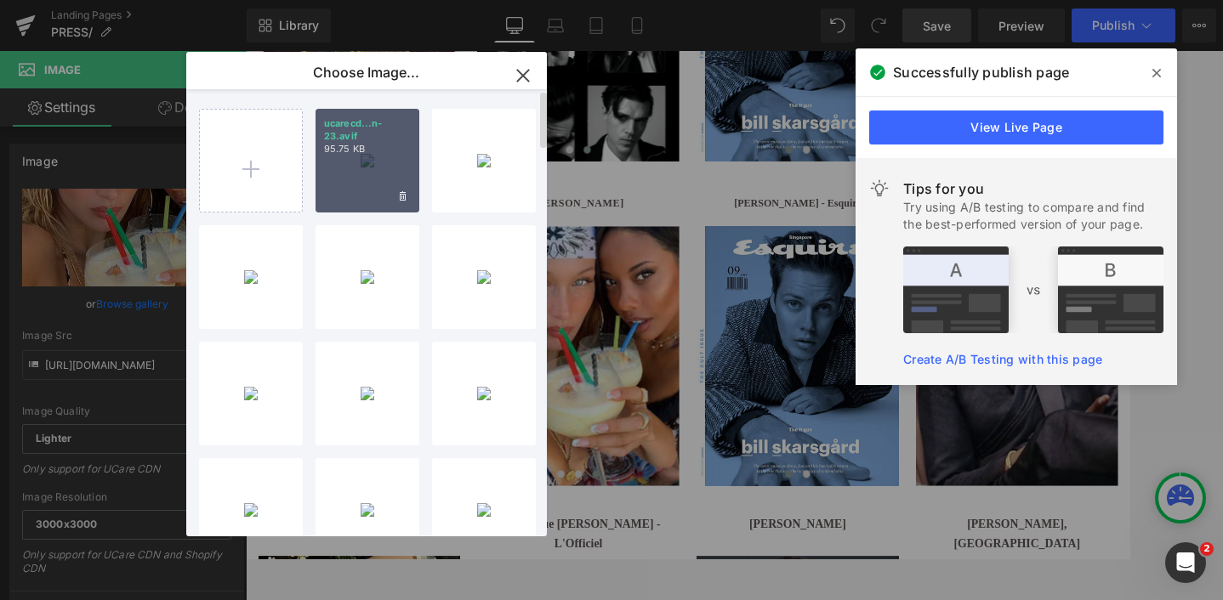
click at [365, 187] on div "ucarecd...n-23.avif 95.75 KB" at bounding box center [367, 161] width 104 height 104
type input "[URL][DOMAIN_NAME]"
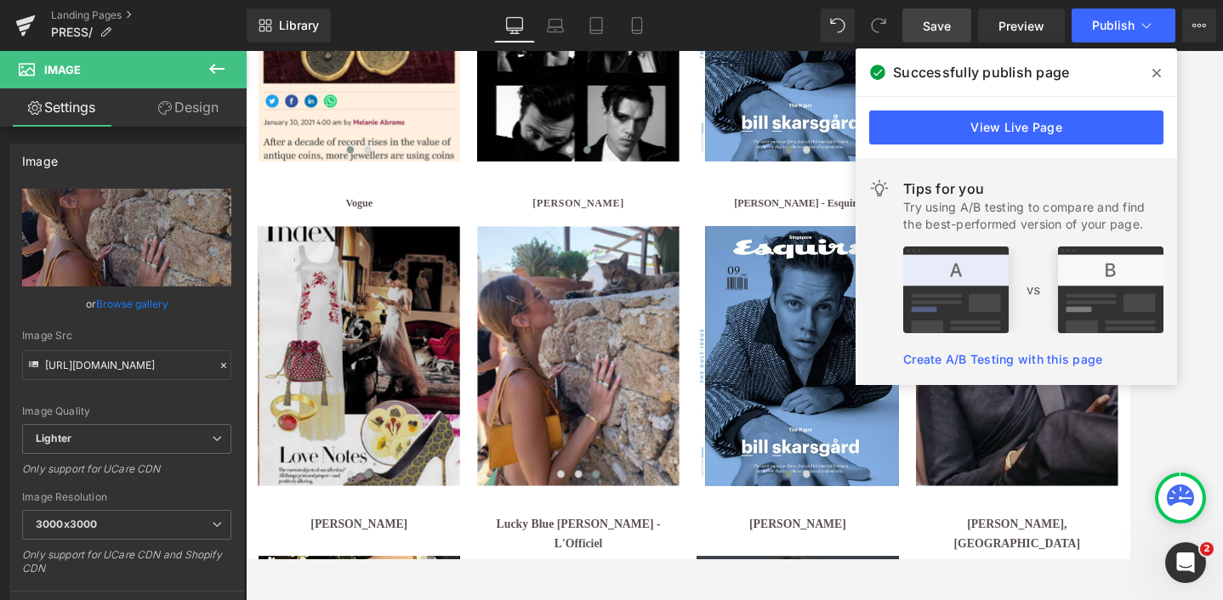
click at [941, 27] on span "Save" at bounding box center [936, 26] width 28 height 18
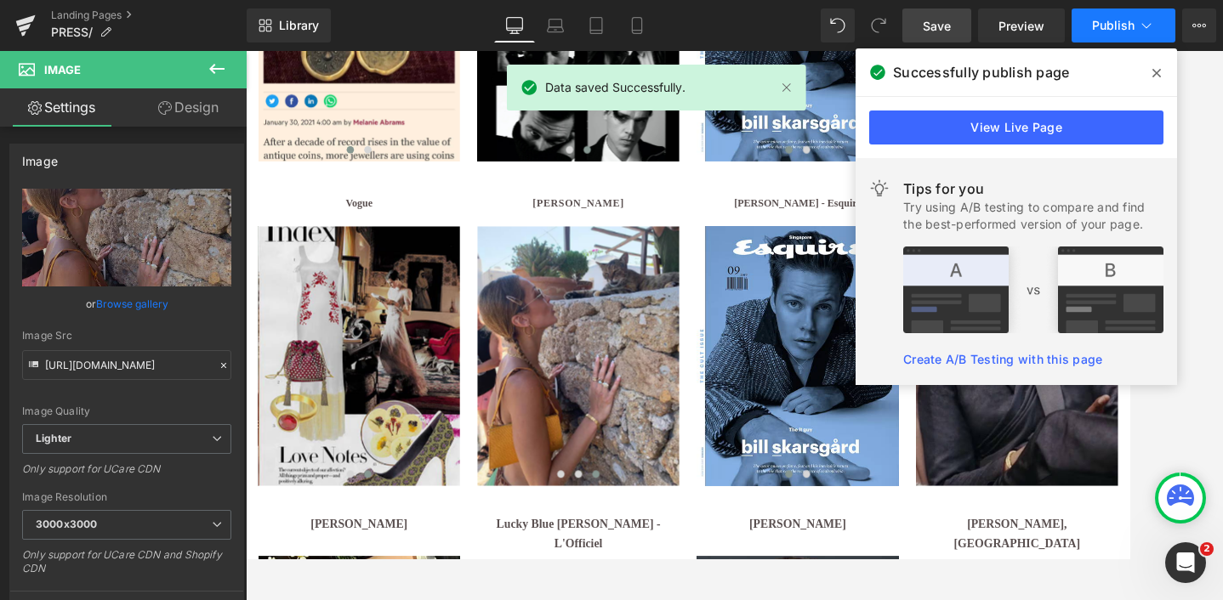
click at [1104, 20] on span "Publish" at bounding box center [1113, 26] width 43 height 14
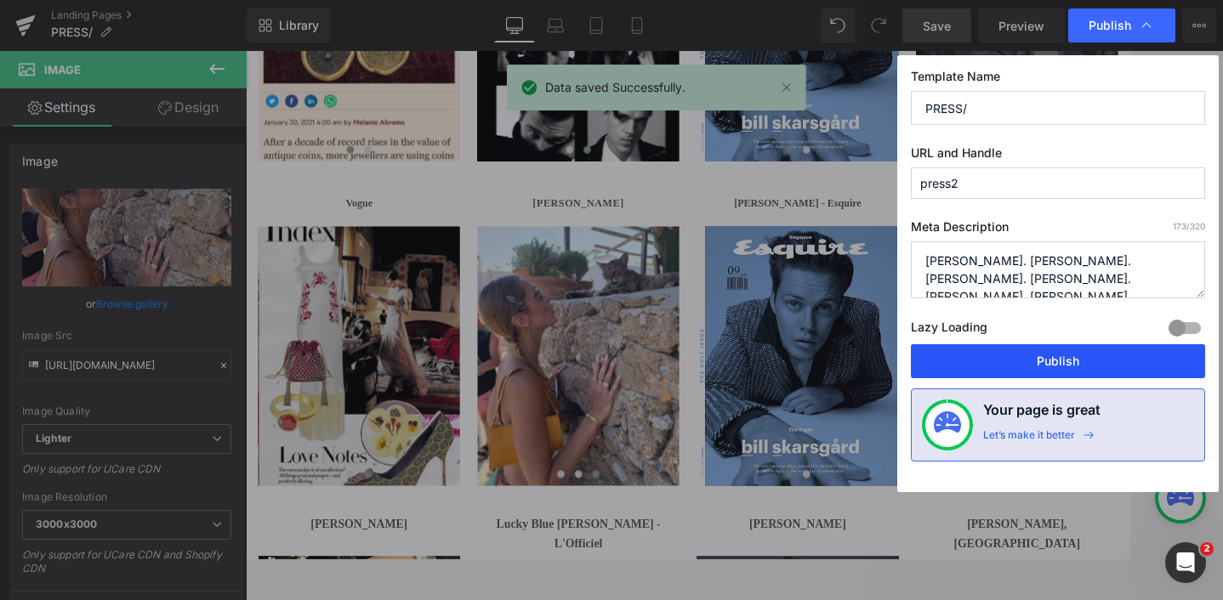
click at [1061, 360] on button "Publish" at bounding box center [1058, 361] width 294 height 34
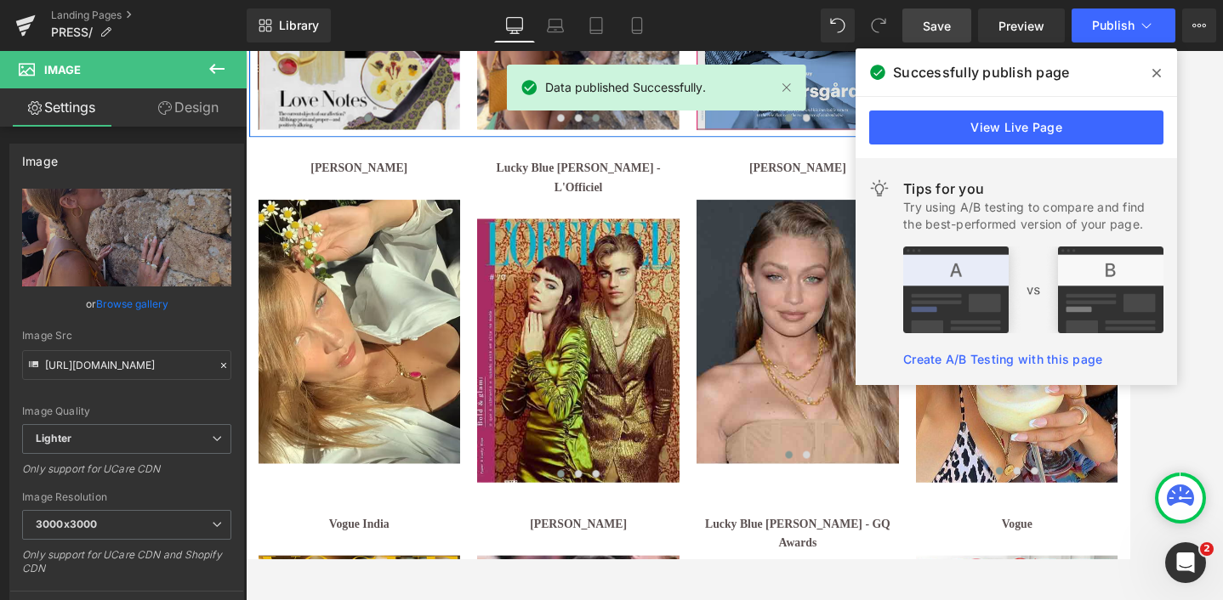
scroll to position [3097, 0]
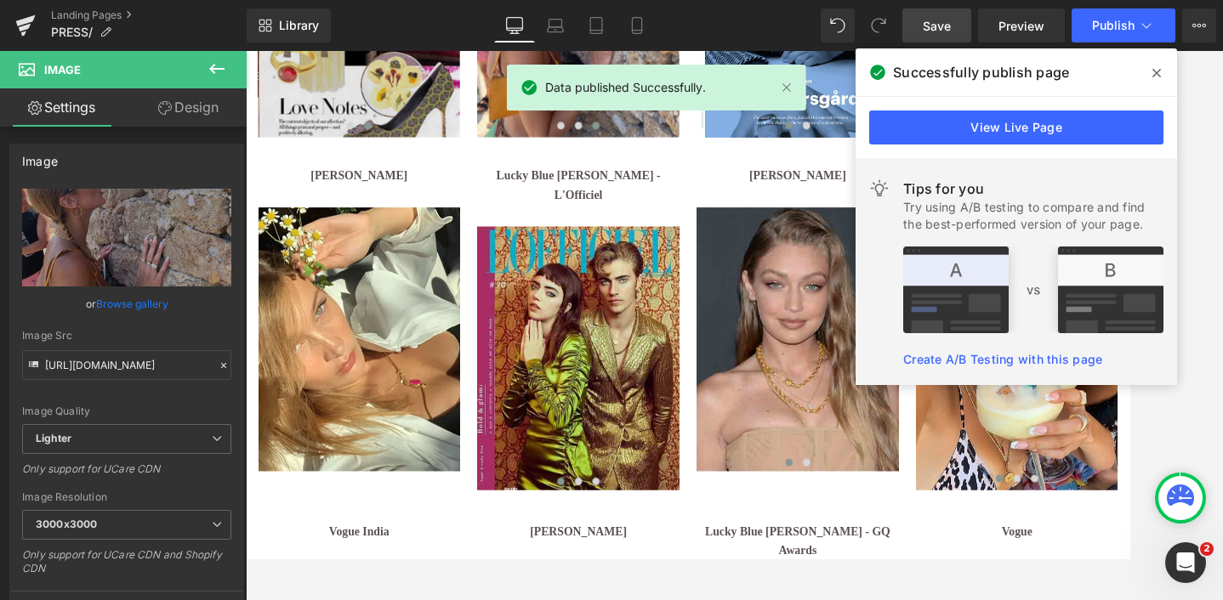
click at [1200, 414] on div at bounding box center [734, 325] width 977 height 549
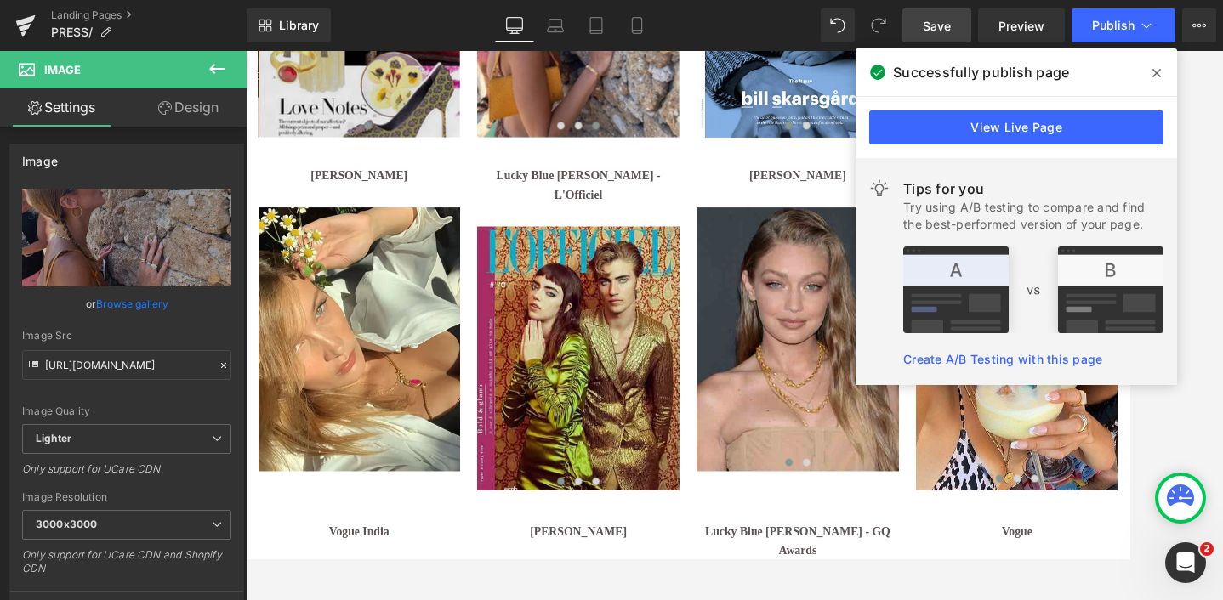
click at [1156, 68] on icon at bounding box center [1156, 73] width 9 height 14
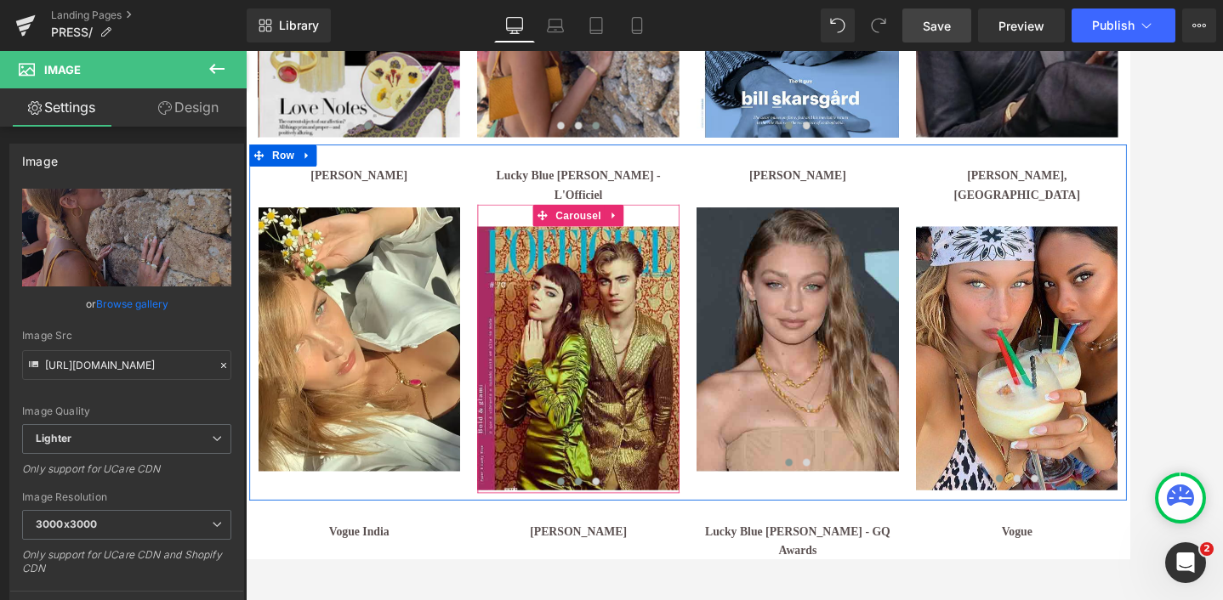
click at [632, 548] on span at bounding box center [632, 552] width 9 height 9
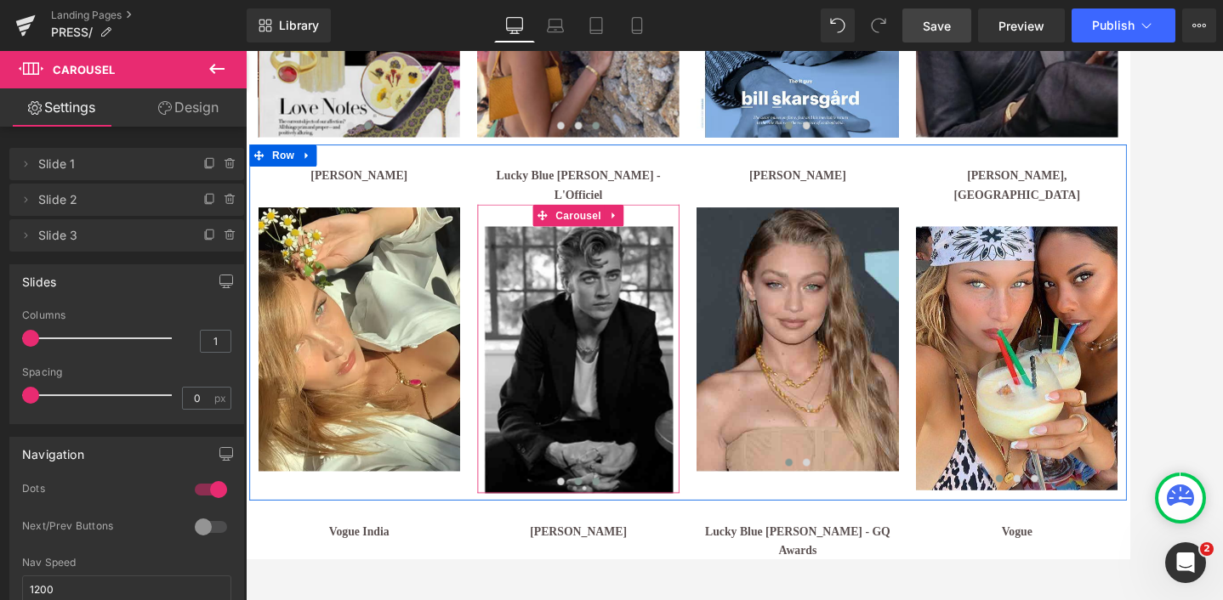
click at [655, 548] on span at bounding box center [653, 552] width 9 height 9
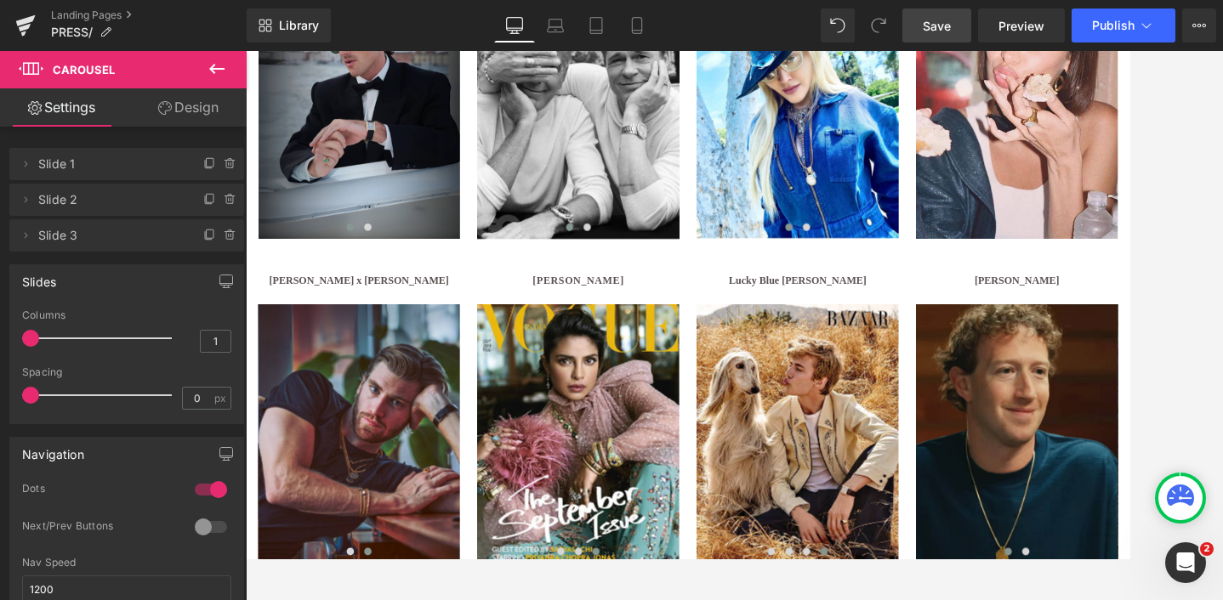
scroll to position [960, 0]
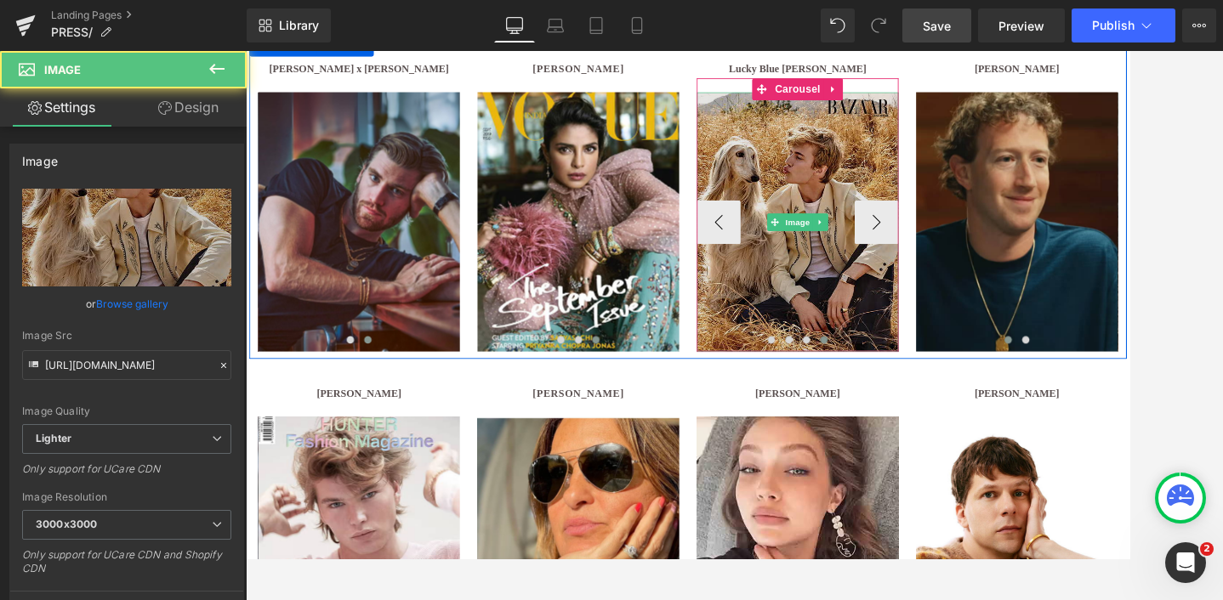
click at [898, 302] on img at bounding box center [887, 250] width 235 height 302
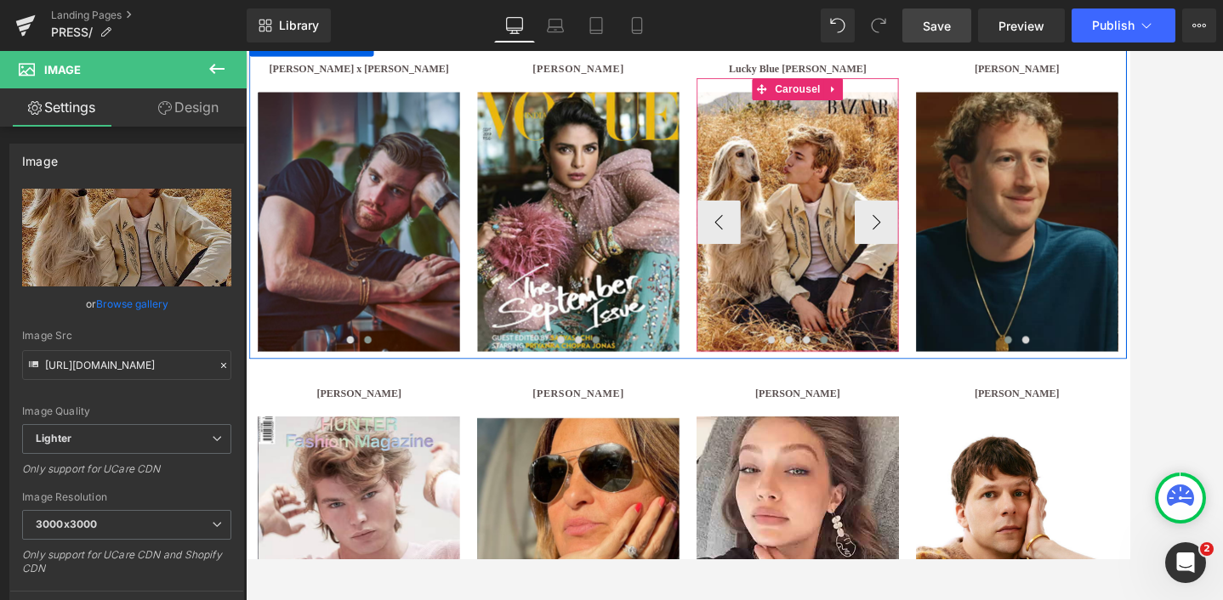
click at [923, 389] on button at bounding box center [918, 386] width 20 height 17
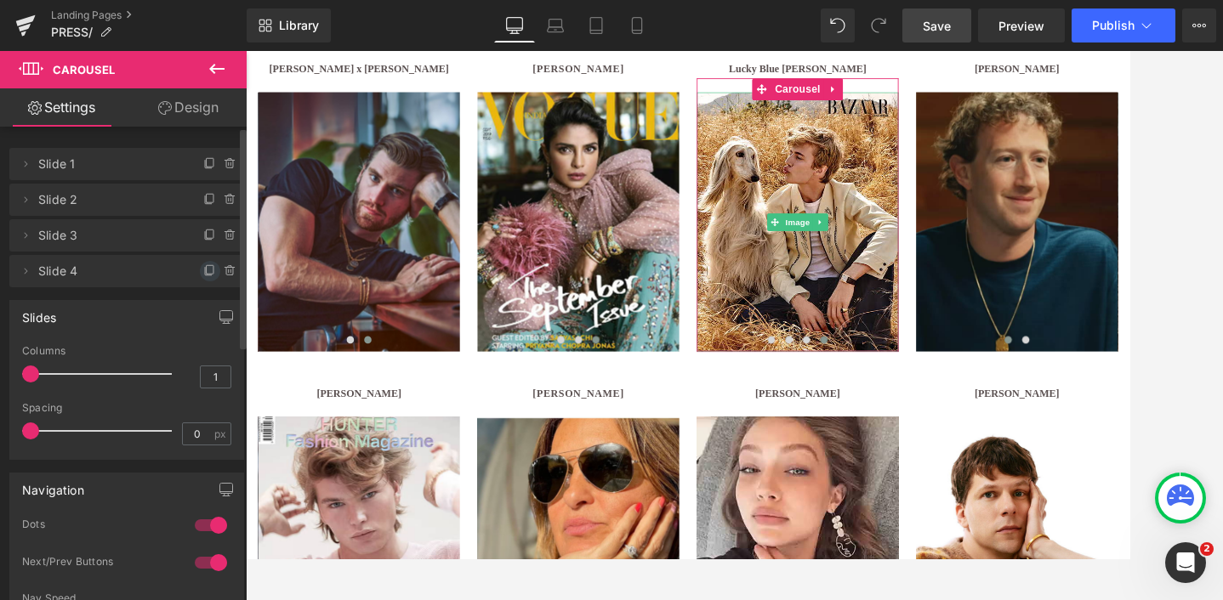
click at [203, 265] on icon at bounding box center [210, 271] width 14 height 14
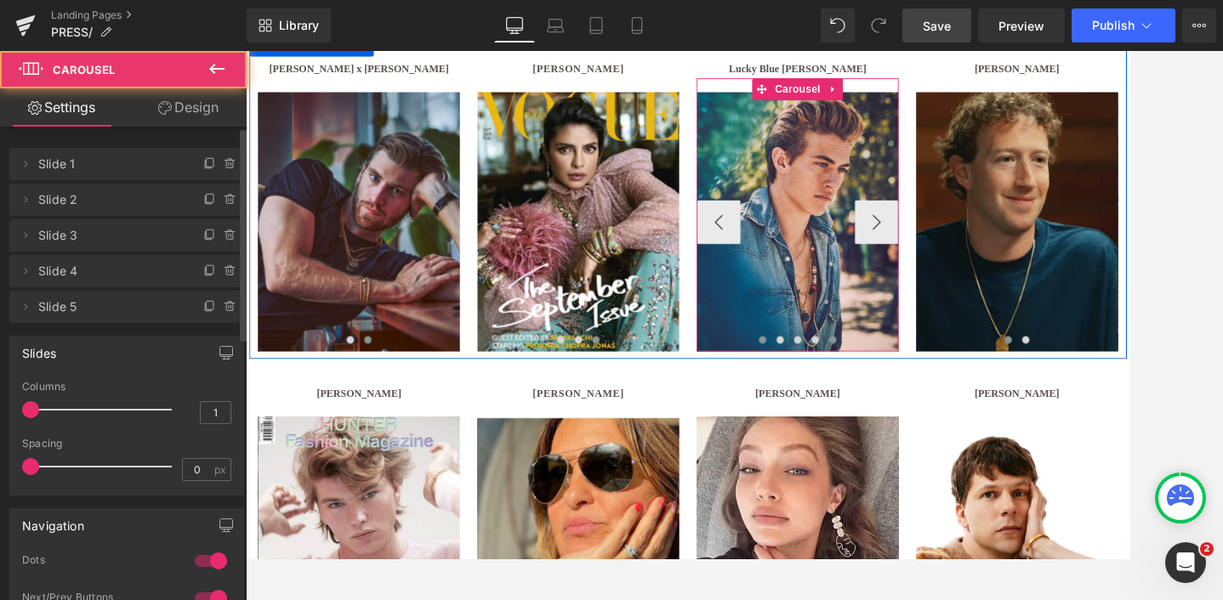
click at [932, 389] on span at bounding box center [928, 387] width 9 height 9
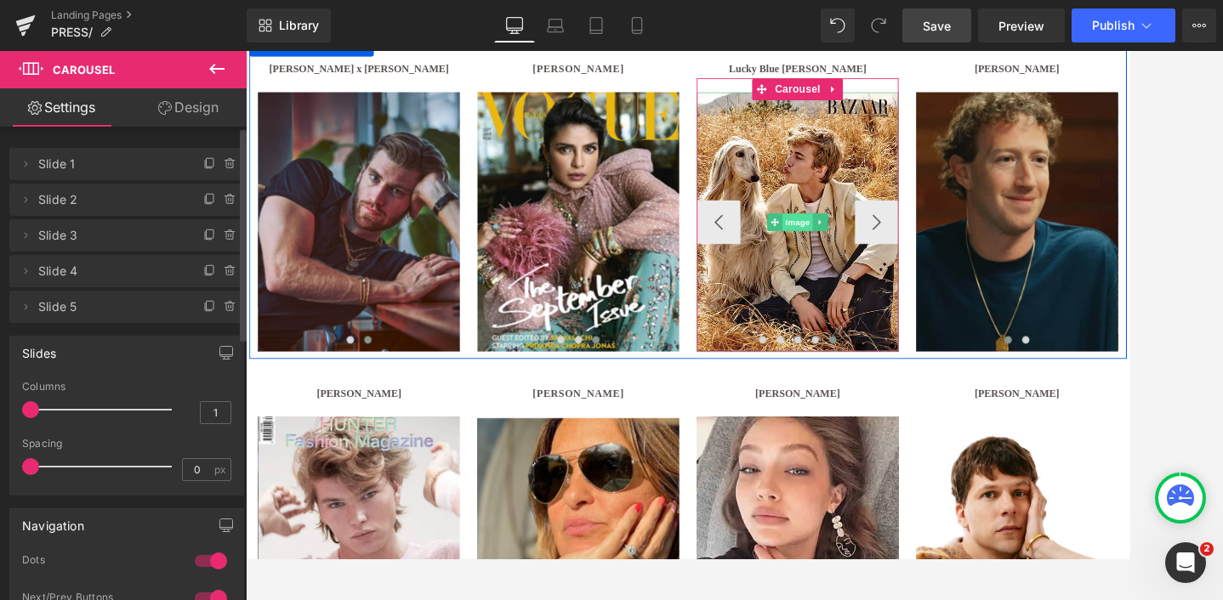
click at [889, 253] on span "Image" at bounding box center [888, 250] width 36 height 20
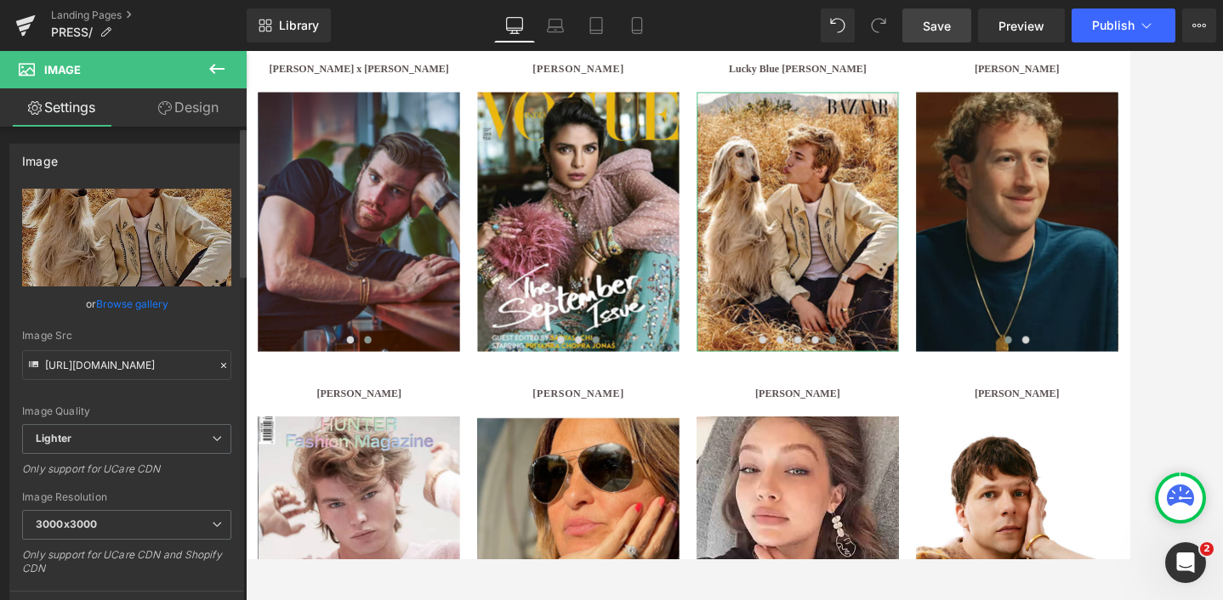
click at [125, 302] on link "Browse gallery" at bounding box center [132, 304] width 72 height 30
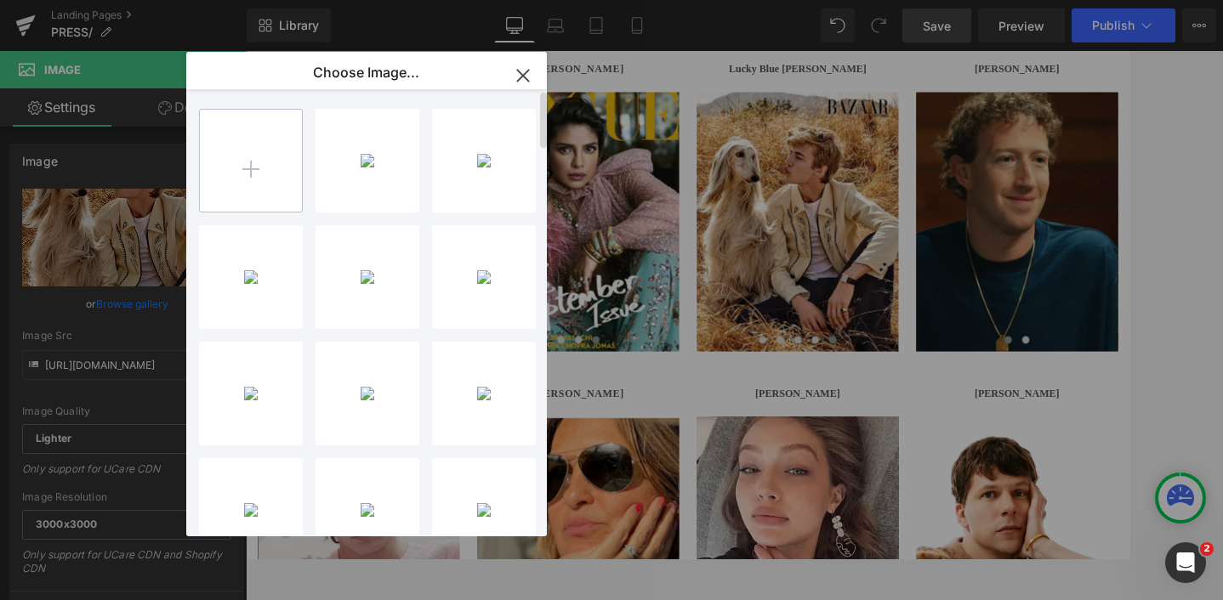
click at [251, 198] on input "file" at bounding box center [251, 161] width 102 height 102
type input "C:\fakepath\ucarecdn-24.avif"
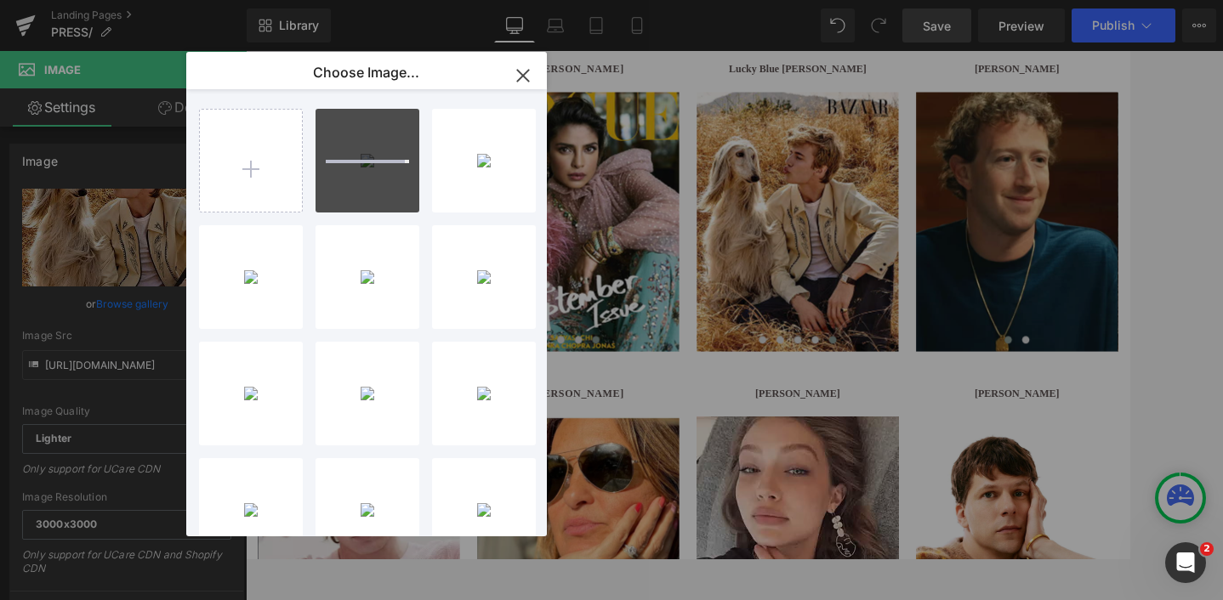
click at [520, 70] on icon "button" at bounding box center [522, 75] width 27 height 27
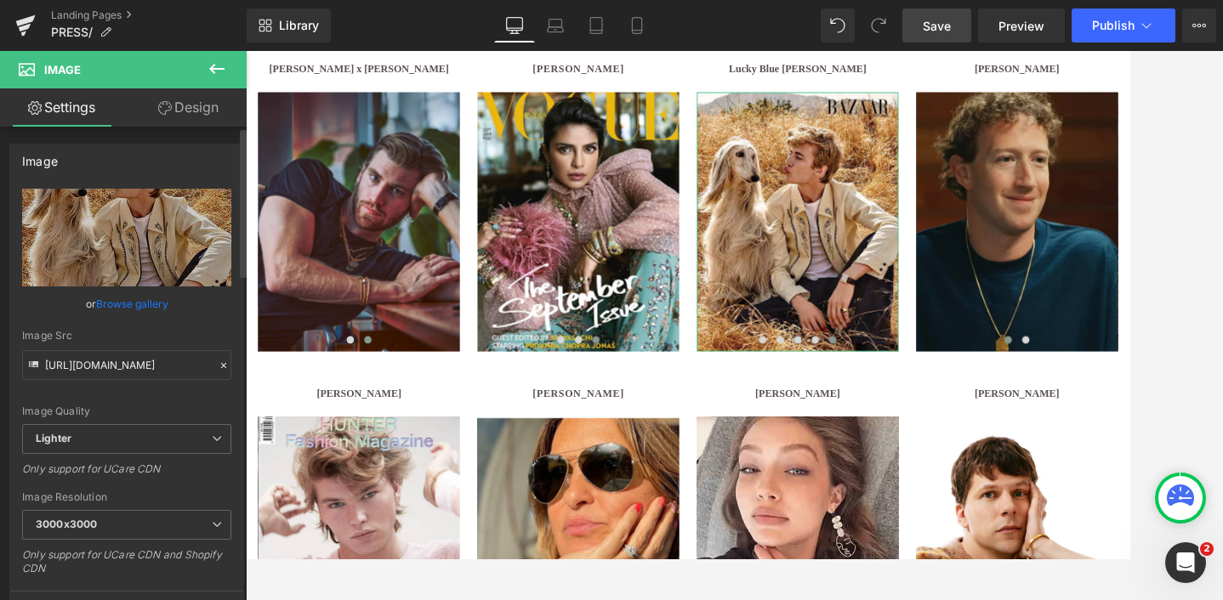
click at [117, 304] on link "Browse gallery" at bounding box center [132, 304] width 72 height 30
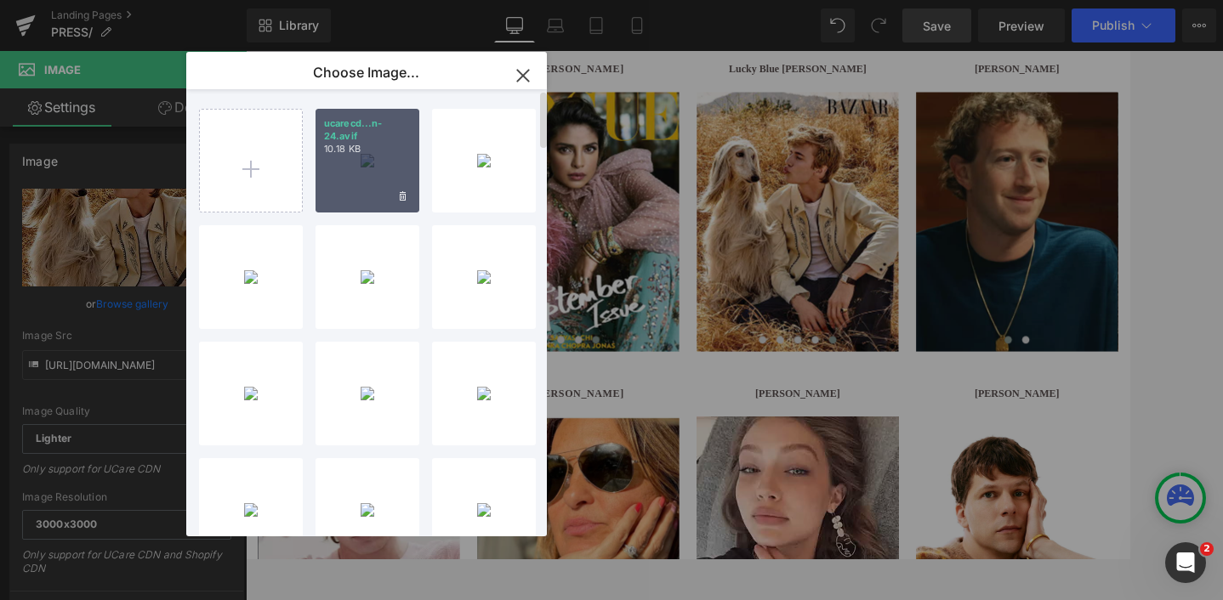
click at [354, 193] on div "ucarecd...n-24.avif 10.18 KB" at bounding box center [367, 161] width 104 height 104
type input "[URL][DOMAIN_NAME]"
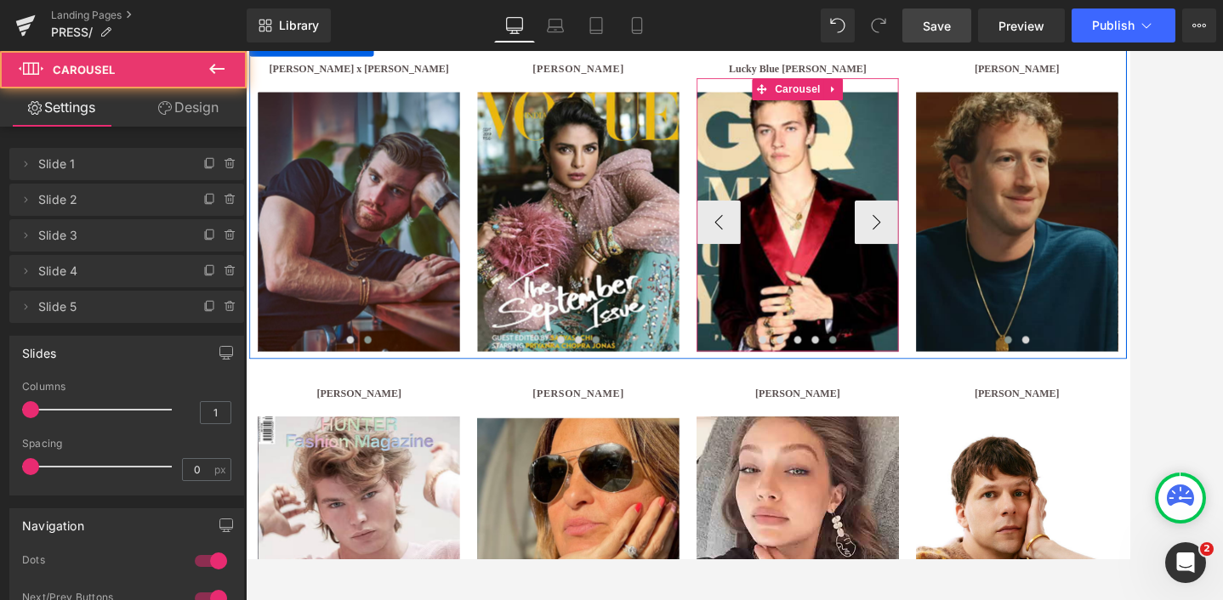
click at [931, 389] on span at bounding box center [928, 387] width 9 height 9
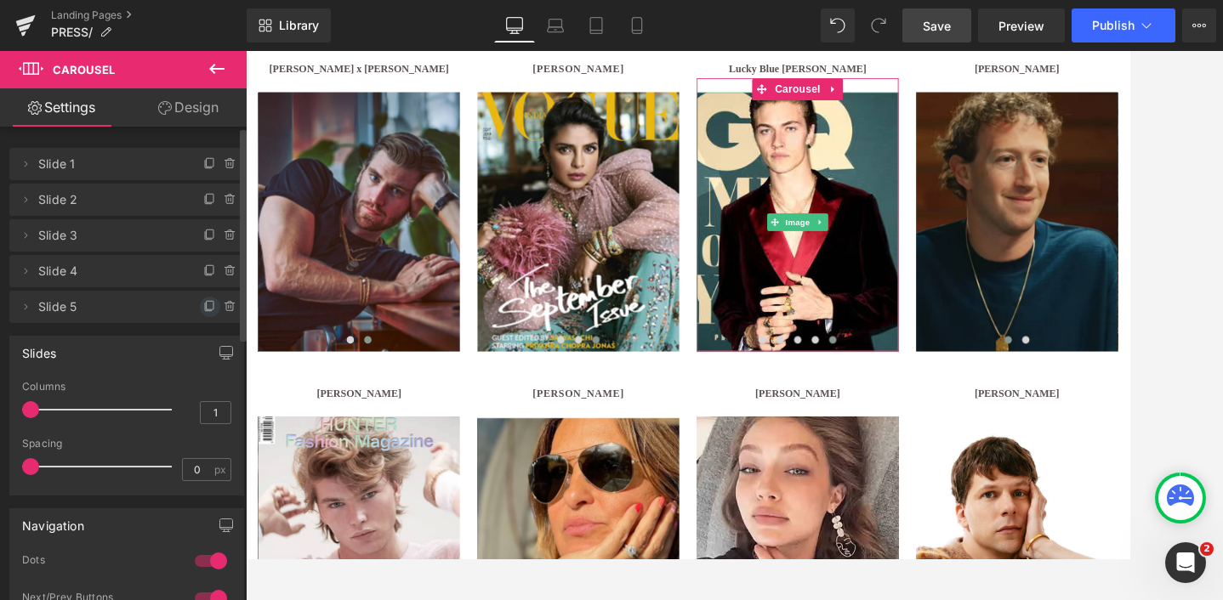
click at [203, 311] on icon at bounding box center [210, 307] width 14 height 14
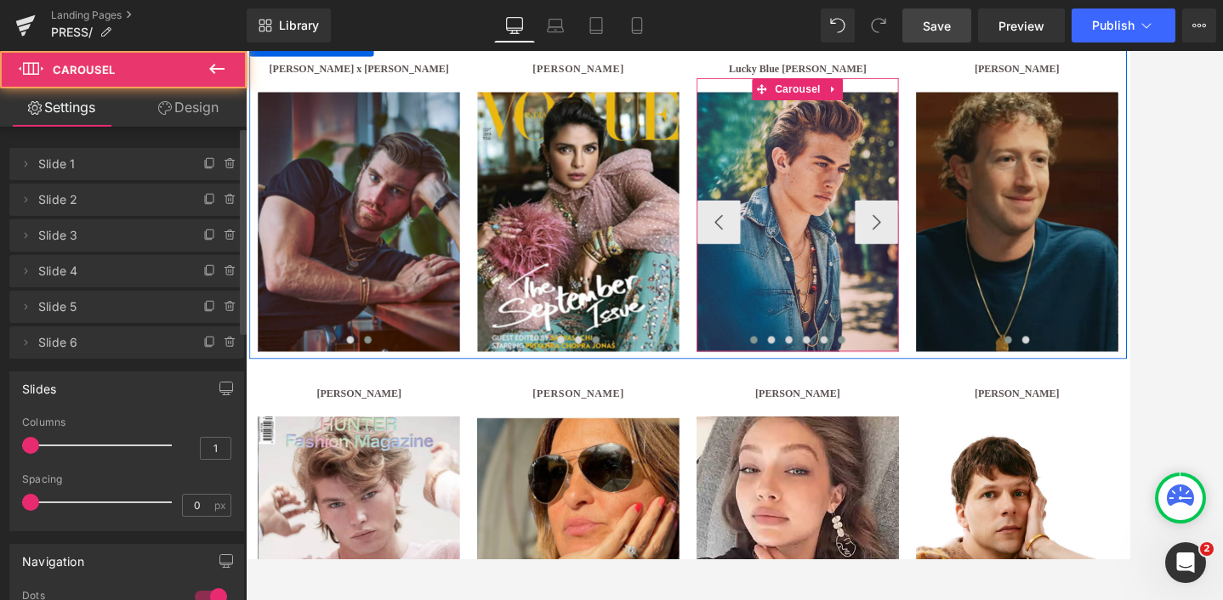
click at [939, 385] on span at bounding box center [938, 387] width 9 height 9
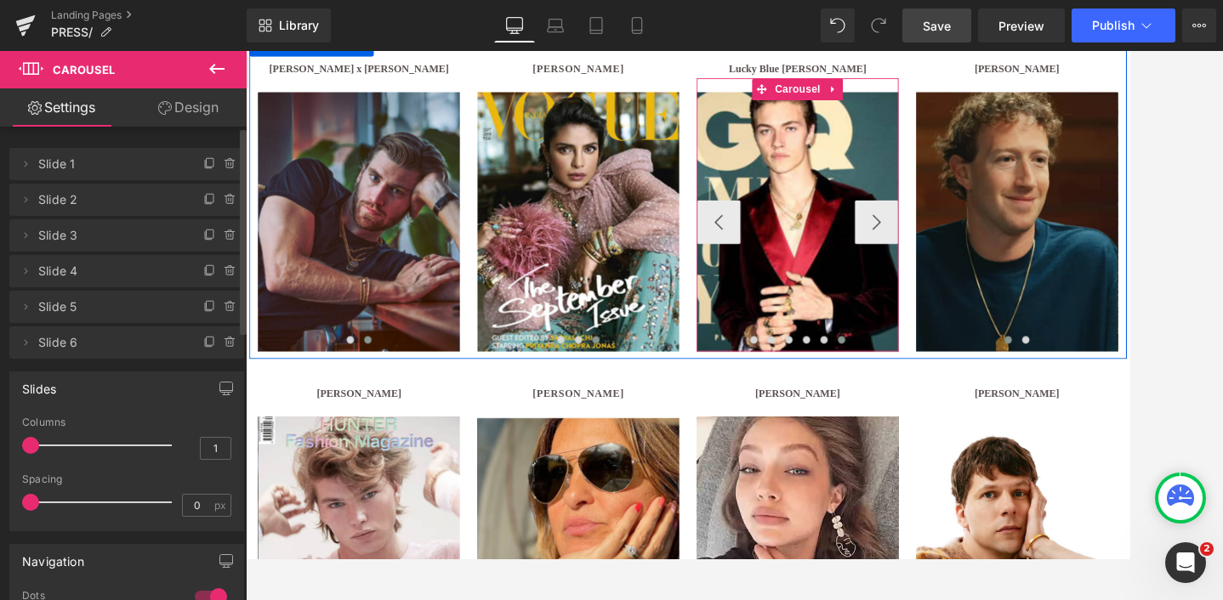
click at [941, 387] on span at bounding box center [938, 387] width 9 height 9
click at [883, 247] on span "Image" at bounding box center [888, 250] width 36 height 20
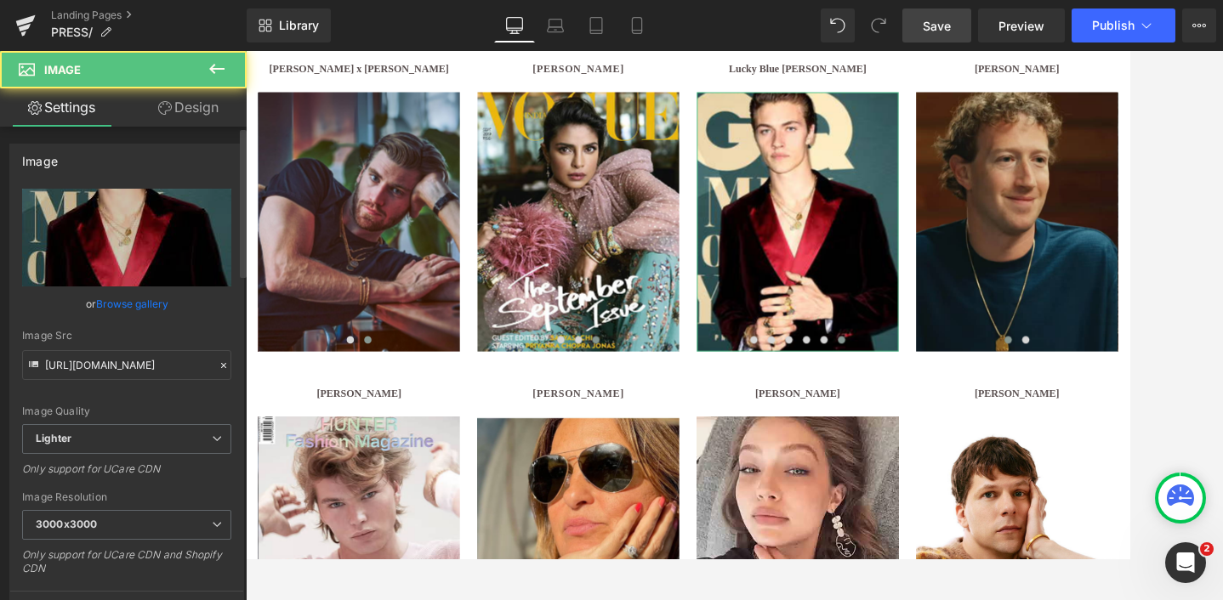
click at [136, 302] on link "Browse gallery" at bounding box center [132, 304] width 72 height 30
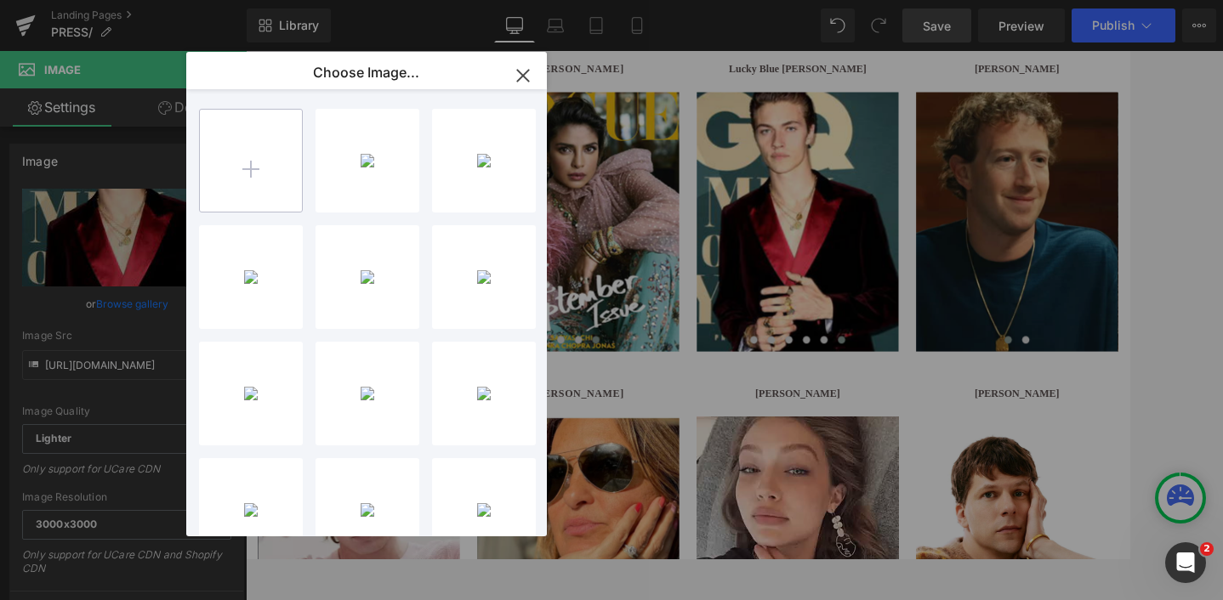
click at [245, 181] on input "file" at bounding box center [251, 161] width 102 height 102
type input "C:\fakepath\ucarecdn-25.avif"
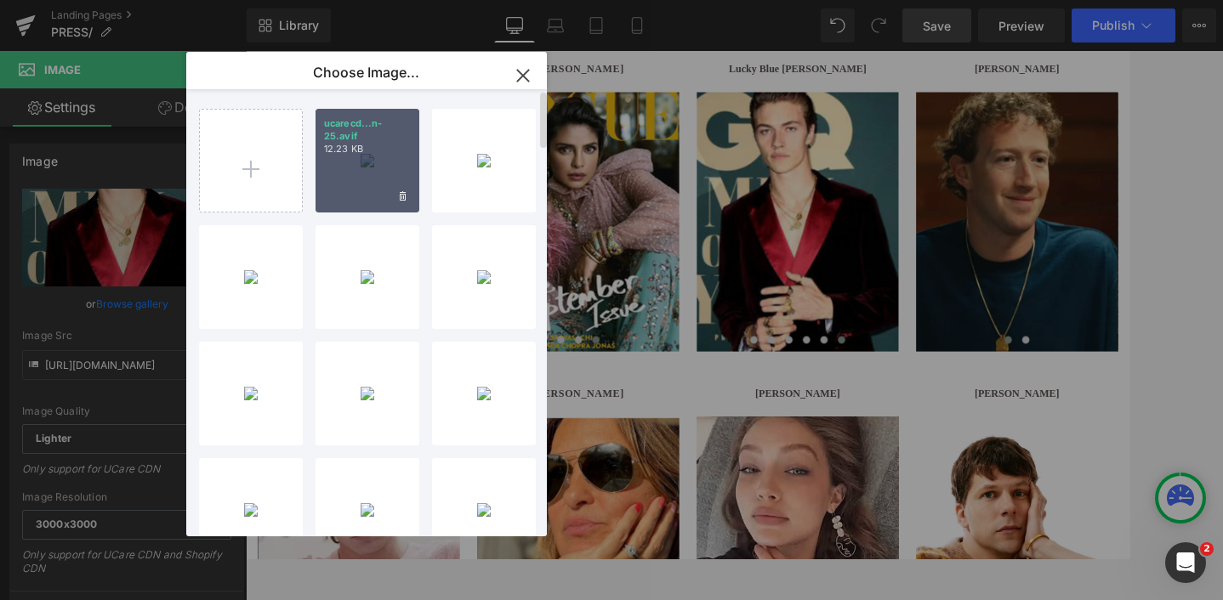
click at [375, 176] on div "ucarecd...n-25.avif 12.23 KB" at bounding box center [367, 161] width 104 height 104
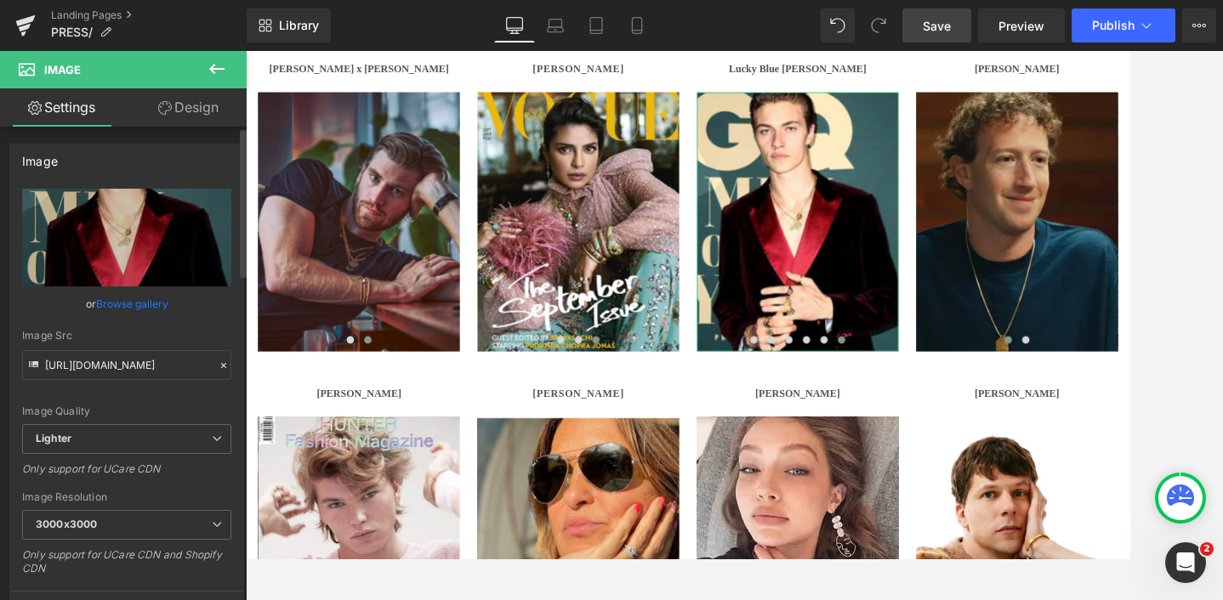
click at [118, 303] on link "Browse gallery" at bounding box center [132, 304] width 72 height 30
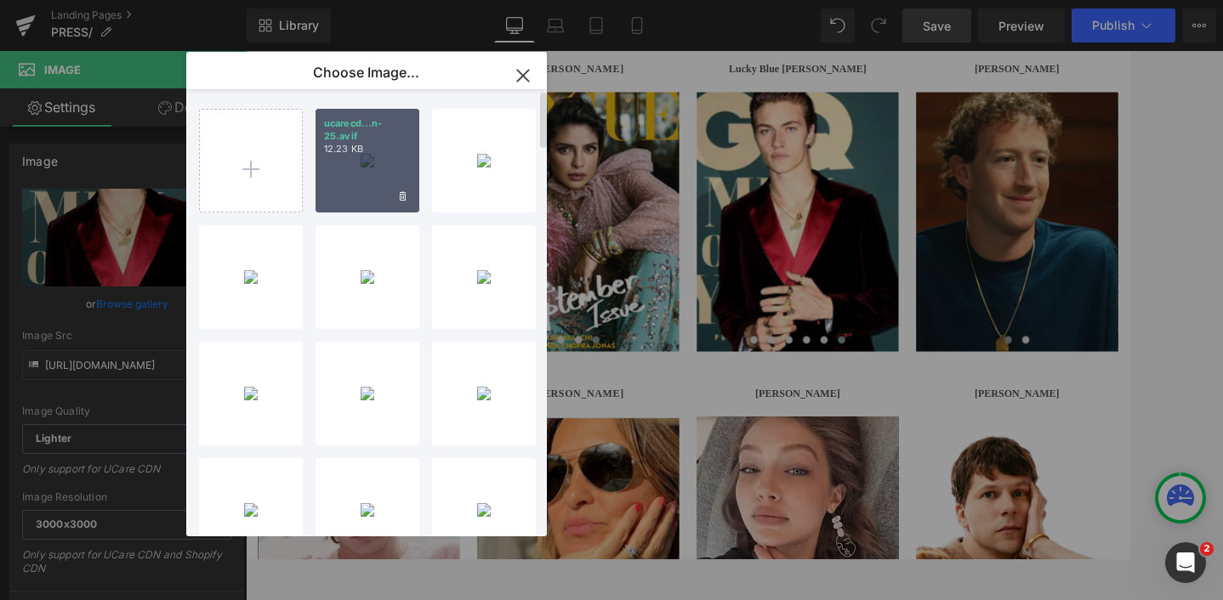
click at [372, 175] on div "ucarecd...n-25.avif 12.23 KB" at bounding box center [367, 161] width 104 height 104
type input "[URL][DOMAIN_NAME]"
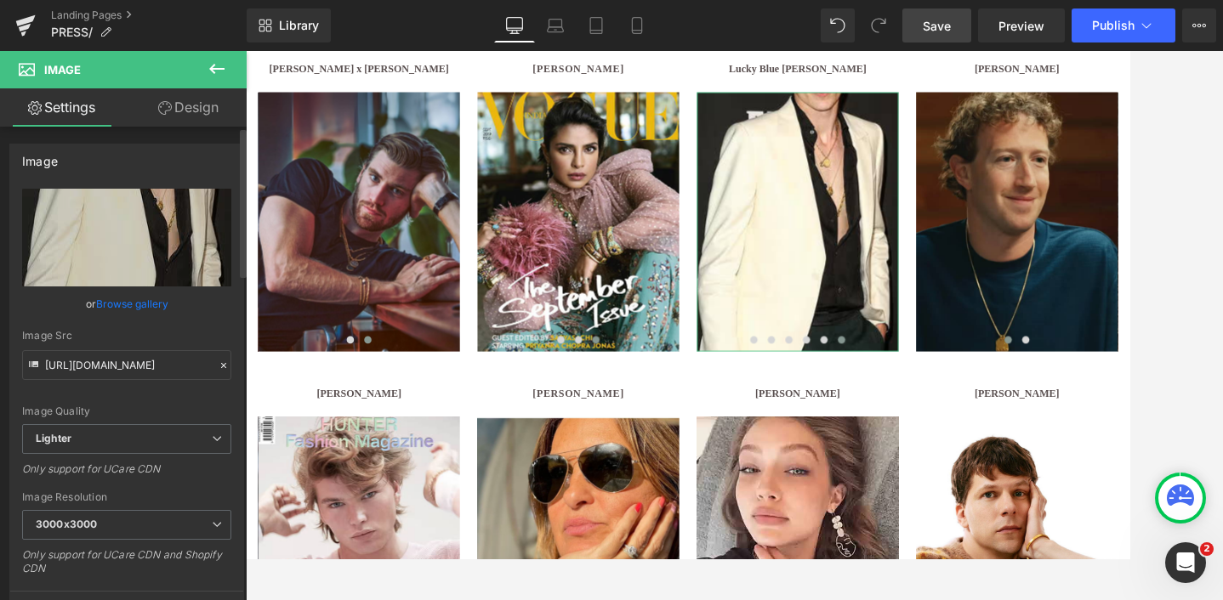
click at [120, 295] on link "Browse gallery" at bounding box center [132, 304] width 72 height 30
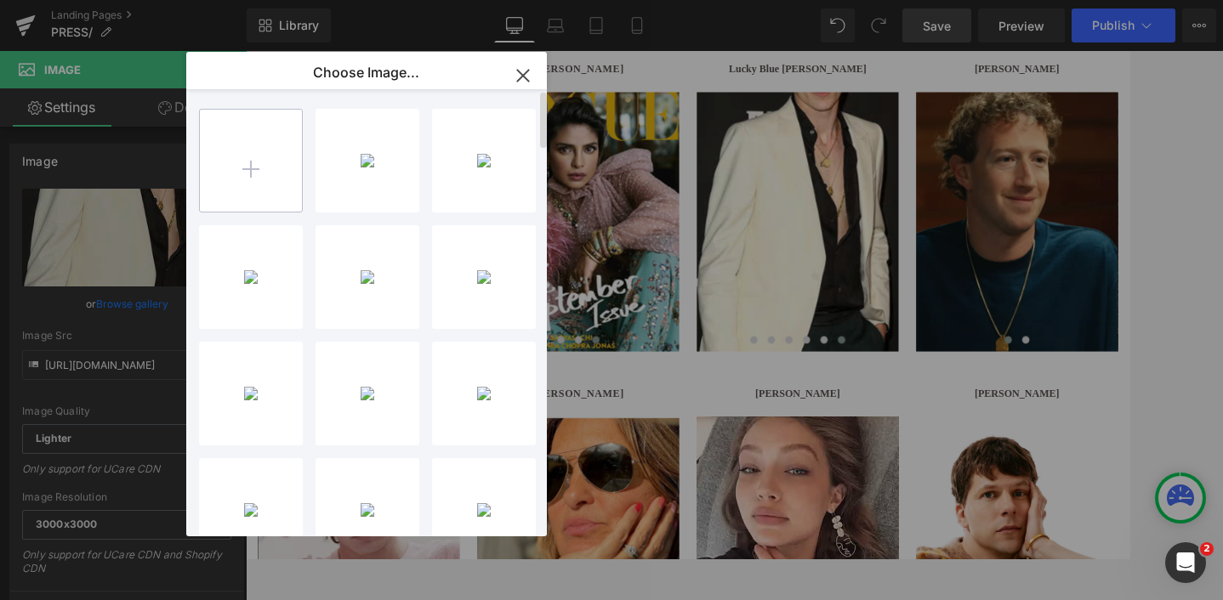
click at [236, 165] on input "file" at bounding box center [251, 161] width 102 height 102
type input "C:\fakepath\Untitled design (7).jpg"
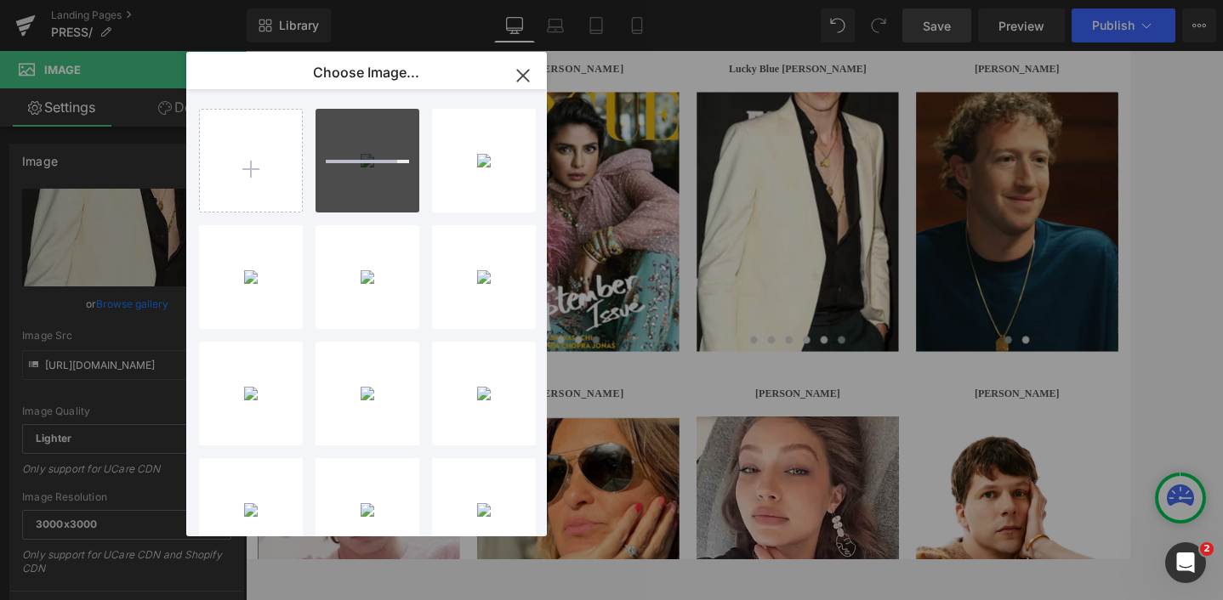
click at [528, 71] on icon "button" at bounding box center [522, 75] width 27 height 27
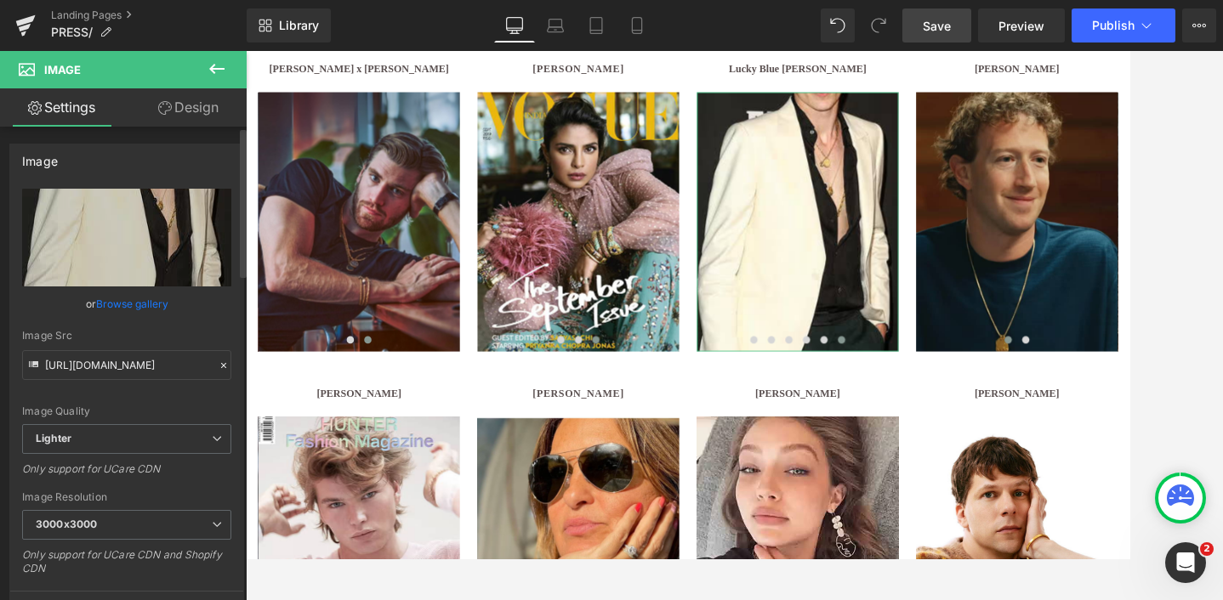
click at [130, 306] on link "Browse gallery" at bounding box center [132, 304] width 72 height 30
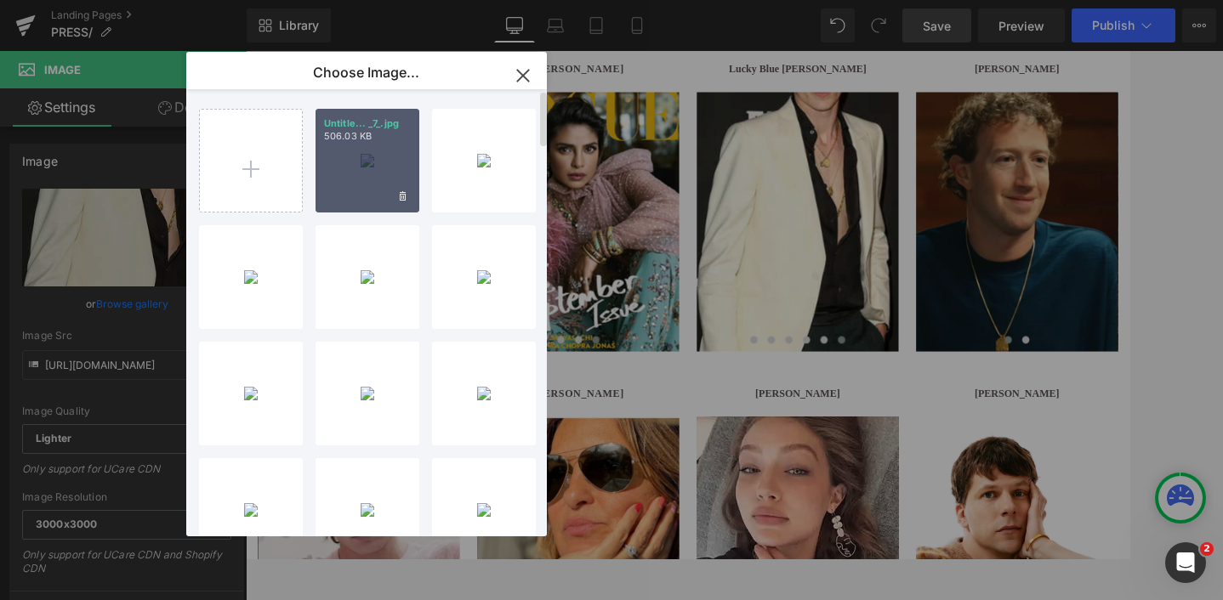
click at [360, 183] on div "Untitle... _7_.jpg 506.03 KB" at bounding box center [367, 161] width 104 height 104
type input "[URL][DOMAIN_NAME]"
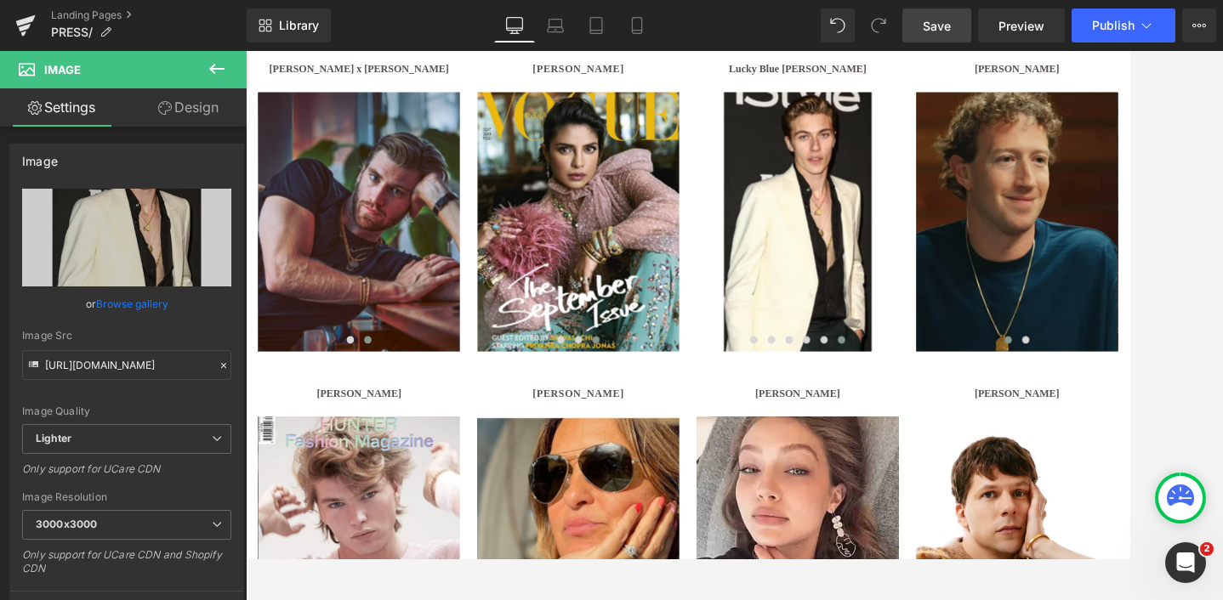
click at [939, 29] on span "Save" at bounding box center [936, 26] width 28 height 18
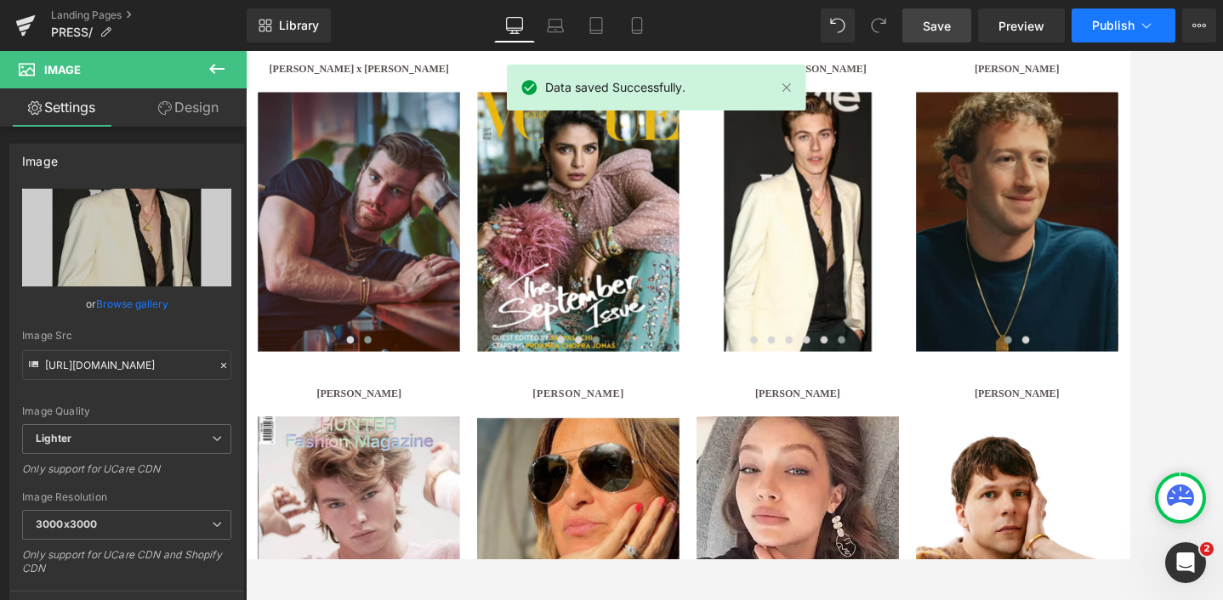
click at [1109, 21] on span "Publish" at bounding box center [1113, 26] width 43 height 14
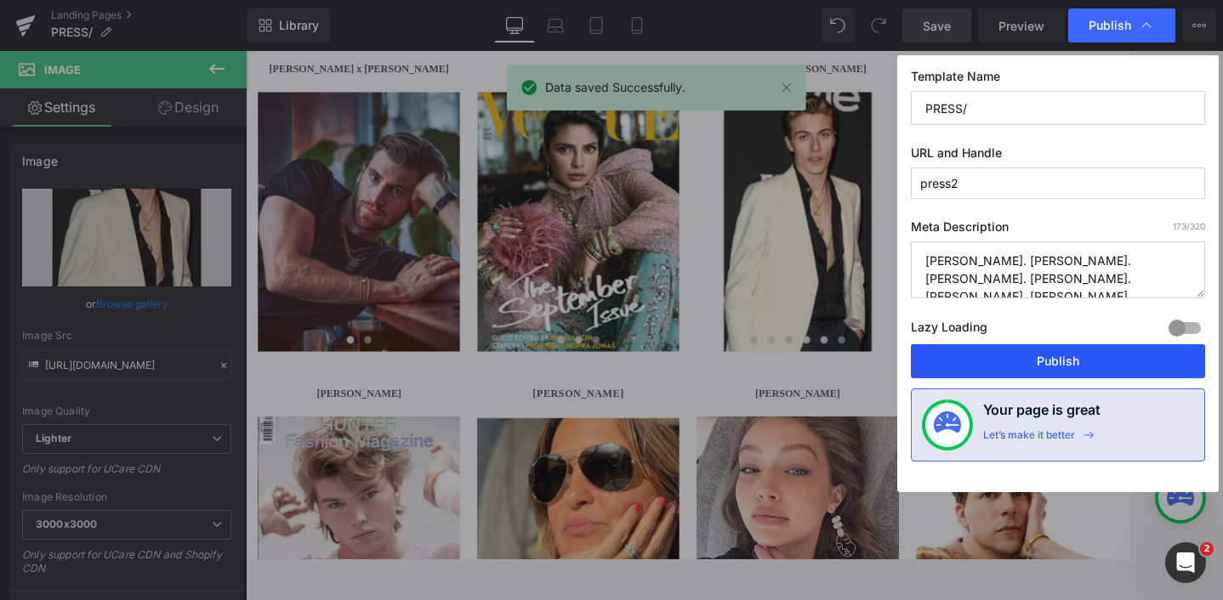
click at [1045, 365] on button "Publish" at bounding box center [1058, 361] width 294 height 34
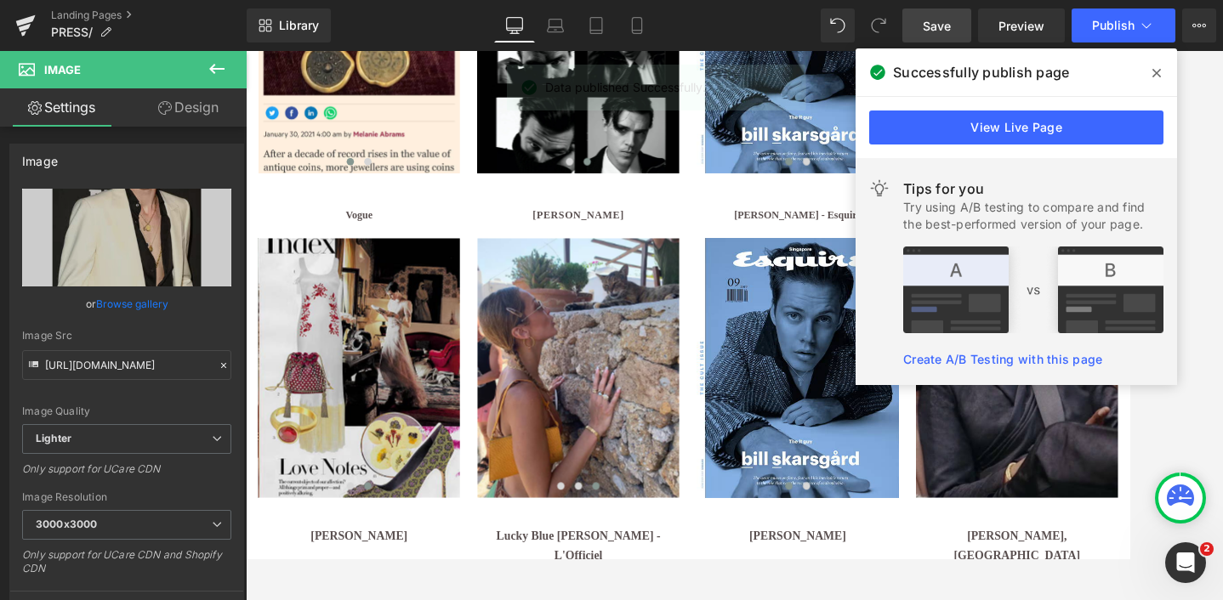
scroll to position [2677, 0]
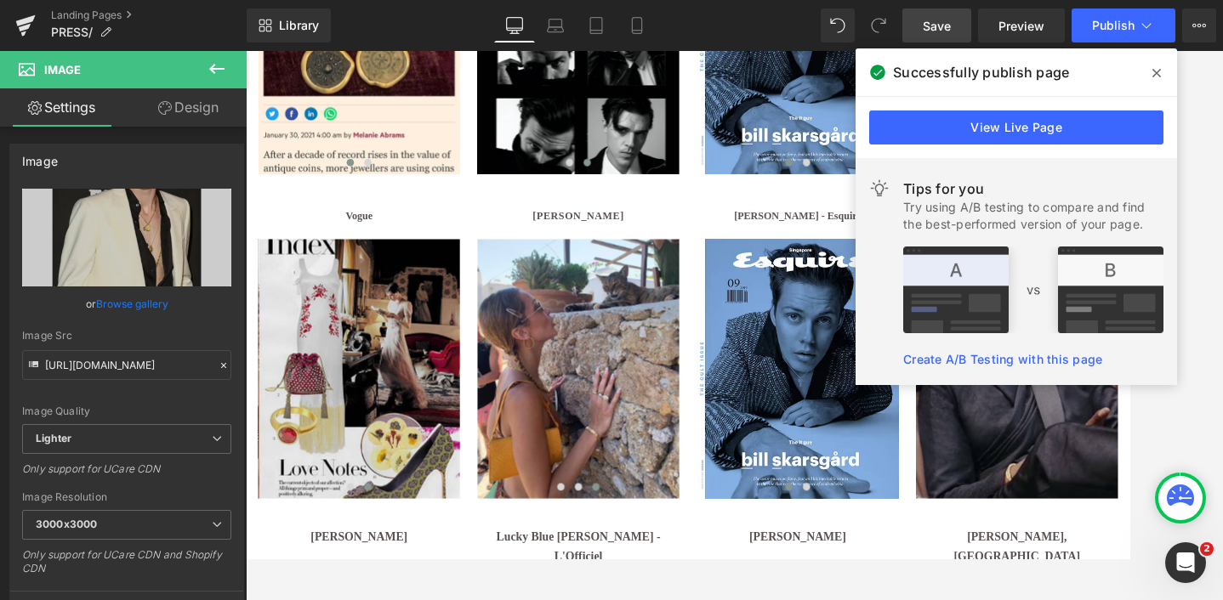
click at [1178, 395] on div at bounding box center [734, 325] width 977 height 549
click at [1155, 73] on icon at bounding box center [1156, 73] width 9 height 9
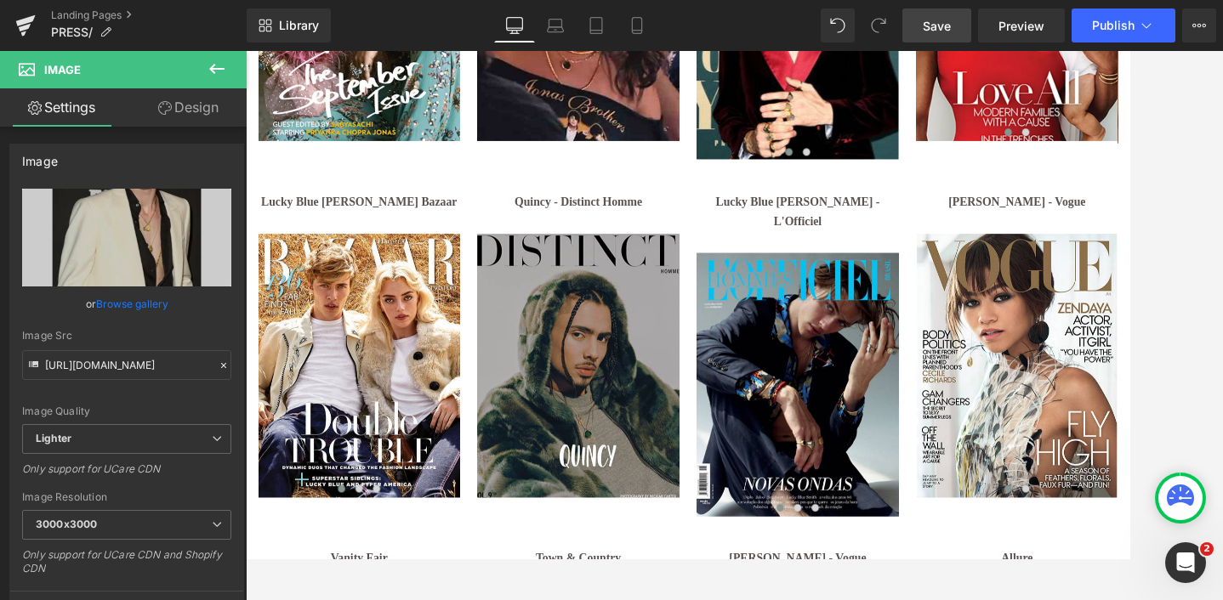
scroll to position [3898, 0]
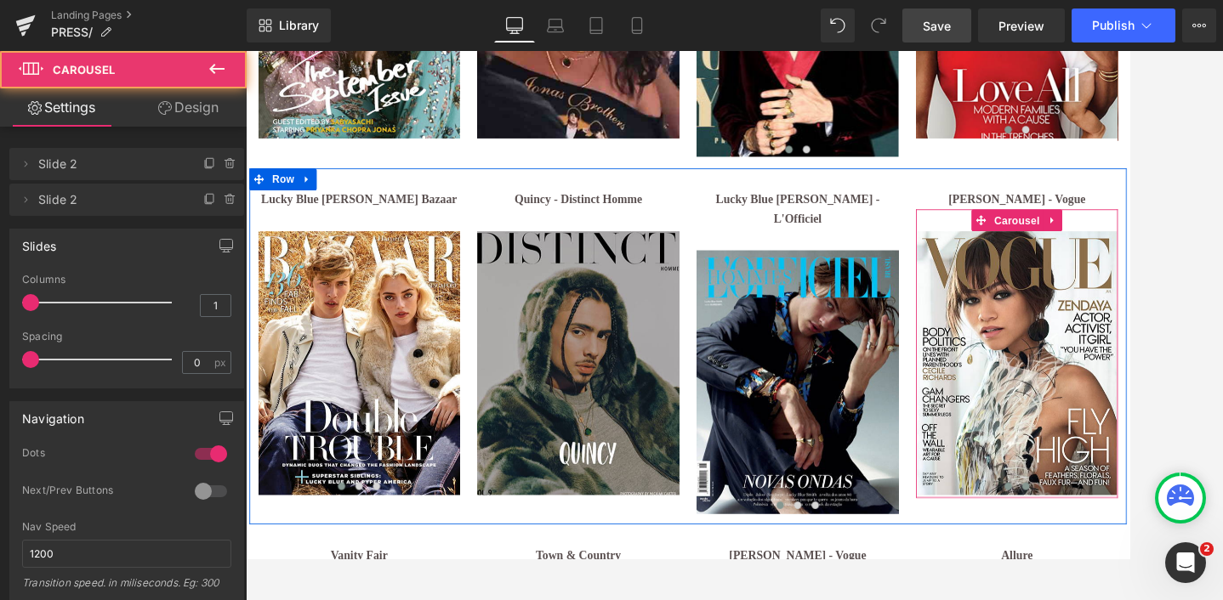
click at [1155, 549] on button at bounding box center [1153, 557] width 20 height 17
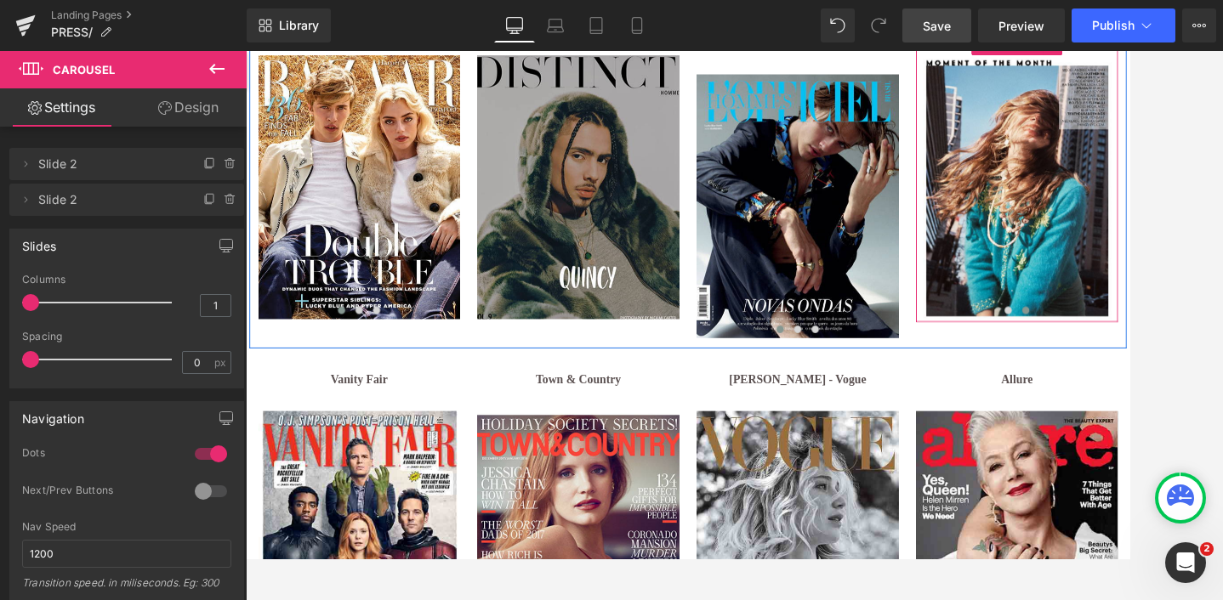
scroll to position [4145, 0]
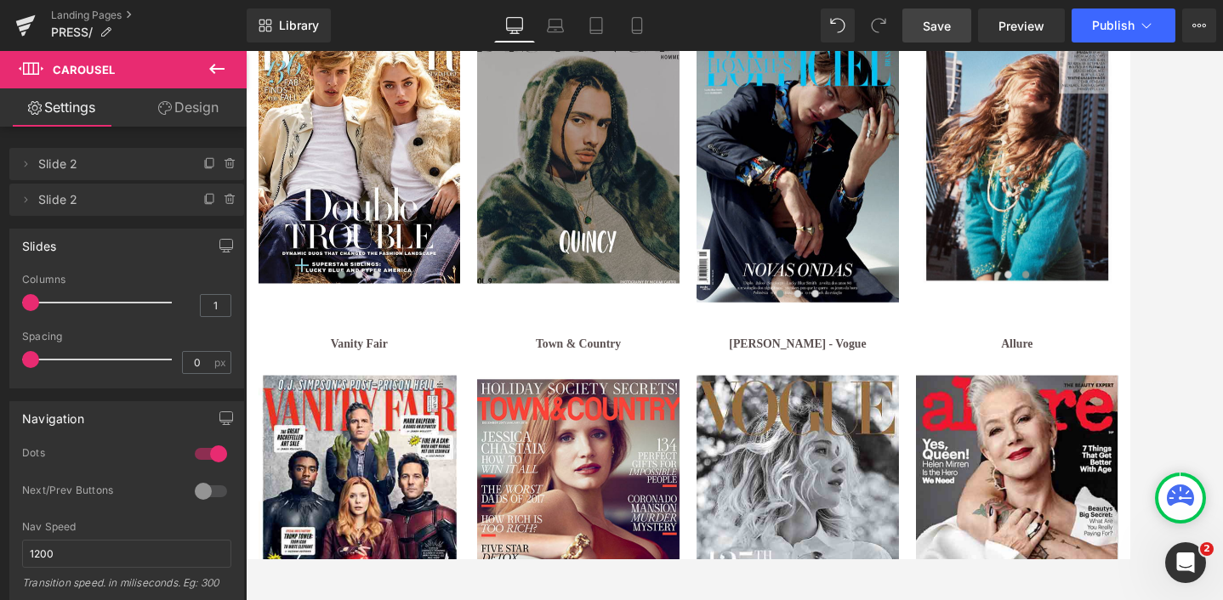
click at [1172, 150] on div at bounding box center [734, 325] width 977 height 549
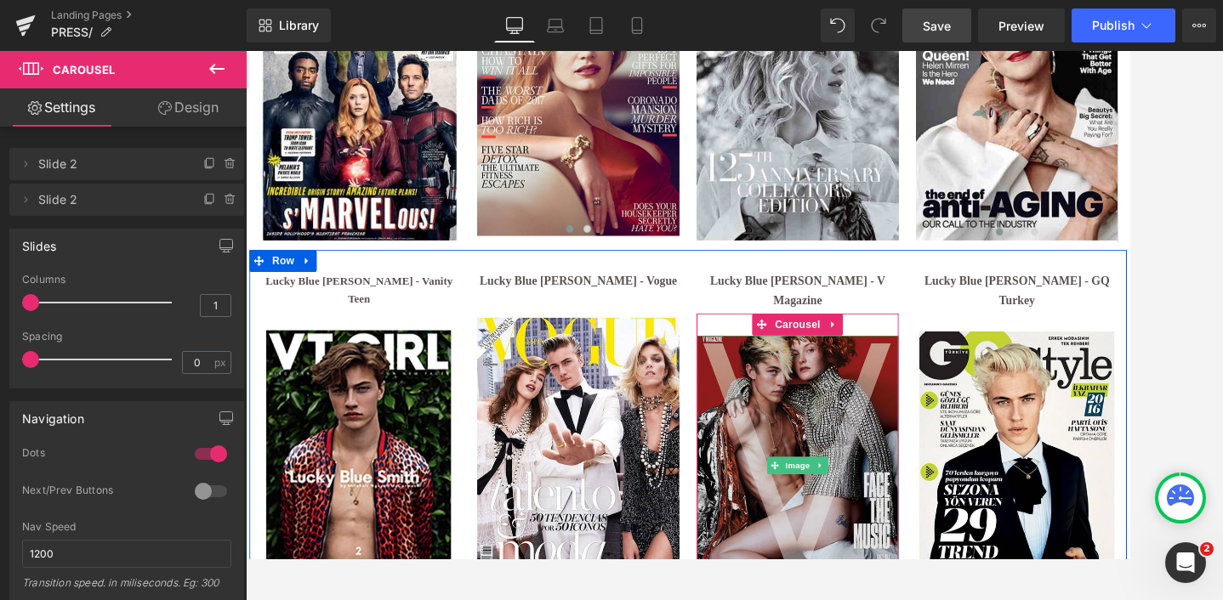
scroll to position [4604, 0]
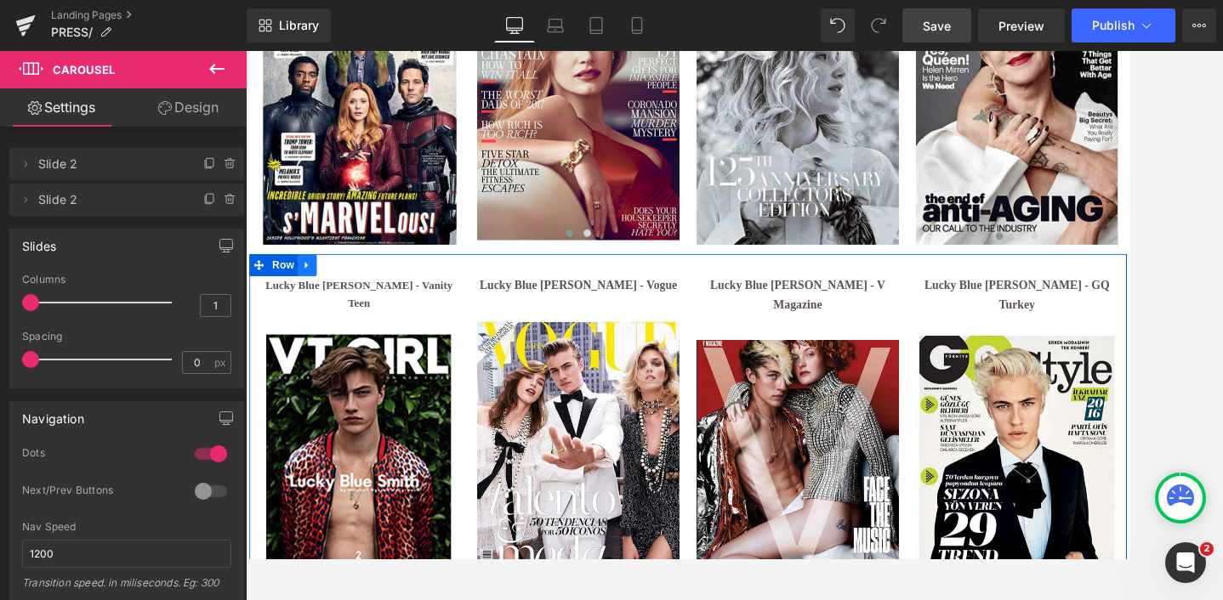
click at [320, 294] on icon at bounding box center [317, 300] width 12 height 13
click at [360, 294] on icon at bounding box center [361, 300] width 12 height 12
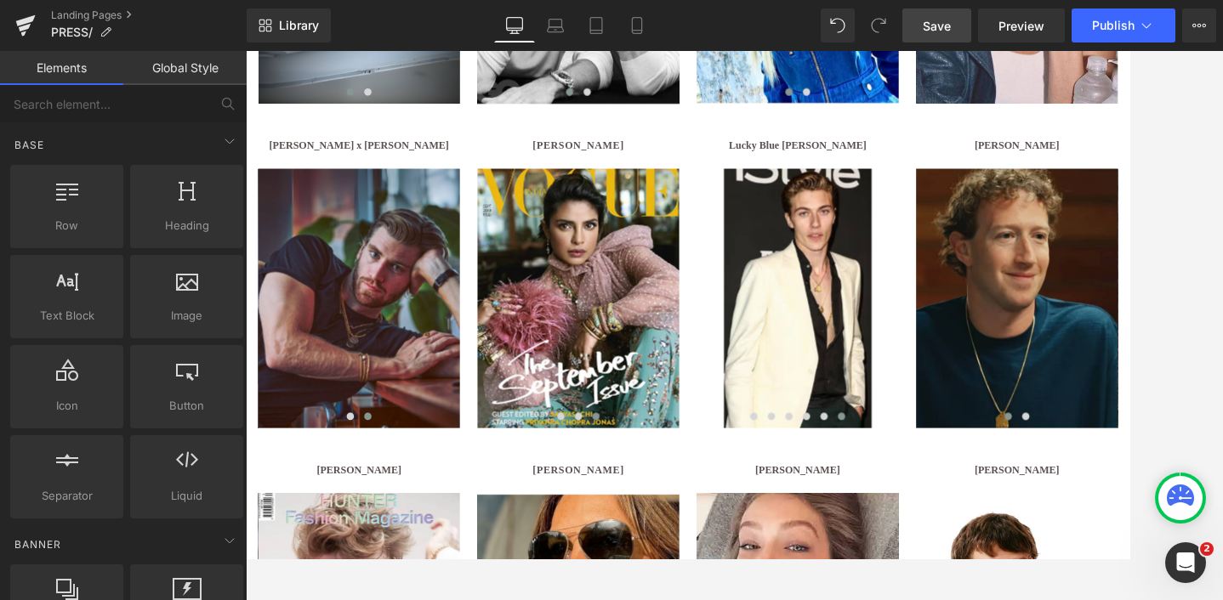
scroll to position [872, 0]
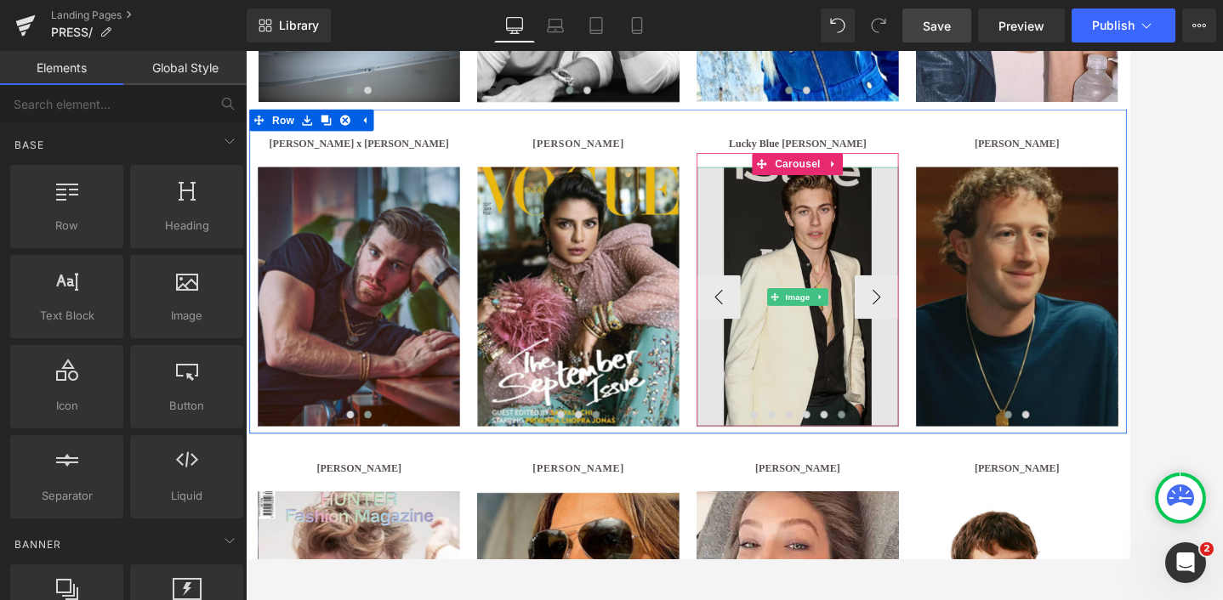
click at [888, 278] on img at bounding box center [887, 337] width 235 height 302
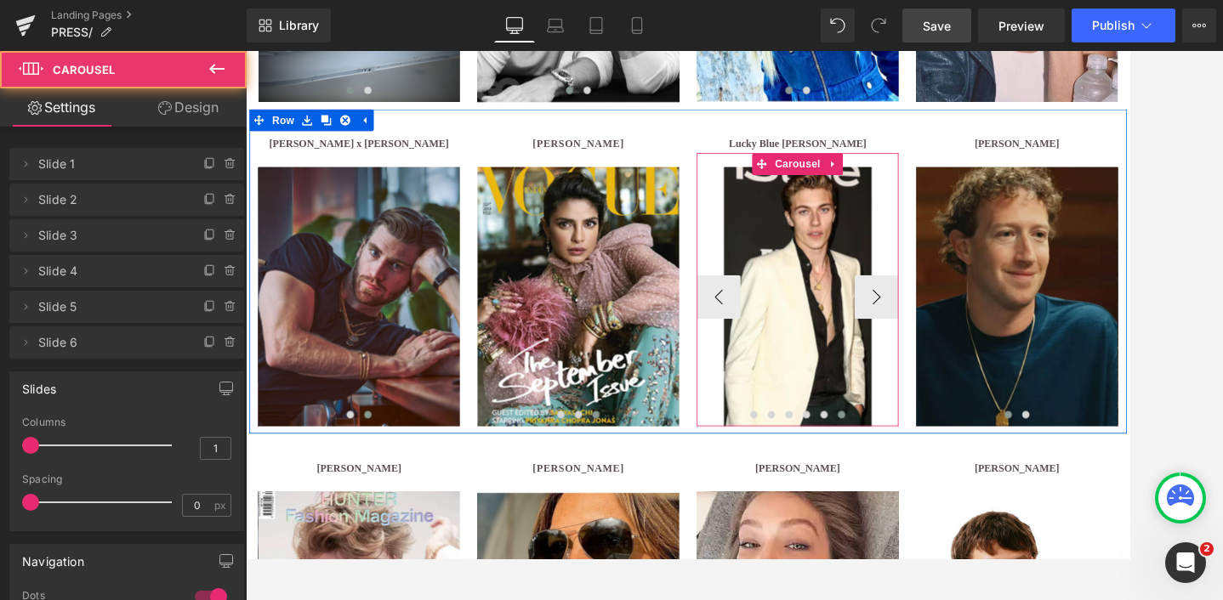
click at [937, 474] on span at bounding box center [938, 474] width 9 height 9
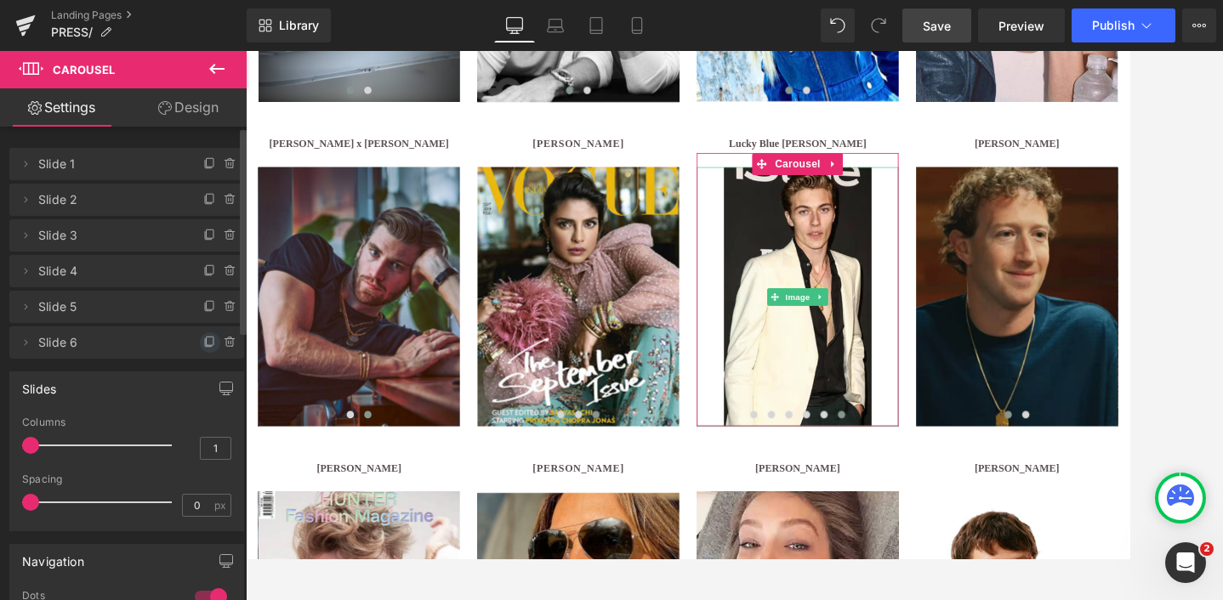
click at [203, 343] on icon at bounding box center [210, 343] width 14 height 14
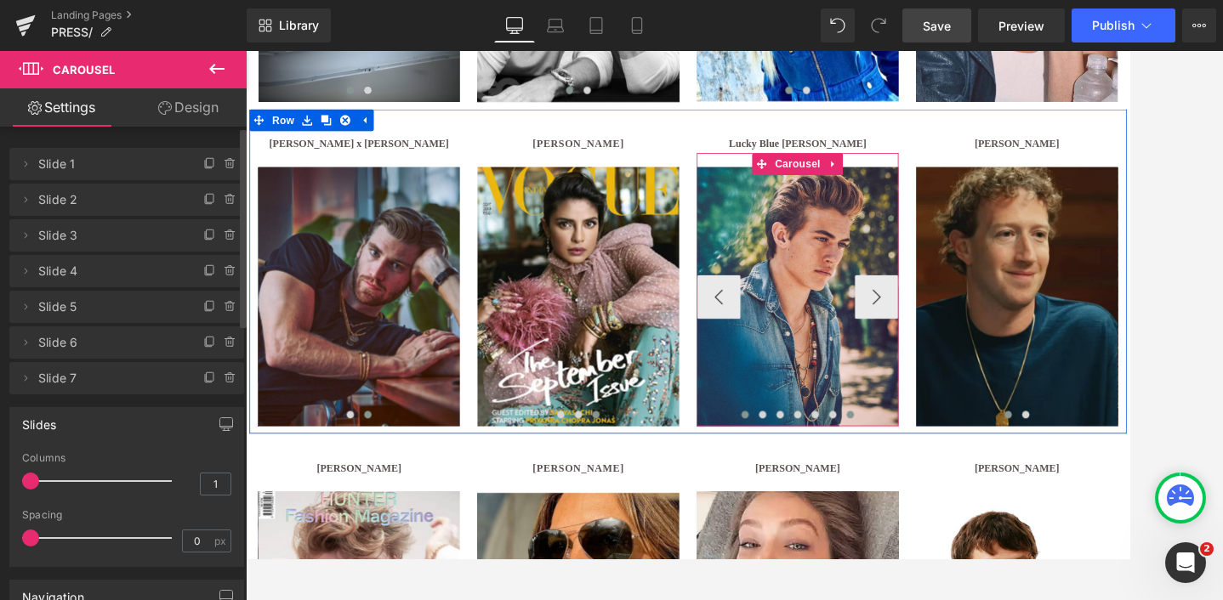
click at [953, 476] on button at bounding box center [949, 474] width 20 height 17
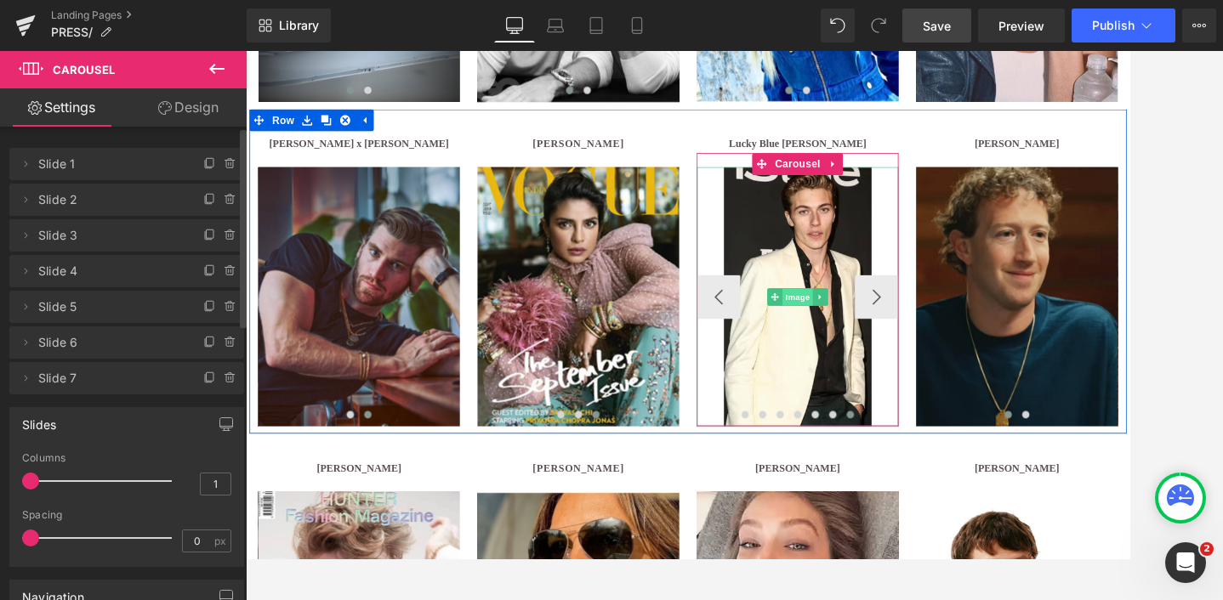
click at [884, 337] on span "Image" at bounding box center [888, 337] width 36 height 20
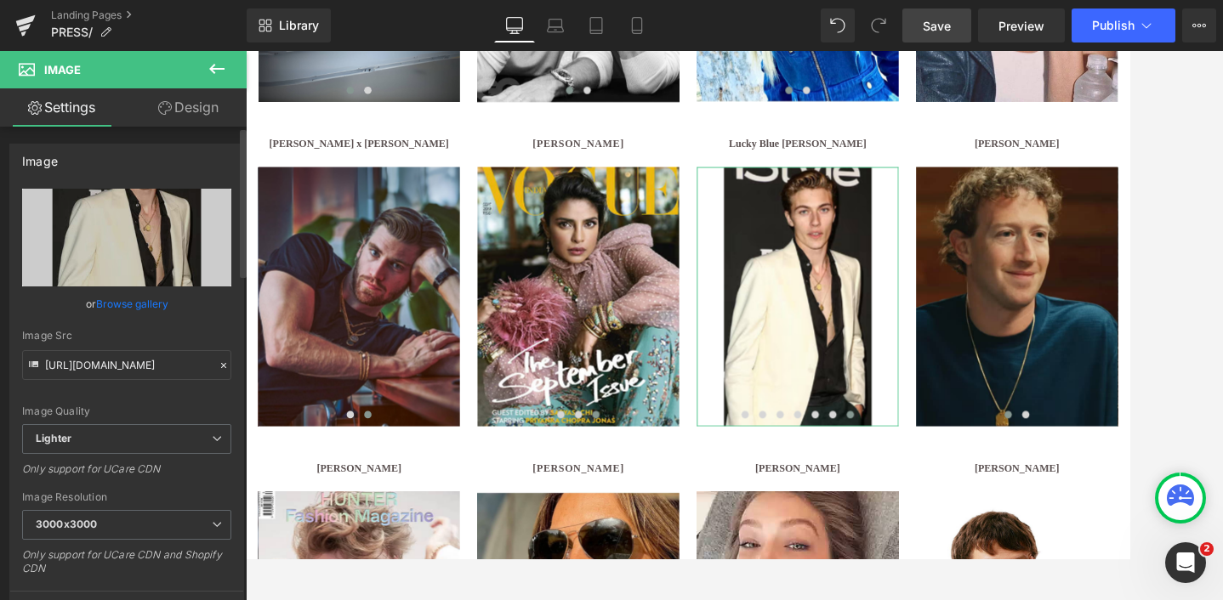
click at [128, 296] on link "Browse gallery" at bounding box center [132, 304] width 72 height 30
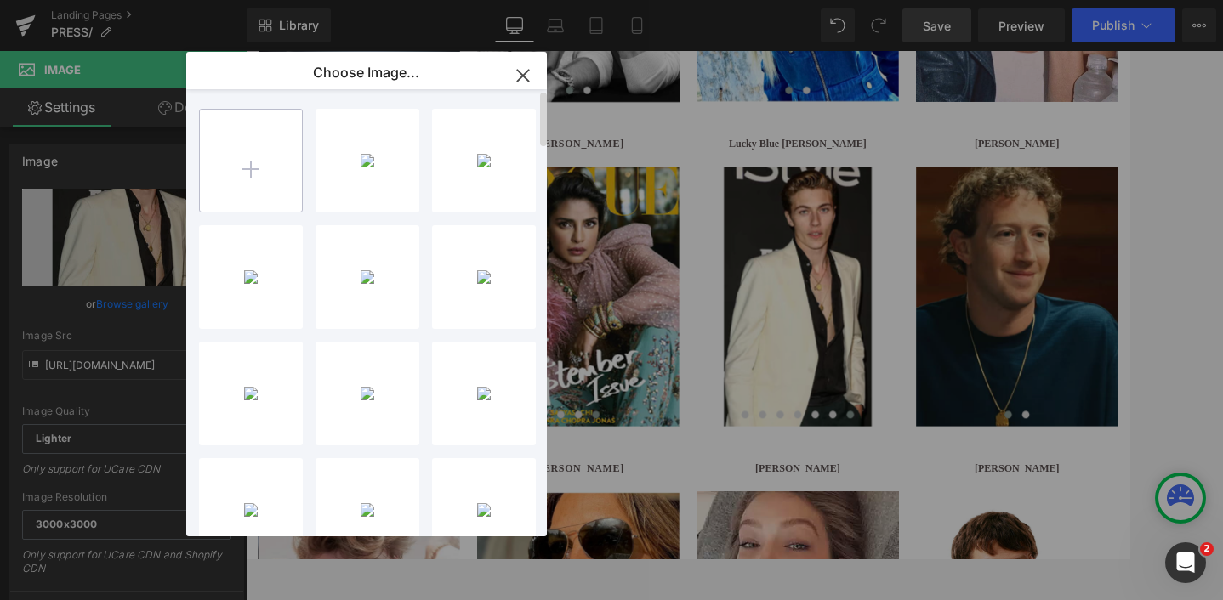
click at [258, 174] on input "file" at bounding box center [251, 161] width 102 height 102
type input "C:\fakepath\ucarecdn-26.avif"
click at [522, 79] on icon "button" at bounding box center [522, 75] width 27 height 27
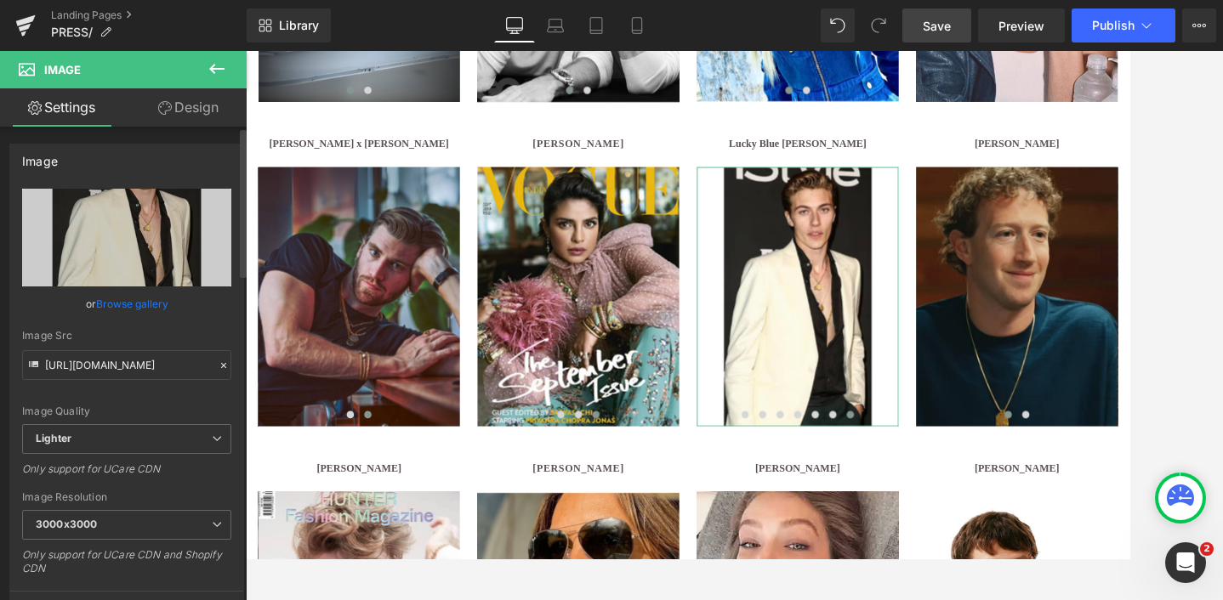
click at [128, 304] on link "Browse gallery" at bounding box center [132, 304] width 72 height 30
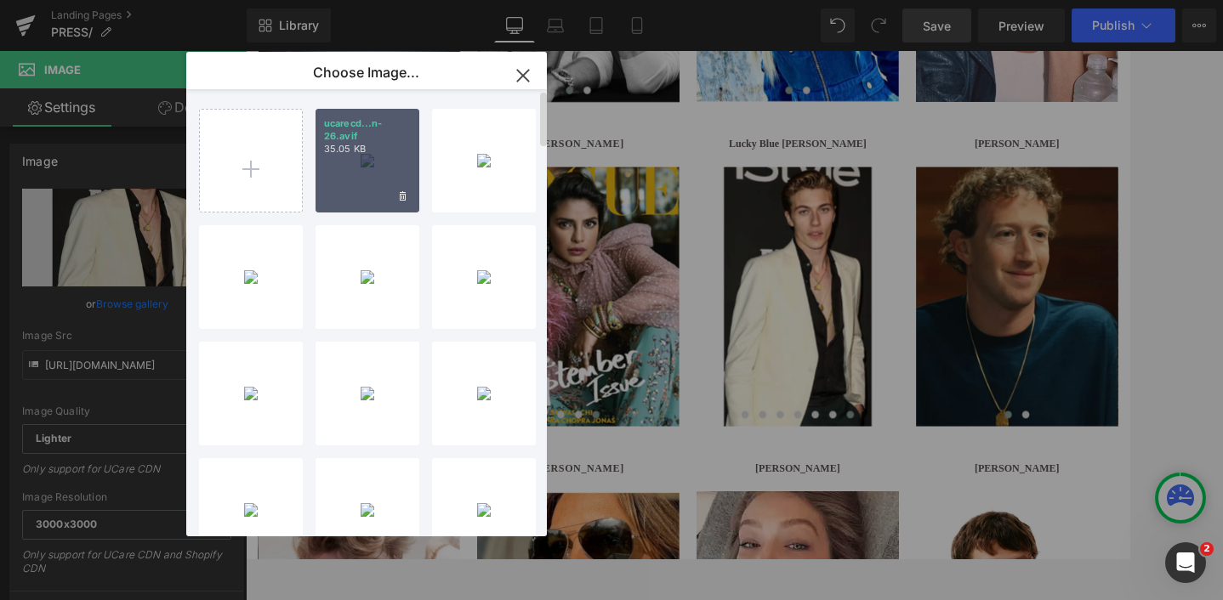
click at [366, 170] on div "ucarecd...n-26.avif 35.05 KB" at bounding box center [367, 161] width 104 height 104
type input "[URL][DOMAIN_NAME]"
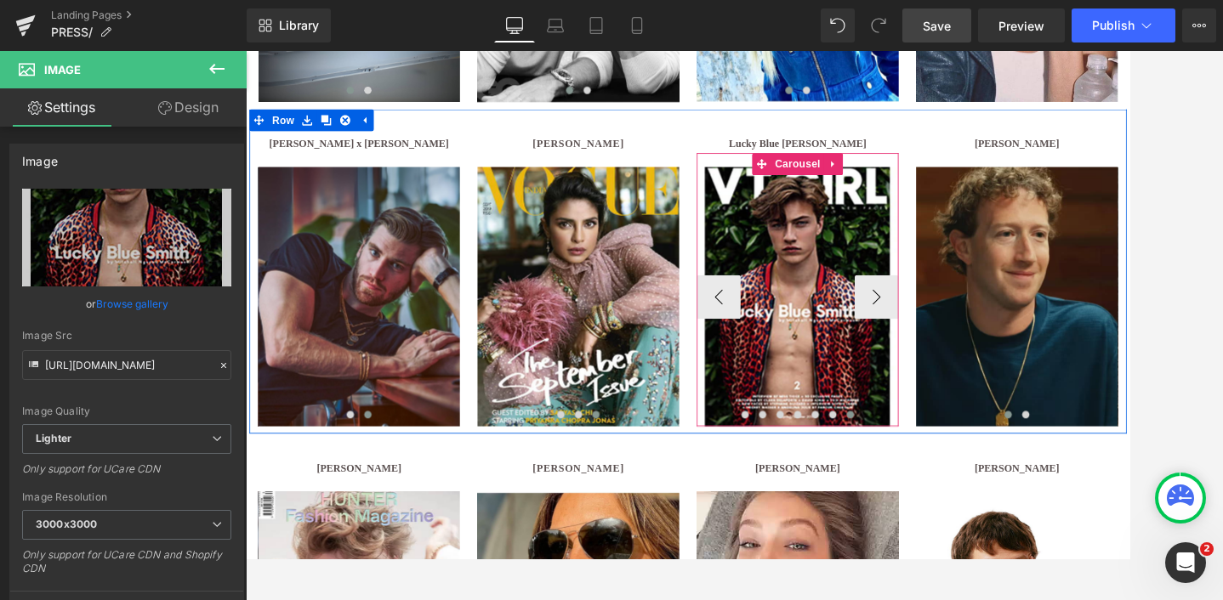
click at [951, 475] on span at bounding box center [949, 474] width 9 height 9
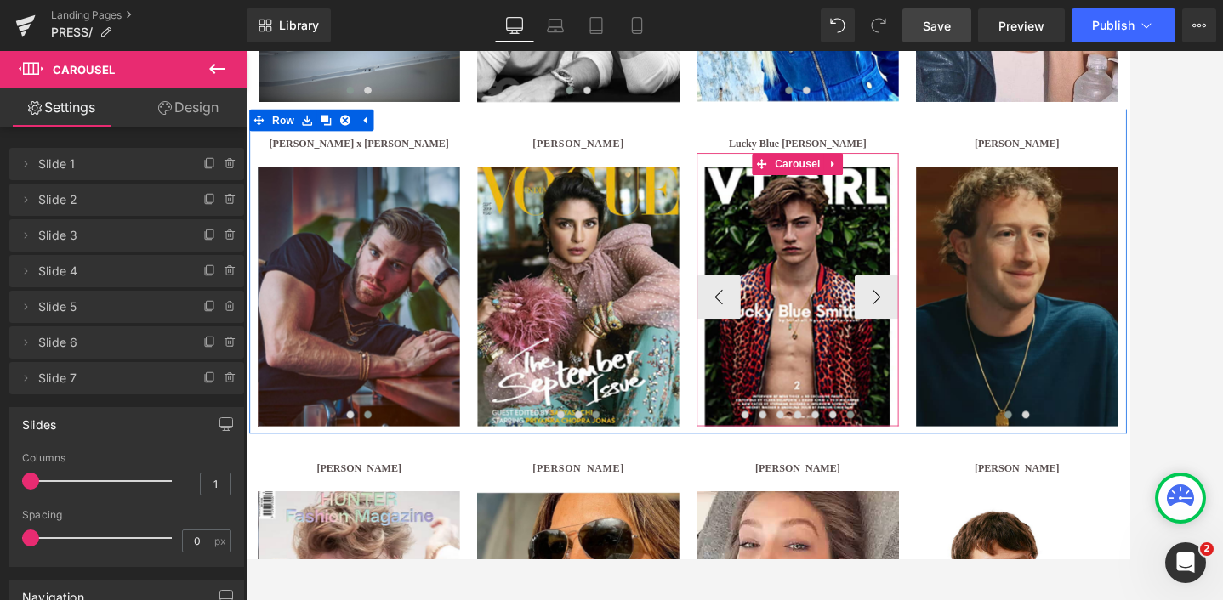
click at [951, 474] on span at bounding box center [949, 474] width 9 height 9
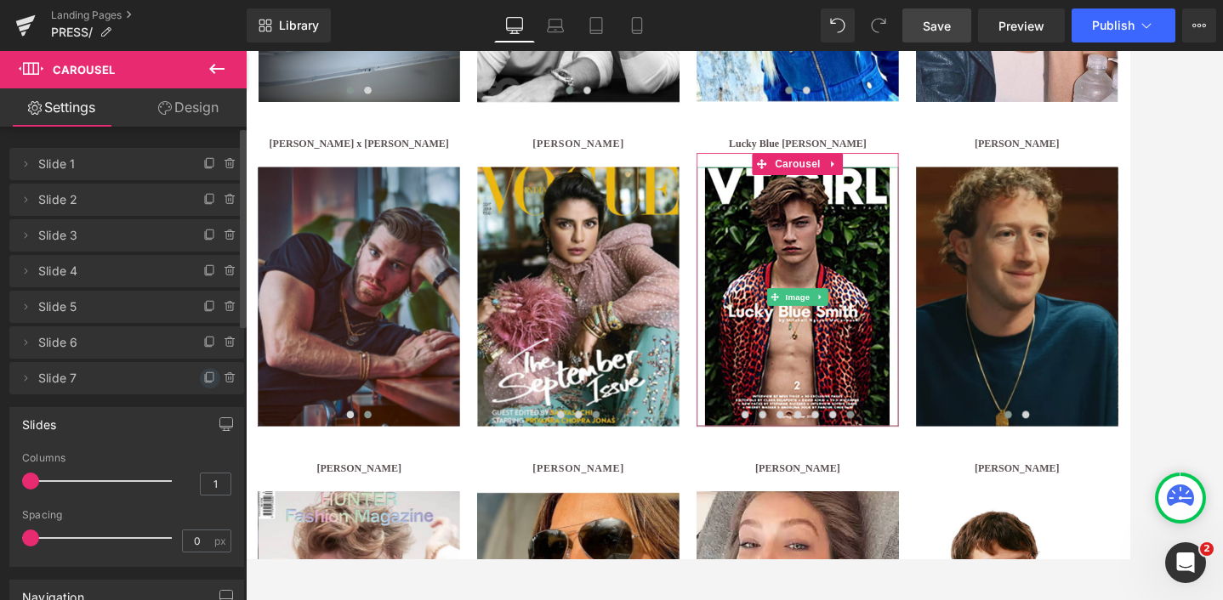
click at [203, 377] on icon at bounding box center [210, 379] width 14 height 14
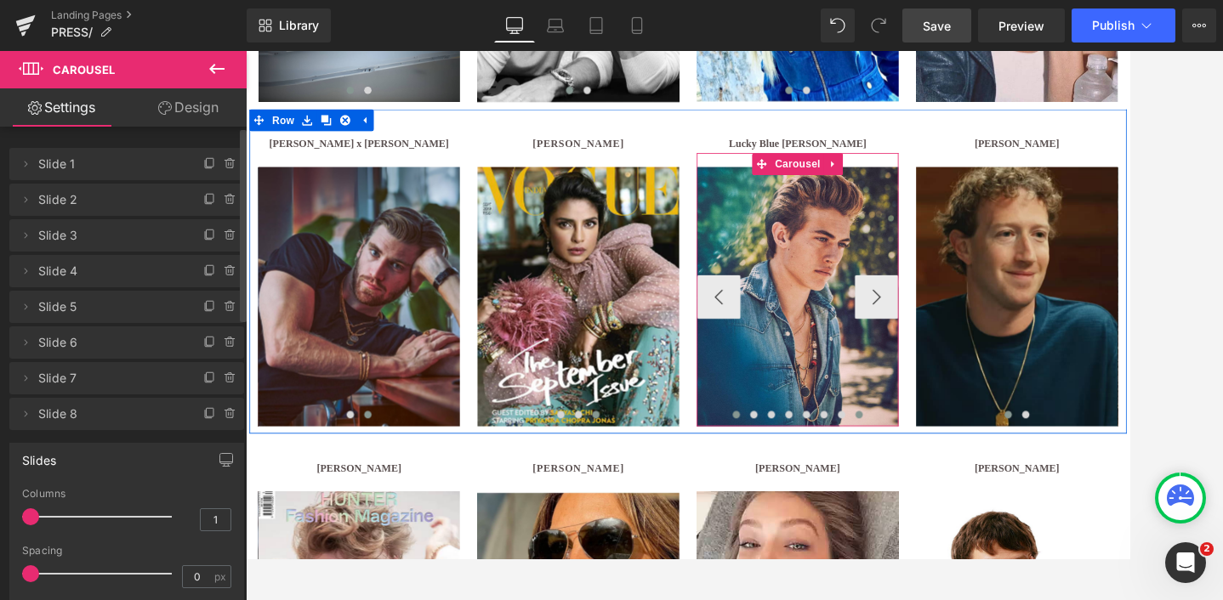
click at [959, 474] on span at bounding box center [959, 474] width 9 height 9
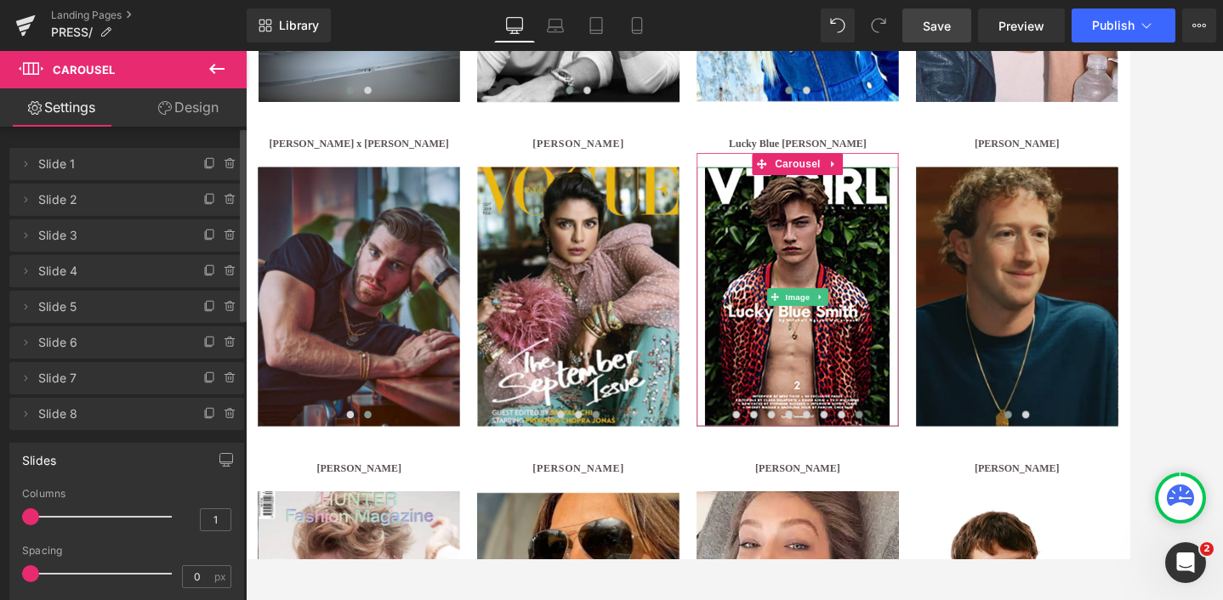
click at [48, 413] on span "Slide 8" at bounding box center [109, 414] width 143 height 32
click at [23, 419] on icon at bounding box center [26, 414] width 14 height 14
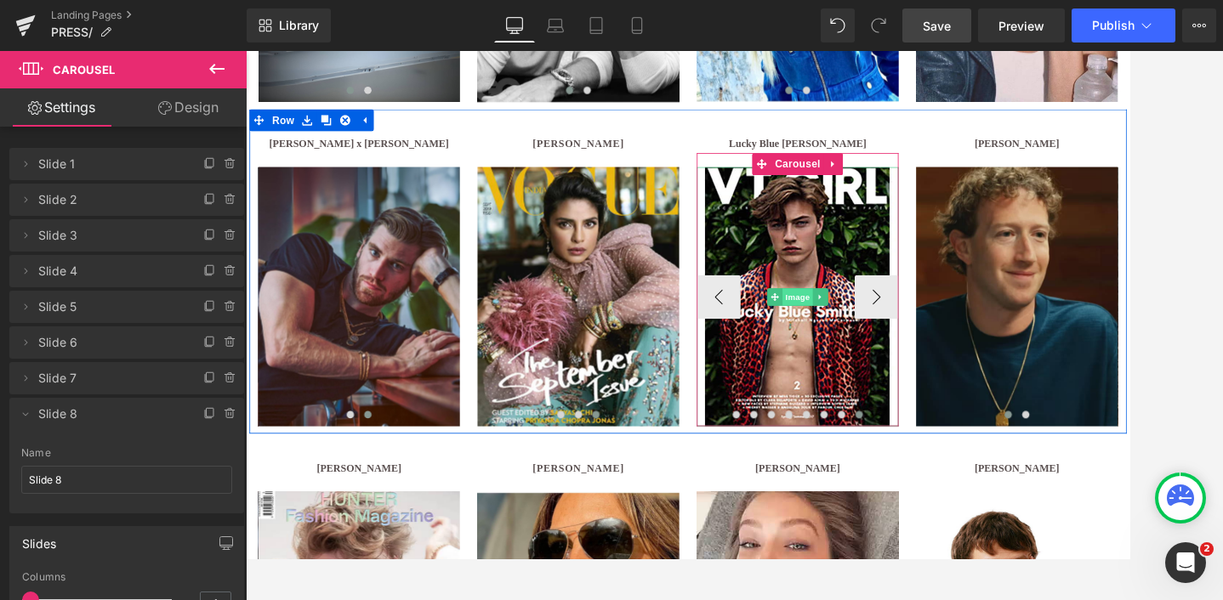
click at [894, 332] on span "Image" at bounding box center [888, 337] width 36 height 20
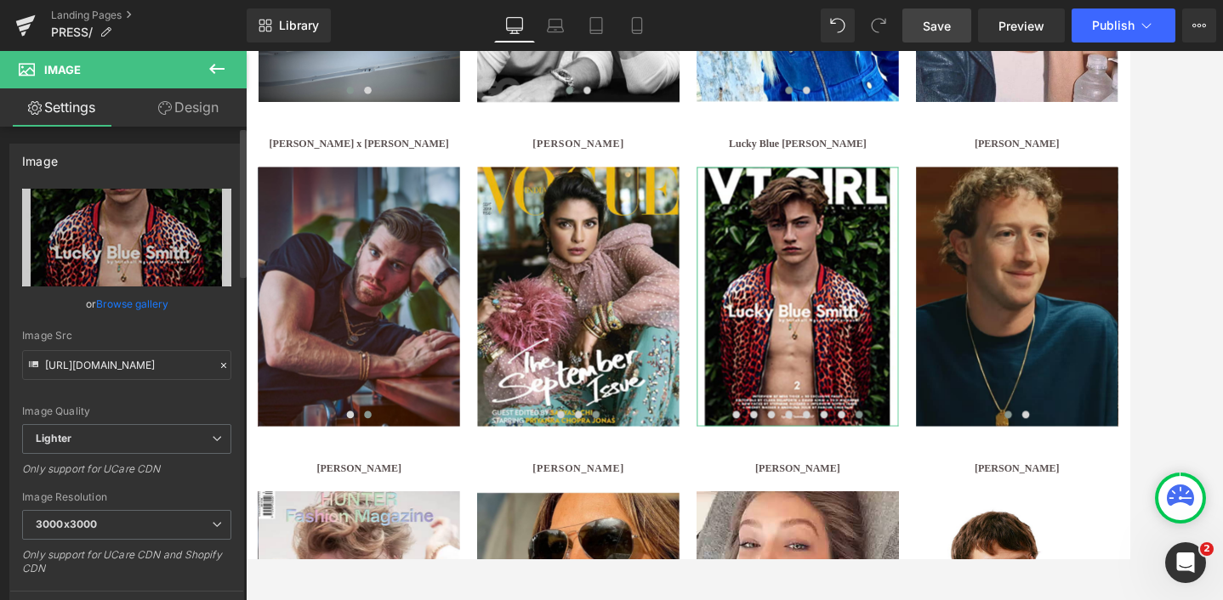
click at [116, 298] on link "Browse gallery" at bounding box center [132, 304] width 72 height 30
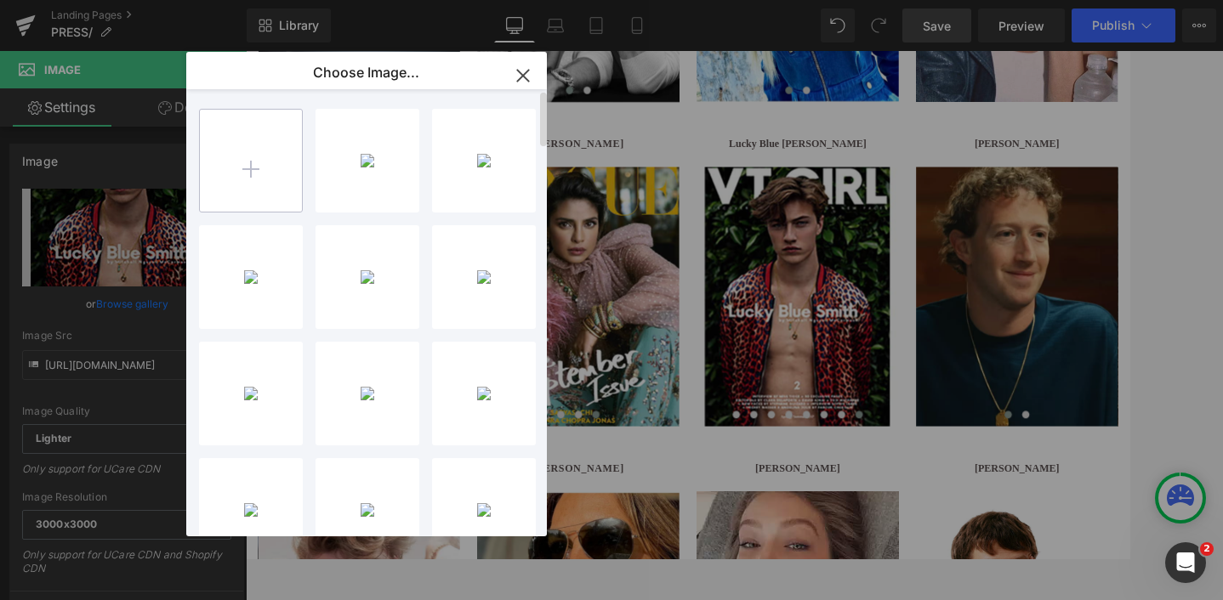
click at [221, 170] on input "file" at bounding box center [251, 161] width 102 height 102
type input "C:\fakepath\ucarecdn-27.avif"
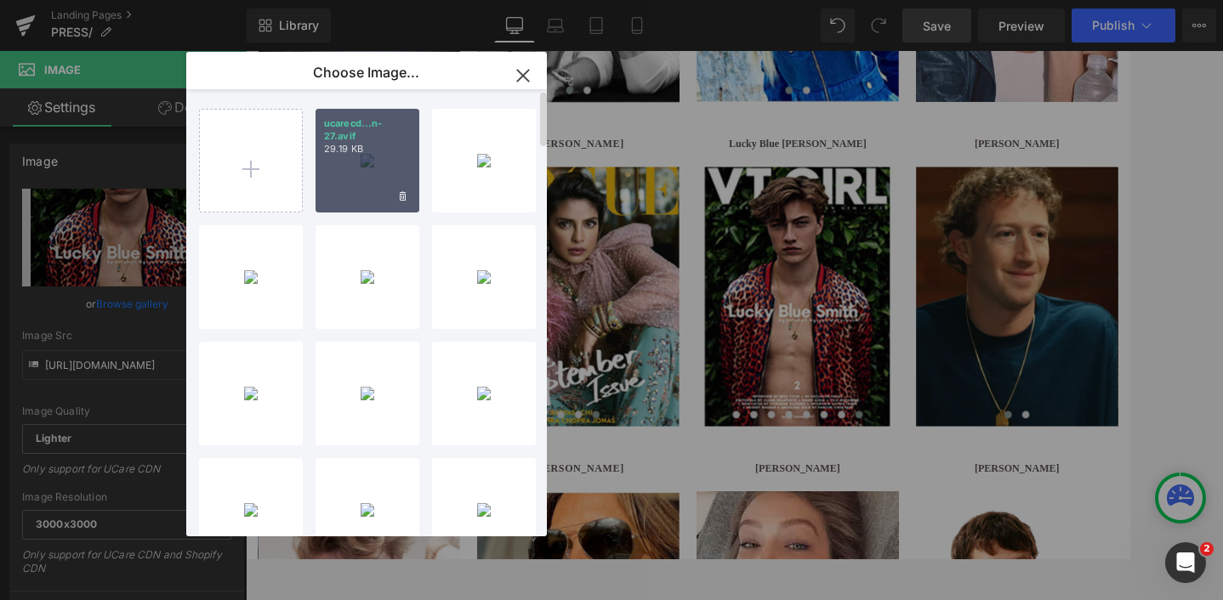
click at [371, 152] on p "29.19 KB" at bounding box center [367, 149] width 87 height 13
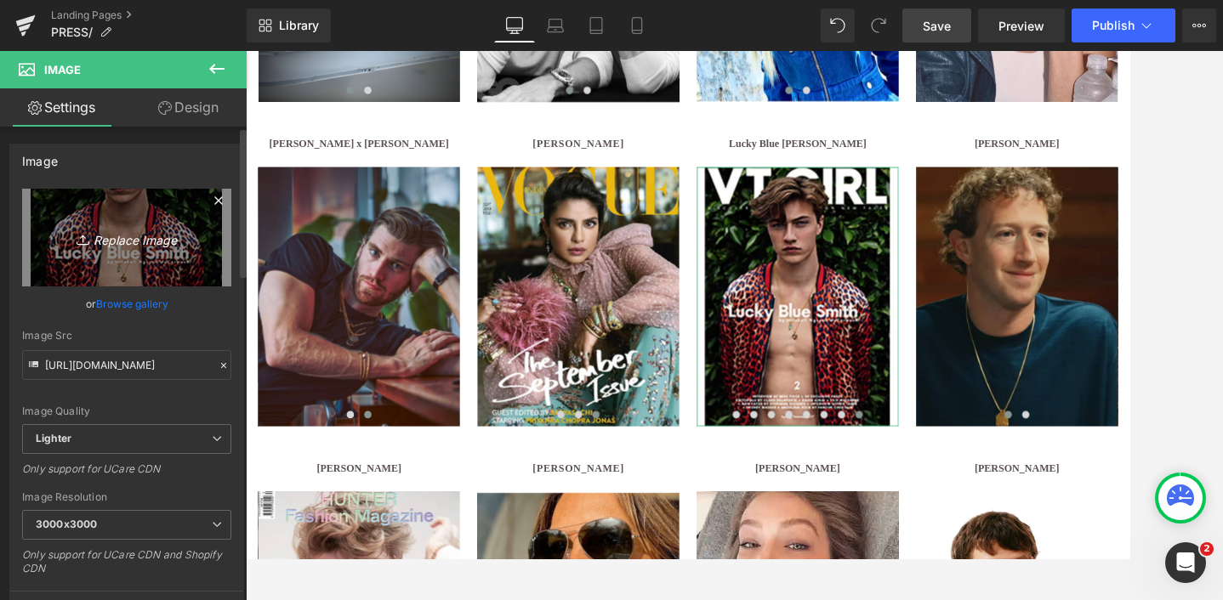
click at [133, 241] on icon "Replace Image" at bounding box center [127, 237] width 136 height 21
type input "C:\fakepath\ucarecdn-28.avif"
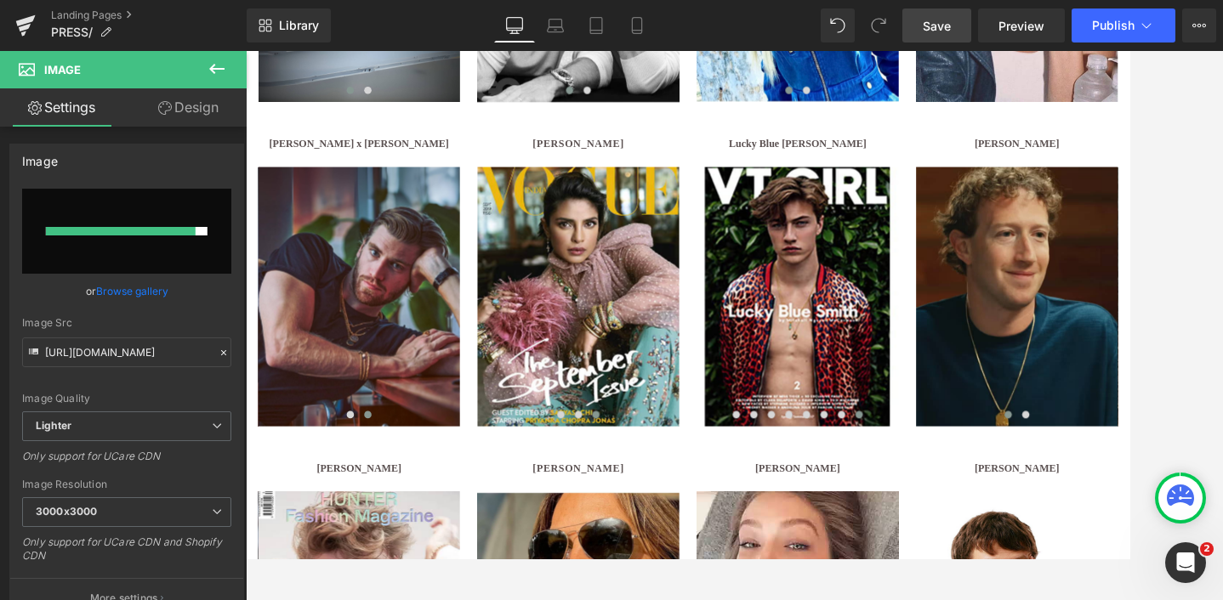
click at [944, 29] on span "Save" at bounding box center [936, 26] width 28 height 18
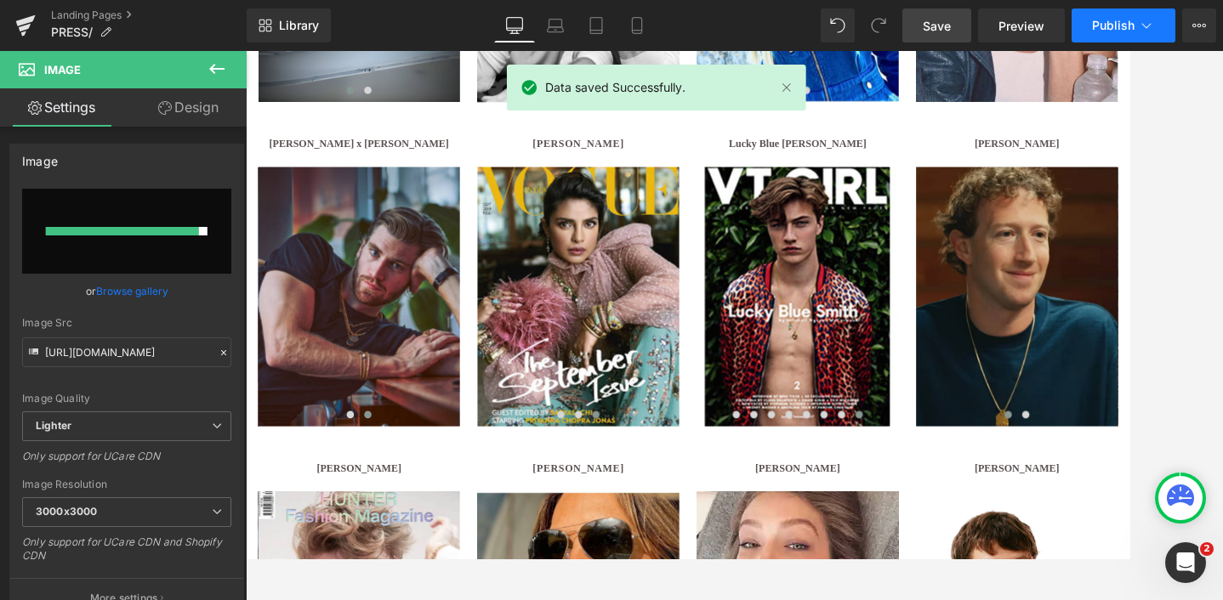
click at [1103, 23] on span "Publish" at bounding box center [1113, 26] width 43 height 14
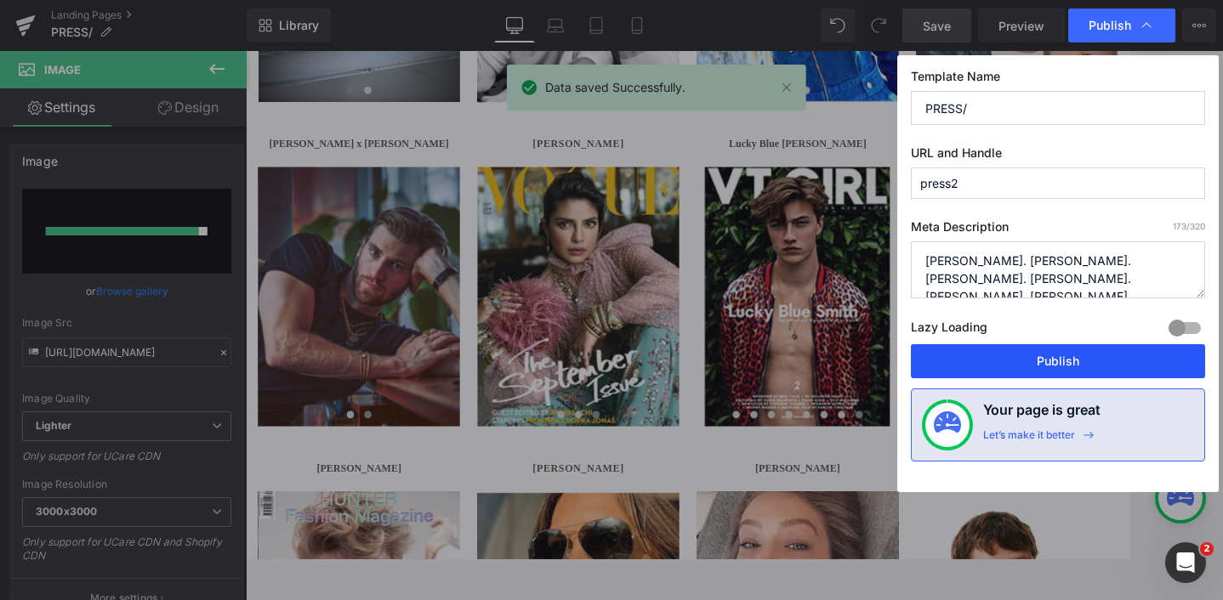
click at [1053, 353] on button "Publish" at bounding box center [1058, 361] width 294 height 34
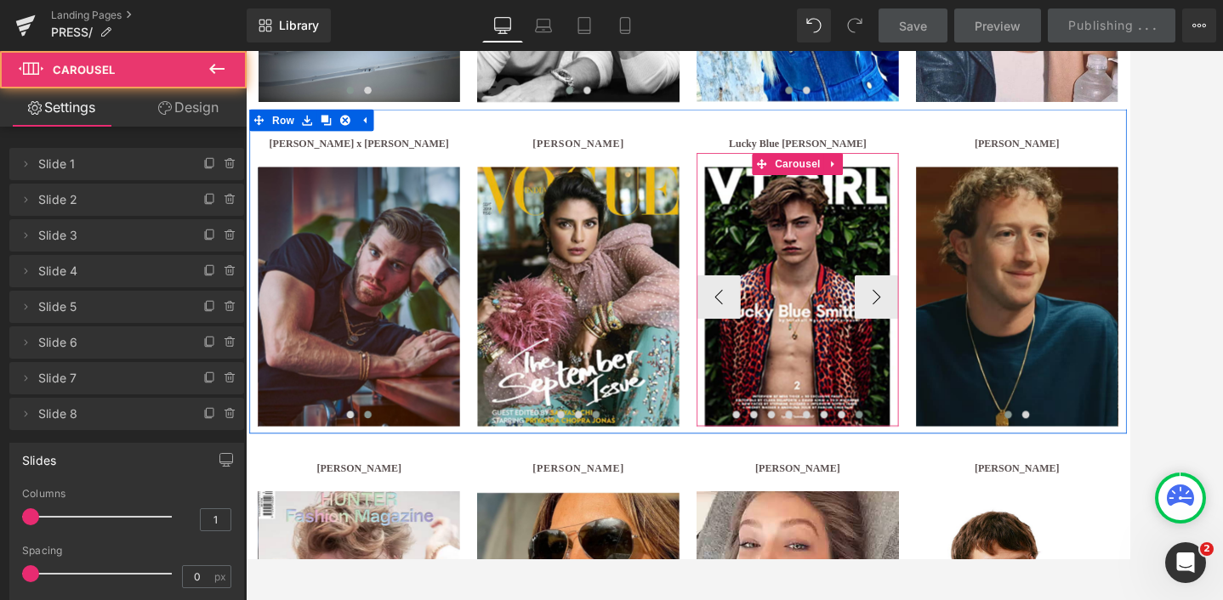
click at [959, 475] on span at bounding box center [959, 474] width 9 height 9
click at [941, 474] on span at bounding box center [938, 474] width 9 height 9
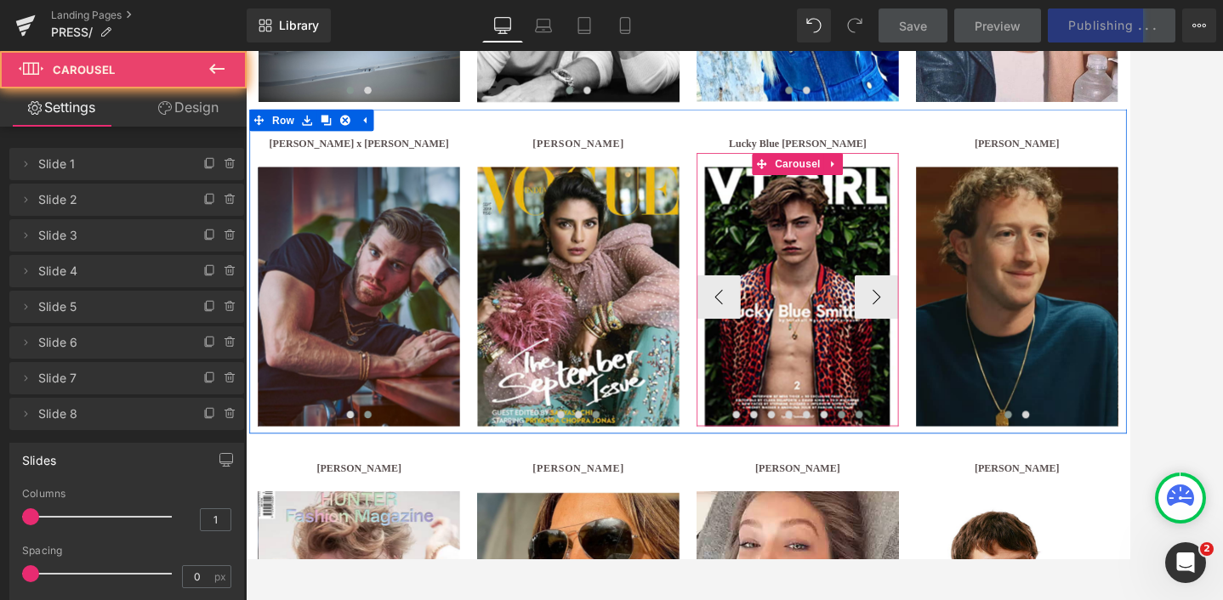
click at [960, 475] on span at bounding box center [959, 474] width 9 height 9
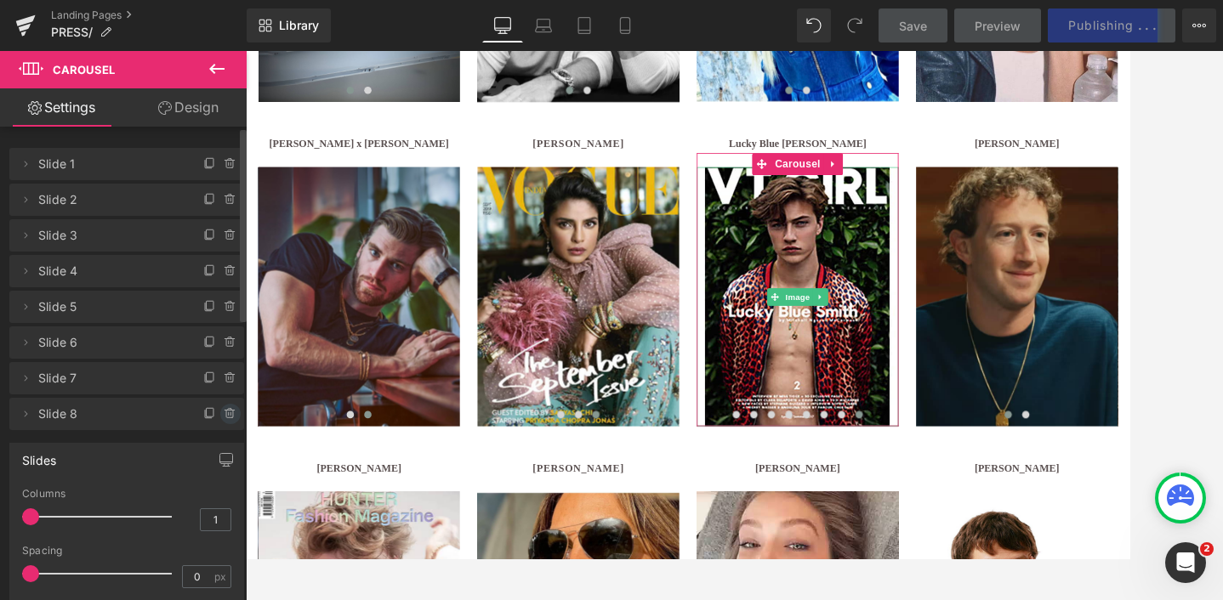
click at [230, 414] on icon at bounding box center [230, 413] width 0 height 3
click at [213, 417] on button "Delete" at bounding box center [212, 415] width 54 height 22
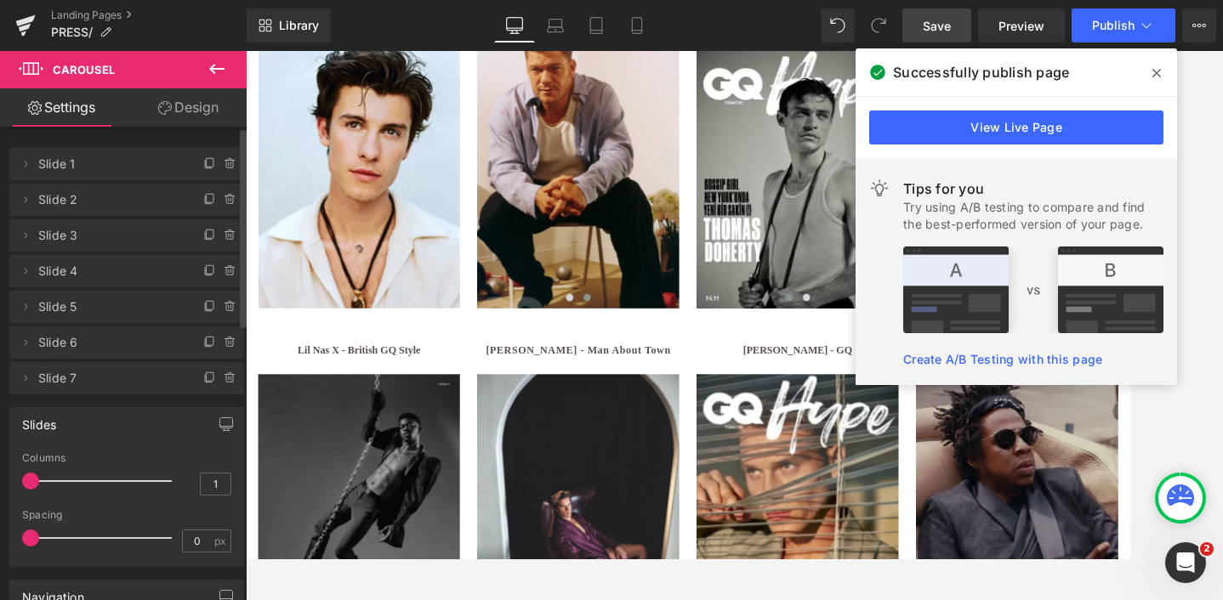
scroll to position [1757, 0]
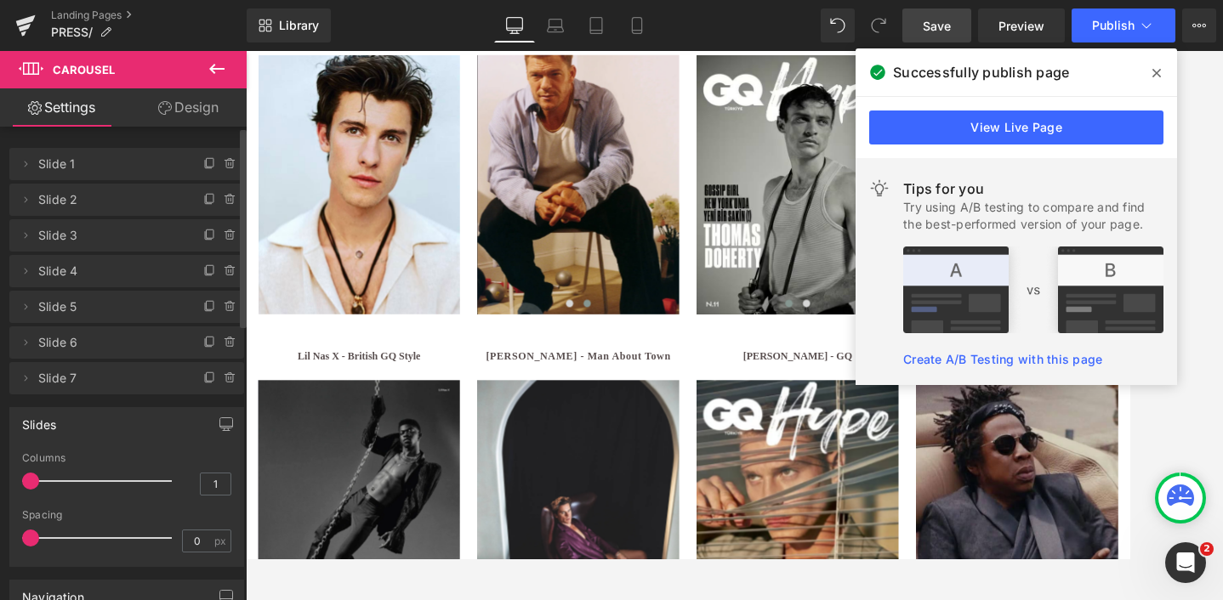
click at [1163, 435] on div at bounding box center [734, 325] width 977 height 549
click at [1161, 74] on span at bounding box center [1156, 73] width 27 height 27
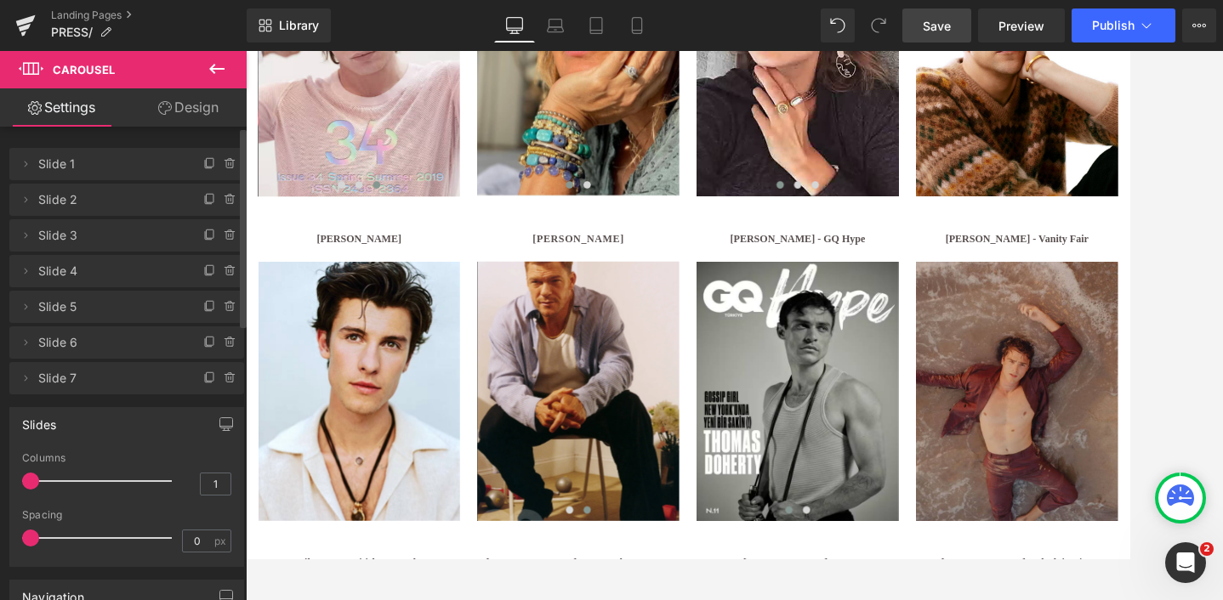
scroll to position [1519, 0]
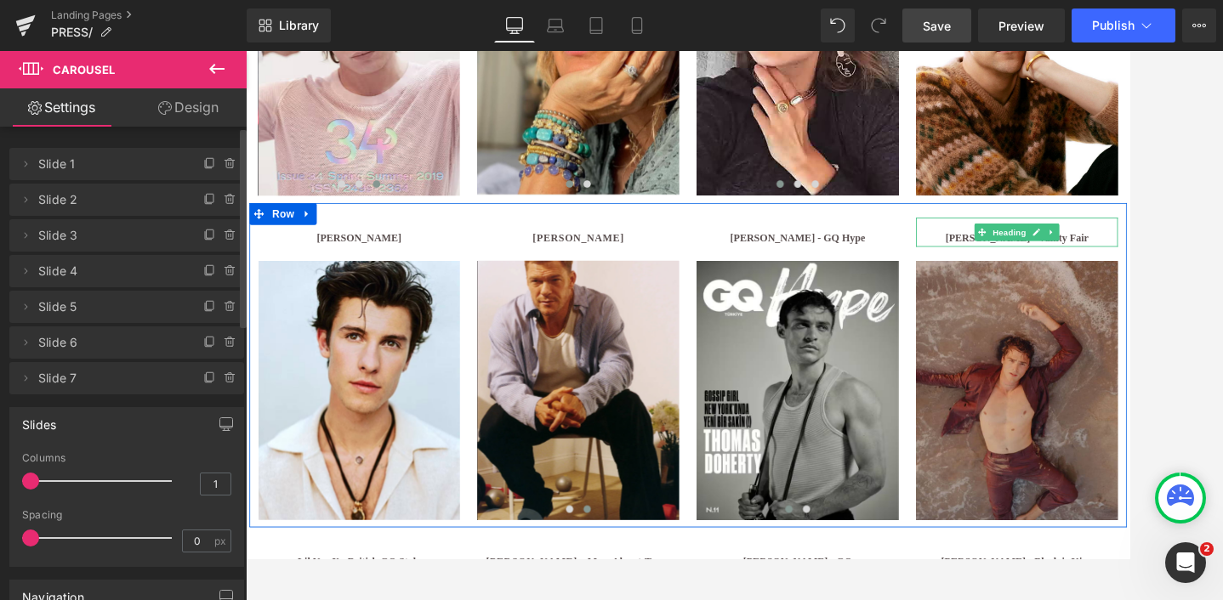
click at [1078, 266] on b "[PERSON_NAME] - Vanity Fair" at bounding box center [1142, 268] width 167 height 13
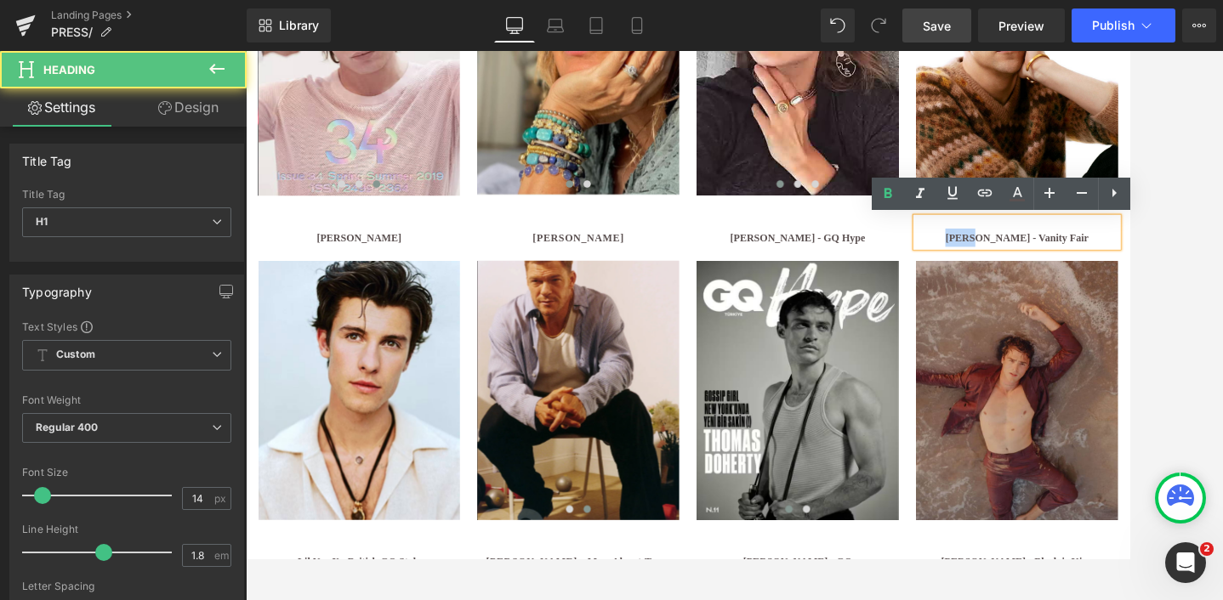
click at [1078, 266] on b "[PERSON_NAME] - Vanity Fair" at bounding box center [1142, 268] width 167 height 13
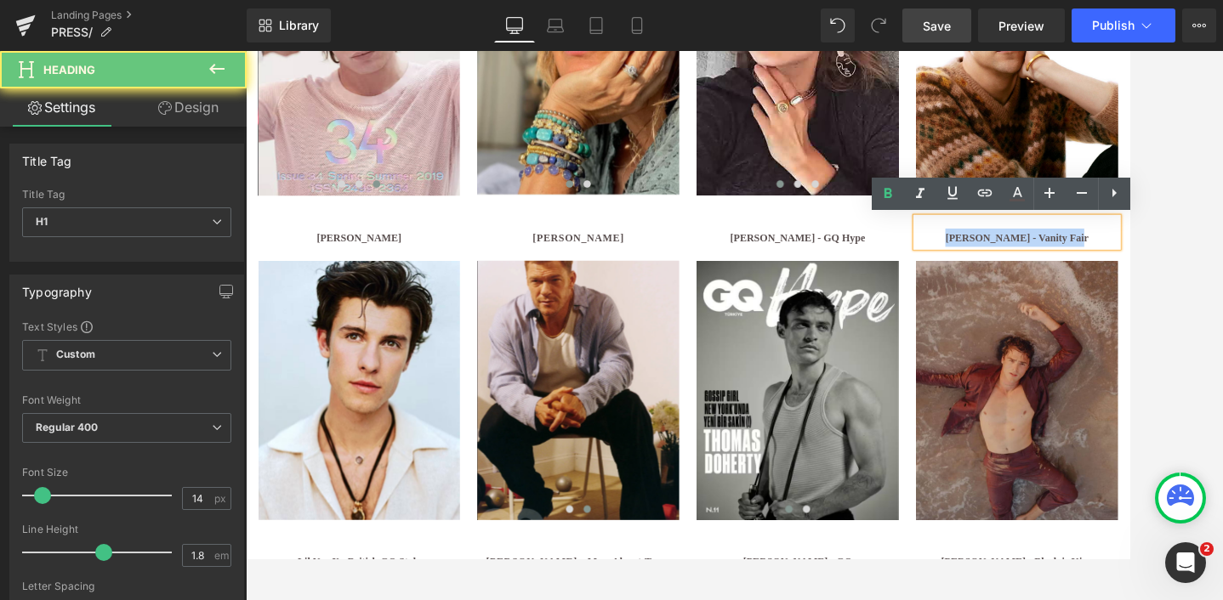
click at [1078, 266] on b "[PERSON_NAME] - Vanity Fair" at bounding box center [1142, 268] width 167 height 13
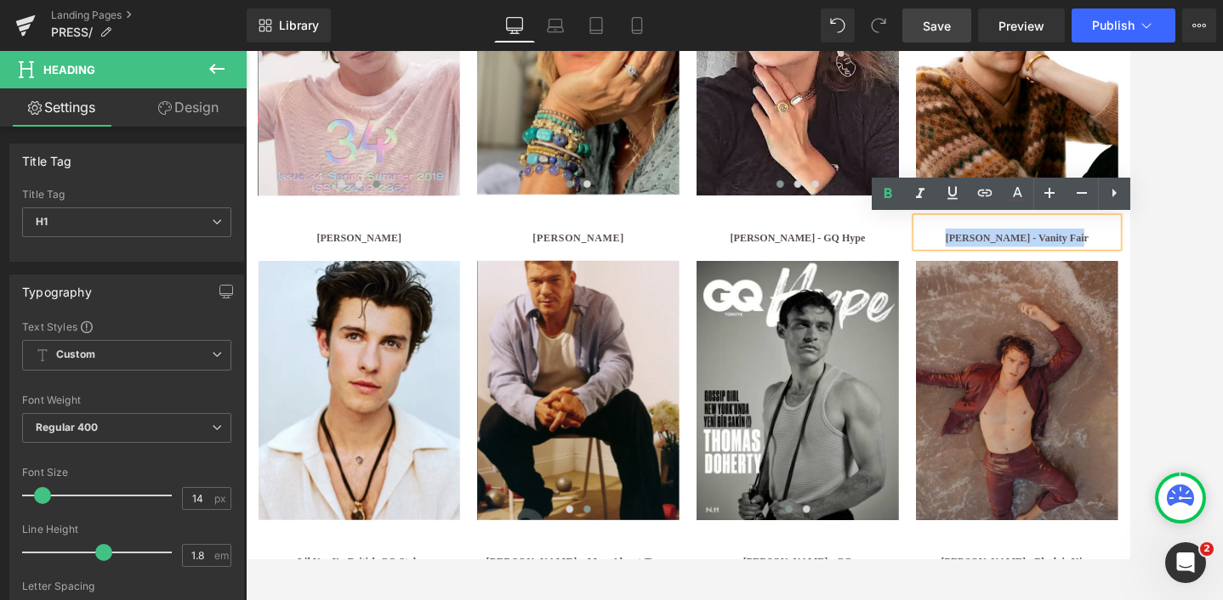
copy b "[PERSON_NAME] - Vanity Fair"
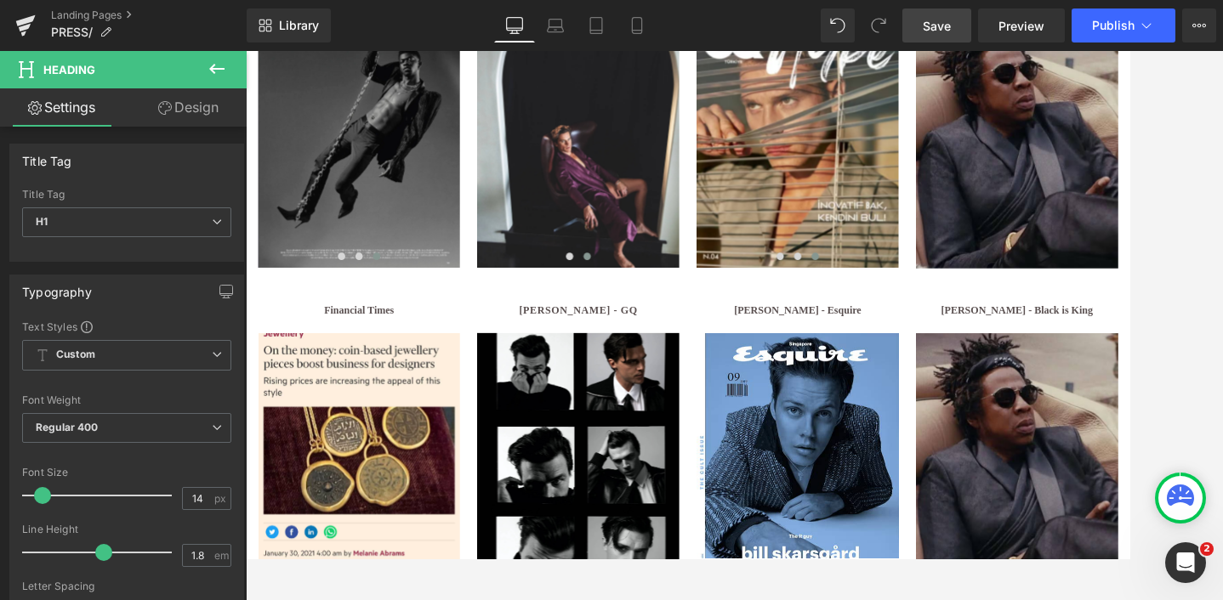
scroll to position [2198, 0]
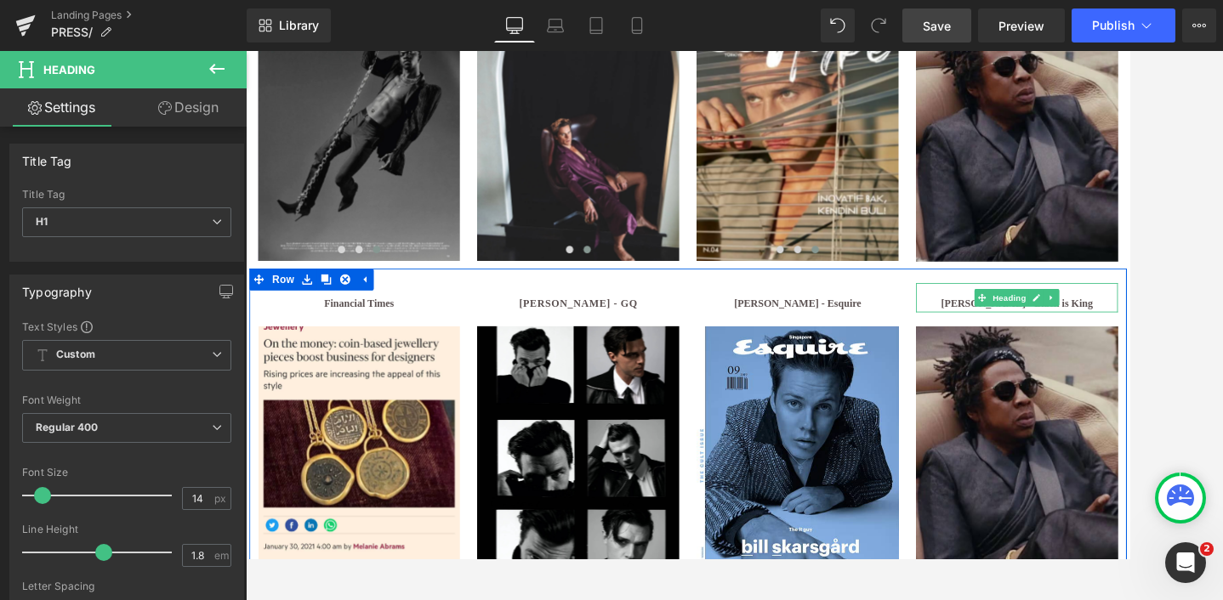
click at [1083, 346] on h1 "[PERSON_NAME] - Black is King" at bounding box center [1142, 344] width 235 height 21
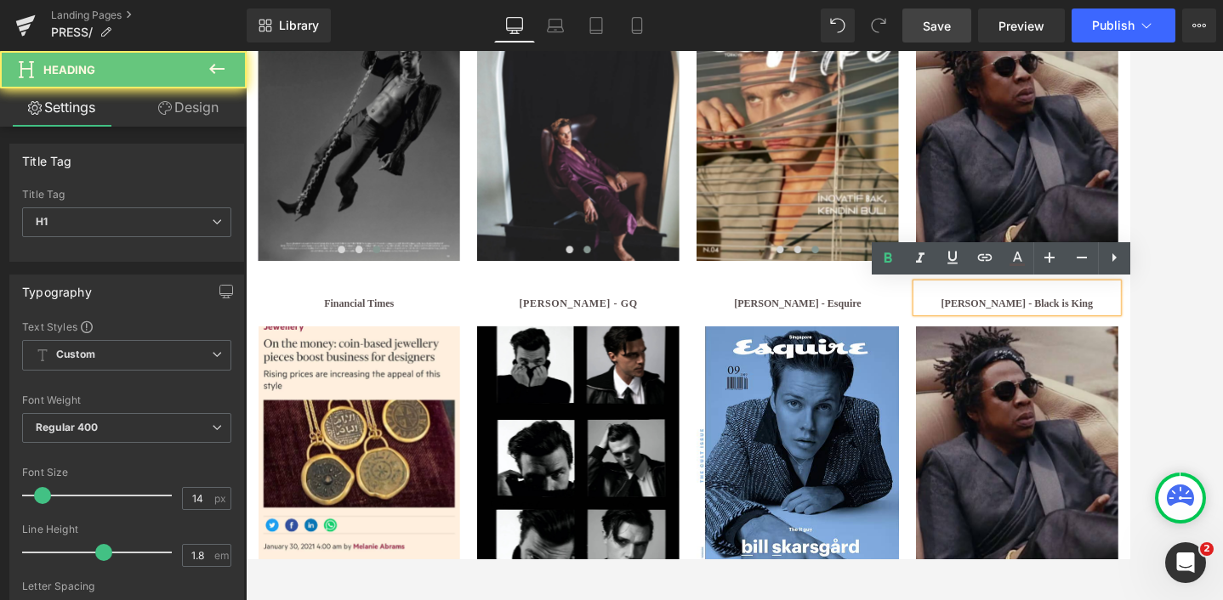
click at [1083, 346] on h1 "[PERSON_NAME] - Black is King" at bounding box center [1142, 344] width 235 height 21
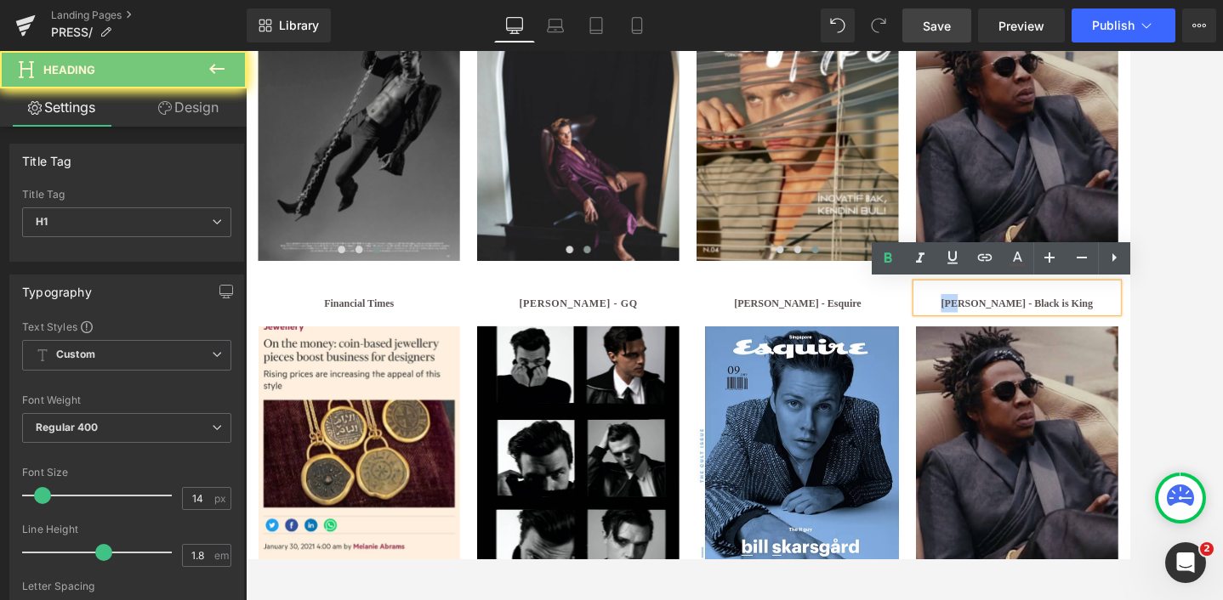
click at [1083, 346] on h1 "[PERSON_NAME] - Black is King" at bounding box center [1142, 344] width 235 height 21
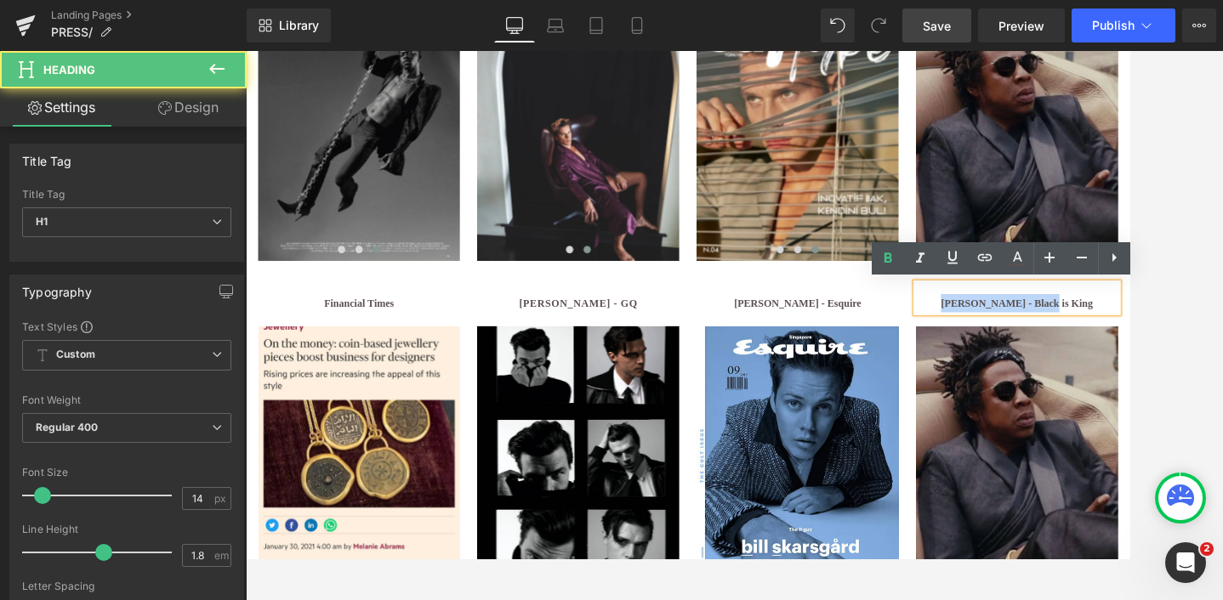
click at [1083, 346] on h1 "[PERSON_NAME] - Black is King" at bounding box center [1142, 344] width 235 height 21
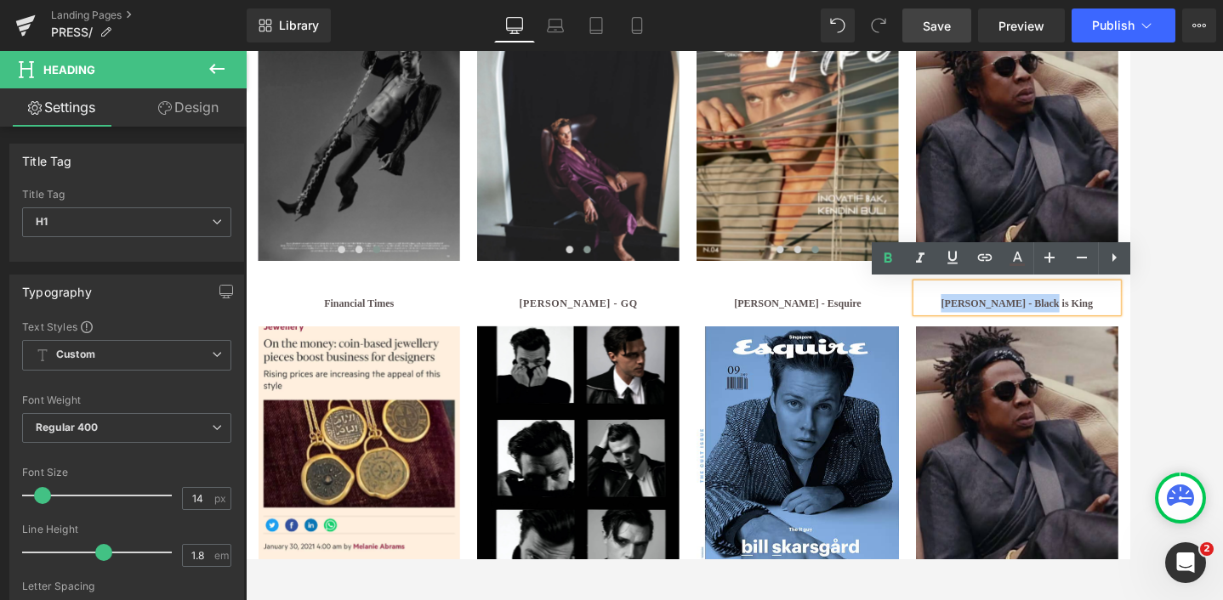
paste div
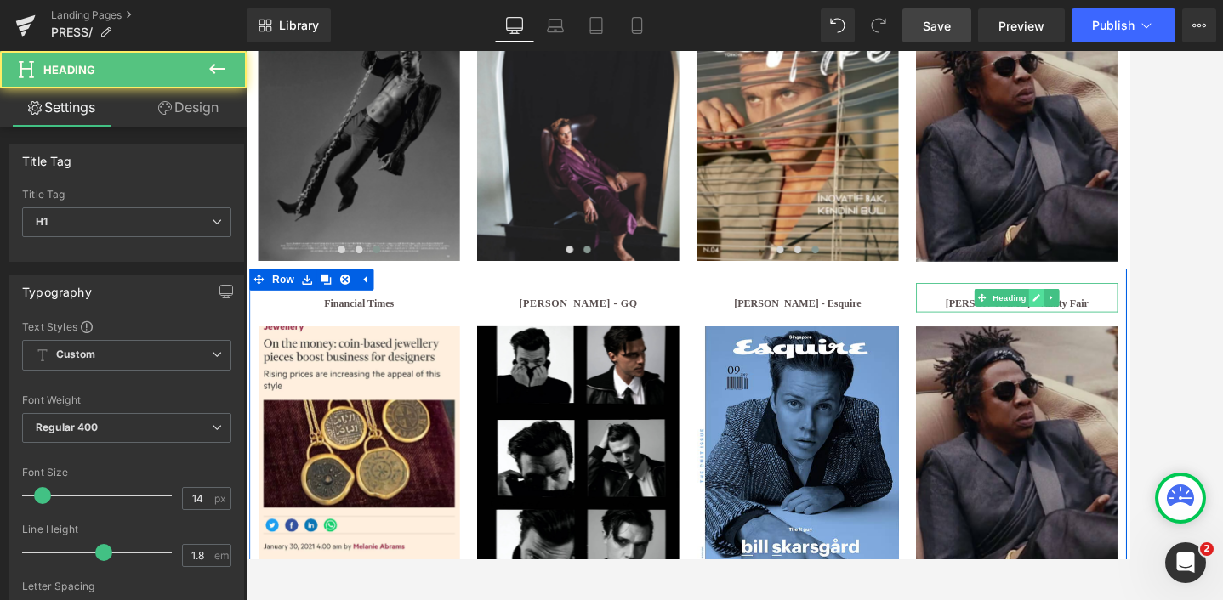
drag, startPoint x: 1238, startPoint y: 343, endPoint x: 1206, endPoint y: 343, distance: 31.5
click at [1167, 343] on div "[PERSON_NAME] - Vanity Fair Heading" at bounding box center [1142, 338] width 235 height 34
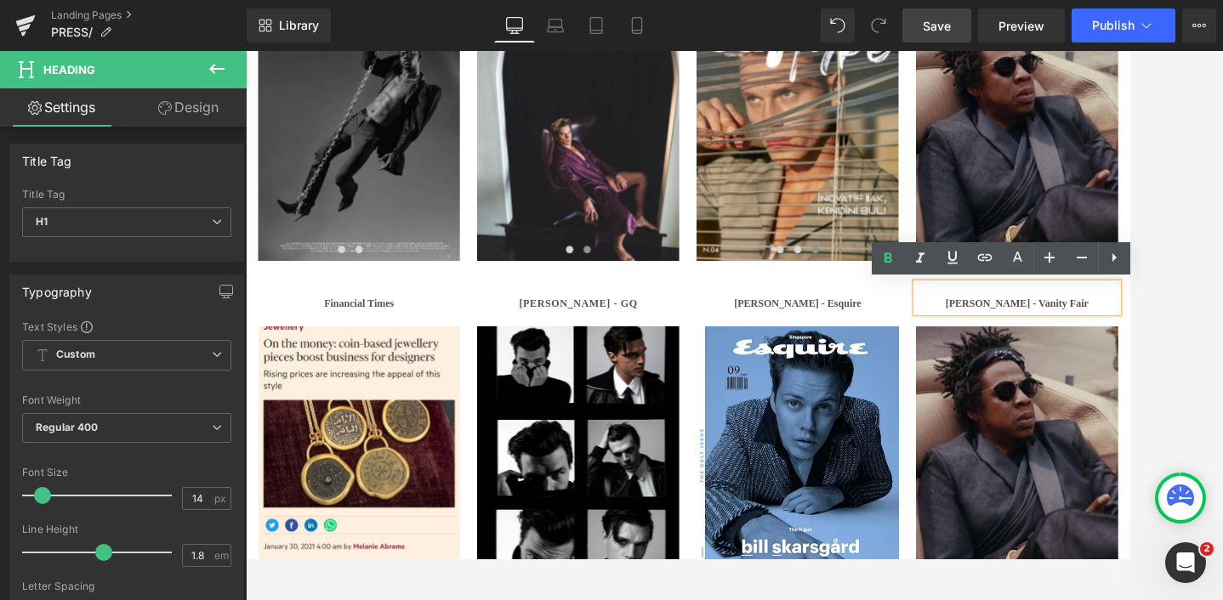
click at [1222, 343] on h1 "[PERSON_NAME] - Vanity Fair" at bounding box center [1142, 344] width 235 height 21
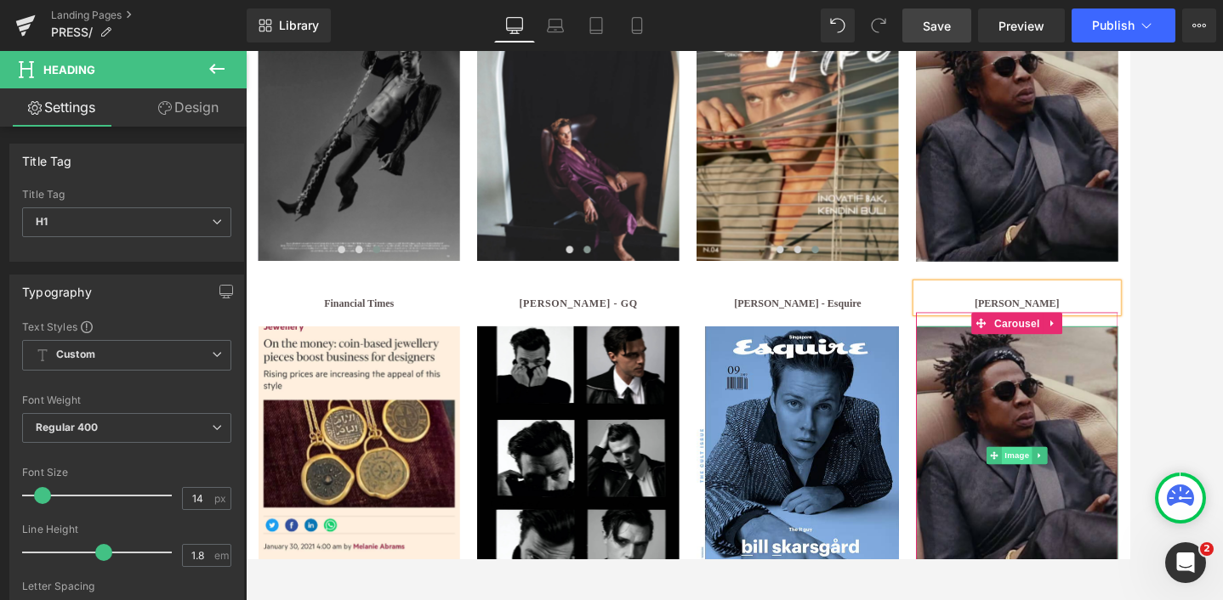
click at [1132, 525] on span "Image" at bounding box center [1143, 522] width 36 height 20
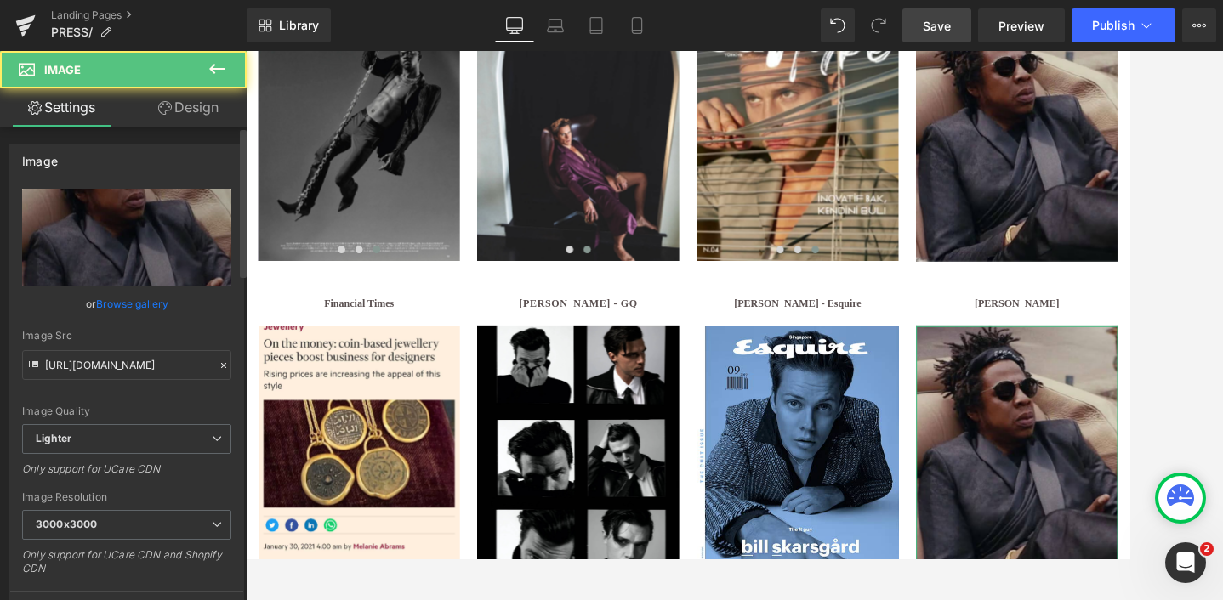
click at [121, 304] on link "Browse gallery" at bounding box center [132, 304] width 72 height 30
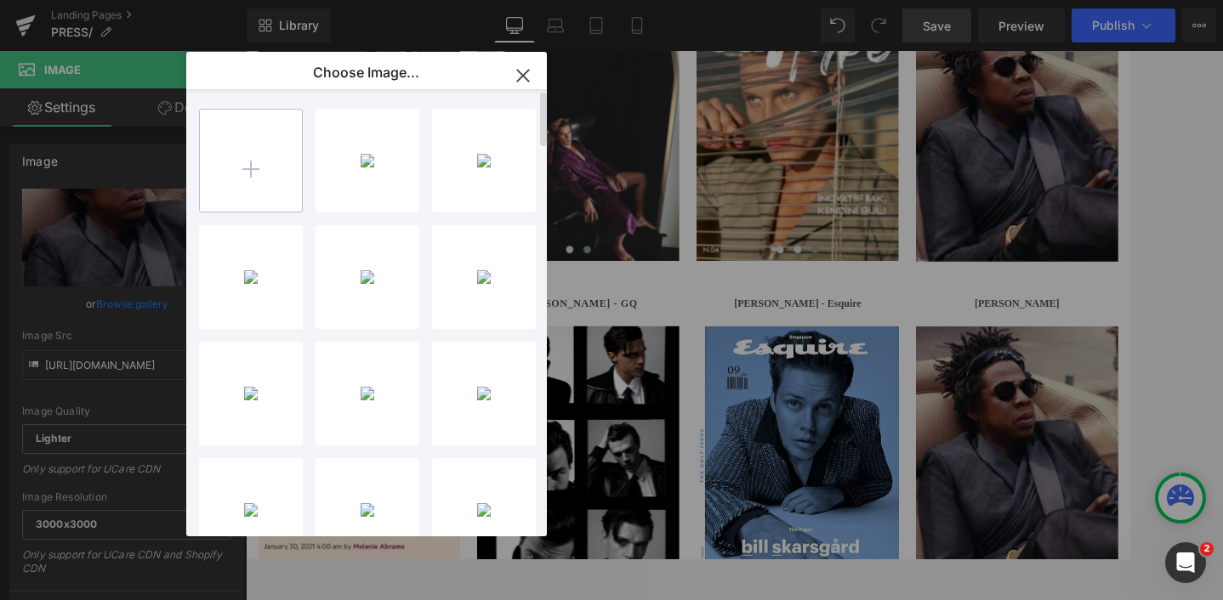
click at [251, 173] on input "file" at bounding box center [251, 161] width 102 height 102
click at [249, 164] on input "file" at bounding box center [251, 161] width 102 height 102
type input "C:\fakepath\Untitled design (8).jpg"
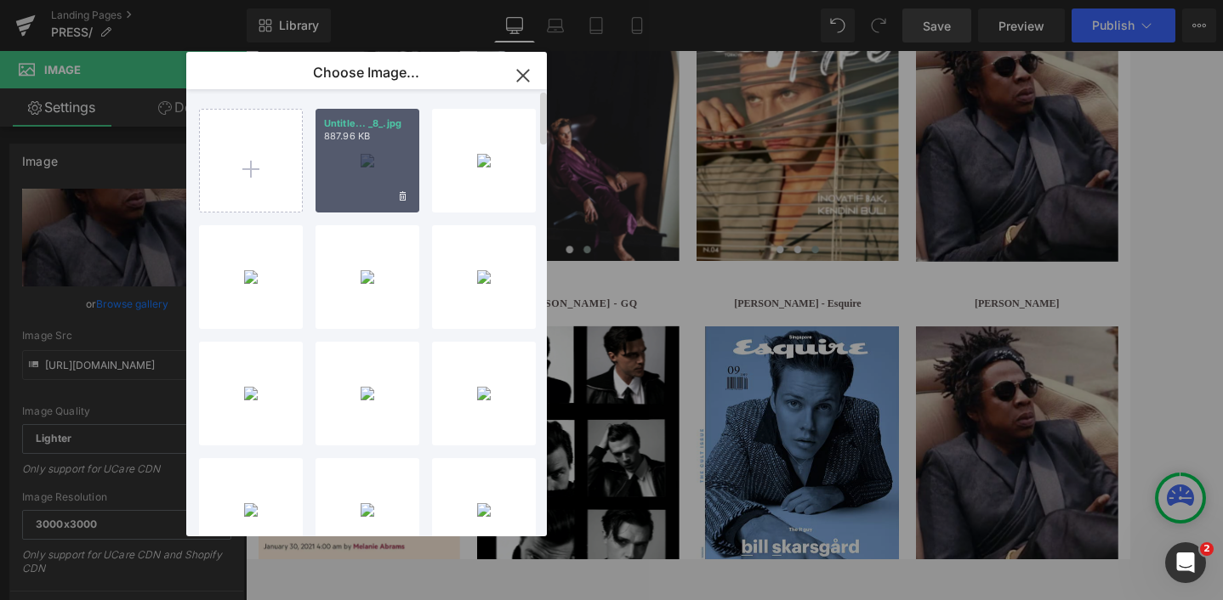
click at [368, 190] on div "Untitle... _8_.jpg 887.96 KB" at bounding box center [367, 161] width 104 height 104
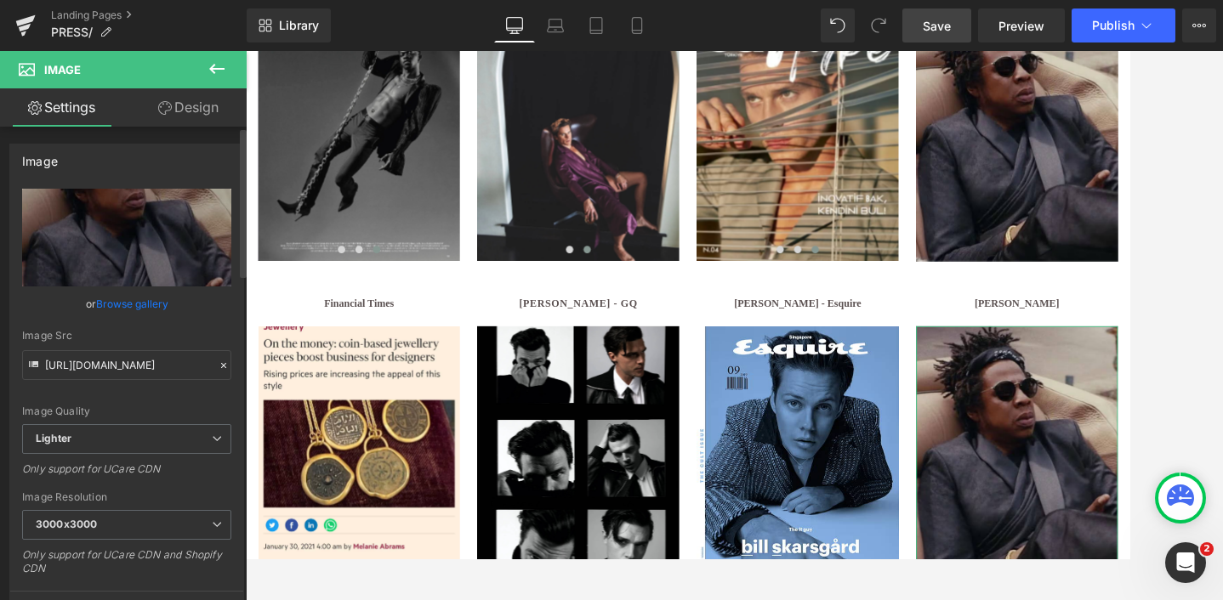
click at [122, 307] on link "Browse gallery" at bounding box center [132, 304] width 72 height 30
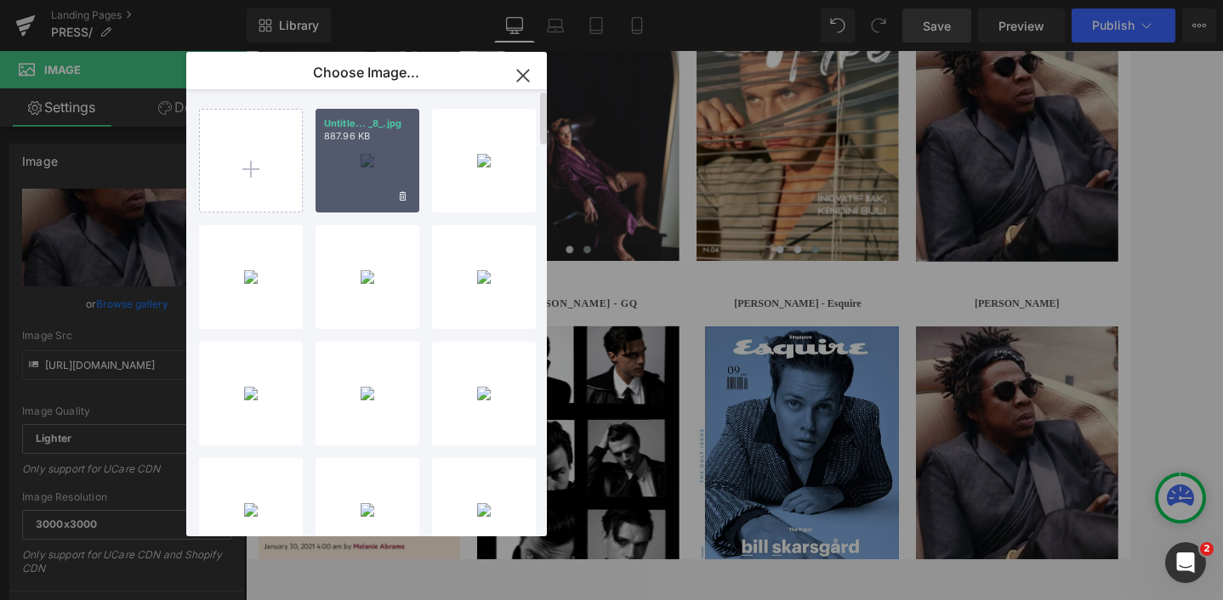
click at [355, 181] on div "Untitle... _8_.jpg 887.96 KB" at bounding box center [367, 161] width 104 height 104
type input "[URL][DOMAIN_NAME]"
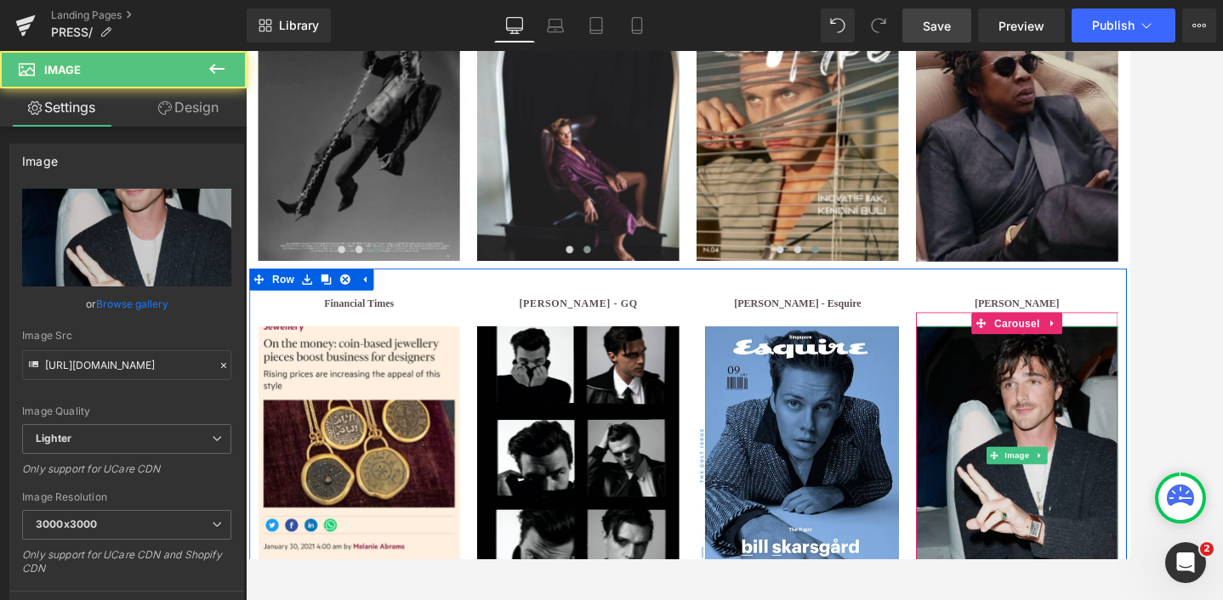
click at [1126, 470] on img at bounding box center [1142, 523] width 235 height 302
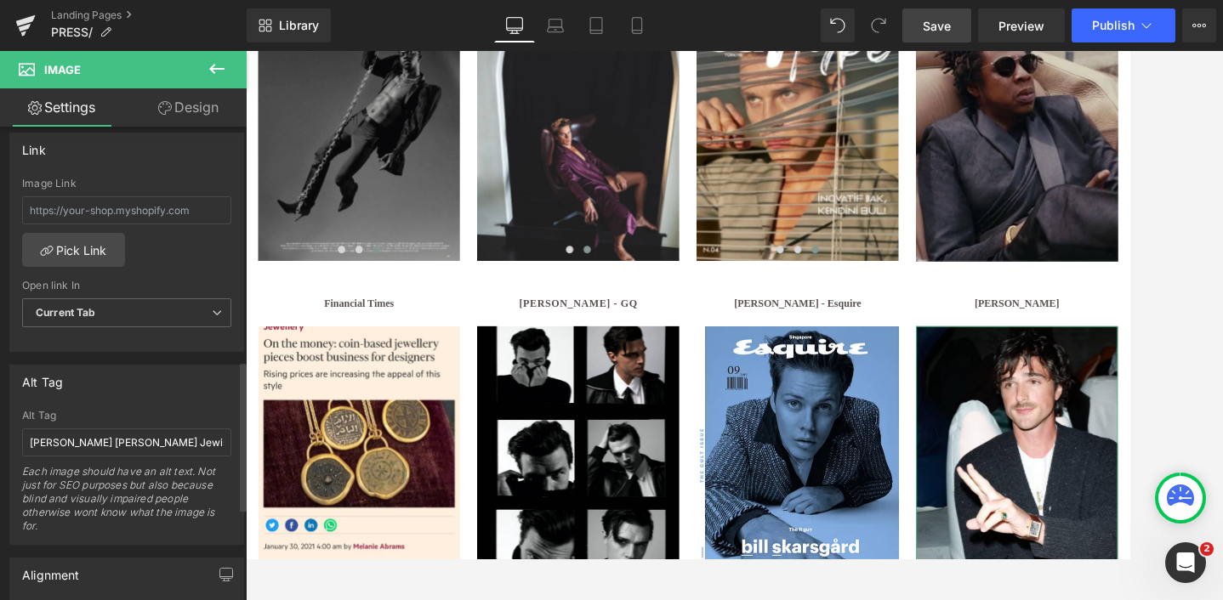
scroll to position [740, 0]
click at [936, 20] on span "Save" at bounding box center [936, 26] width 28 height 18
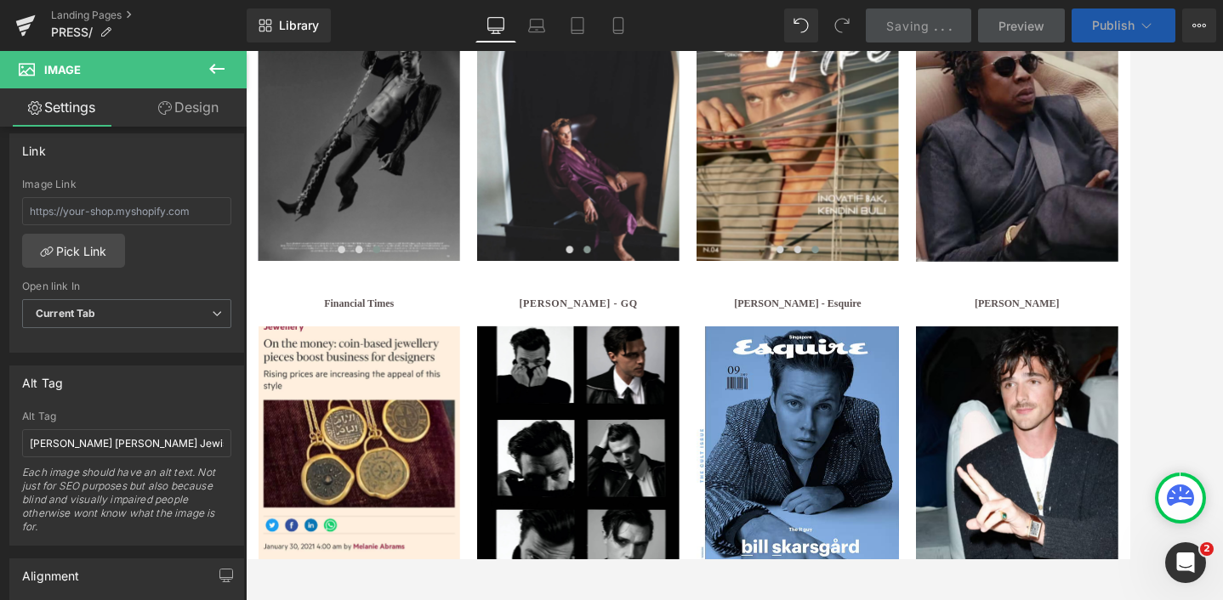
click at [1103, 24] on span "Publish" at bounding box center [1113, 26] width 43 height 14
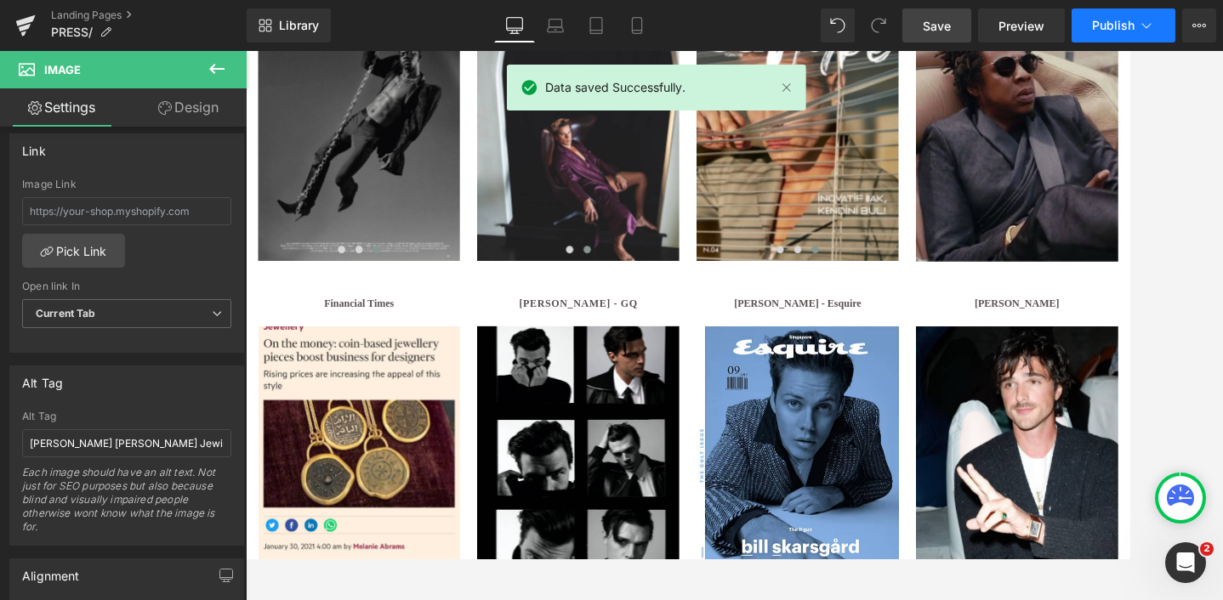
click at [1109, 22] on span "Publish" at bounding box center [1113, 26] width 43 height 14
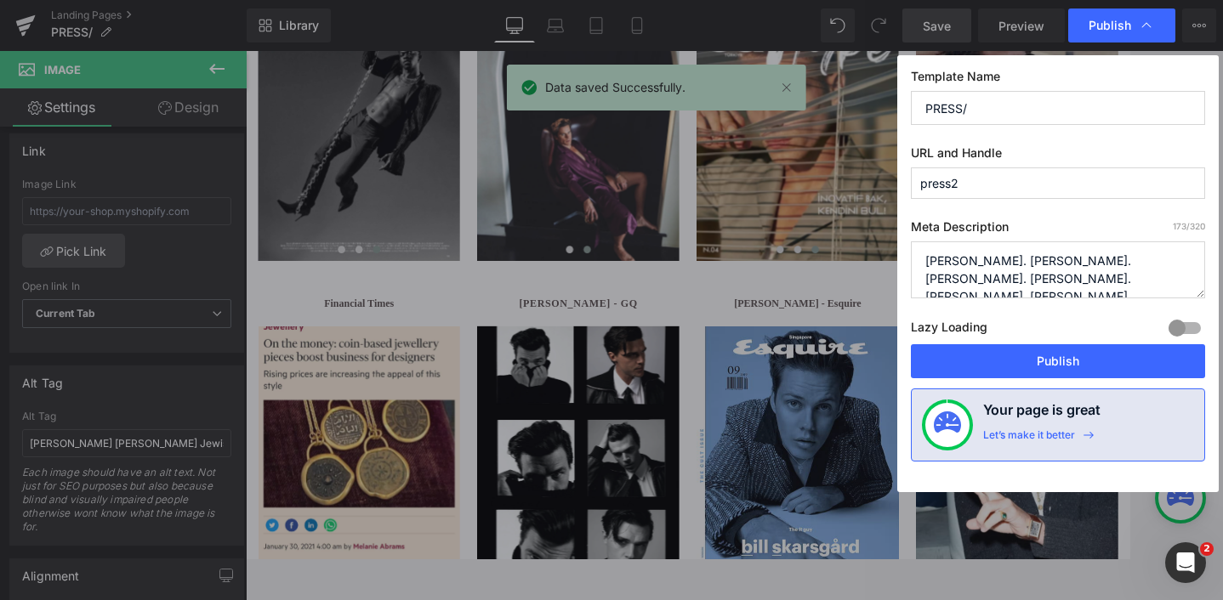
click at [1109, 22] on span "Publish" at bounding box center [1109, 25] width 43 height 15
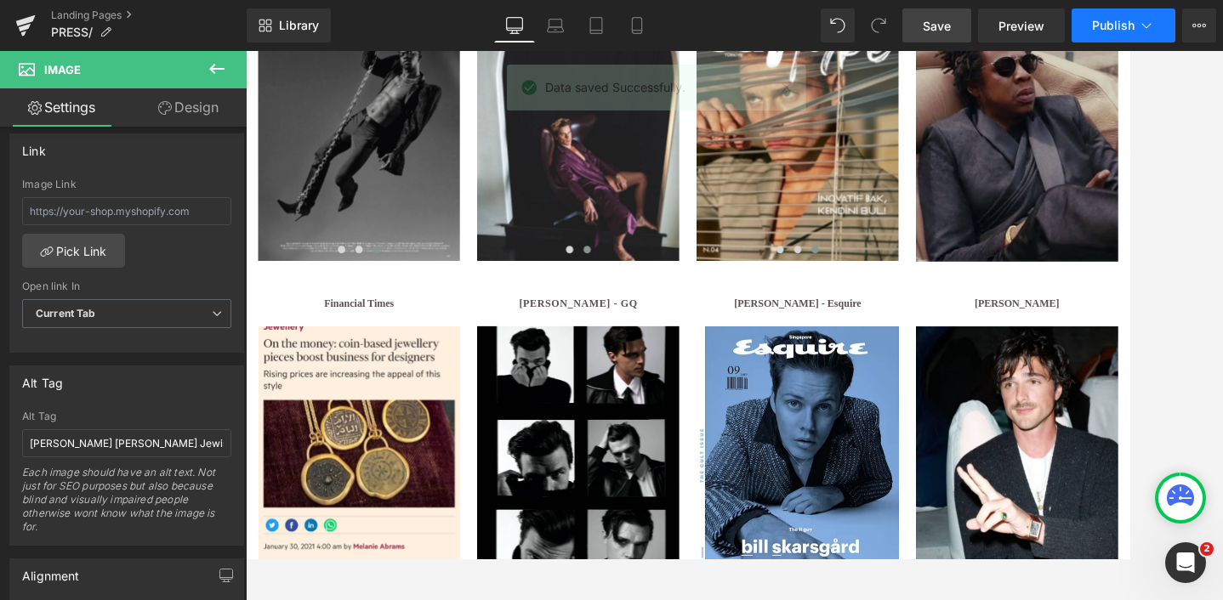
click at [1109, 22] on span "Publish" at bounding box center [1113, 26] width 43 height 14
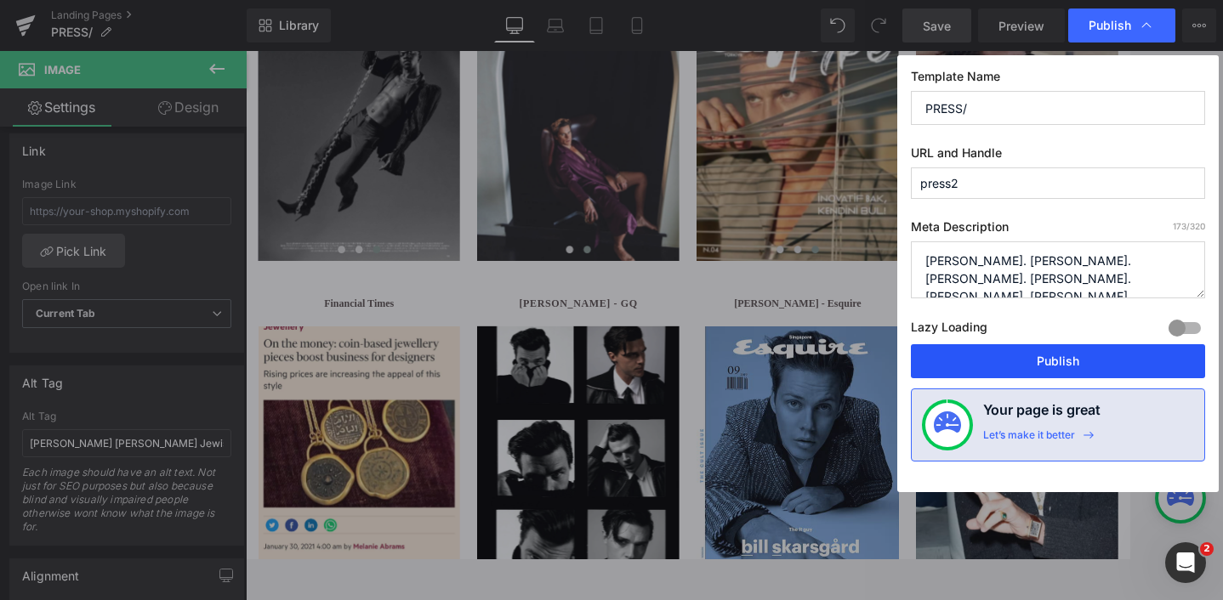
click at [1076, 355] on button "Publish" at bounding box center [1058, 361] width 294 height 34
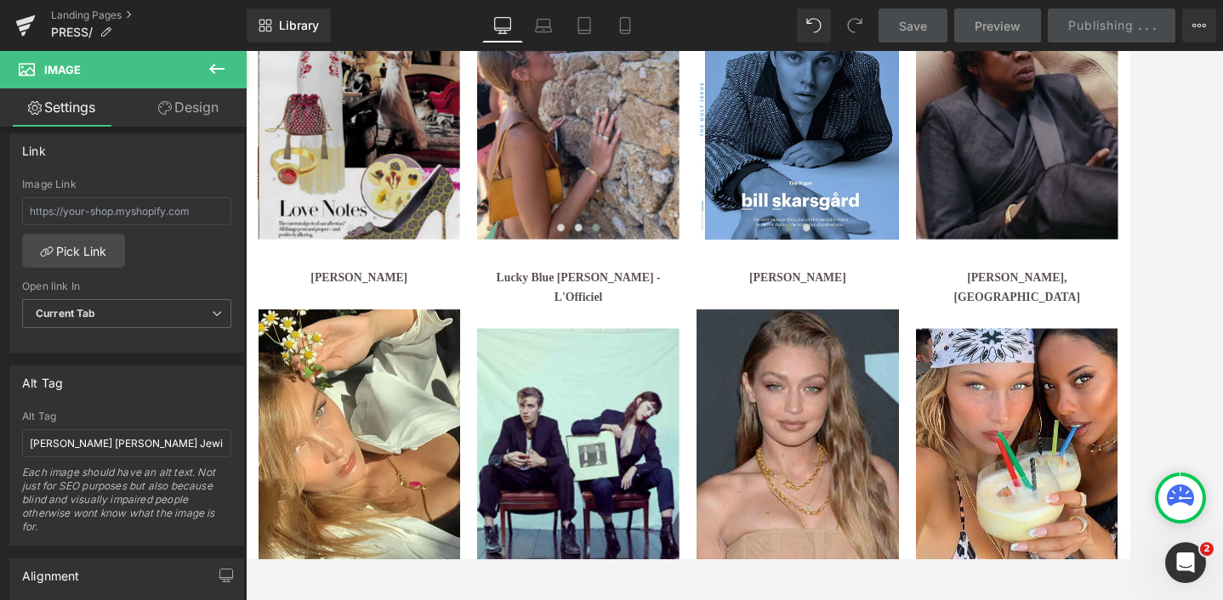
scroll to position [3048, 0]
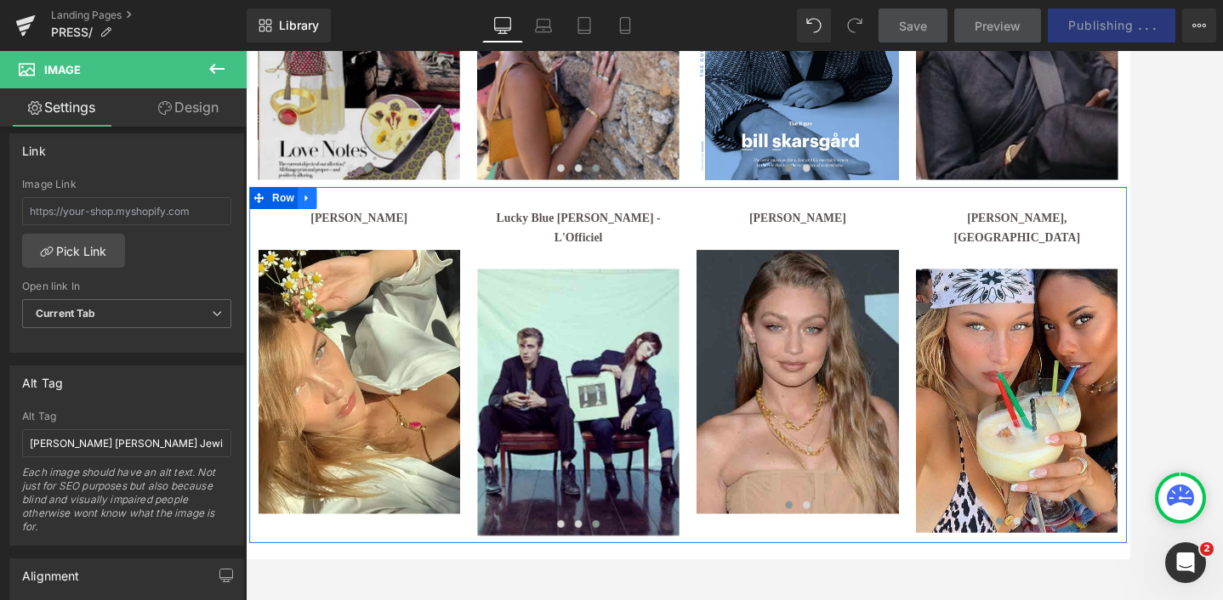
click at [320, 221] on icon at bounding box center [317, 222] width 12 height 13
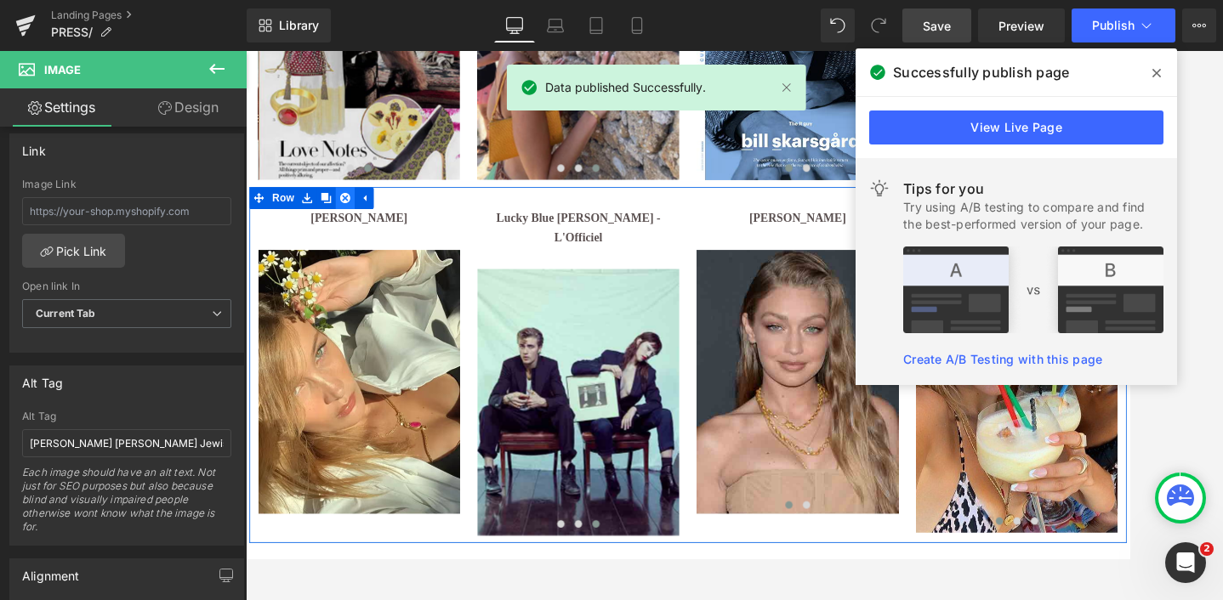
click at [366, 221] on icon at bounding box center [361, 222] width 12 height 12
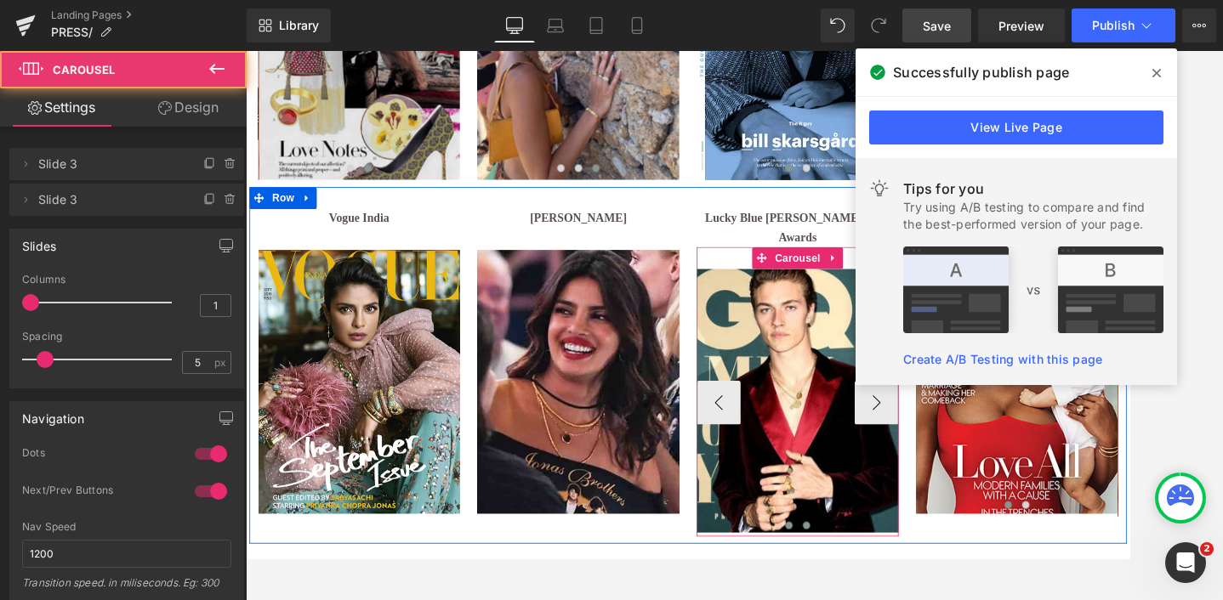
click at [899, 599] on span at bounding box center [898, 603] width 9 height 9
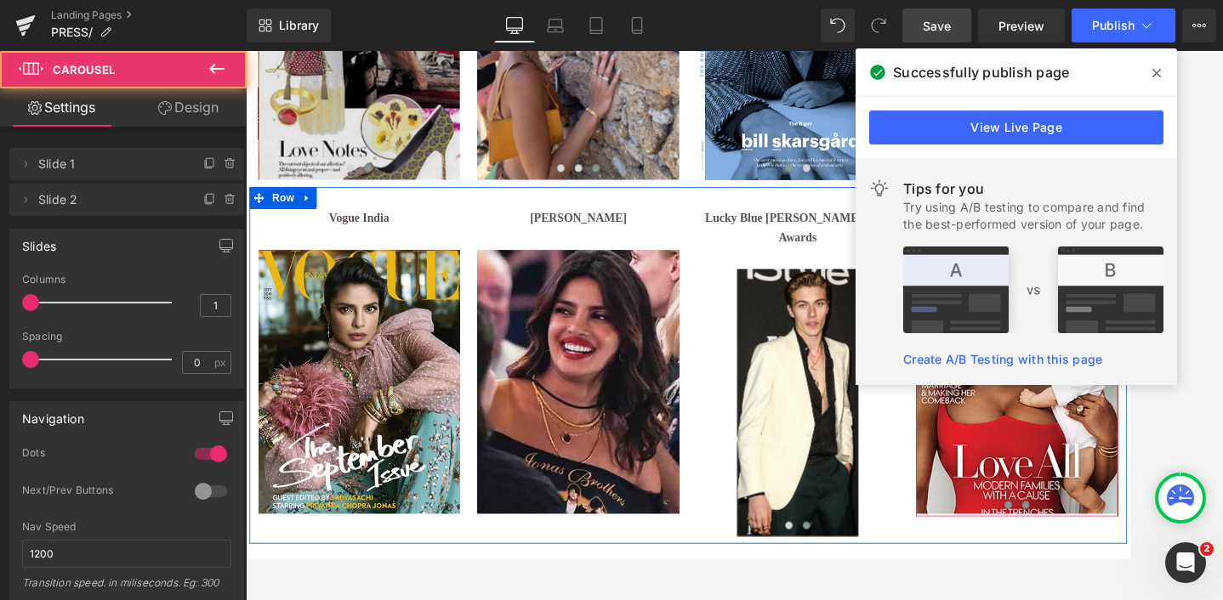
click at [1153, 576] on span at bounding box center [1153, 579] width 9 height 9
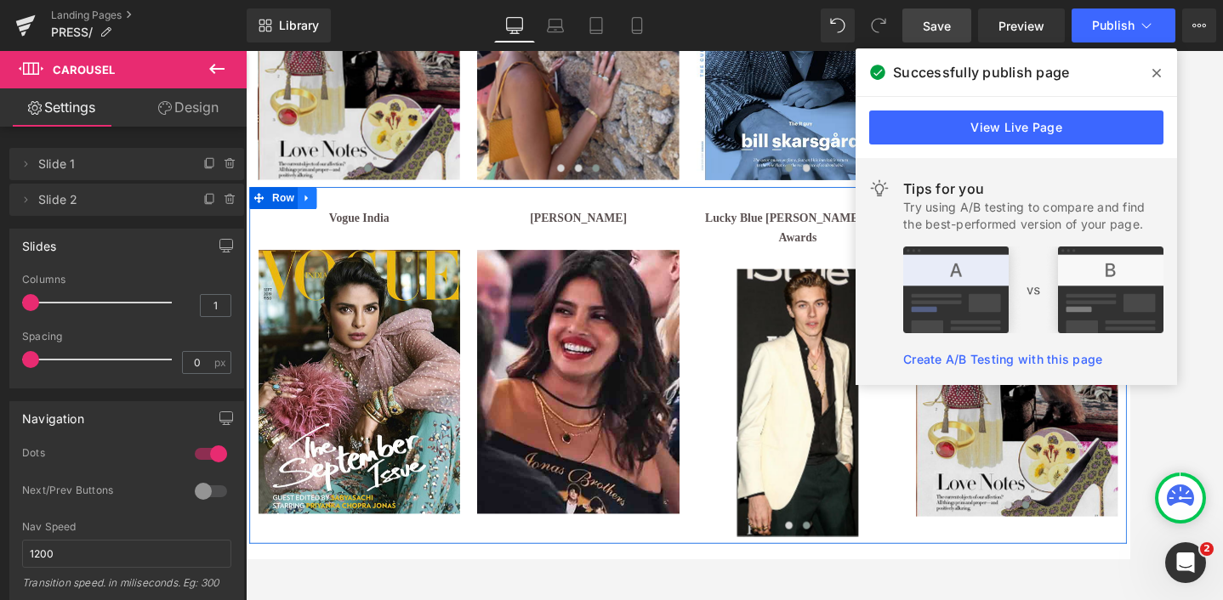
click at [312, 216] on icon at bounding box center [317, 222] width 12 height 13
click at [350, 227] on link at bounding box center [361, 222] width 22 height 26
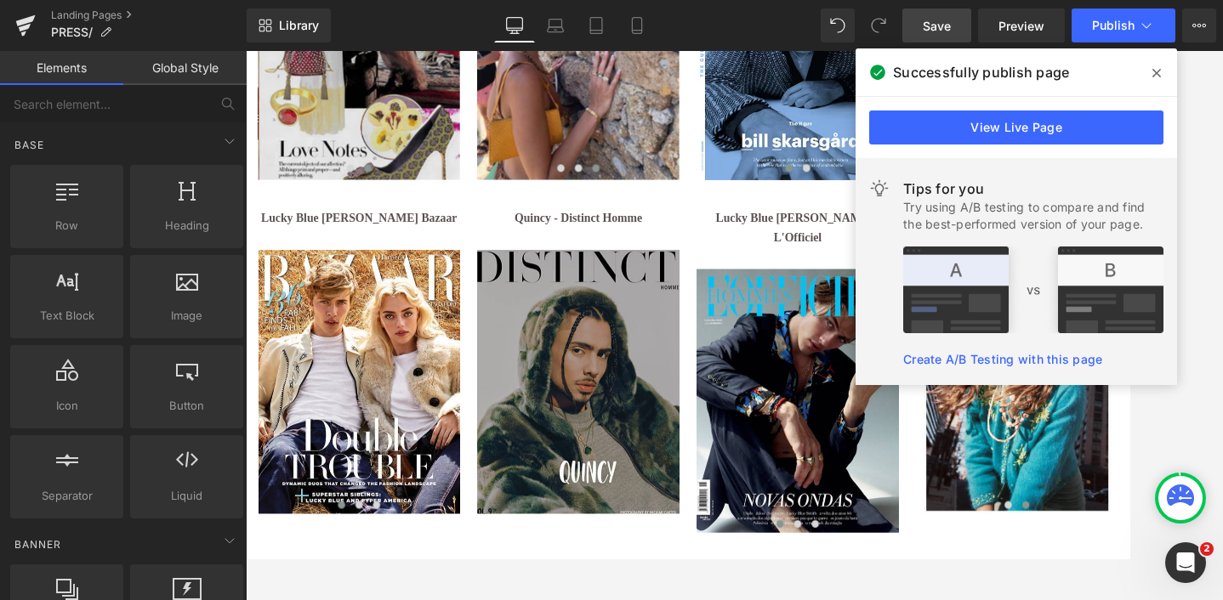
click at [1213, 423] on div at bounding box center [734, 325] width 977 height 549
click at [1150, 76] on span at bounding box center [1156, 73] width 27 height 27
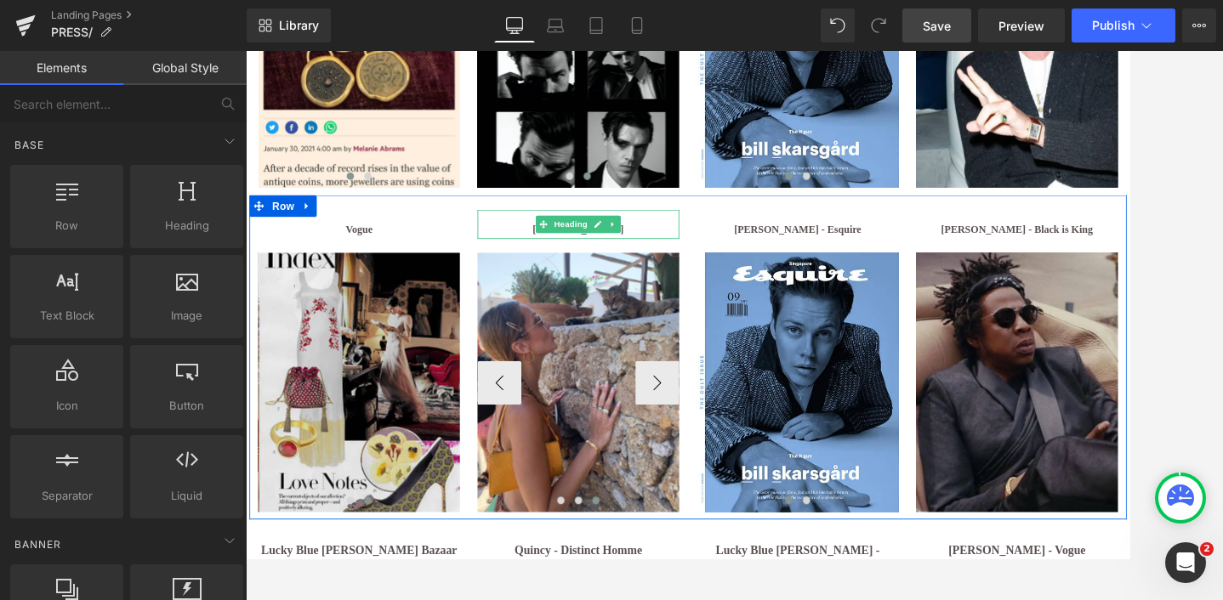
scroll to position [2678, 0]
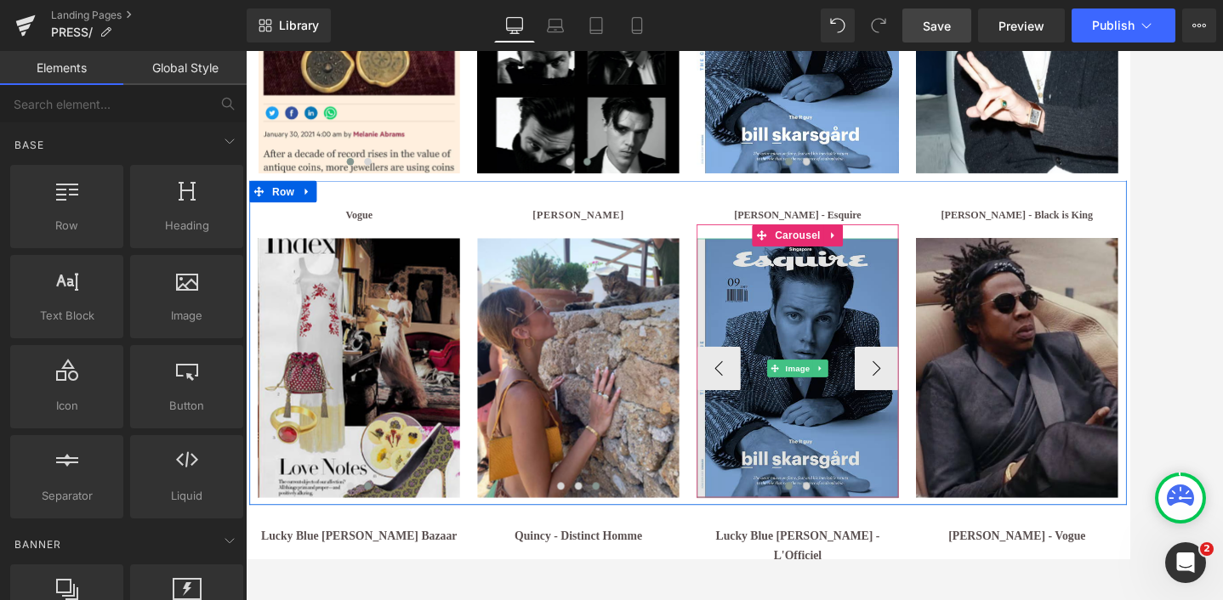
click at [856, 480] on img at bounding box center [887, 420] width 235 height 302
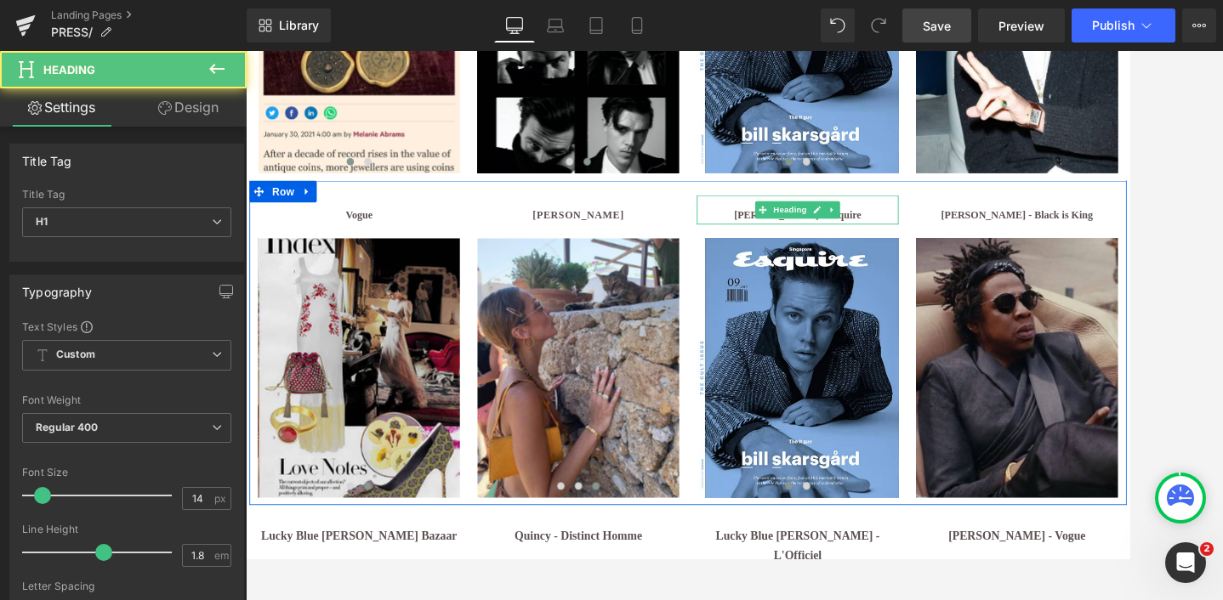
click at [817, 240] on h1 "[PERSON_NAME] - Esquire" at bounding box center [887, 241] width 235 height 21
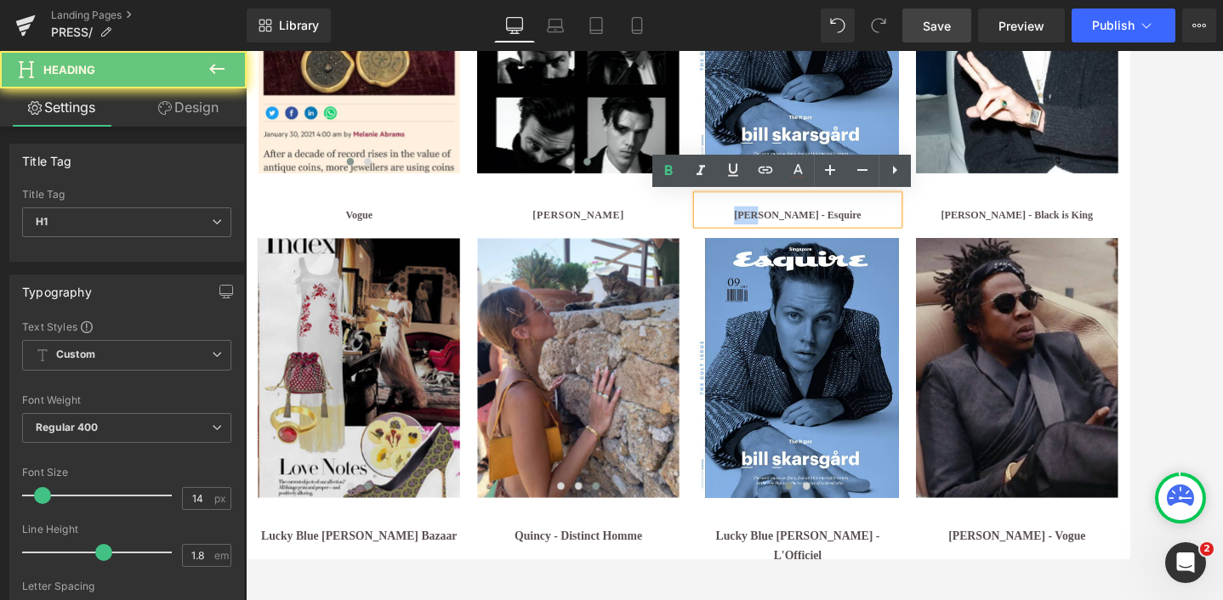
click at [817, 240] on h1 "[PERSON_NAME] - Esquire" at bounding box center [887, 241] width 235 height 21
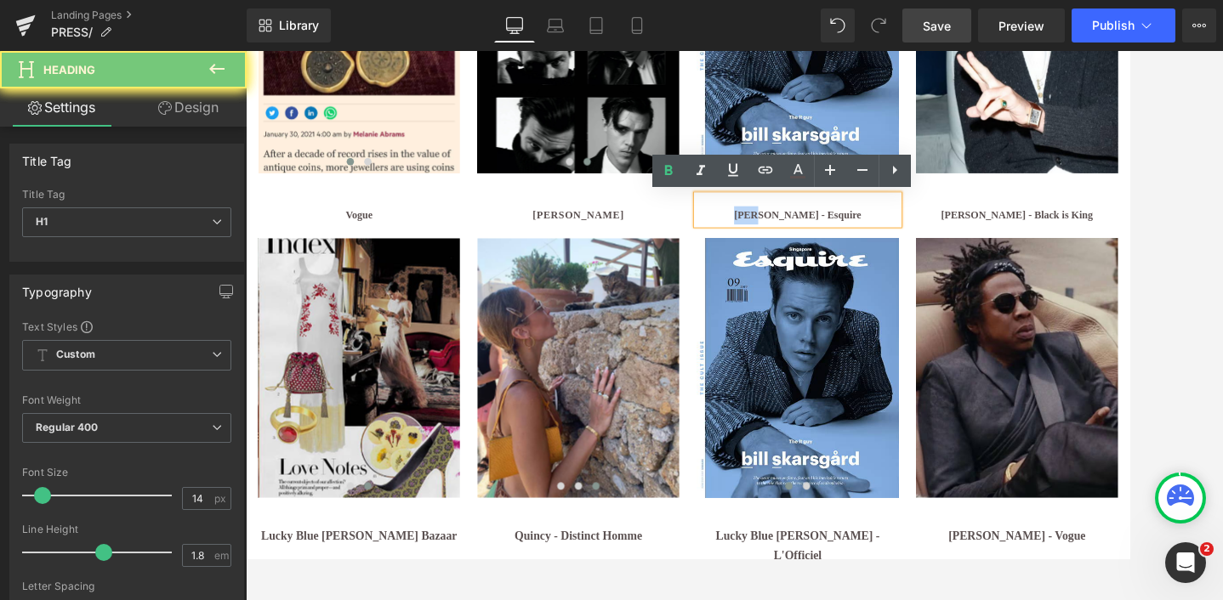
click at [817, 240] on h1 "[PERSON_NAME] - Esquire" at bounding box center [887, 241] width 235 height 21
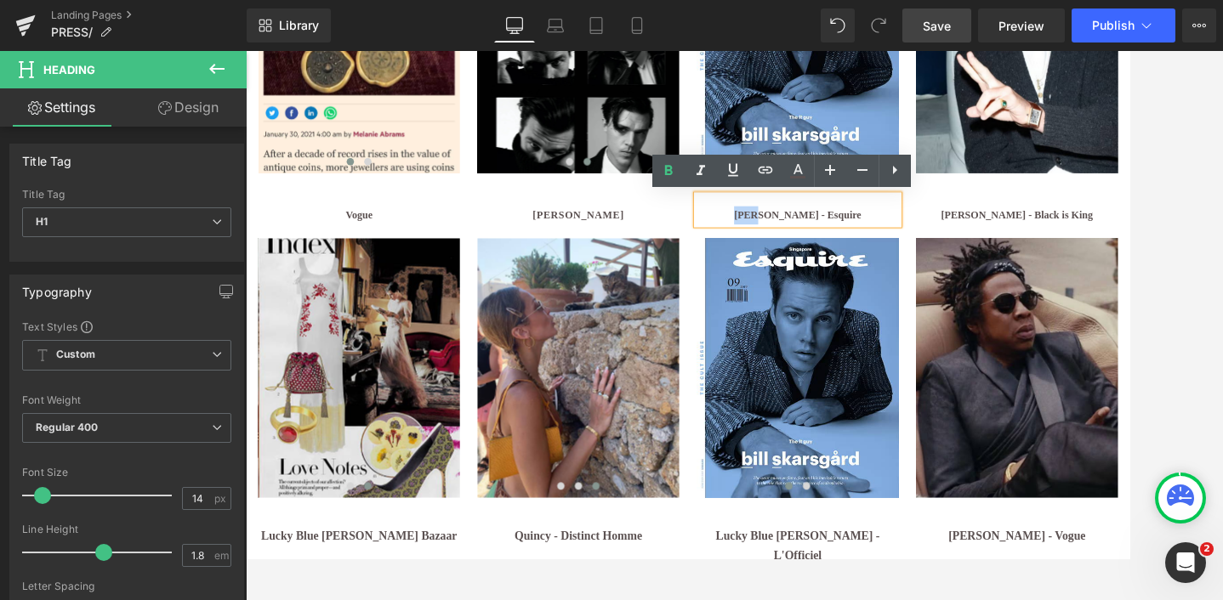
paste div
click at [832, 246] on b "[PERSON_NAME] - Esquire" at bounding box center [888, 242] width 148 height 13
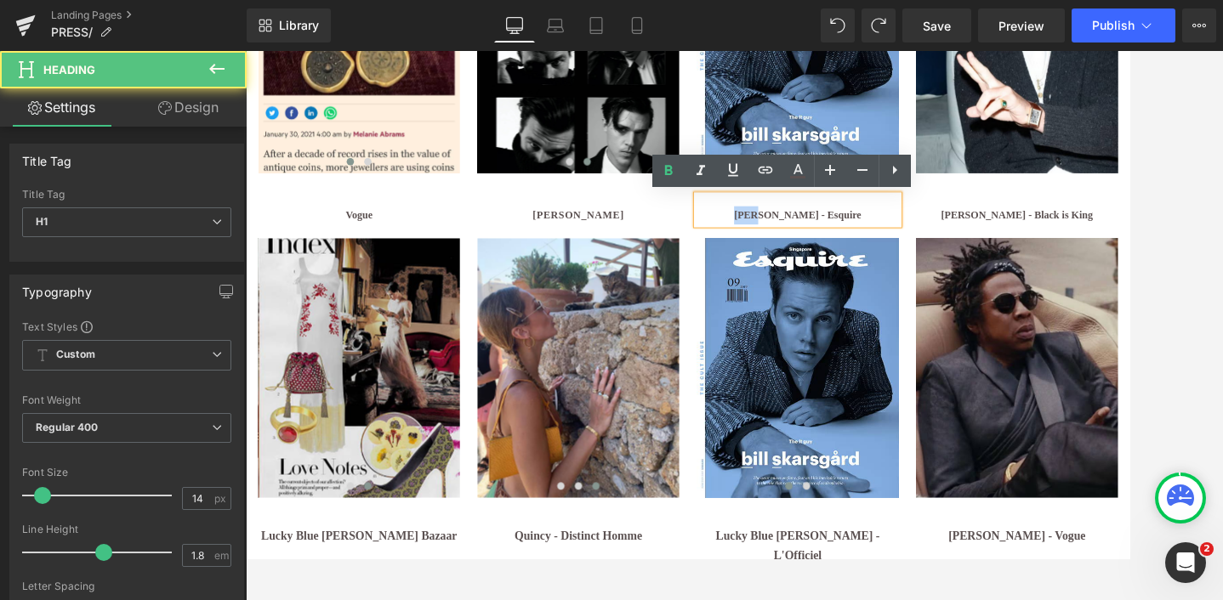
click at [832, 246] on b "[PERSON_NAME] - Esquire" at bounding box center [888, 242] width 148 height 13
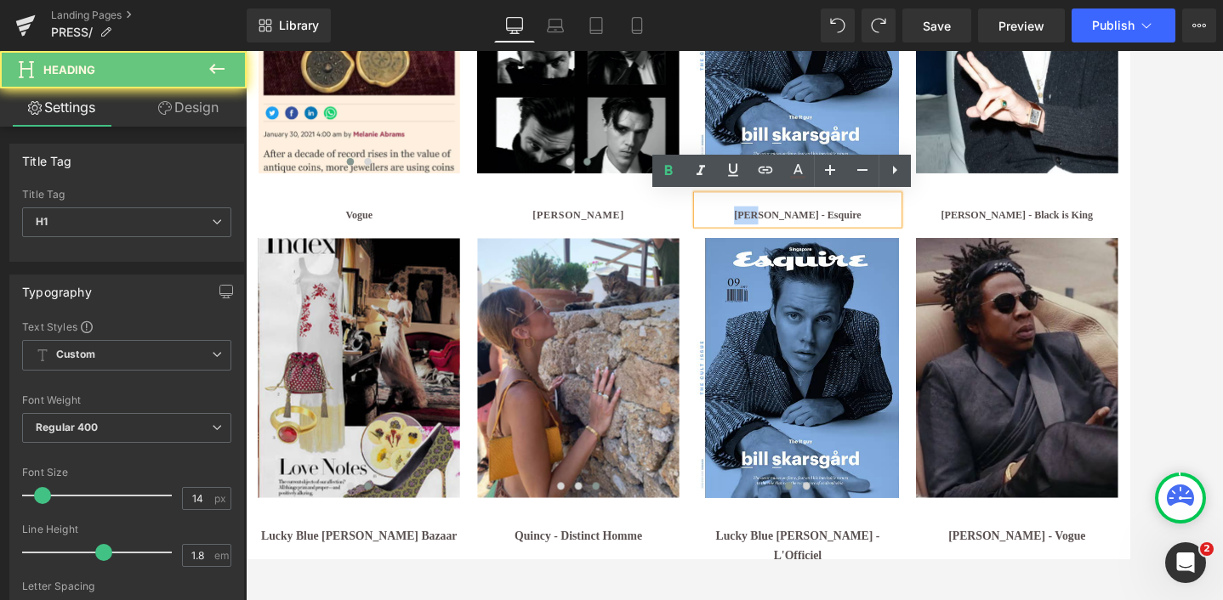
click at [832, 246] on b "[PERSON_NAME] - Esquire" at bounding box center [888, 242] width 148 height 13
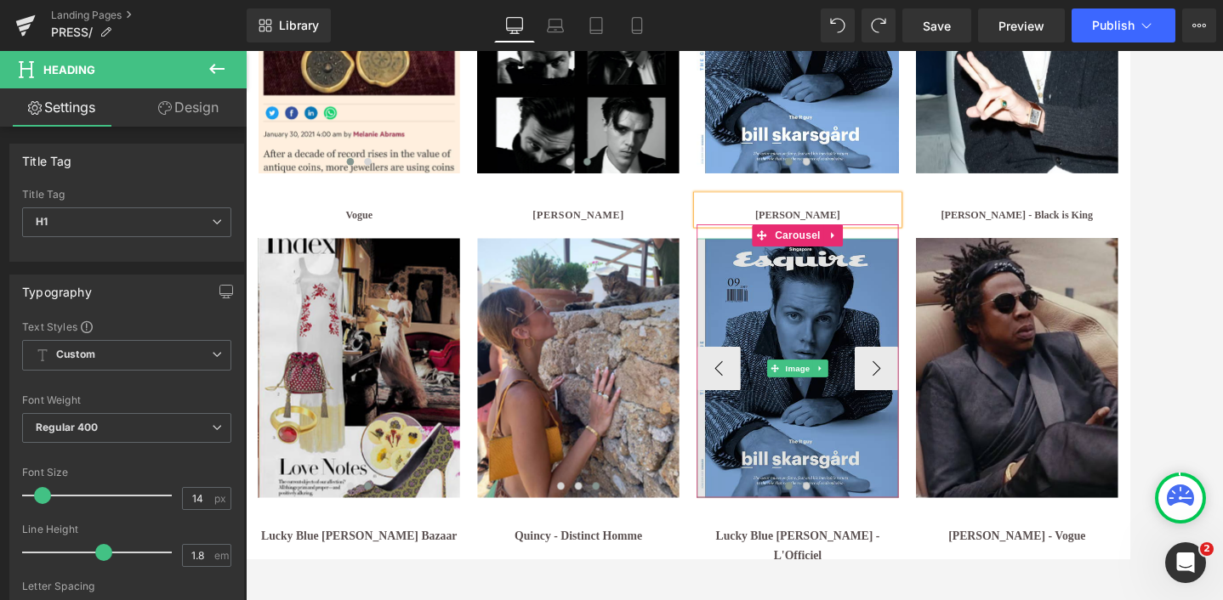
click at [845, 355] on img at bounding box center [887, 420] width 235 height 302
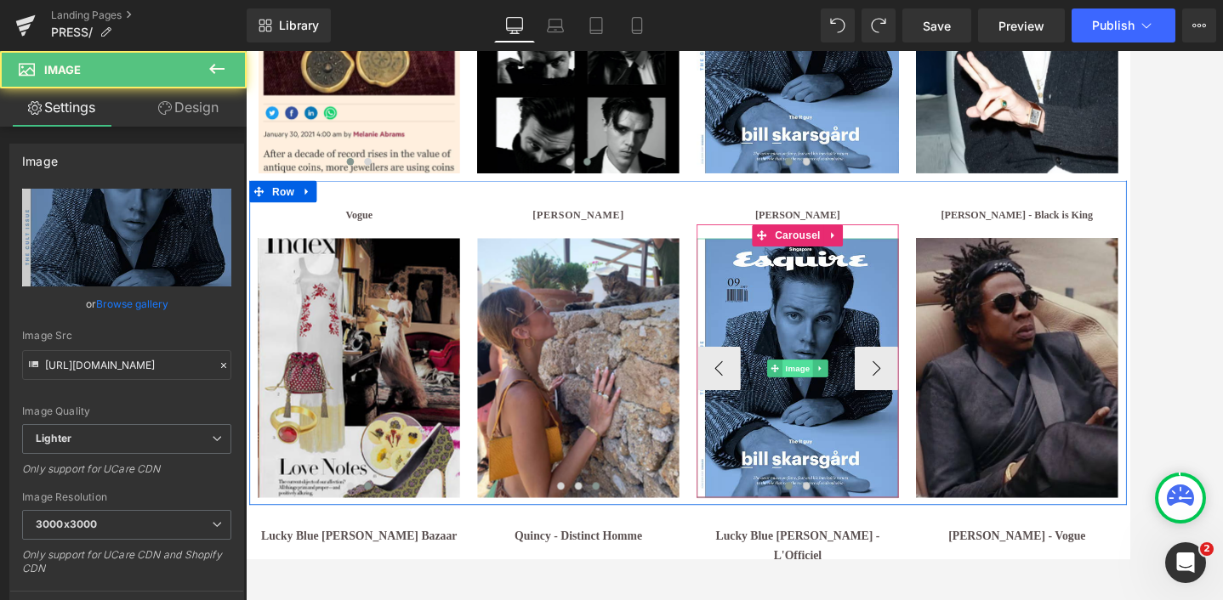
click at [883, 417] on span "Image" at bounding box center [888, 420] width 36 height 20
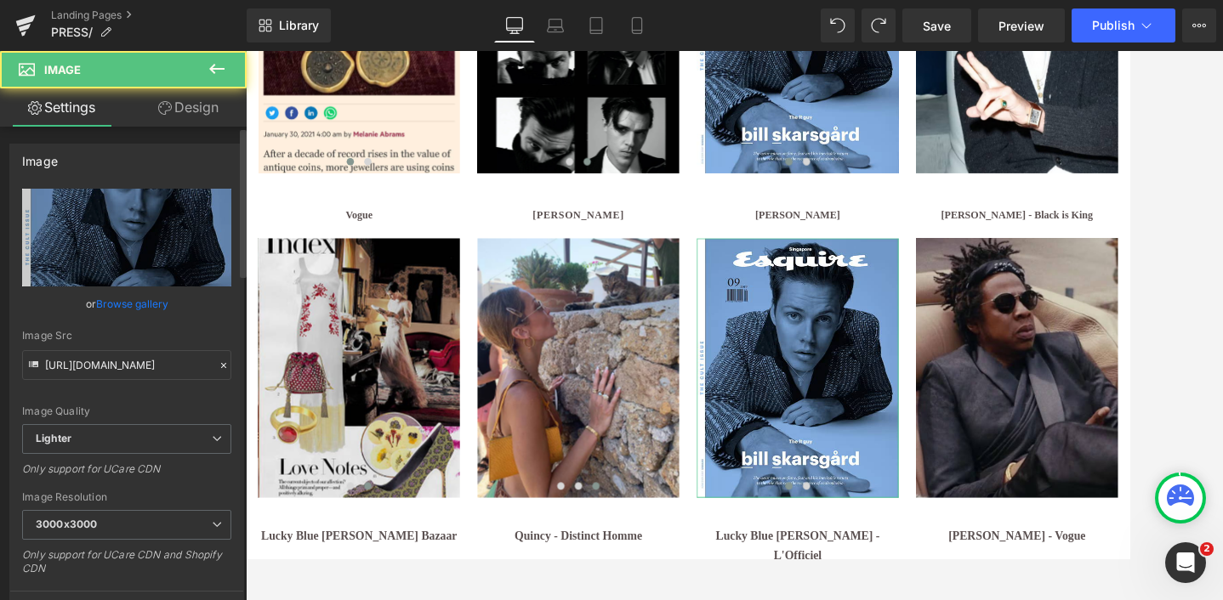
click at [126, 304] on link "Browse gallery" at bounding box center [132, 304] width 72 height 30
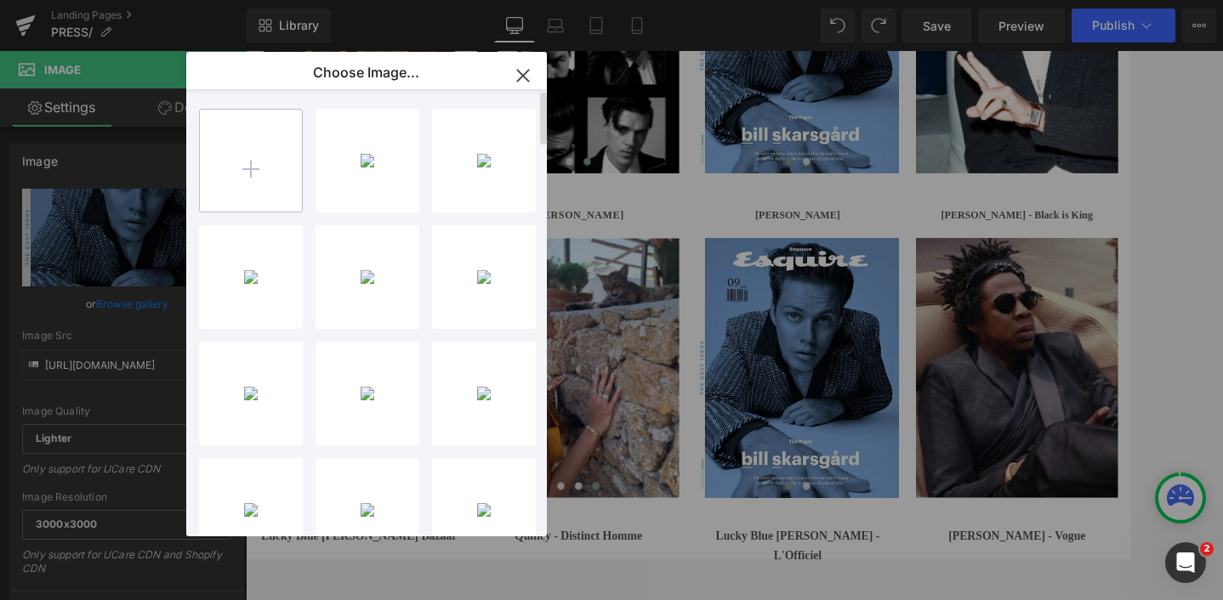
click at [258, 157] on input "file" at bounding box center [251, 161] width 102 height 102
type input "C:\fakepath\Untitled design (10).jpg"
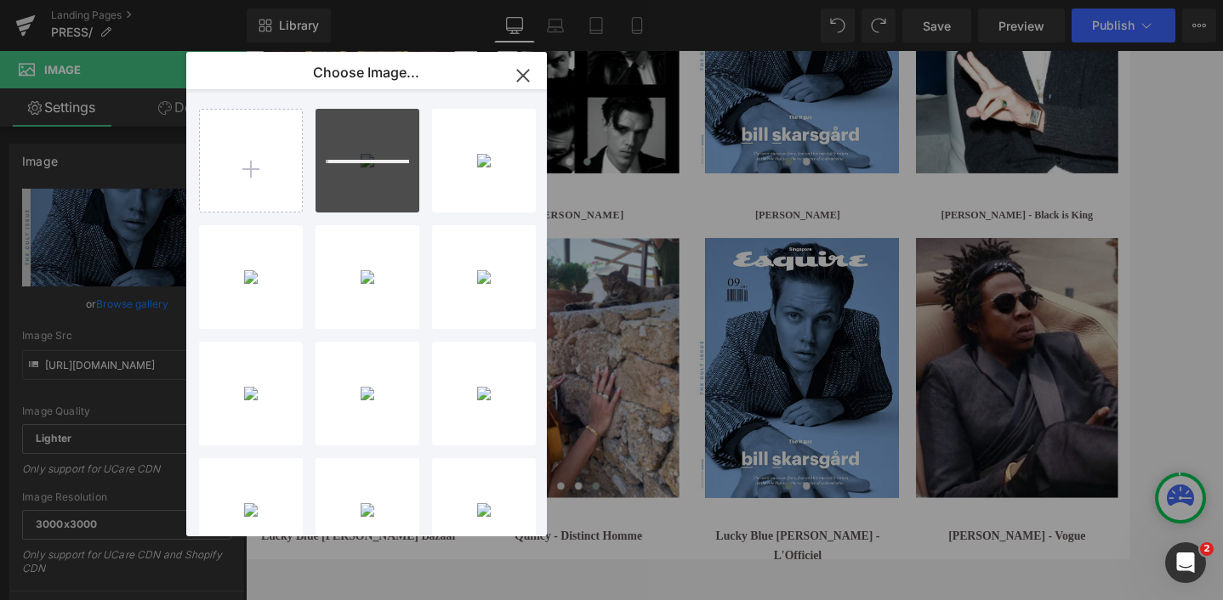
click at [524, 78] on icon "button" at bounding box center [522, 75] width 11 height 11
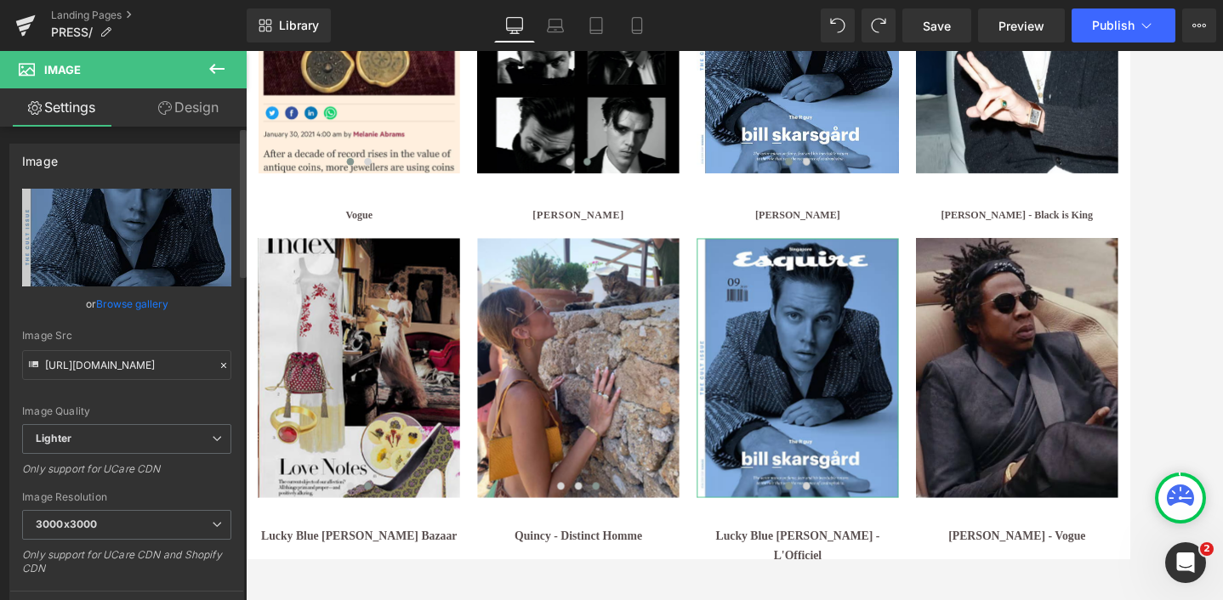
click at [107, 305] on link "Browse gallery" at bounding box center [132, 304] width 72 height 30
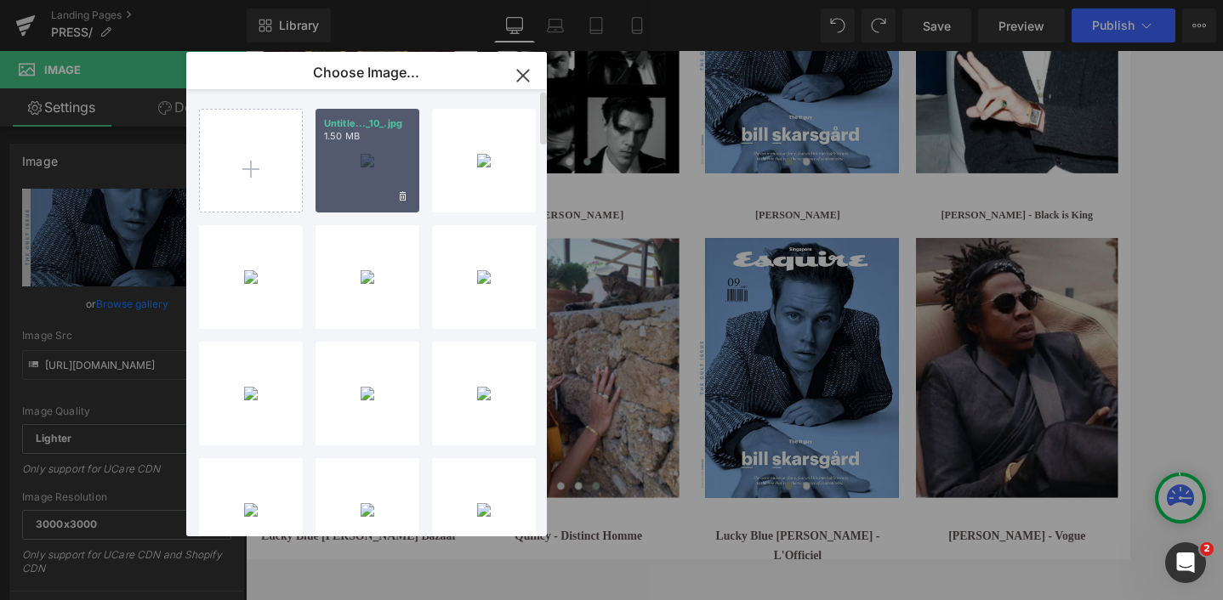
click at [365, 191] on div "Untitle..._10_.jpg 1.50 MB" at bounding box center [367, 161] width 104 height 104
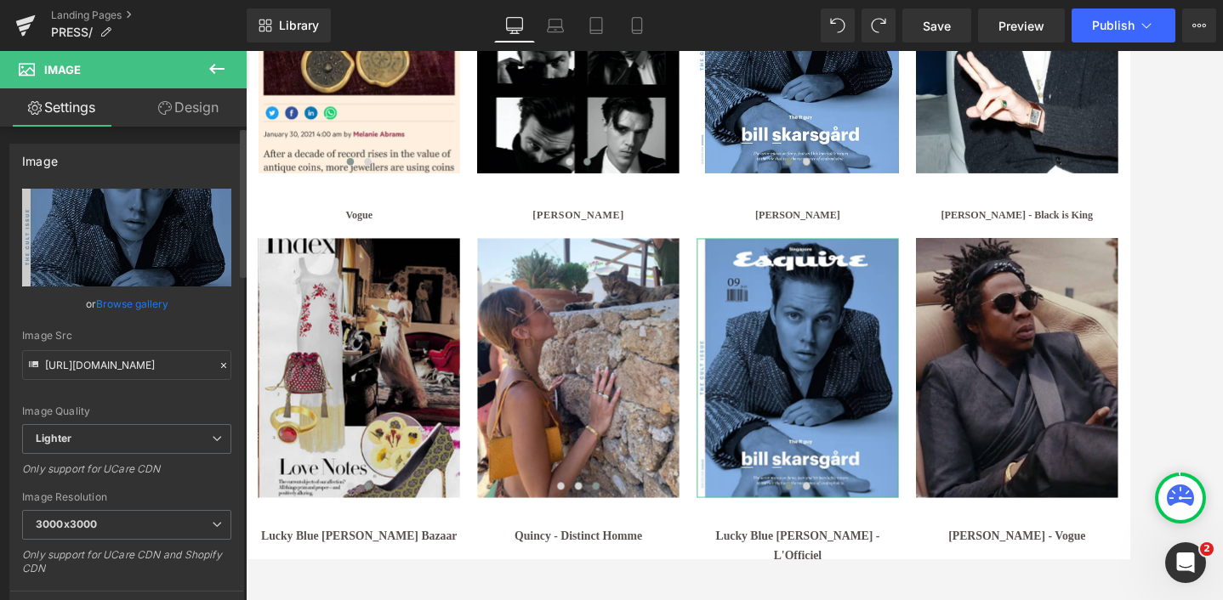
click at [111, 301] on link "Browse gallery" at bounding box center [132, 304] width 72 height 30
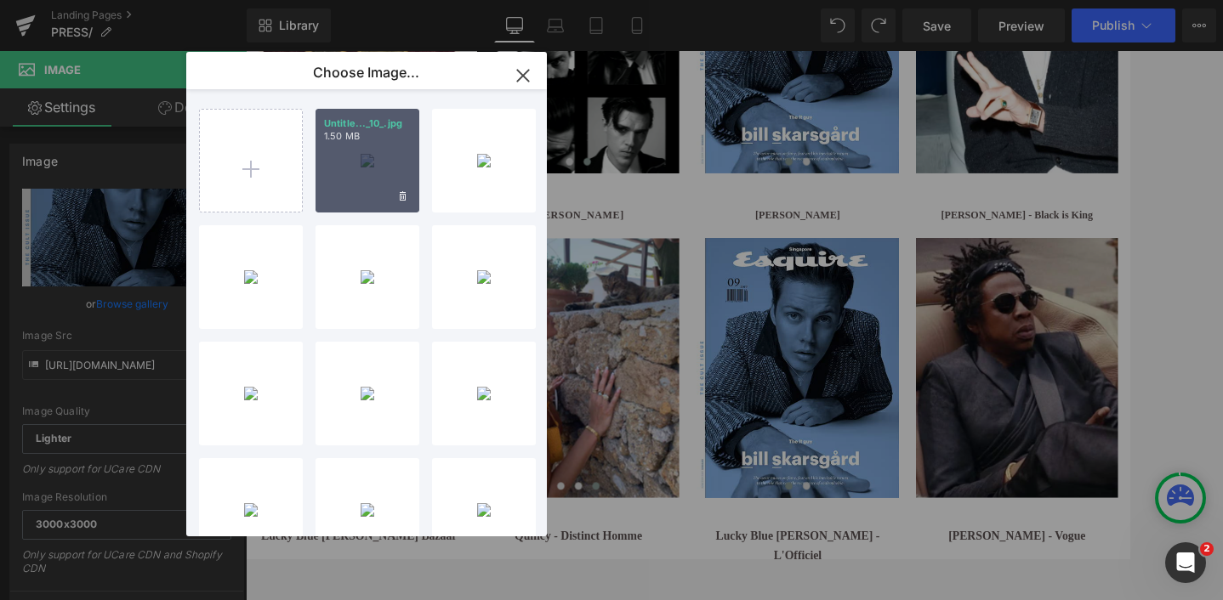
click at [351, 177] on div "Untitle..._10_.jpg 1.50 MB" at bounding box center [367, 161] width 104 height 104
type input "[URL][DOMAIN_NAME]"
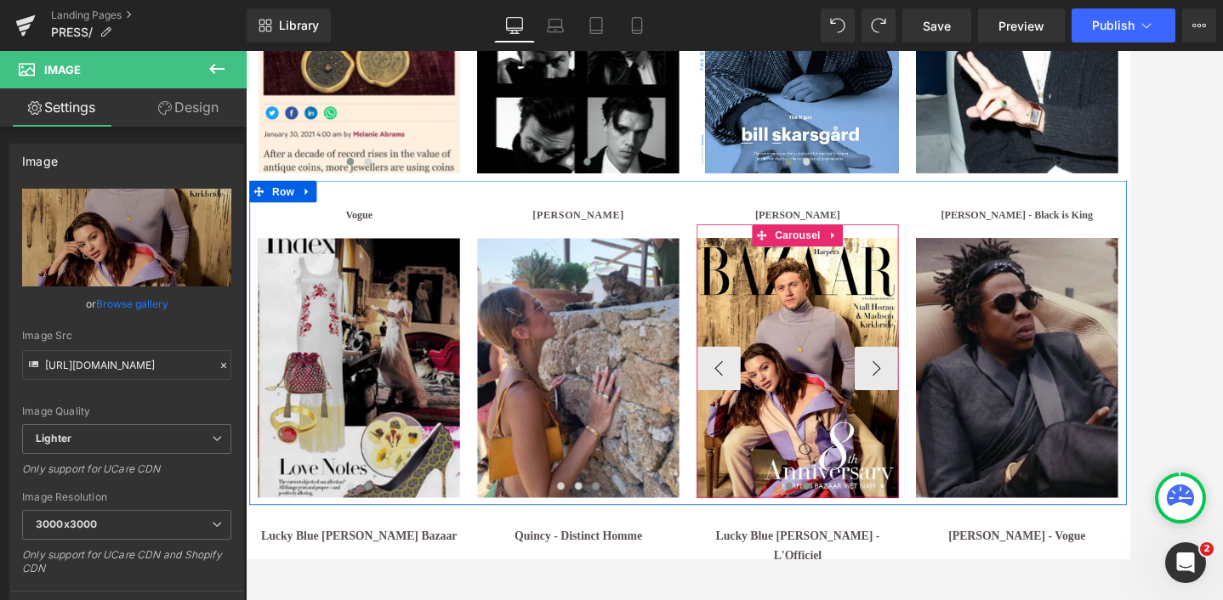
click at [895, 558] on span at bounding box center [898, 557] width 9 height 9
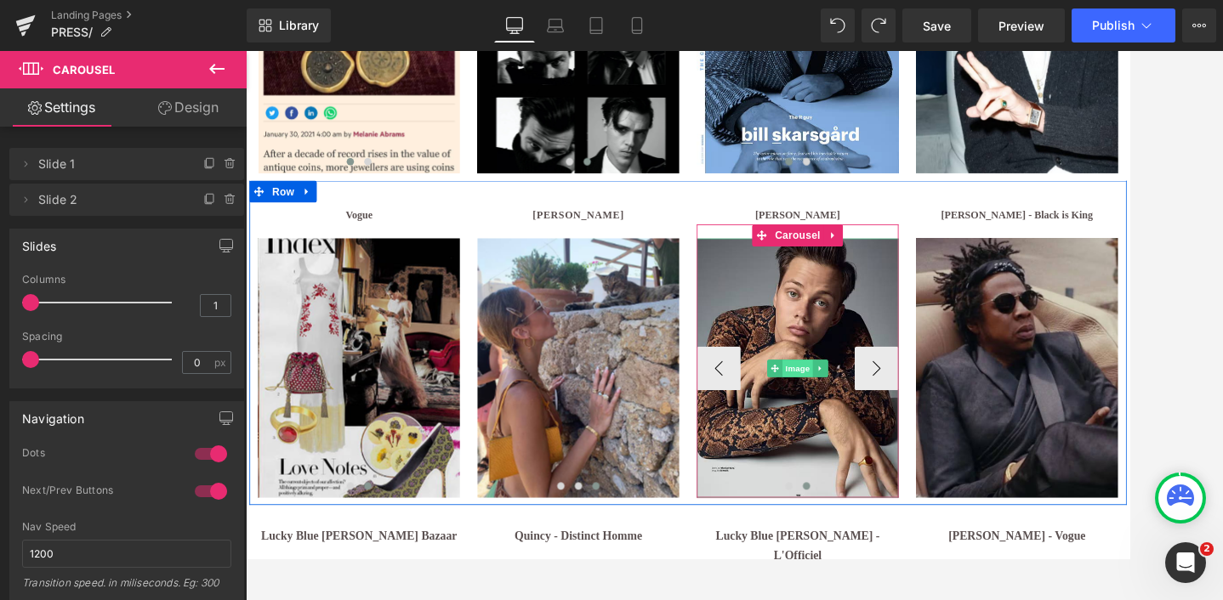
click at [896, 412] on span "Image" at bounding box center [888, 420] width 36 height 20
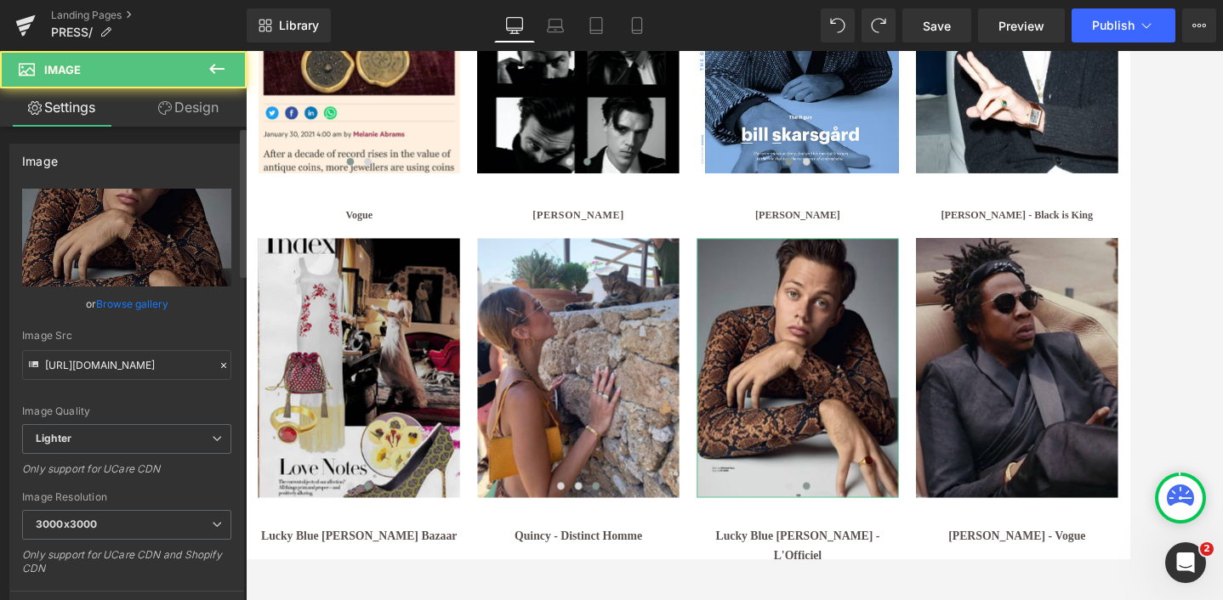
click at [129, 302] on link "Browse gallery" at bounding box center [132, 304] width 72 height 30
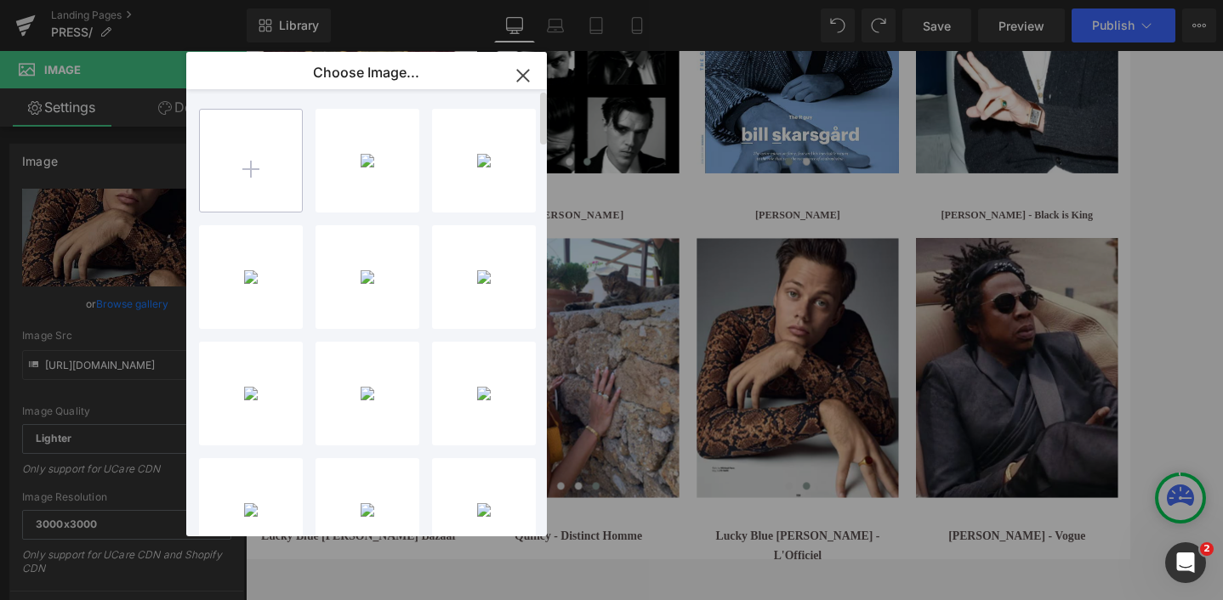
click at [252, 168] on input "file" at bounding box center [251, 161] width 102 height 102
type input "C:\fakepath\Untitled design (9).jpg"
click at [525, 76] on icon "button" at bounding box center [522, 74] width 27 height 27
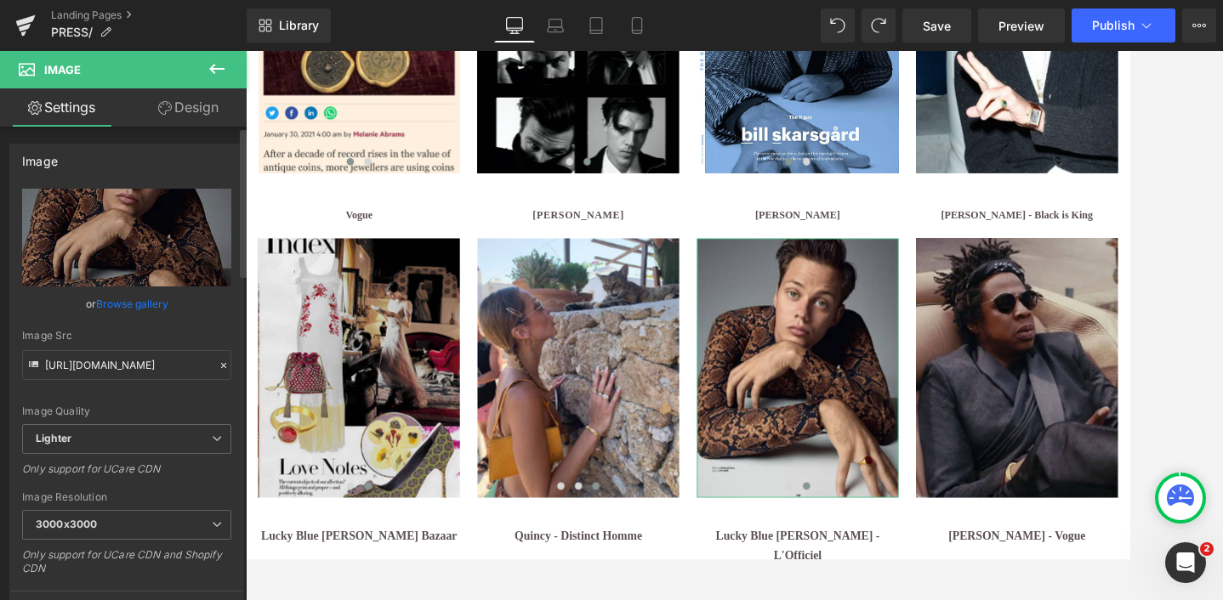
click at [131, 299] on link "Browse gallery" at bounding box center [132, 304] width 72 height 30
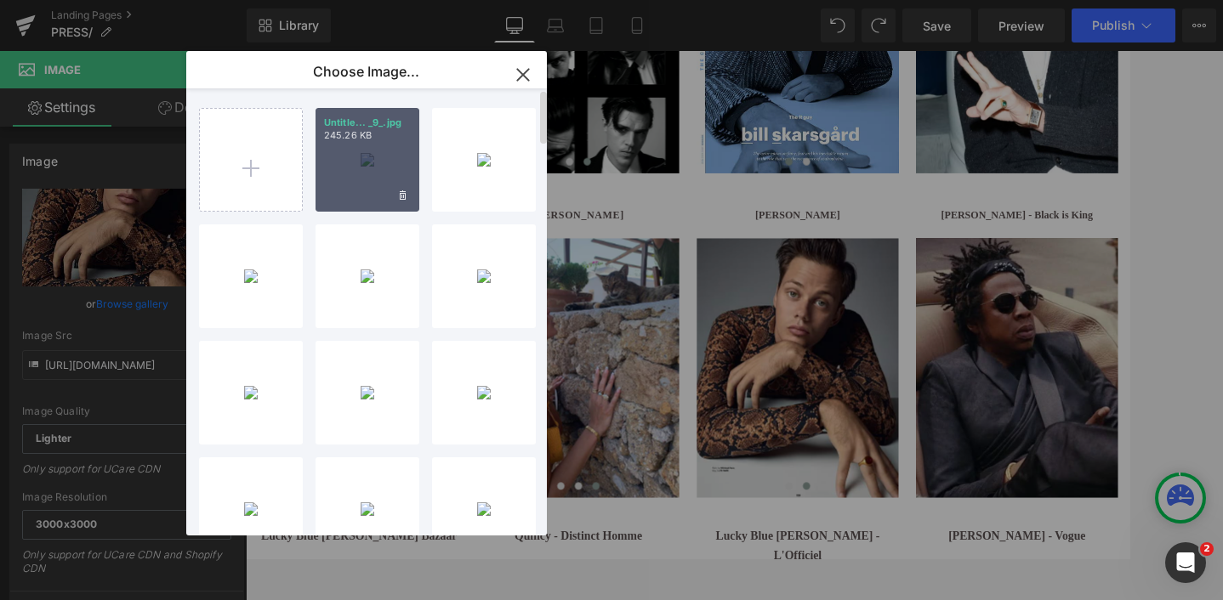
click at [366, 187] on div "Untitle... _9_.jpg 245.26 KB" at bounding box center [367, 160] width 104 height 104
type input "[URL][DOMAIN_NAME]"
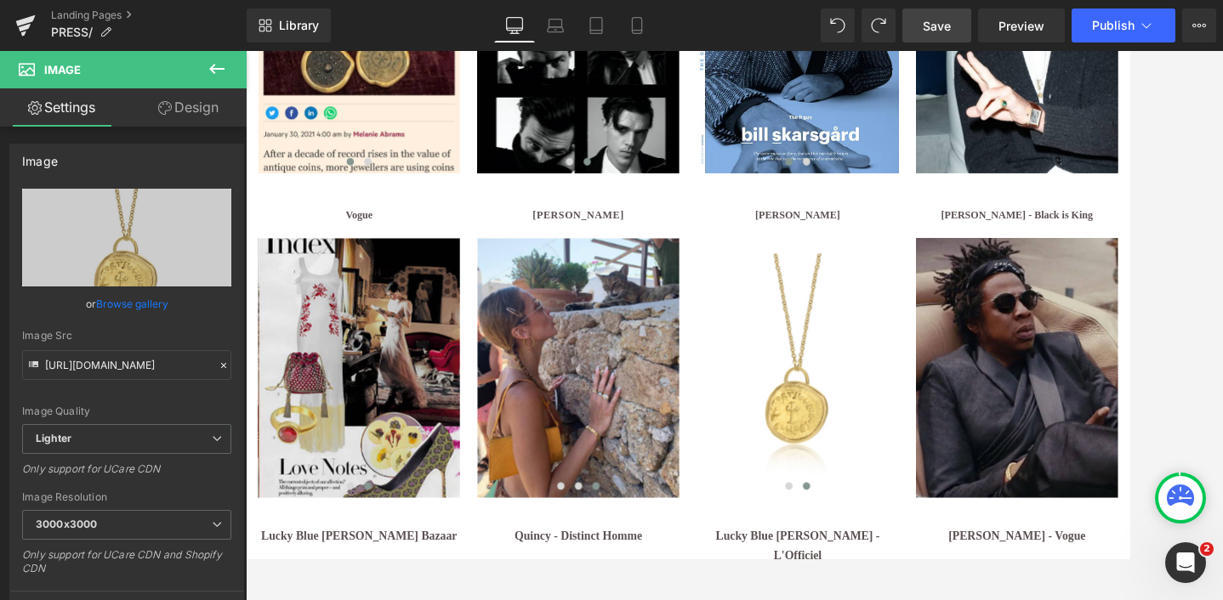
click at [934, 21] on span "Save" at bounding box center [936, 26] width 28 height 18
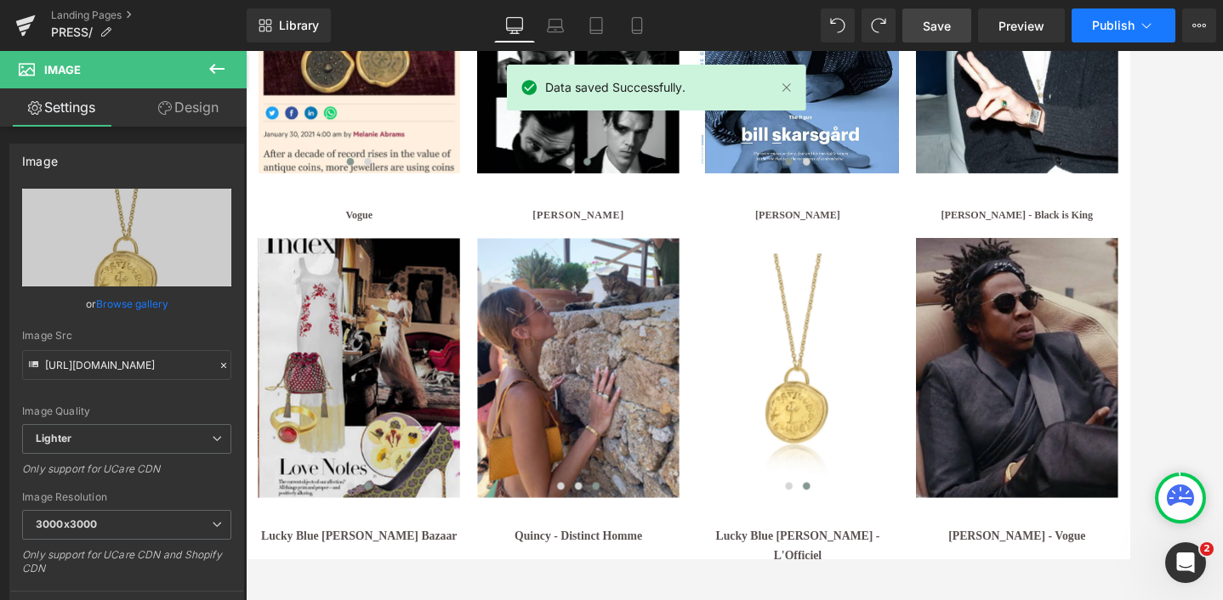
click at [1101, 22] on span "Publish" at bounding box center [1113, 26] width 43 height 14
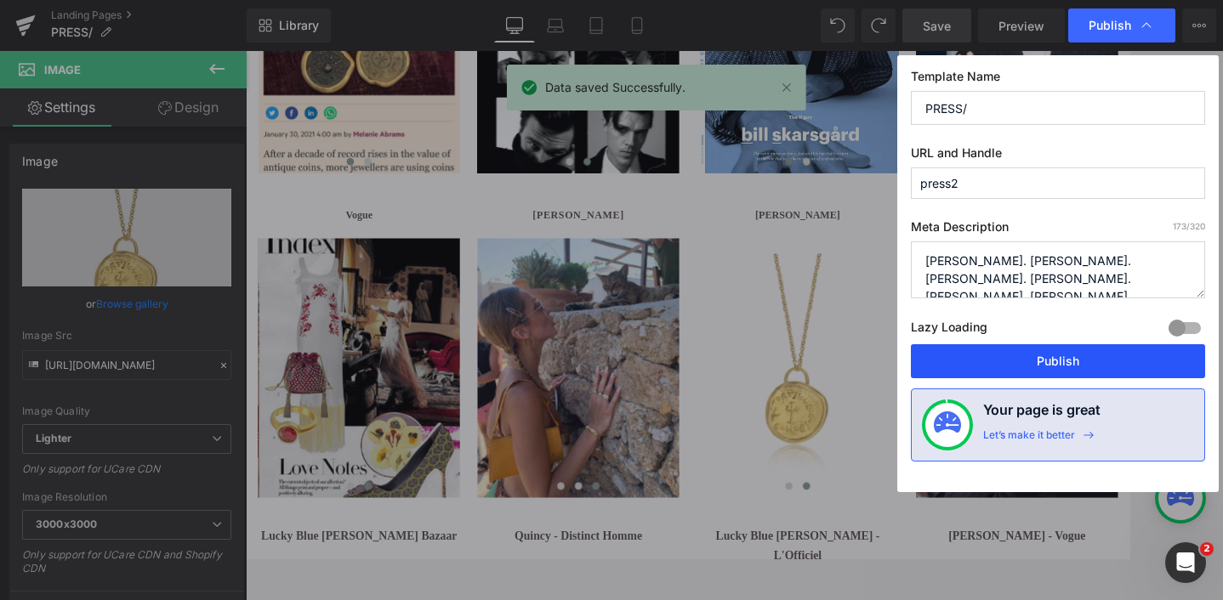
click at [1060, 358] on button "Publish" at bounding box center [1058, 361] width 294 height 34
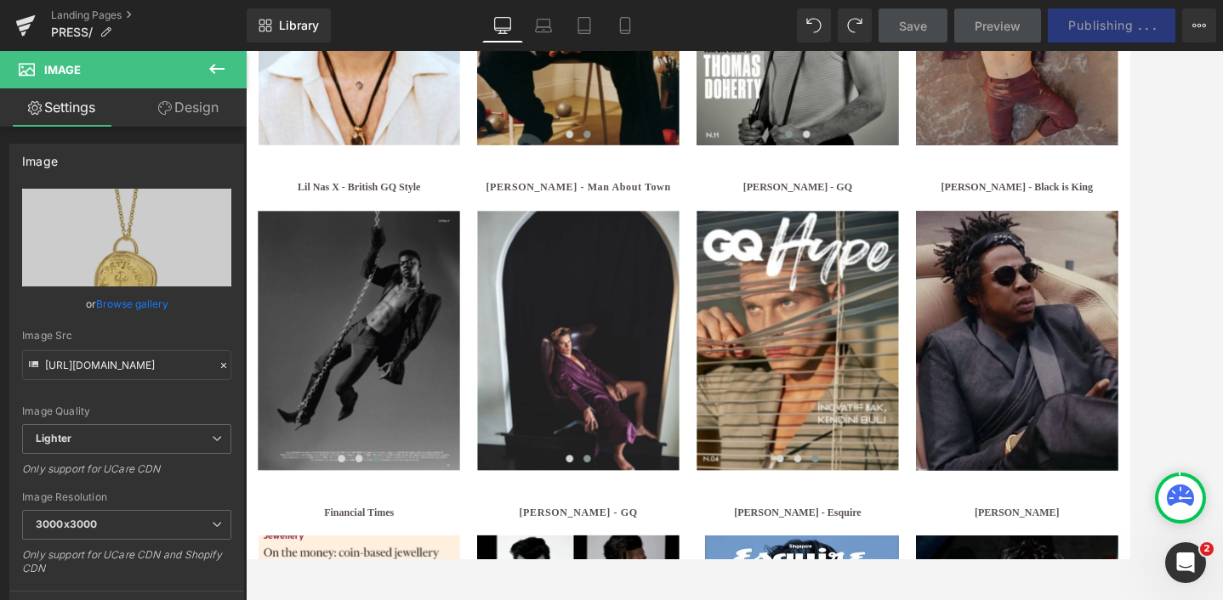
scroll to position [1934, 0]
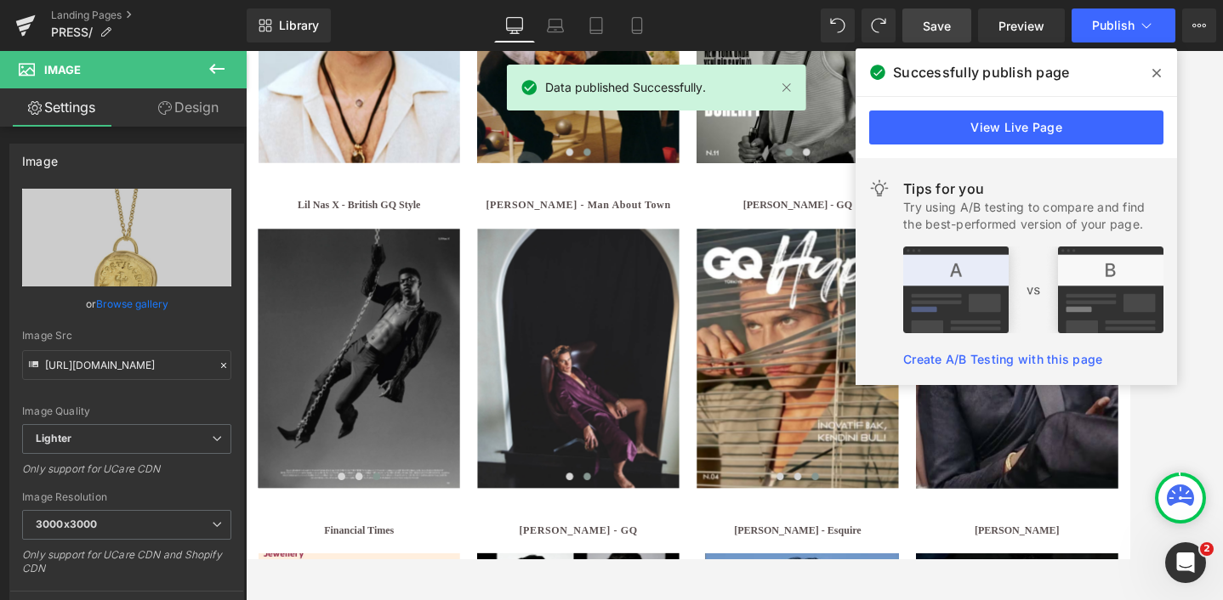
click at [1160, 69] on icon at bounding box center [1156, 73] width 9 height 9
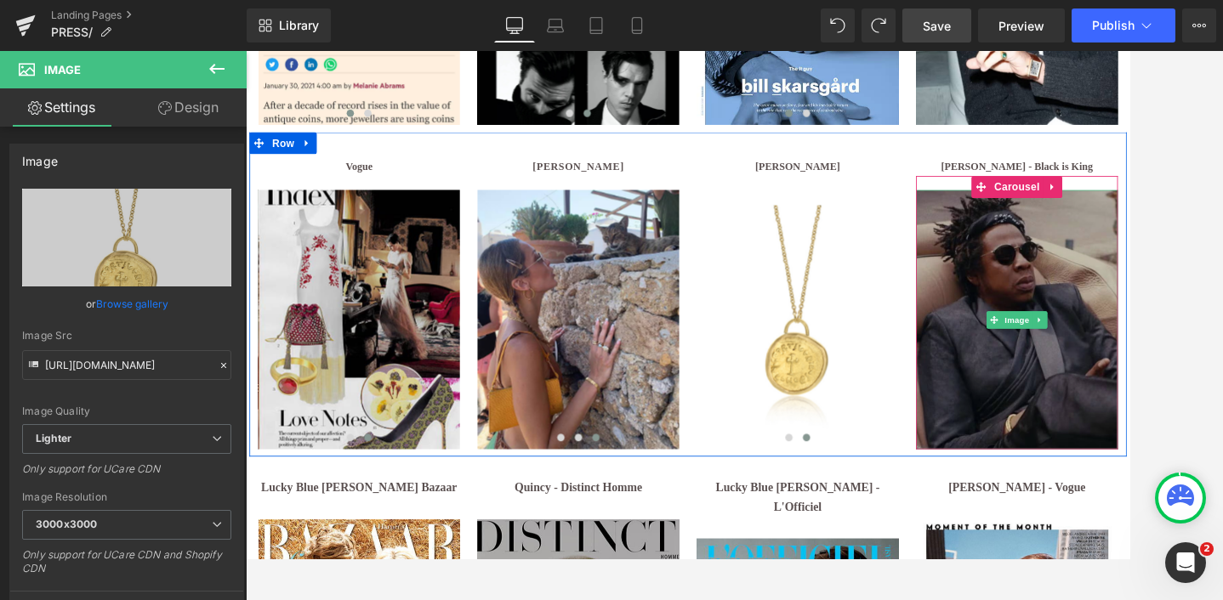
scroll to position [2736, 0]
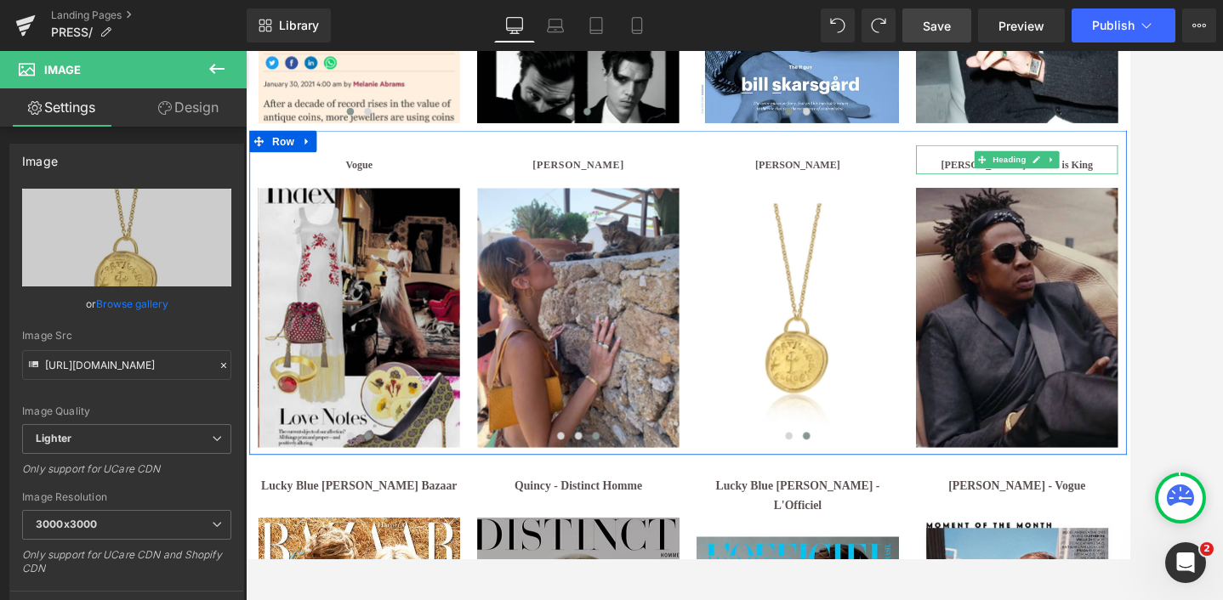
click at [1081, 186] on h1 "[PERSON_NAME] - Black is King" at bounding box center [1142, 183] width 235 height 21
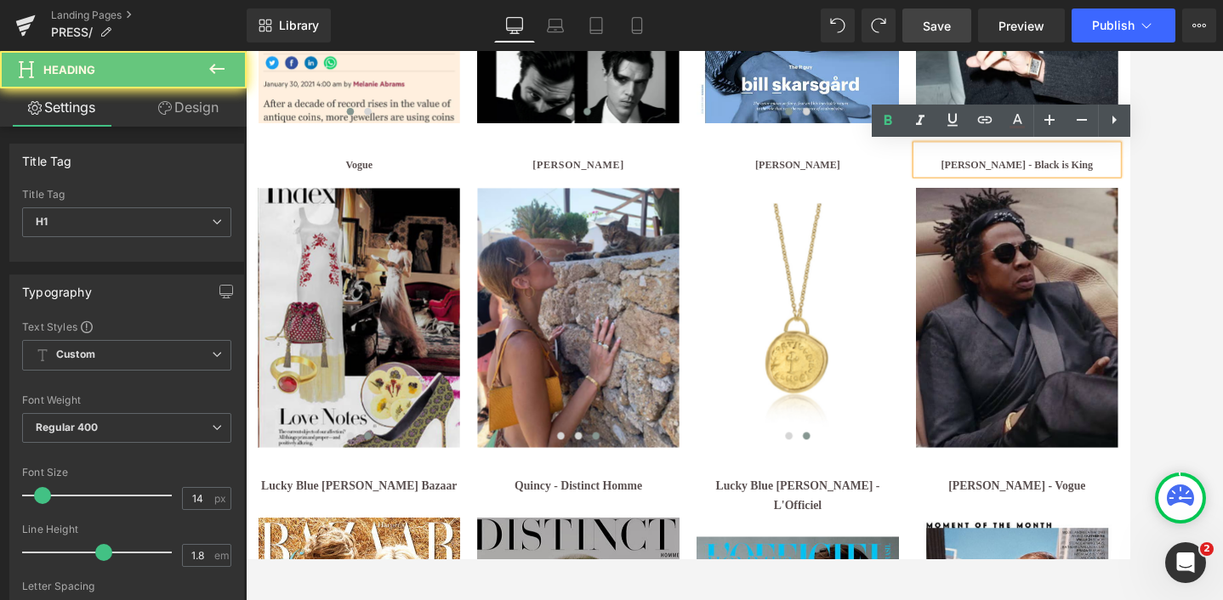
click at [1088, 185] on b "[PERSON_NAME] - Black is King" at bounding box center [1142, 184] width 177 height 13
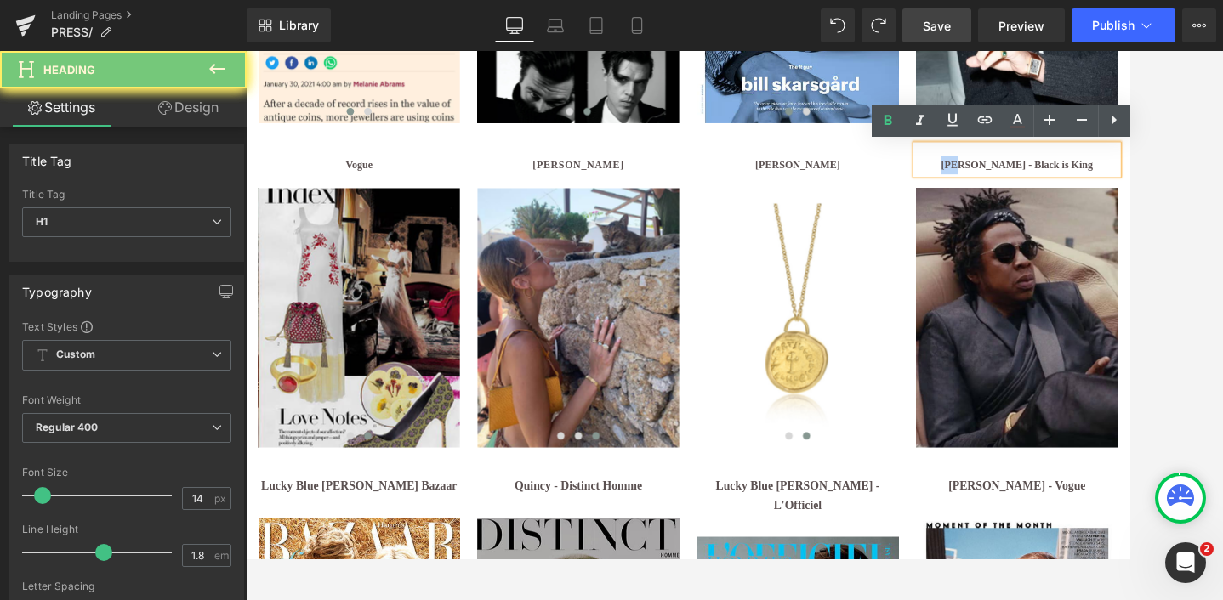
click at [1088, 185] on b "[PERSON_NAME] - Black is King" at bounding box center [1142, 184] width 177 height 13
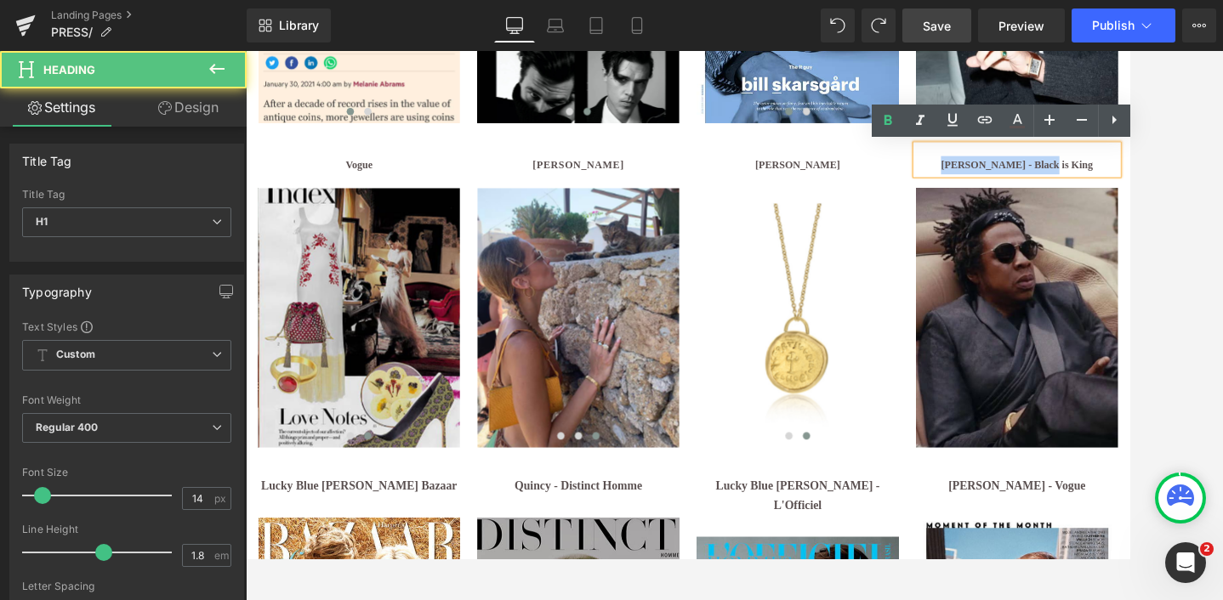
click at [1088, 185] on b "[PERSON_NAME] - Black is King" at bounding box center [1142, 184] width 177 height 13
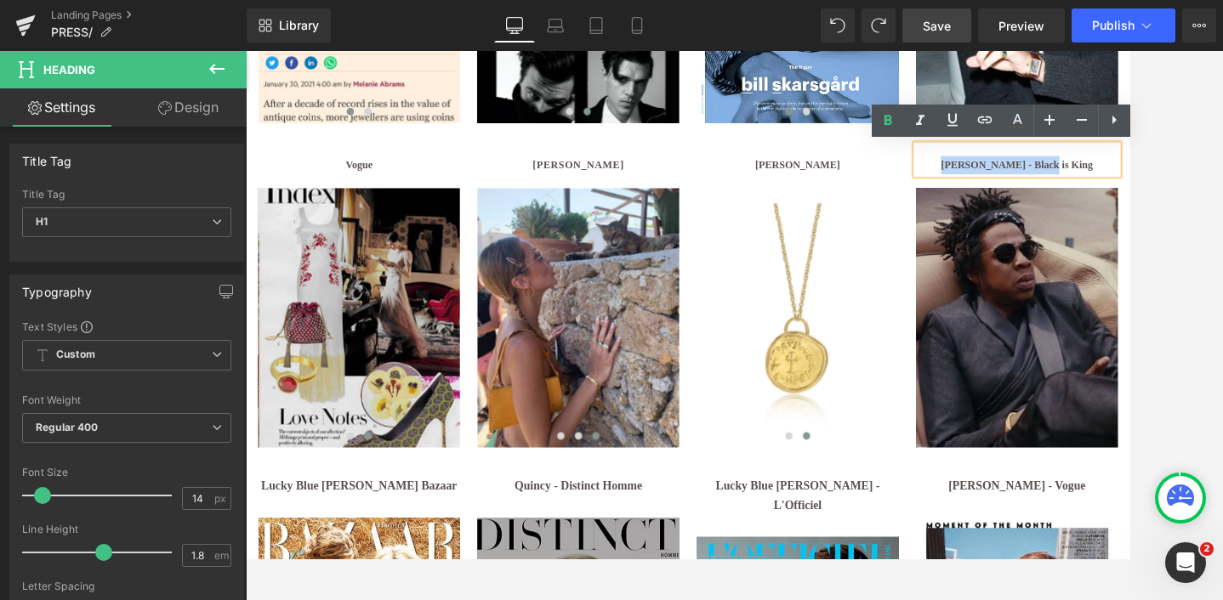
paste div
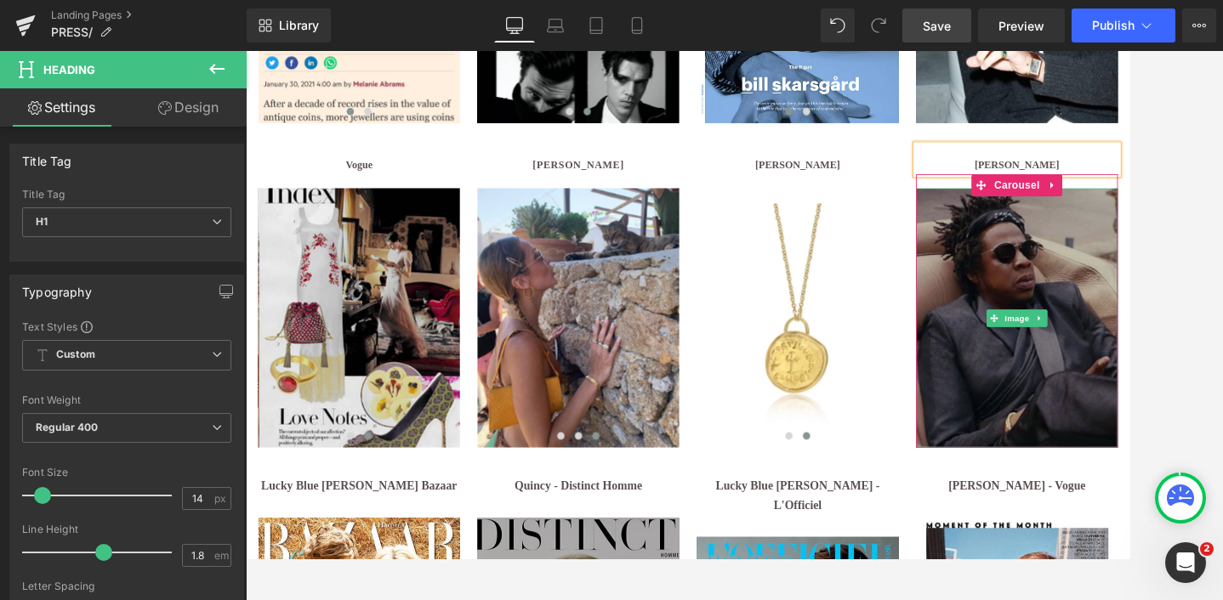
click at [1180, 265] on img at bounding box center [1142, 362] width 235 height 302
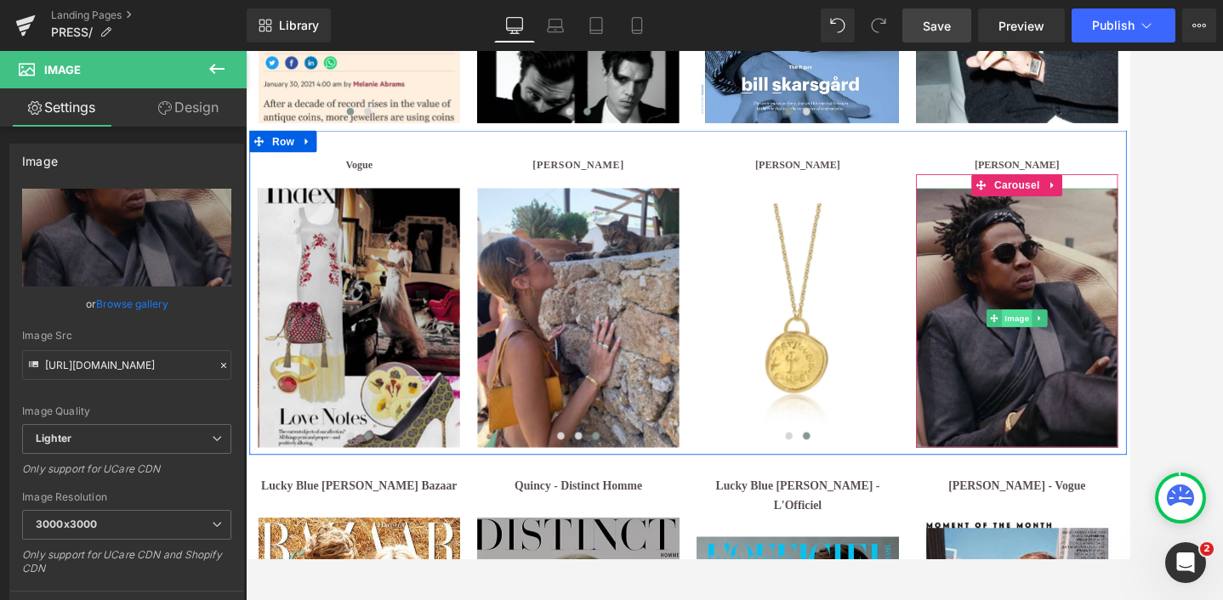
click at [1146, 360] on span "Image" at bounding box center [1143, 362] width 36 height 20
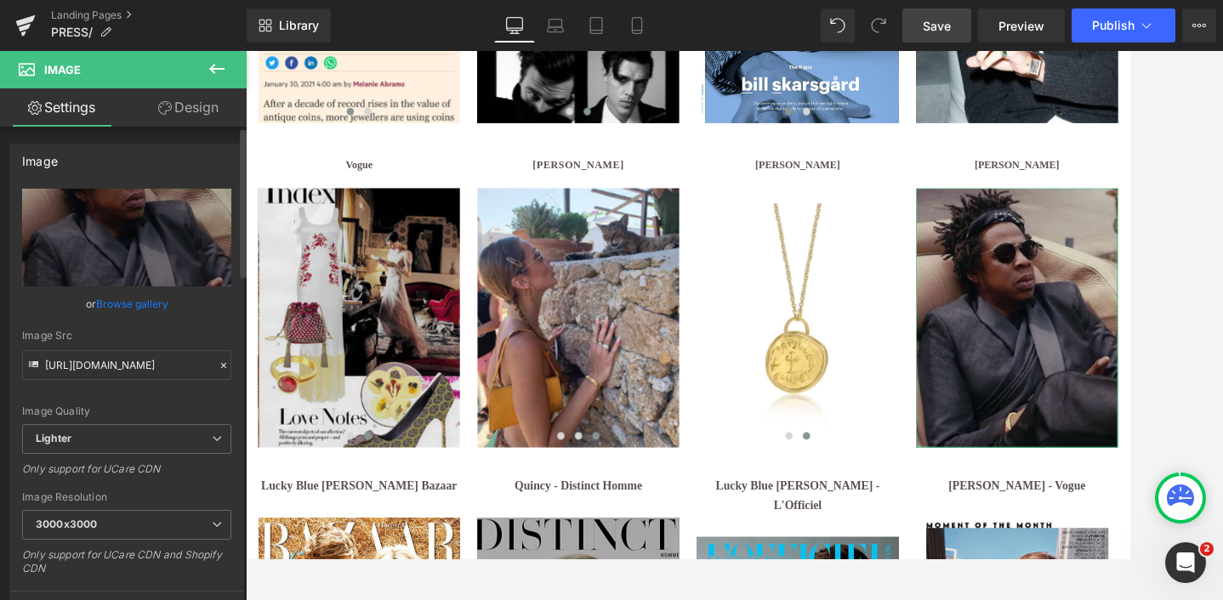
click at [116, 298] on link "Browse gallery" at bounding box center [132, 304] width 72 height 30
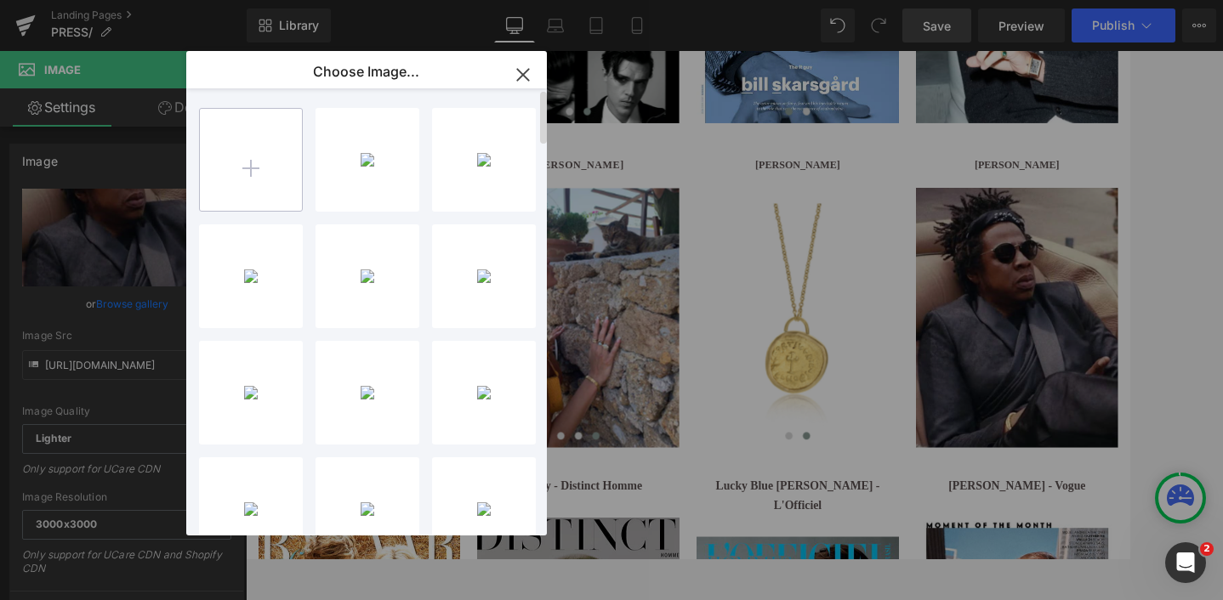
click at [224, 166] on input "file" at bounding box center [251, 160] width 102 height 102
type input "C:\fakepath\Untitled design (11).jpg"
click at [522, 75] on icon "button" at bounding box center [522, 74] width 11 height 11
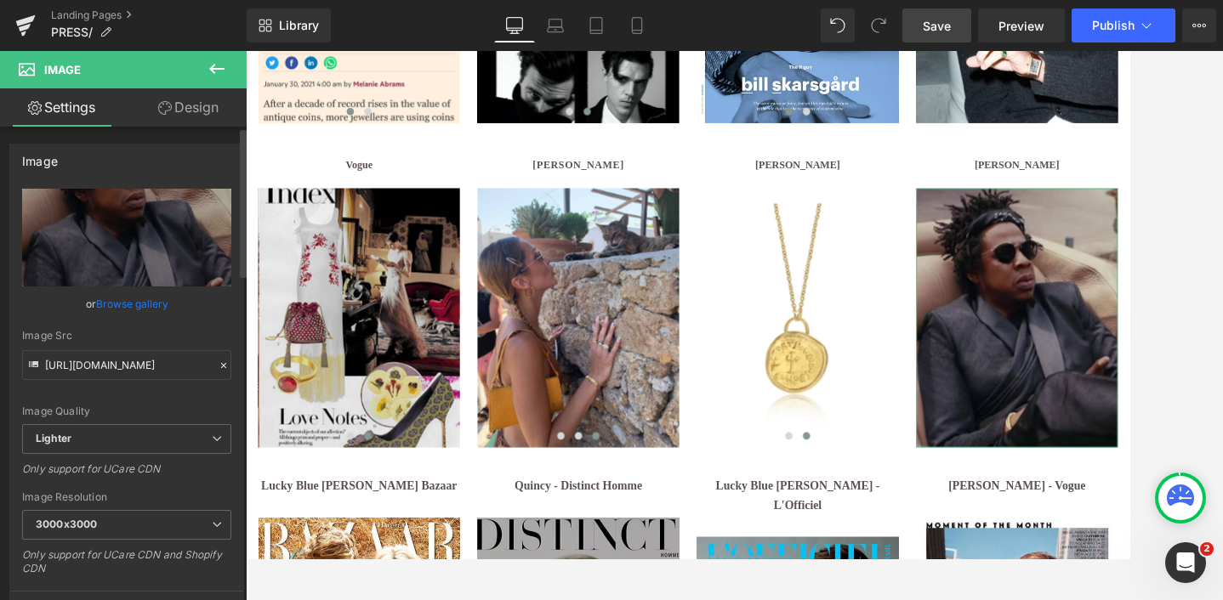
click at [128, 301] on link "Browse gallery" at bounding box center [132, 304] width 72 height 30
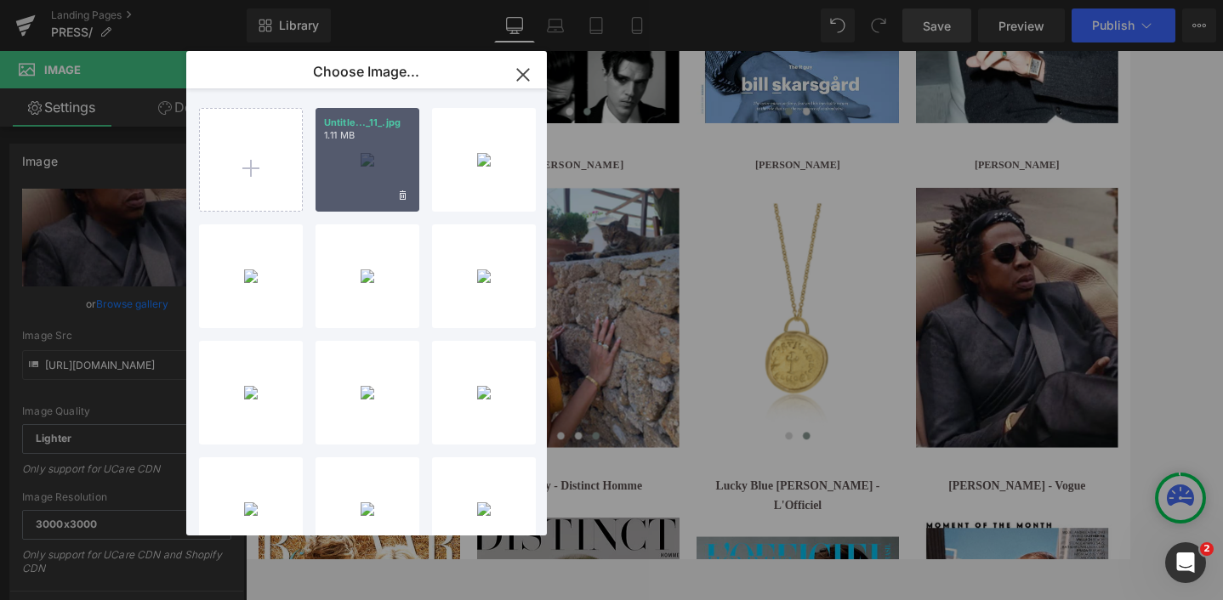
click at [362, 184] on div "Untitle..._11_.jpg 1.11 MB" at bounding box center [367, 160] width 104 height 104
type input "[URL][DOMAIN_NAME]"
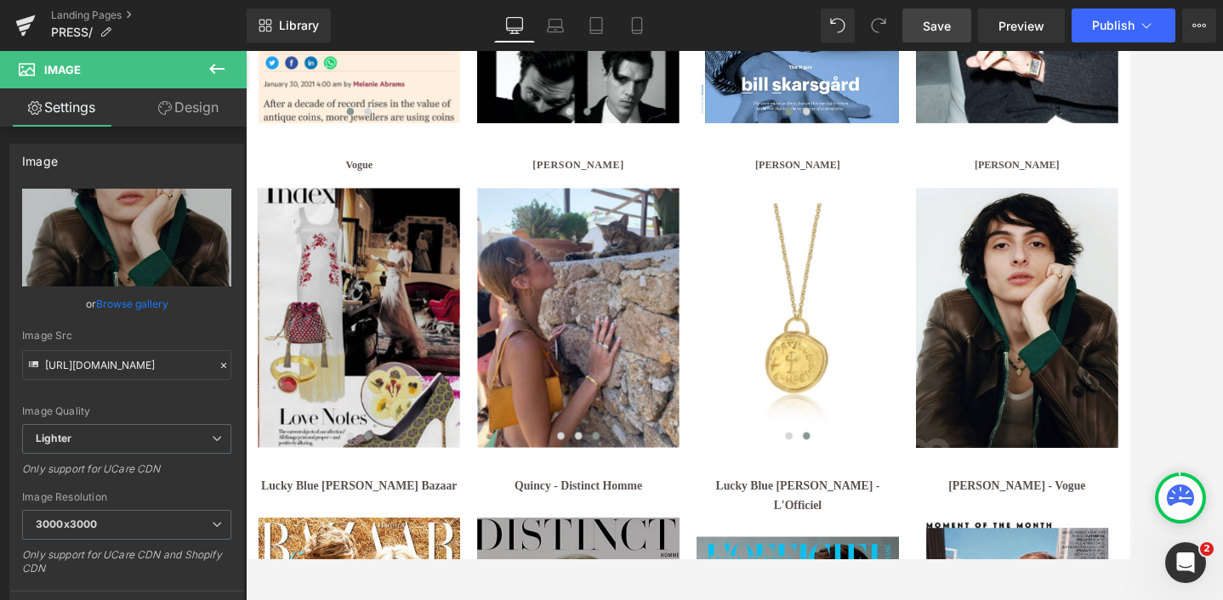
click at [1182, 205] on div at bounding box center [734, 325] width 977 height 549
click at [939, 23] on span "Save" at bounding box center [936, 26] width 28 height 18
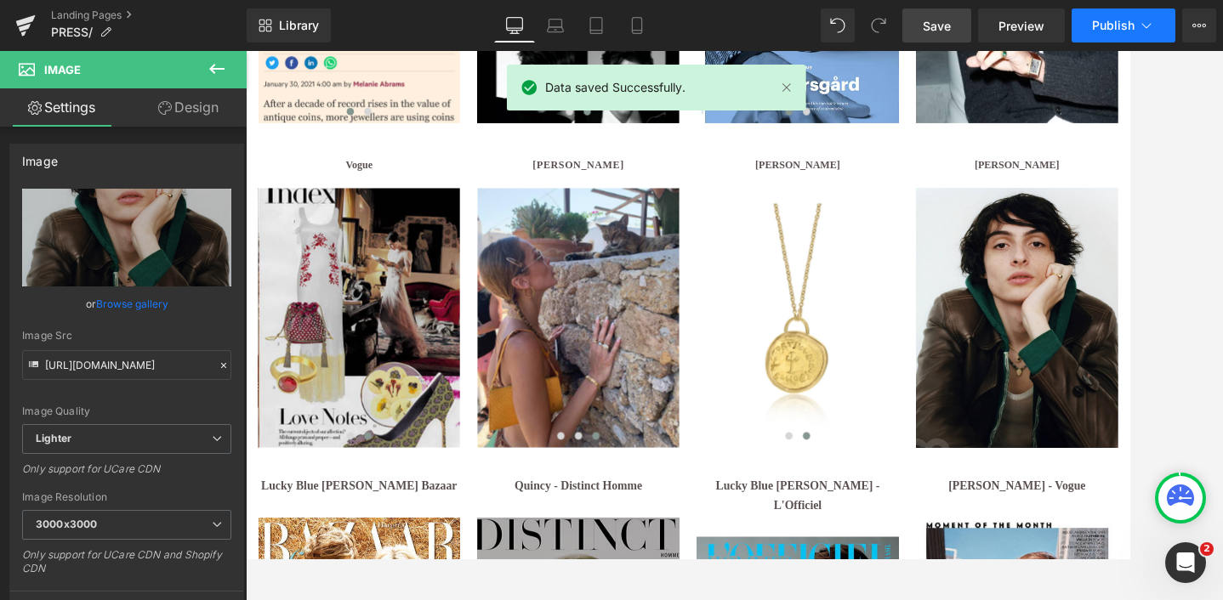
click at [1105, 24] on span "Publish" at bounding box center [1113, 26] width 43 height 14
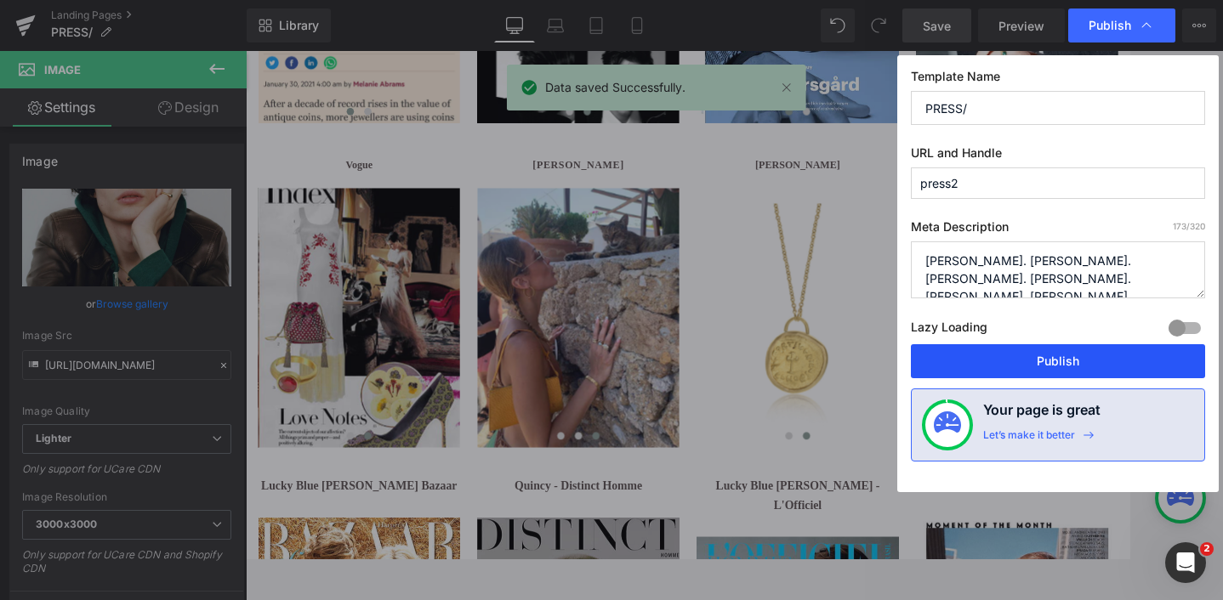
click at [1061, 361] on button "Publish" at bounding box center [1058, 361] width 294 height 34
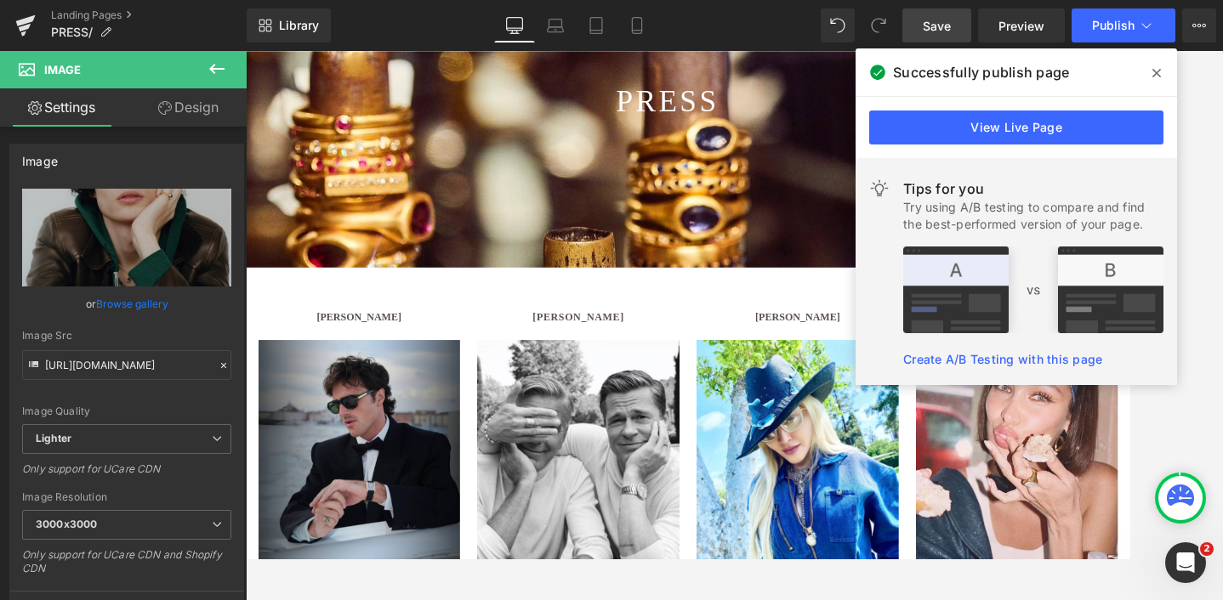
scroll to position [331, 0]
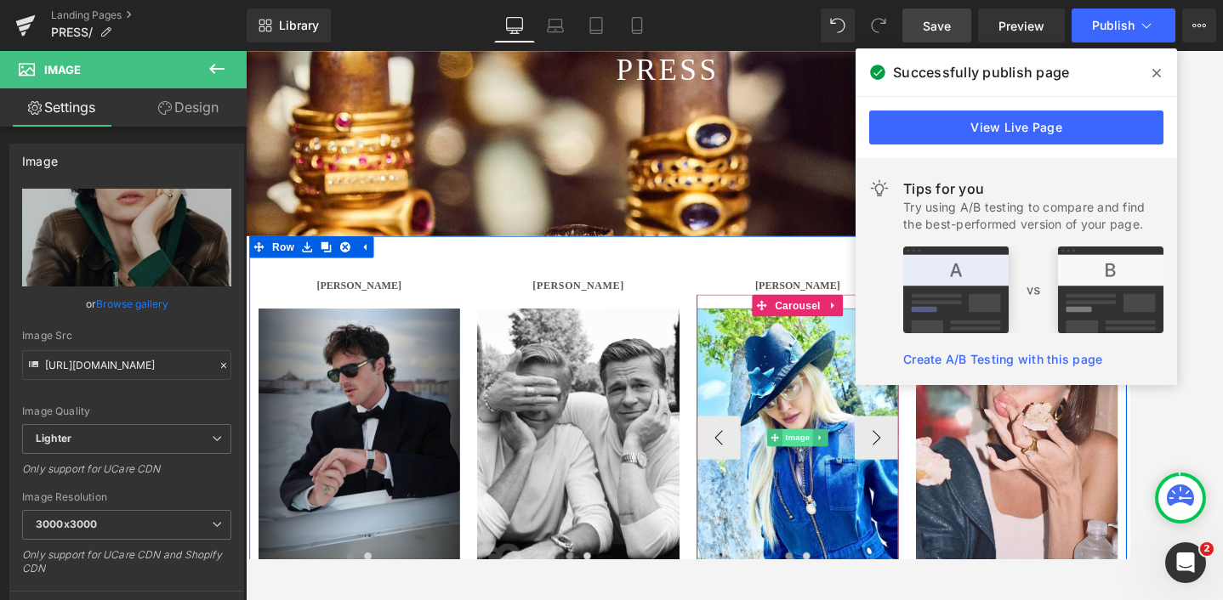
click at [877, 499] on span "Image" at bounding box center [888, 501] width 36 height 20
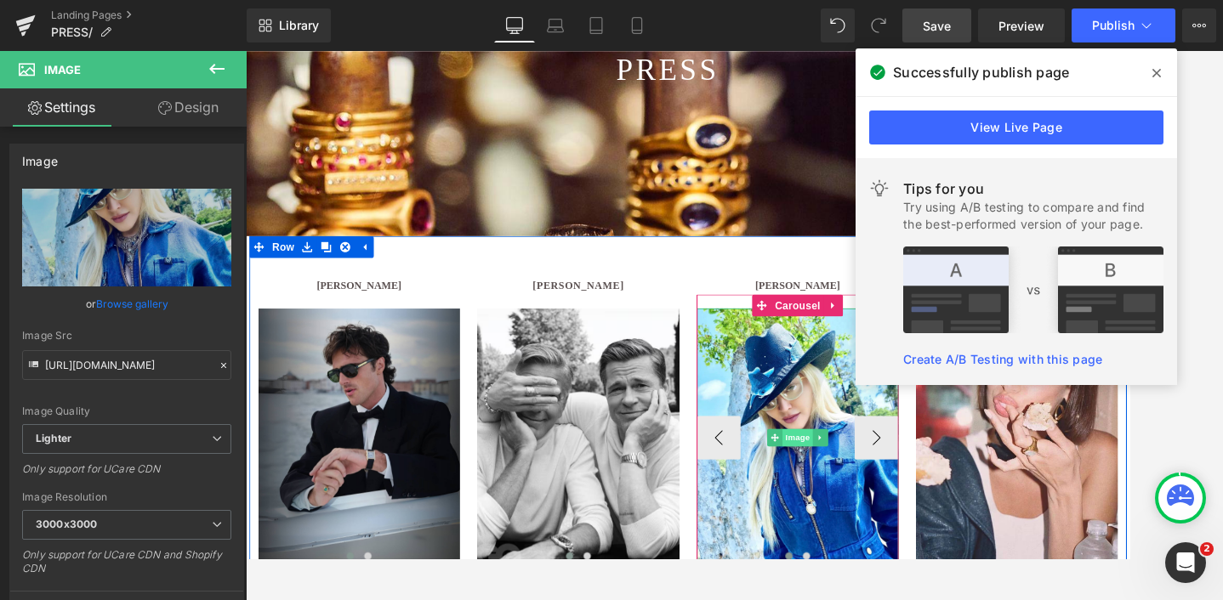
click at [888, 503] on span "Image" at bounding box center [888, 501] width 36 height 20
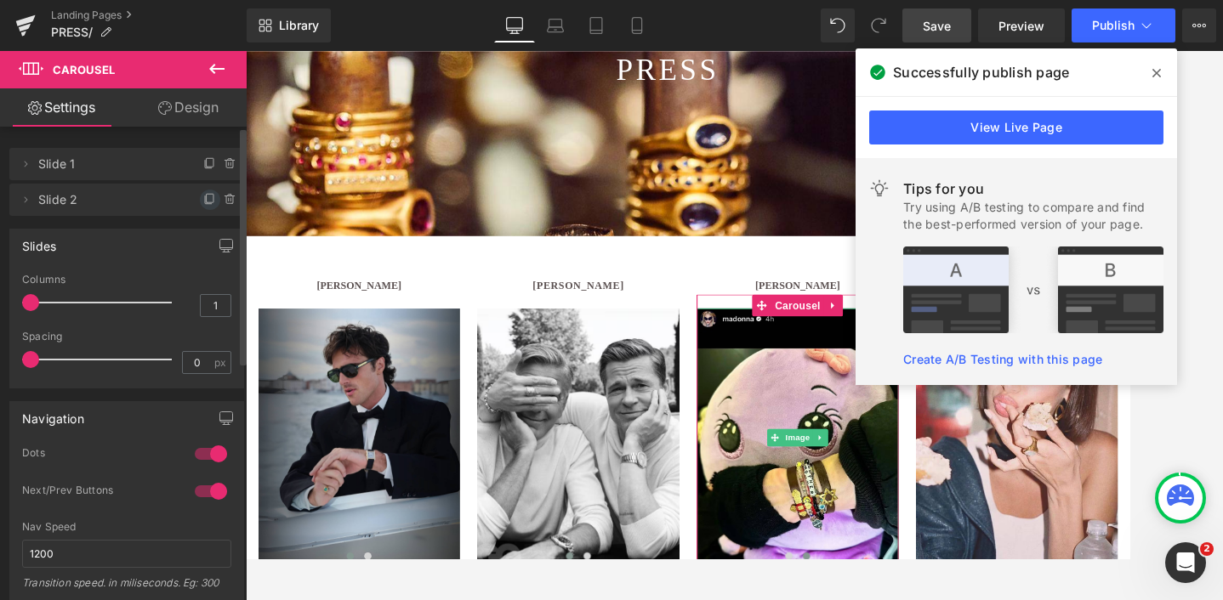
click at [203, 199] on icon at bounding box center [210, 200] width 14 height 14
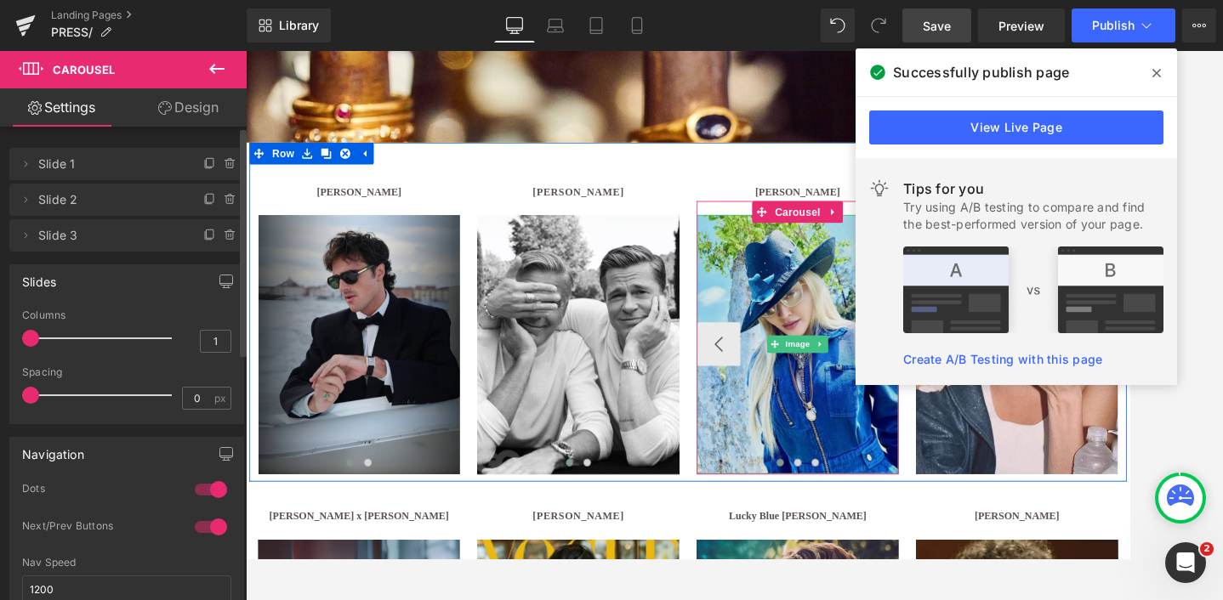
scroll to position [440, 0]
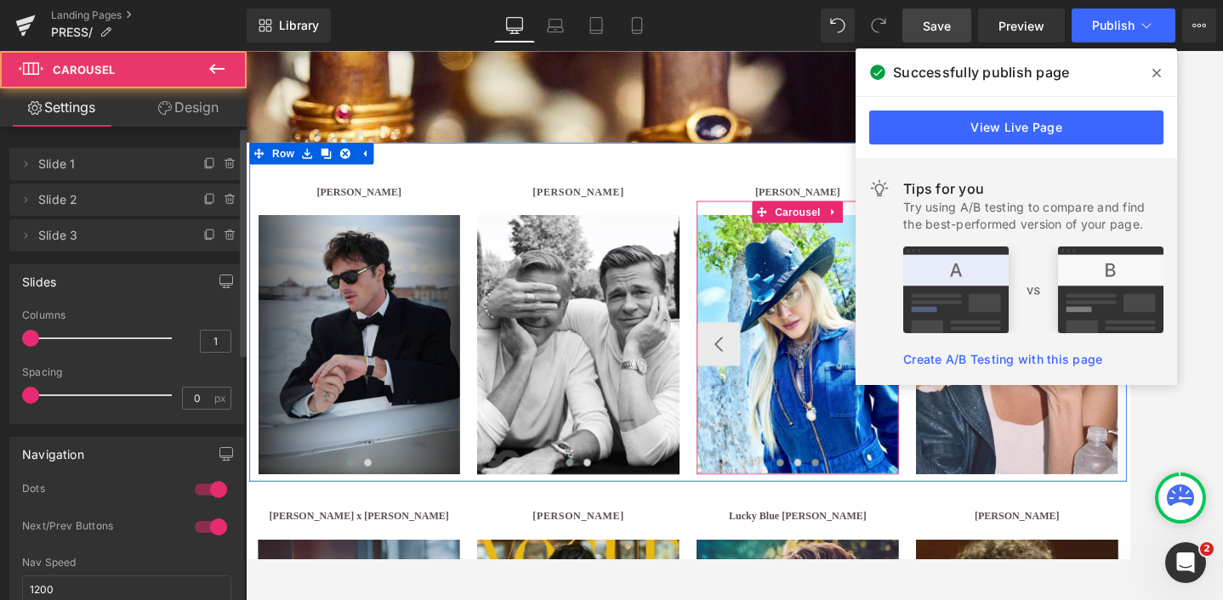
click at [911, 527] on span at bounding box center [908, 529] width 9 height 9
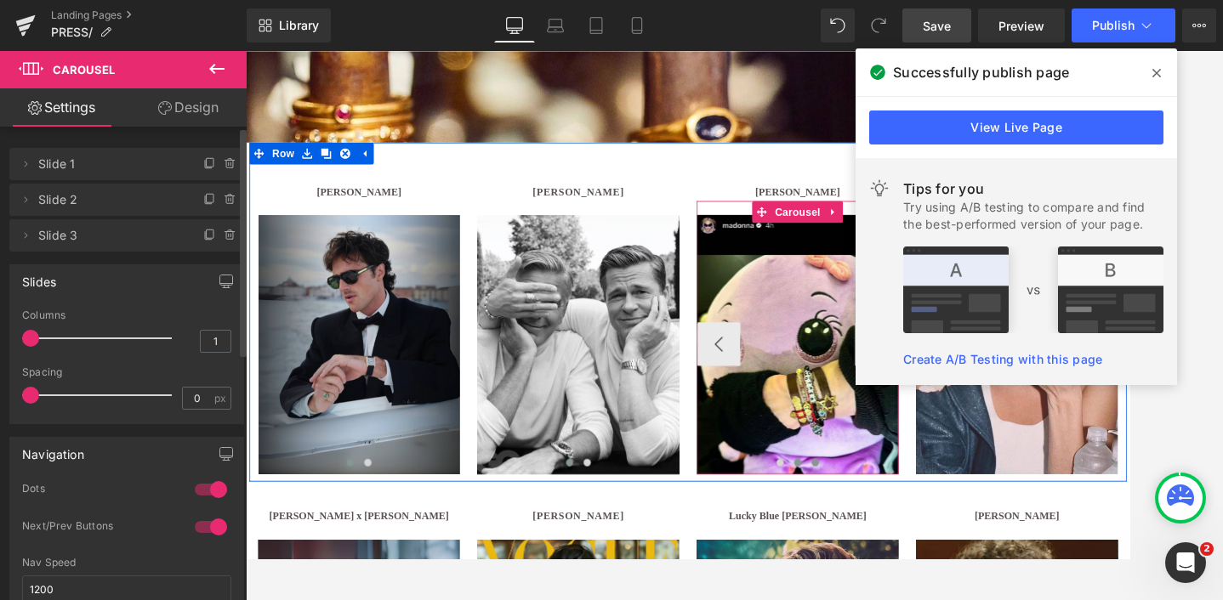
click at [888, 529] on span at bounding box center [887, 529] width 9 height 9
click at [888, 393] on span "Image" at bounding box center [888, 392] width 36 height 20
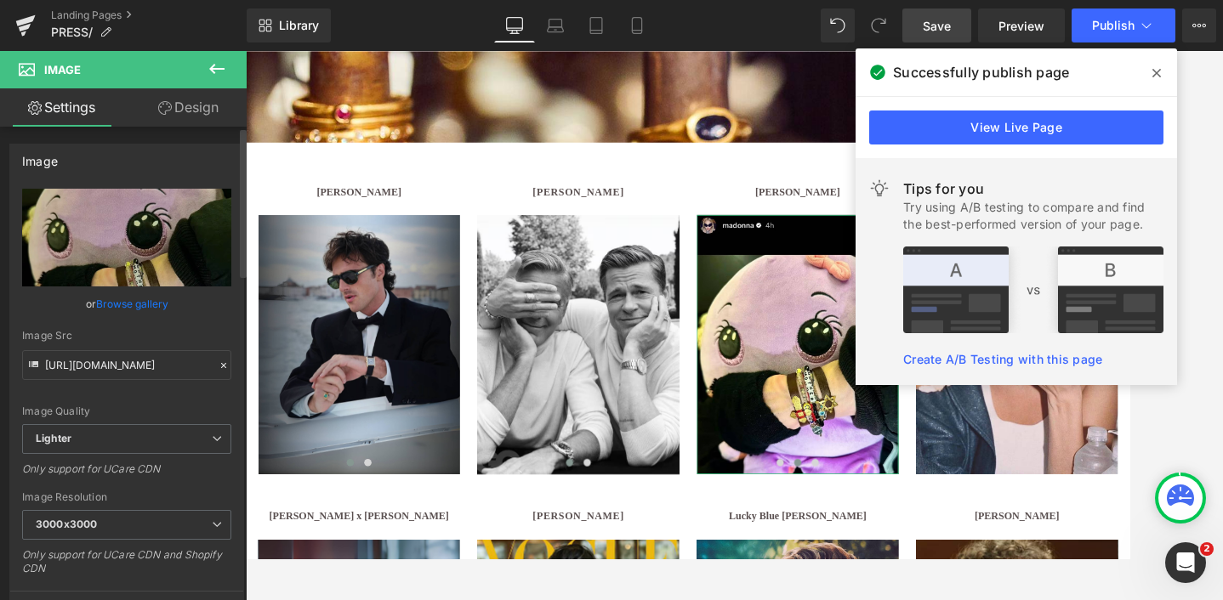
click at [132, 299] on link "Browse gallery" at bounding box center [132, 304] width 72 height 30
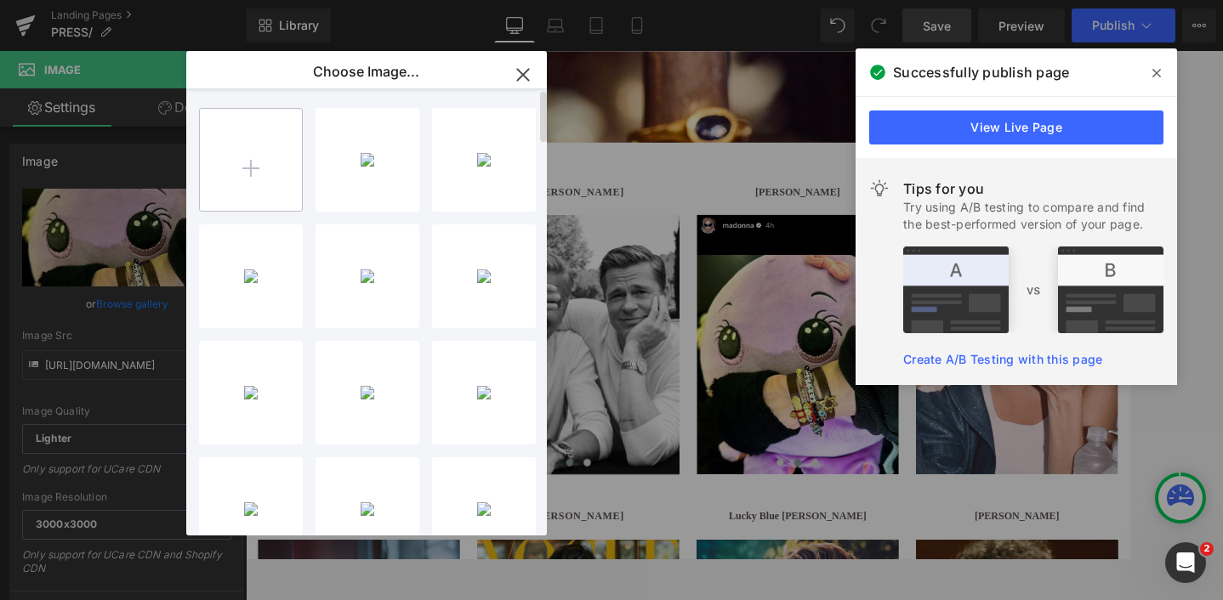
click at [297, 150] on input "file" at bounding box center [251, 160] width 102 height 102
type input "C:\fakepath\Untitled design (12).jpg"
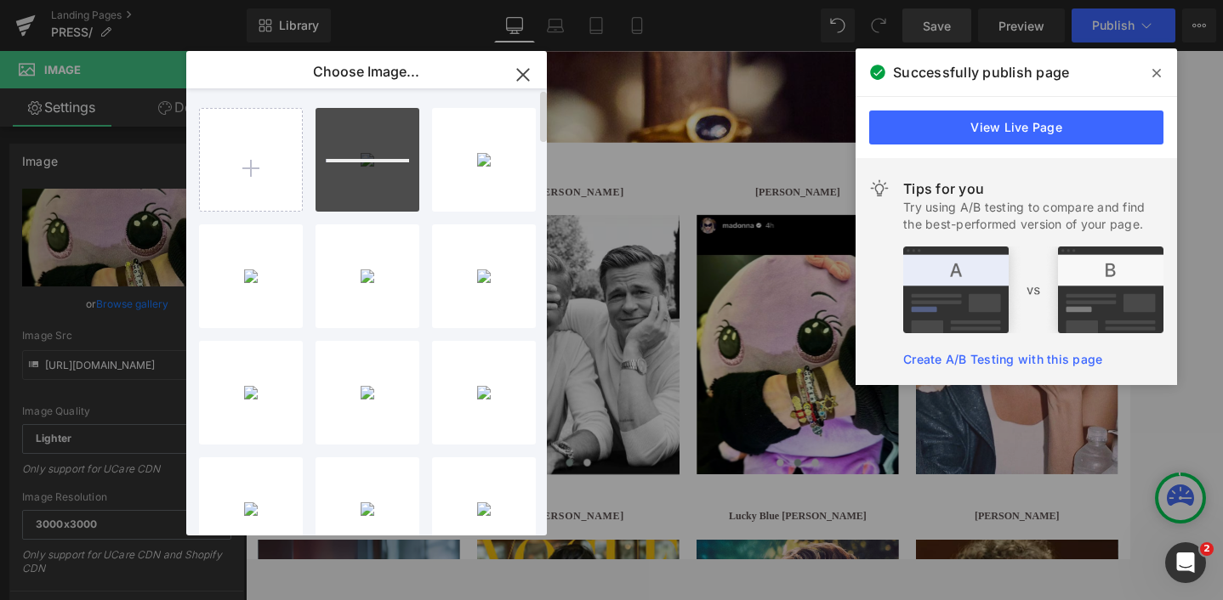
click at [348, 179] on div at bounding box center [367, 160] width 104 height 104
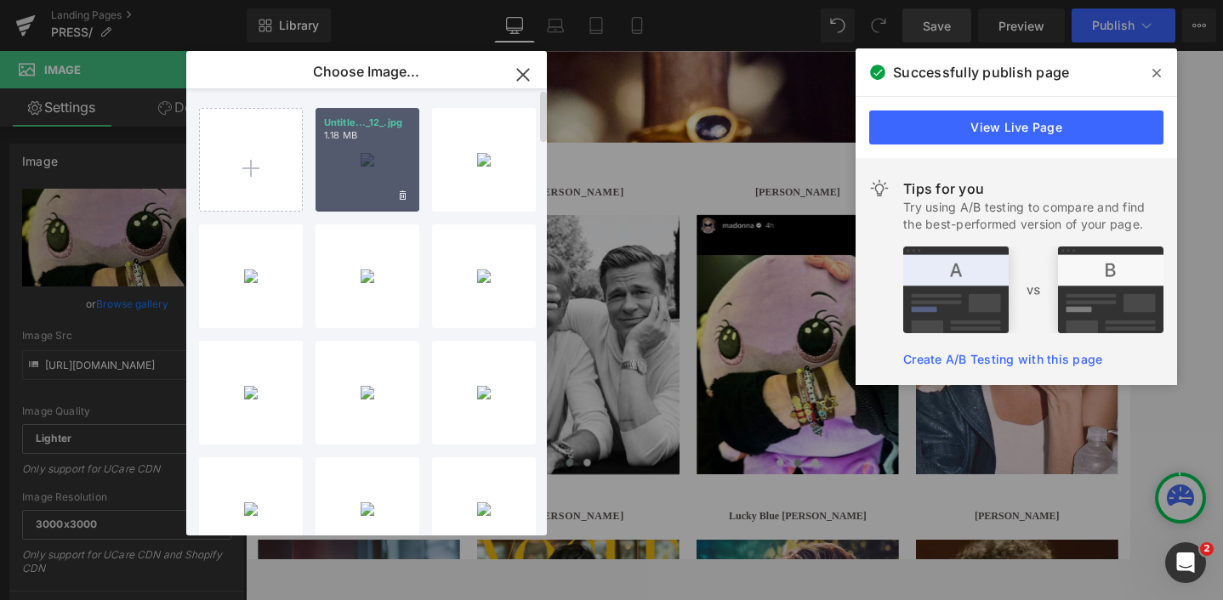
click at [357, 167] on div "Untitle..._12_.jpg 1.18 MB" at bounding box center [367, 160] width 104 height 104
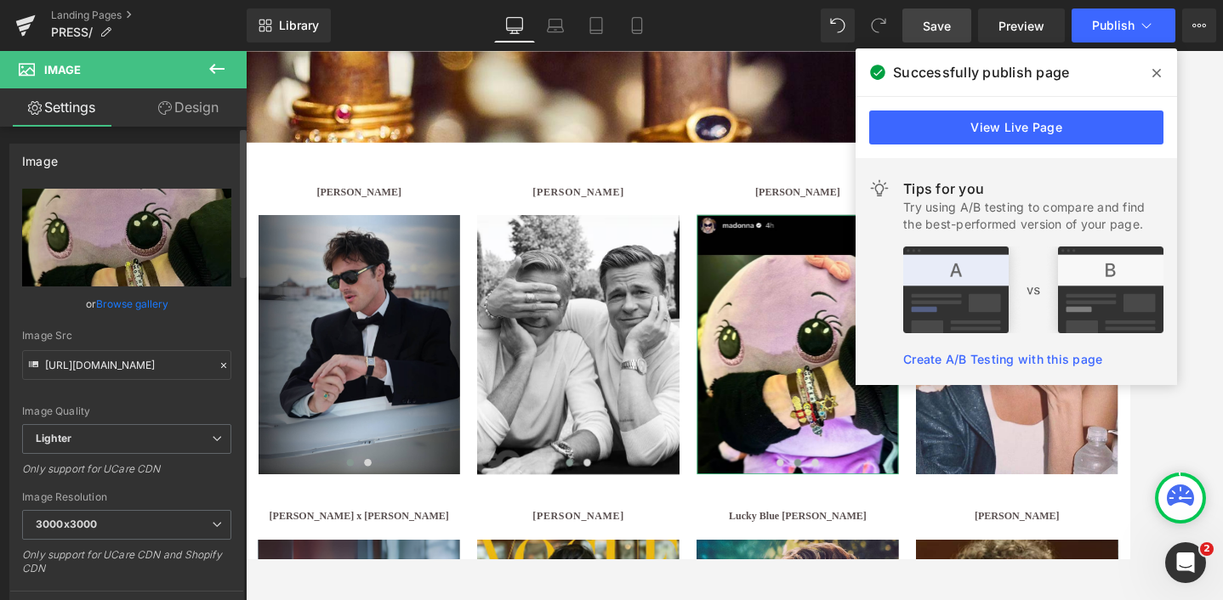
click at [128, 304] on link "Browse gallery" at bounding box center [132, 304] width 72 height 30
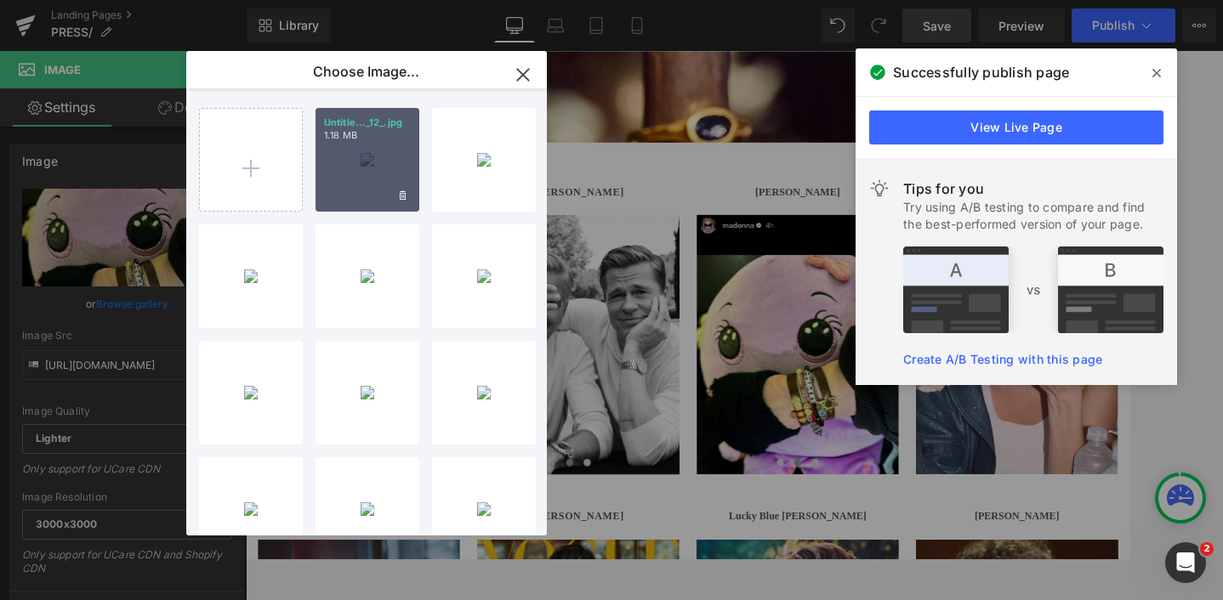
click at [383, 165] on div "Untitle..._12_.jpg 1.18 MB" at bounding box center [367, 160] width 104 height 104
type input "[URL][DOMAIN_NAME]"
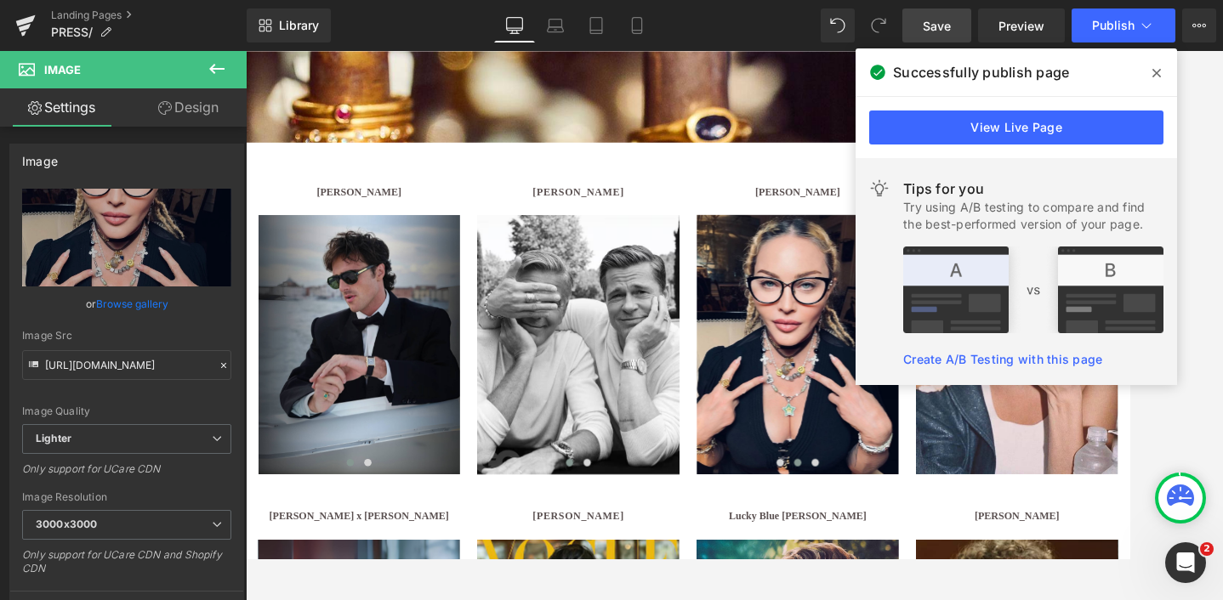
click at [937, 34] on span "Save" at bounding box center [936, 26] width 28 height 18
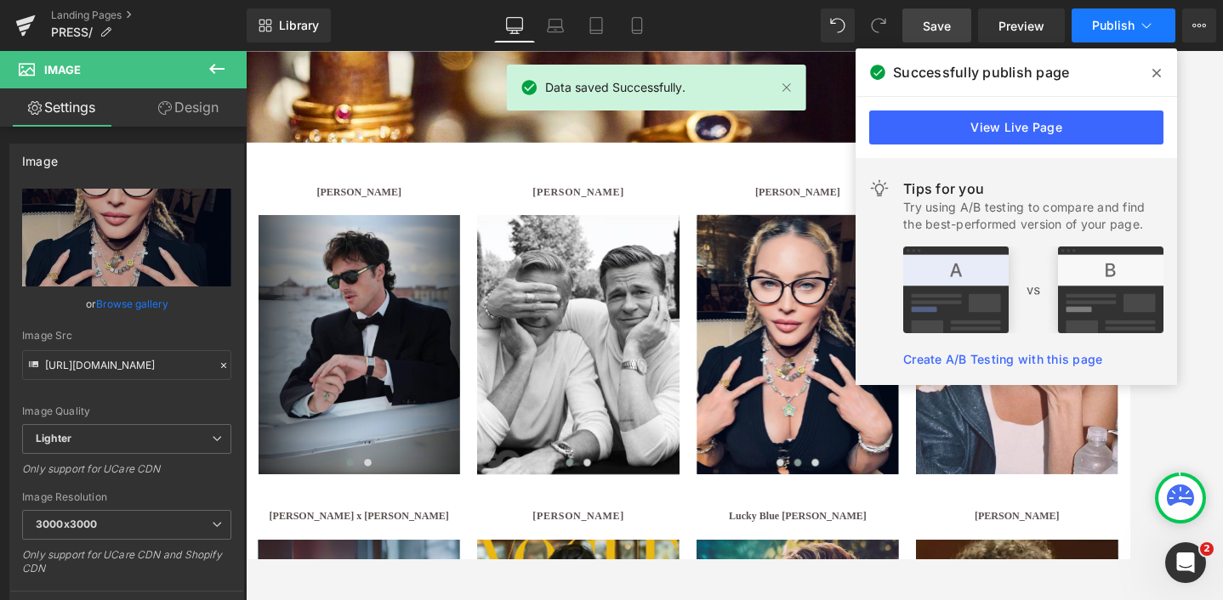
click at [1101, 26] on span "Publish" at bounding box center [1113, 26] width 43 height 14
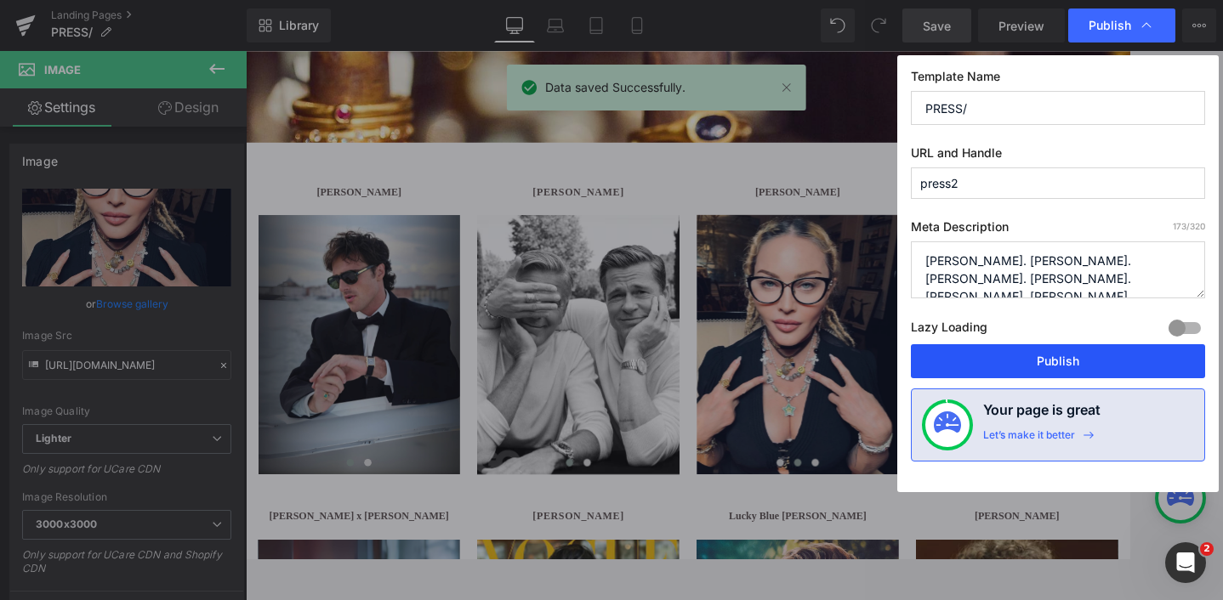
click at [1053, 360] on button "Publish" at bounding box center [1058, 361] width 294 height 34
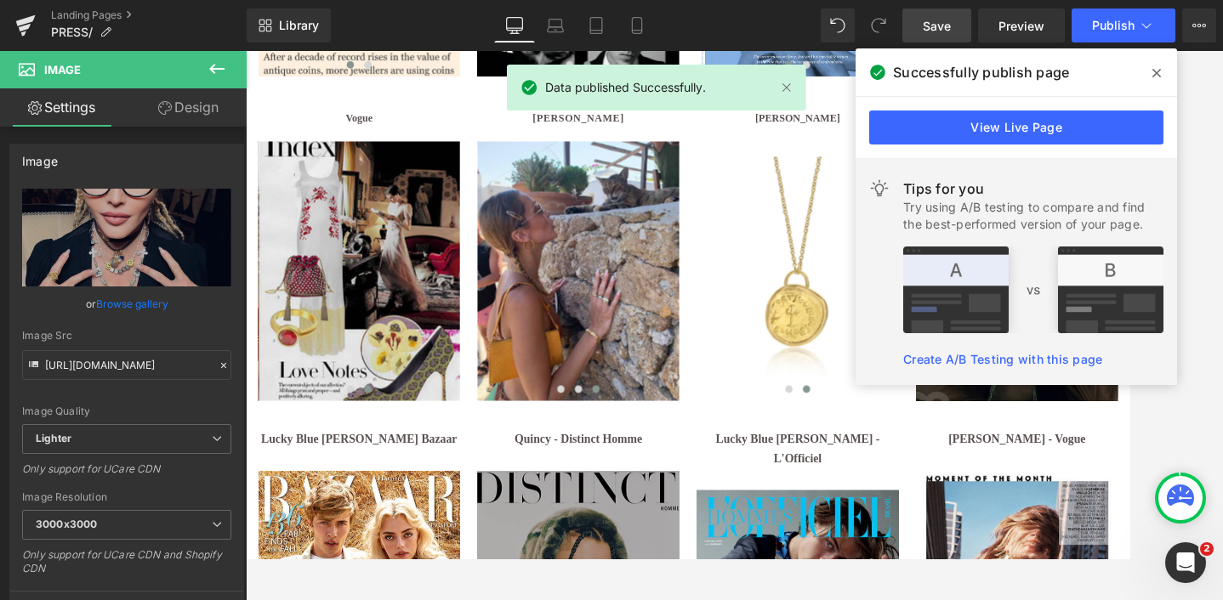
scroll to position [2789, 0]
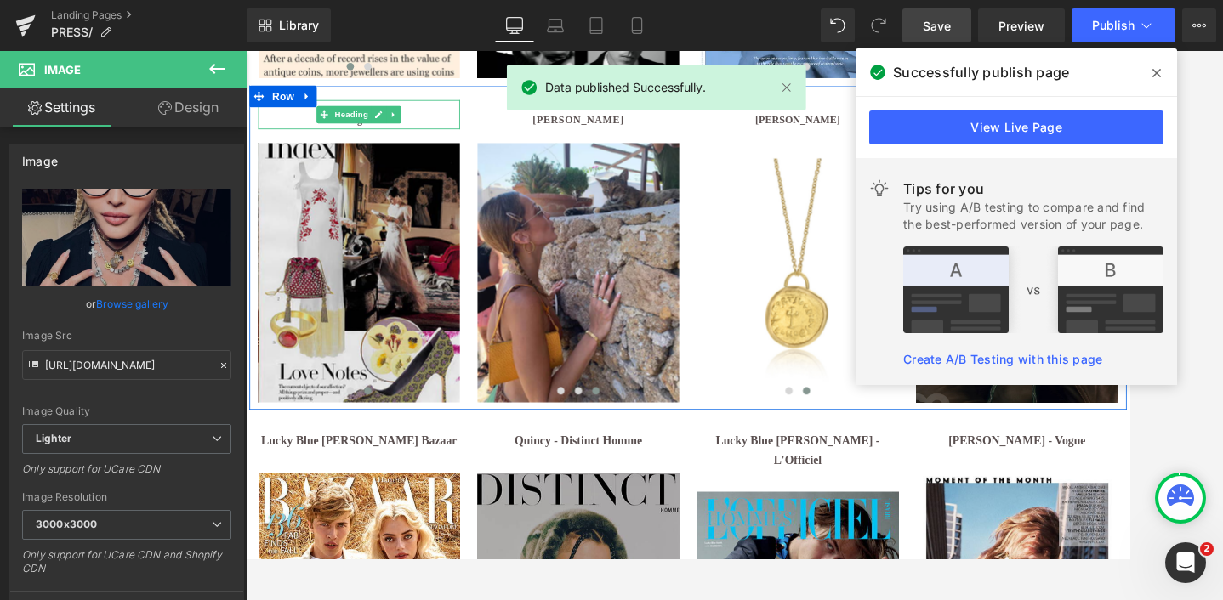
click at [452, 125] on h1 "Vogue" at bounding box center [377, 131] width 235 height 21
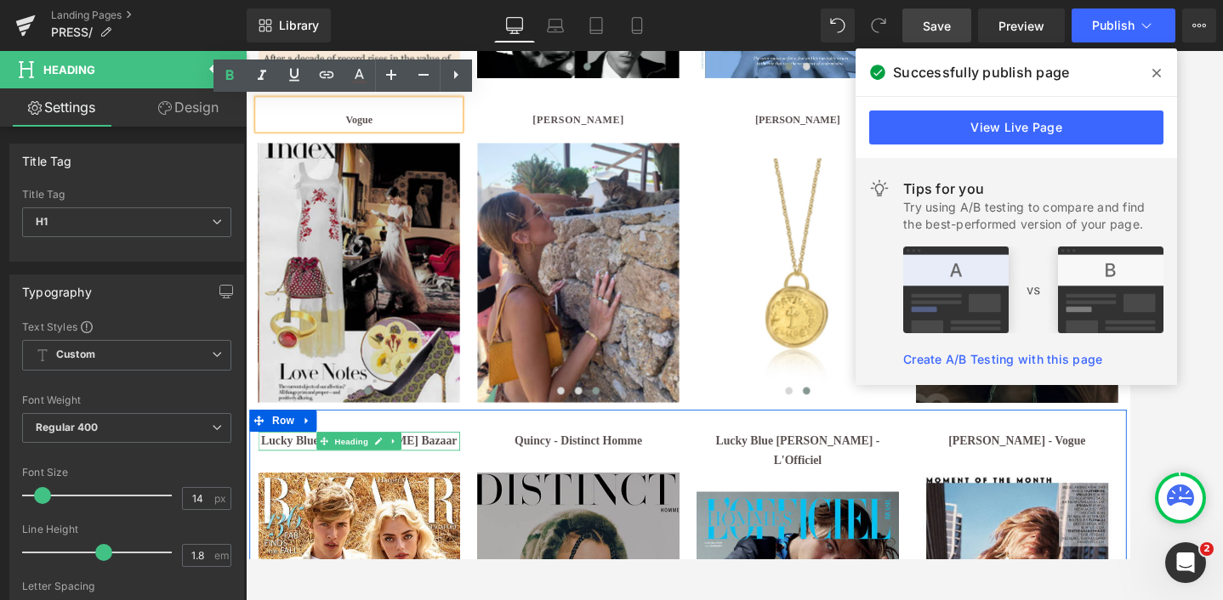
click at [297, 508] on b "Lucky Blue [PERSON_NAME] Bazaar" at bounding box center [378, 504] width 228 height 14
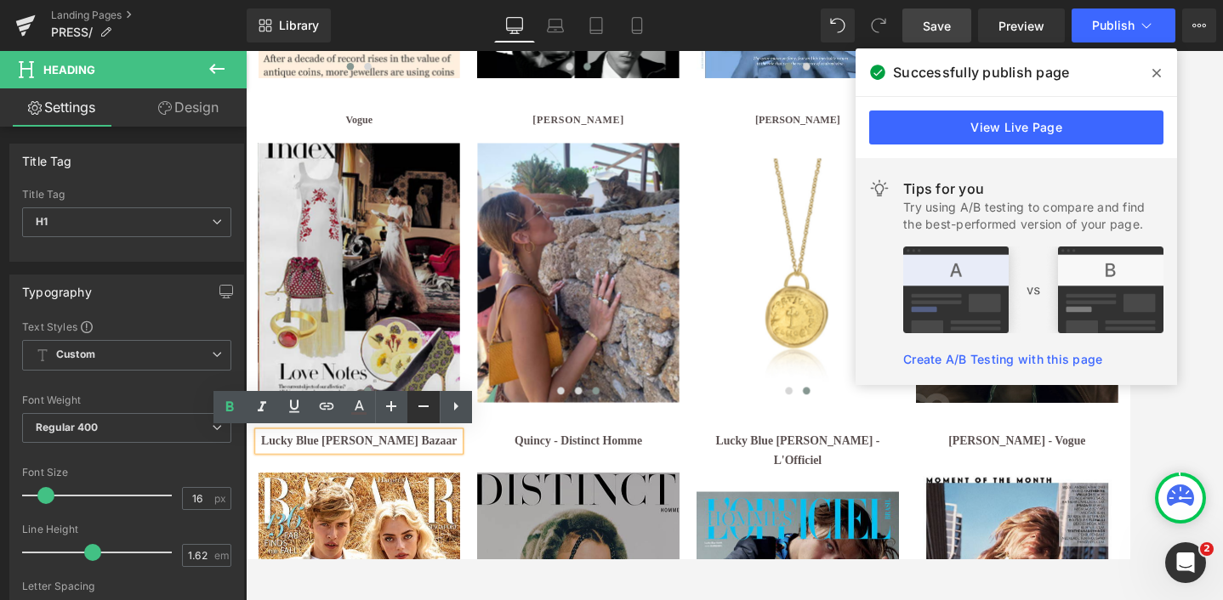
click at [413, 406] on icon at bounding box center [423, 406] width 20 height 20
type input "14"
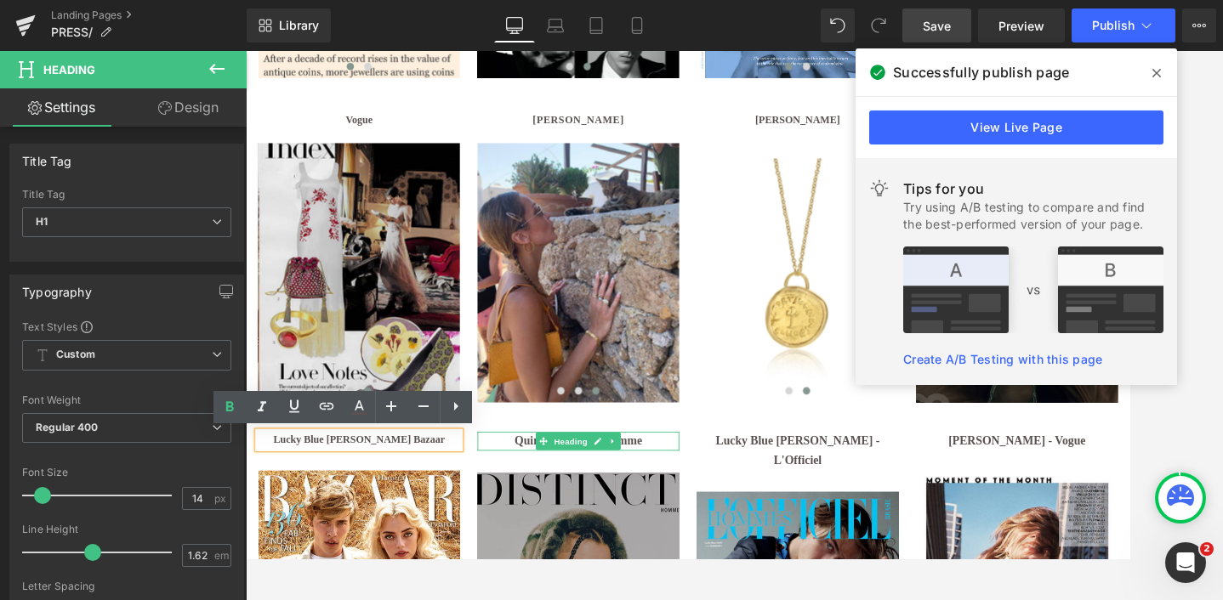
click at [707, 503] on b "Quincy - Distinct Homme" at bounding box center [633, 504] width 149 height 14
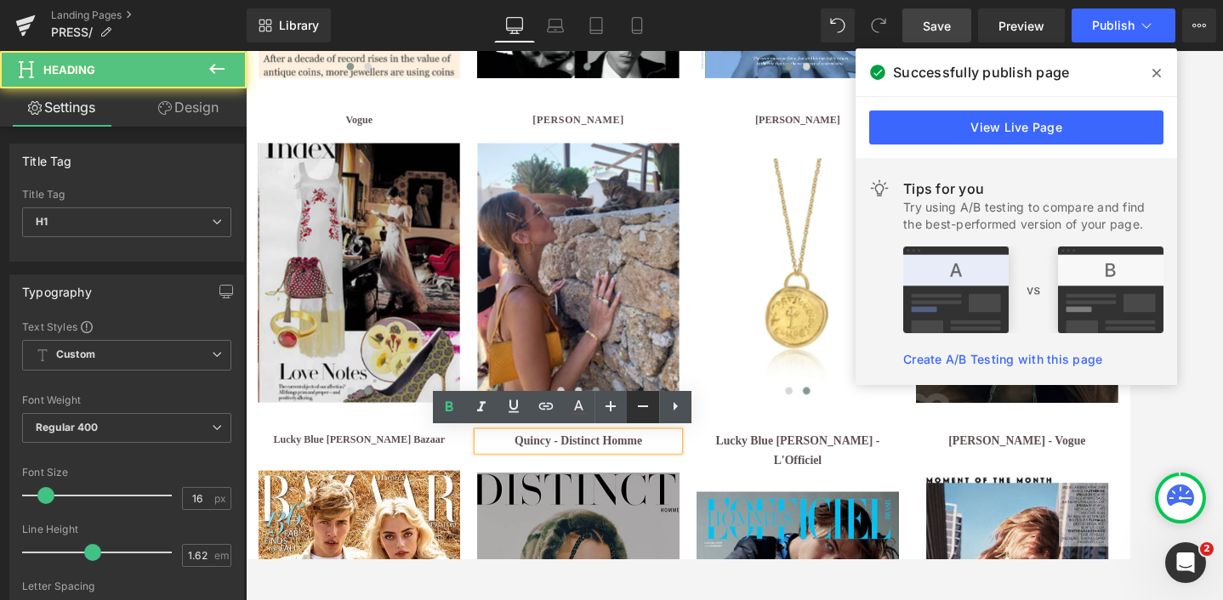
click at [638, 407] on icon at bounding box center [643, 406] width 20 height 20
type input "14"
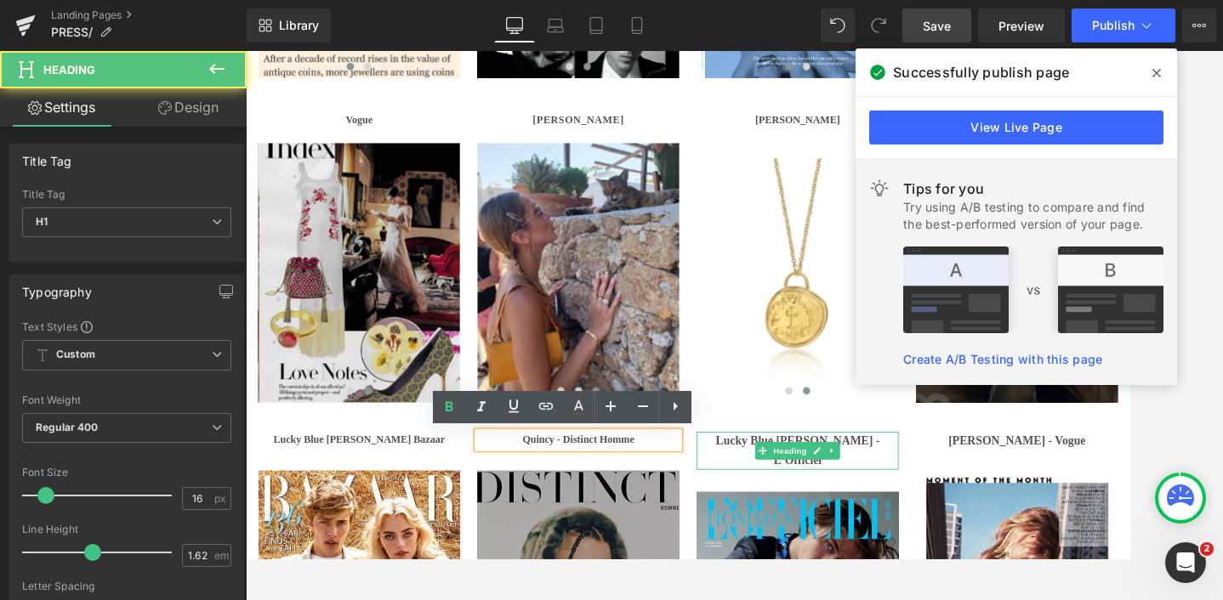
click at [944, 502] on b "Lucky Blue [PERSON_NAME] - L'Officiel" at bounding box center [887, 515] width 190 height 37
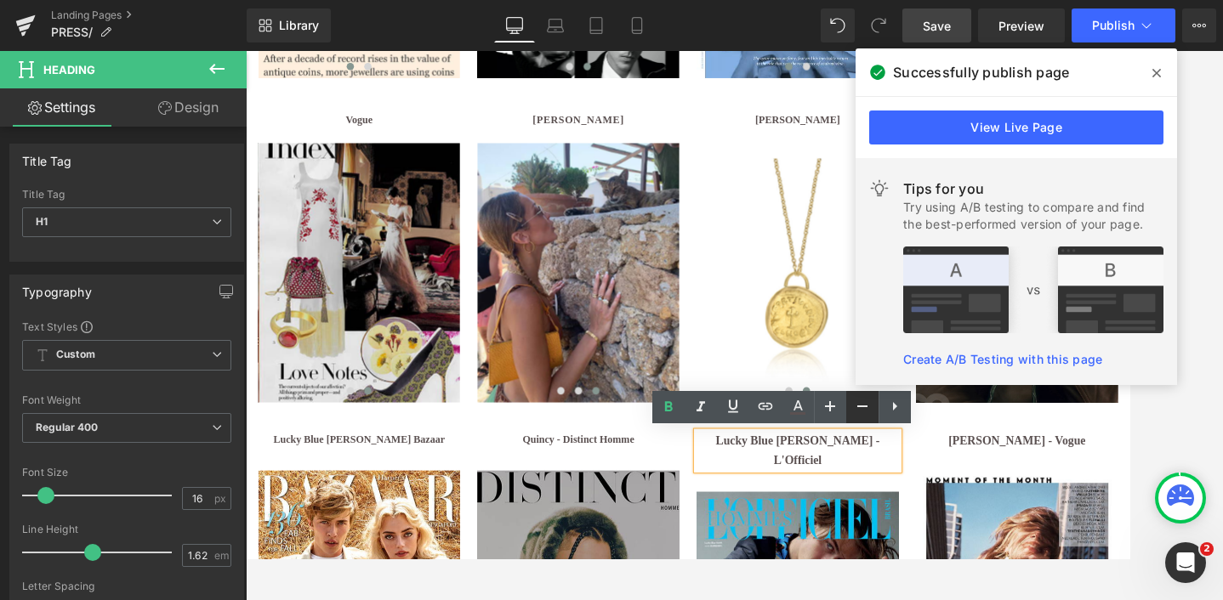
click at [855, 409] on icon at bounding box center [862, 406] width 20 height 20
type input "14"
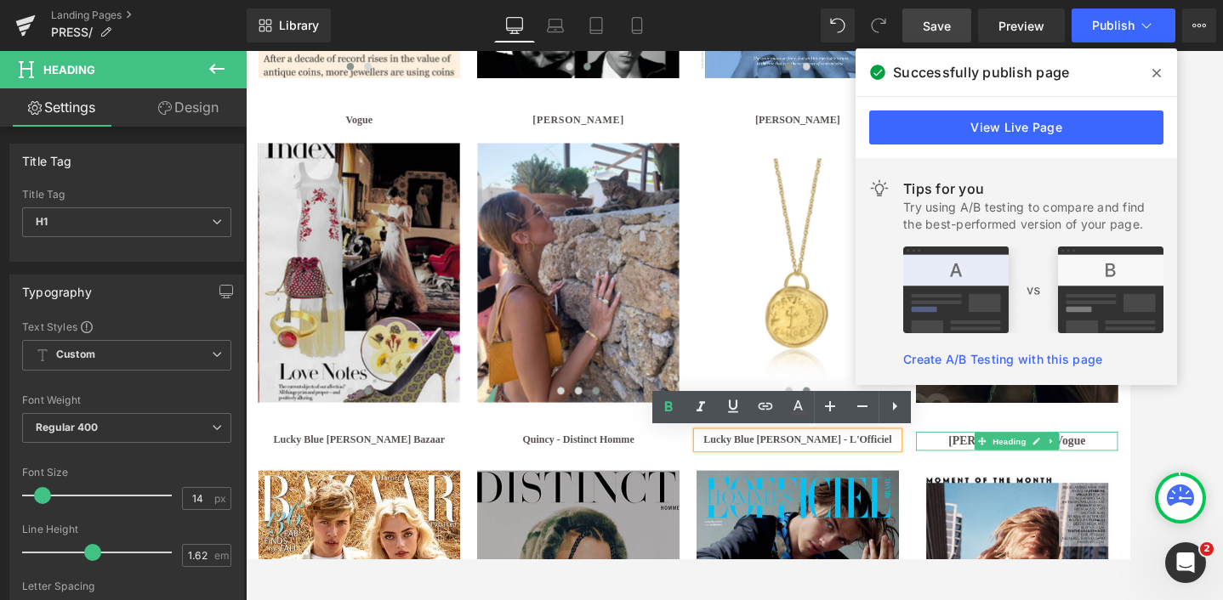
click at [1203, 508] on h1 "[PERSON_NAME] - Vogue" at bounding box center [1142, 505] width 235 height 22
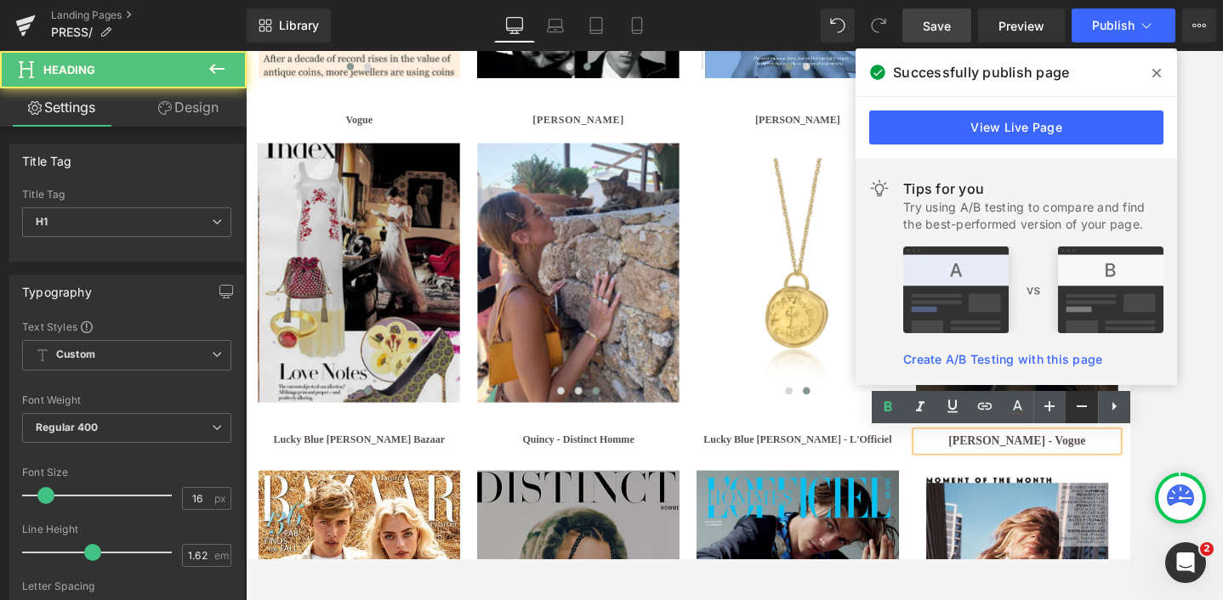
click at [1075, 408] on icon at bounding box center [1081, 406] width 20 height 20
type input "14"
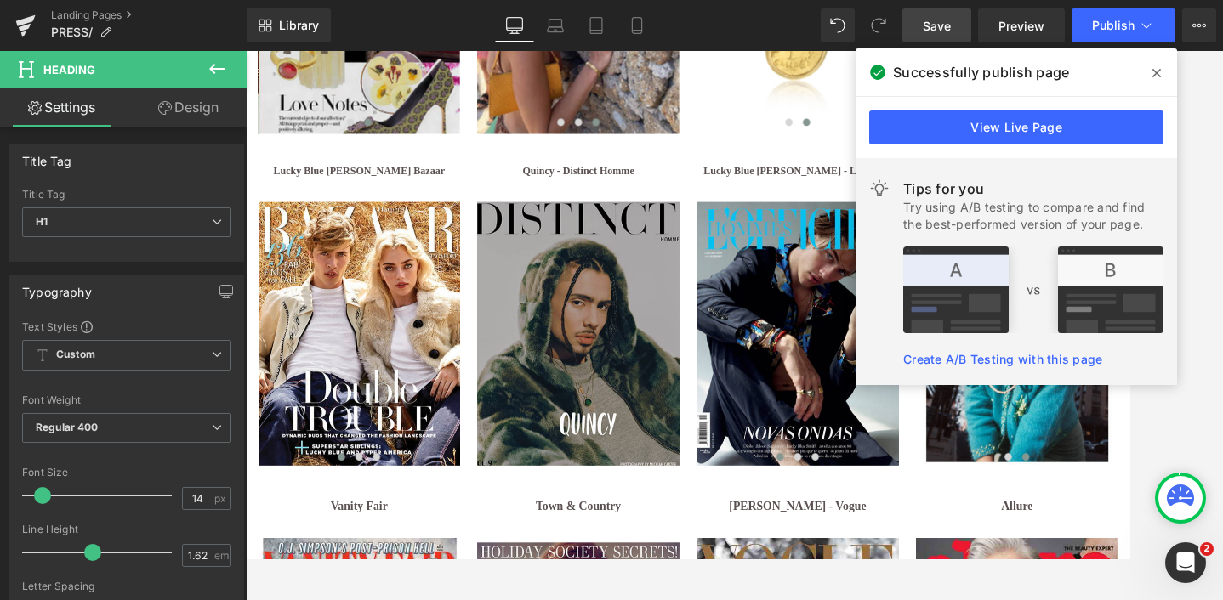
scroll to position [3103, 0]
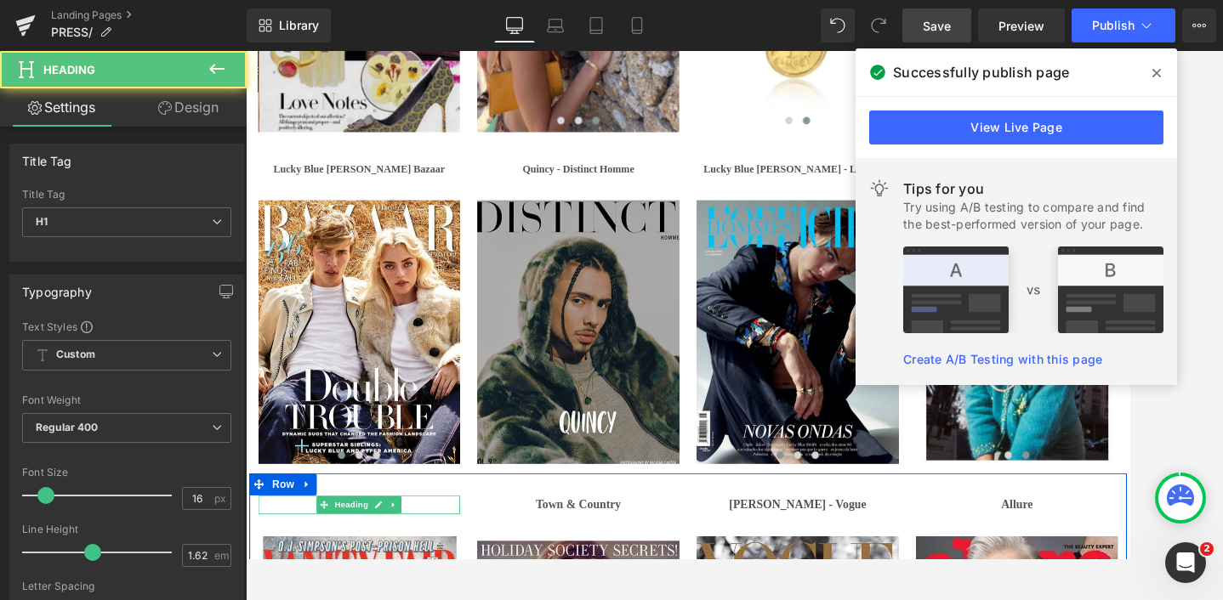
click at [453, 577] on h1 "Vanity Fair" at bounding box center [377, 579] width 235 height 22
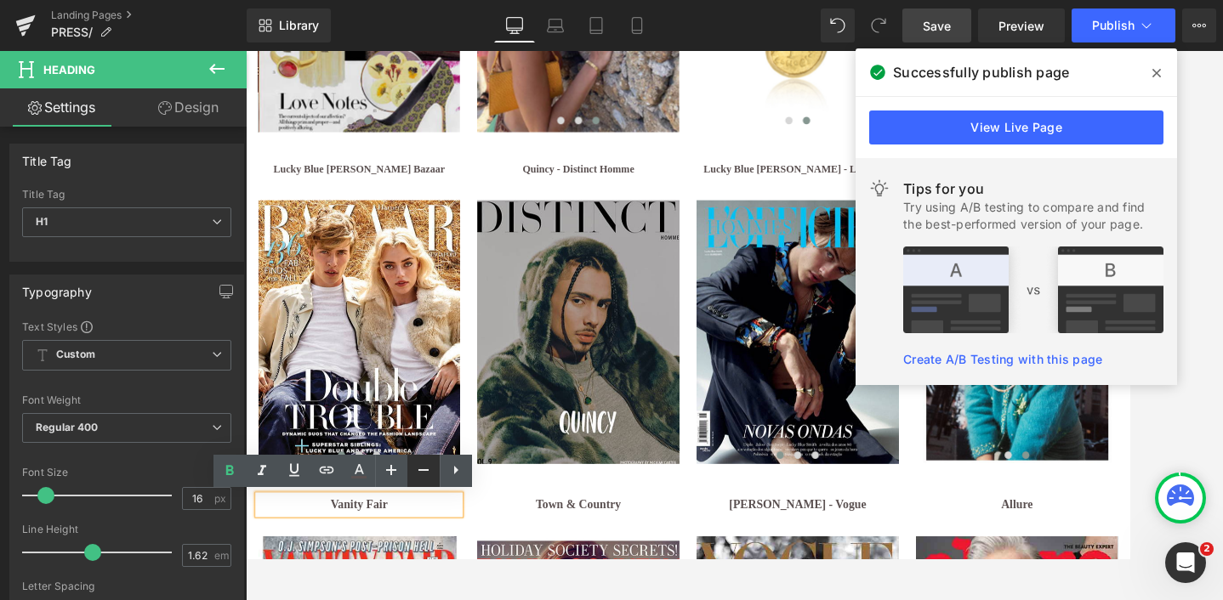
click at [419, 472] on icon at bounding box center [423, 470] width 20 height 20
type input "14"
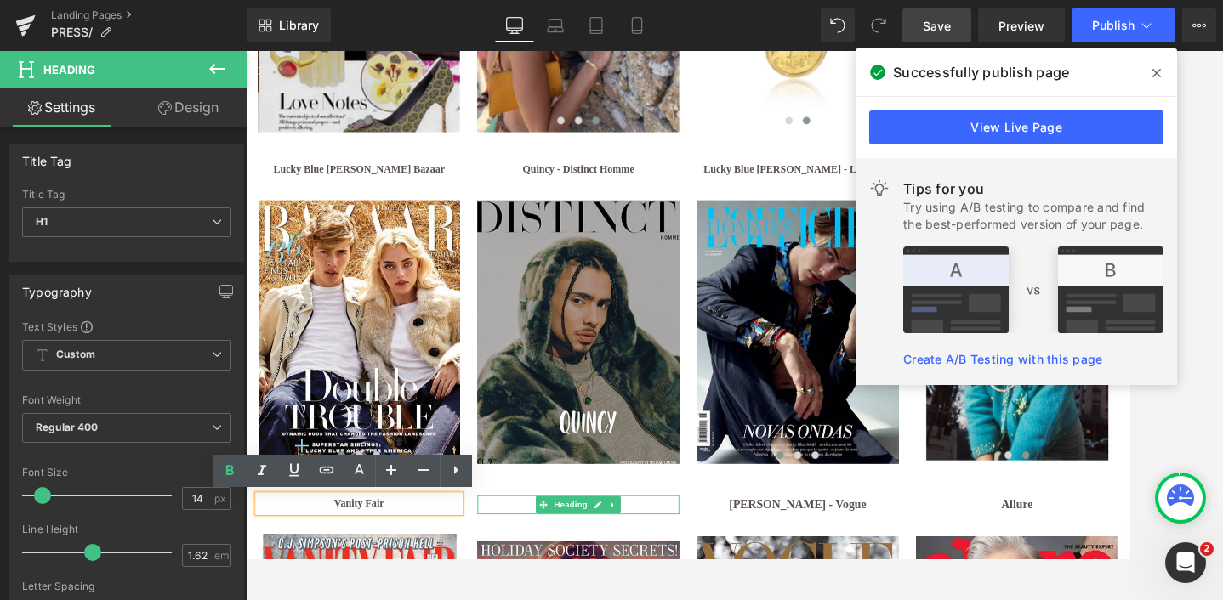
click at [707, 577] on h1 "Town & Country" at bounding box center [632, 579] width 235 height 22
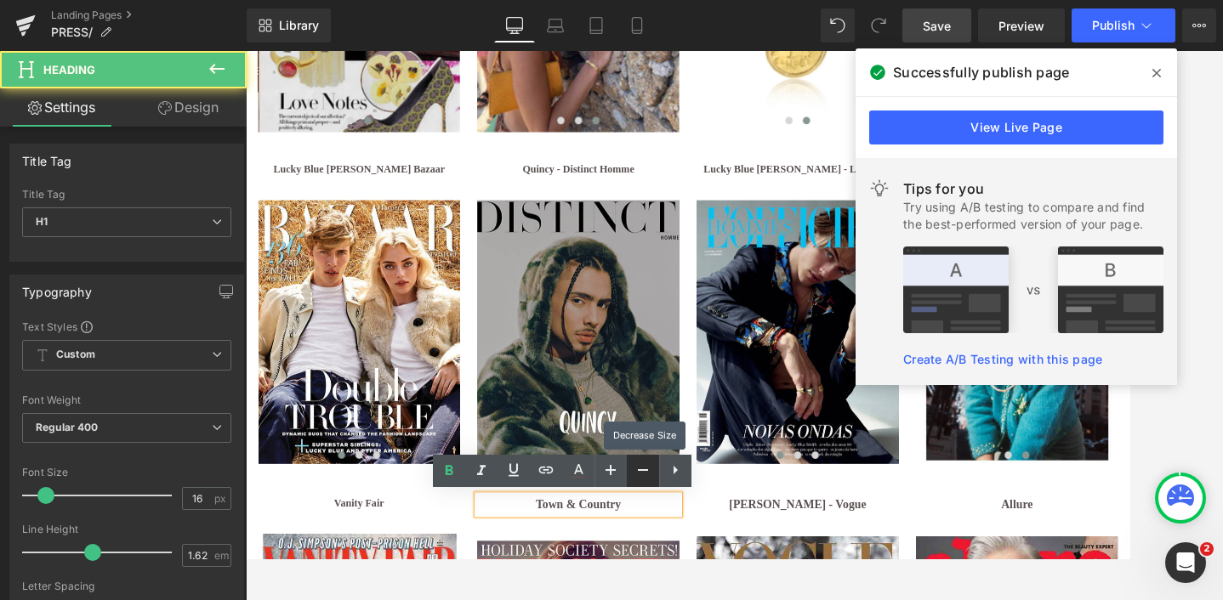
click at [642, 473] on icon at bounding box center [643, 470] width 20 height 20
type input "14"
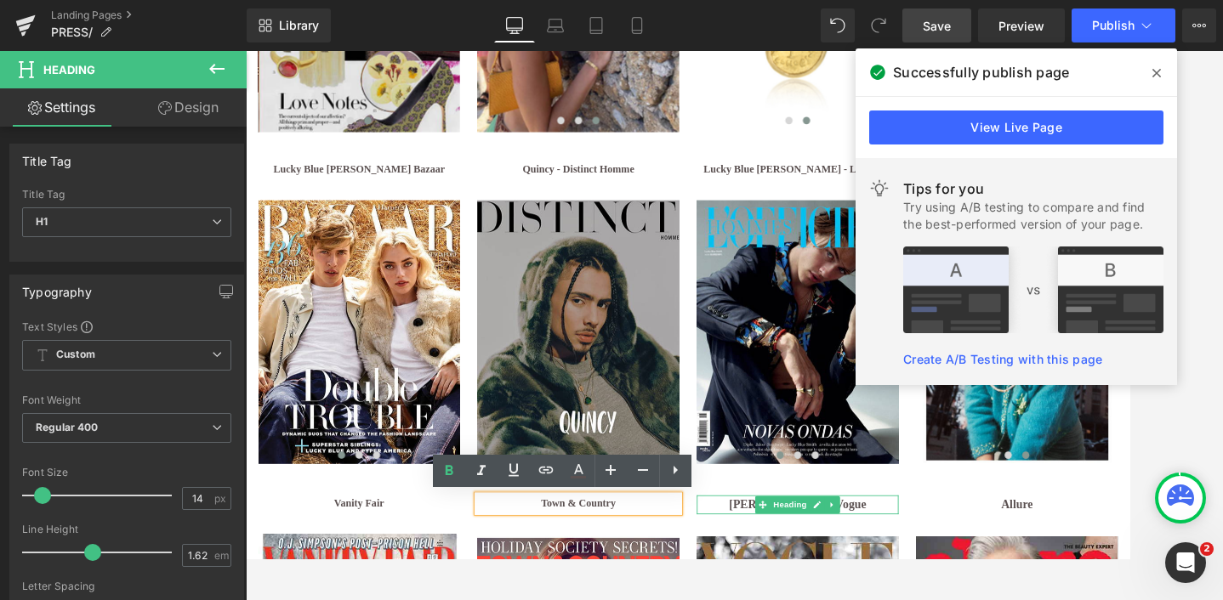
click at [812, 581] on b "[PERSON_NAME] - Vogue" at bounding box center [888, 578] width 160 height 14
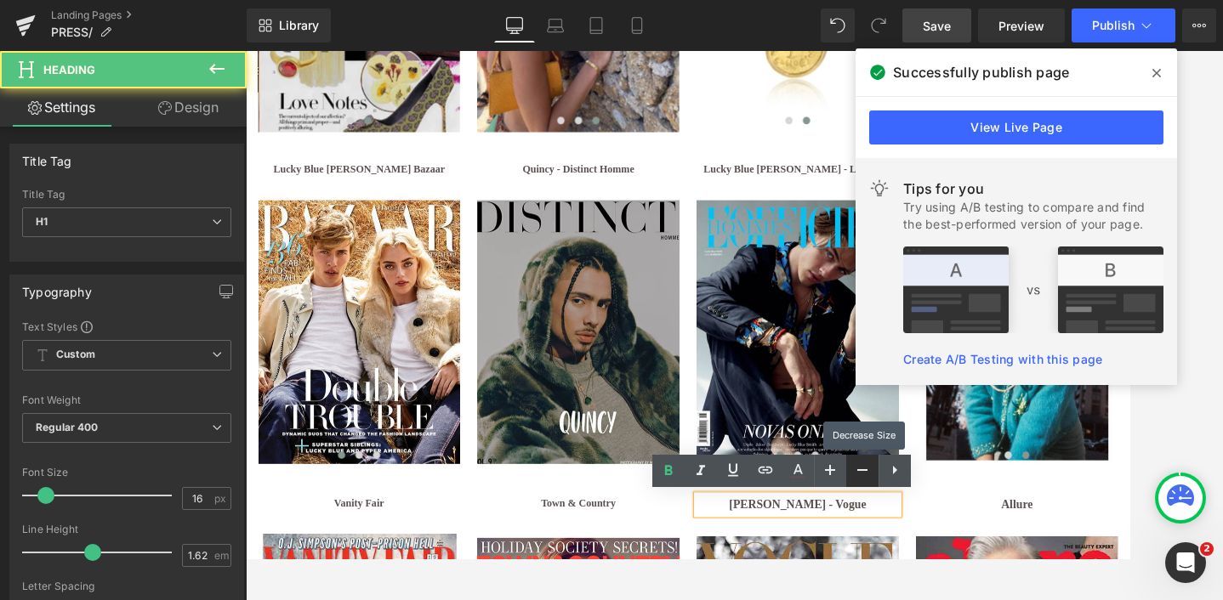
click at [861, 468] on icon at bounding box center [862, 470] width 20 height 20
type input "14"
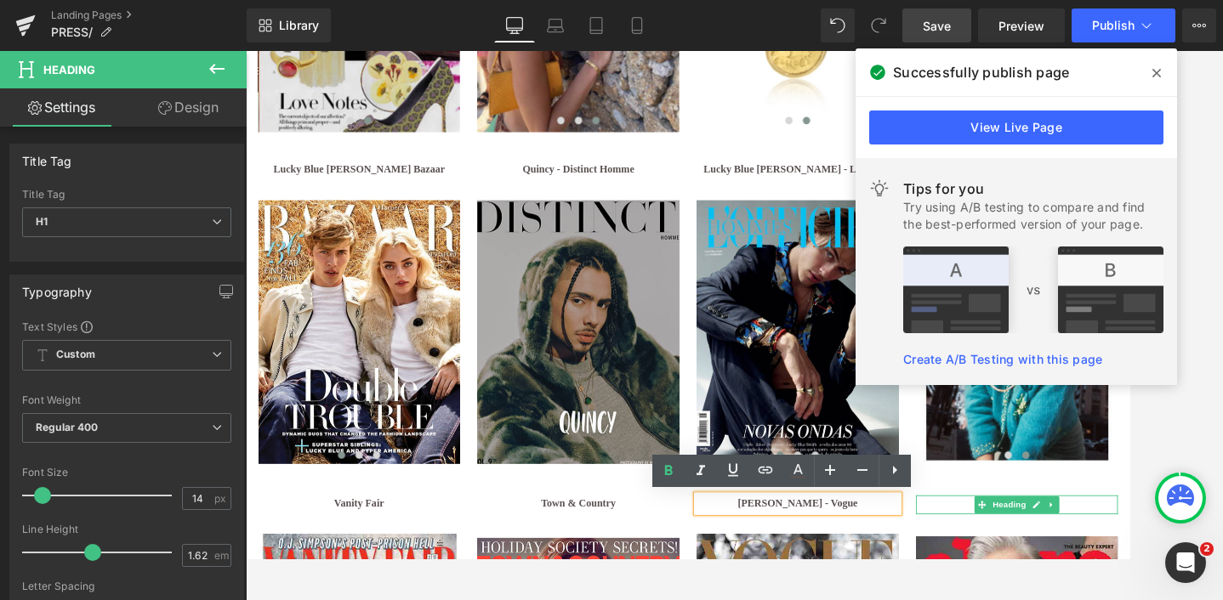
click at [1211, 576] on h1 "Allure" at bounding box center [1142, 579] width 235 height 22
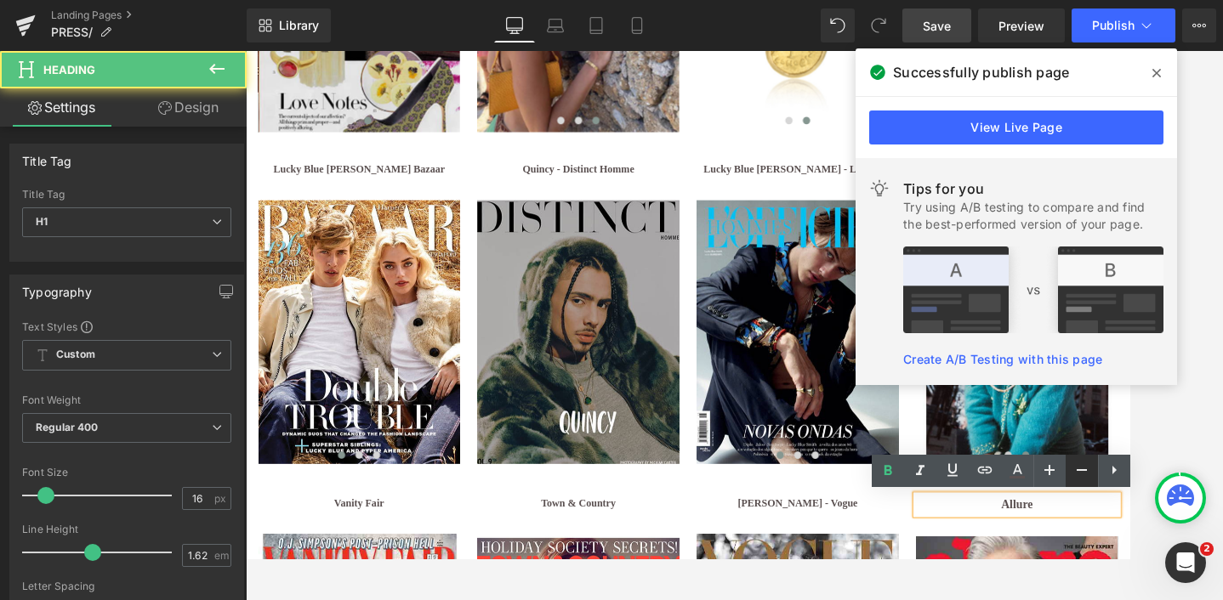
click at [1071, 472] on icon at bounding box center [1081, 470] width 20 height 20
type input "14"
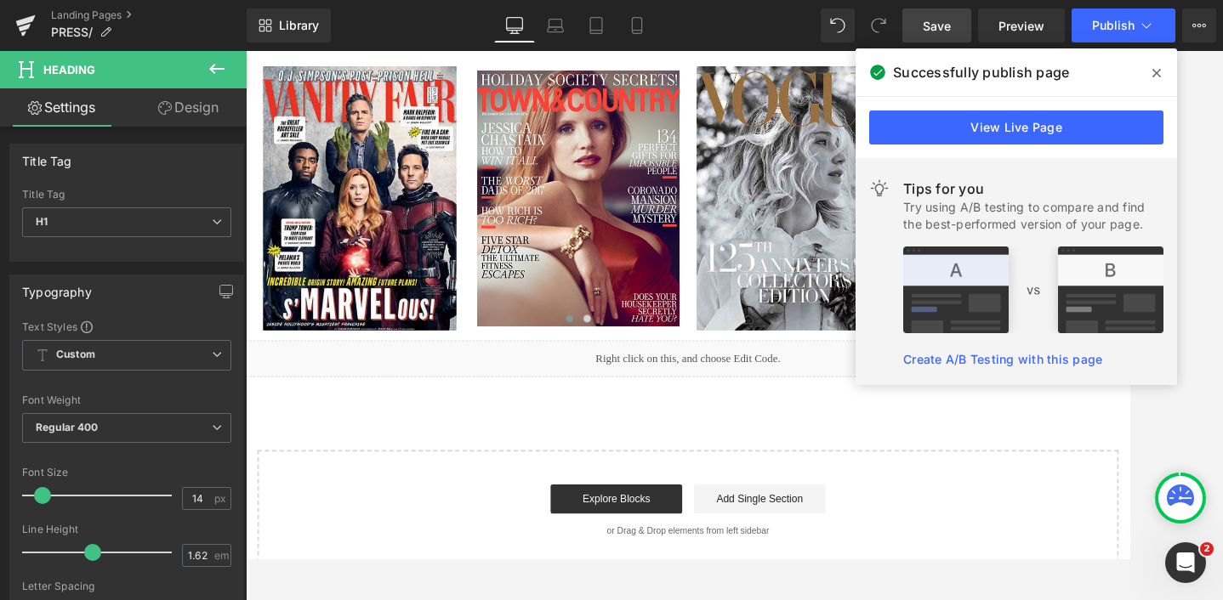
scroll to position [3646, 0]
click at [935, 34] on span "Save" at bounding box center [936, 26] width 28 height 18
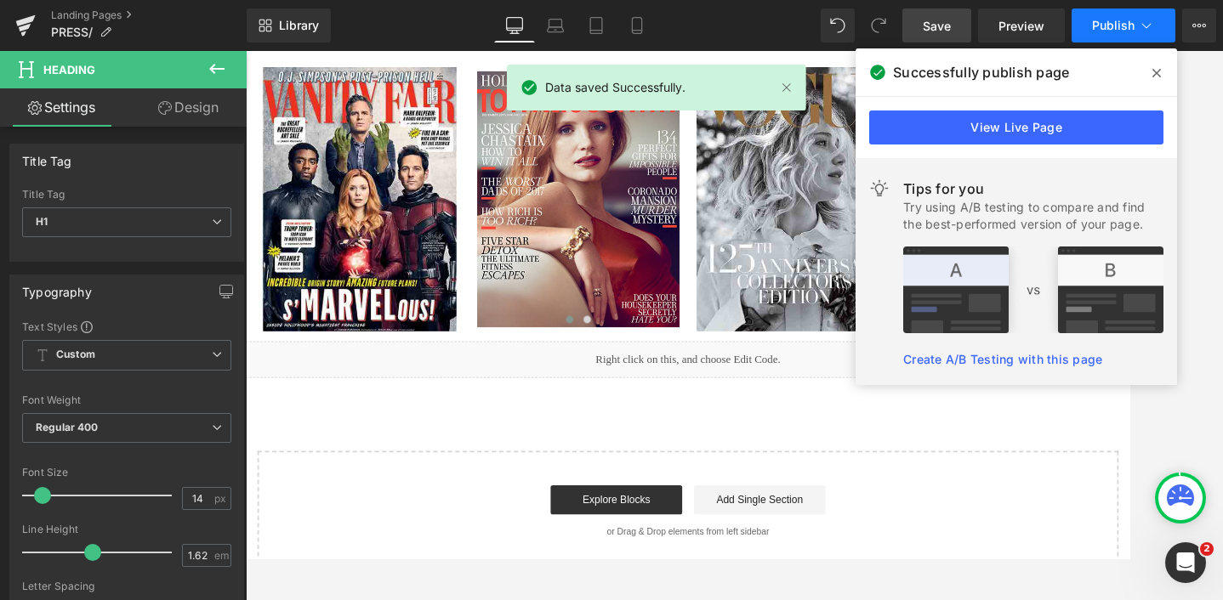
click at [1121, 21] on span "Publish" at bounding box center [1113, 26] width 43 height 14
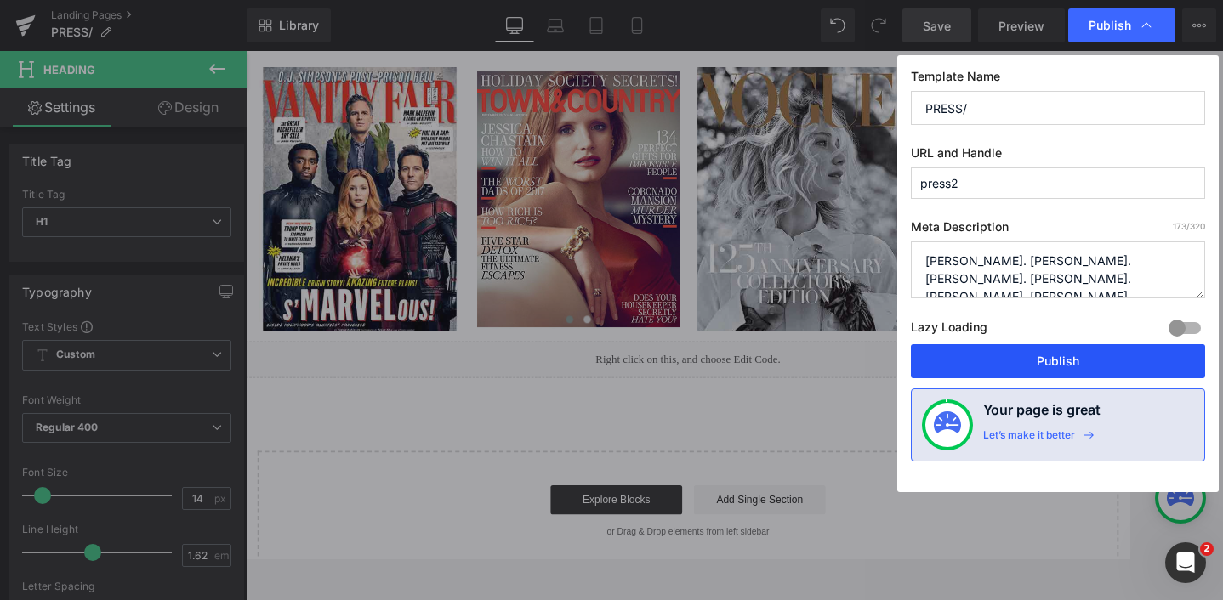
click at [1056, 360] on button "Publish" at bounding box center [1058, 361] width 294 height 34
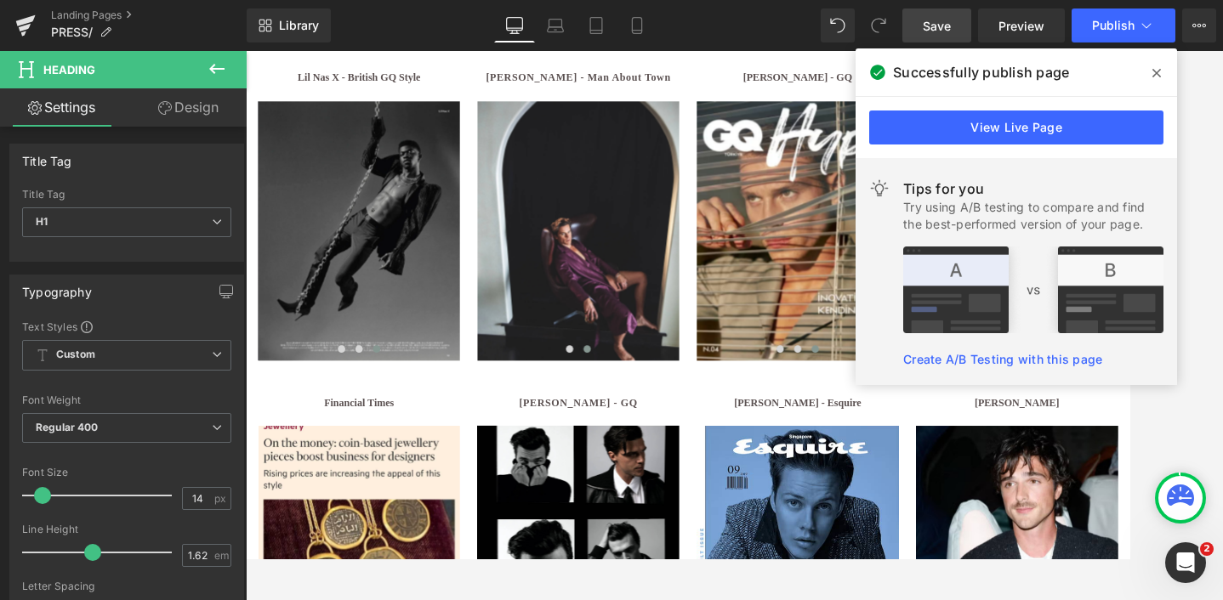
scroll to position [2081, 0]
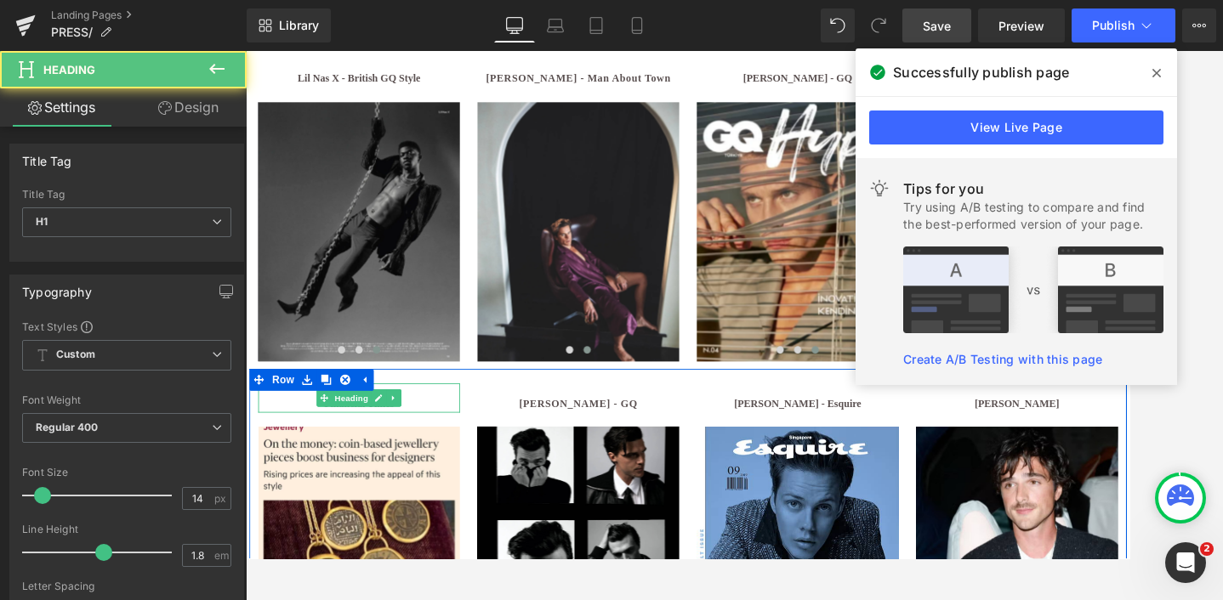
click at [315, 464] on h1 "Financial Times" at bounding box center [377, 461] width 235 height 21
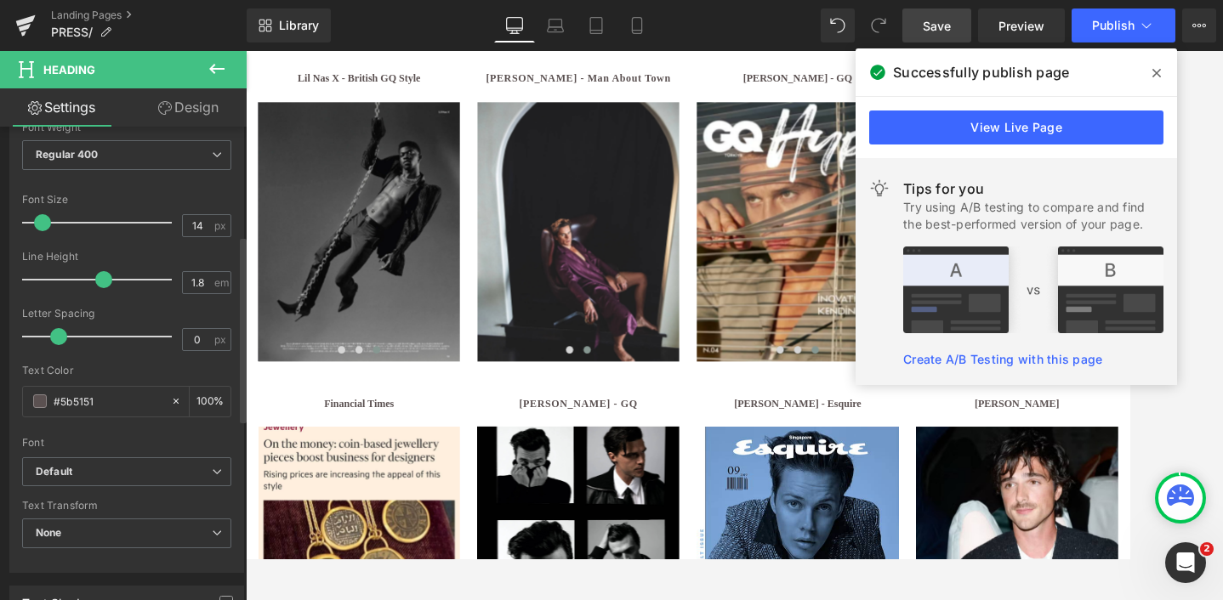
scroll to position [274, 0]
click at [194, 110] on link "Design" at bounding box center [188, 107] width 123 height 38
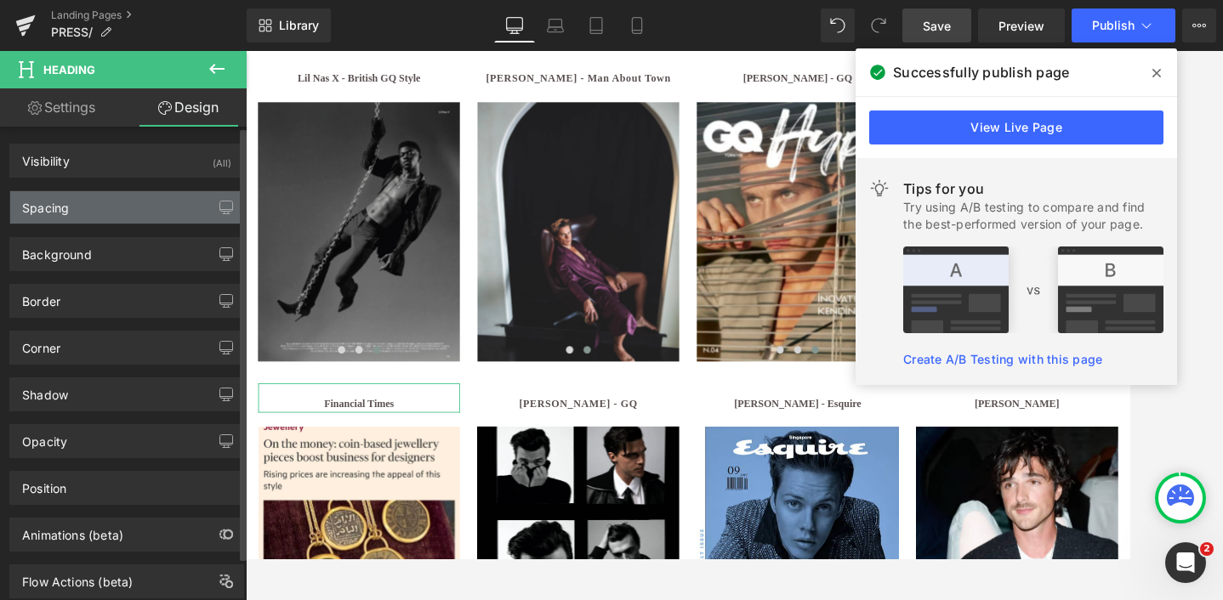
click at [88, 208] on div "Spacing" at bounding box center [126, 207] width 233 height 32
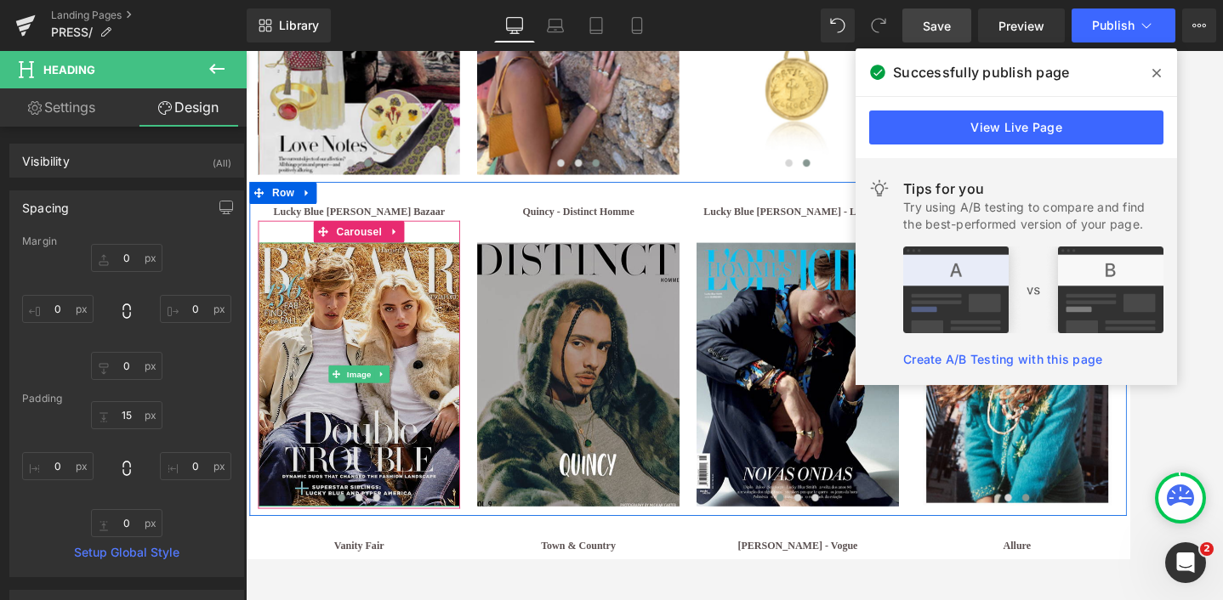
scroll to position [3055, 0]
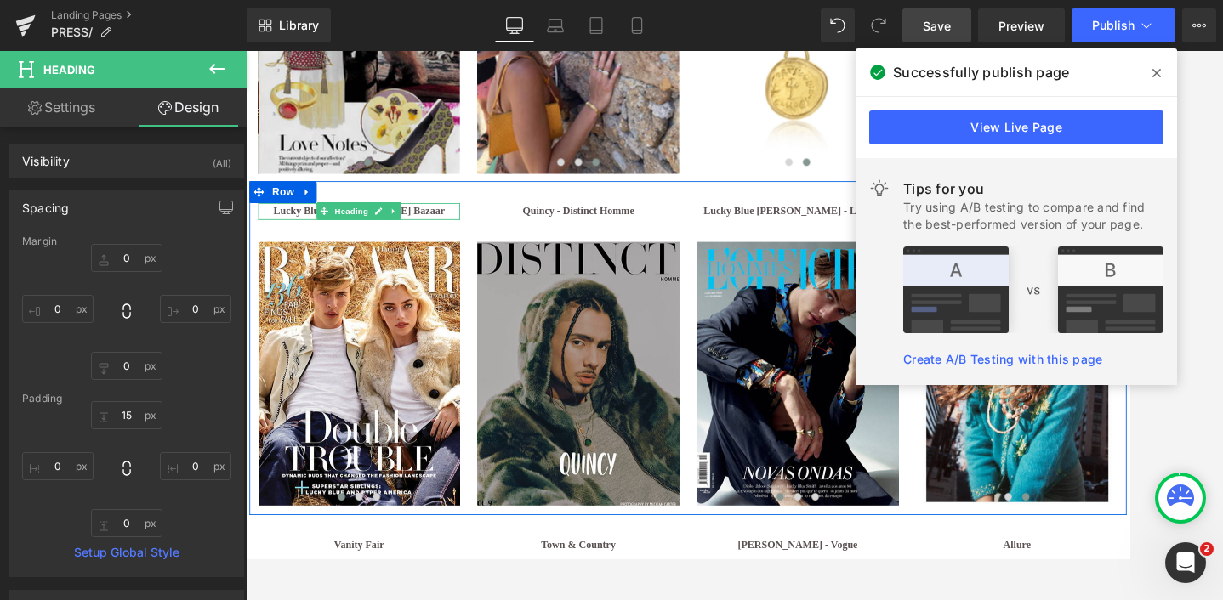
click at [297, 241] on b "Lucky Blue [PERSON_NAME] Bazaar" at bounding box center [378, 236] width 200 height 13
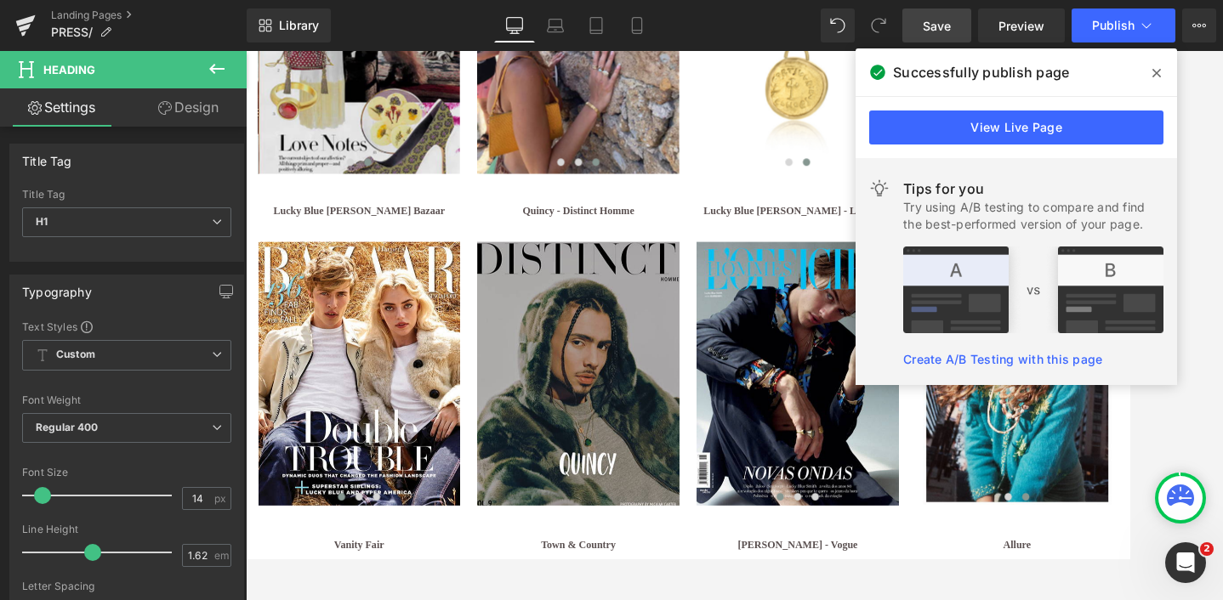
click at [196, 105] on link "Design" at bounding box center [188, 107] width 123 height 38
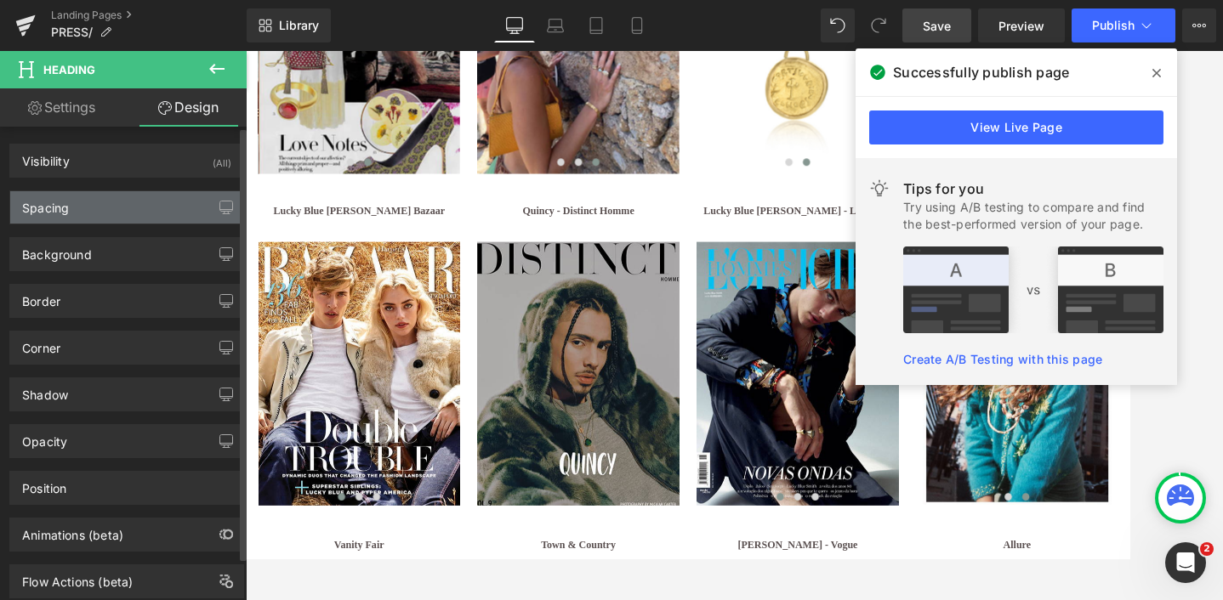
click at [77, 212] on div "Spacing" at bounding box center [126, 207] width 233 height 32
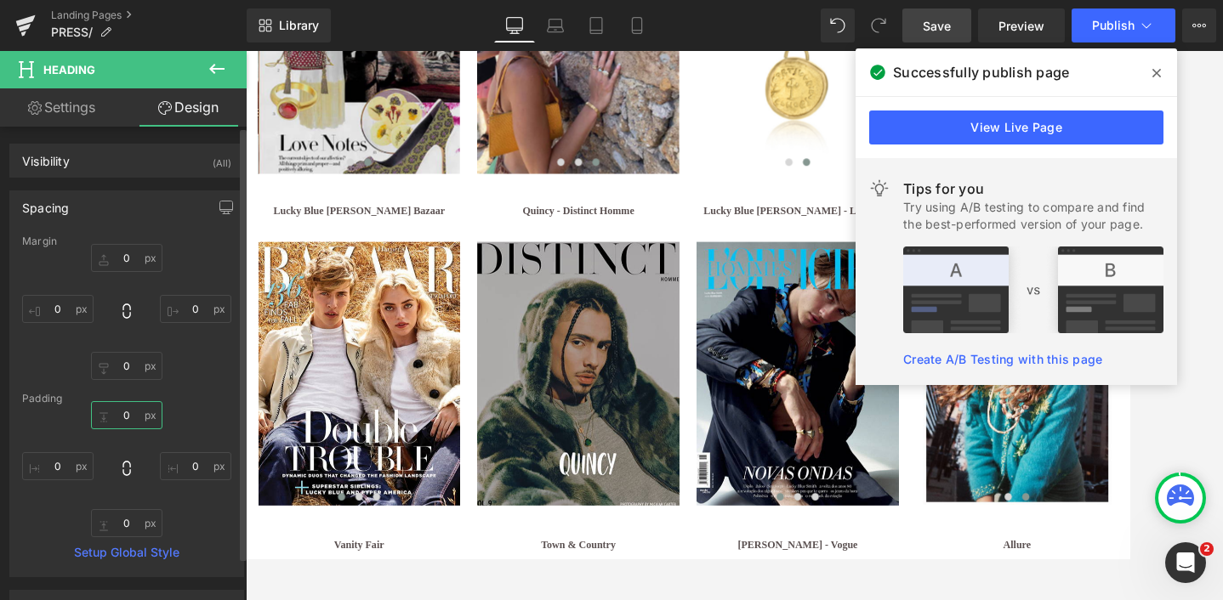
click at [126, 420] on input "0" at bounding box center [126, 415] width 71 height 28
type input "15"
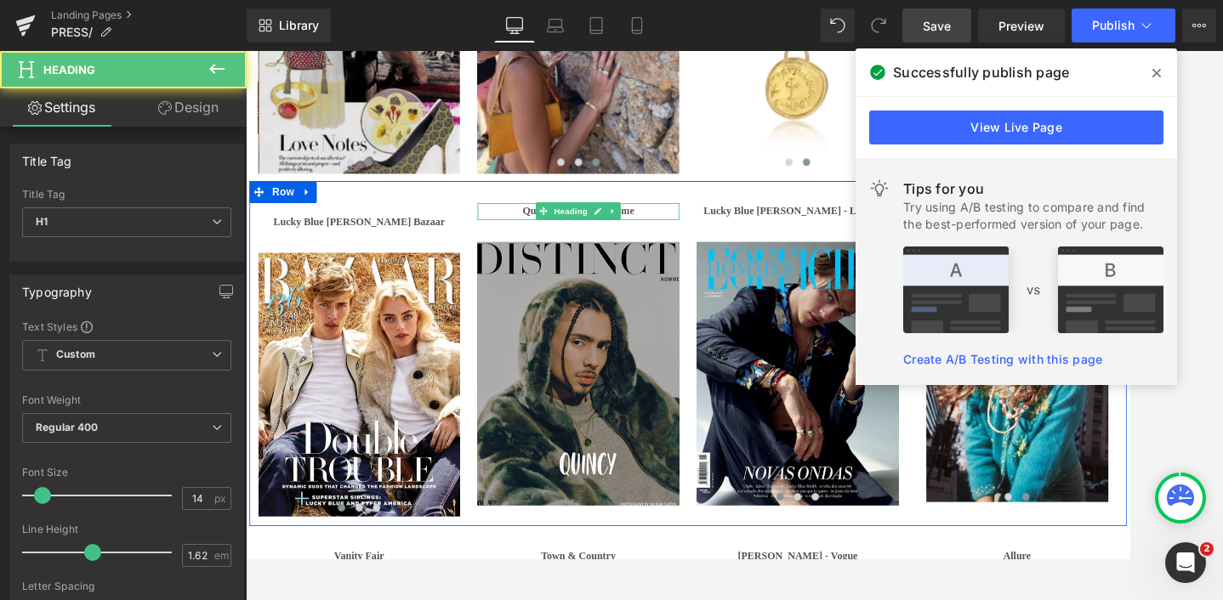
click at [571, 239] on b "Quincy - Distinct Homme" at bounding box center [633, 236] width 130 height 13
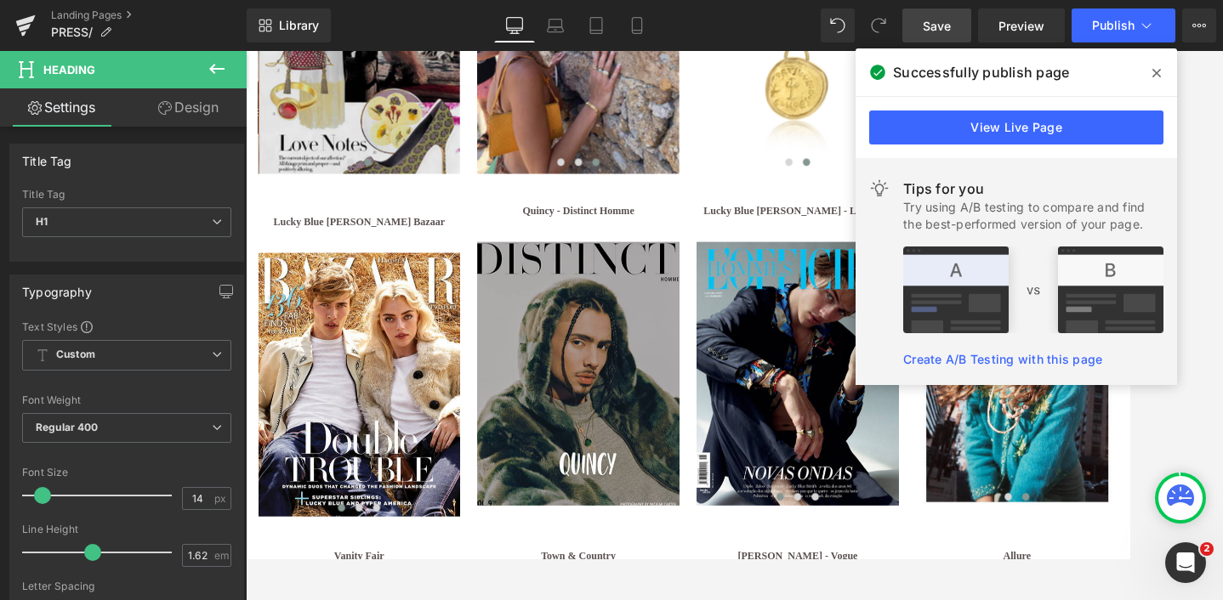
click at [199, 113] on link "Design" at bounding box center [188, 107] width 123 height 38
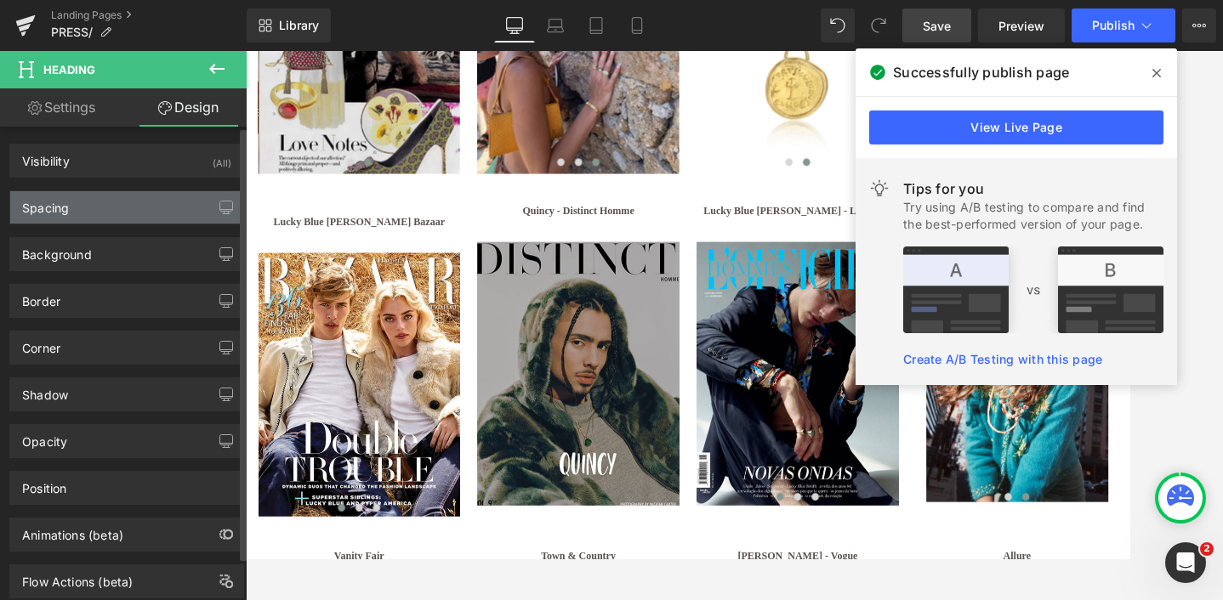
click at [75, 209] on div "Spacing" at bounding box center [126, 207] width 233 height 32
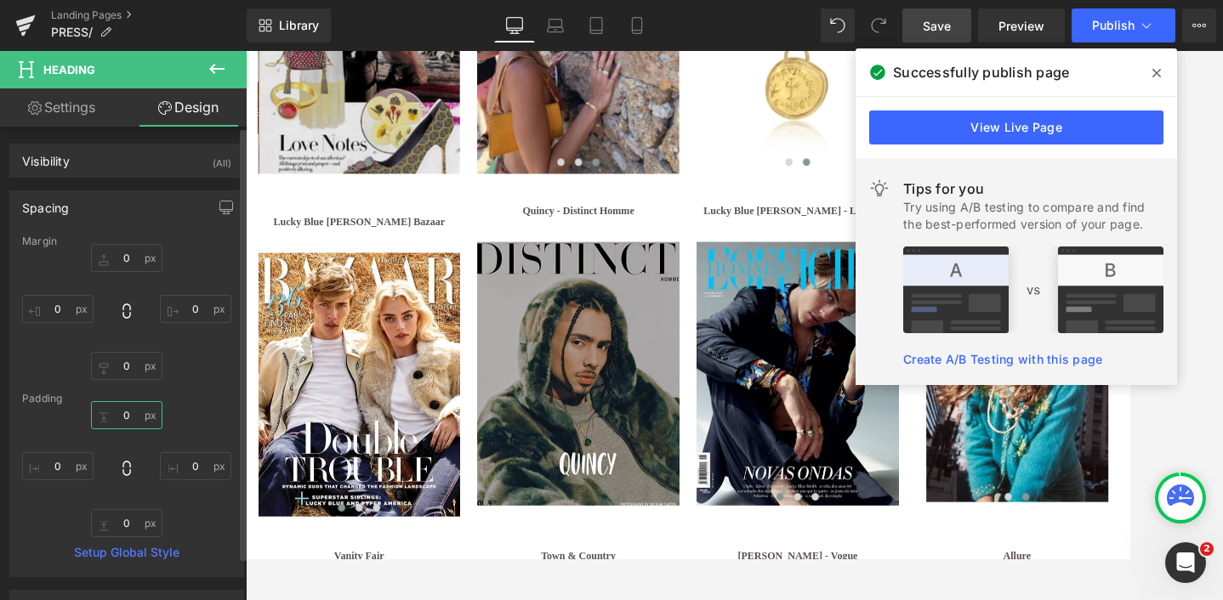
click at [119, 419] on input "0" at bounding box center [126, 415] width 71 height 28
click at [122, 415] on input "0" at bounding box center [126, 415] width 71 height 28
type input "15"
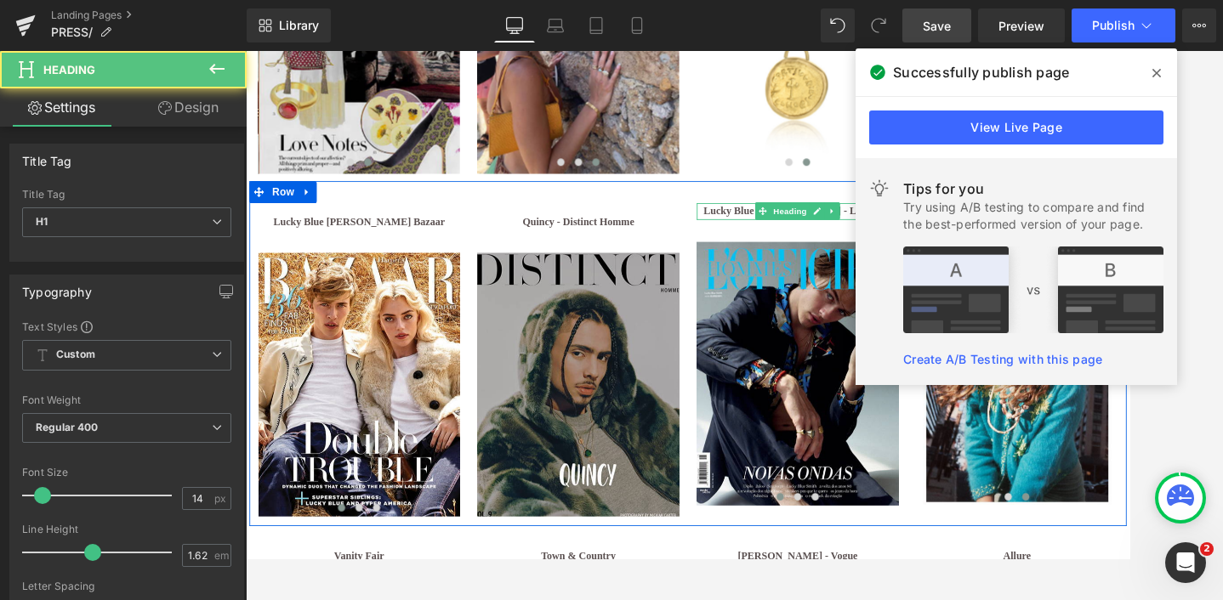
click at [820, 241] on b "Lucky Blue [PERSON_NAME] - L'Officiel" at bounding box center [887, 236] width 219 height 13
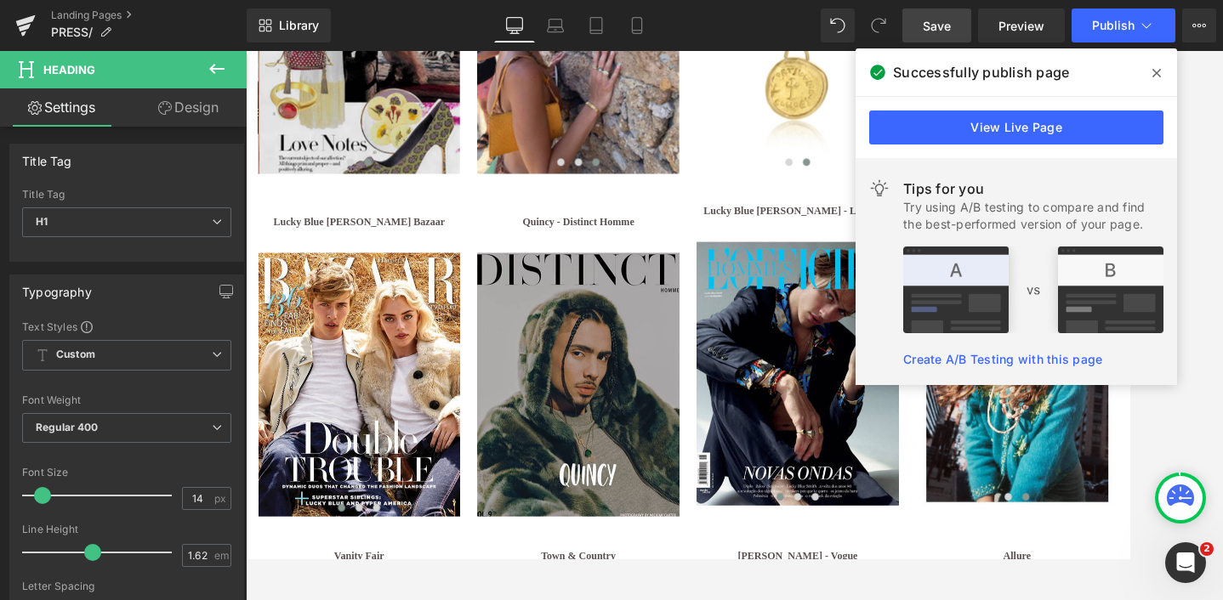
click at [204, 112] on link "Design" at bounding box center [188, 107] width 123 height 38
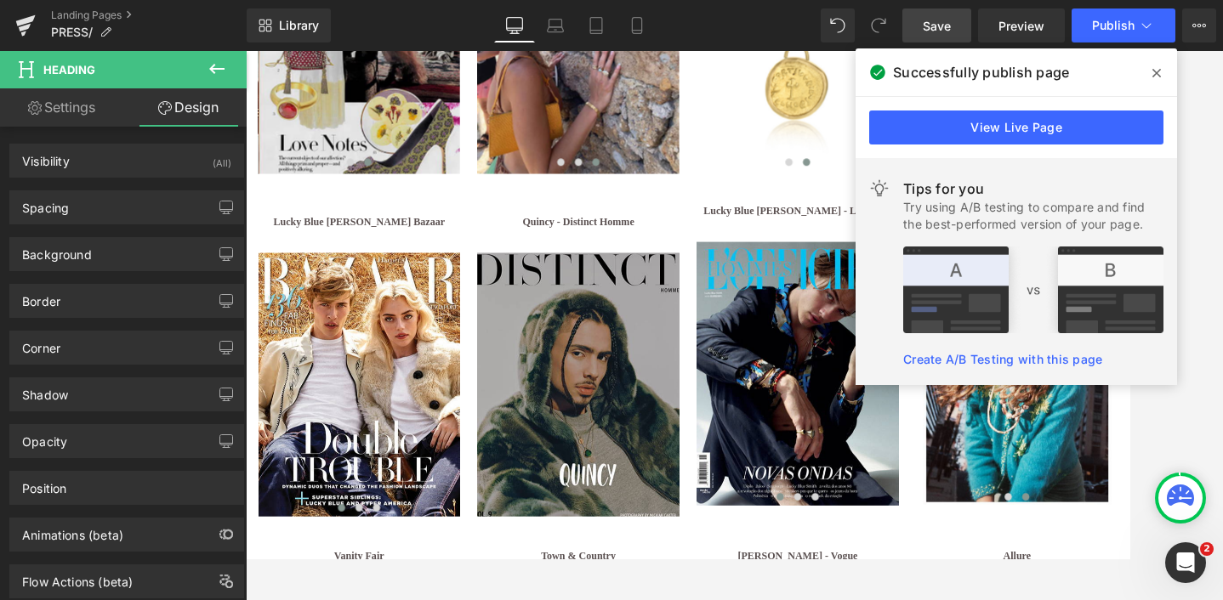
type input "0"
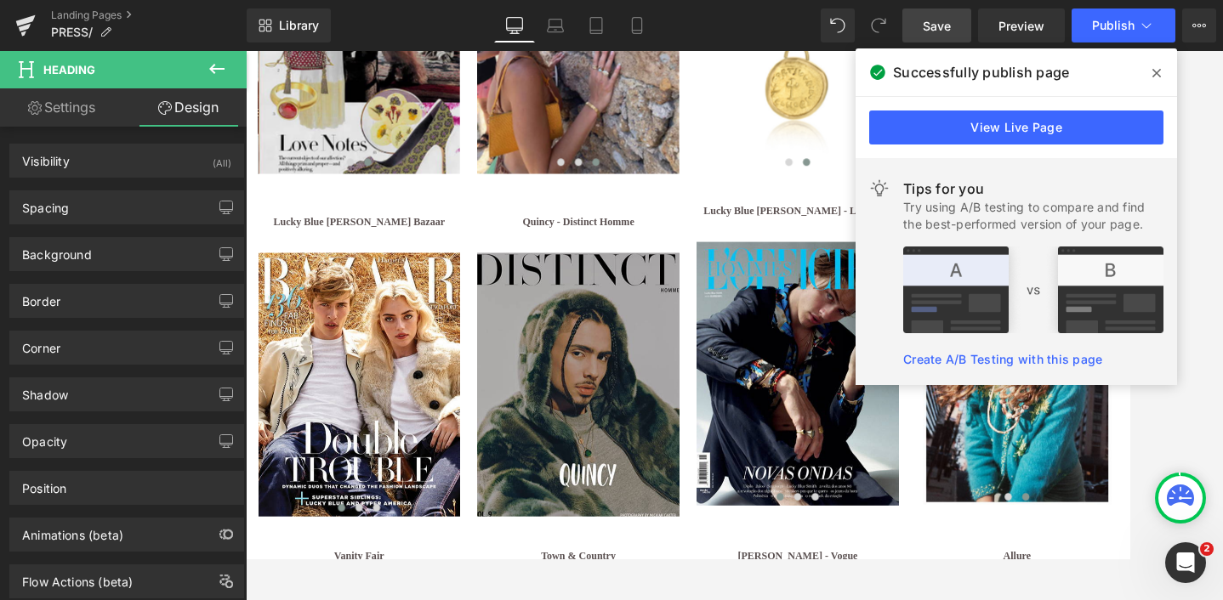
type input "0"
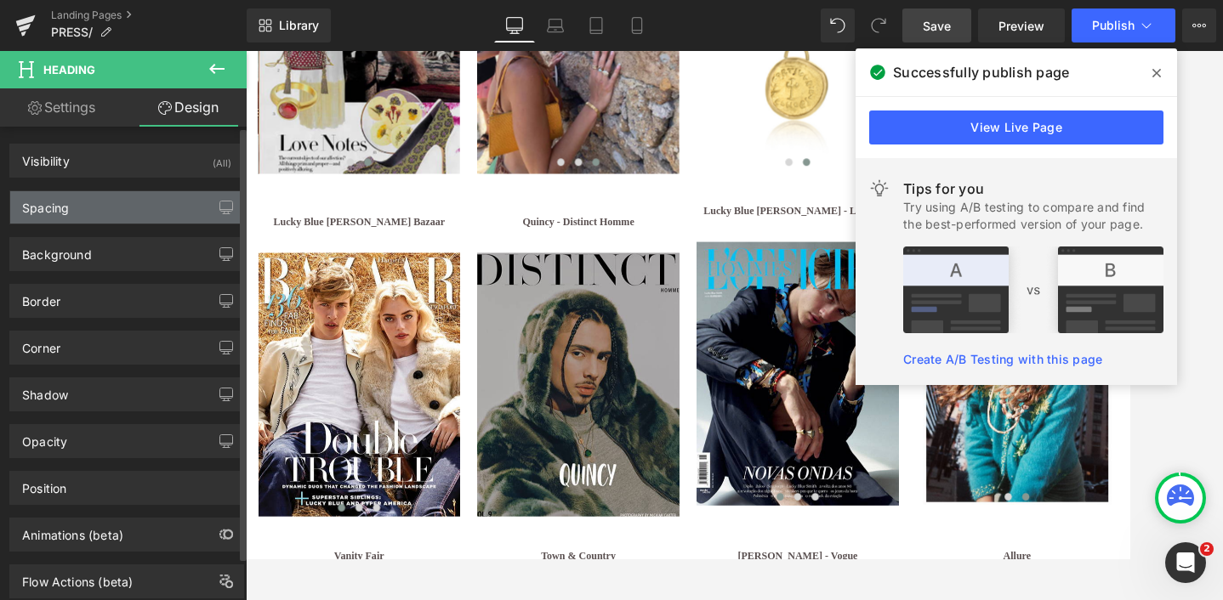
click at [116, 216] on div "Spacing" at bounding box center [126, 207] width 233 height 32
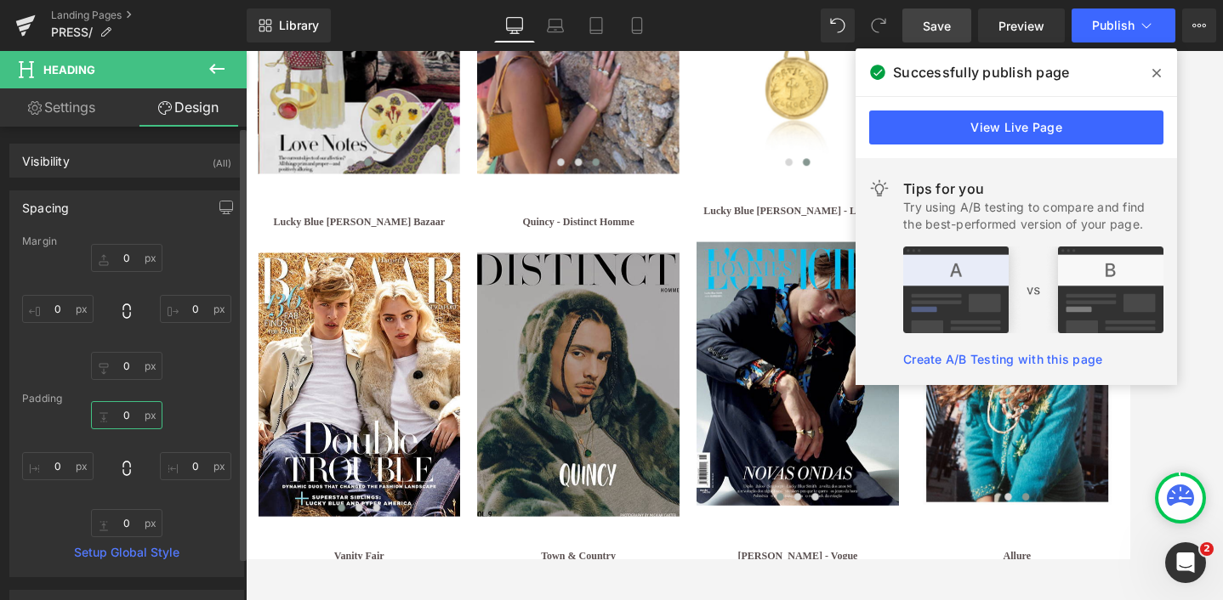
click at [125, 416] on input "0" at bounding box center [126, 415] width 71 height 28
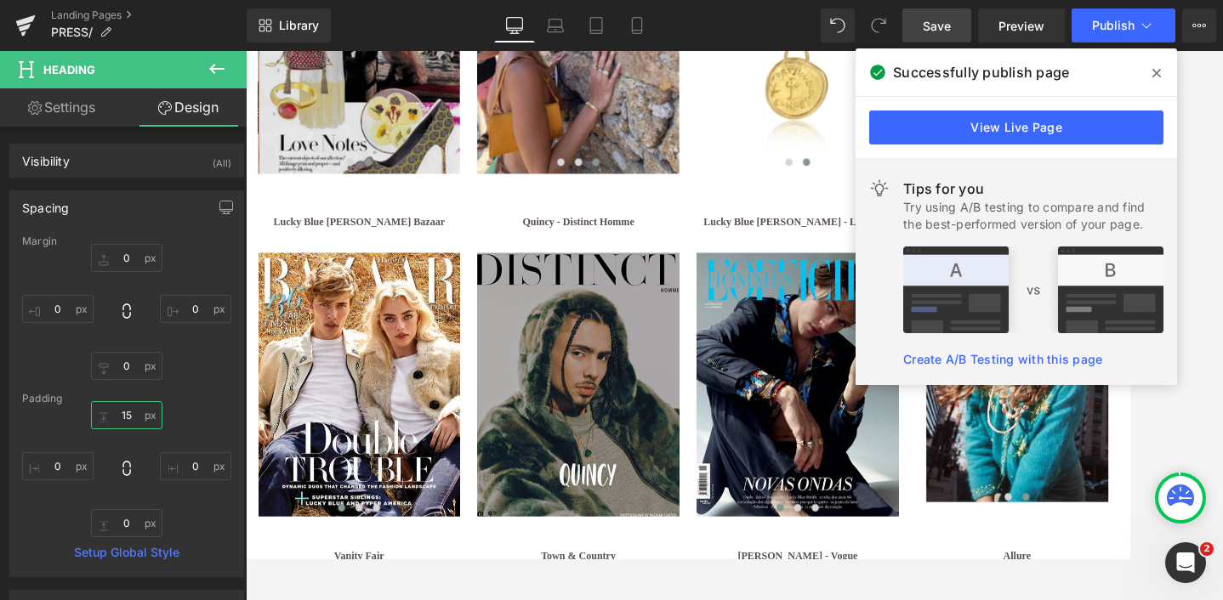
type input "15"
click at [1160, 78] on icon at bounding box center [1156, 73] width 9 height 14
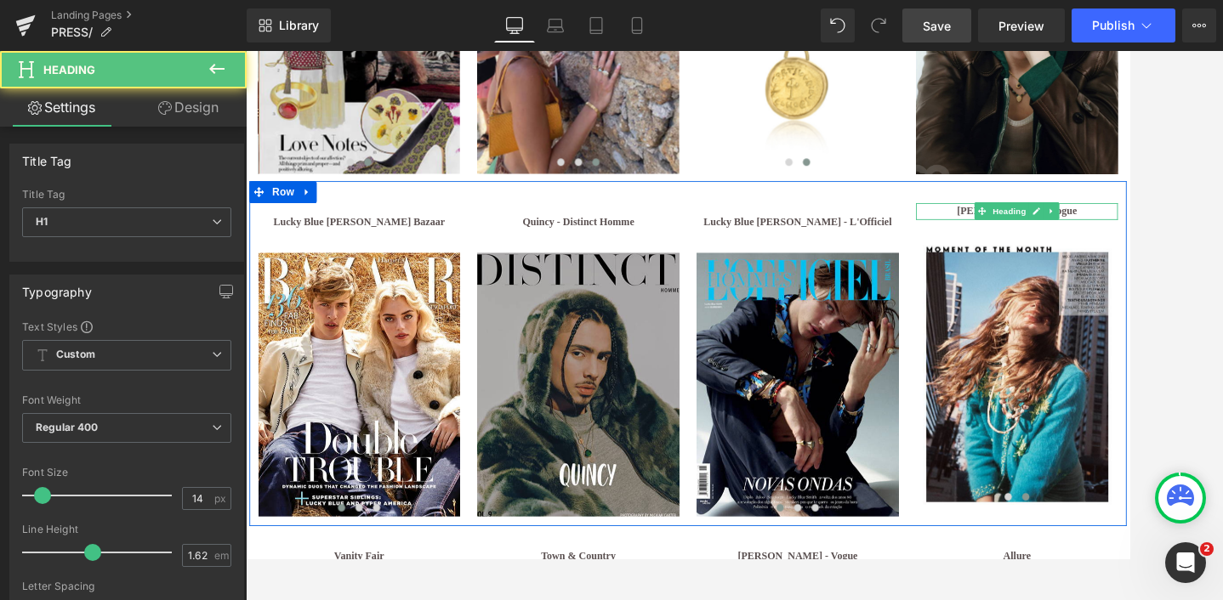
click at [1076, 236] on h1 "[PERSON_NAME] - Vogue" at bounding box center [1142, 238] width 235 height 20
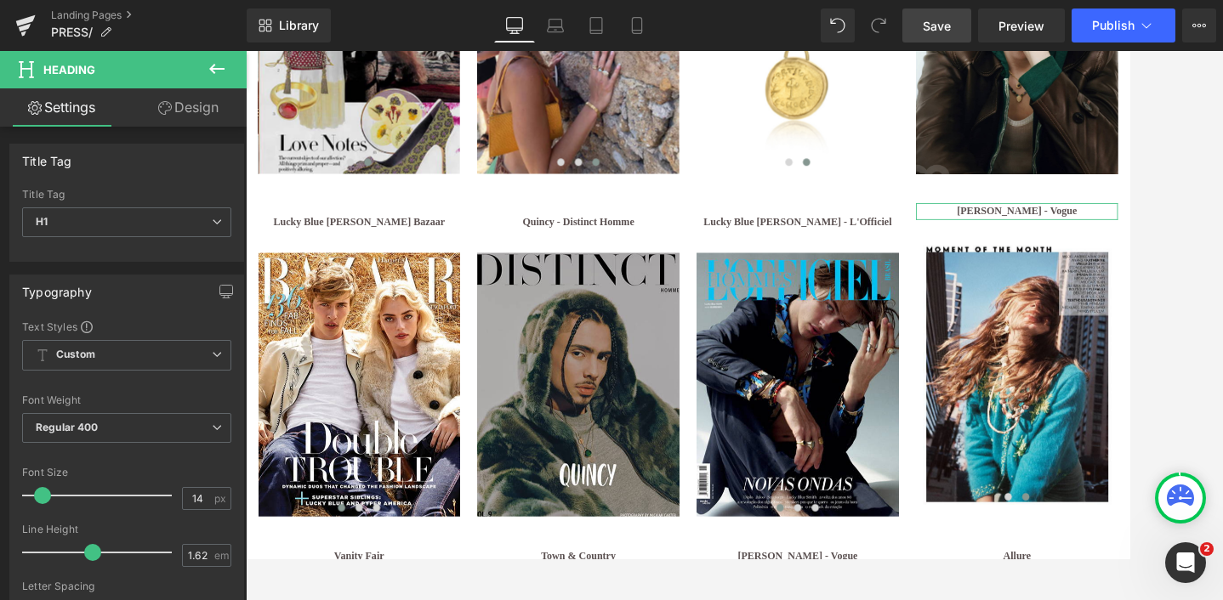
click at [196, 115] on link "Design" at bounding box center [188, 107] width 123 height 38
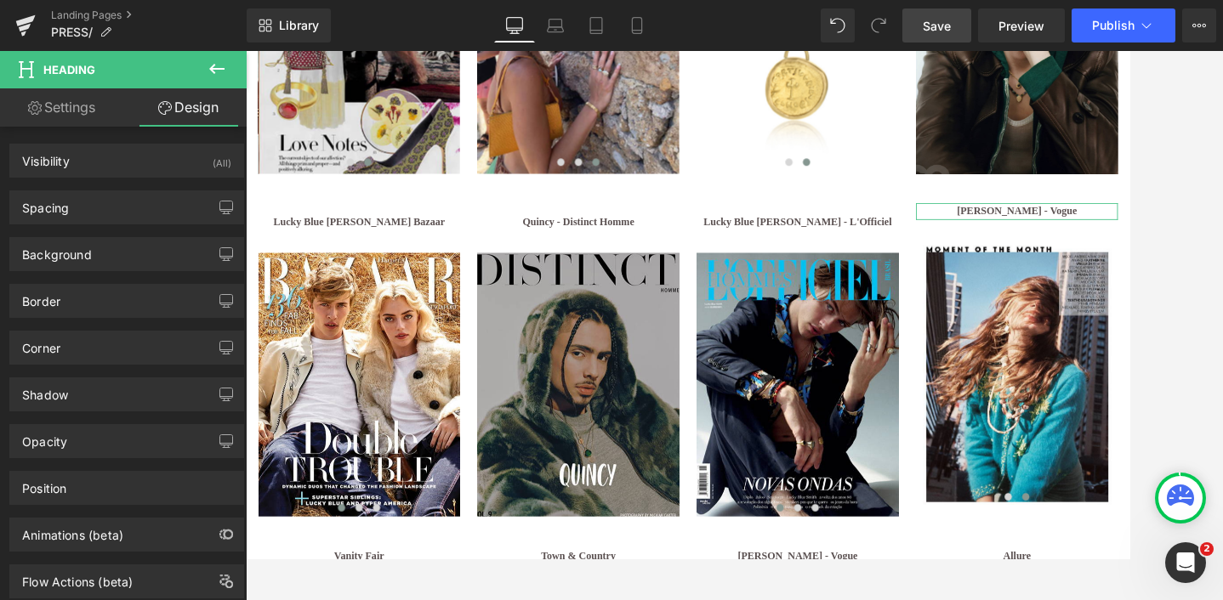
type input "0"
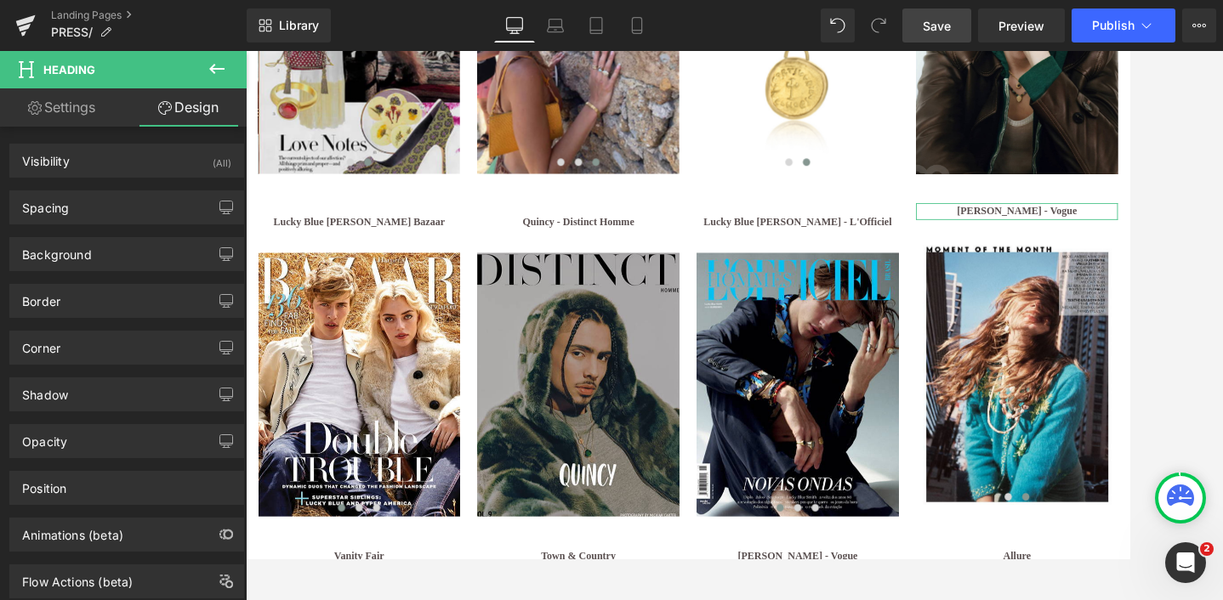
type input "0"
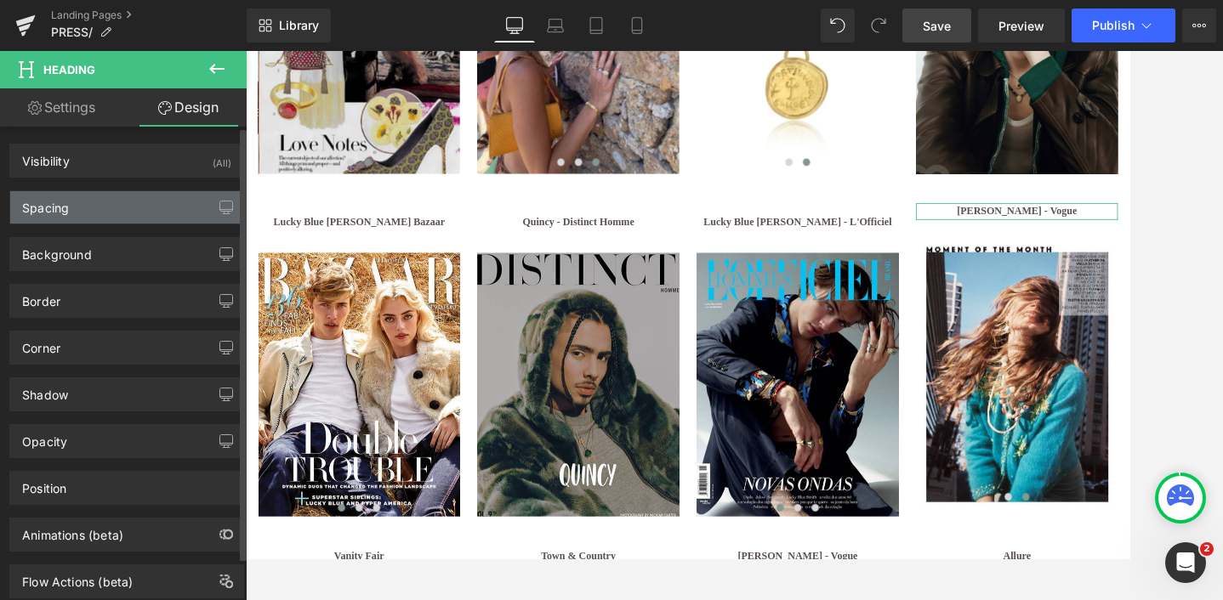
click at [102, 212] on div "Spacing" at bounding box center [126, 207] width 233 height 32
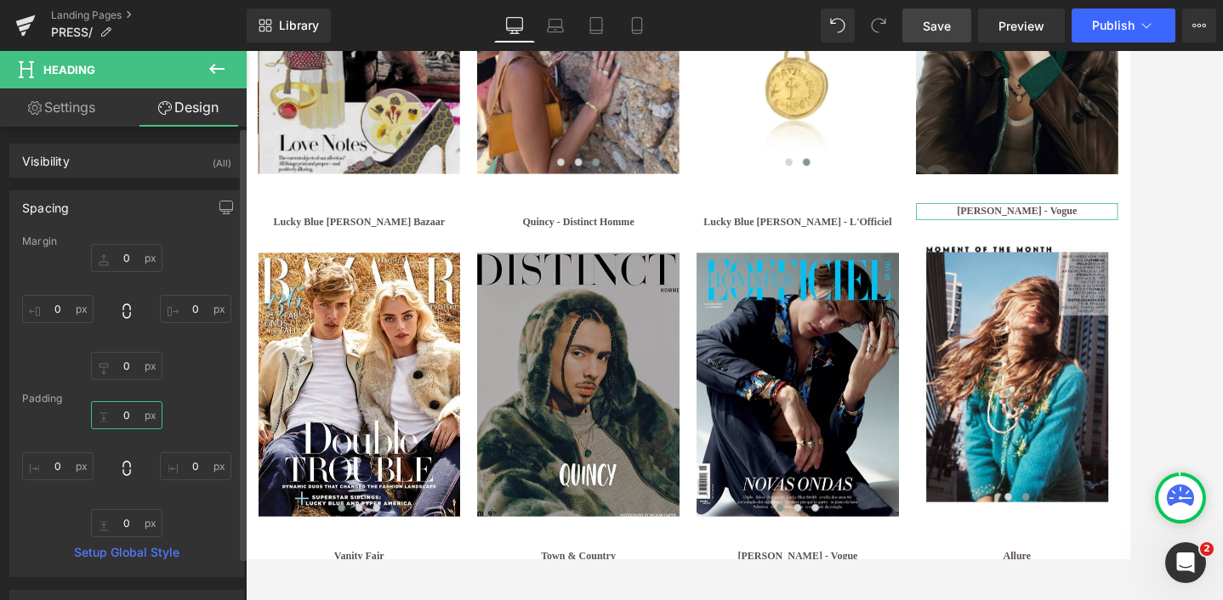
click at [123, 415] on input "0" at bounding box center [126, 415] width 71 height 28
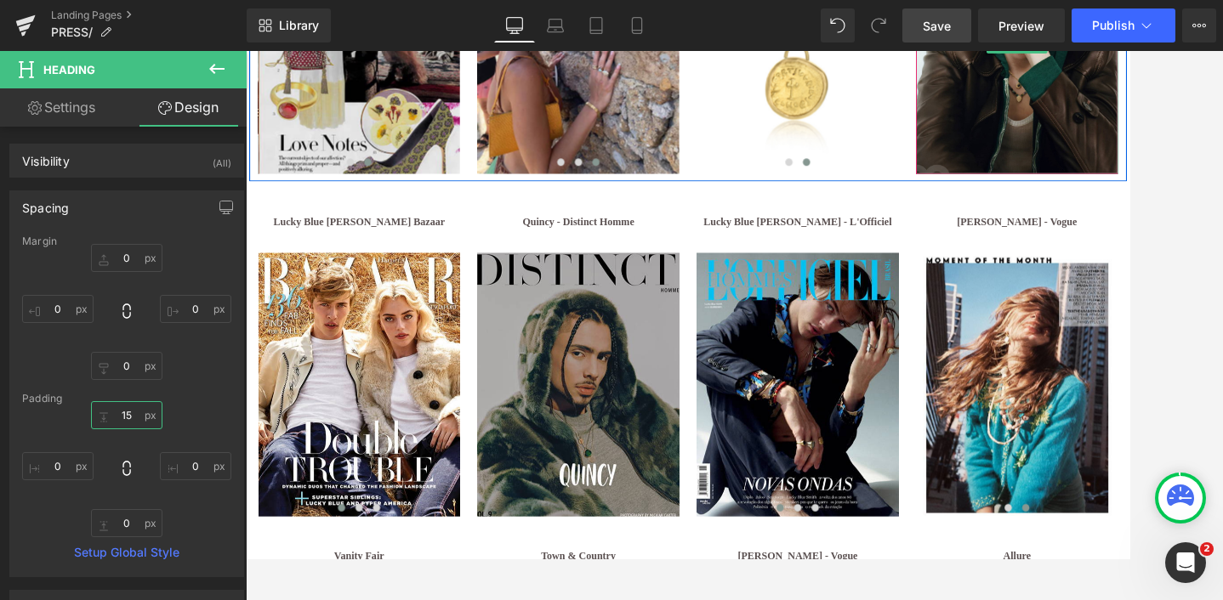
type input "15"
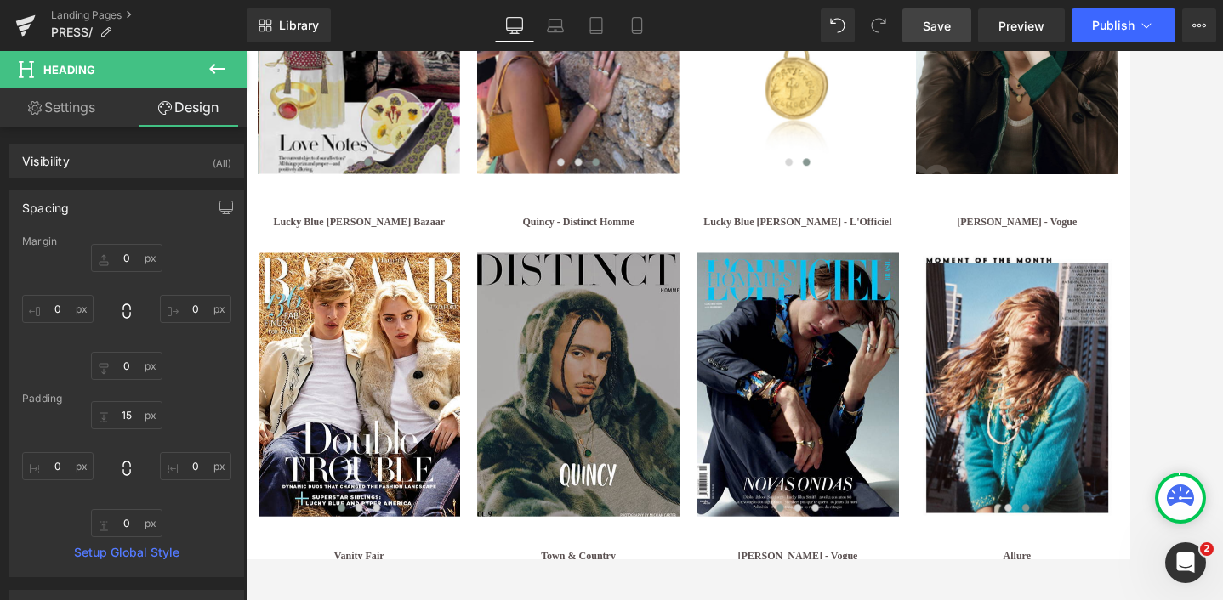
click at [935, 27] on span "Save" at bounding box center [936, 26] width 28 height 18
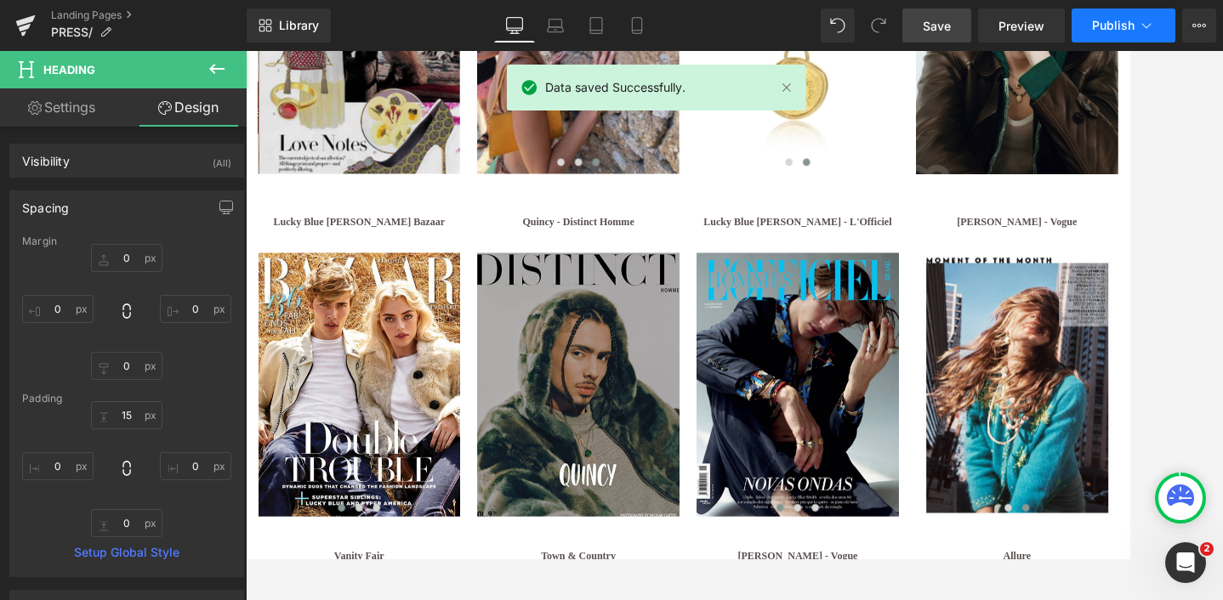
click at [1110, 20] on span "Publish" at bounding box center [1113, 26] width 43 height 14
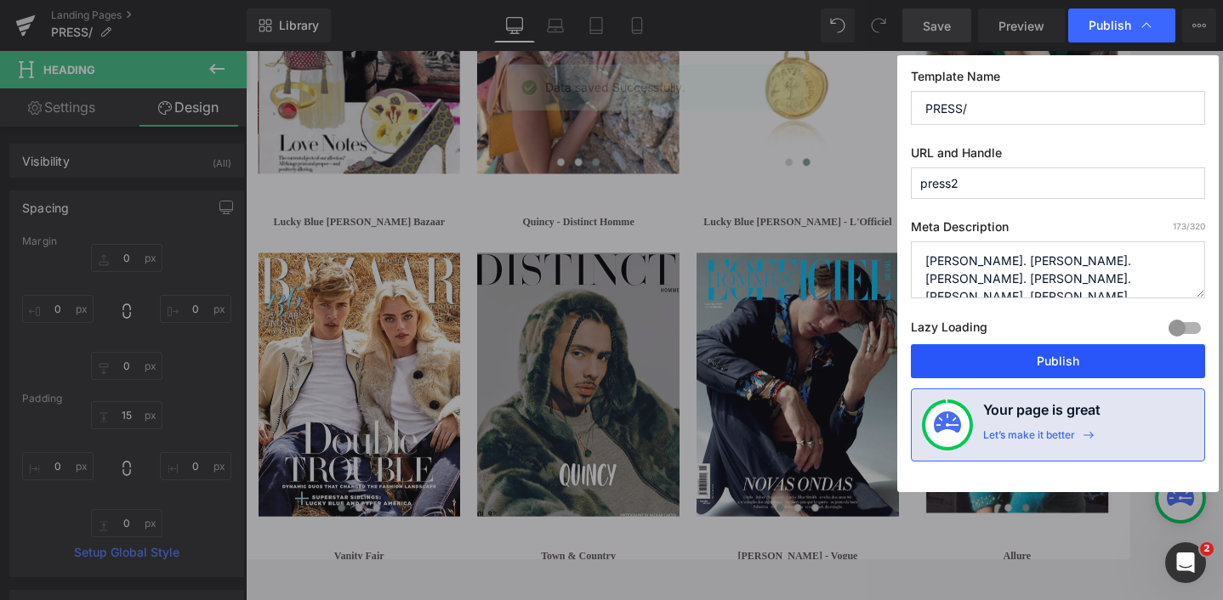
click at [1042, 366] on button "Publish" at bounding box center [1058, 361] width 294 height 34
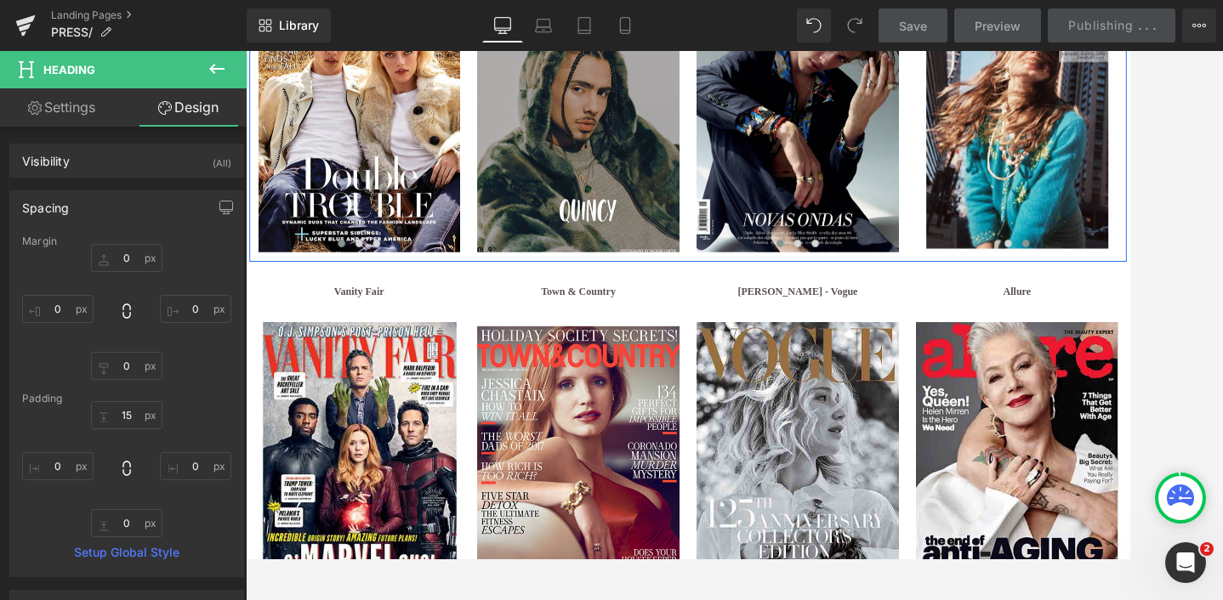
scroll to position [3364, 0]
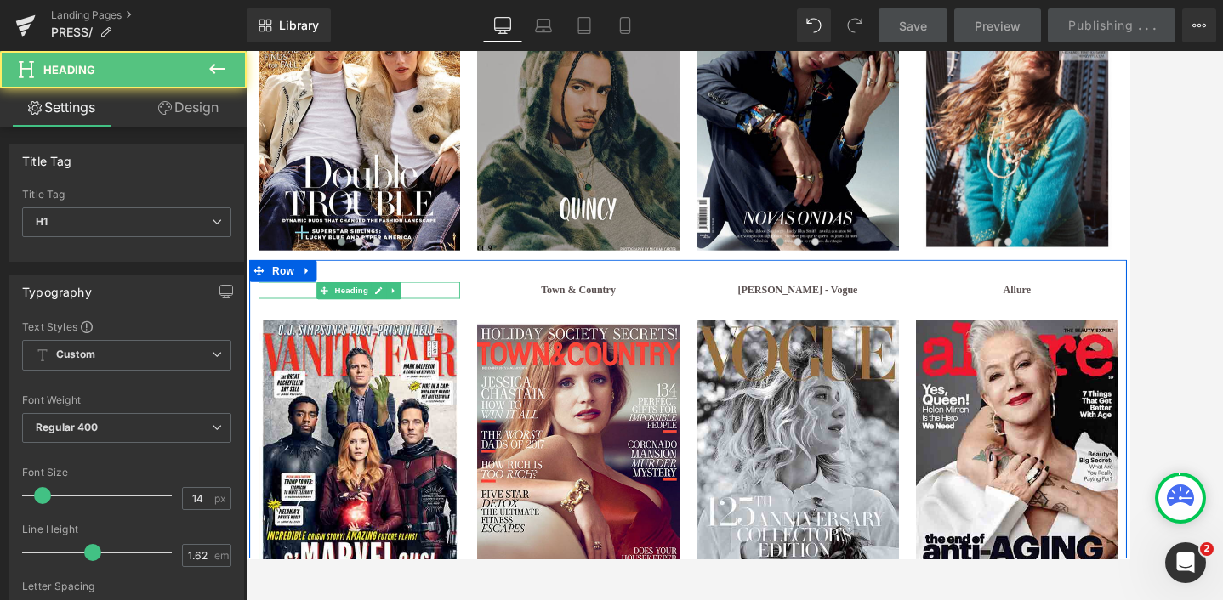
click at [311, 329] on h1 "Vanity Fair" at bounding box center [377, 330] width 235 height 20
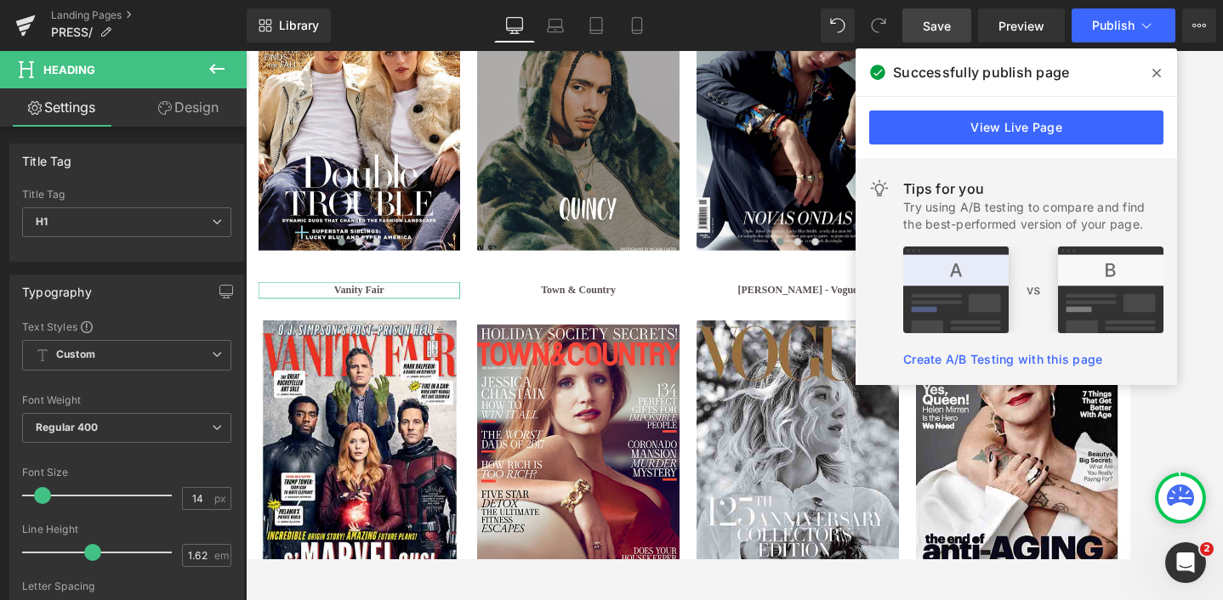
click at [184, 108] on link "Design" at bounding box center [188, 107] width 123 height 38
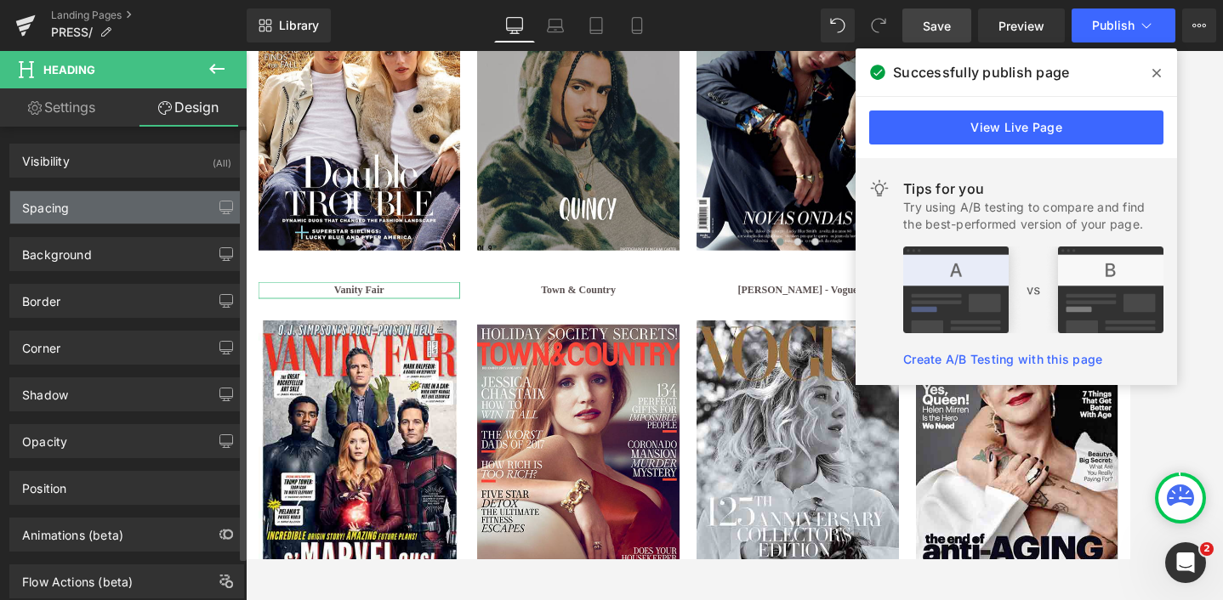
click at [98, 213] on div "Spacing" at bounding box center [126, 207] width 233 height 32
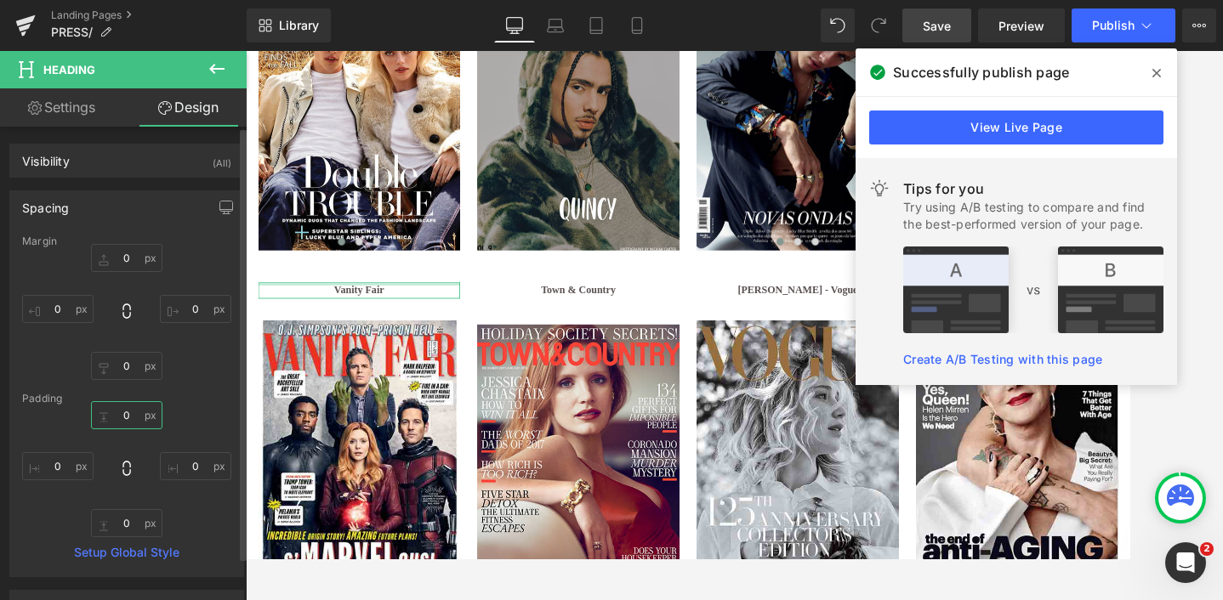
click at [121, 412] on input "0" at bounding box center [126, 415] width 71 height 28
type input "15"
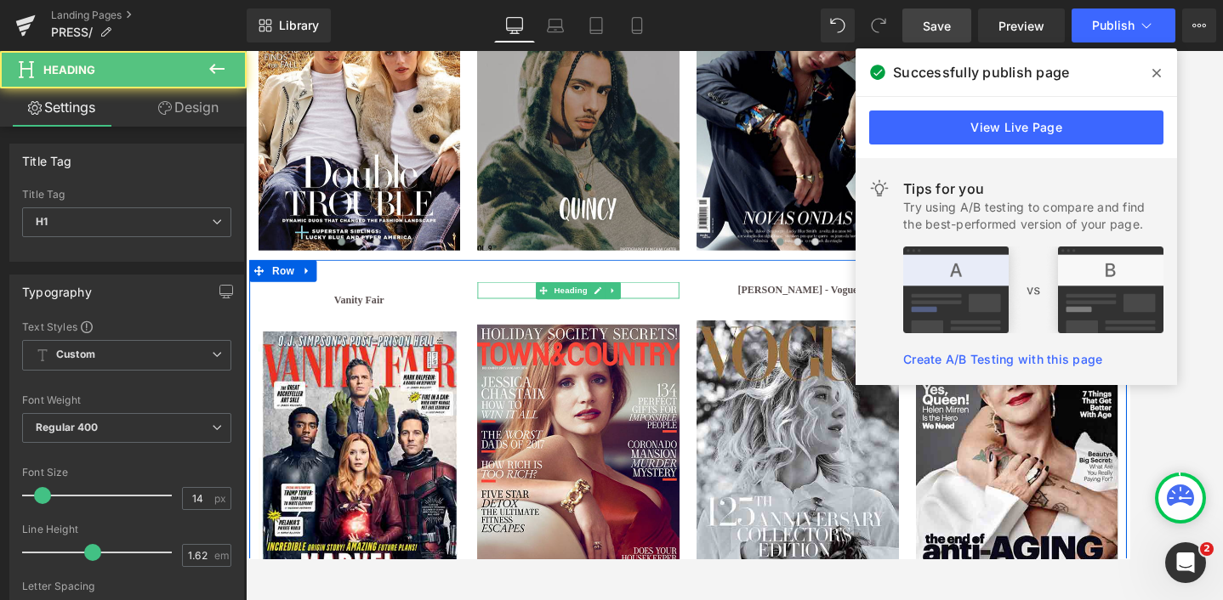
click at [565, 328] on h1 "Town & Country" at bounding box center [632, 330] width 235 height 20
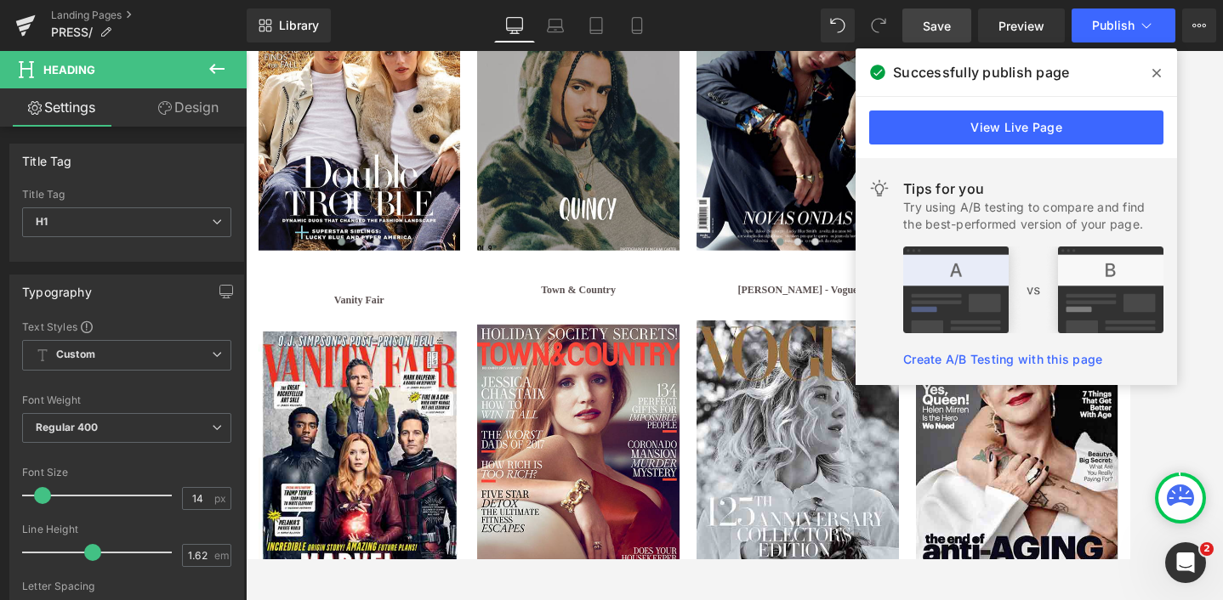
click at [187, 106] on link "Design" at bounding box center [188, 107] width 123 height 38
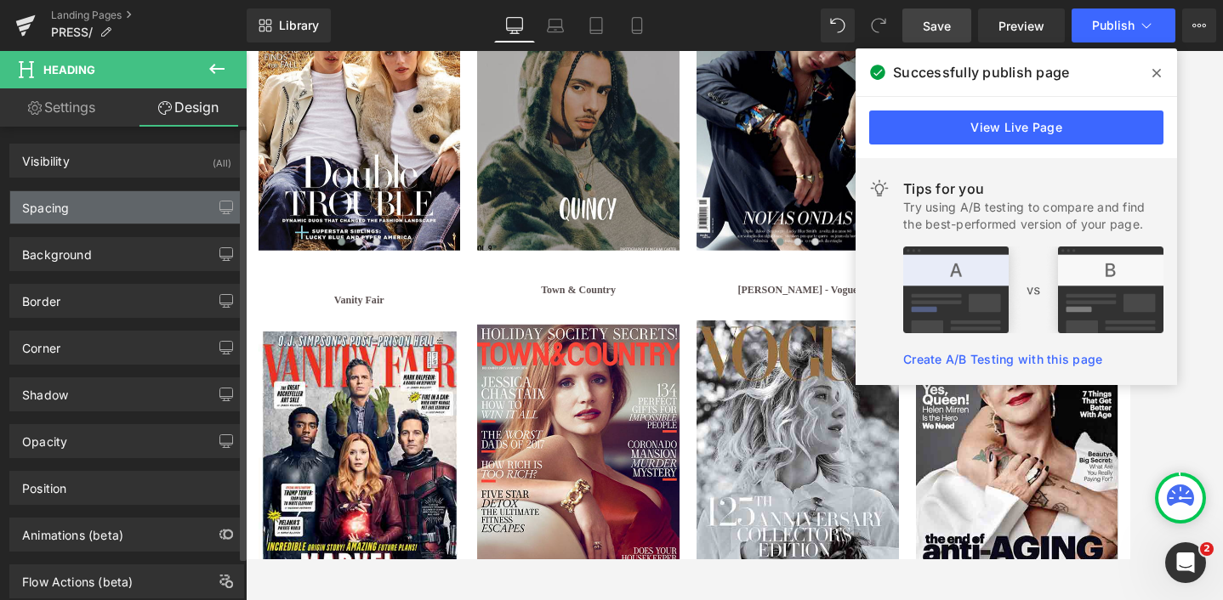
click at [76, 193] on div "Spacing" at bounding box center [126, 207] width 233 height 32
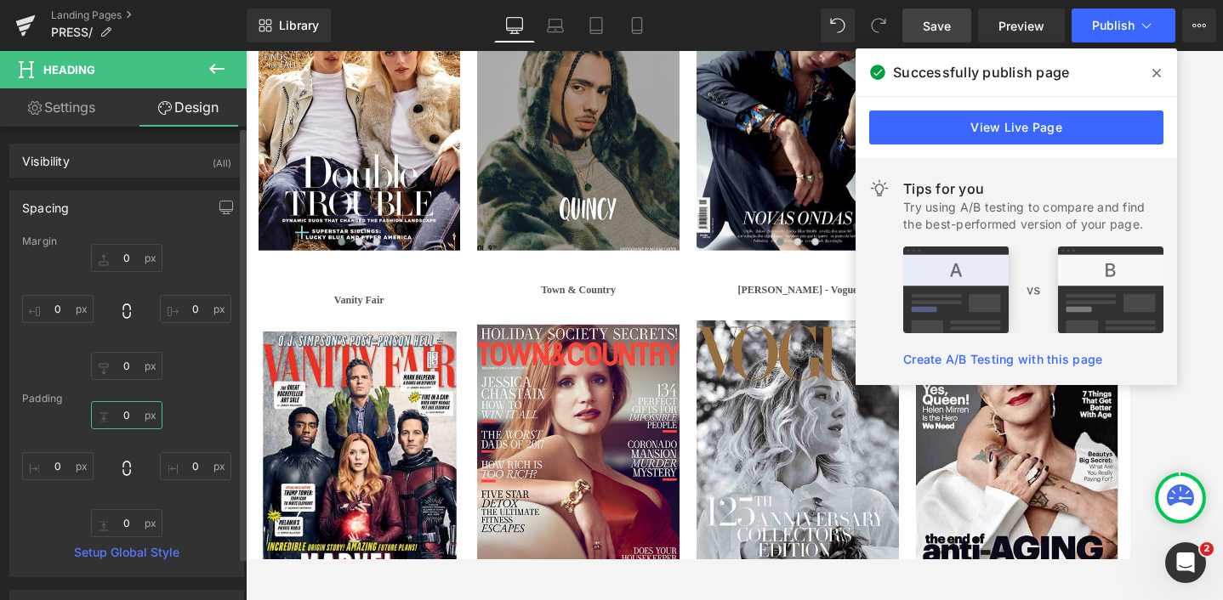
click at [123, 420] on input "0" at bounding box center [126, 415] width 71 height 28
type input "15"
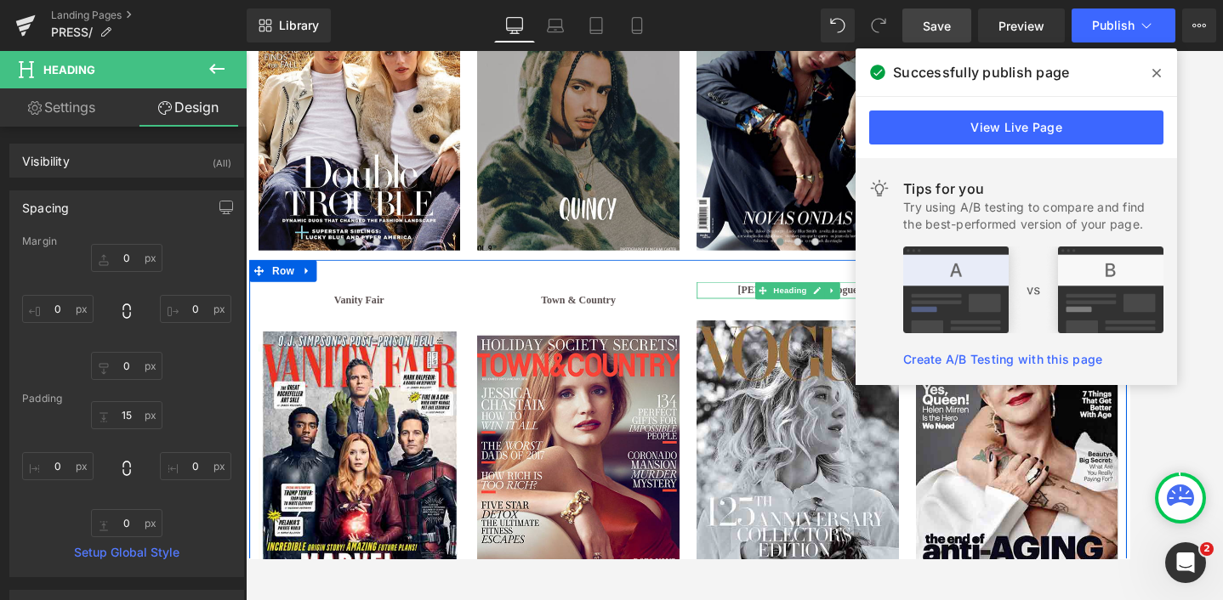
click at [825, 329] on b "[PERSON_NAME] - Vogue" at bounding box center [887, 328] width 139 height 13
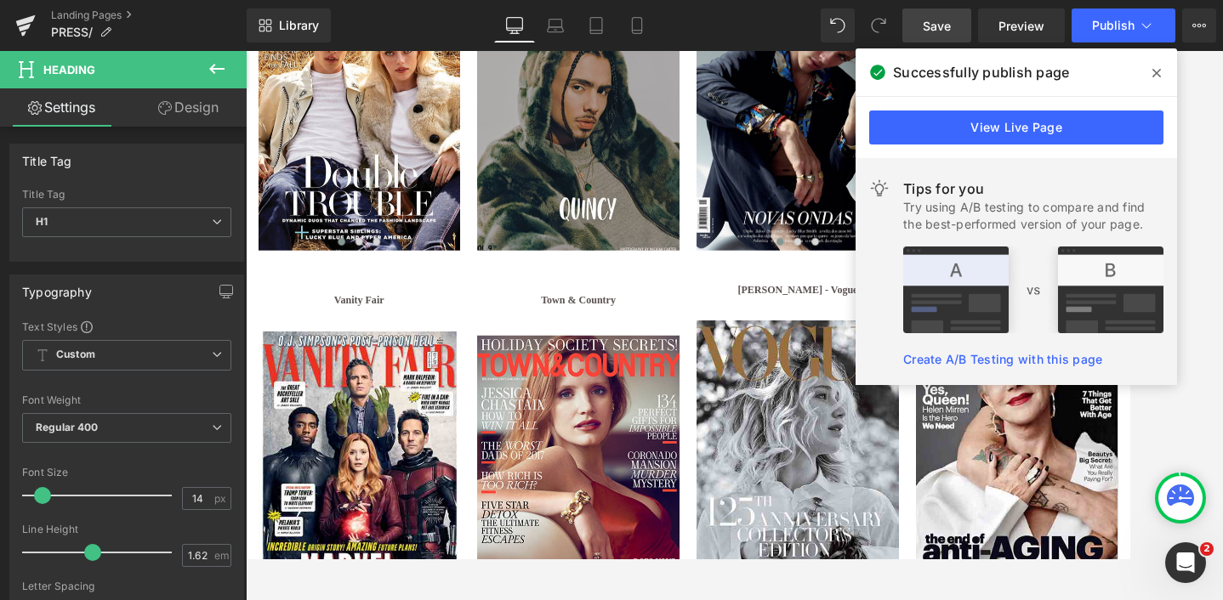
click at [203, 106] on link "Design" at bounding box center [188, 107] width 123 height 38
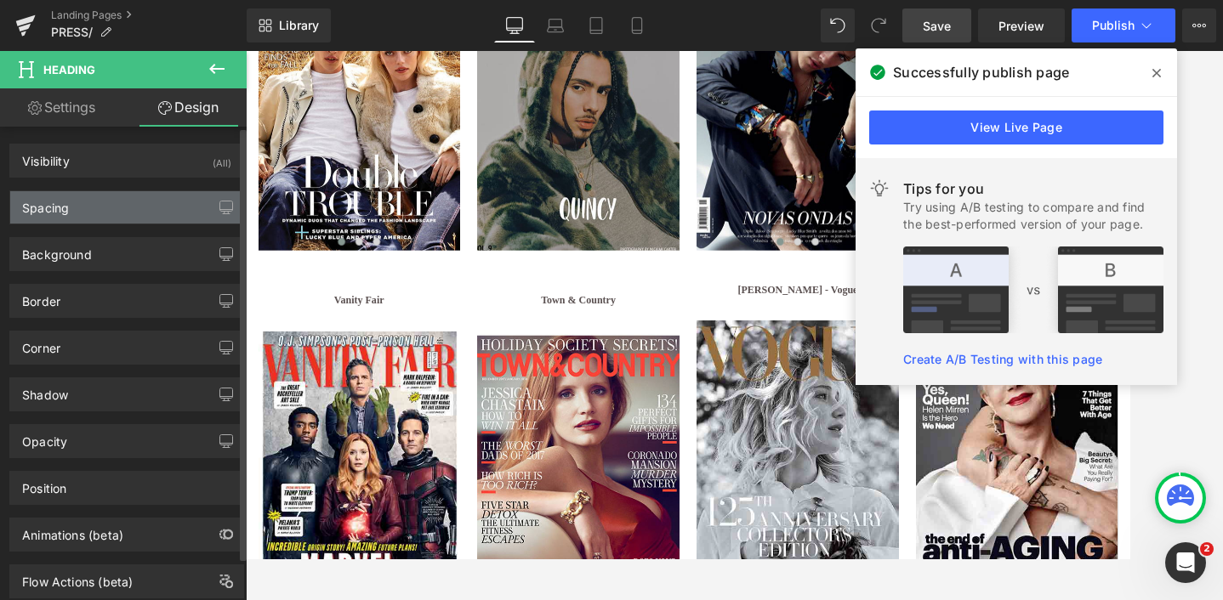
click at [102, 208] on div "Spacing" at bounding box center [126, 207] width 233 height 32
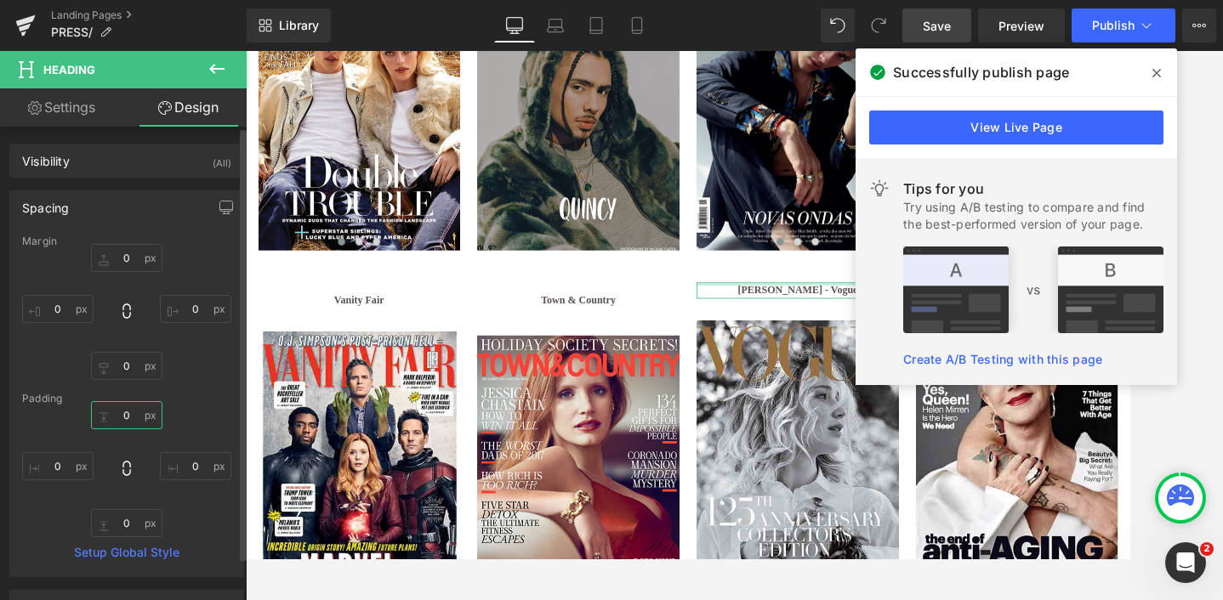
click at [126, 412] on input "0" at bounding box center [126, 415] width 71 height 28
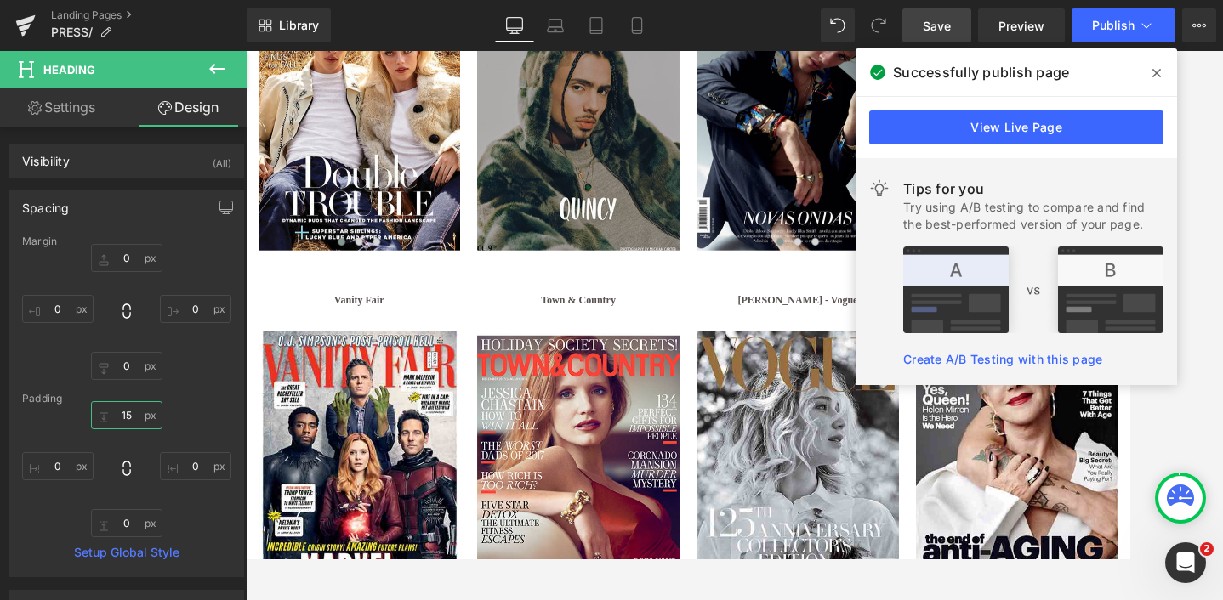
type input "15"
click at [1154, 69] on icon at bounding box center [1156, 73] width 9 height 14
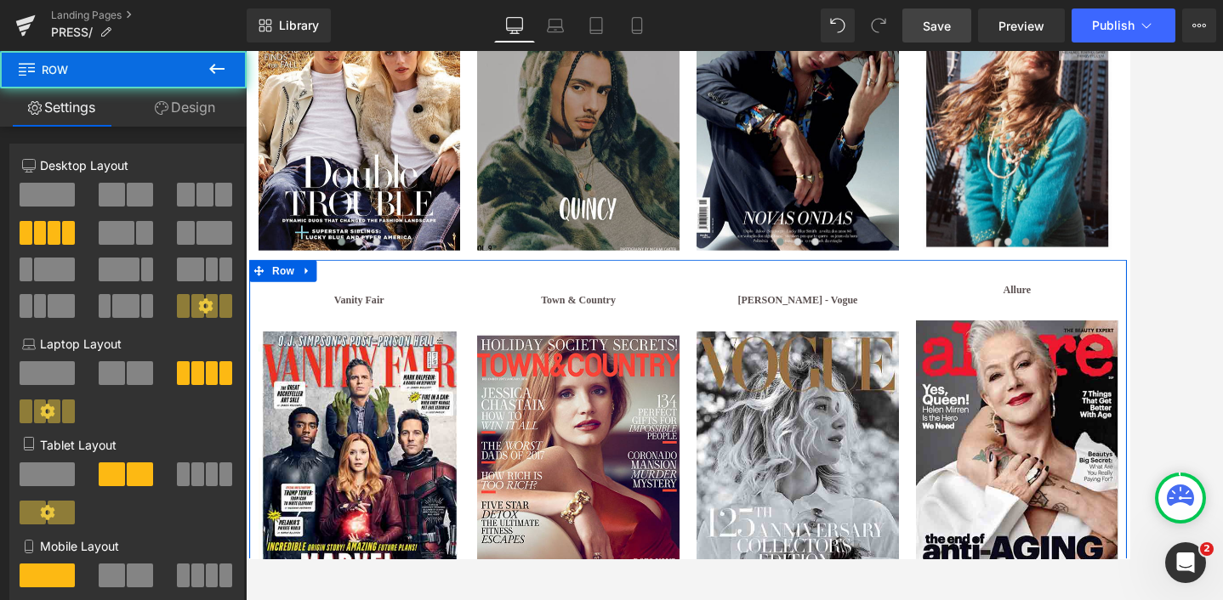
click at [1074, 319] on div "Vanity Fair Heading Image ‹ › Carousel Town & Country Heading Image Image ‹ › C…" at bounding box center [760, 493] width 1020 height 399
click at [1081, 334] on h1 "Allure" at bounding box center [1142, 330] width 235 height 20
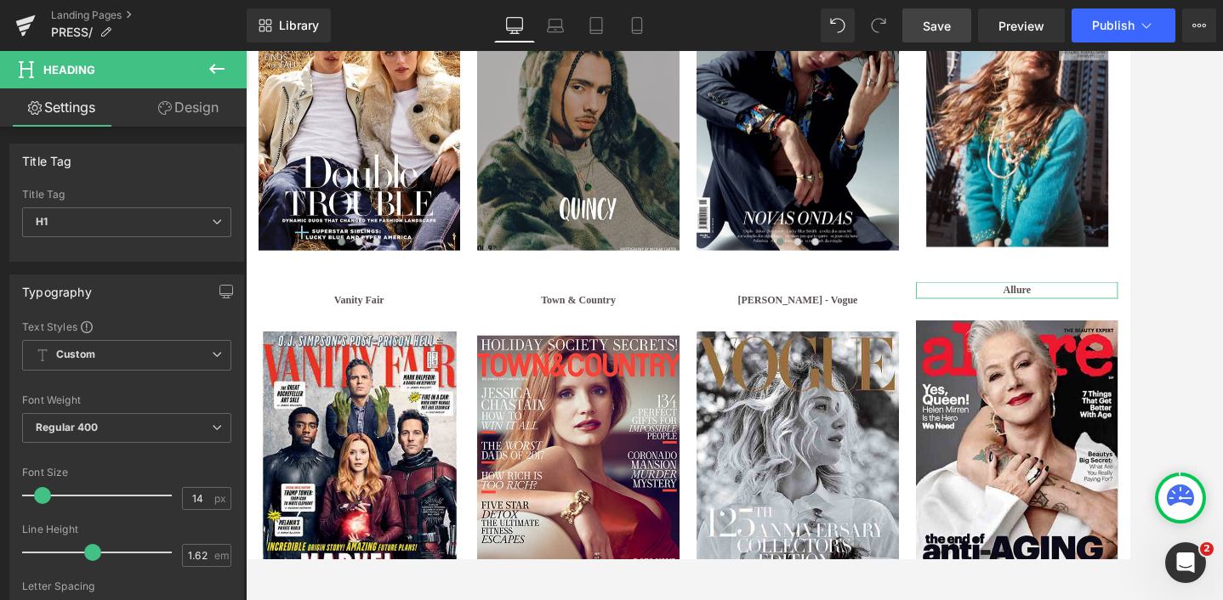
click at [195, 116] on link "Design" at bounding box center [188, 107] width 123 height 38
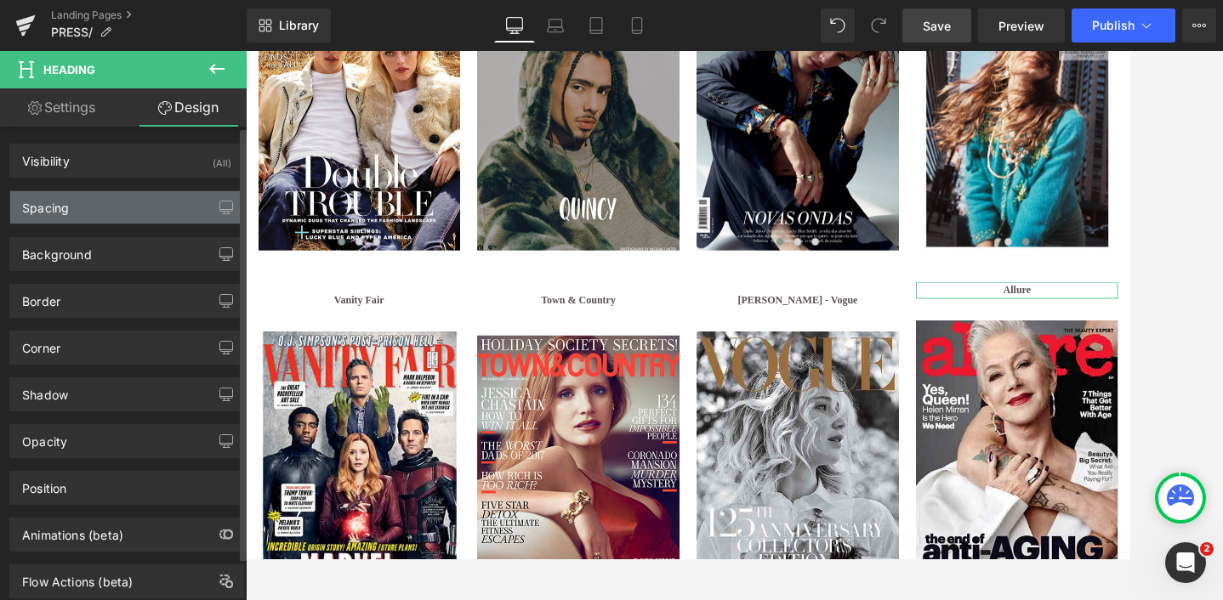
click at [83, 221] on div "Spacing" at bounding box center [126, 207] width 233 height 32
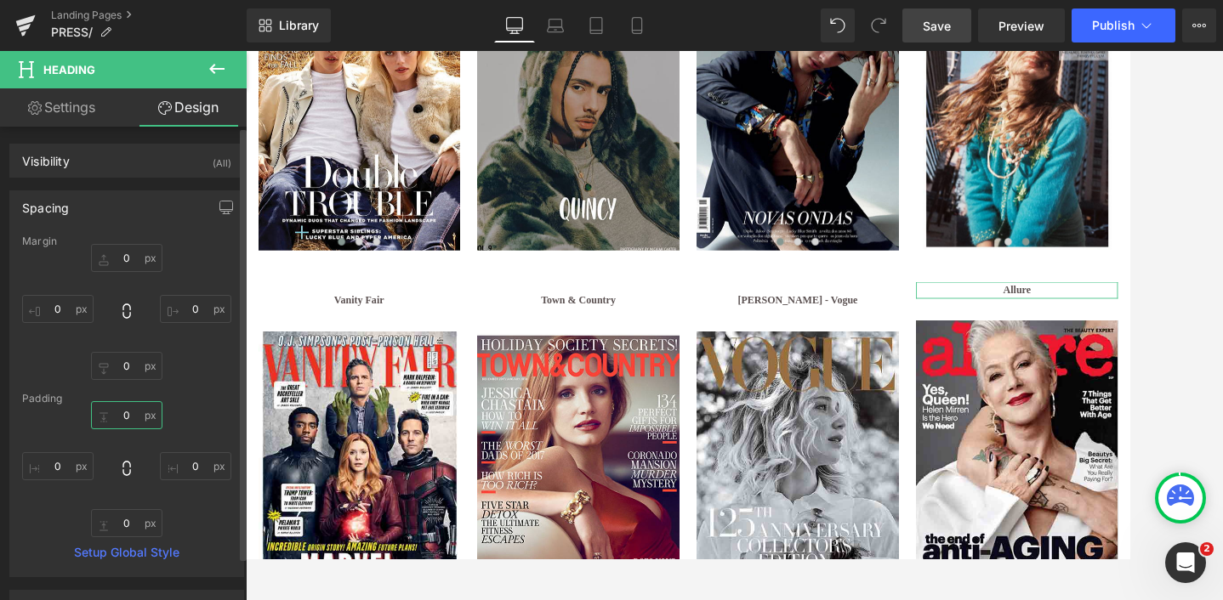
click at [122, 416] on input "0" at bounding box center [126, 415] width 71 height 28
type input "15"
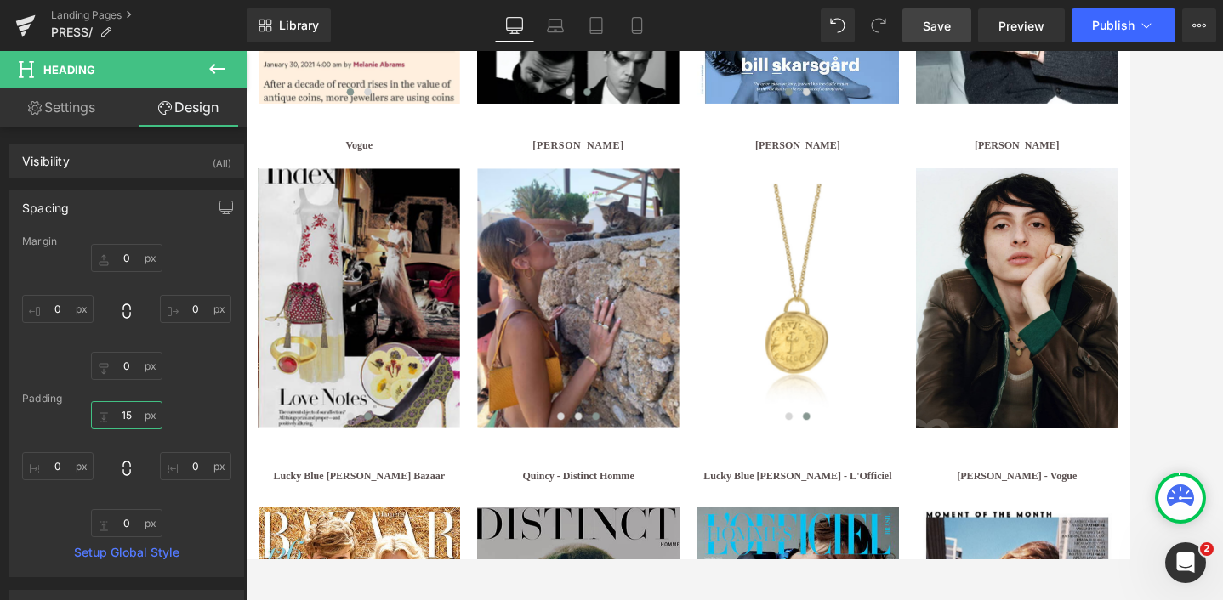
scroll to position [2756, 0]
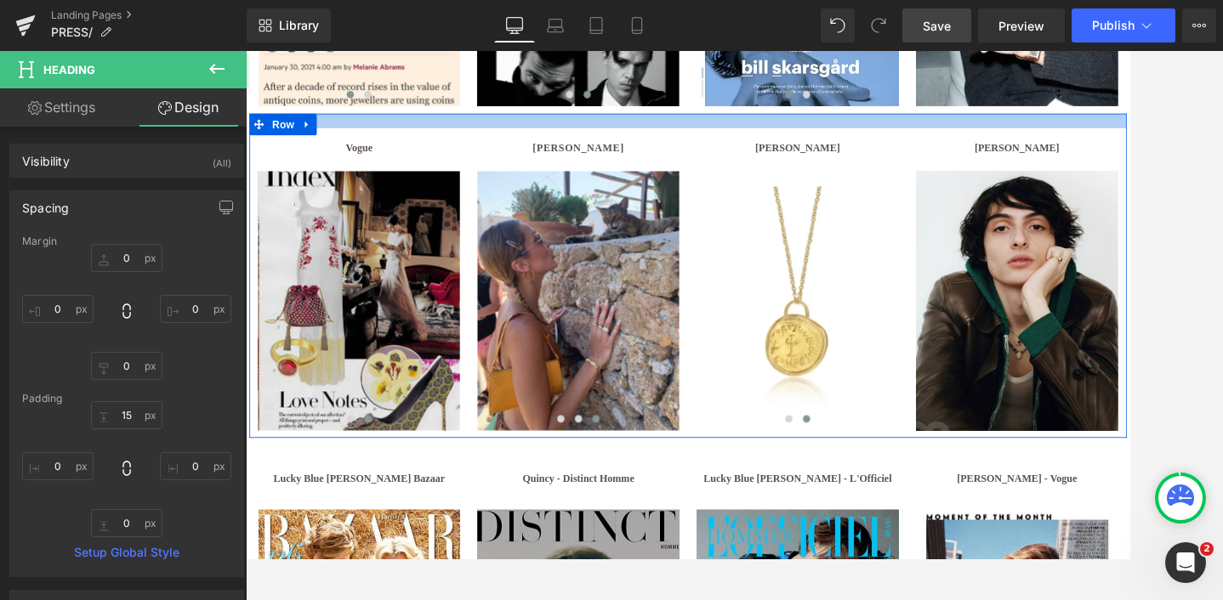
click at [417, 137] on div at bounding box center [760, 132] width 1020 height 17
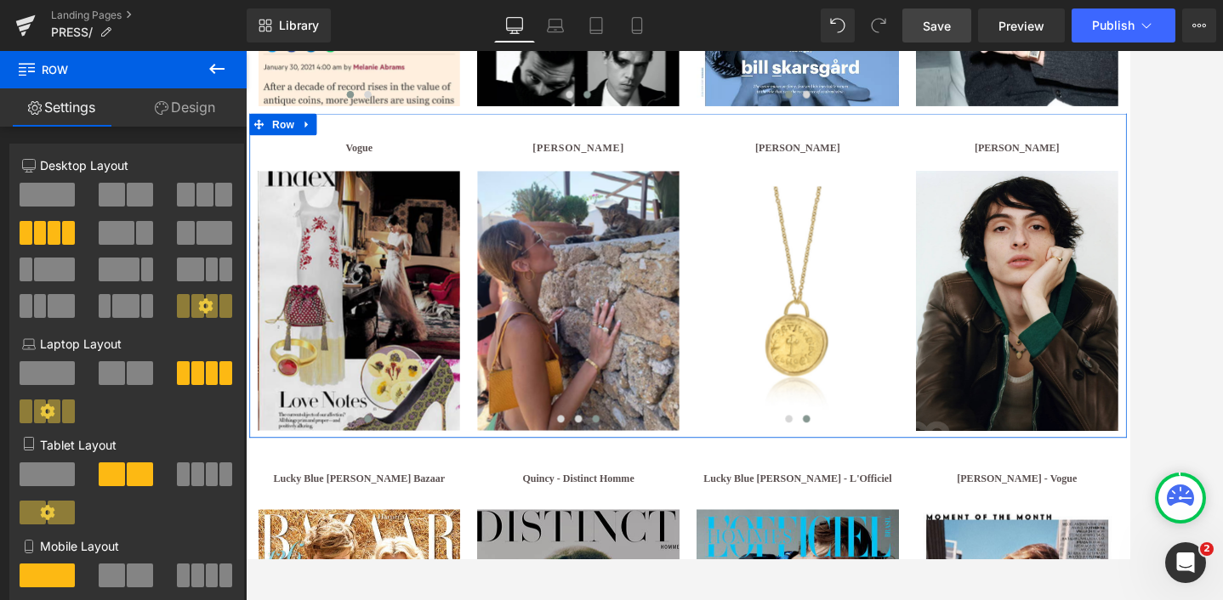
click at [202, 110] on link "Design" at bounding box center [184, 107] width 123 height 38
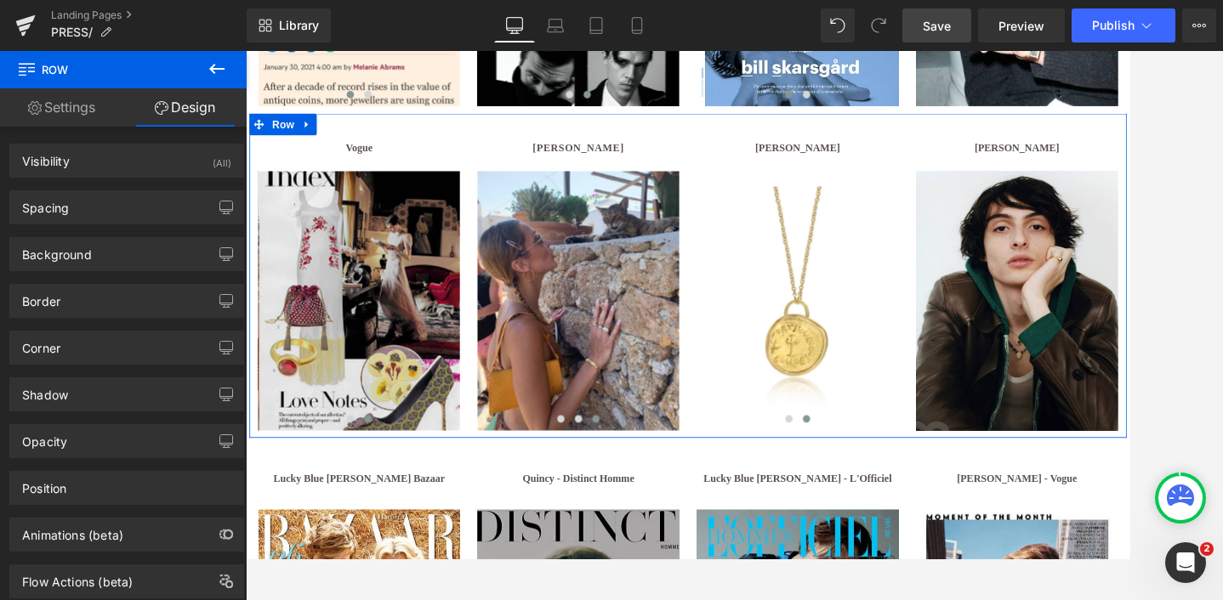
type input "0"
type input "20"
type input "0"
type input "10"
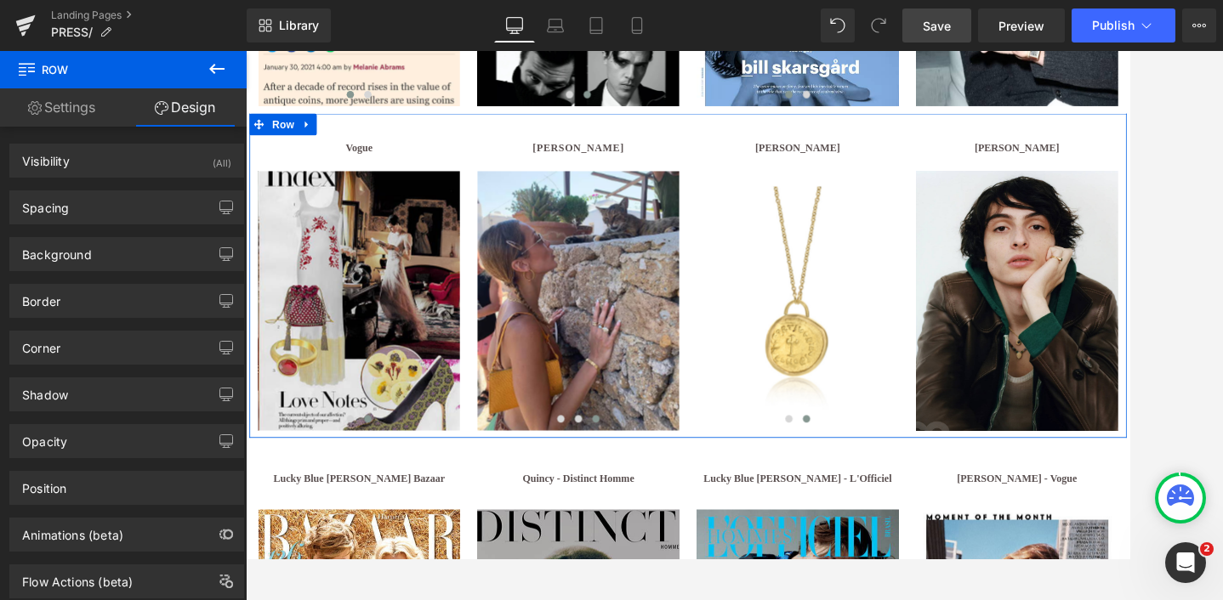
type input "0"
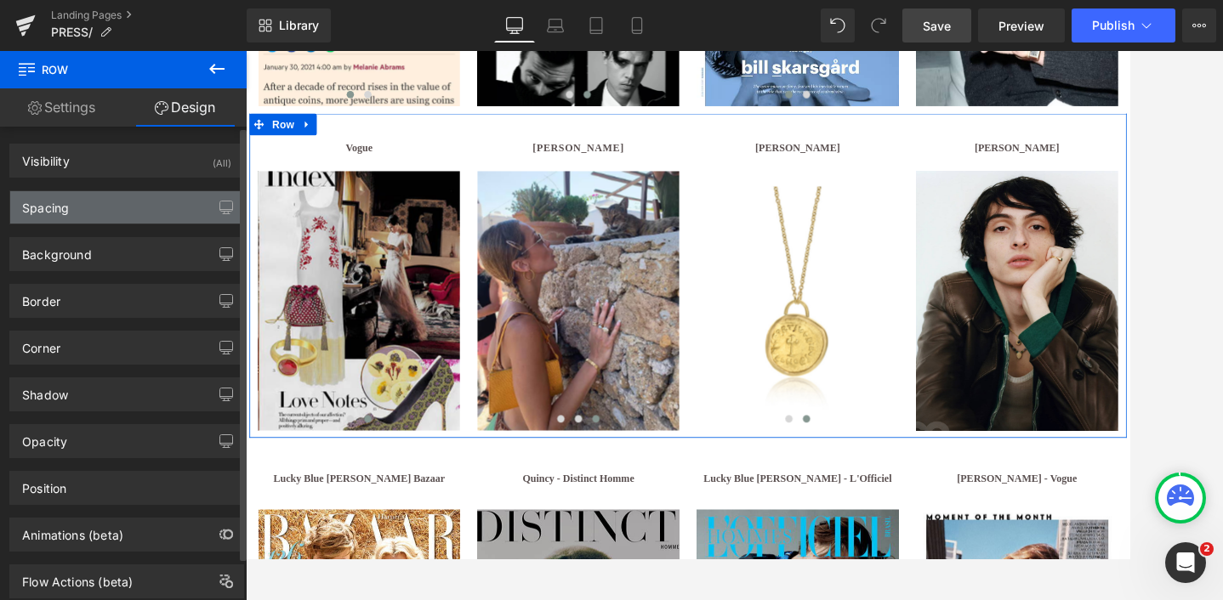
click at [79, 207] on div "Spacing" at bounding box center [126, 207] width 233 height 32
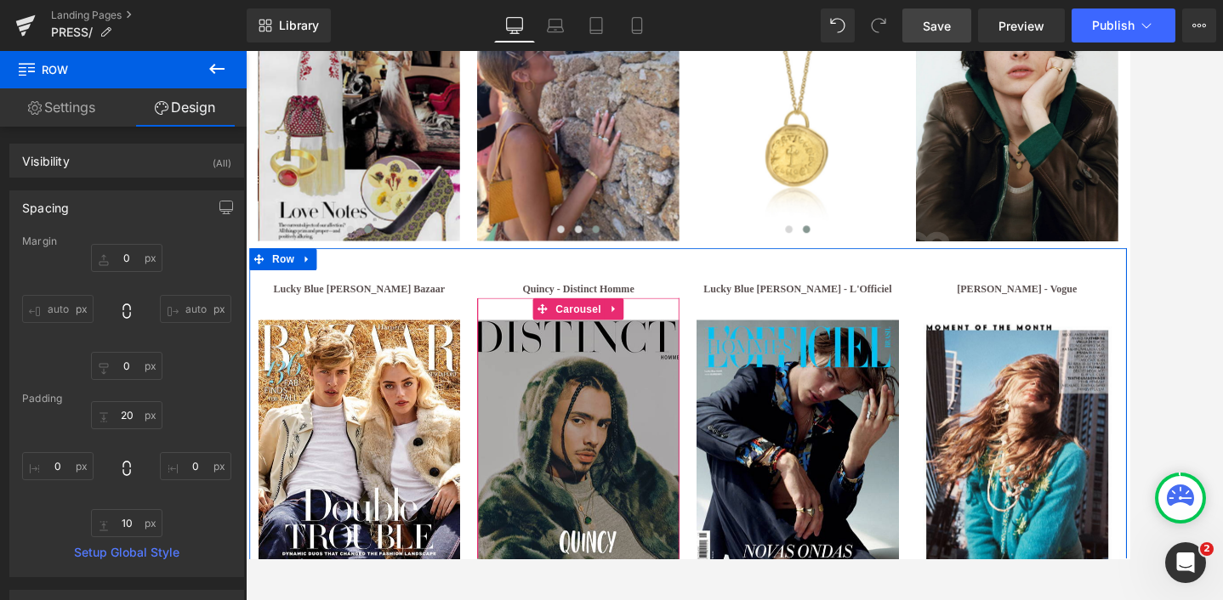
scroll to position [2977, 0]
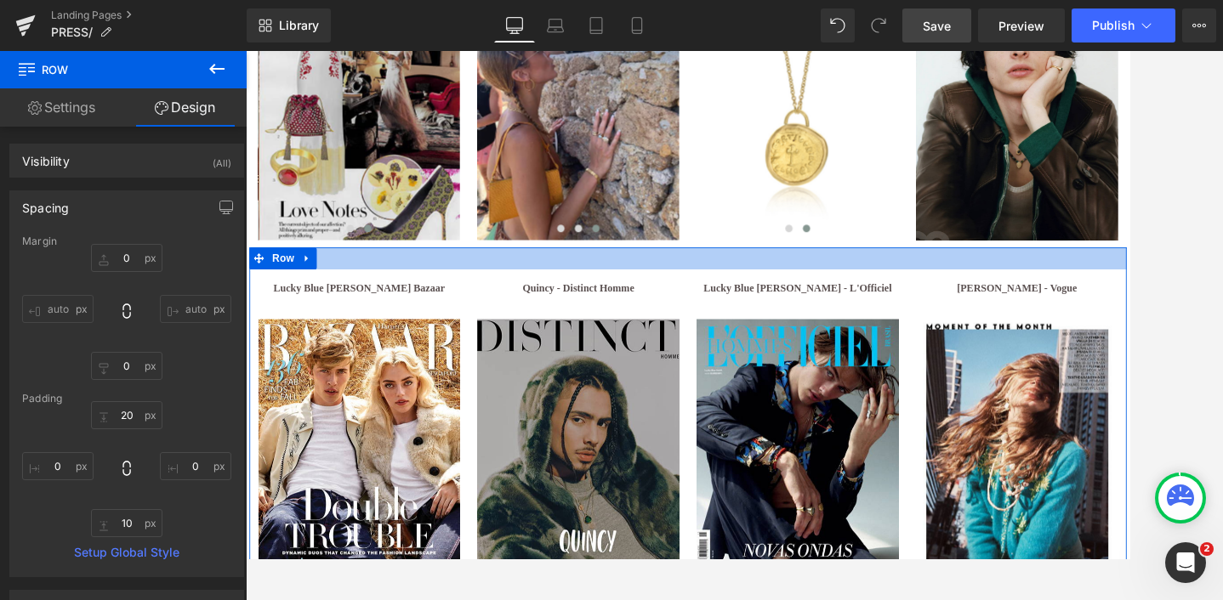
click at [384, 295] on div at bounding box center [760, 293] width 1020 height 26
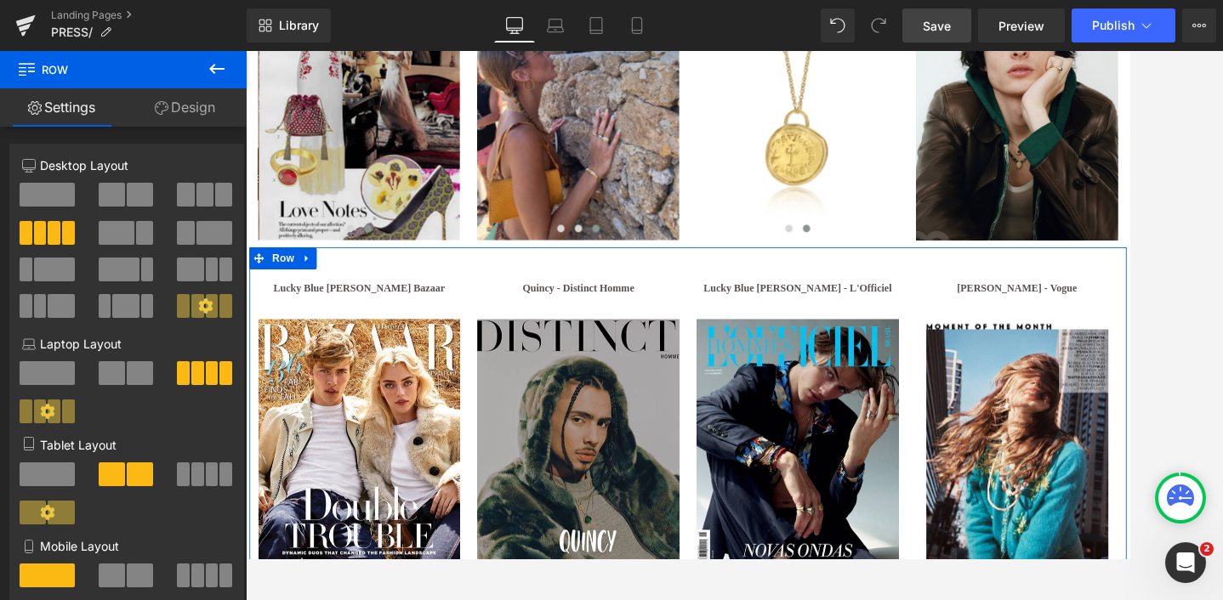
click at [196, 112] on link "Design" at bounding box center [184, 107] width 123 height 38
